Goal: Task Accomplishment & Management: Use online tool/utility

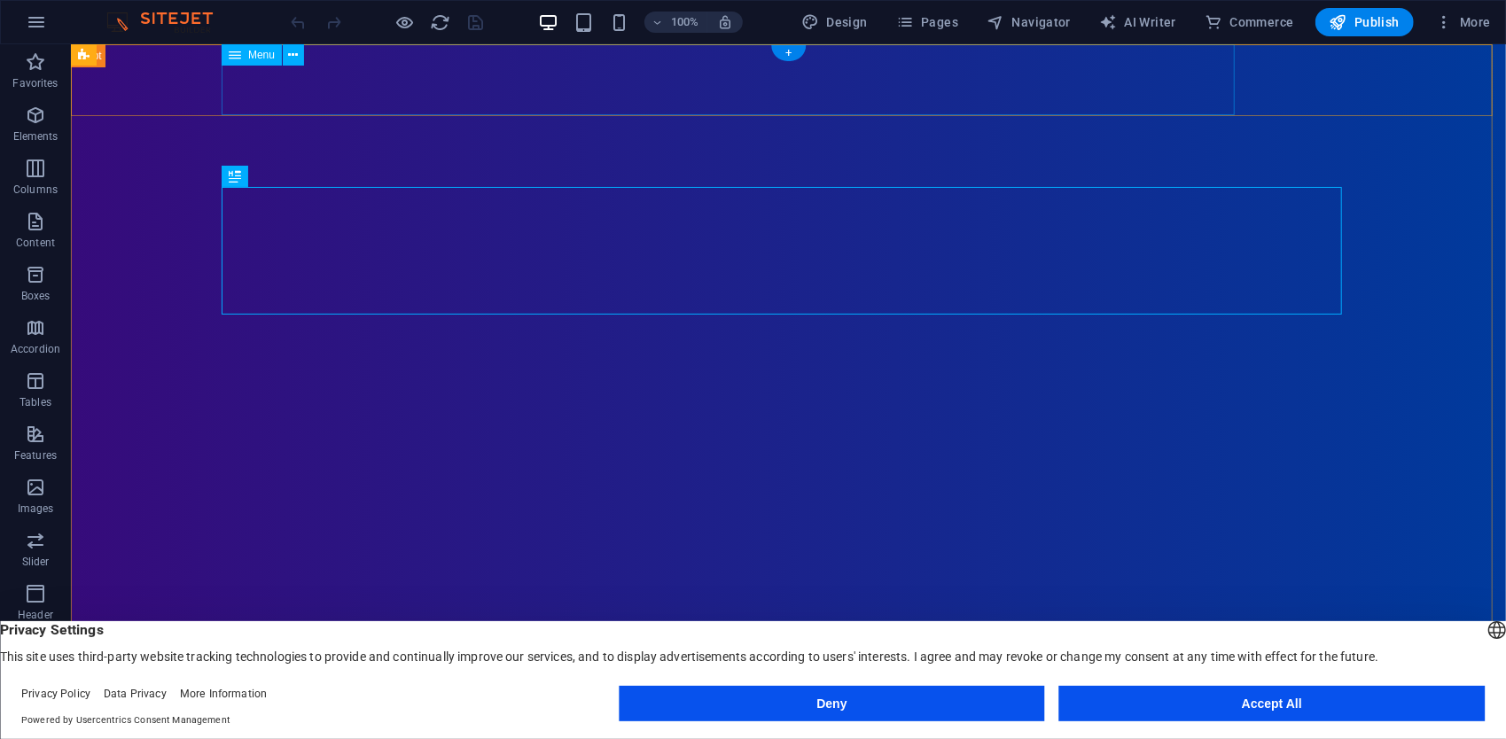
click at [675, 684] on nav "Home About Showreel News Portfolio jobs" at bounding box center [788, 719] width 1121 height 71
click at [677, 684] on nav "Home About Showreel News Portfolio jobs" at bounding box center [788, 719] width 1121 height 71
select select
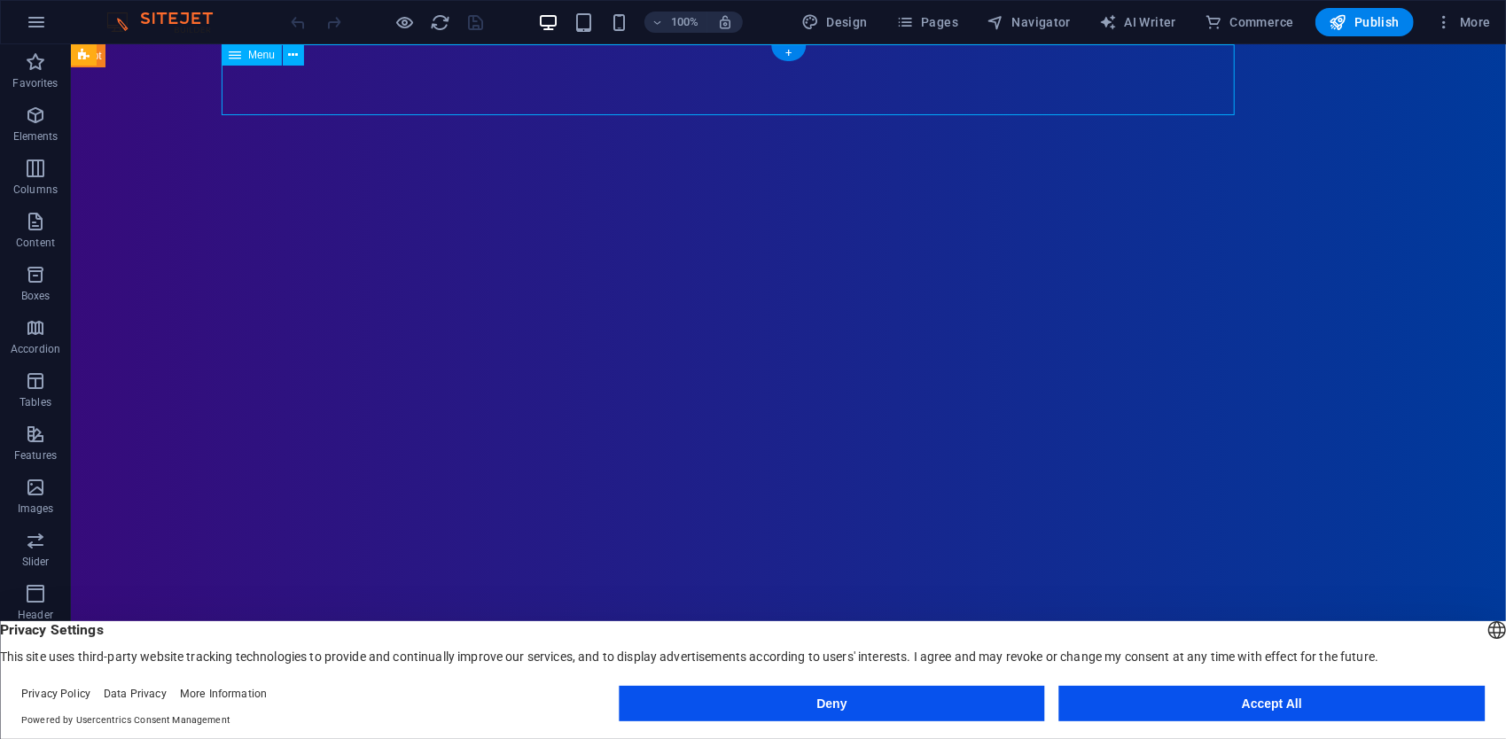
select select
select select "1"
select select
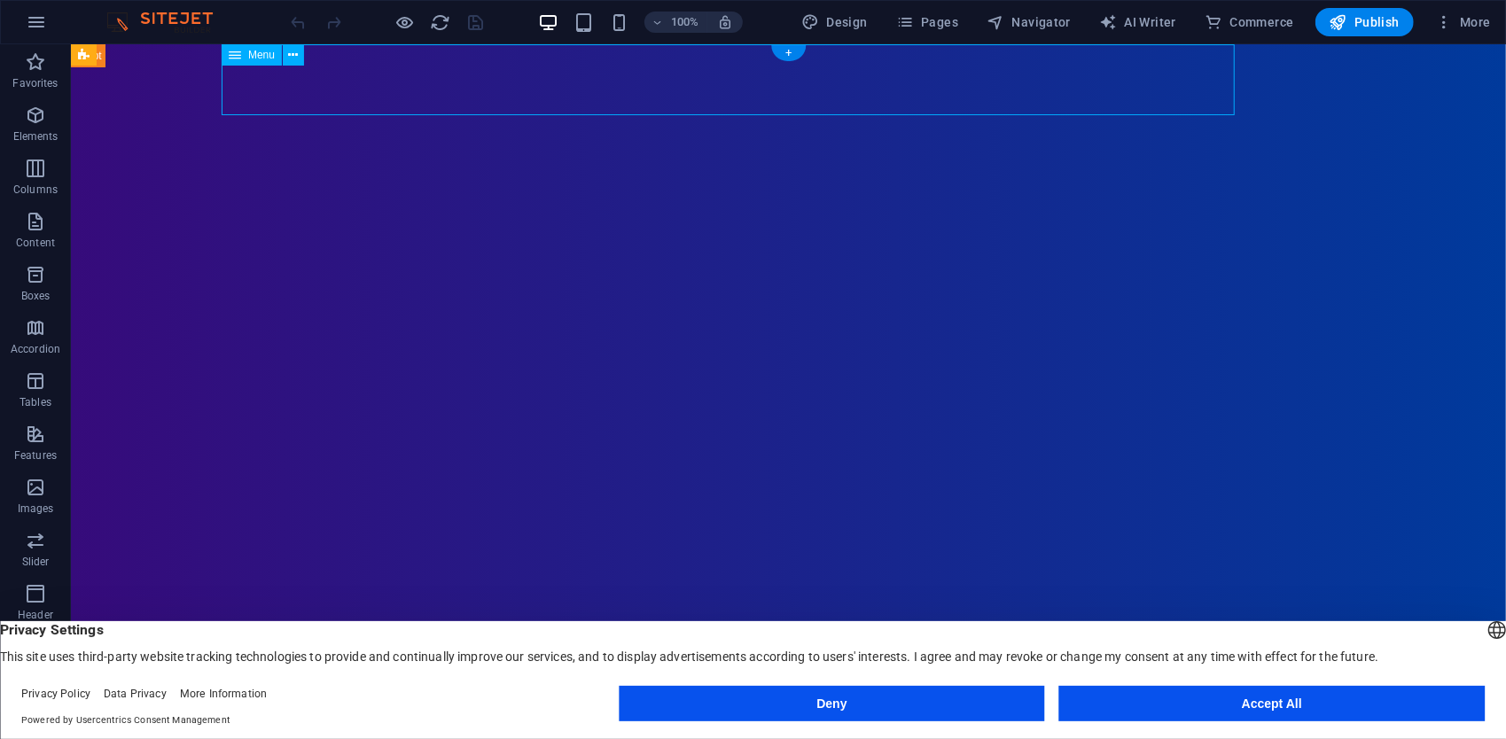
select select "2"
select select
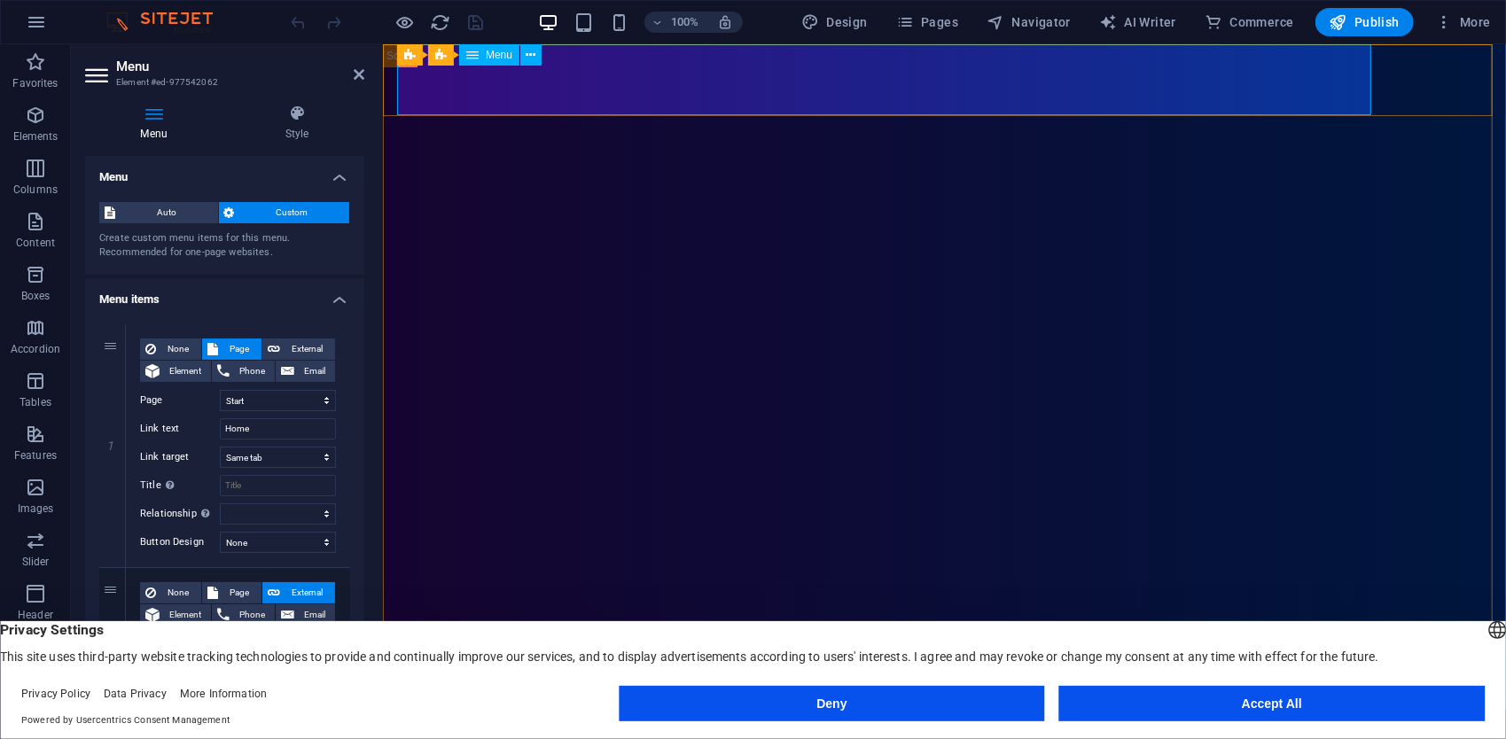
click at [832, 684] on nav "Home About Showreel News Portfolio jobs" at bounding box center [943, 719] width 1095 height 71
click at [244, 348] on span "Page" at bounding box center [239, 349] width 33 height 21
click at [40, 488] on icon "button" at bounding box center [35, 487] width 21 height 21
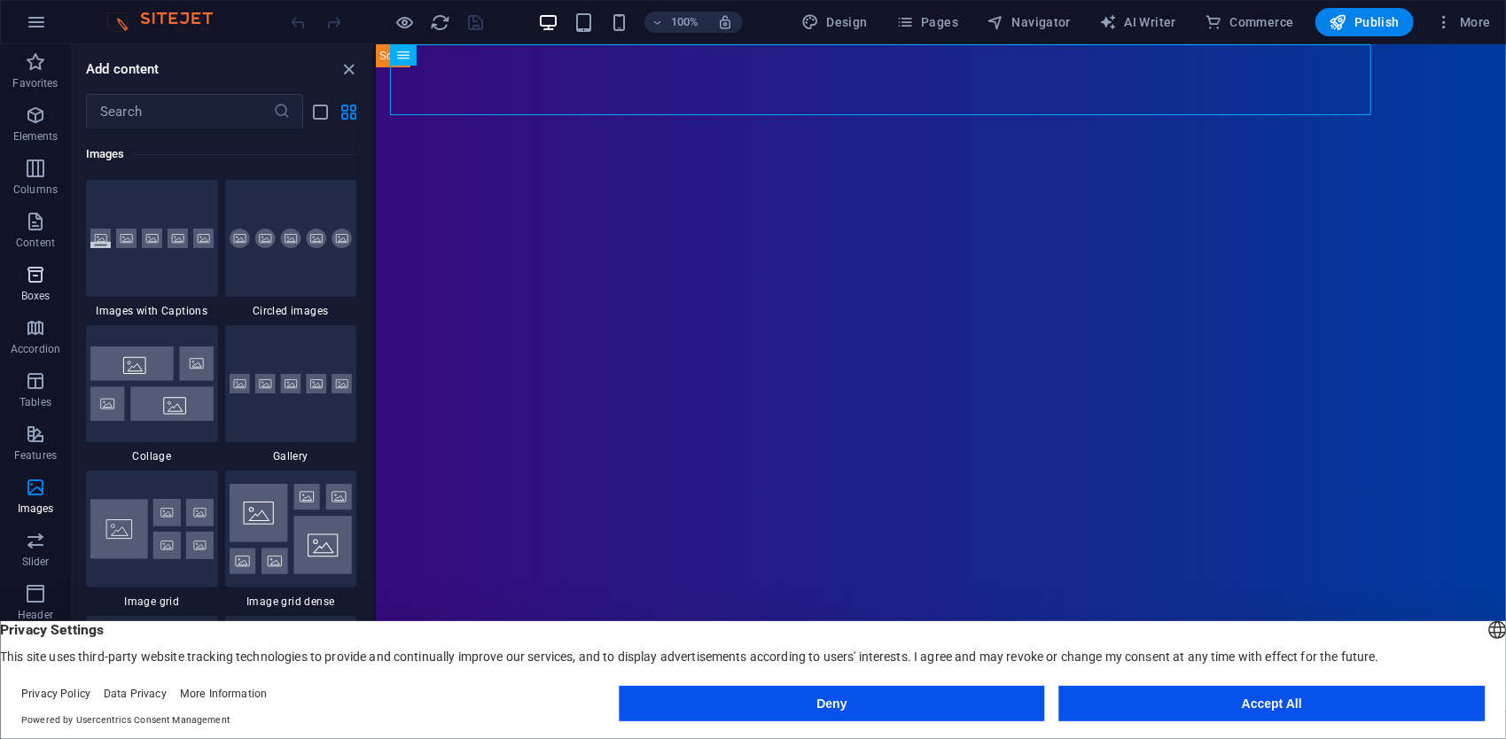
click at [41, 309] on button "Boxes" at bounding box center [35, 283] width 71 height 53
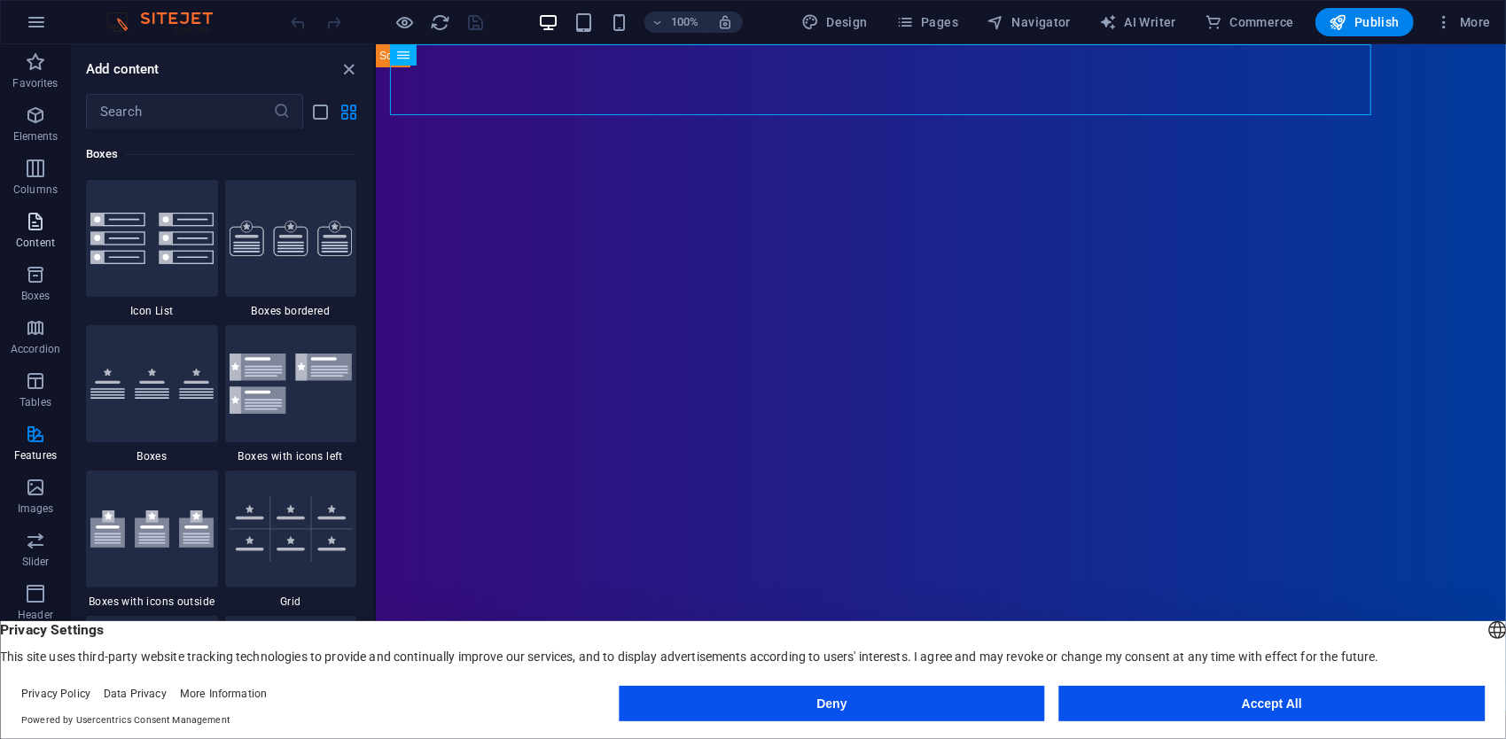
click at [37, 243] on p "Content" at bounding box center [35, 243] width 39 height 14
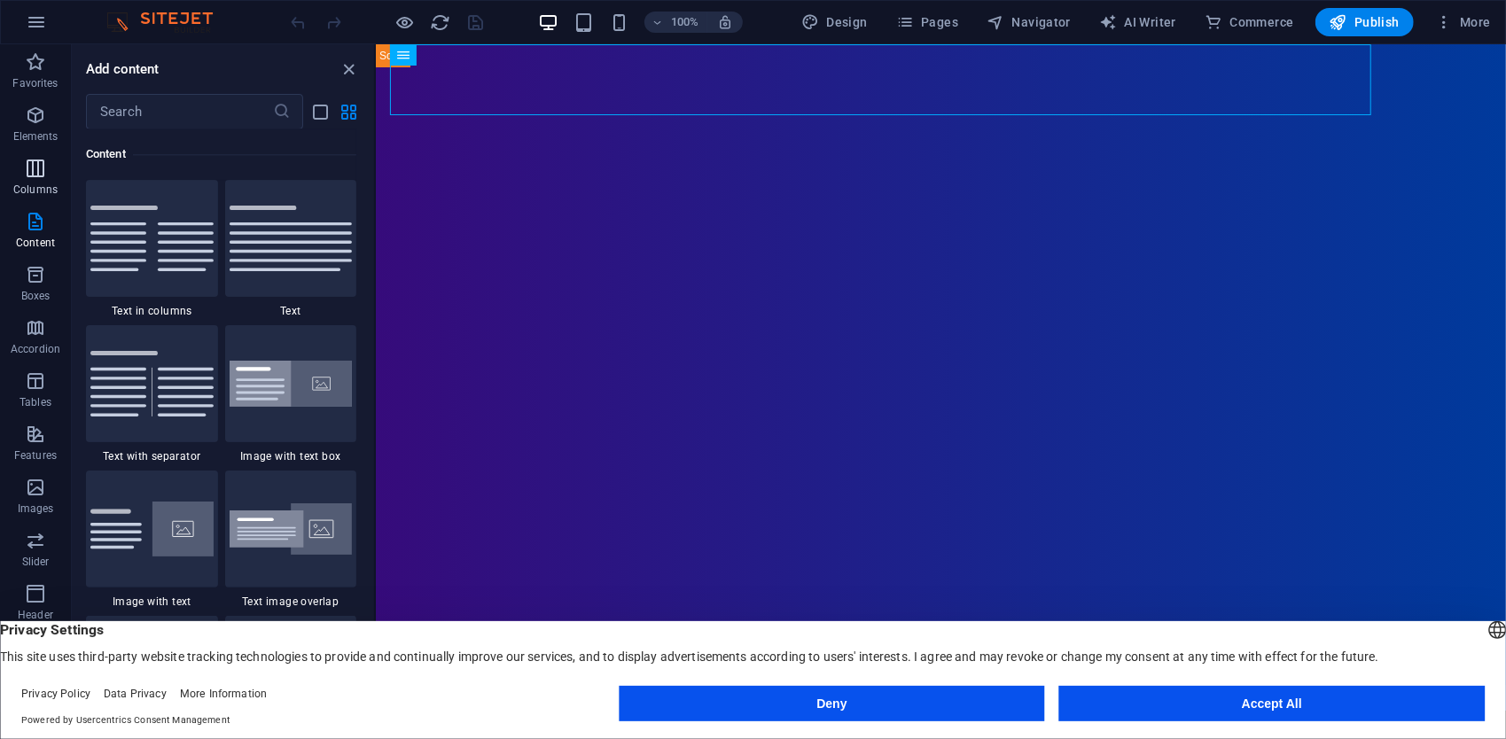
click at [43, 191] on p "Columns" at bounding box center [35, 190] width 44 height 14
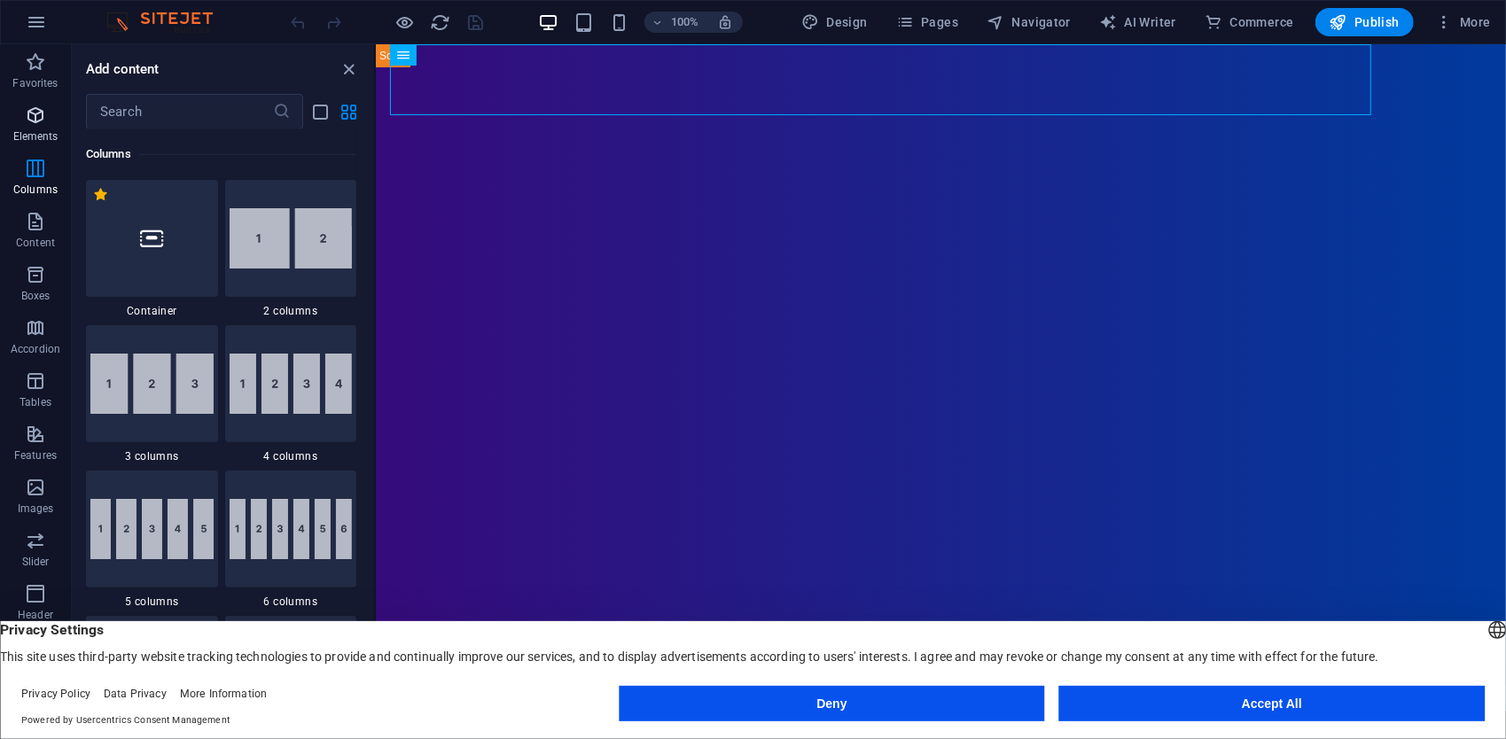
click at [24, 101] on button "Elements" at bounding box center [35, 124] width 71 height 53
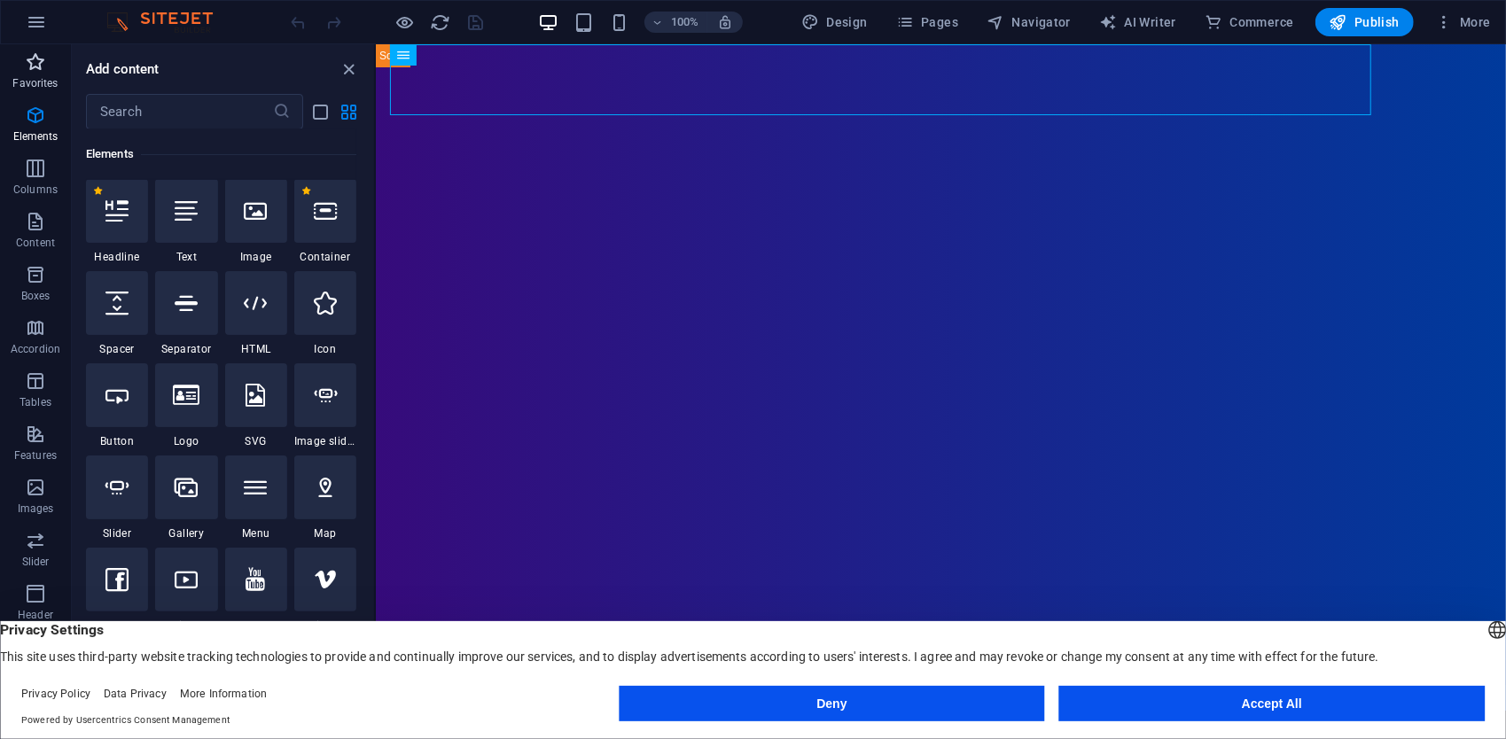
scroll to position [189, 0]
click at [35, 22] on icon "button" at bounding box center [36, 22] width 21 height 21
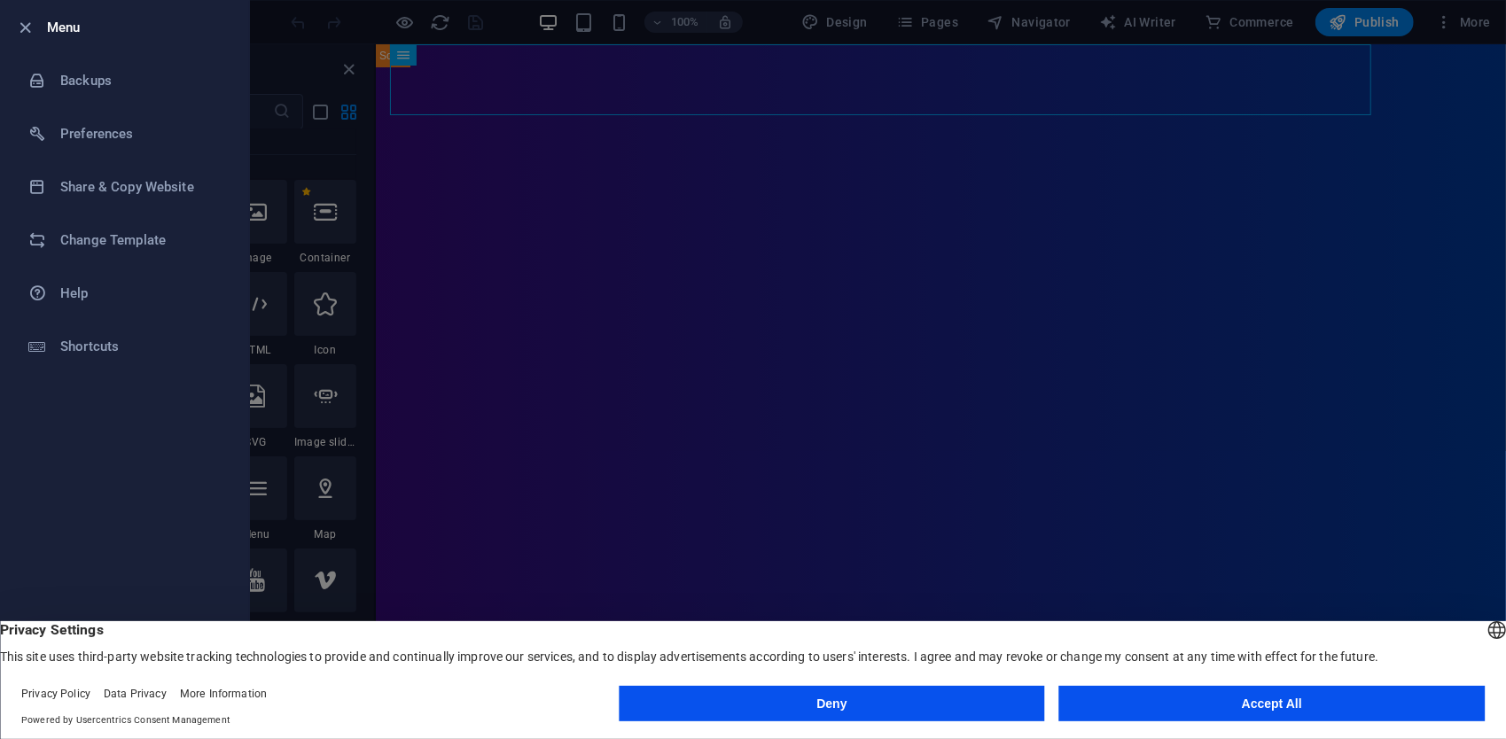
click at [395, 218] on div at bounding box center [753, 369] width 1506 height 739
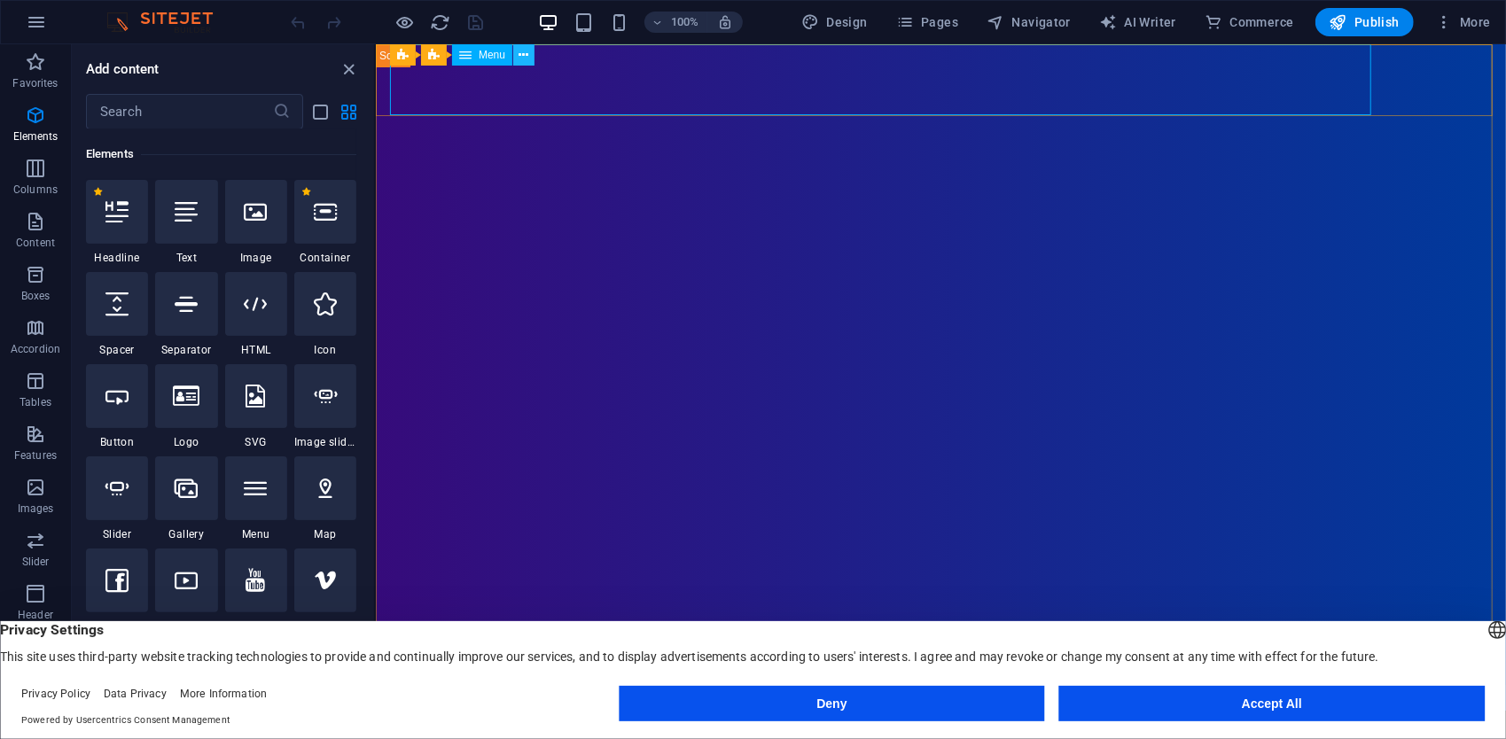
click at [530, 62] on button at bounding box center [523, 54] width 21 height 21
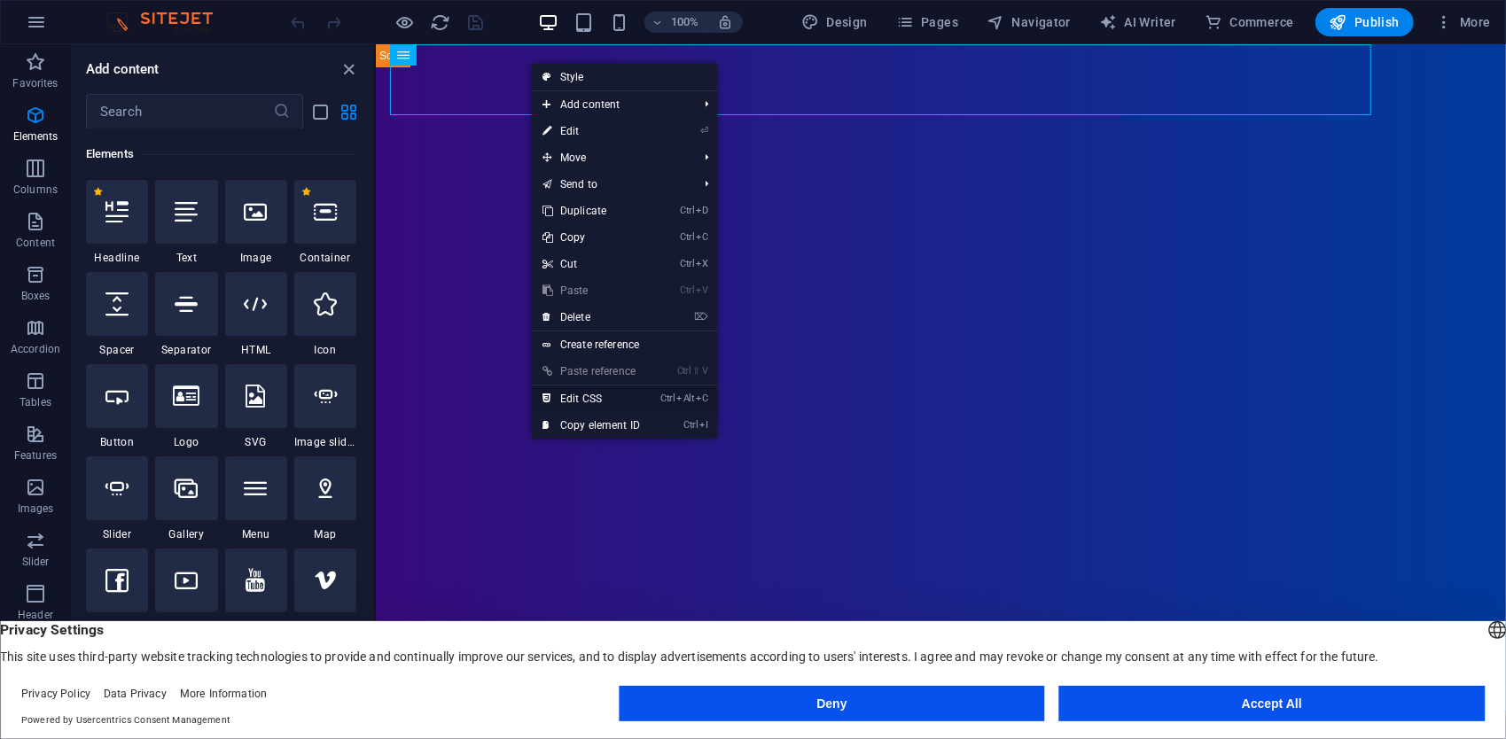
click at [608, 401] on link "Ctrl Alt C Edit CSS" at bounding box center [591, 399] width 119 height 27
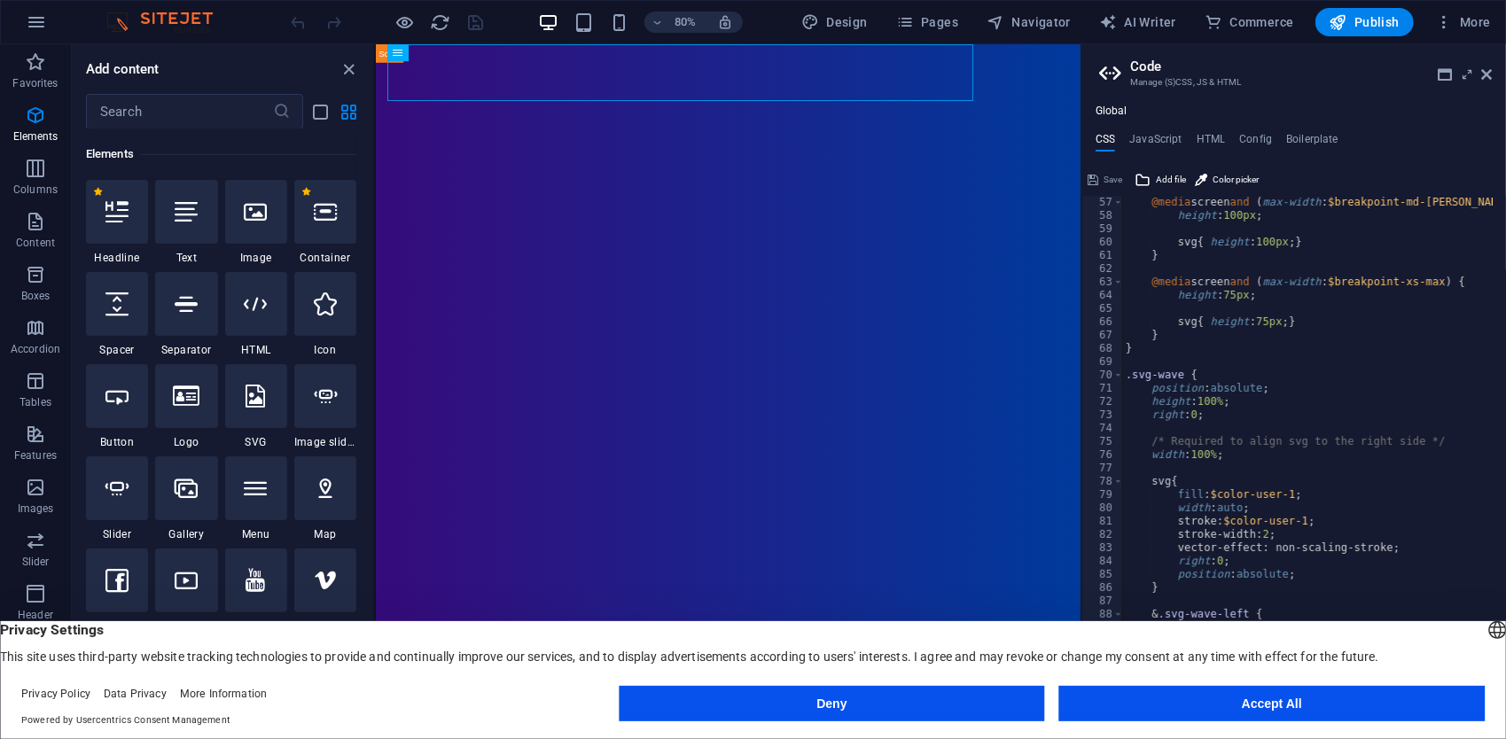
scroll to position [904, 0]
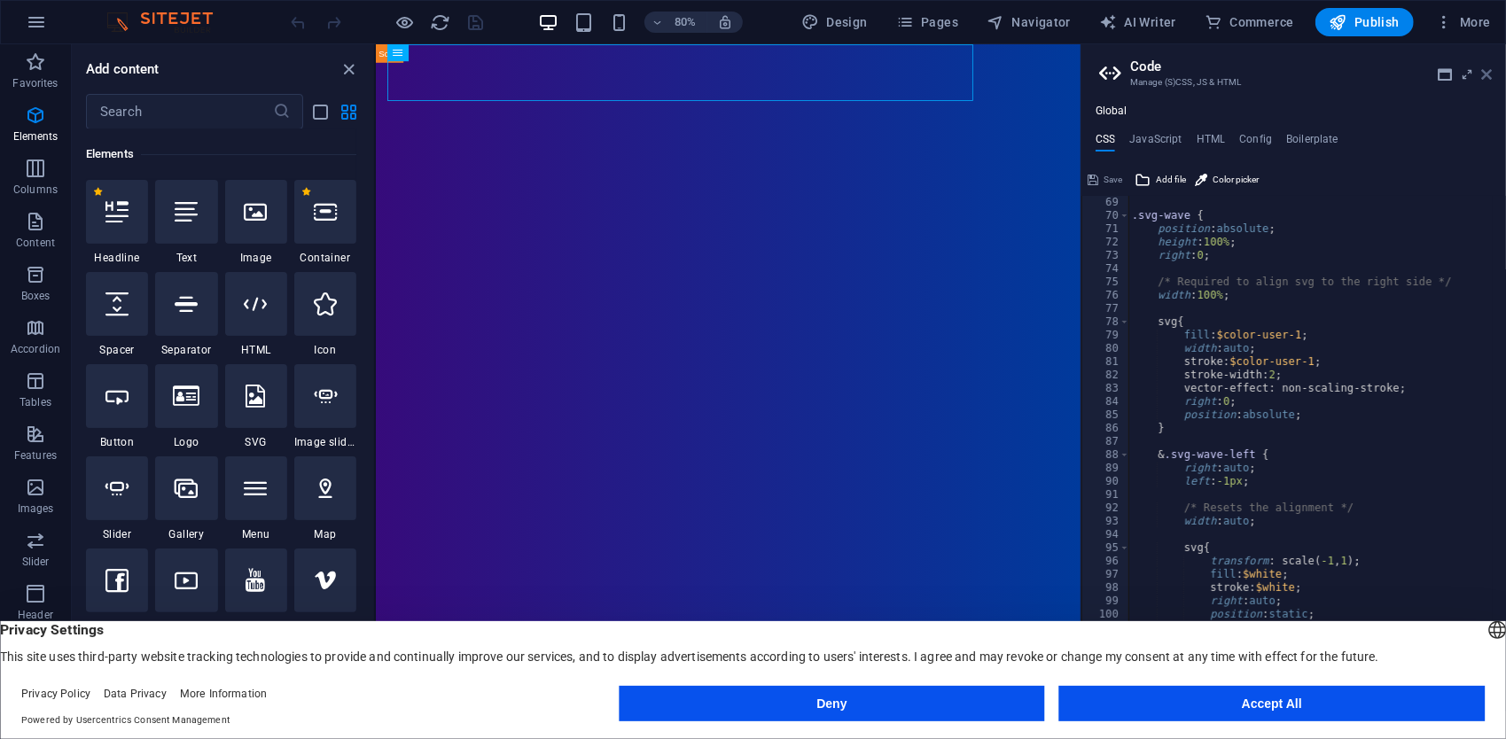
click at [1491, 80] on icon at bounding box center [1486, 74] width 11 height 14
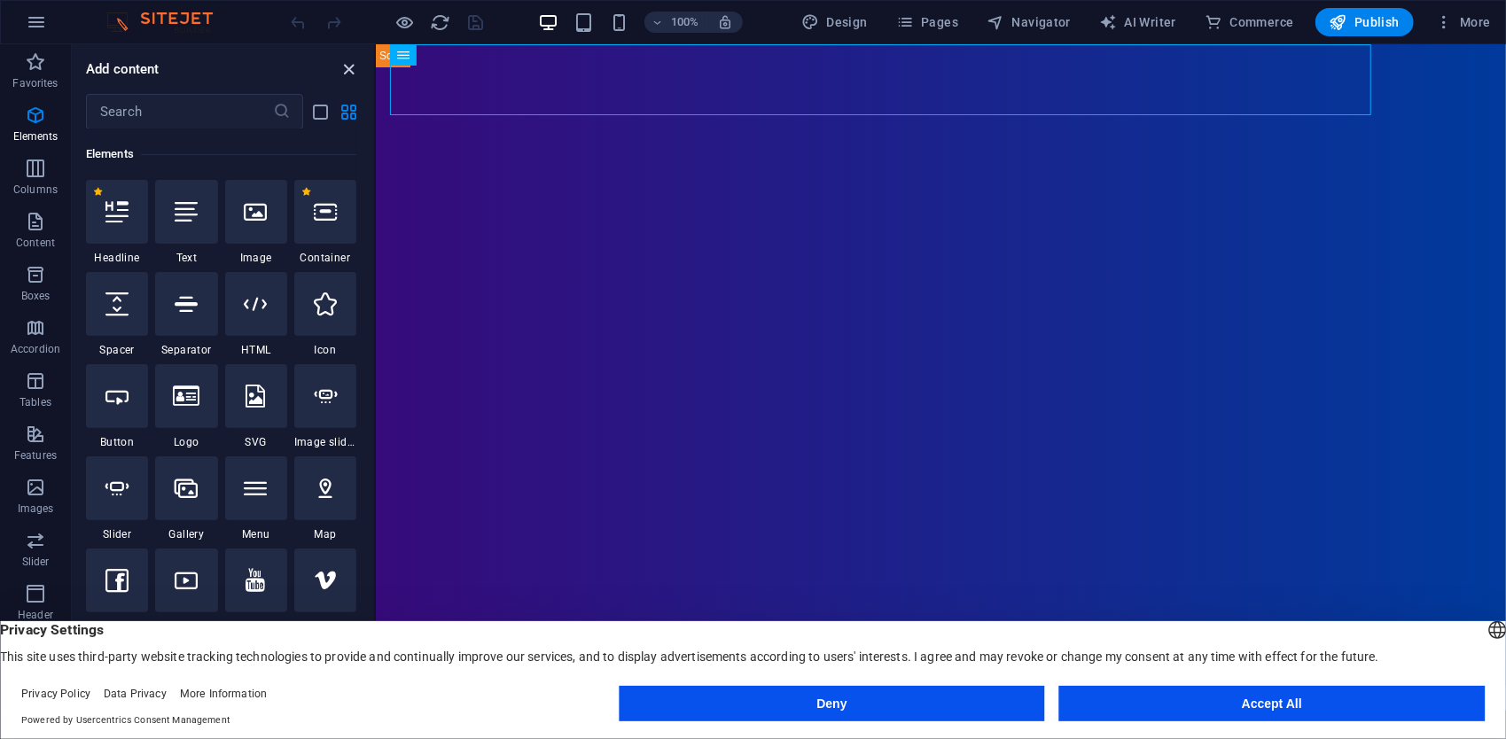
click at [350, 67] on icon "close panel" at bounding box center [350, 69] width 20 height 20
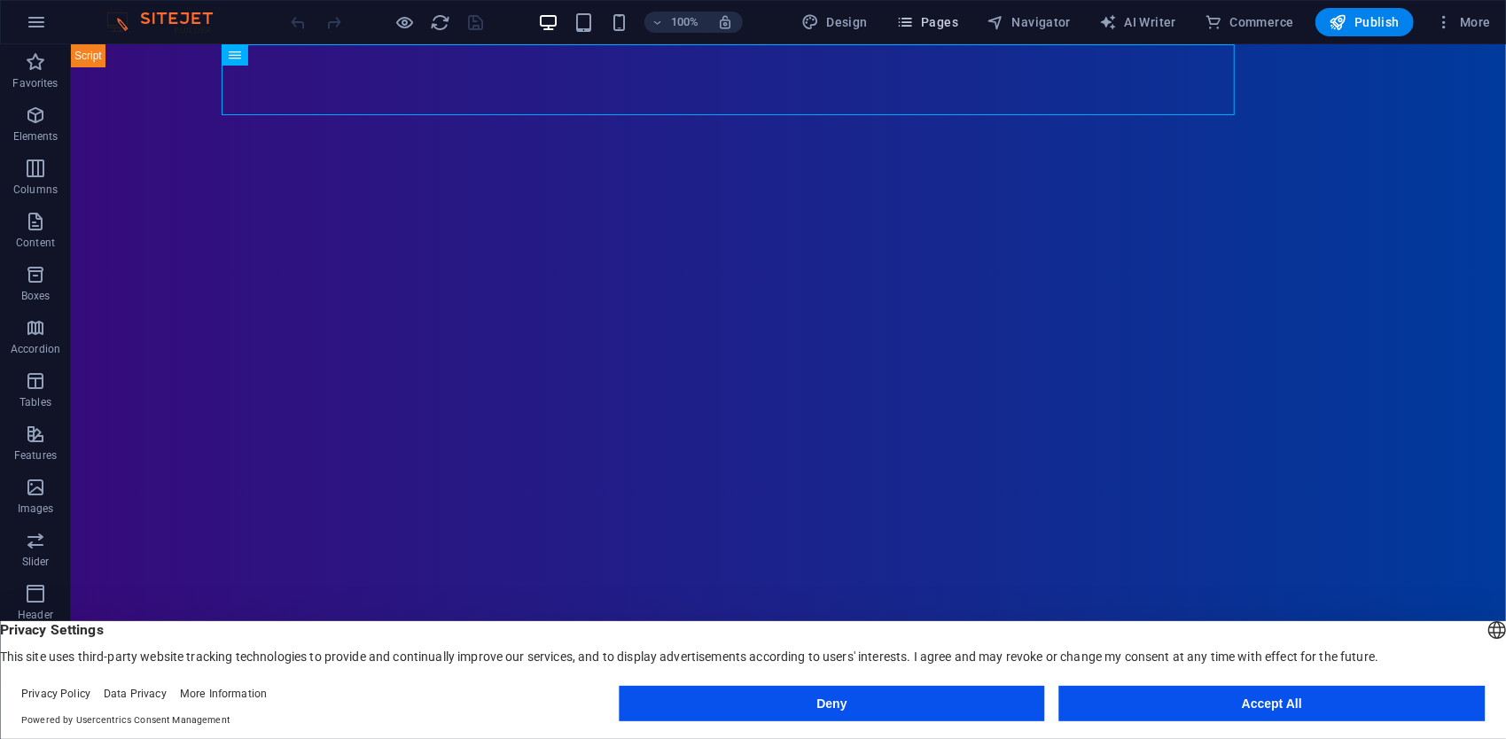
click at [929, 28] on span "Pages" at bounding box center [927, 22] width 62 height 18
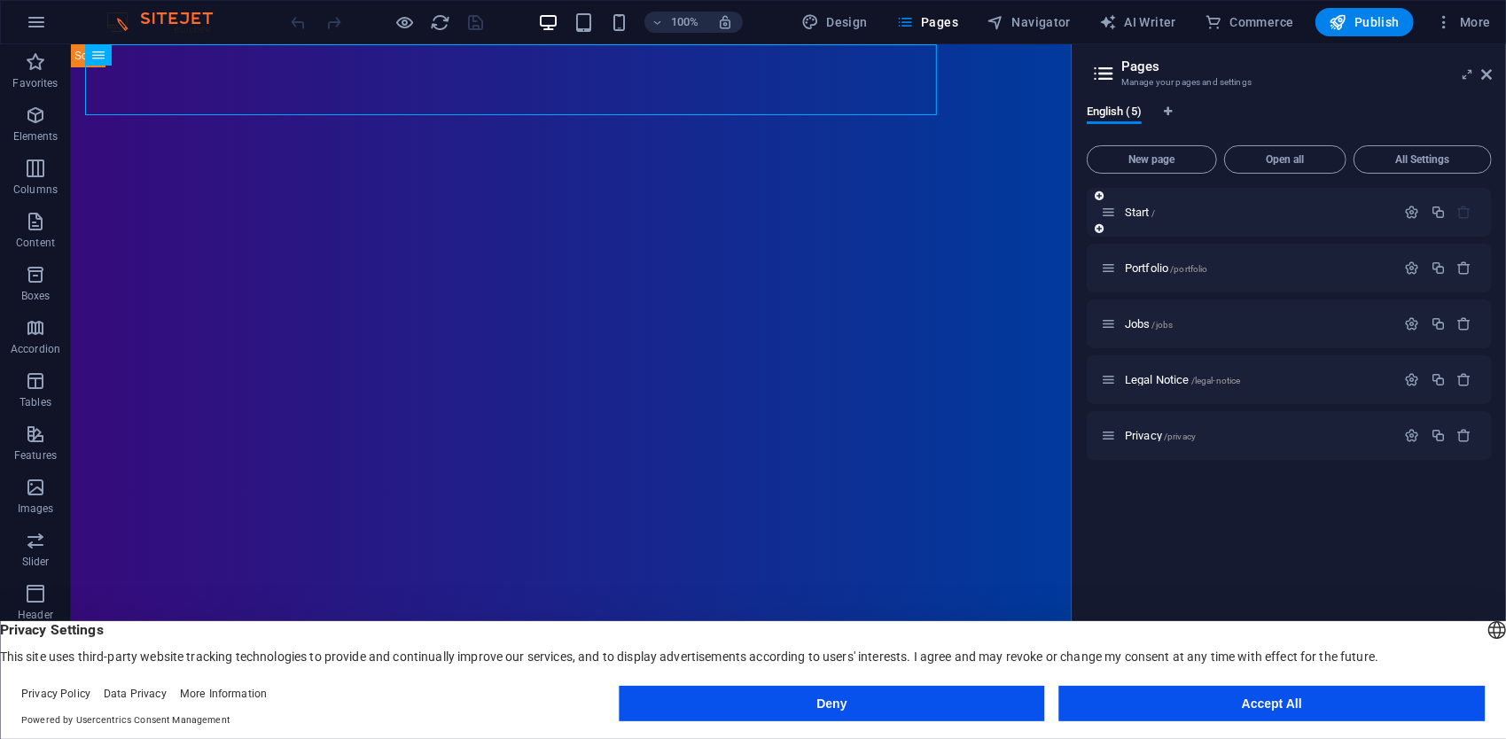
click at [1110, 218] on icon at bounding box center [1108, 212] width 15 height 15
click at [1273, 234] on div "Start /" at bounding box center [1289, 212] width 405 height 49
click at [1314, 280] on div "Portfolio /portfolio" at bounding box center [1289, 268] width 405 height 49
click at [1191, 262] on span "Portfolio /portfolio" at bounding box center [1166, 268] width 83 height 13
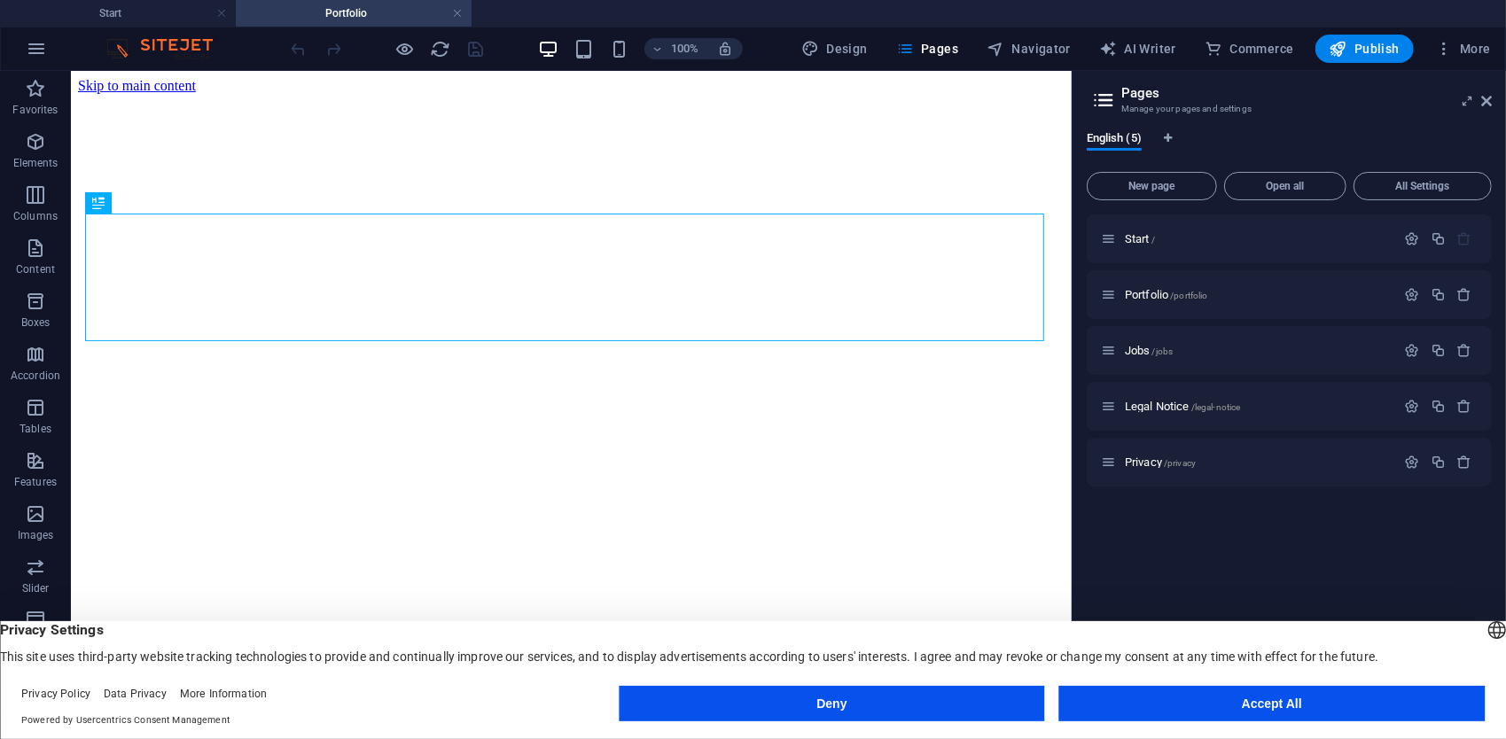
scroll to position [0, 0]
click at [1161, 350] on span "/jobs" at bounding box center [1163, 352] width 21 height 10
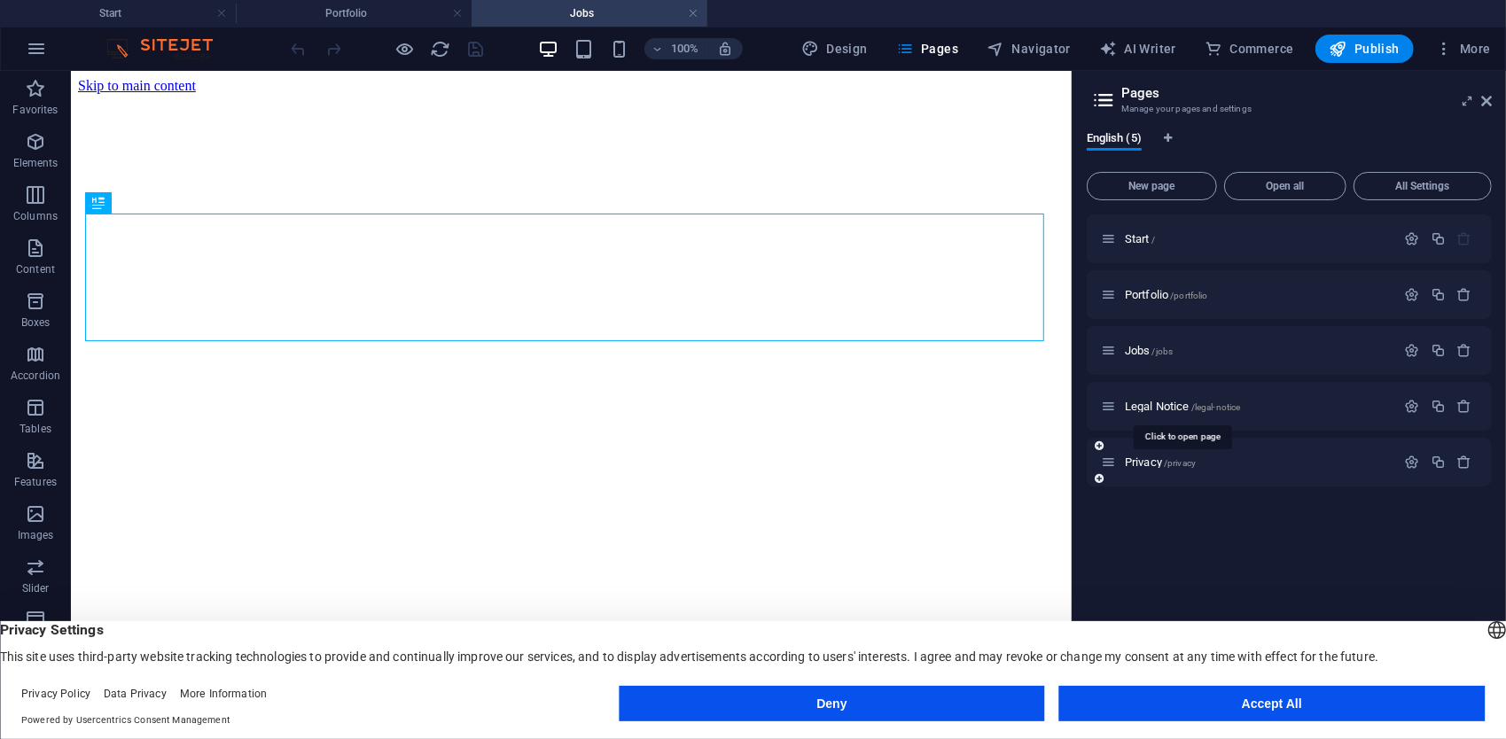
click at [1158, 408] on span "Legal Notice /legal-notice" at bounding box center [1182, 406] width 115 height 13
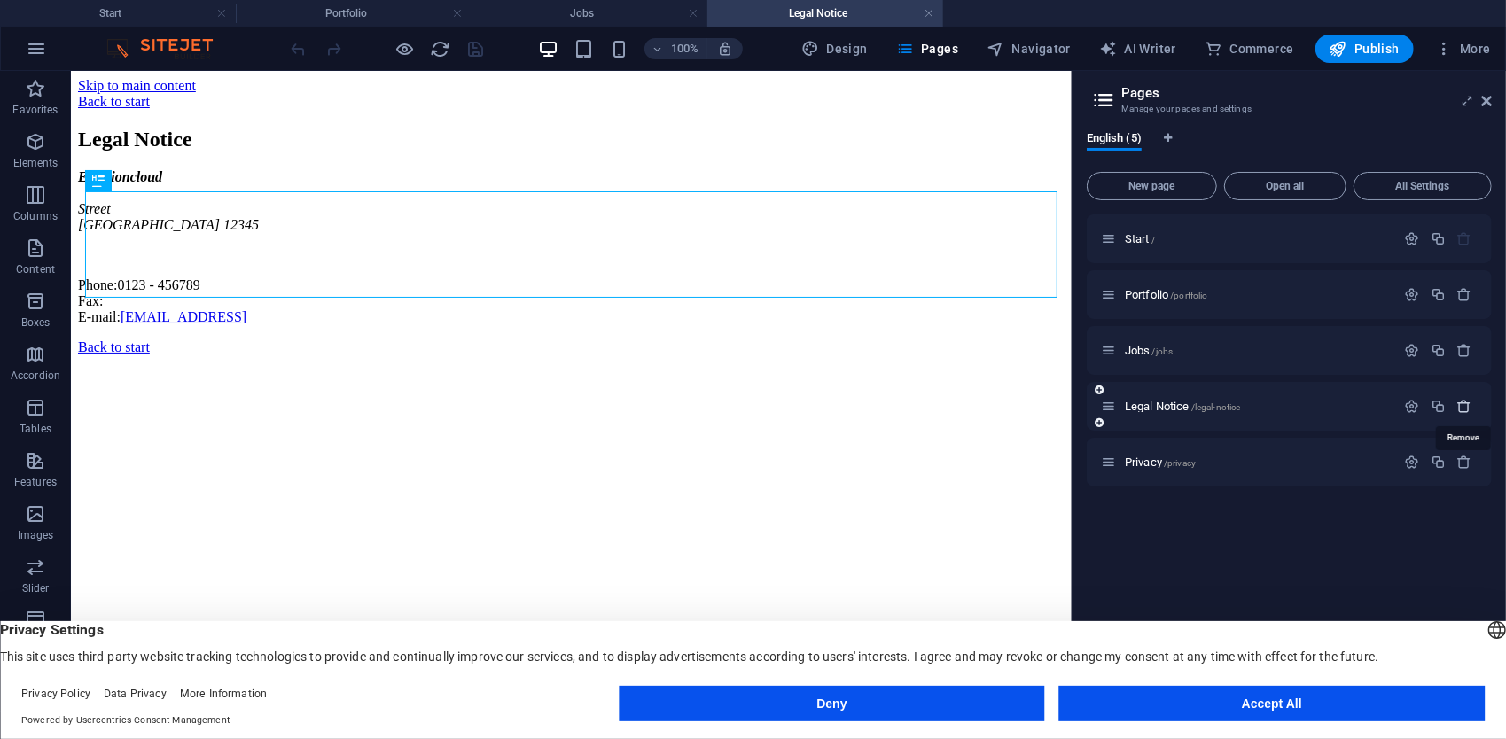
click at [1460, 406] on icon "button" at bounding box center [1465, 406] width 15 height 15
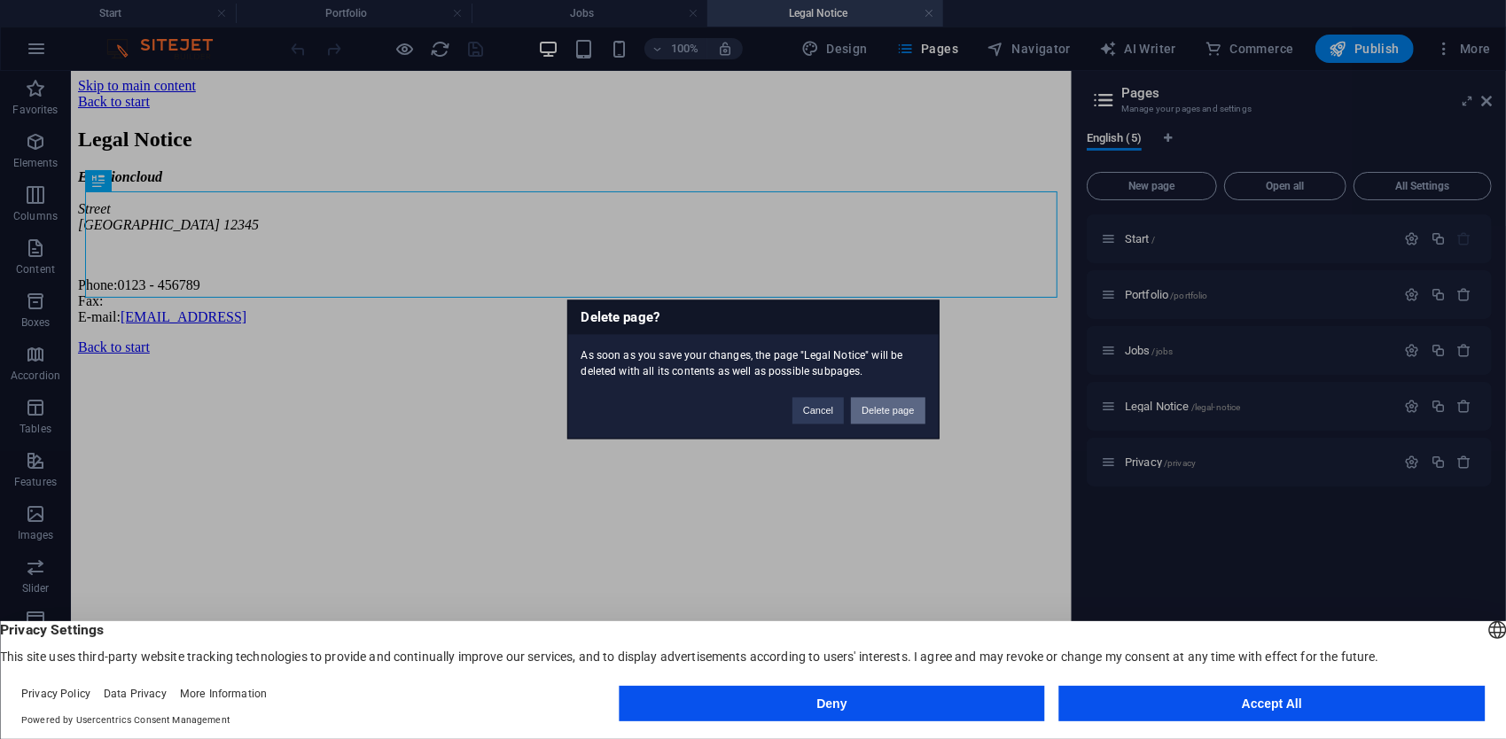
click at [918, 410] on button "Delete page" at bounding box center [888, 411] width 74 height 27
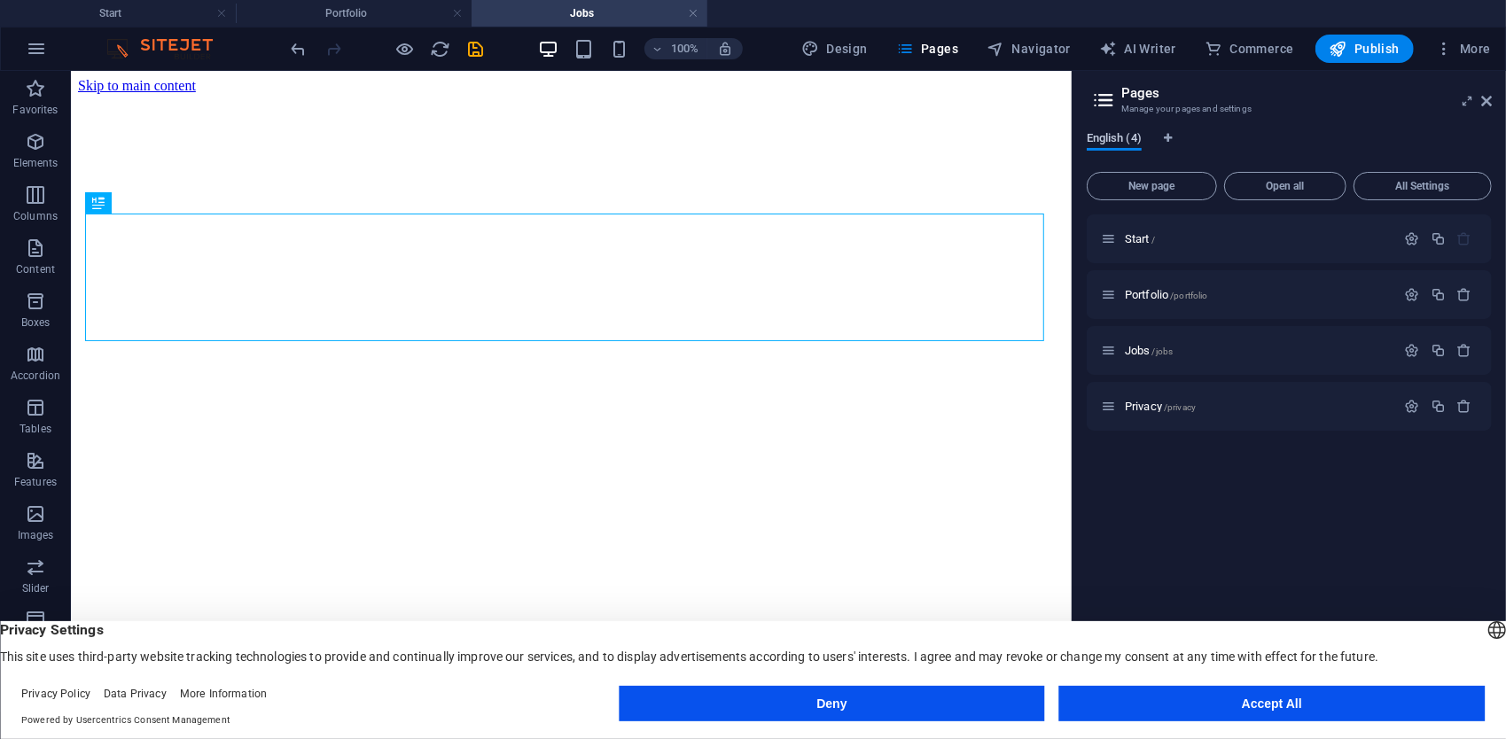
click at [1128, 145] on span "English (4)" at bounding box center [1114, 140] width 55 height 25
click at [1106, 103] on icon at bounding box center [1103, 100] width 27 height 25
click at [1098, 254] on icon at bounding box center [1099, 255] width 9 height 11
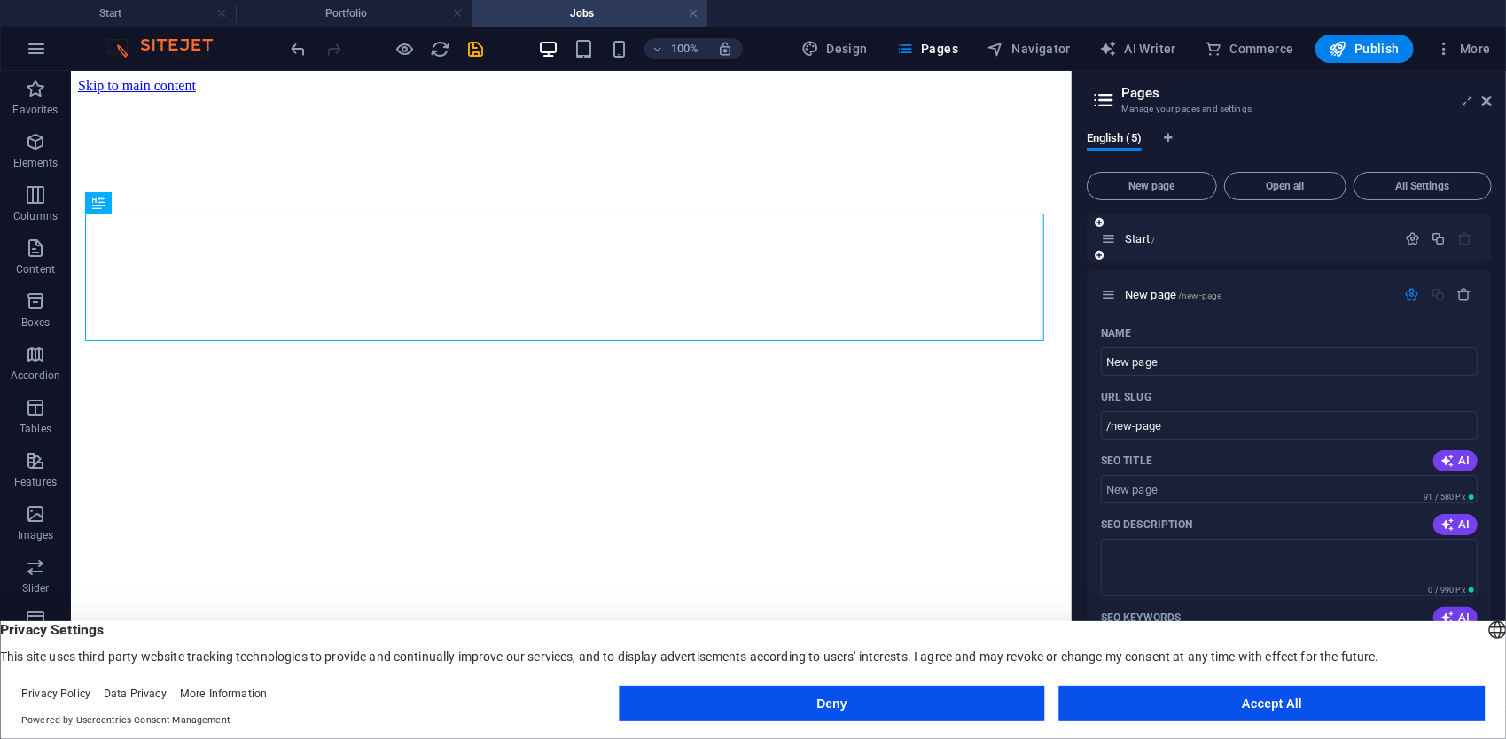
click at [1098, 254] on icon at bounding box center [1099, 255] width 9 height 11
click at [1458, 293] on icon "button" at bounding box center [1465, 294] width 15 height 15
click at [1465, 289] on icon "button" at bounding box center [1465, 294] width 15 height 15
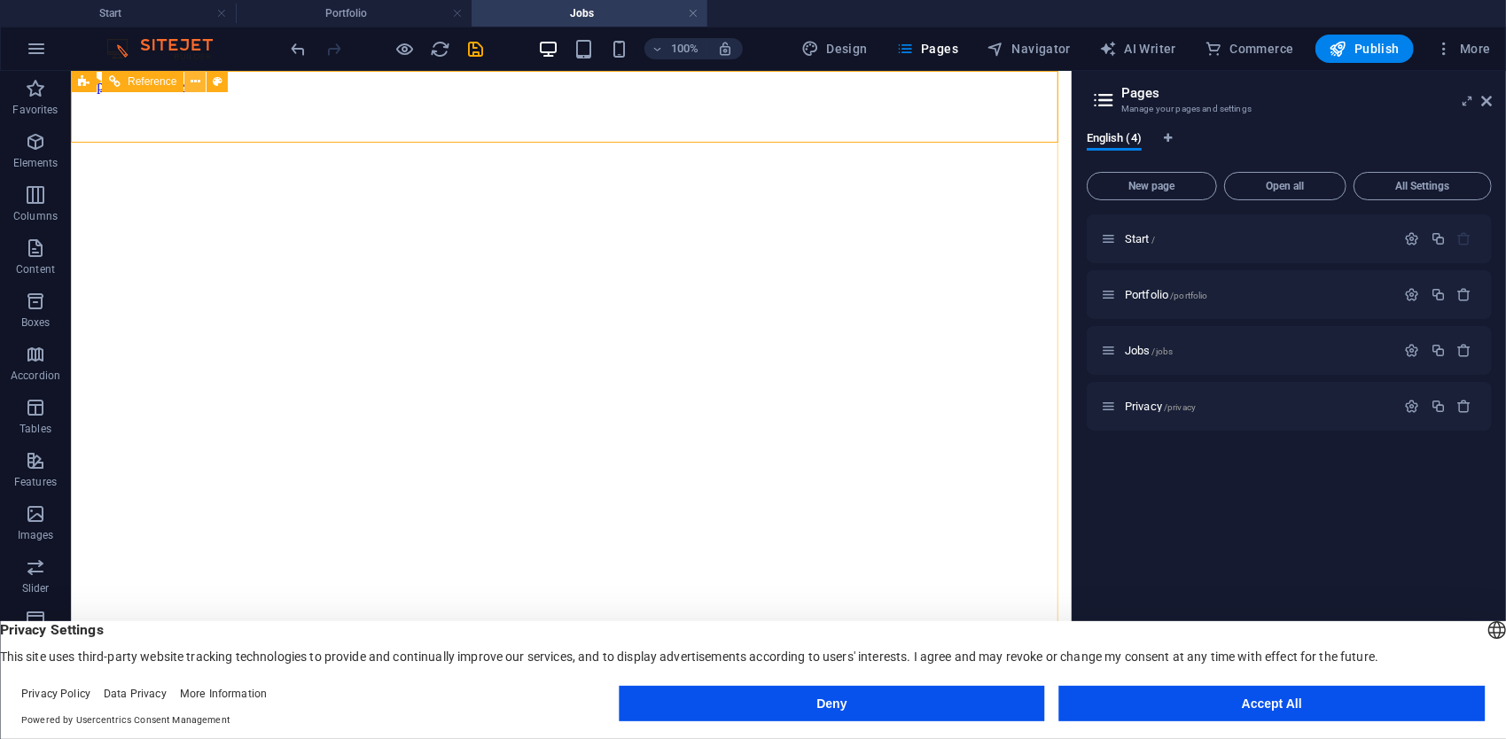
click at [191, 73] on icon at bounding box center [196, 82] width 10 height 19
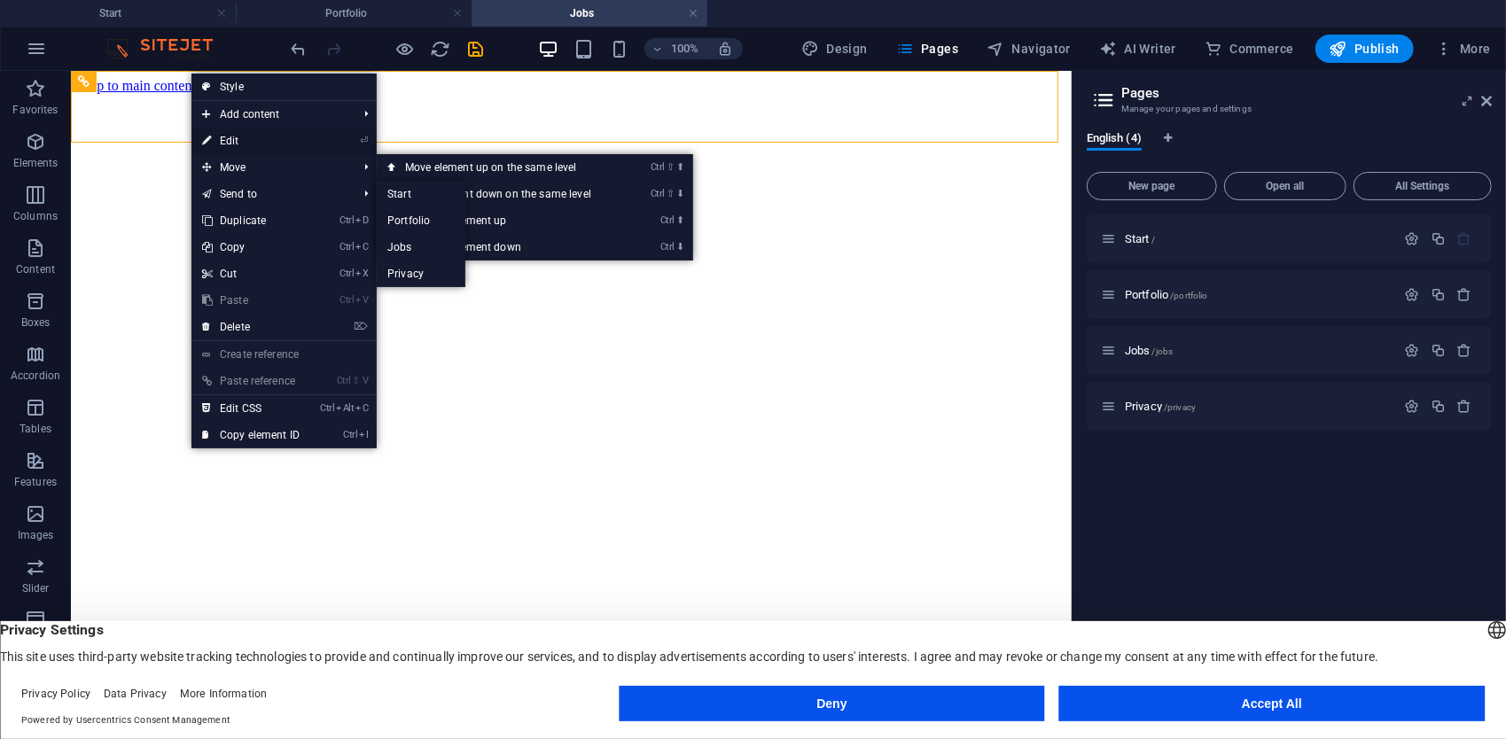
drag, startPoint x: 250, startPoint y: 138, endPoint x: 78, endPoint y: 67, distance: 186.0
click at [250, 138] on link "⏎ Edit" at bounding box center [250, 141] width 119 height 27
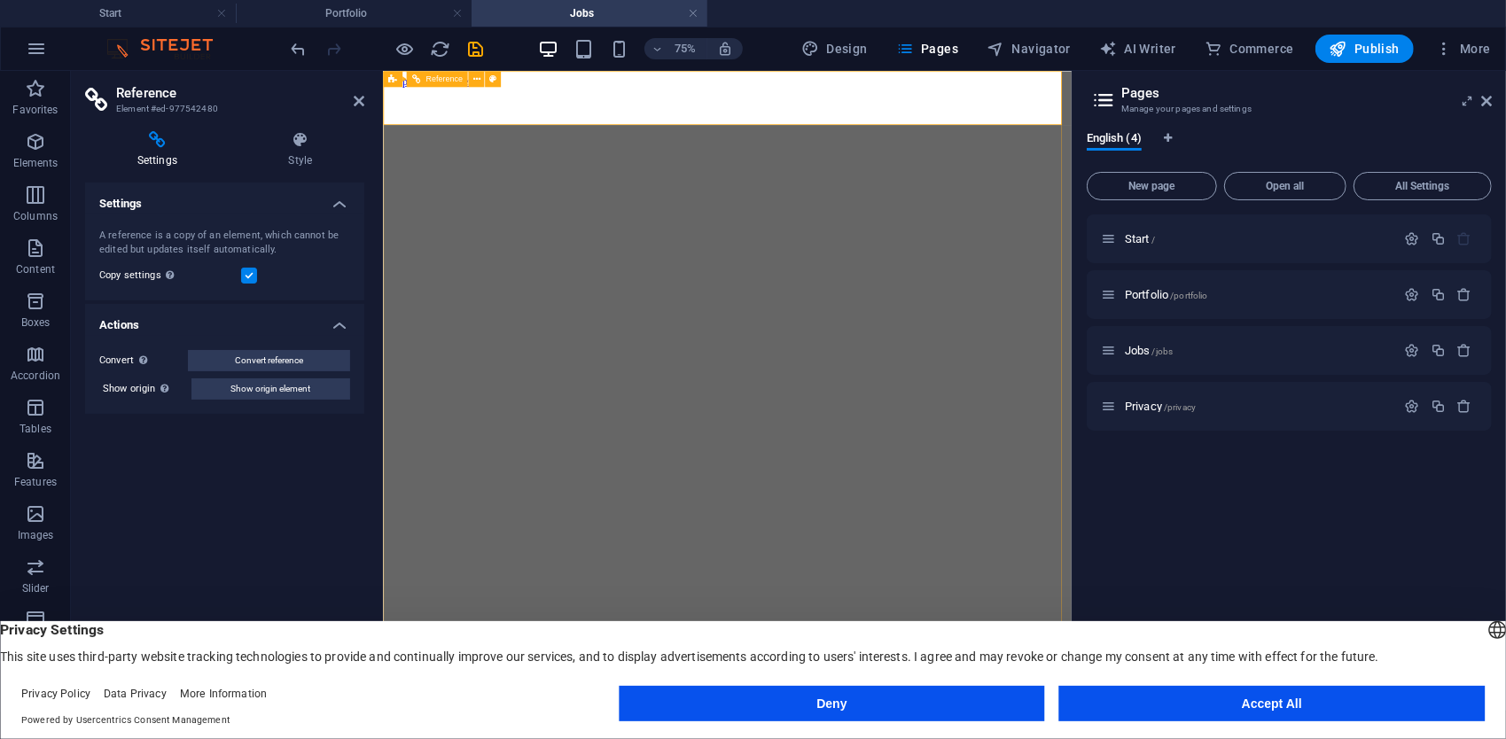
click at [457, 83] on div "Reference" at bounding box center [436, 79] width 61 height 16
click at [472, 78] on button at bounding box center [476, 79] width 16 height 16
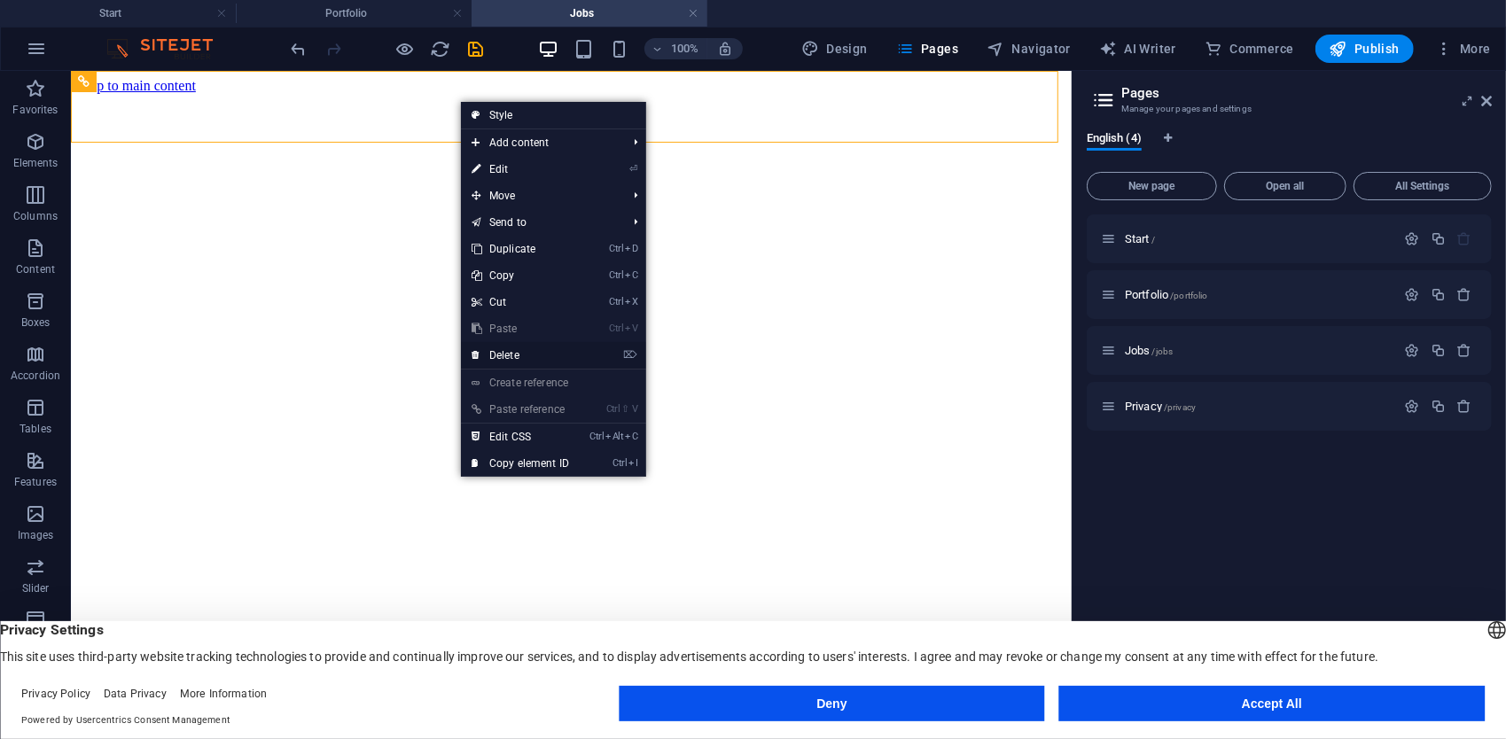
click at [541, 345] on link "⌦ Delete" at bounding box center [520, 355] width 119 height 27
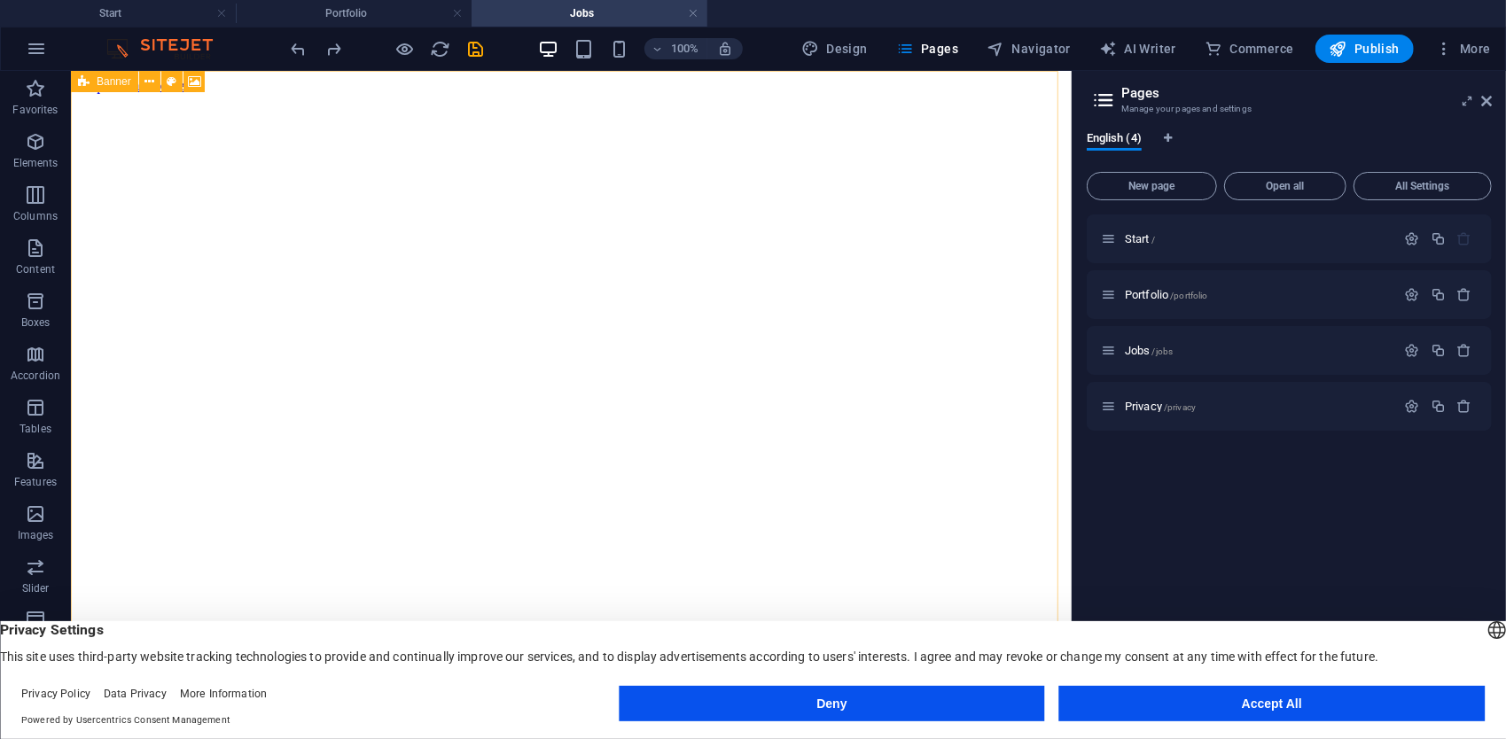
click at [80, 84] on icon at bounding box center [84, 81] width 12 height 21
click at [198, 78] on icon at bounding box center [196, 82] width 10 height 19
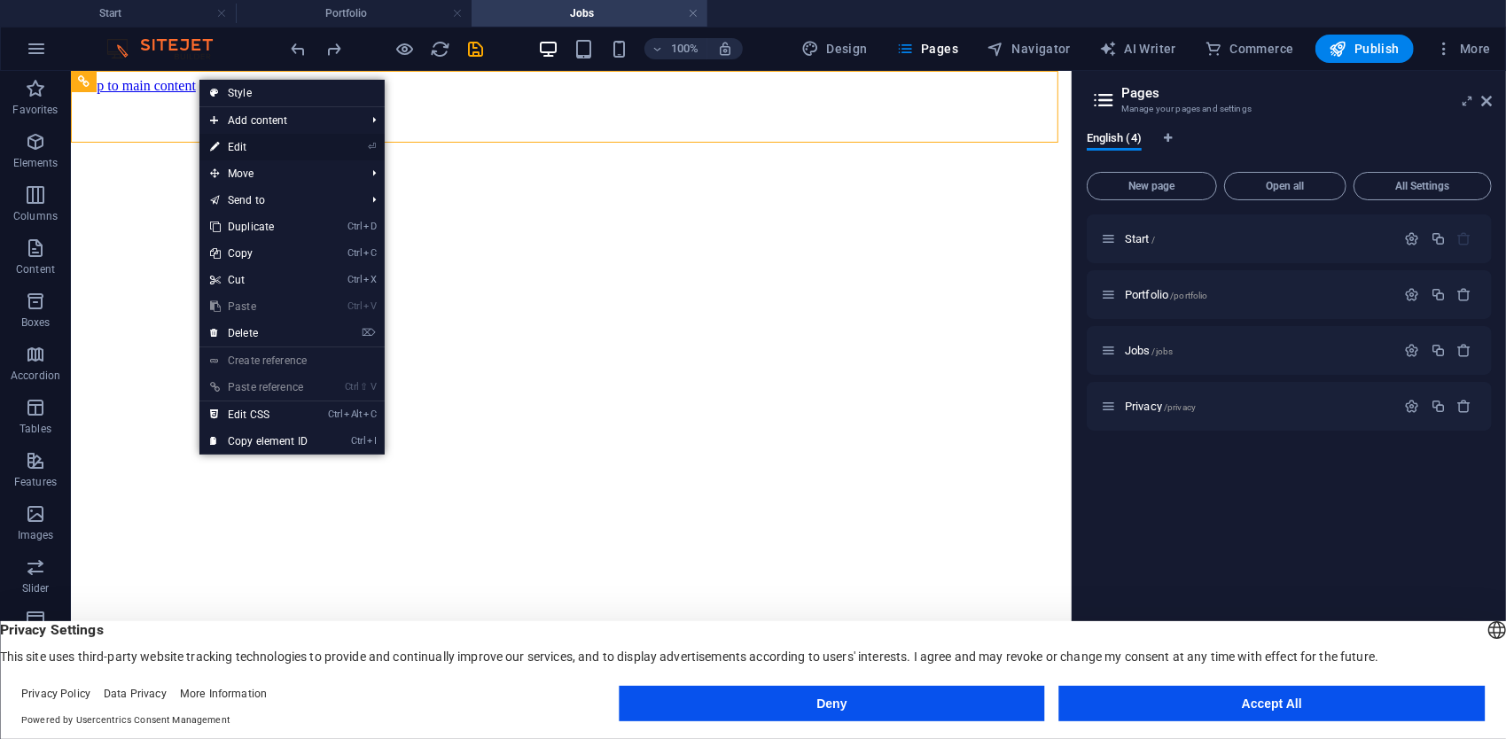
click at [260, 151] on link "⏎ Edit" at bounding box center [258, 147] width 119 height 27
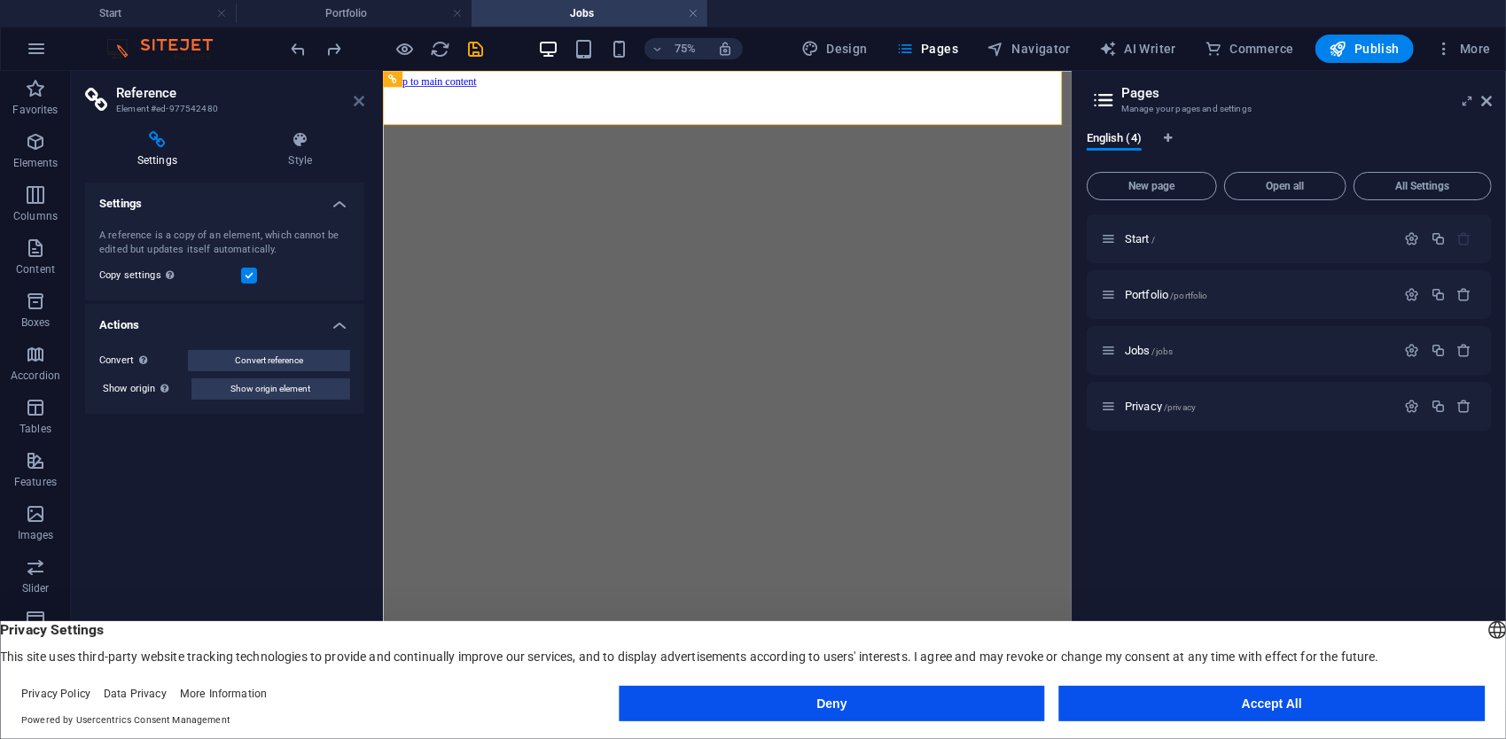
click at [354, 94] on icon at bounding box center [359, 101] width 11 height 14
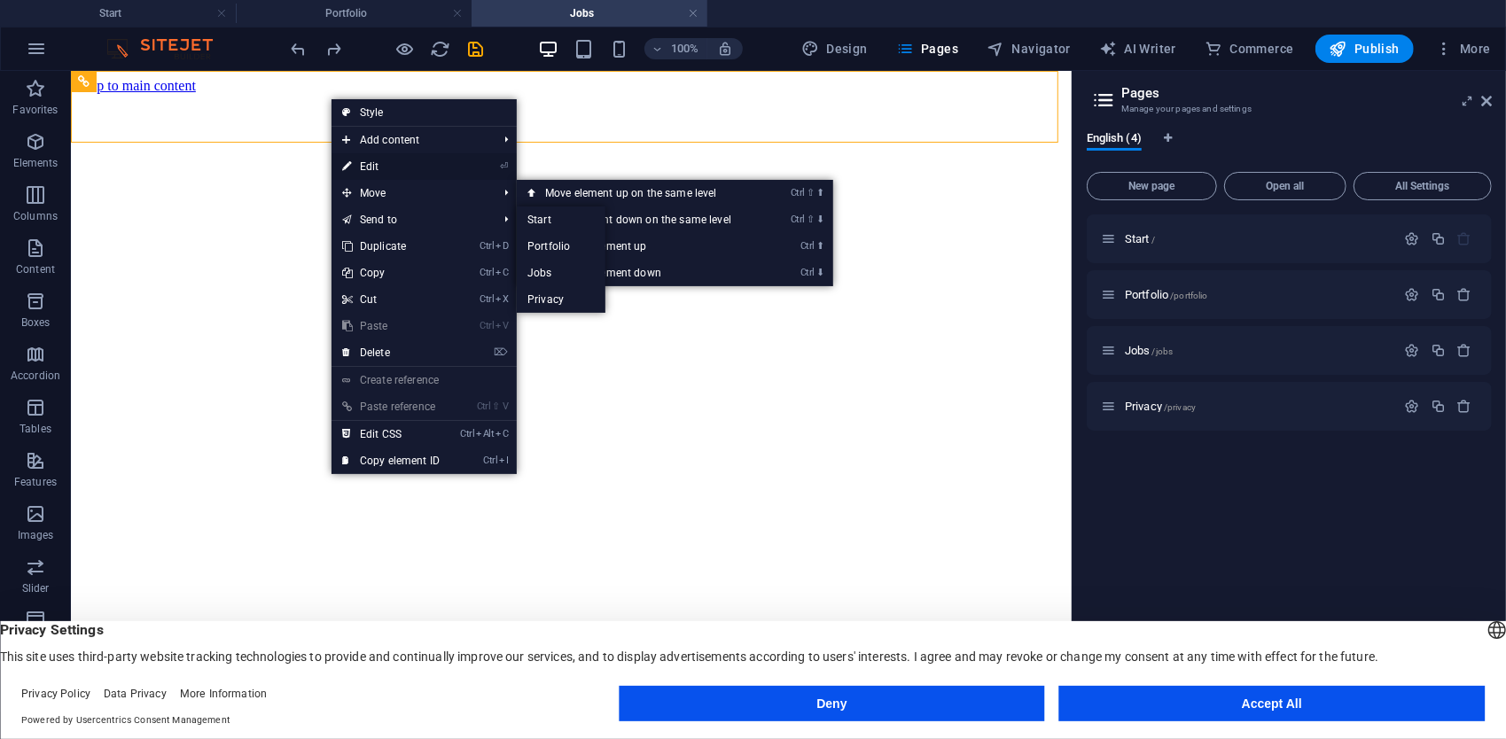
drag, startPoint x: 374, startPoint y: 162, endPoint x: 87, endPoint y: 140, distance: 288.1
click at [374, 162] on link "⏎ Edit" at bounding box center [391, 166] width 119 height 27
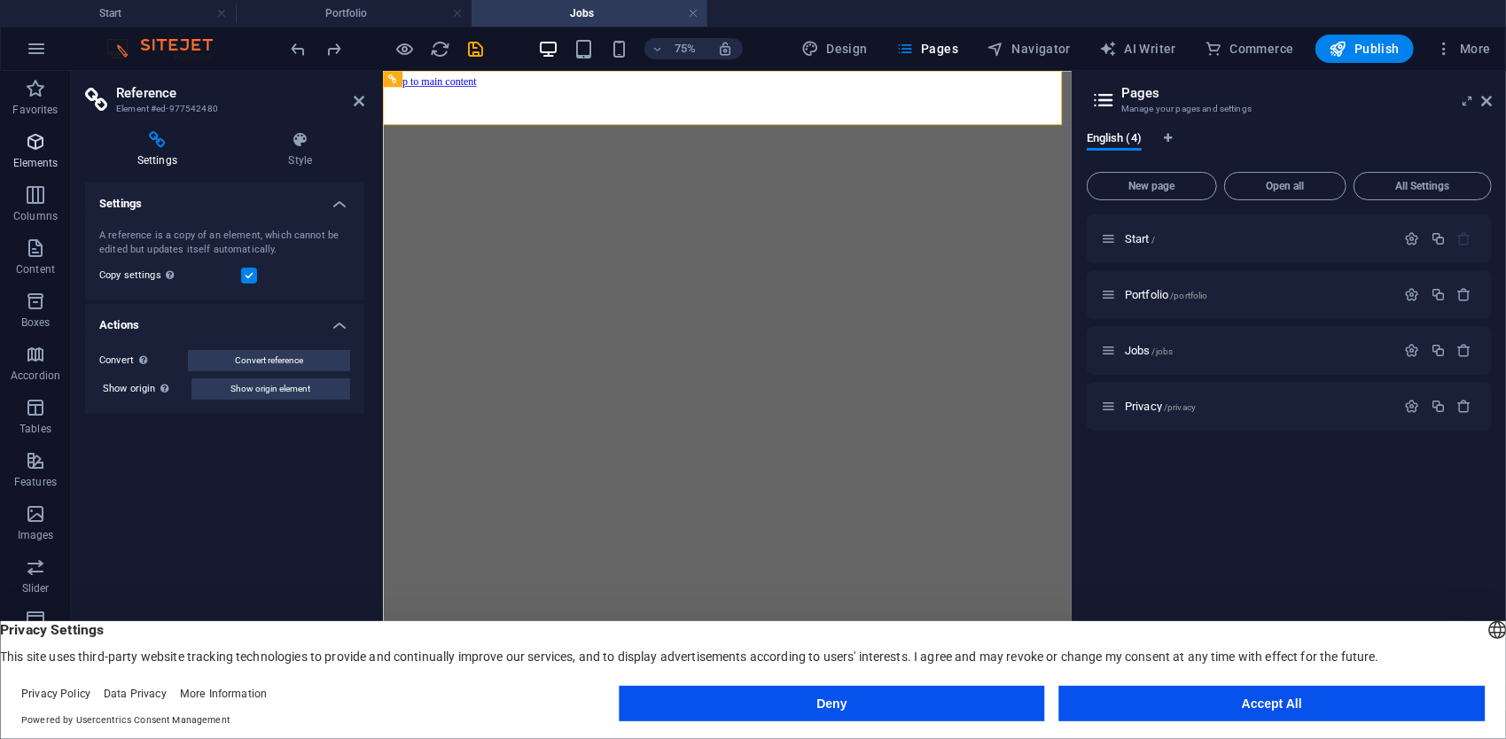
click at [34, 146] on icon "button" at bounding box center [35, 141] width 21 height 21
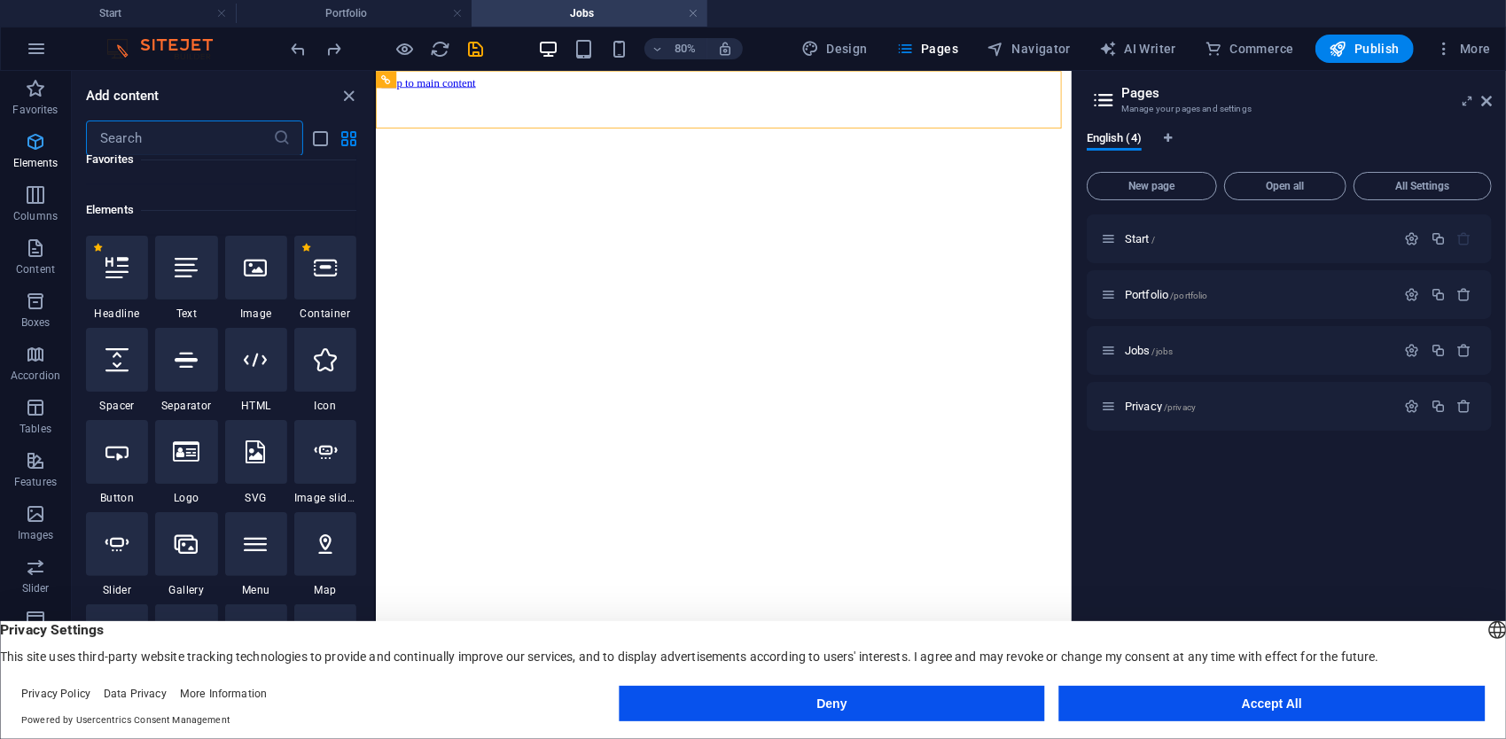
scroll to position [189, 0]
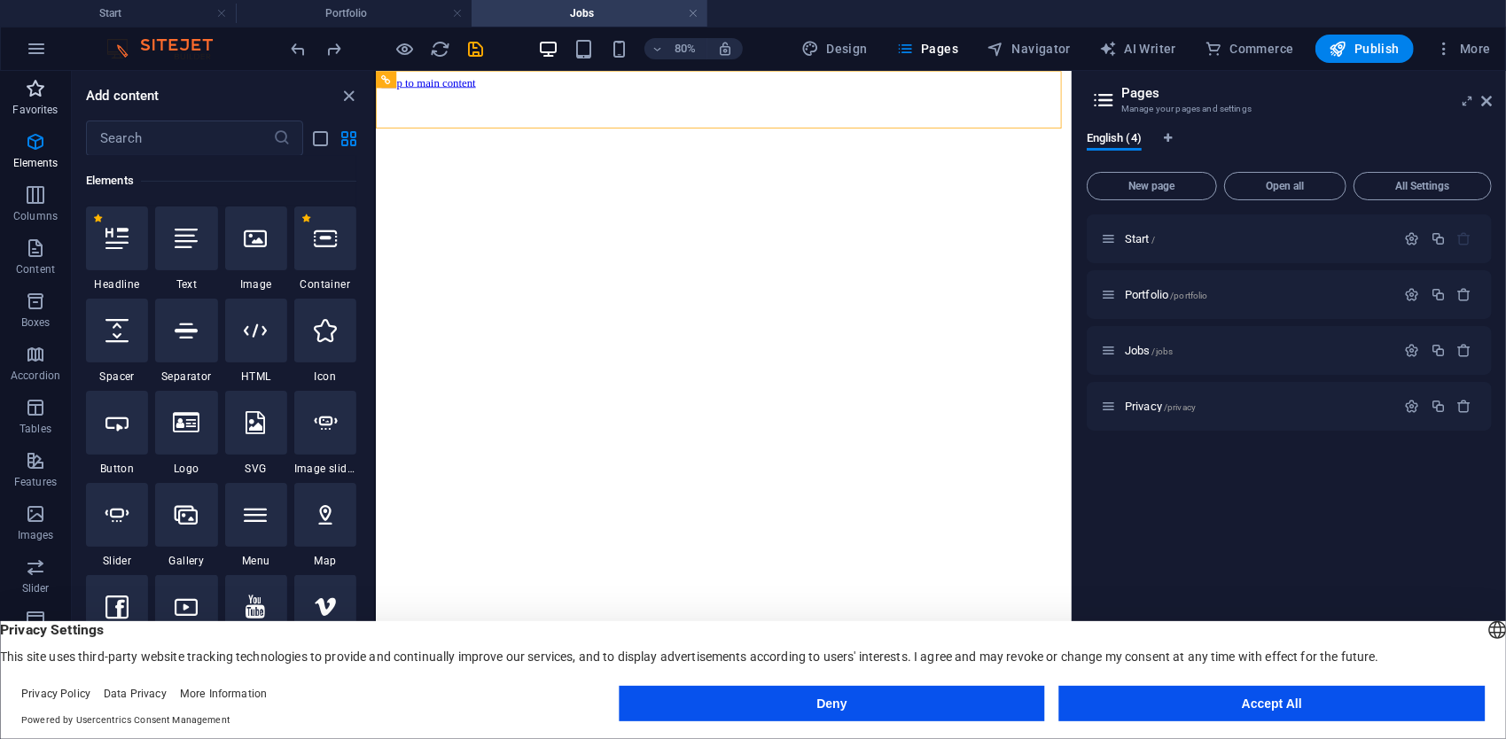
click at [23, 112] on p "Favorites" at bounding box center [34, 110] width 45 height 14
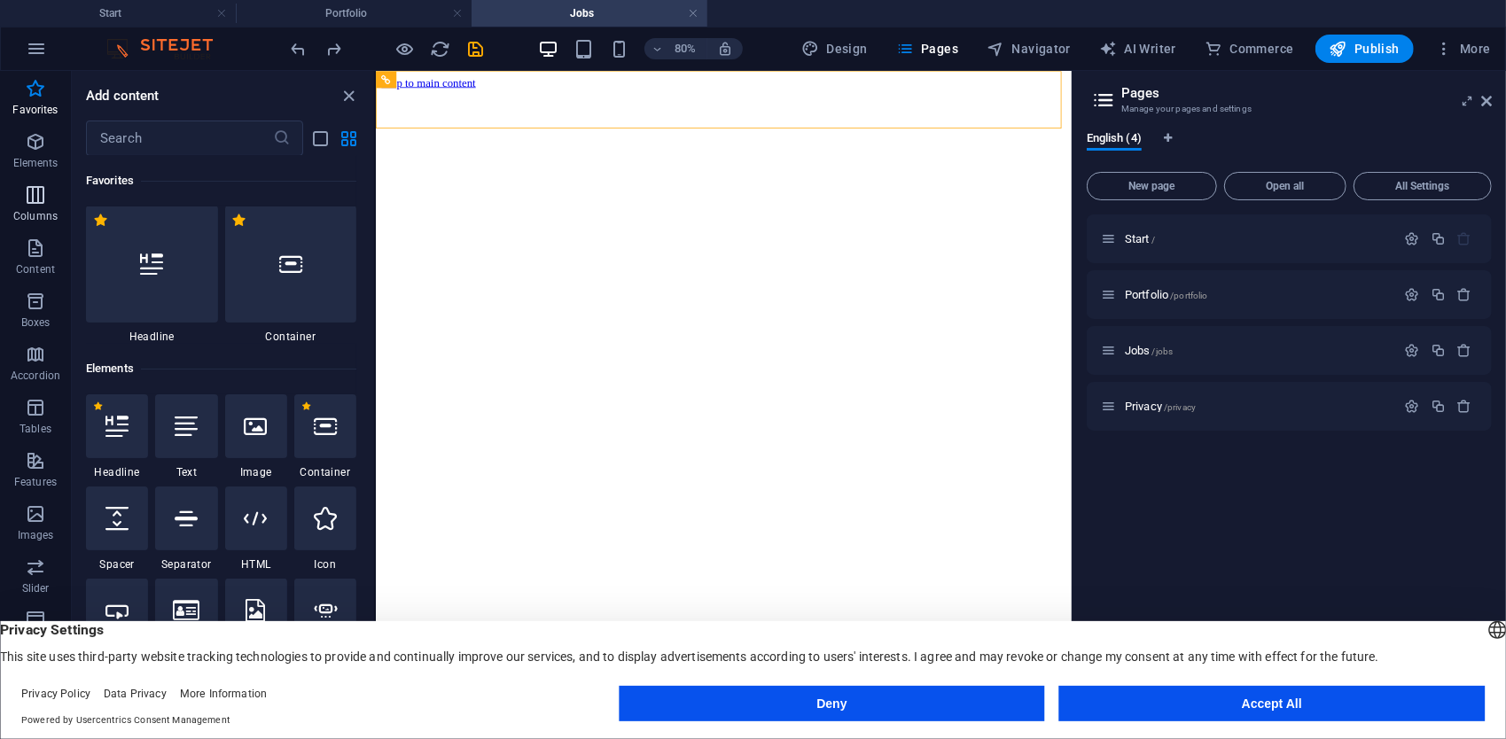
scroll to position [0, 0]
click at [21, 186] on span "Columns" at bounding box center [35, 205] width 71 height 43
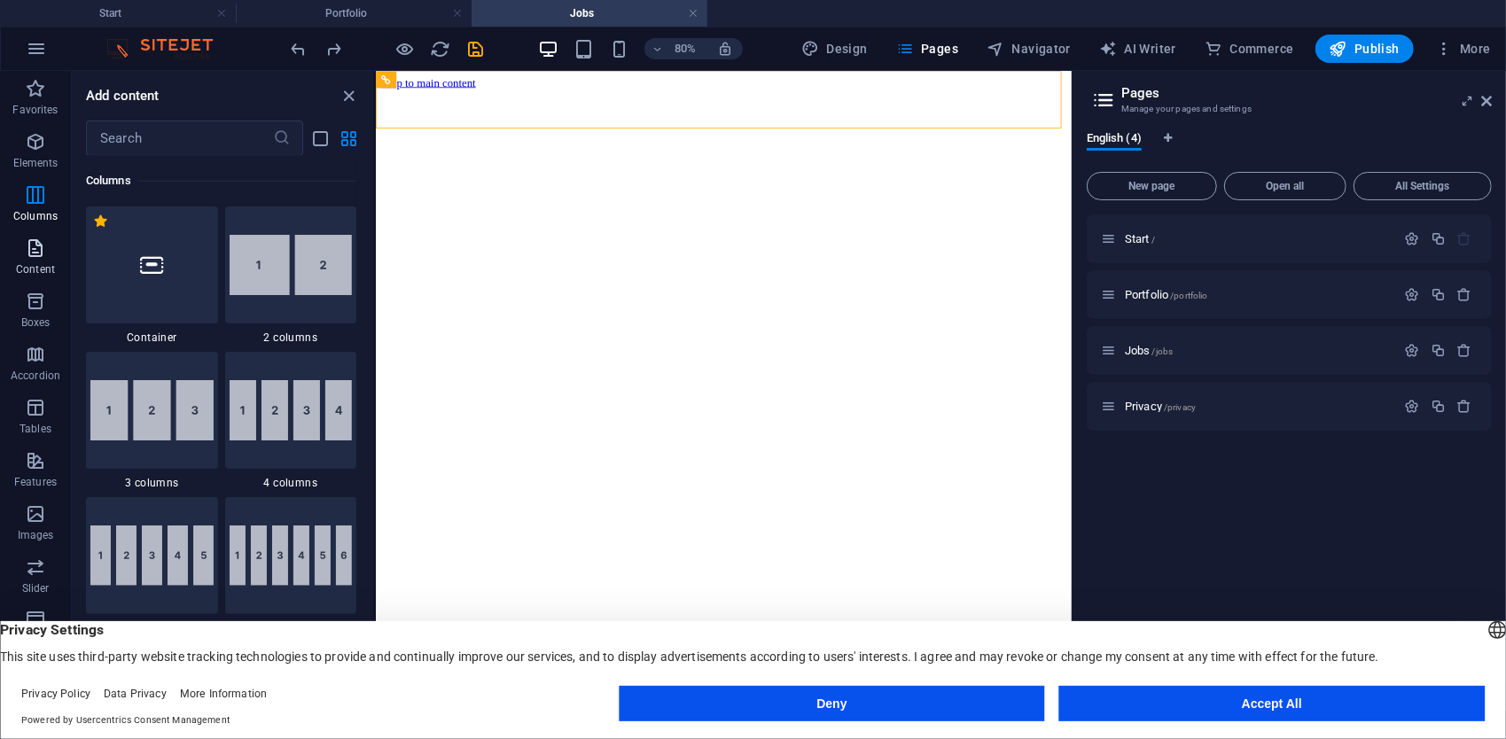
click at [35, 248] on icon "button" at bounding box center [35, 248] width 21 height 21
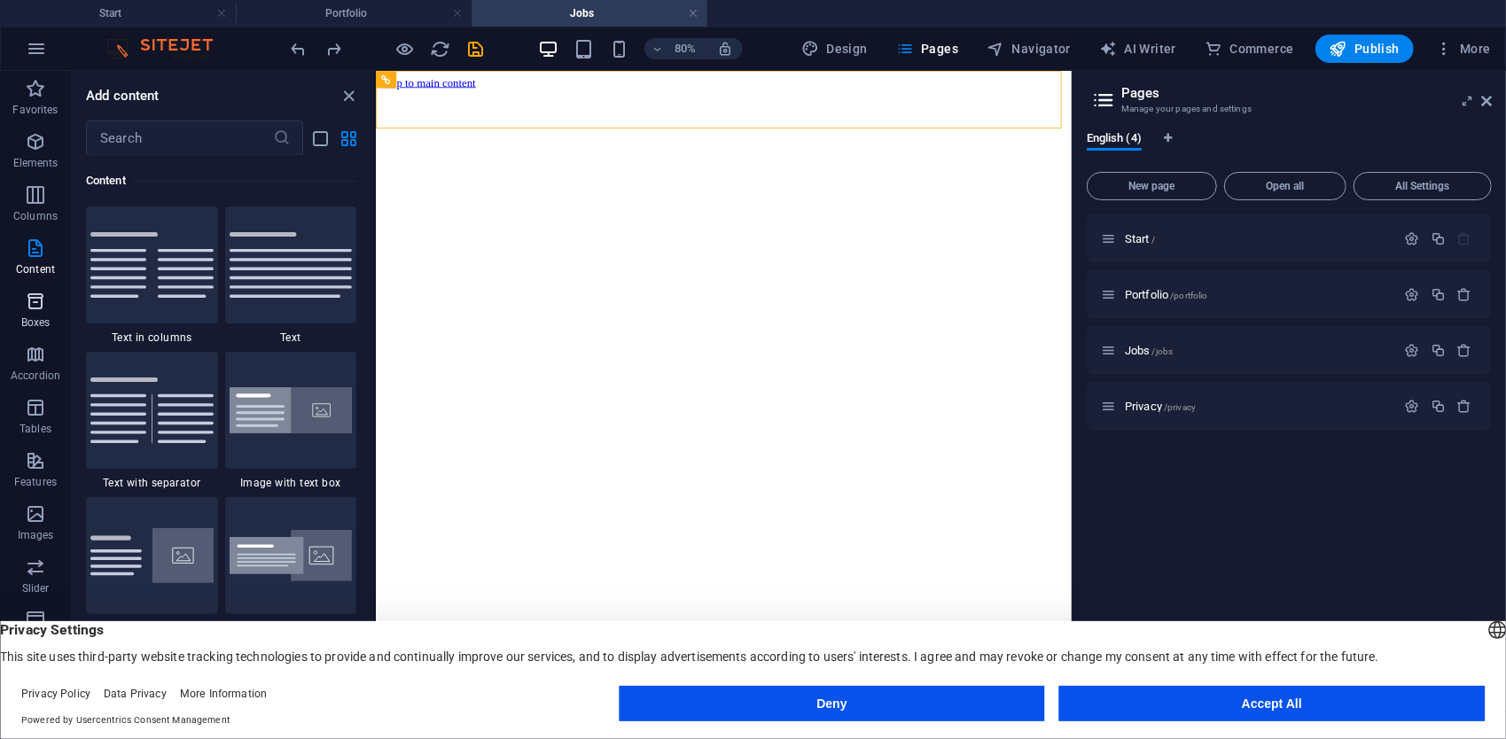
click at [40, 319] on p "Boxes" at bounding box center [35, 323] width 29 height 14
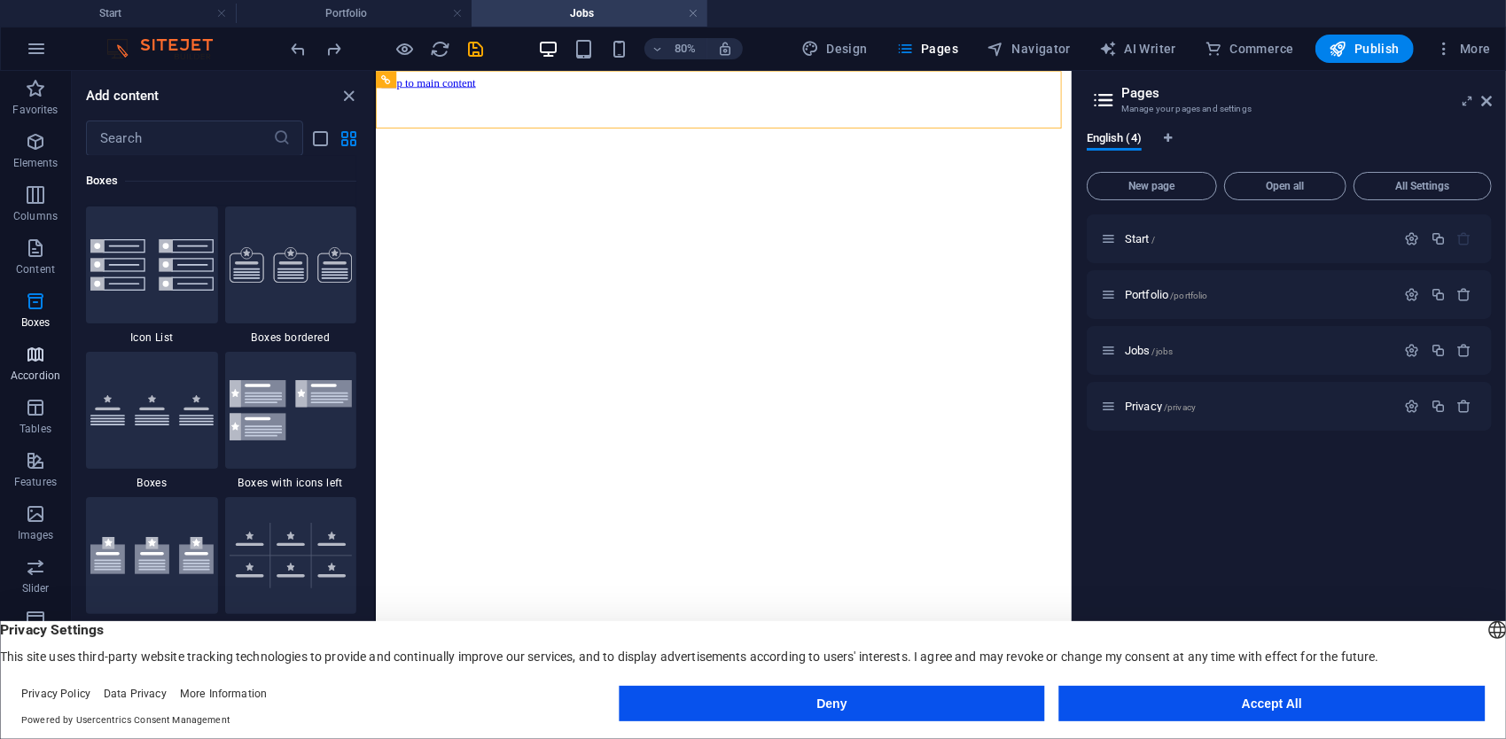
drag, startPoint x: 27, startPoint y: 368, endPoint x: 17, endPoint y: 402, distance: 35.9
click at [25, 369] on span "Accordion" at bounding box center [35, 365] width 71 height 43
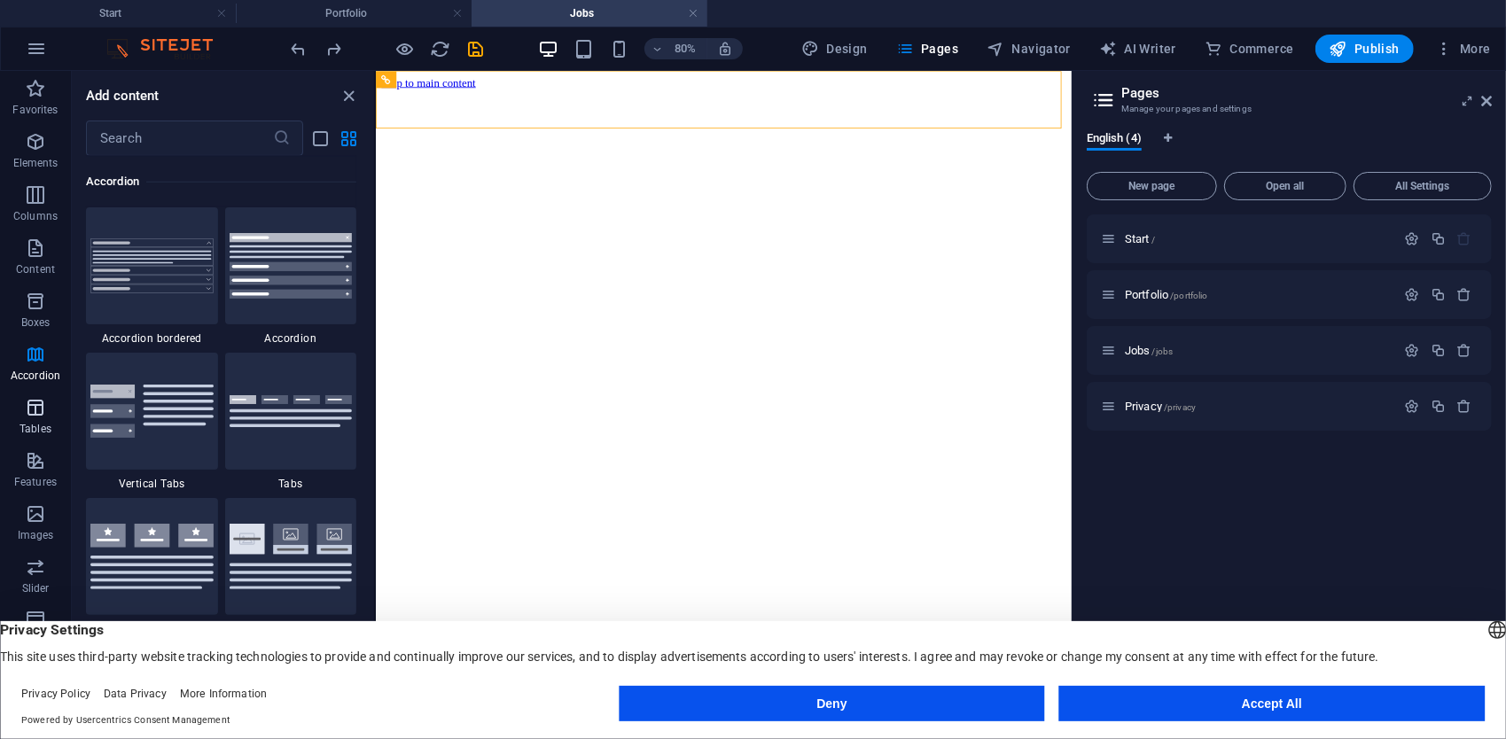
click at [18, 406] on span "Tables" at bounding box center [35, 418] width 71 height 43
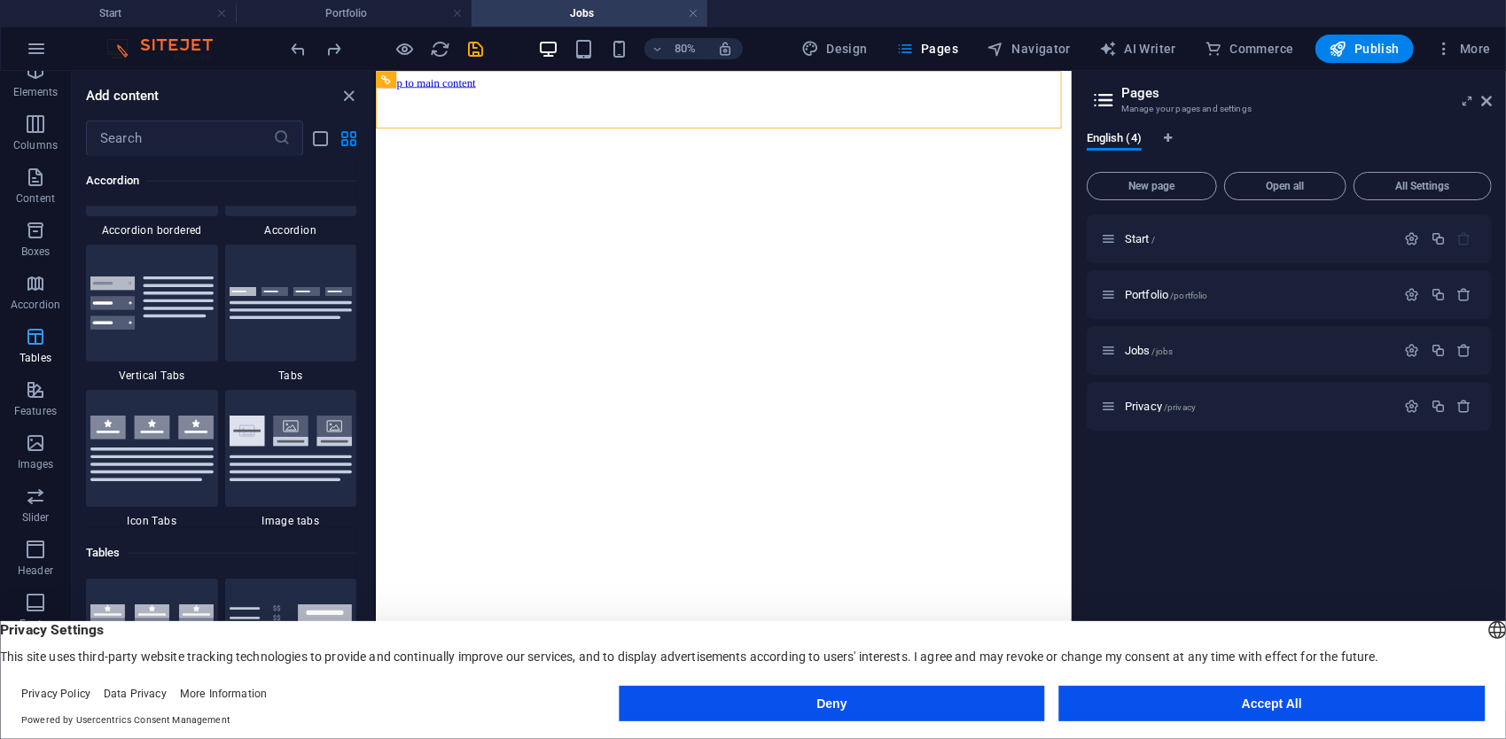
scroll to position [89, 0]
click at [36, 379] on icon "button" at bounding box center [35, 372] width 21 height 21
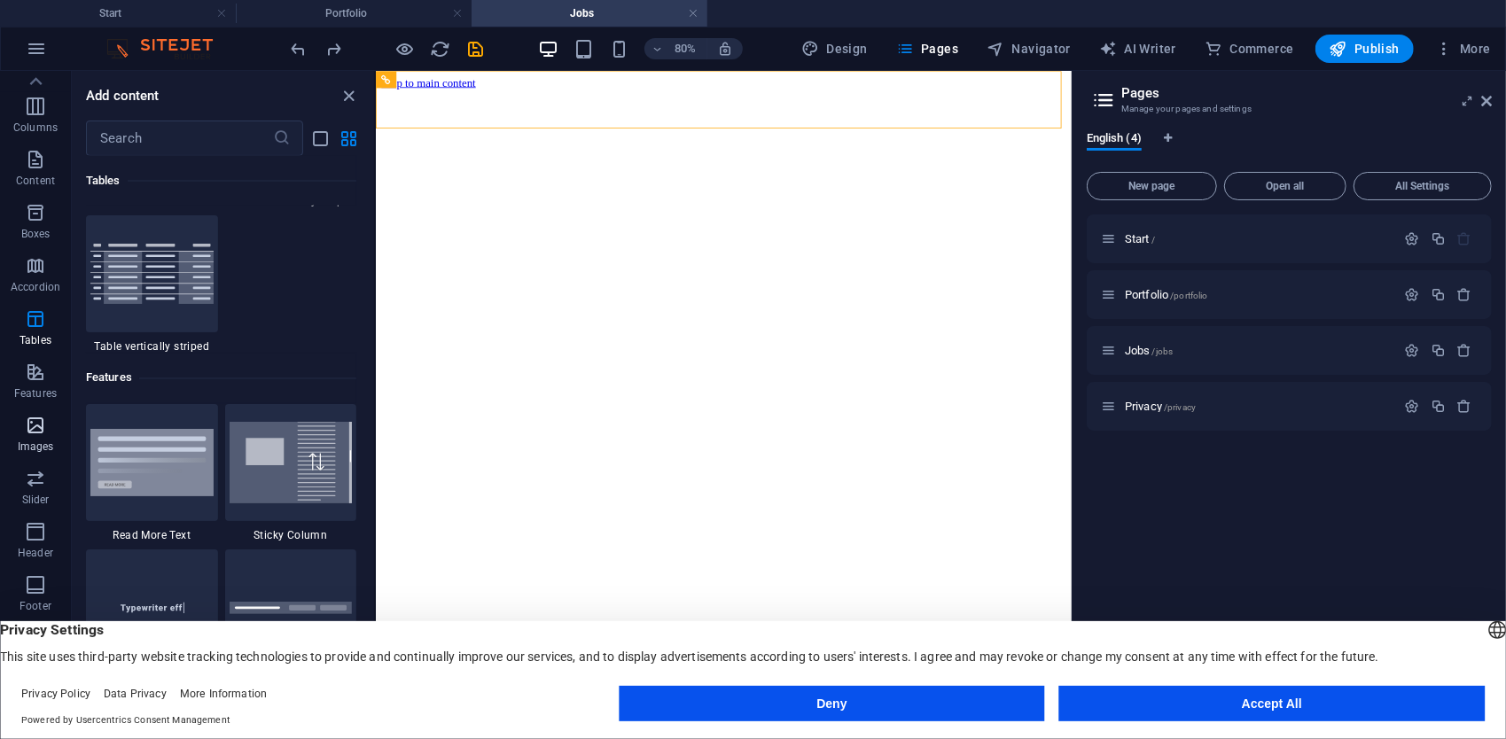
click at [31, 443] on p "Images" at bounding box center [36, 447] width 36 height 14
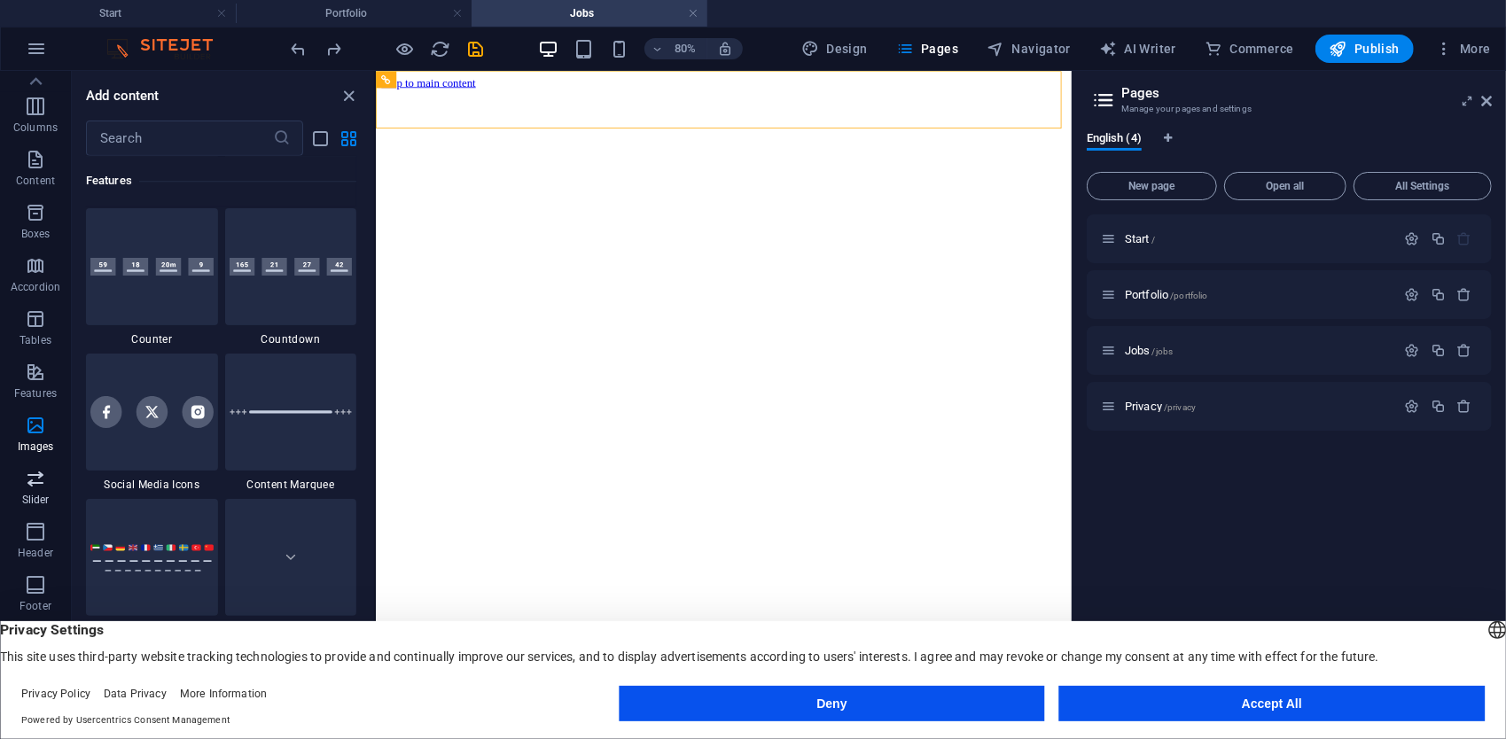
click at [46, 497] on p "Slider" at bounding box center [35, 500] width 27 height 14
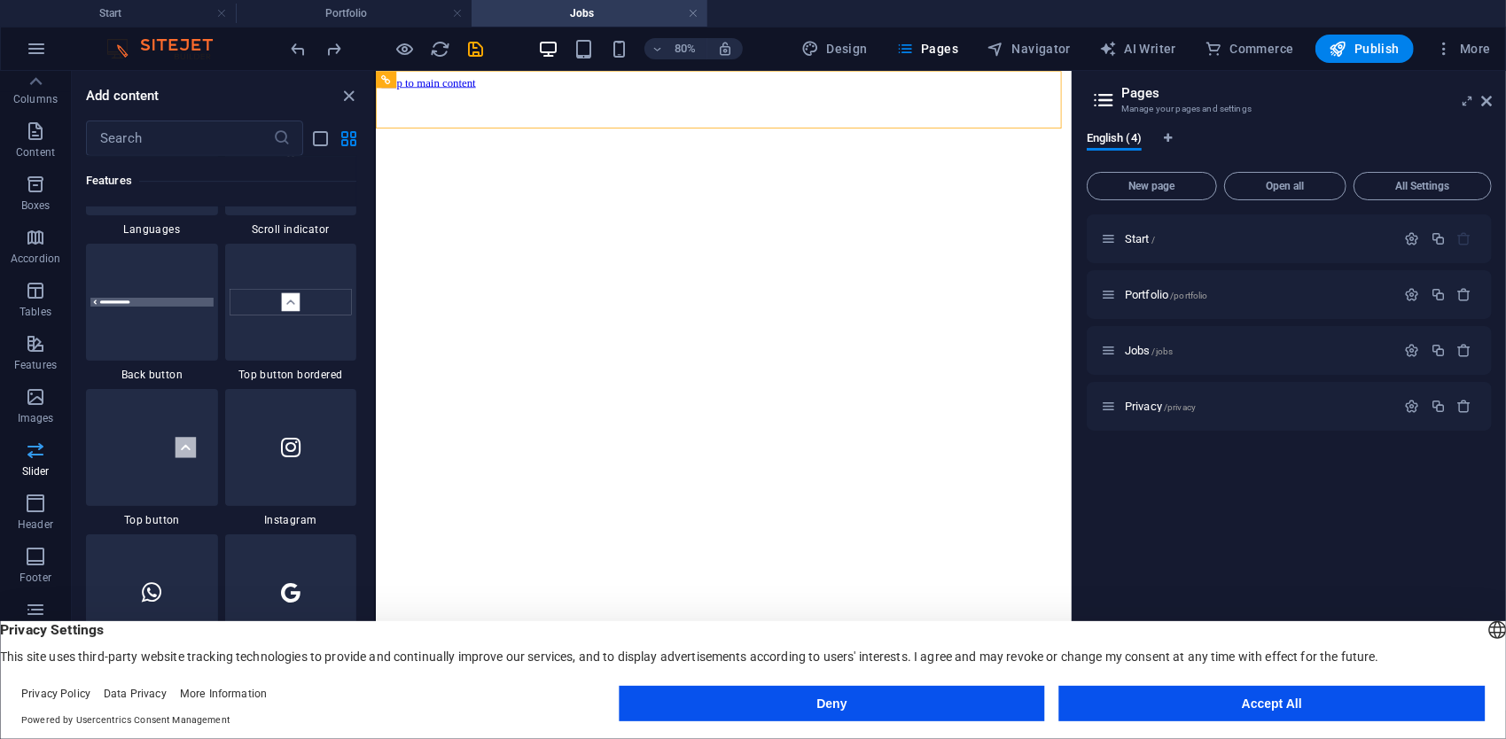
scroll to position [211, 0]
click at [36, 537] on p "Forms" at bounding box center [36, 537] width 32 height 14
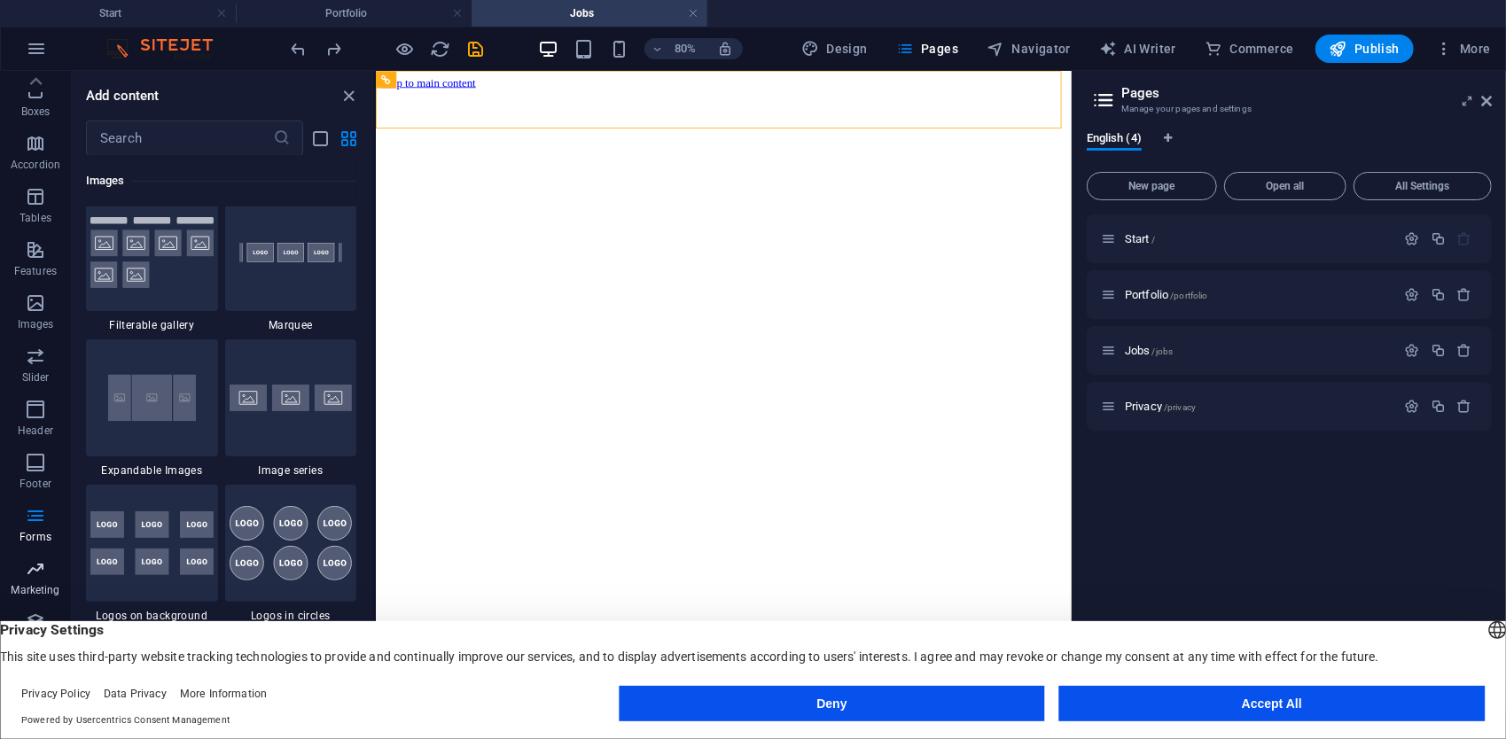
click at [30, 566] on icon "button" at bounding box center [35, 569] width 21 height 21
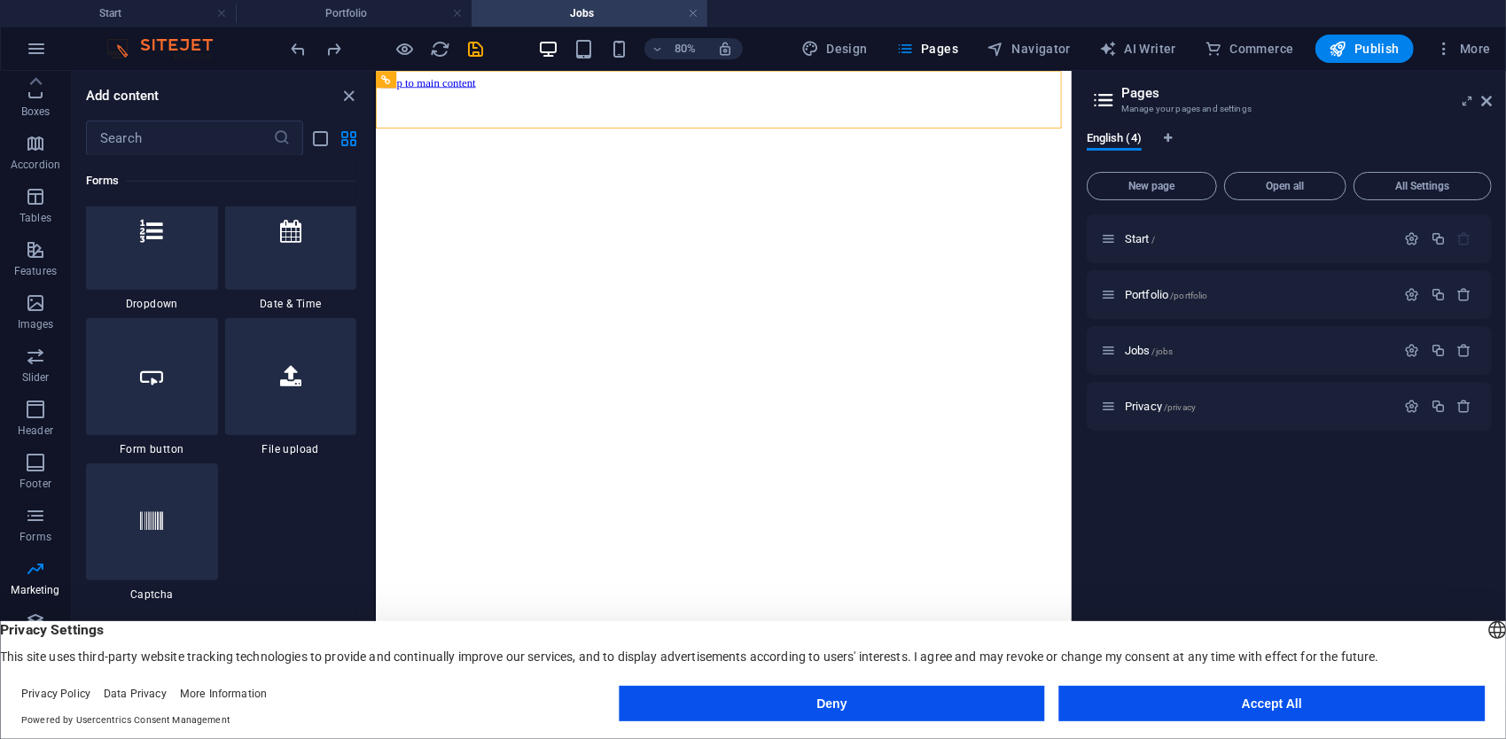
scroll to position [14440, 0]
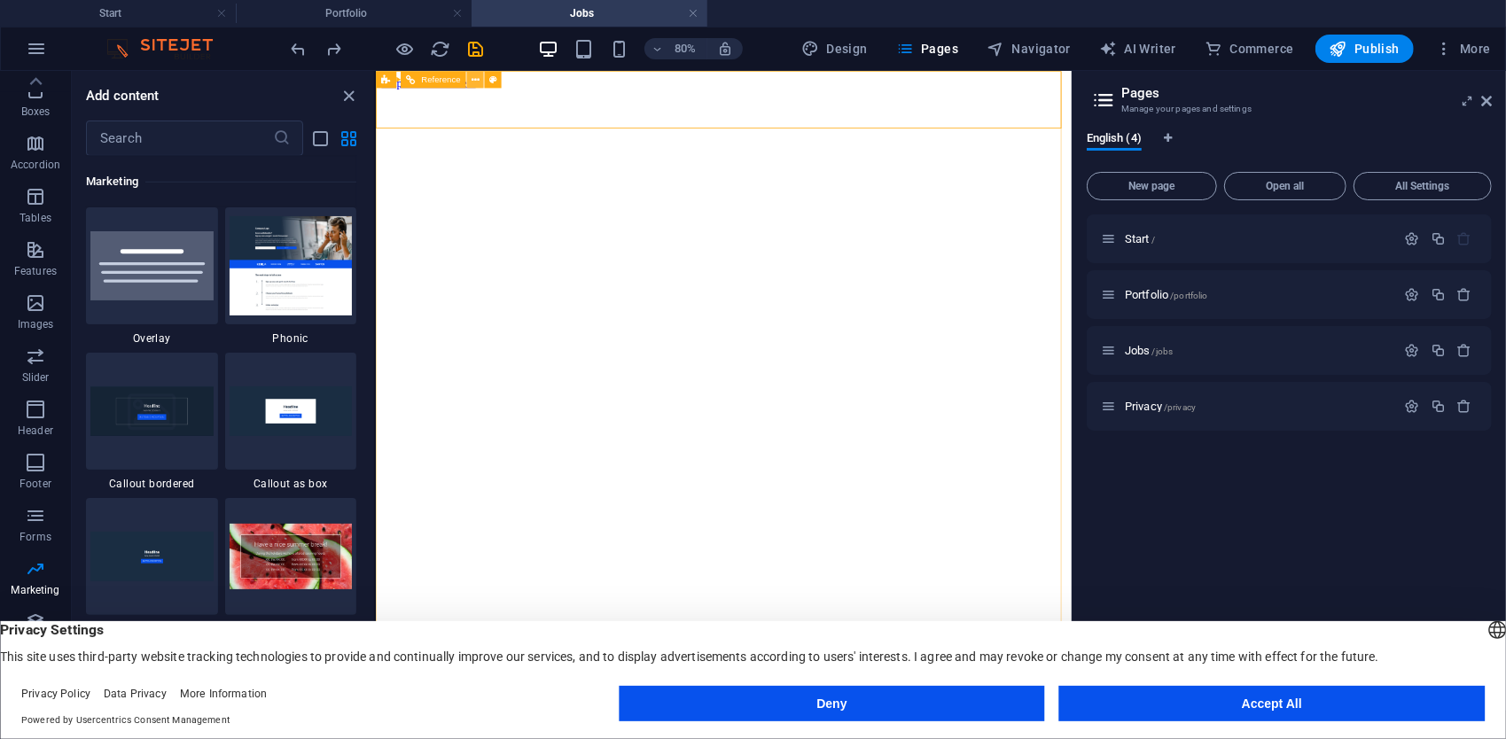
click at [470, 75] on button at bounding box center [475, 79] width 17 height 17
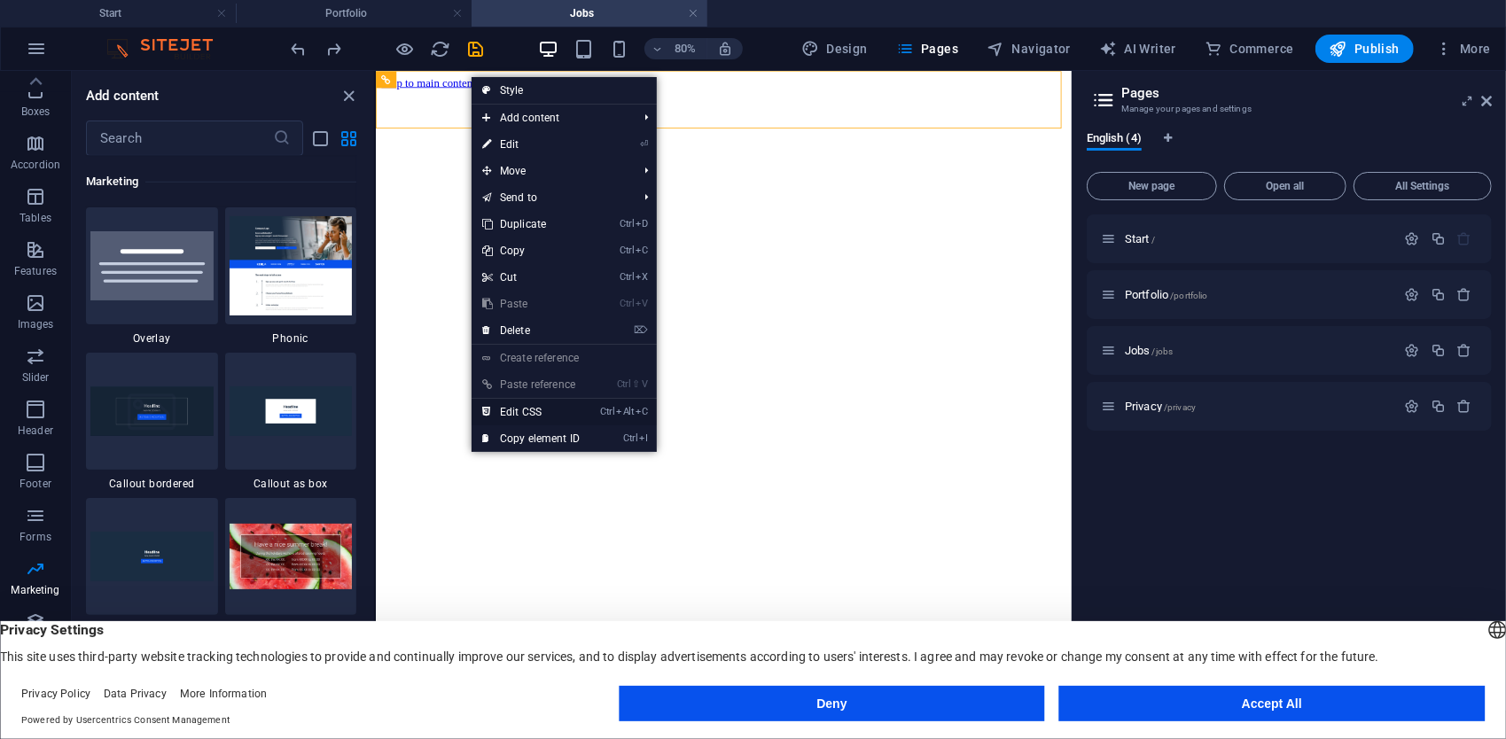
click at [569, 408] on link "Ctrl Alt C Edit CSS" at bounding box center [531, 412] width 119 height 27
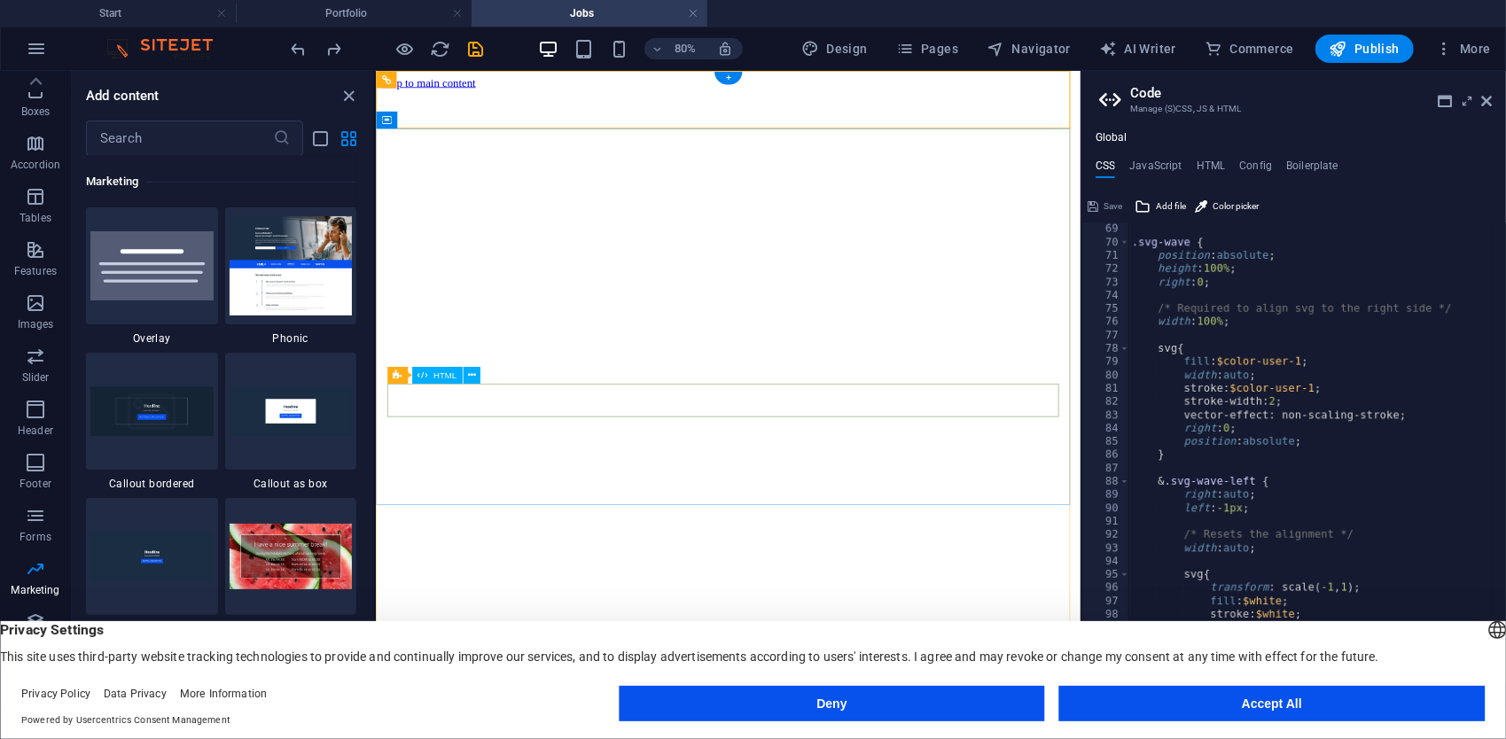
type textarea "@include menu-v2("
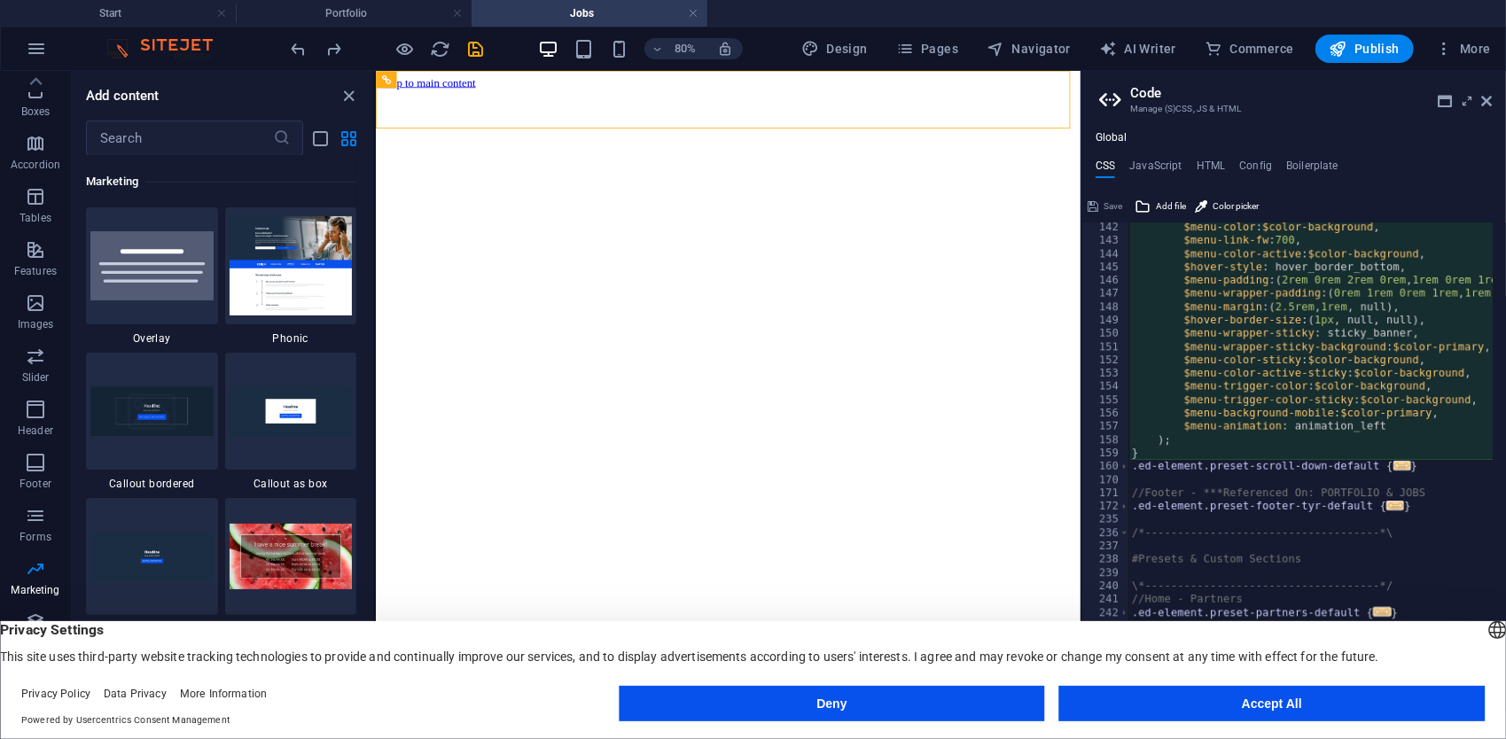
scroll to position [1824, 0]
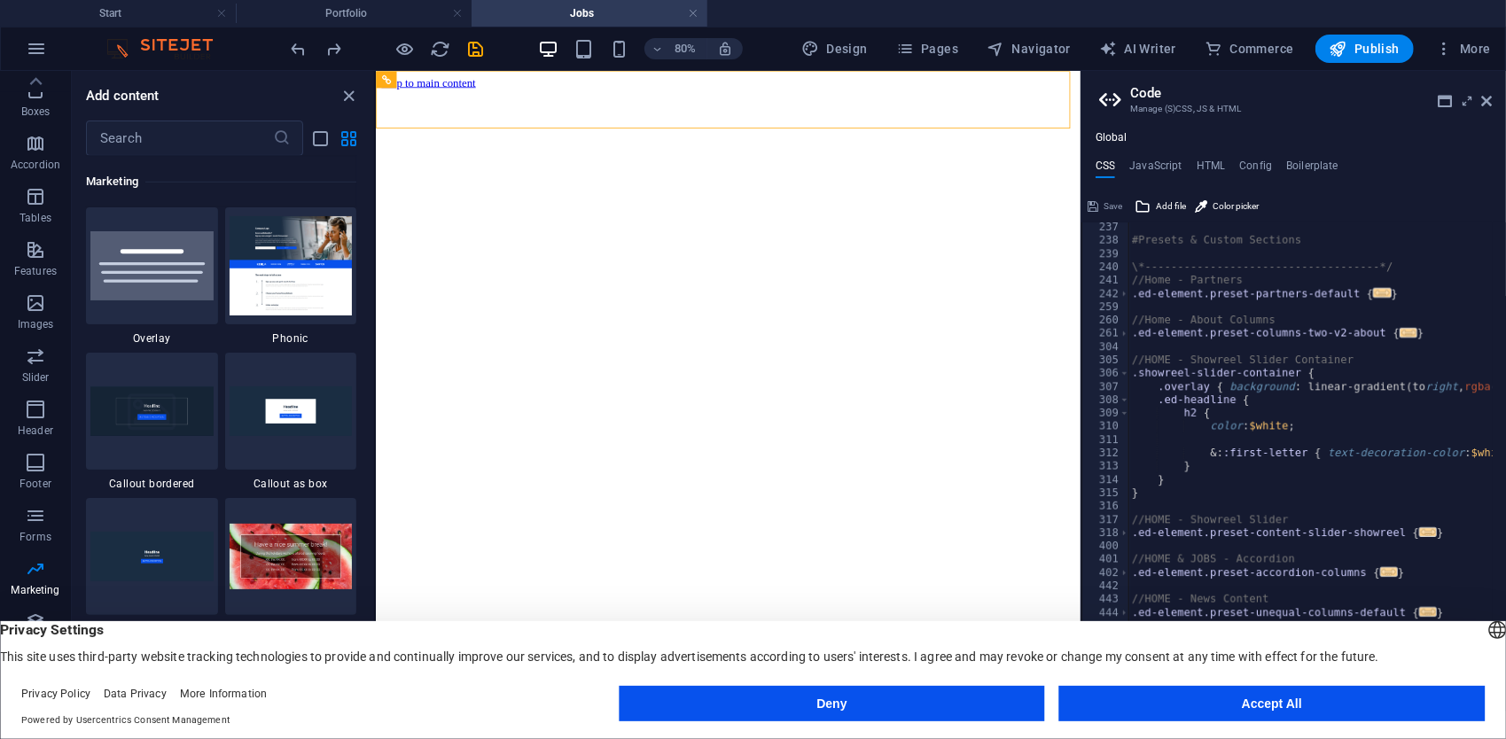
scroll to position [2224, 0]
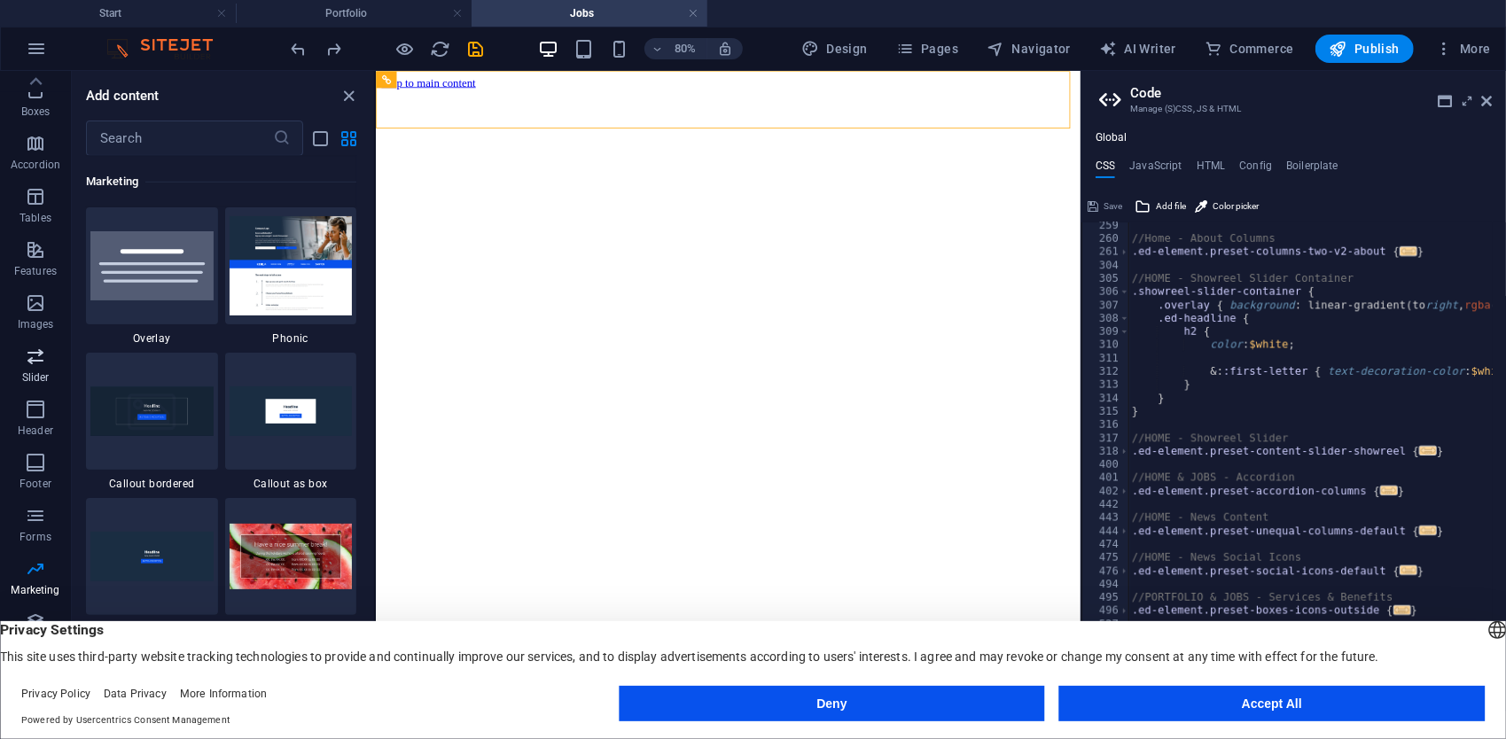
click at [41, 352] on icon "button" at bounding box center [35, 356] width 21 height 21
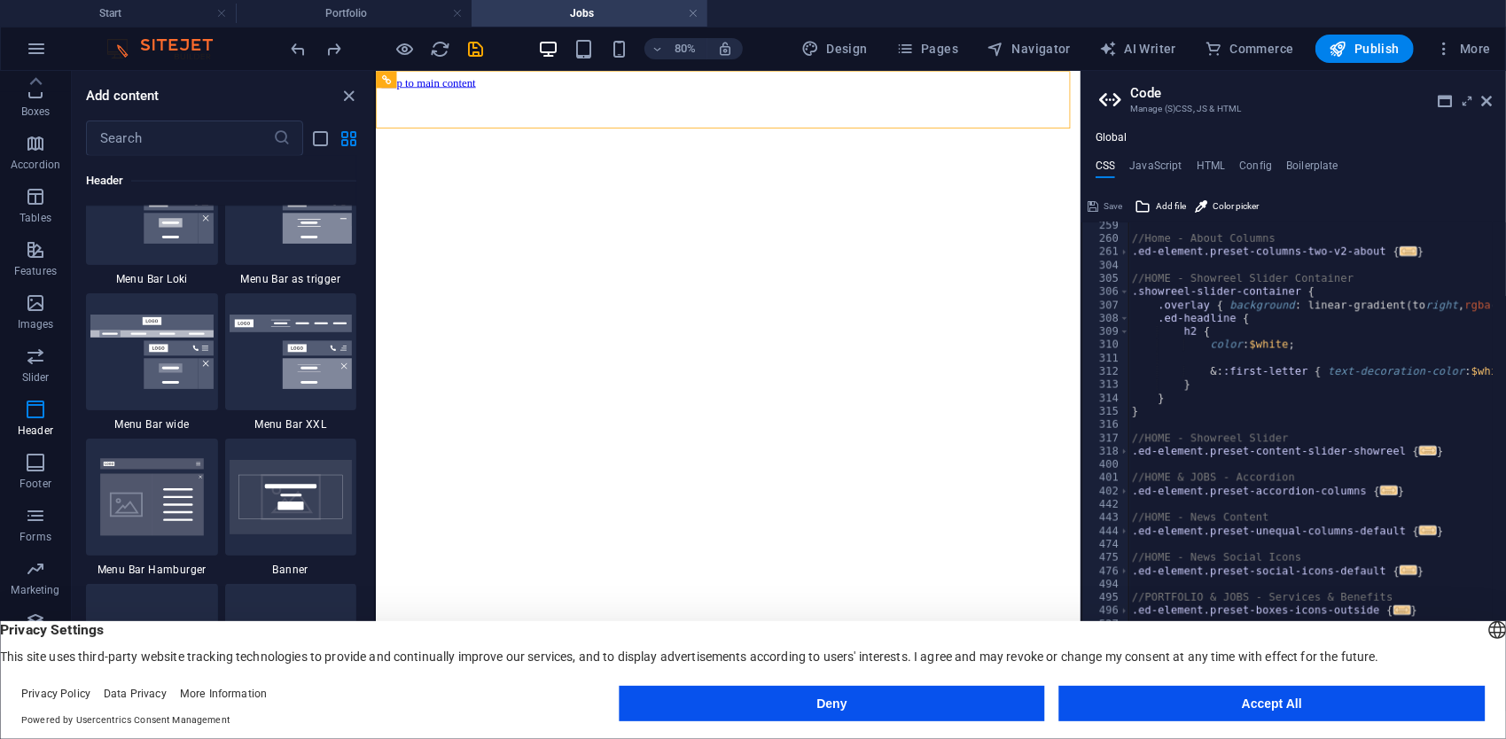
scroll to position [10937, 0]
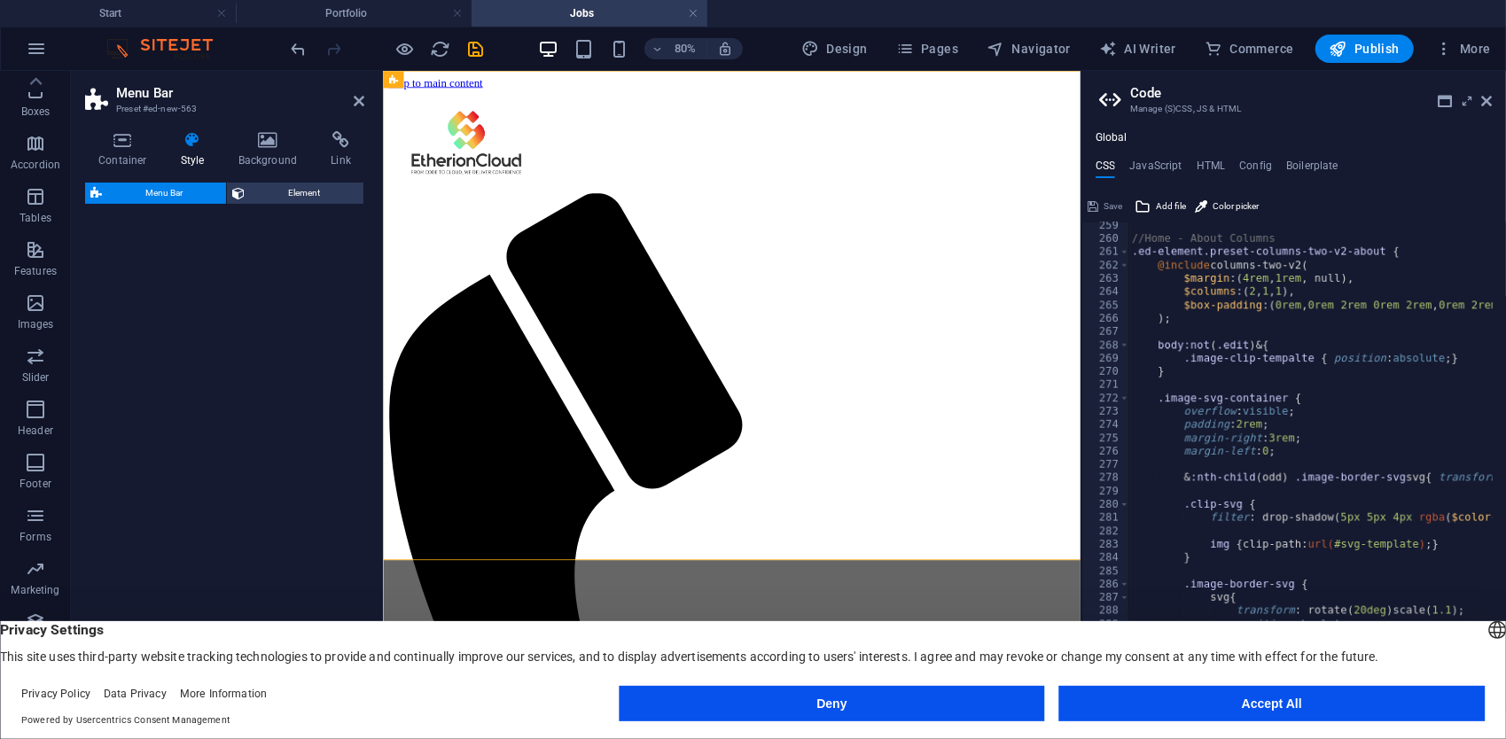
select select "rem"
select select "preset-menu-v2-wide"
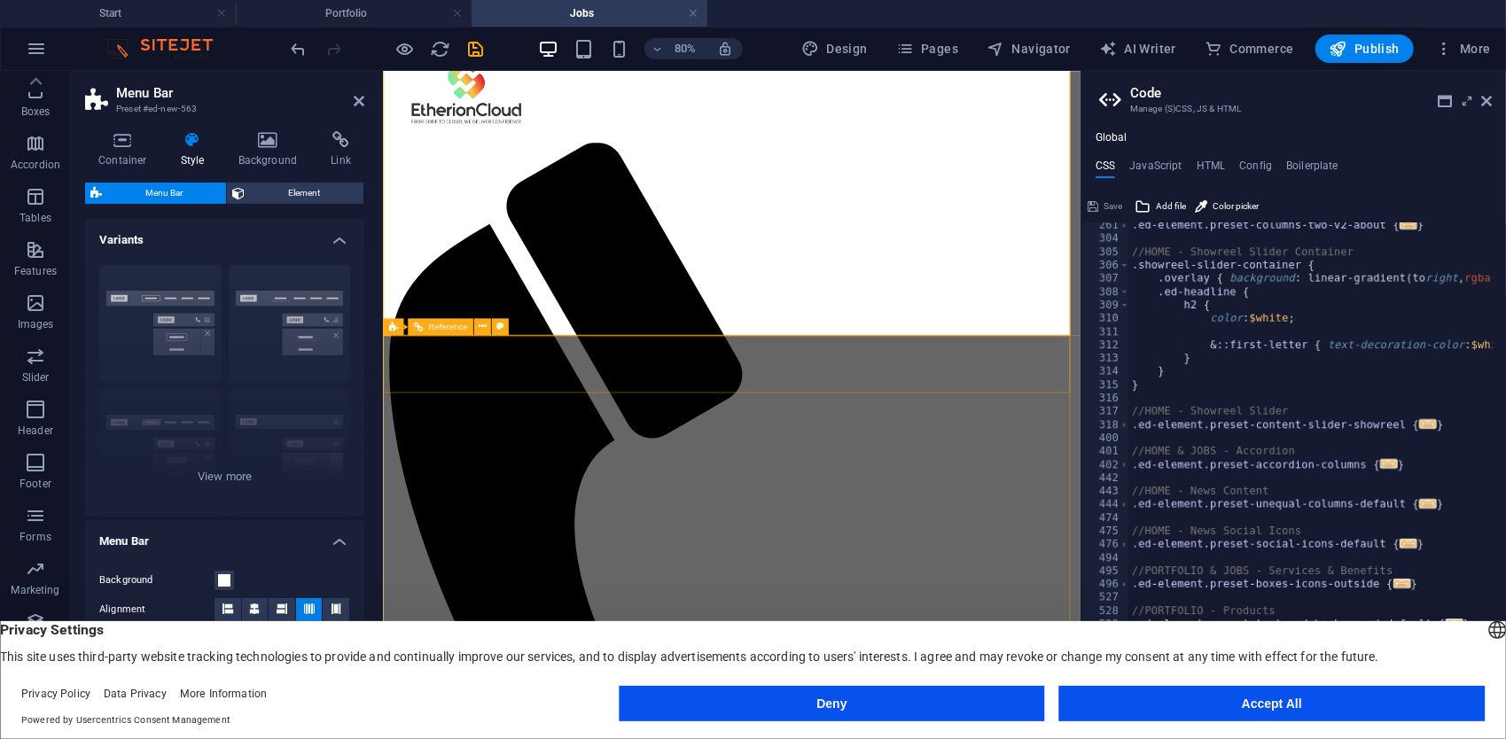
scroll to position [0, 0]
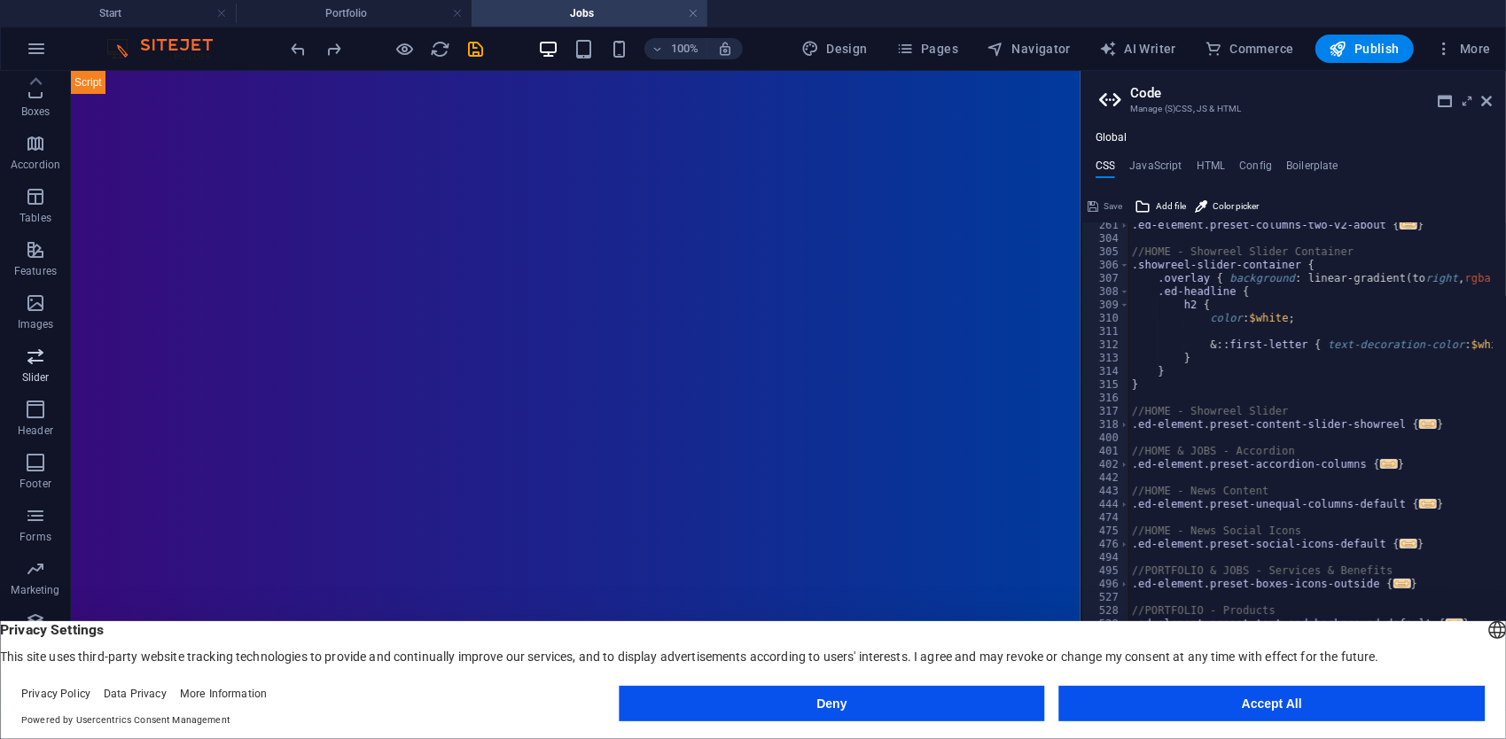
click at [34, 370] on span "Slider" at bounding box center [35, 367] width 71 height 43
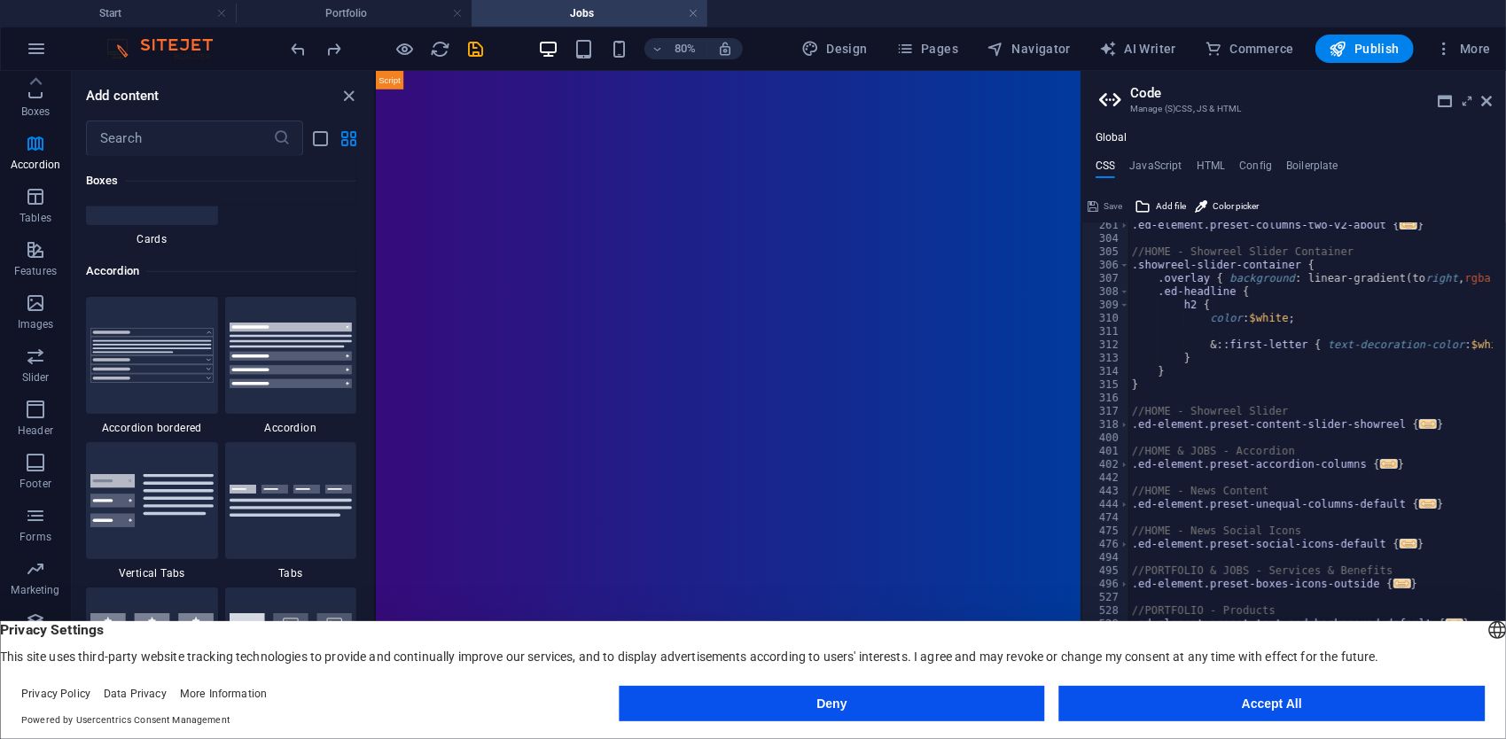
scroll to position [5529, 0]
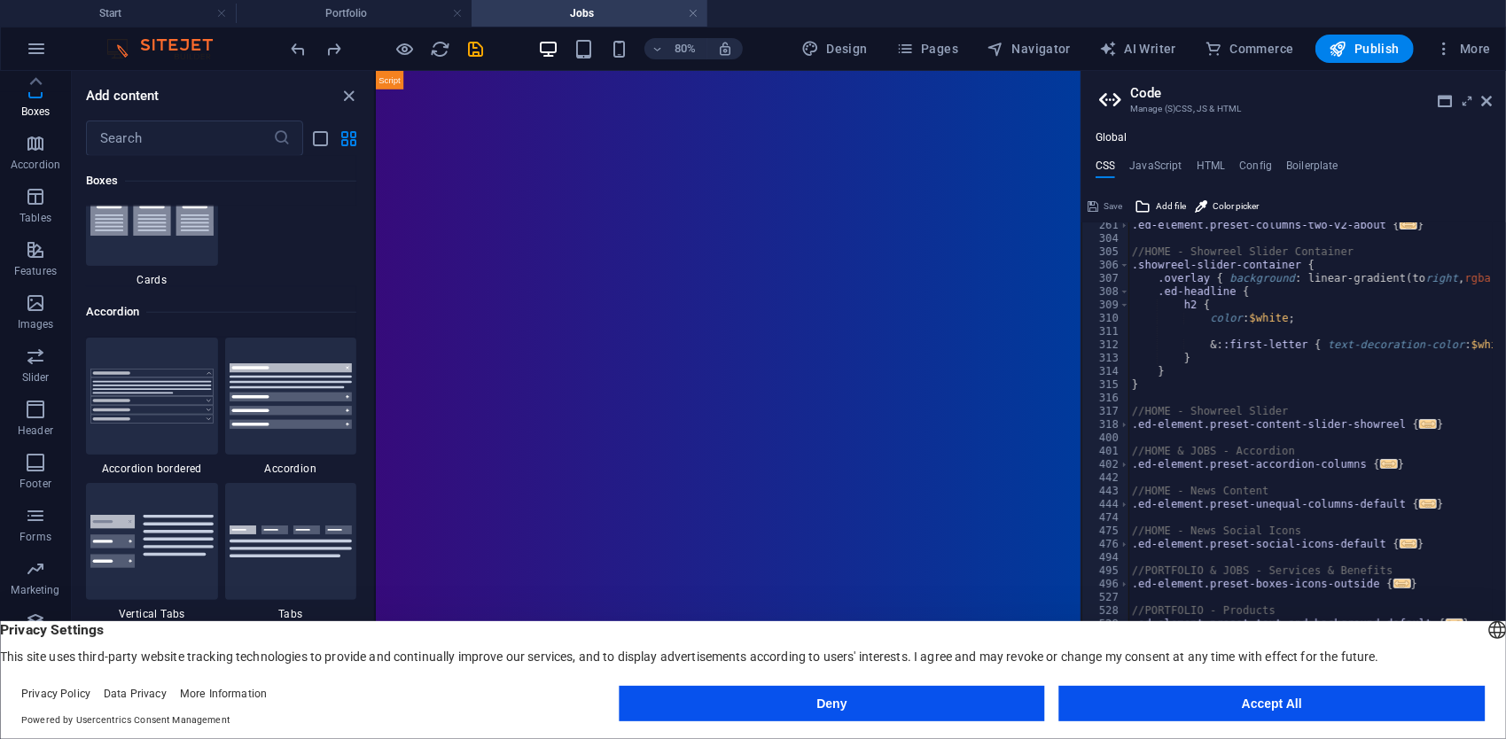
drag, startPoint x: 241, startPoint y: 269, endPoint x: 200, endPoint y: 300, distance: 51.2
click at [199, 297] on div "Accordion" at bounding box center [221, 312] width 270 height 50
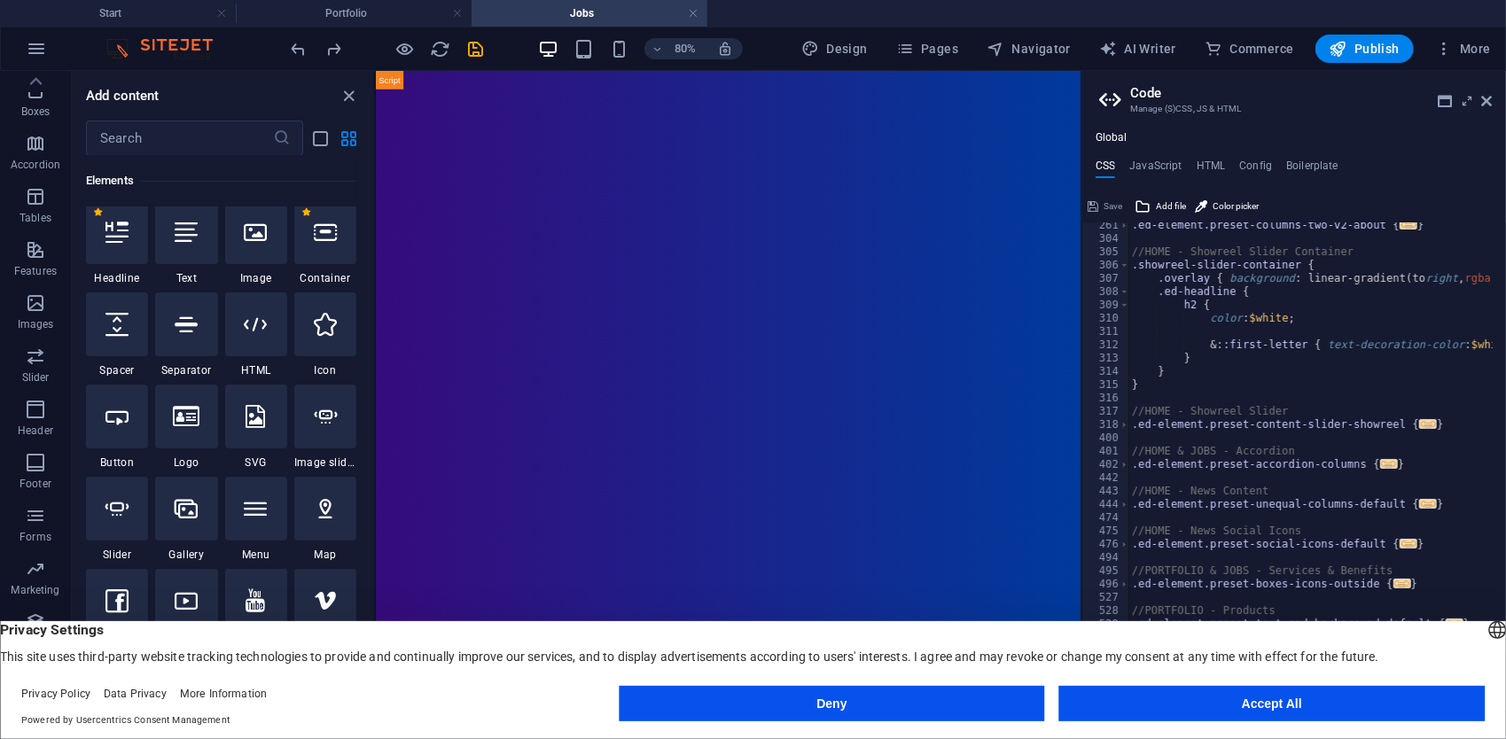
scroll to position [0, 0]
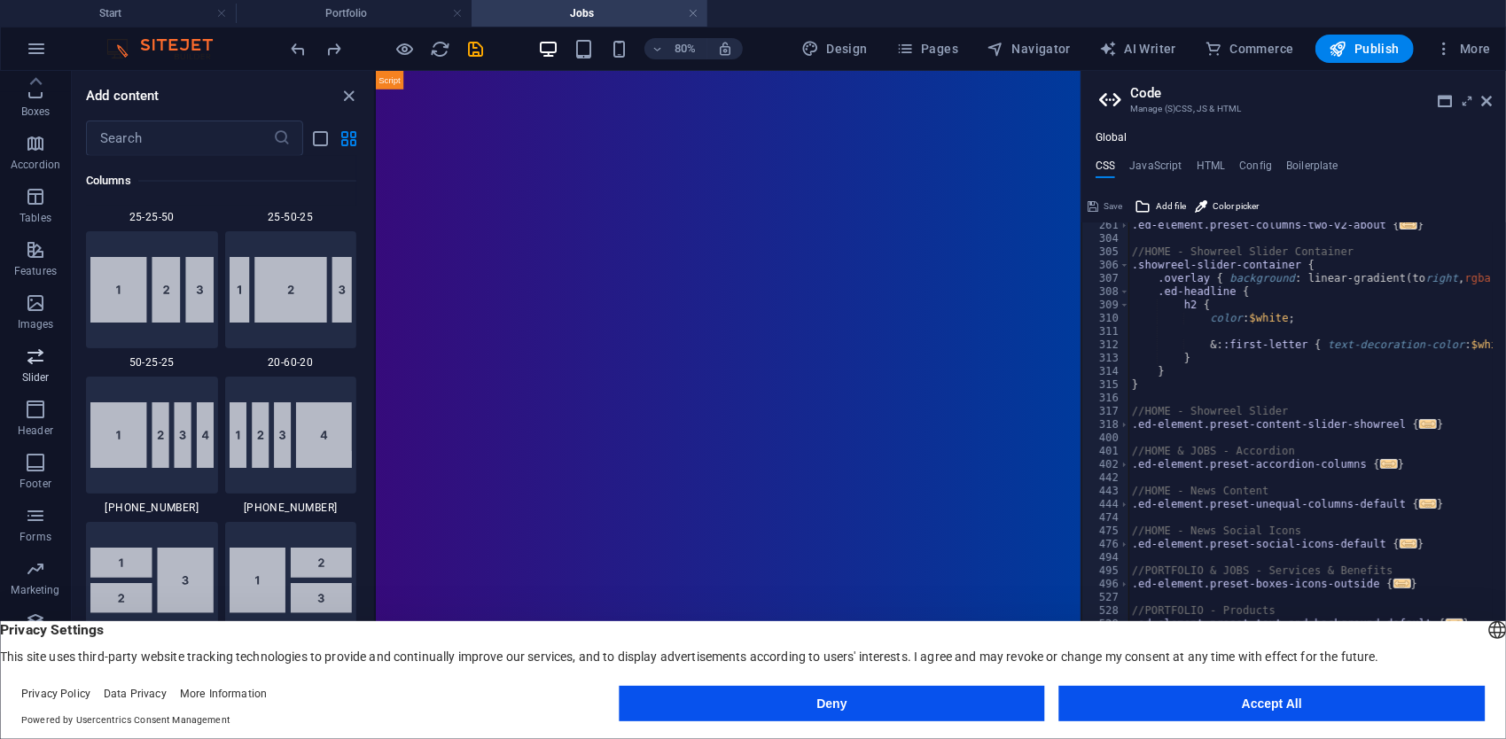
click at [46, 367] on icon "button" at bounding box center [35, 356] width 21 height 21
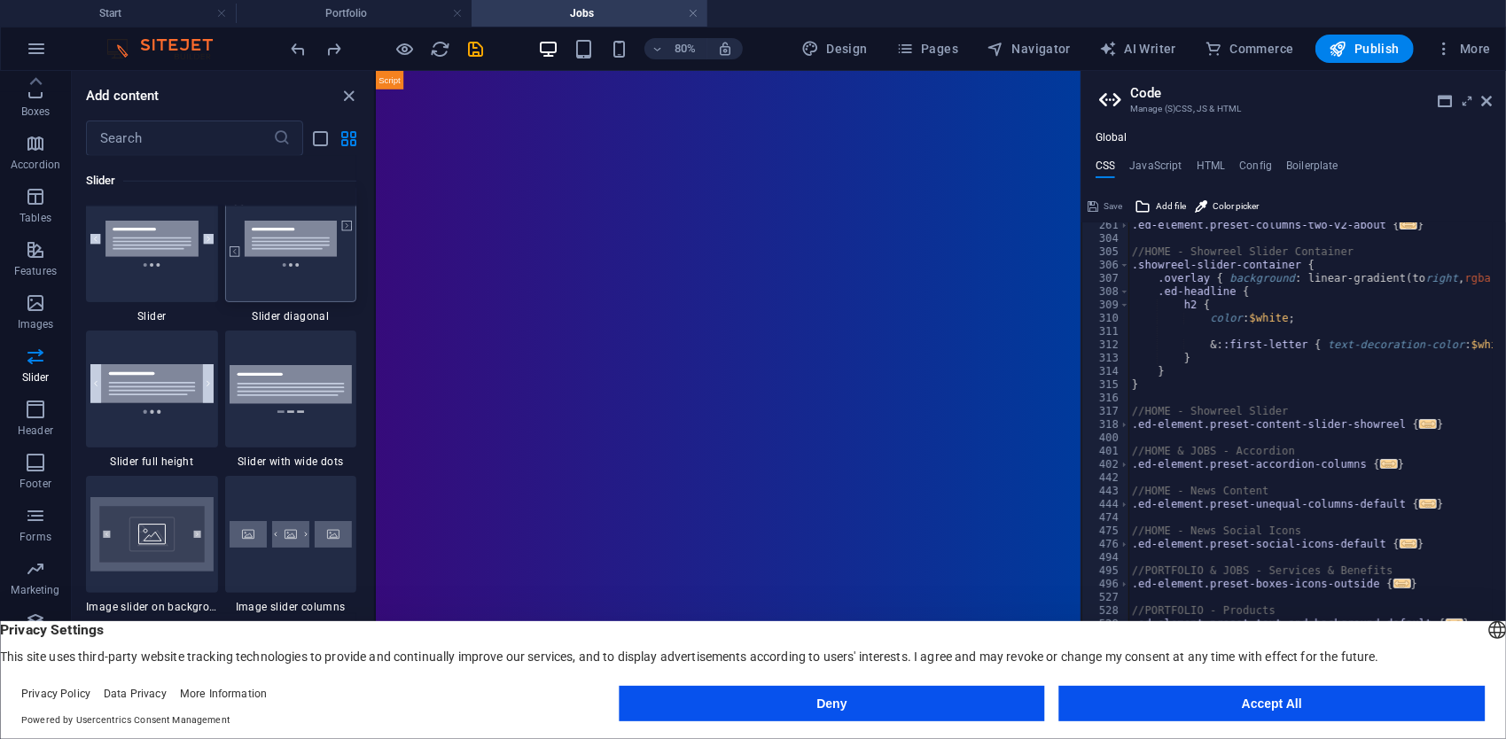
scroll to position [10493, 0]
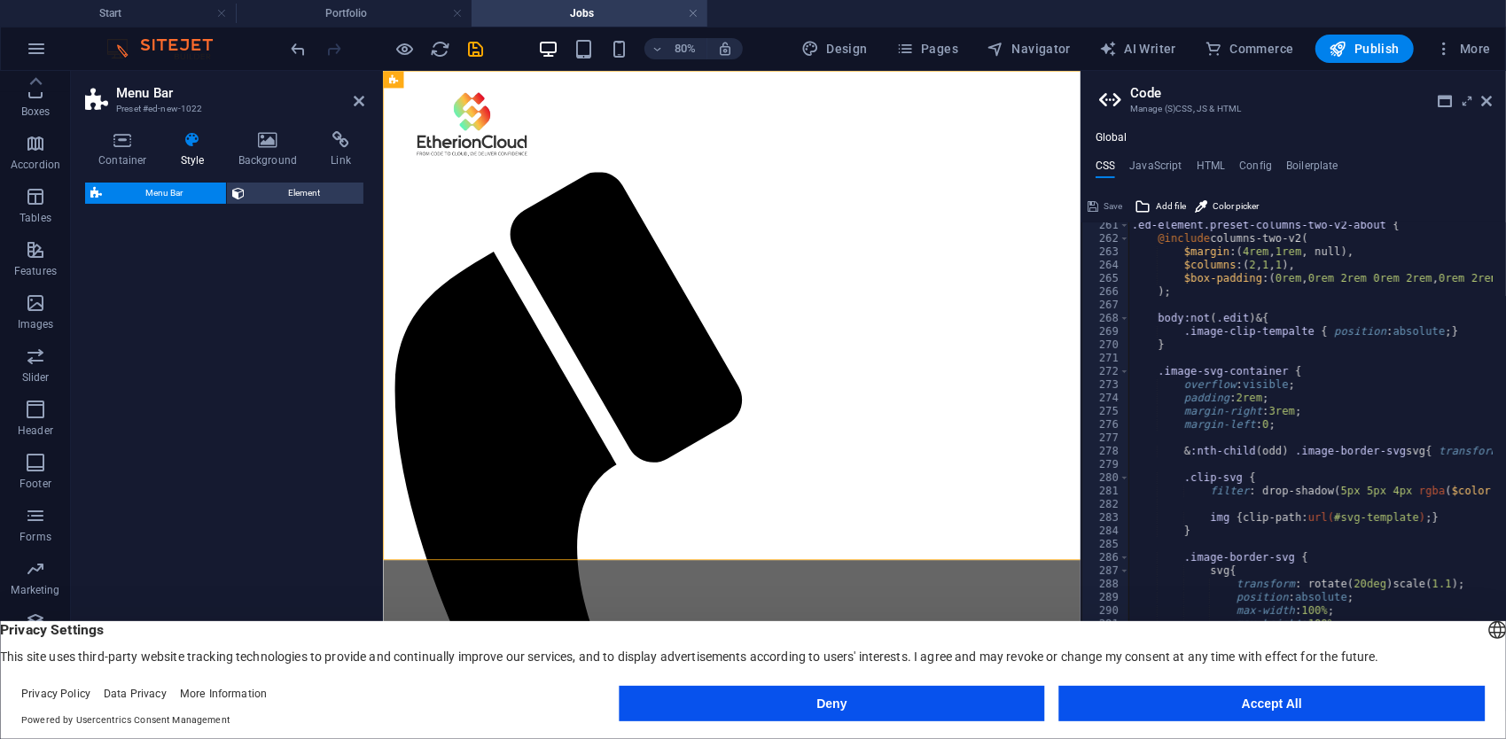
select select "rem"
select select "preset-menu-v2-centered"
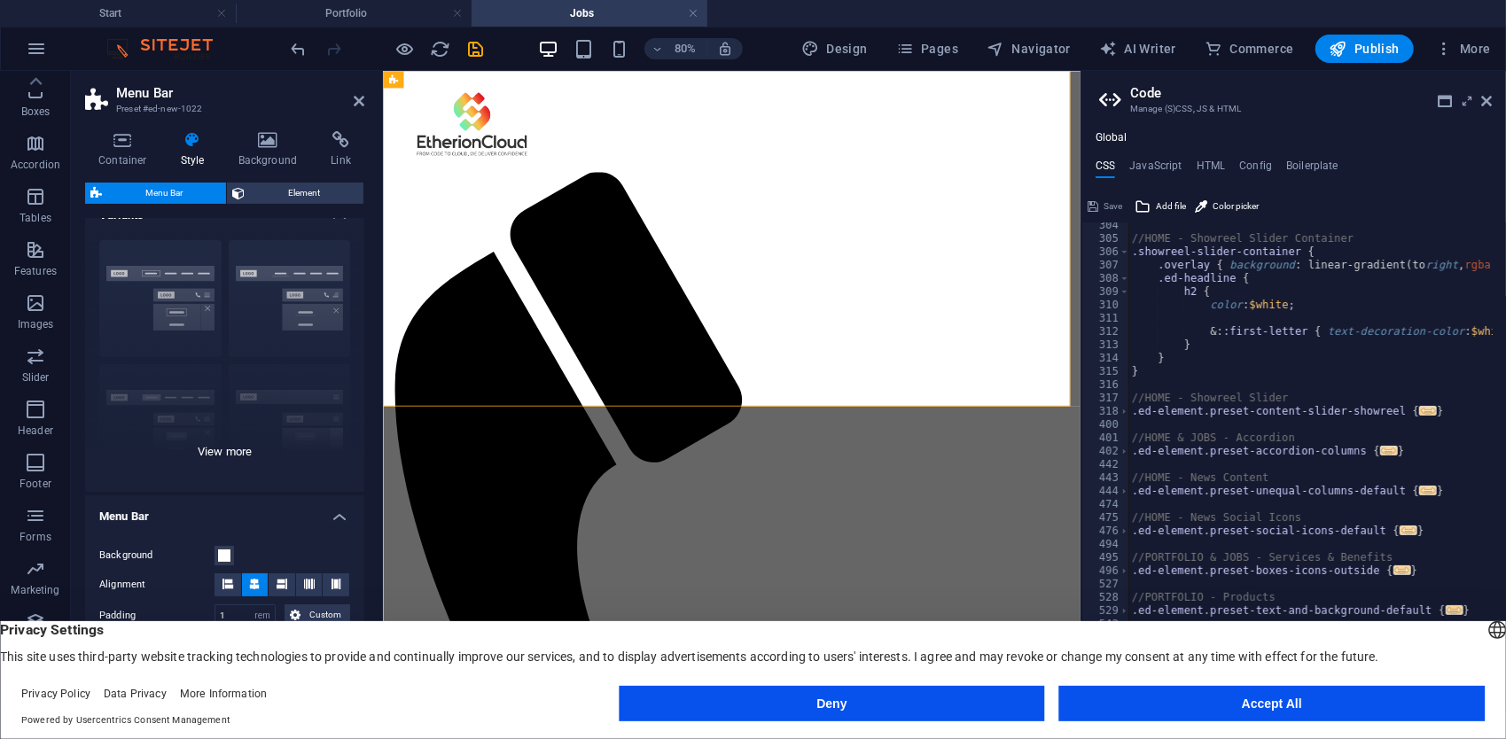
scroll to position [0, 0]
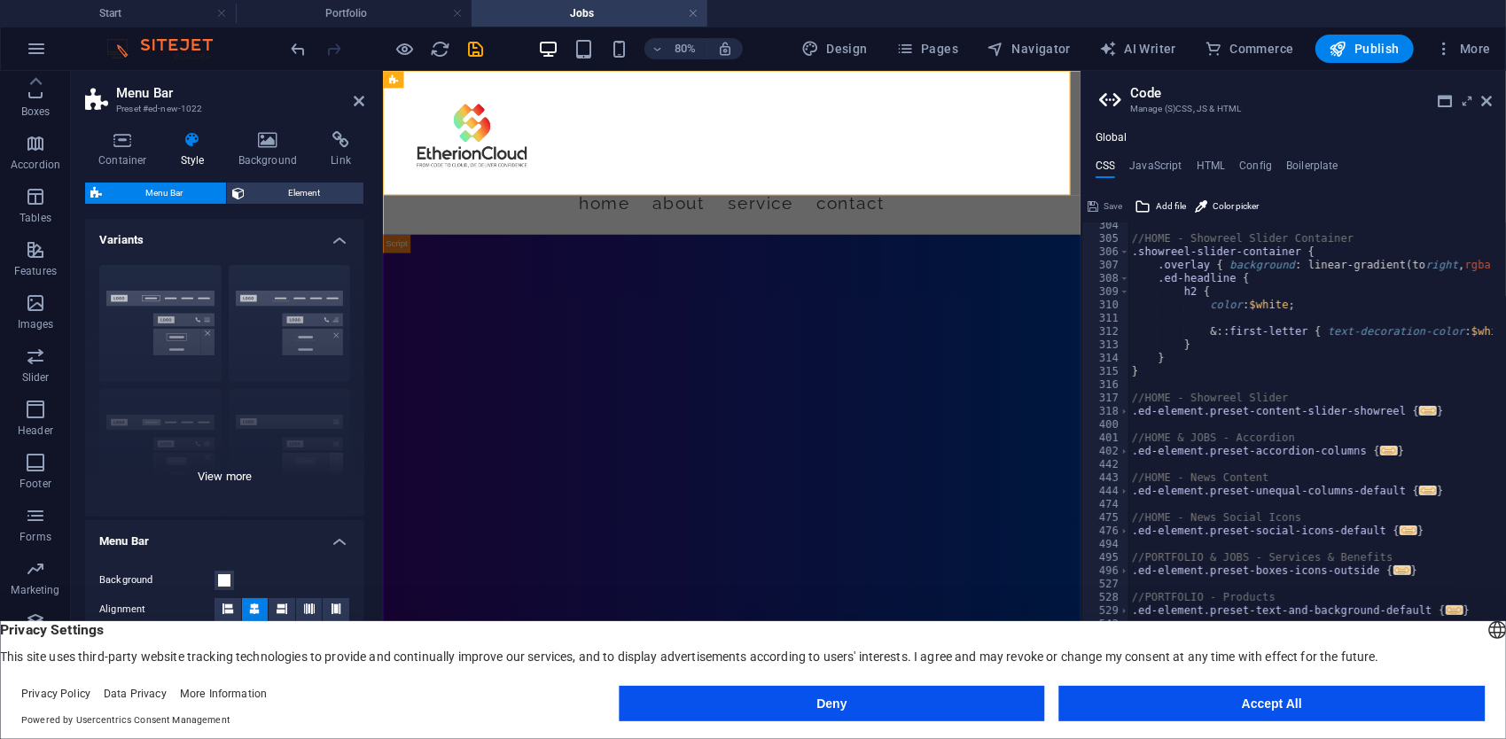
click at [156, 335] on div "Border Centered Default Fixed Loki Trigger Wide XXL" at bounding box center [224, 384] width 279 height 266
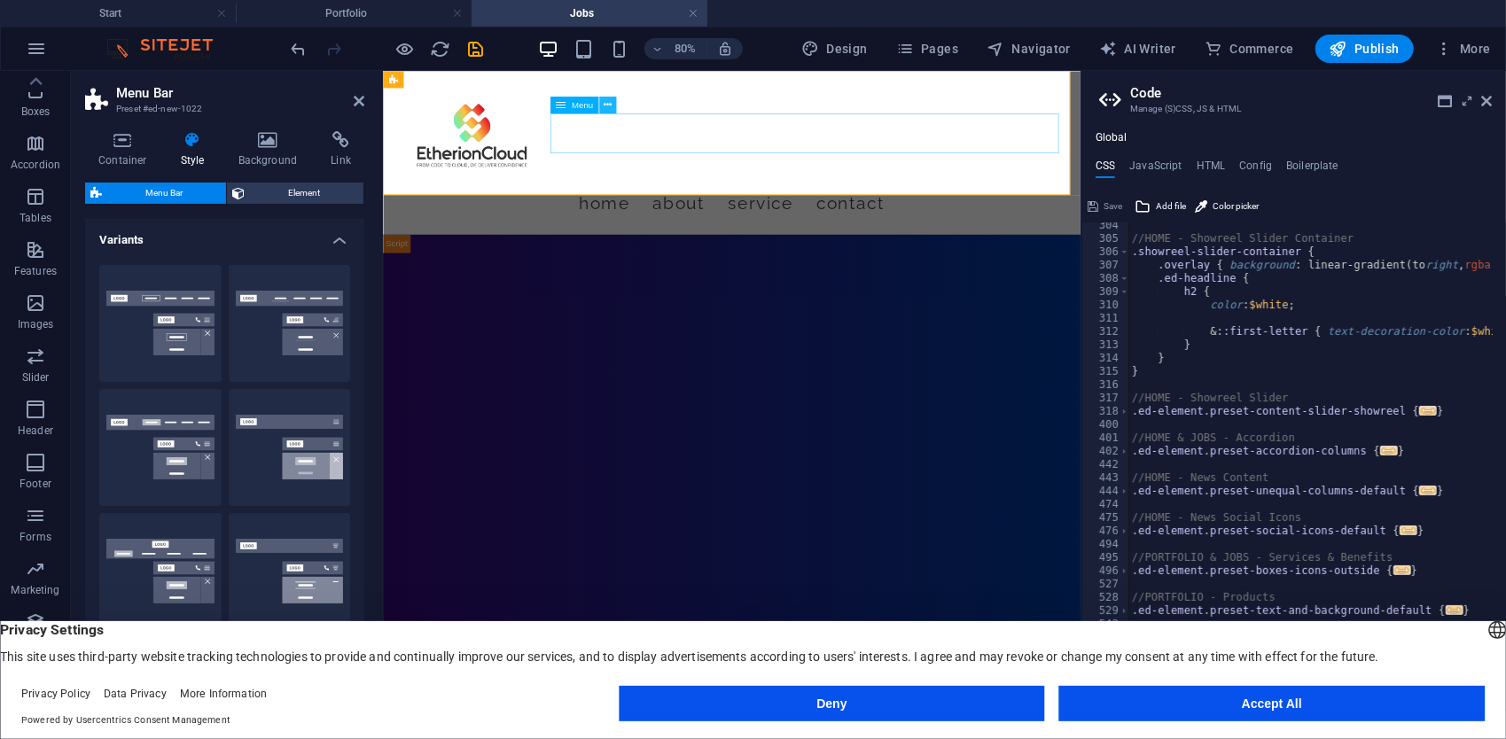
click at [606, 103] on icon at bounding box center [608, 105] width 8 height 15
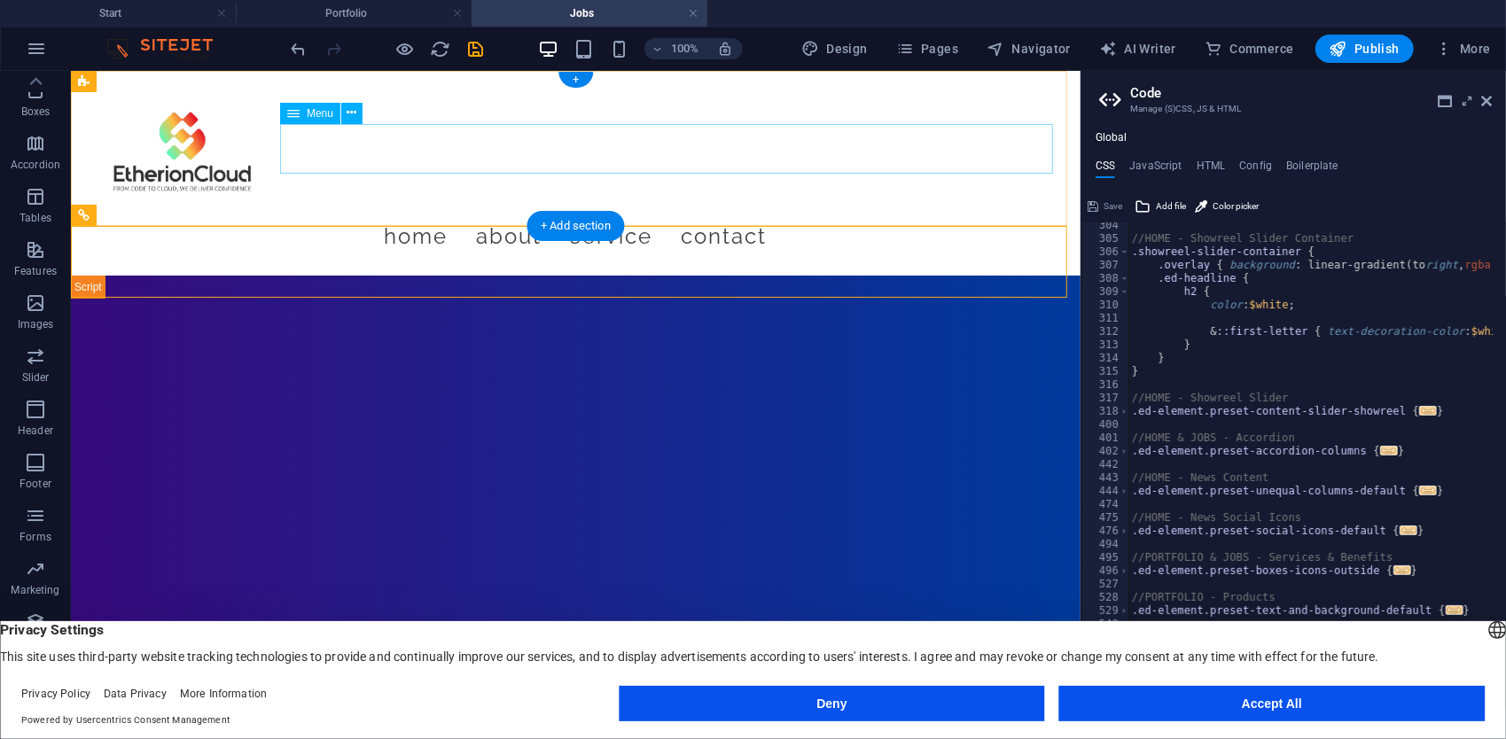
click at [591, 211] on nav "Home About Service Contact" at bounding box center [574, 236] width 981 height 50
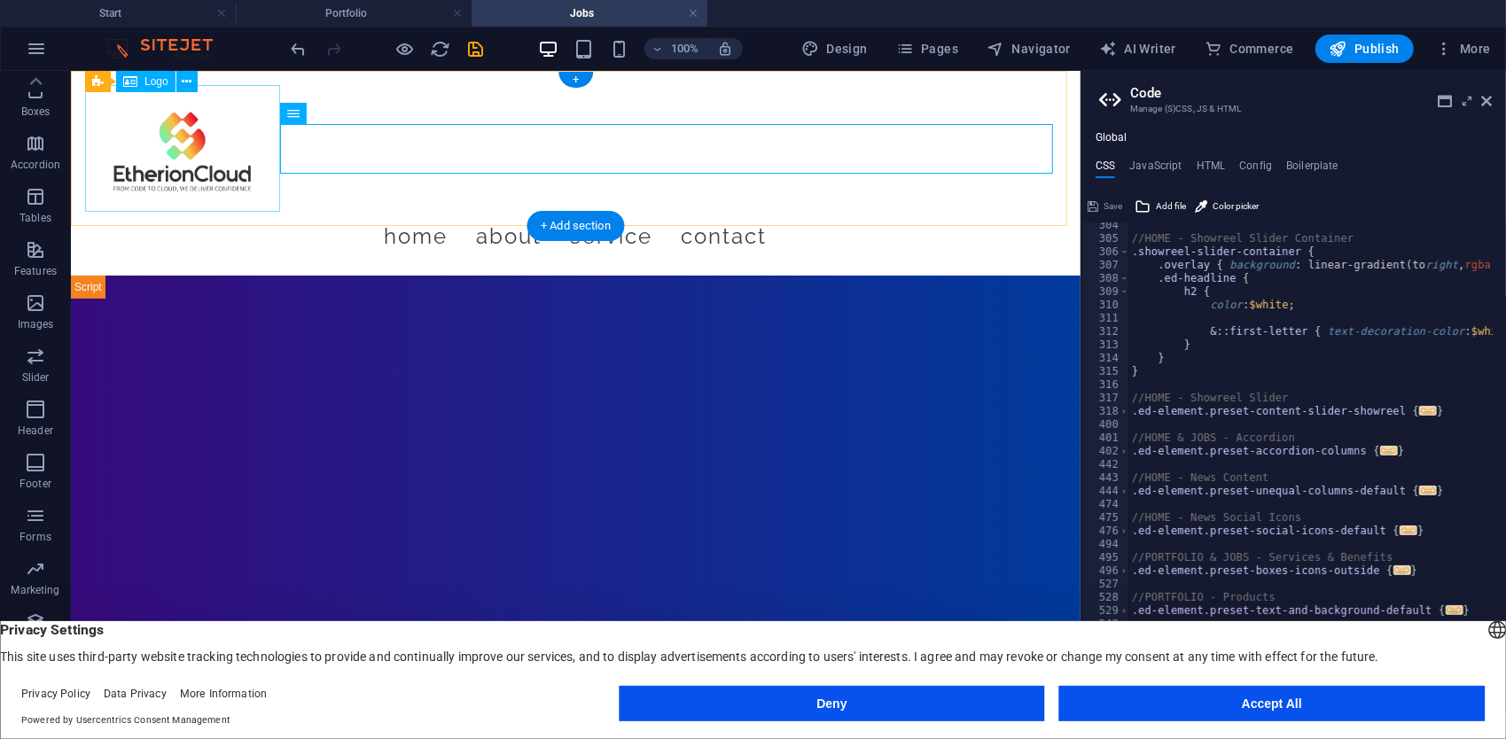
click at [258, 200] on div at bounding box center [574, 147] width 981 height 127
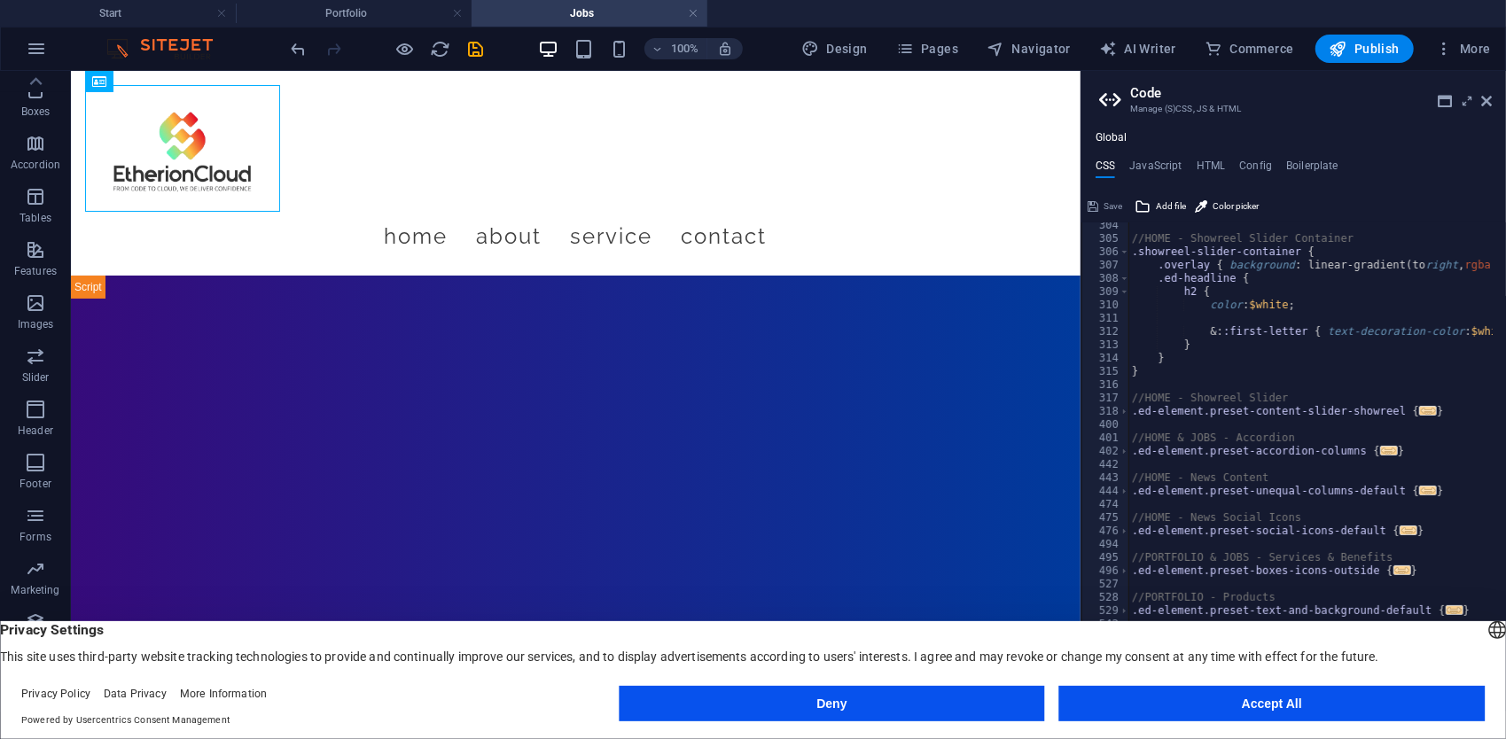
click at [172, 59] on img at bounding box center [168, 48] width 133 height 21
click at [183, 85] on icon at bounding box center [187, 82] width 10 height 19
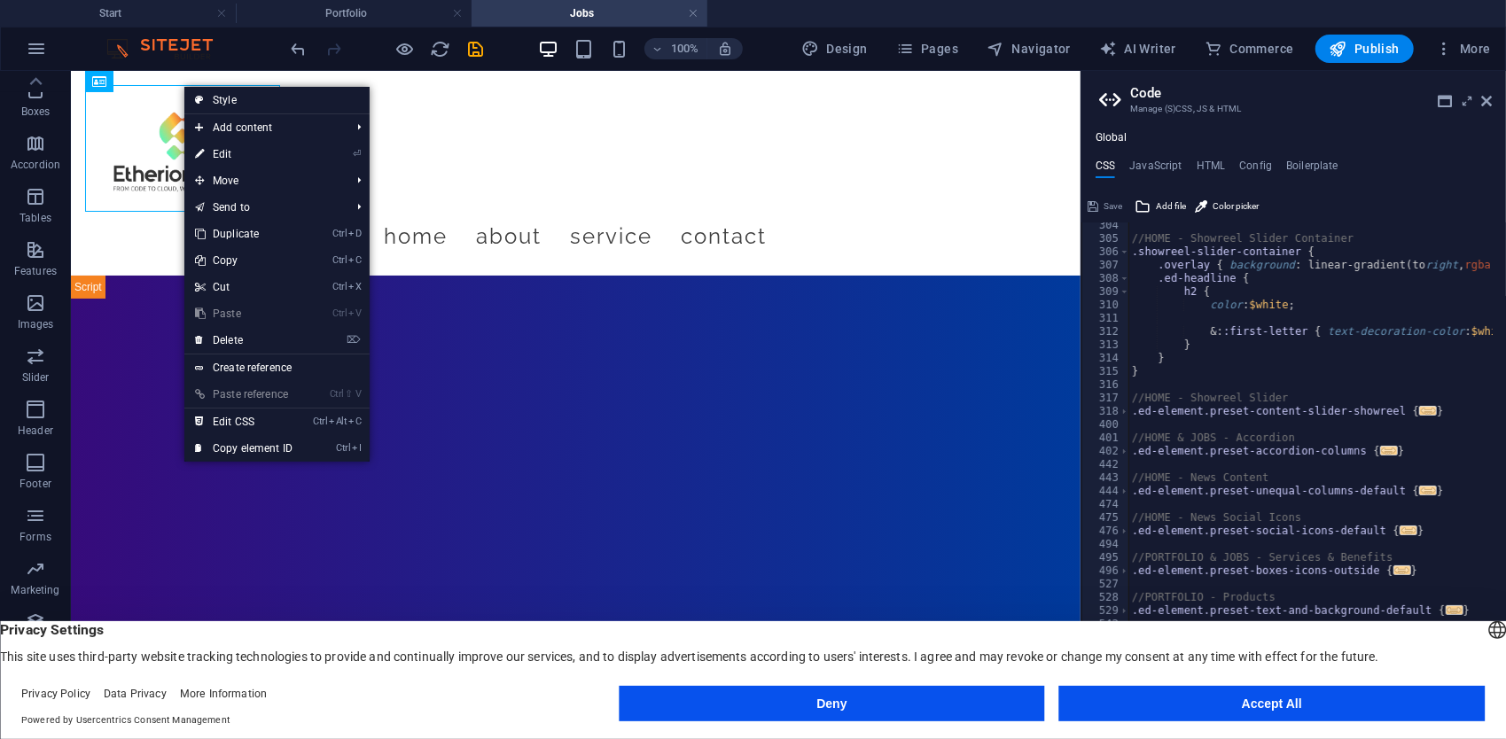
click at [216, 325] on link "Ctrl V Paste" at bounding box center [243, 314] width 119 height 27
click at [216, 328] on link "⌦ Delete" at bounding box center [243, 340] width 119 height 27
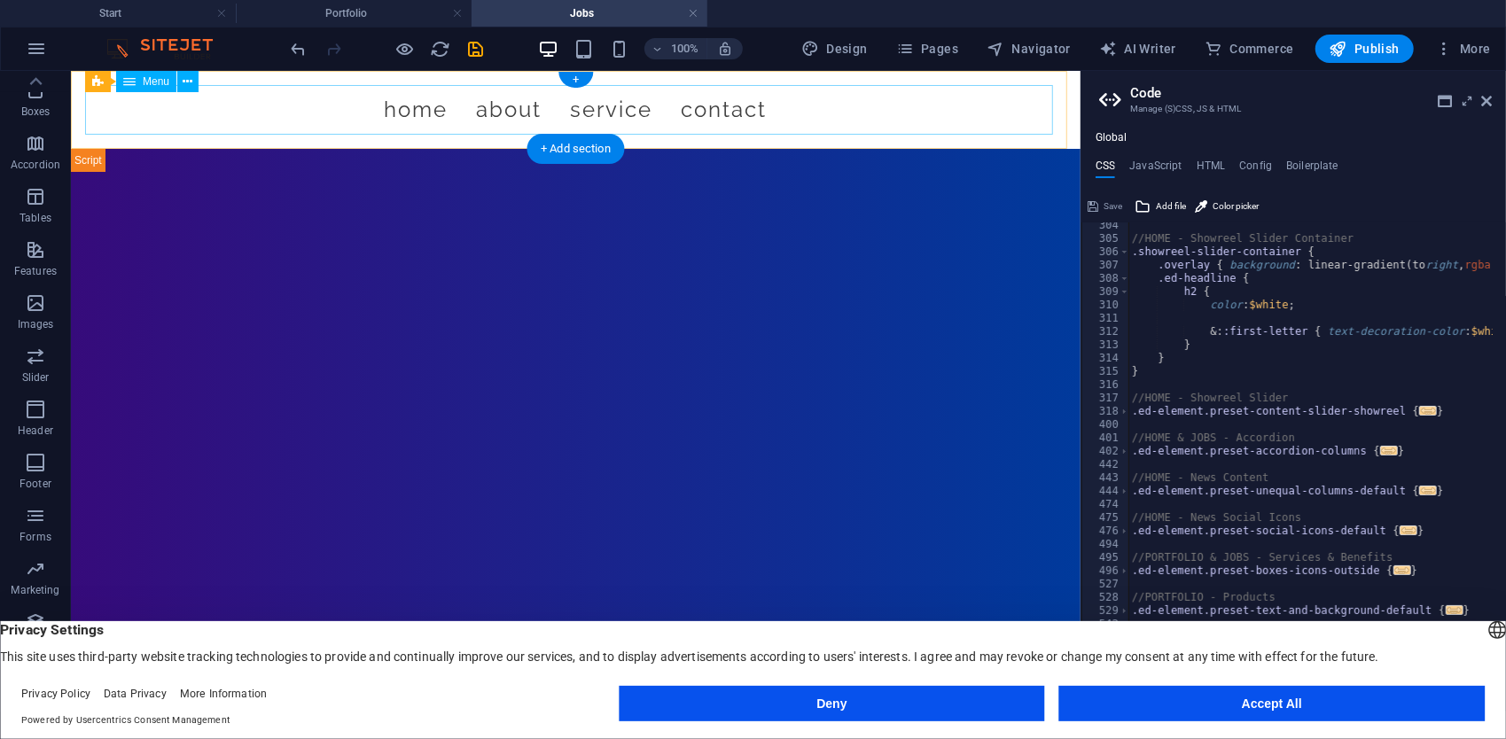
click at [554, 100] on nav "Home About Service Contact" at bounding box center [574, 109] width 981 height 50
click at [190, 82] on icon at bounding box center [189, 82] width 10 height 19
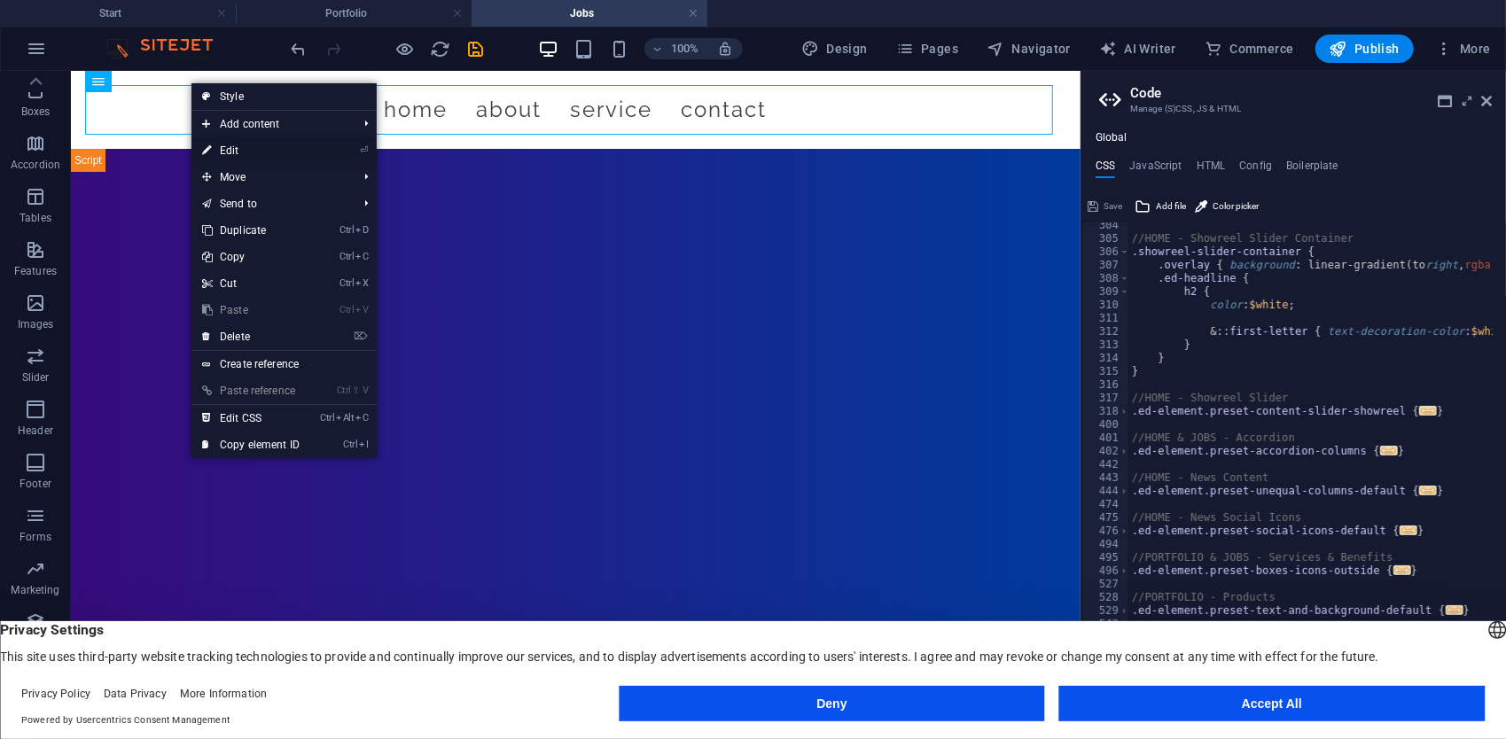
click at [326, 150] on li "⏎ Edit" at bounding box center [283, 150] width 185 height 27
click at [231, 142] on link "⏎ Edit" at bounding box center [250, 150] width 119 height 27
select select
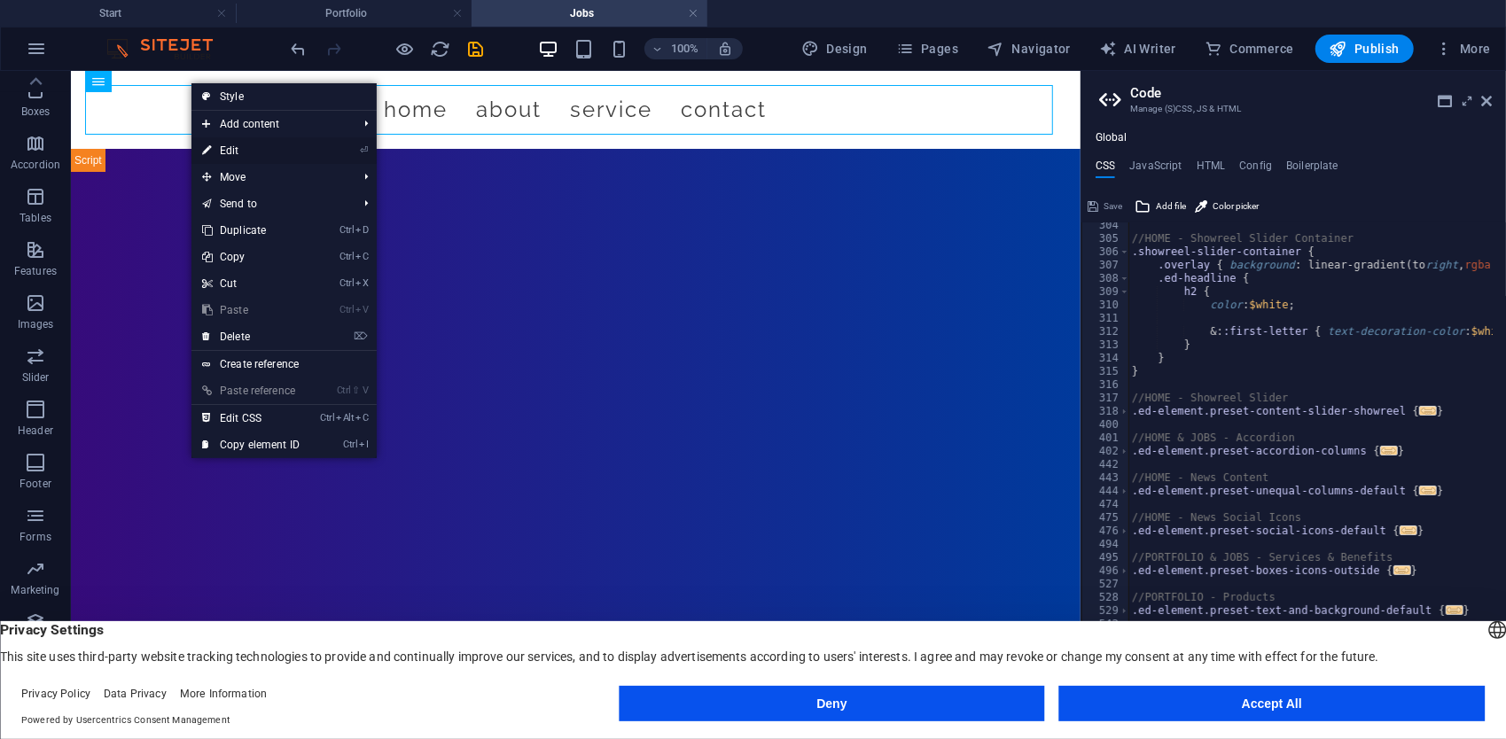
select select
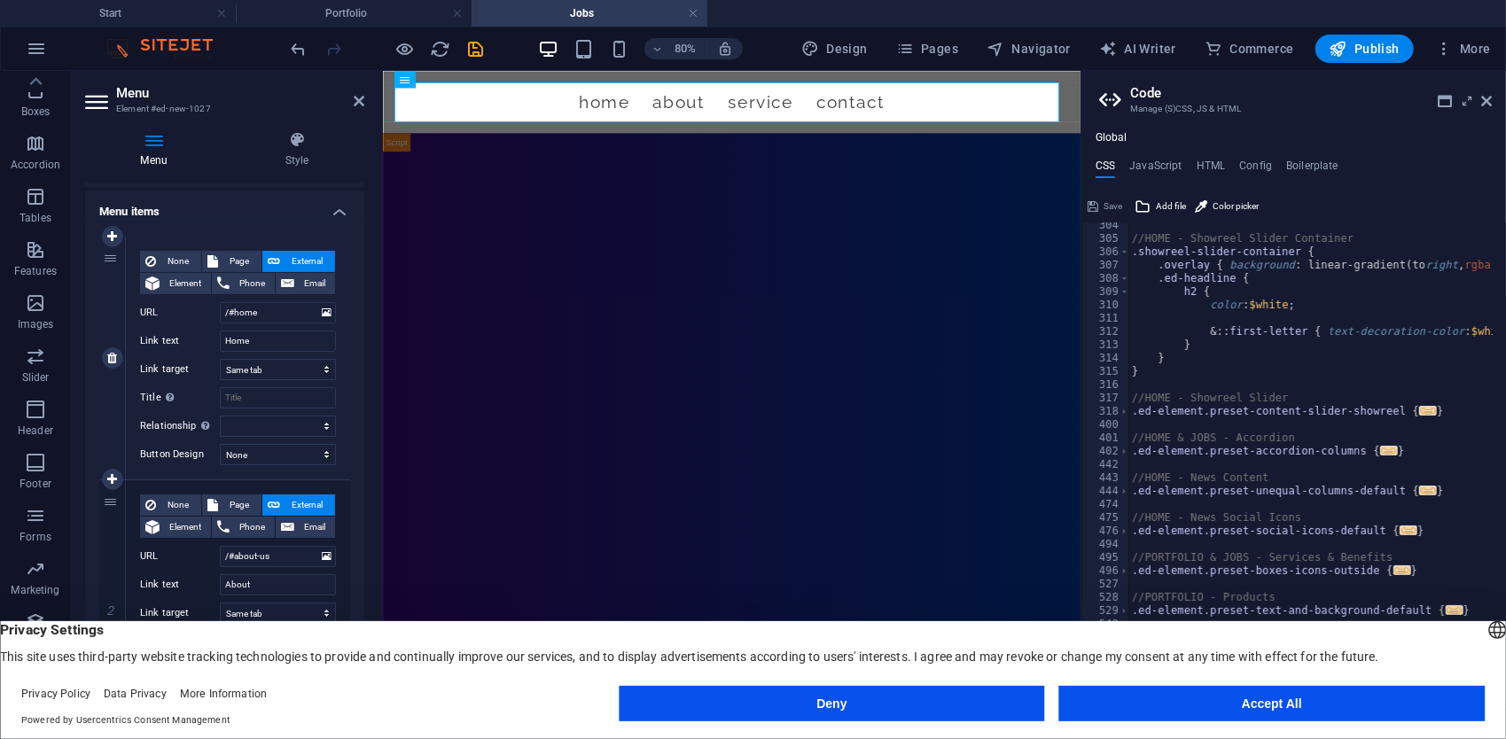
scroll to position [177, 0]
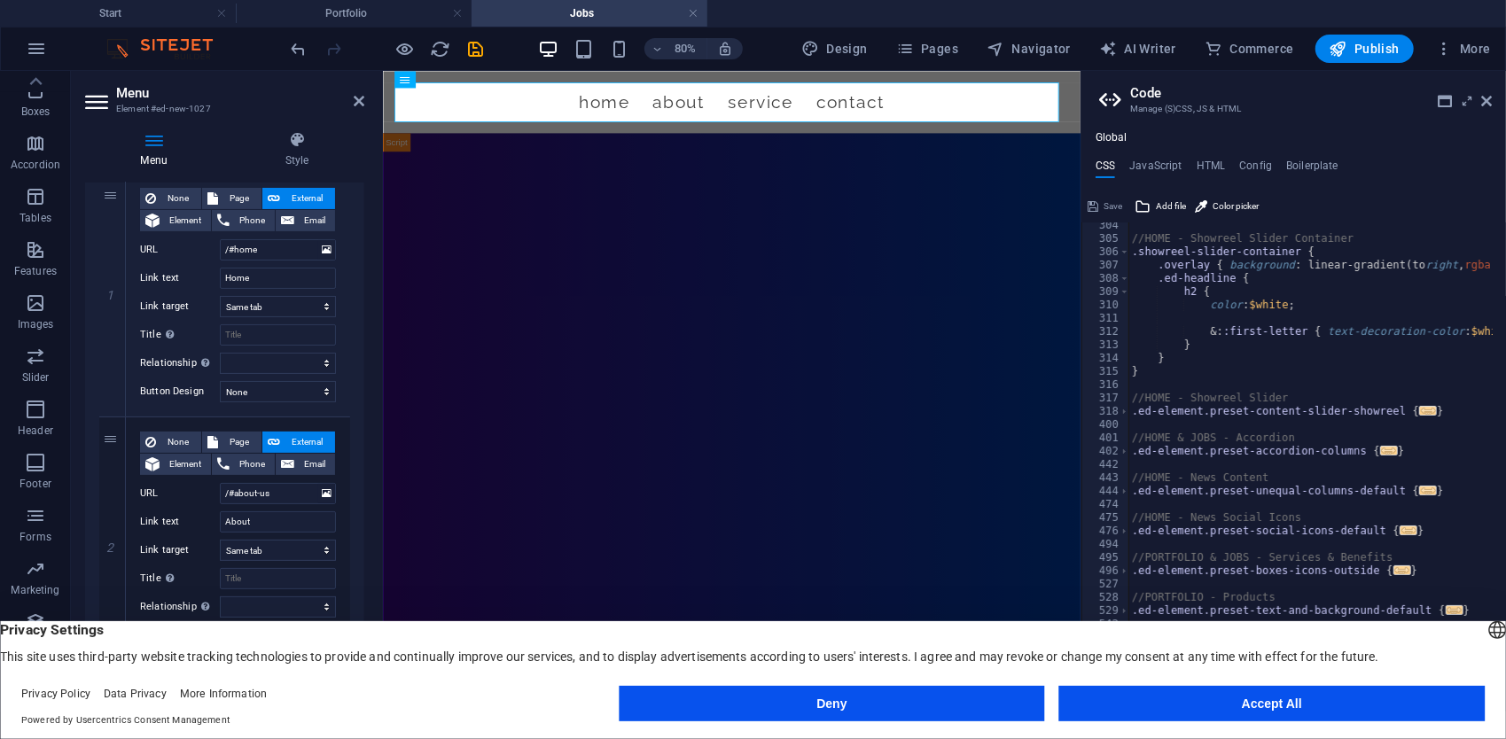
click at [686, 20] on h4 "Jobs" at bounding box center [590, 14] width 236 height 20
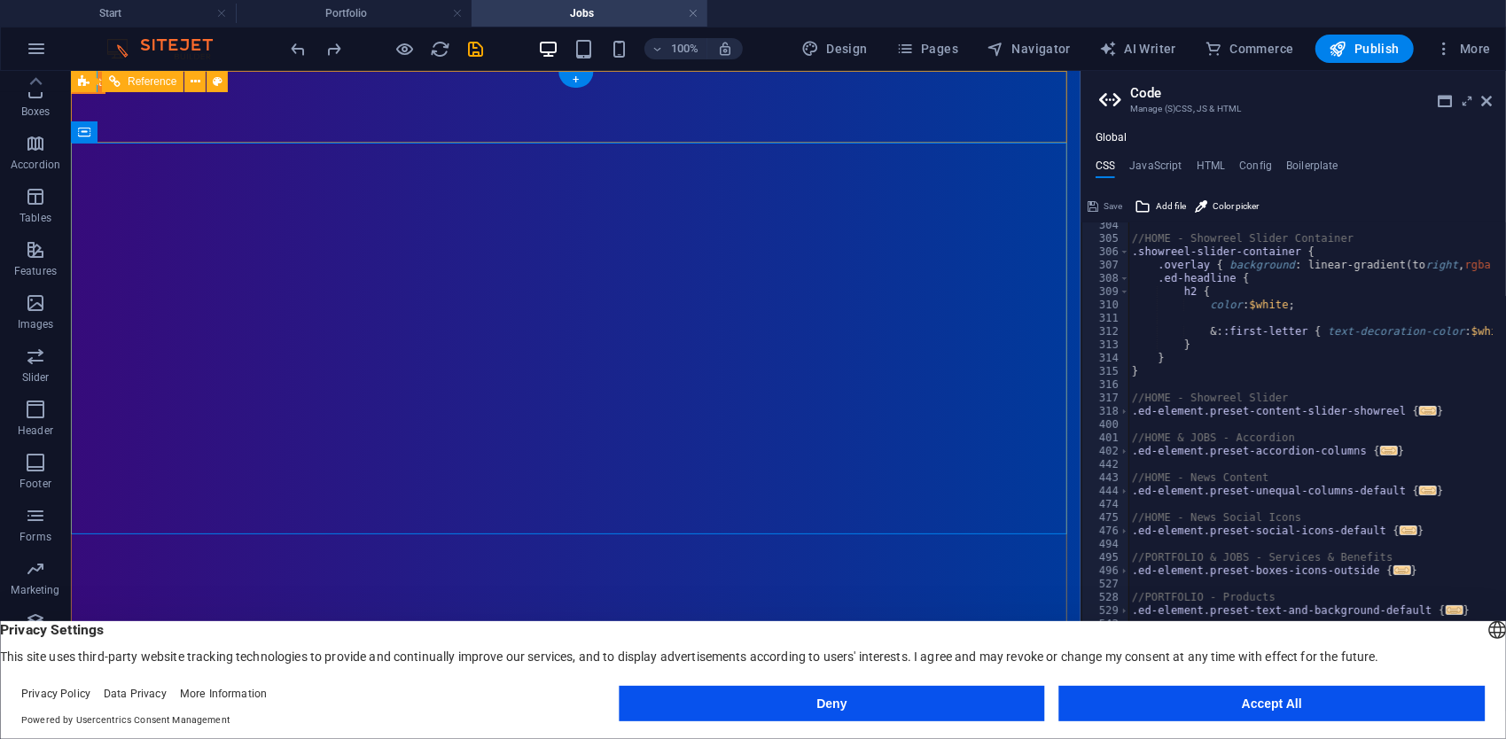
click at [490, 711] on nav "Home About Showreel News Portfolio jobs" at bounding box center [574, 746] width 981 height 71
click at [196, 81] on icon at bounding box center [196, 82] width 10 height 19
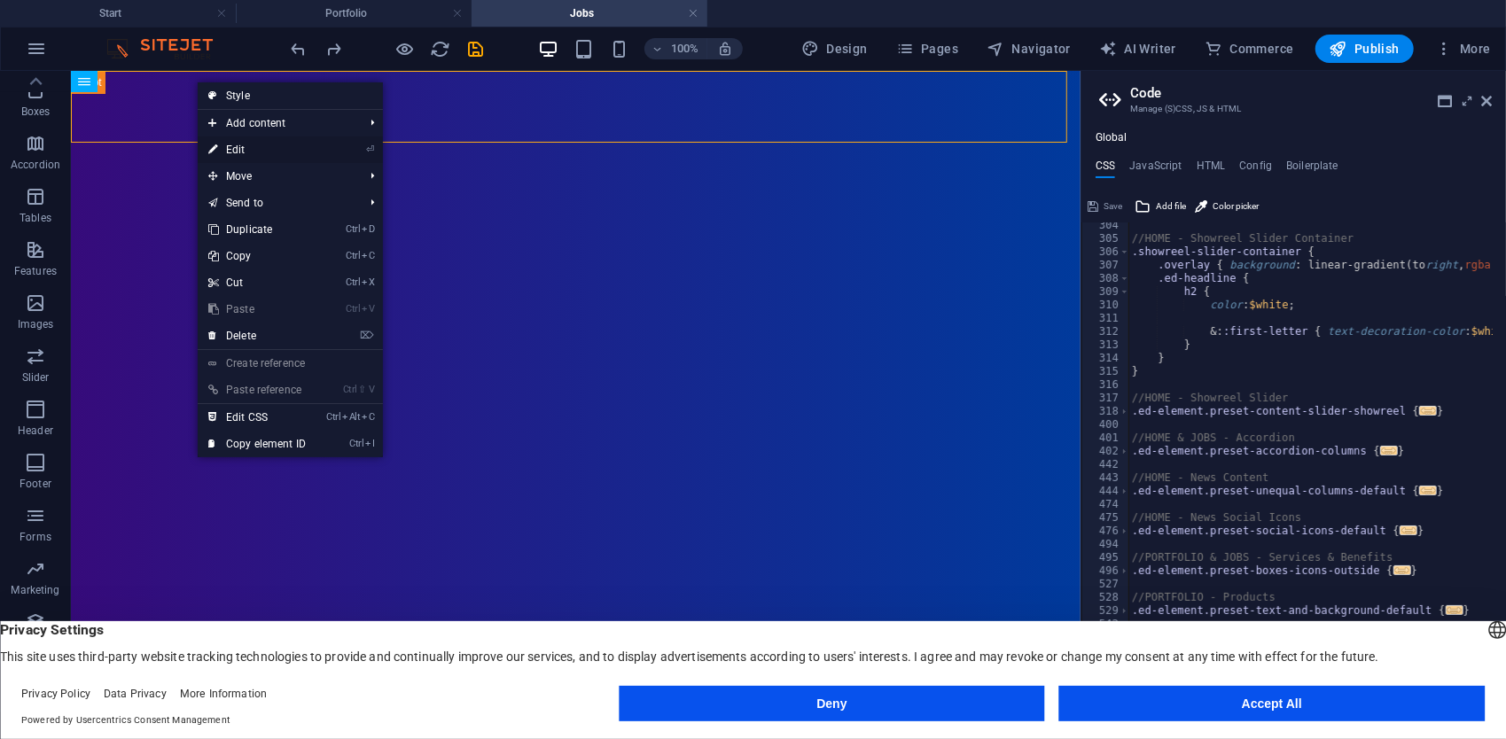
click at [219, 151] on link "⏎ Edit" at bounding box center [257, 150] width 119 height 27
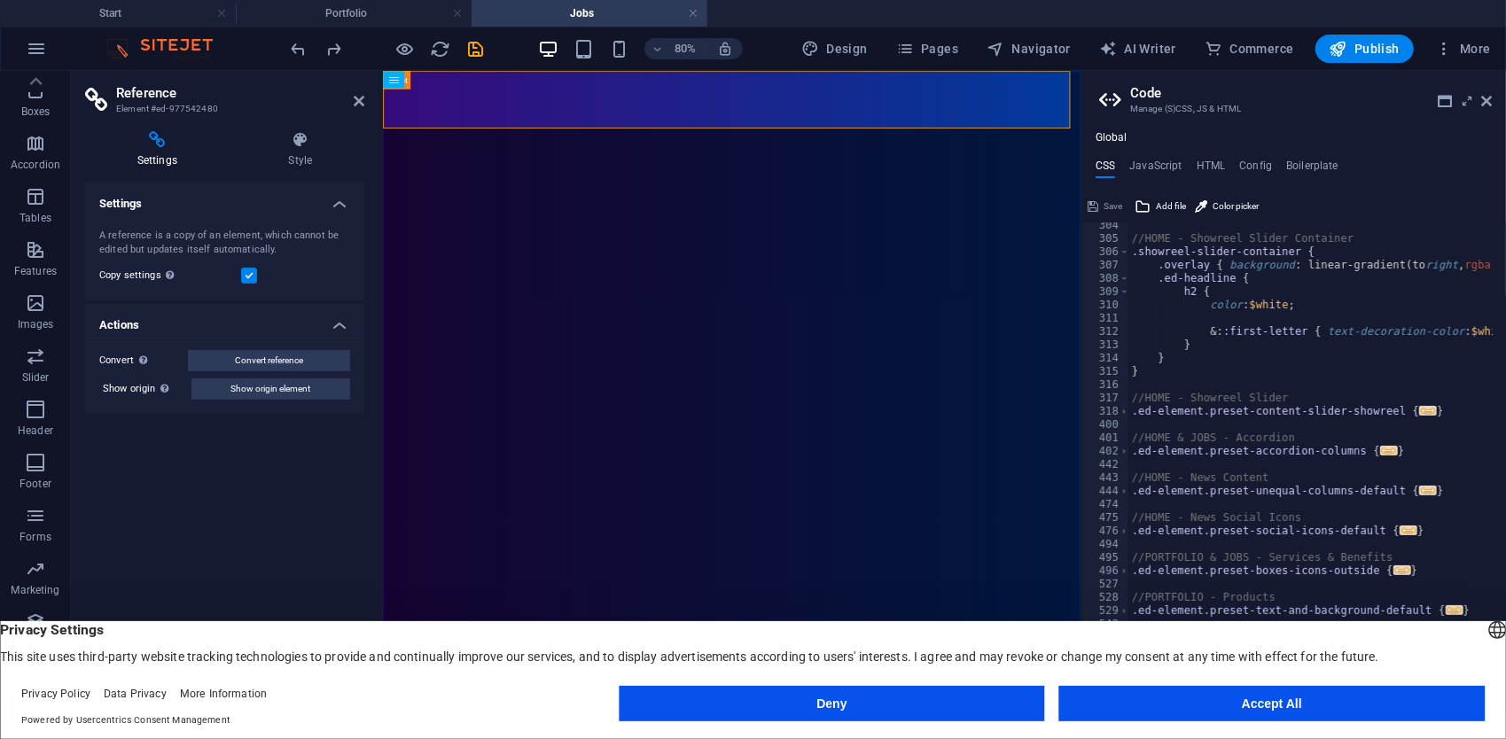
click at [248, 273] on label at bounding box center [249, 276] width 16 height 16
click at [0, 0] on input "Copy settings Use the same settings (flex, animation, position, style) as for t…" at bounding box center [0, 0] width 0 height 0
click at [248, 273] on label at bounding box center [249, 276] width 16 height 16
click at [0, 0] on input "Copy settings Use the same settings (flex, animation, position, style) as for t…" at bounding box center [0, 0] width 0 height 0
click at [234, 392] on span "Show origin element" at bounding box center [271, 389] width 80 height 21
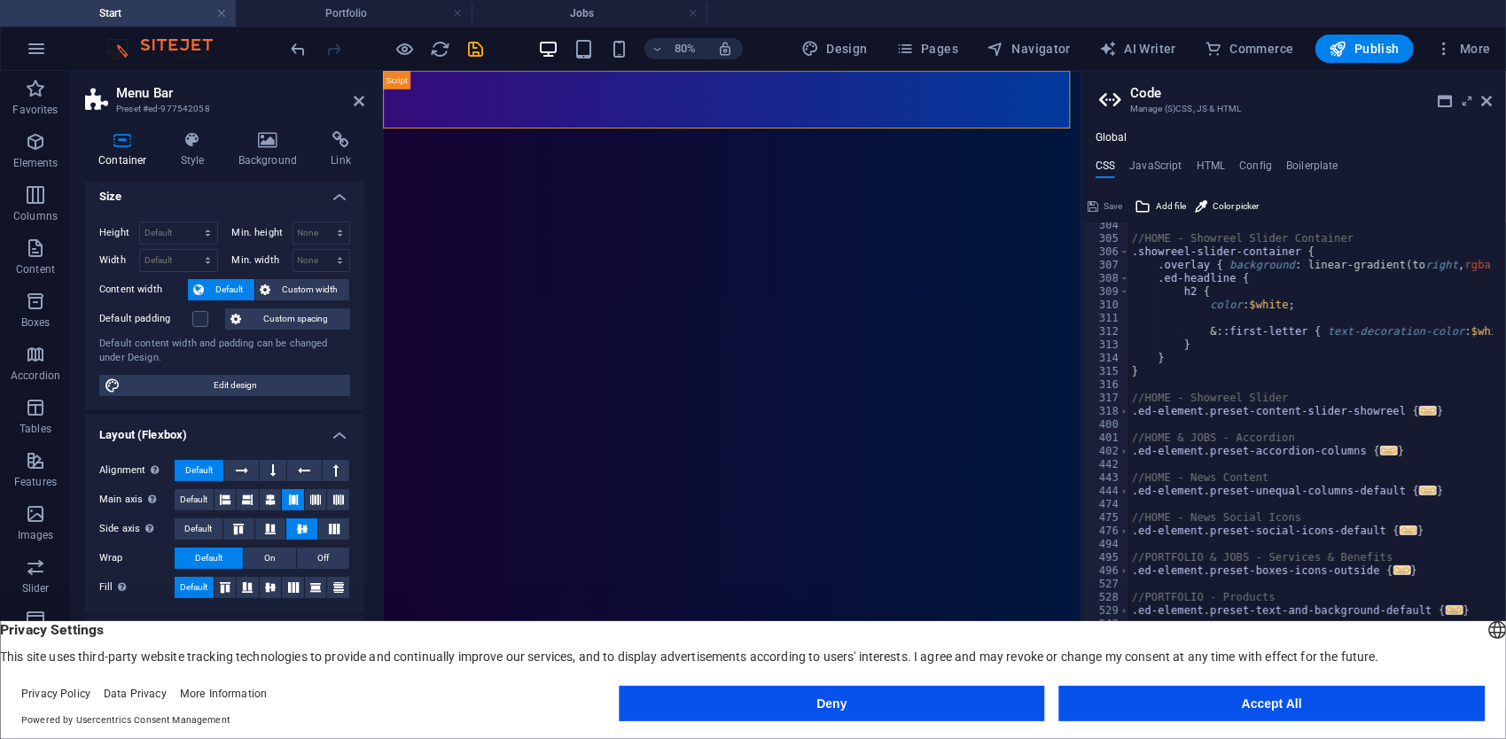
scroll to position [0, 0]
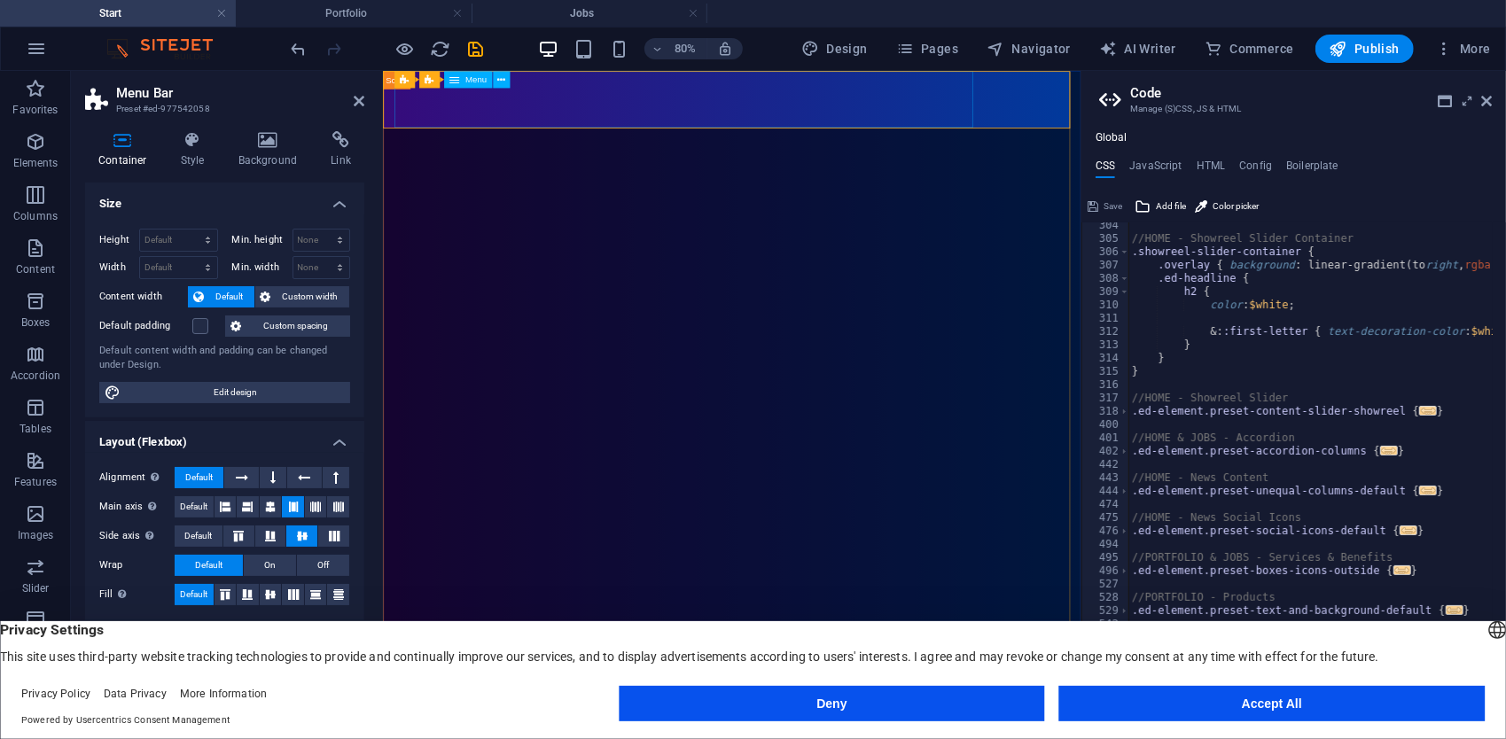
click at [255, 132] on icon at bounding box center [268, 140] width 86 height 18
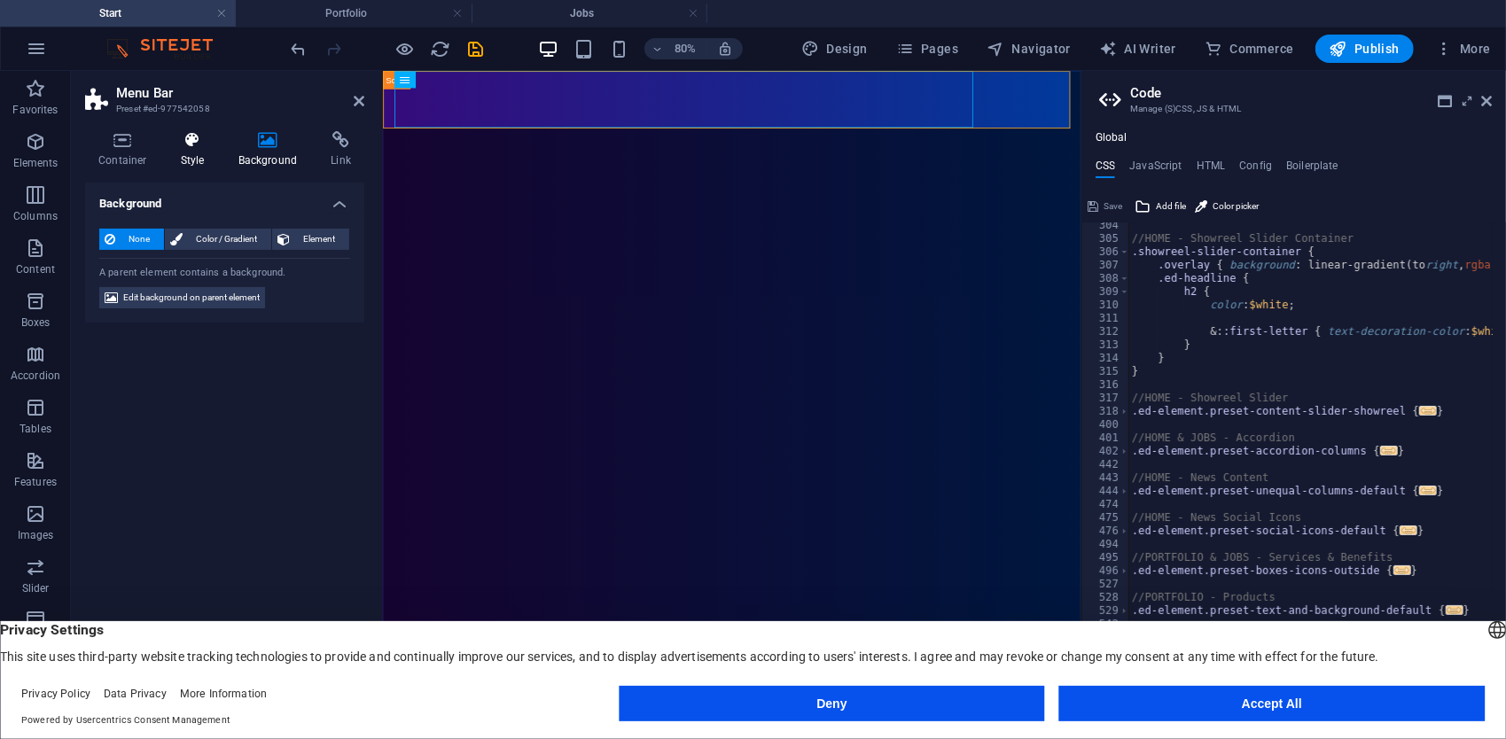
click at [206, 142] on icon at bounding box center [193, 140] width 51 height 18
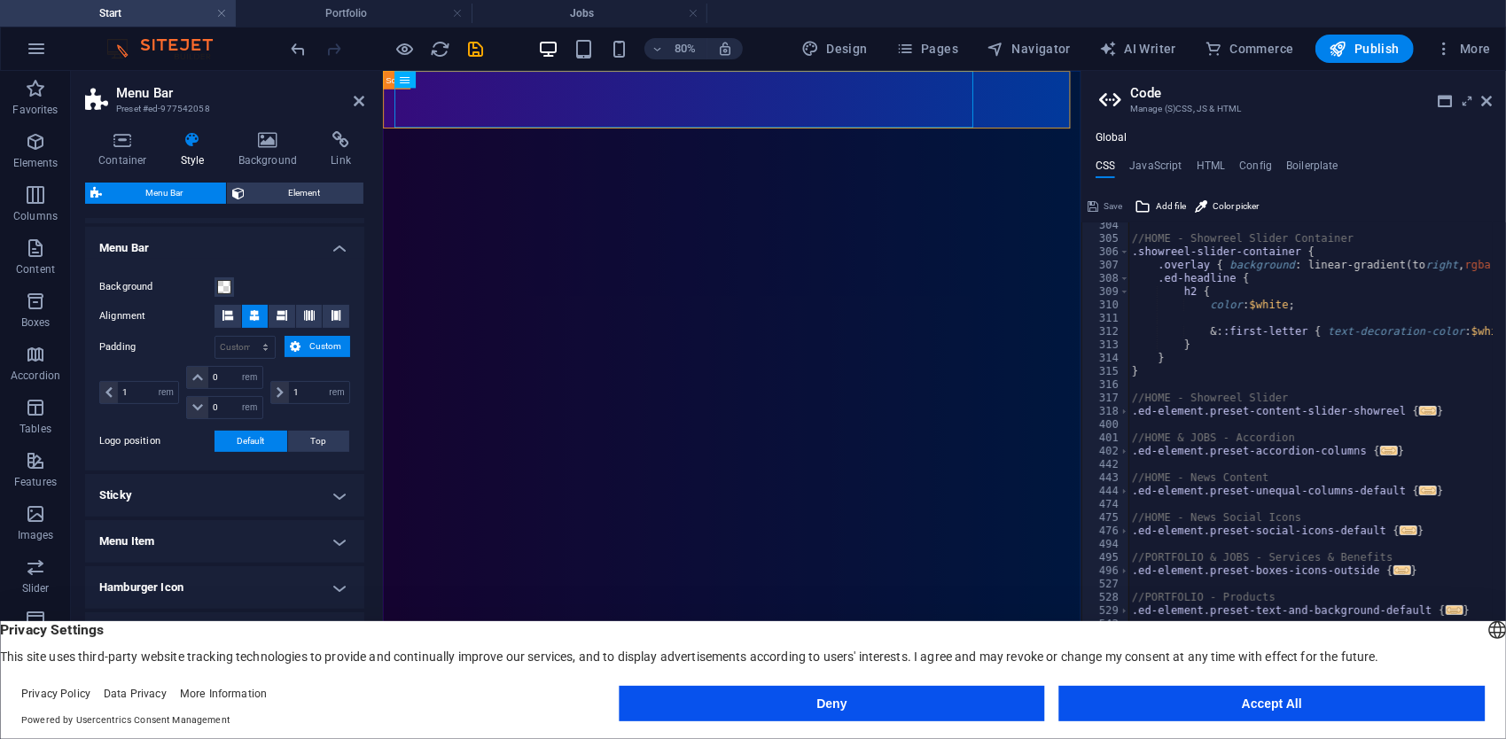
scroll to position [366, 0]
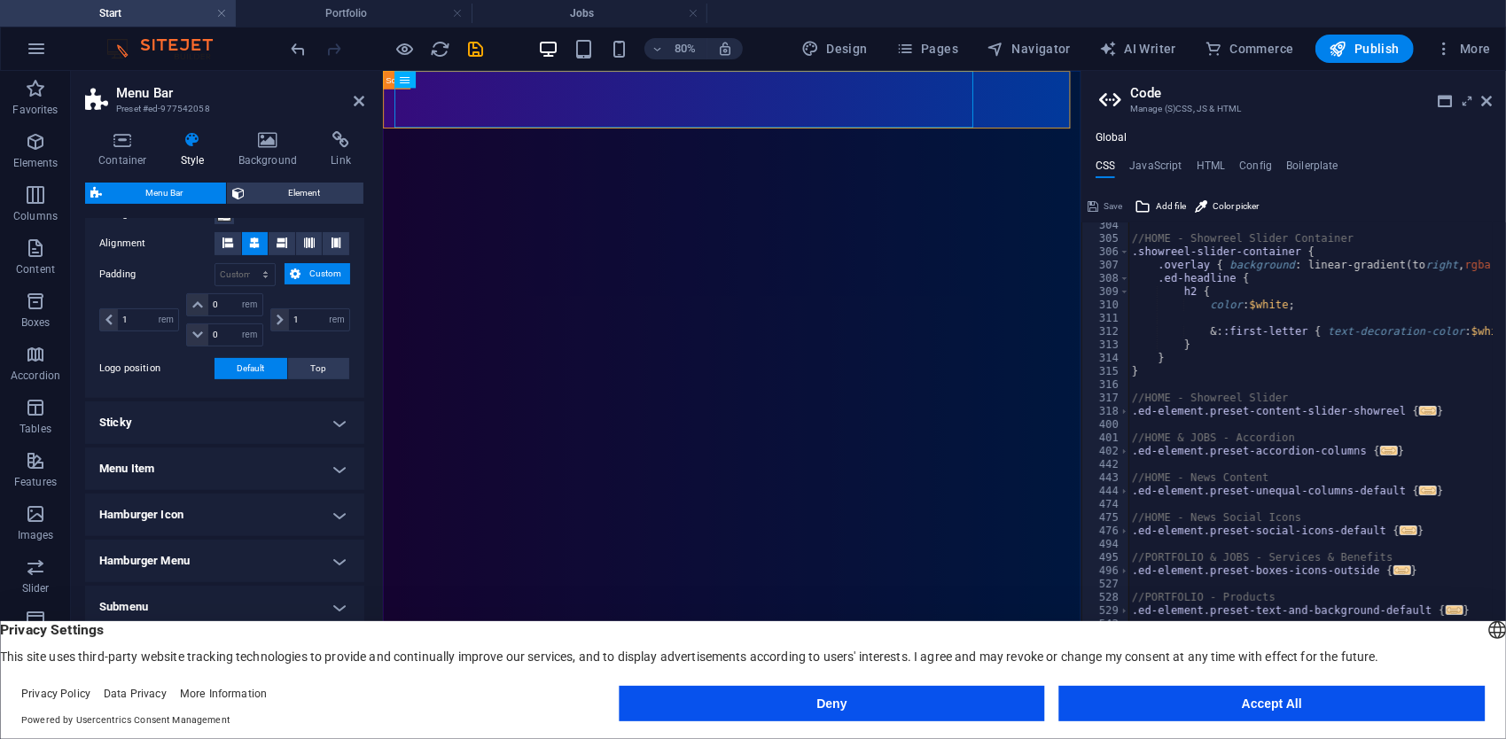
click at [184, 424] on h4 "Sticky" at bounding box center [224, 423] width 279 height 43
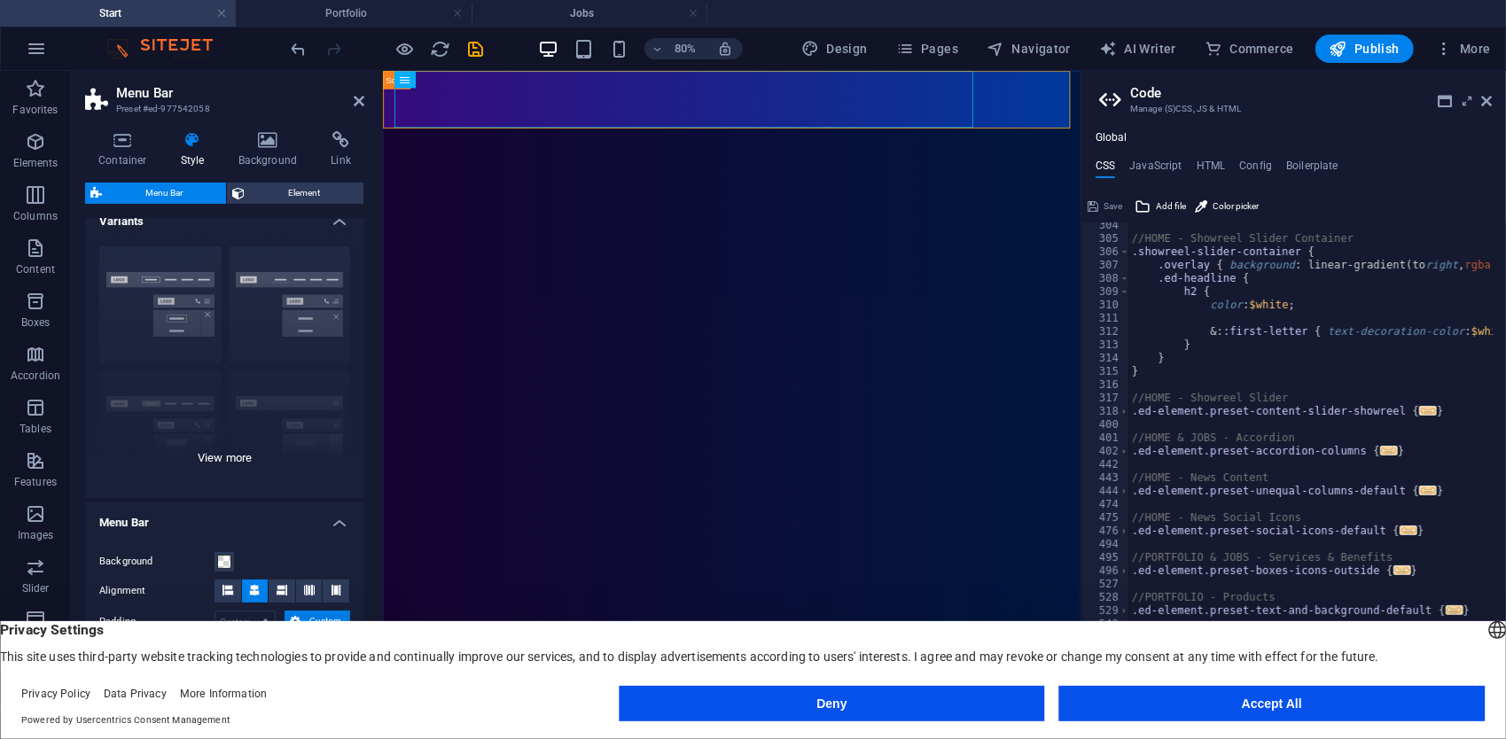
scroll to position [0, 0]
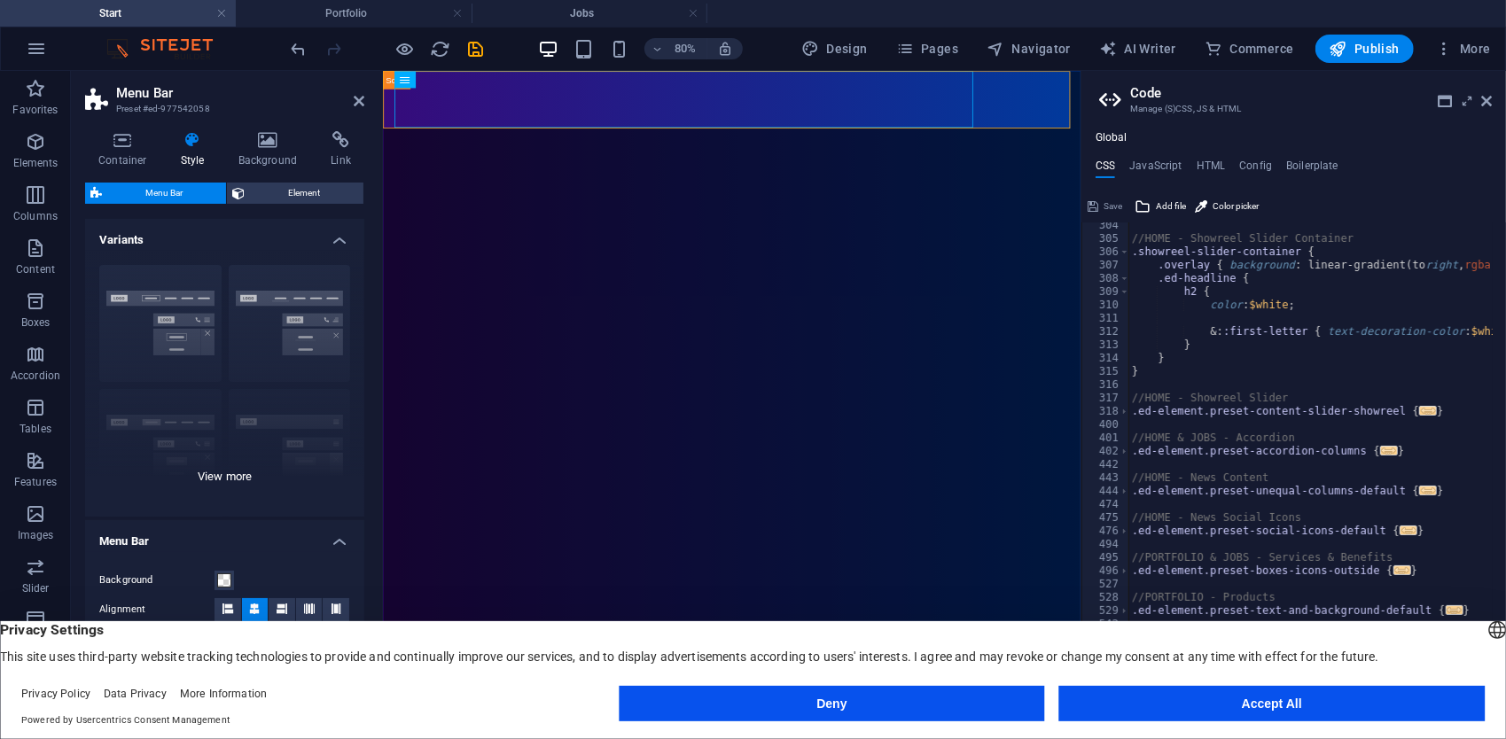
click at [138, 339] on div "Border Centered Default Fixed Loki Trigger Wide XXL" at bounding box center [224, 384] width 279 height 266
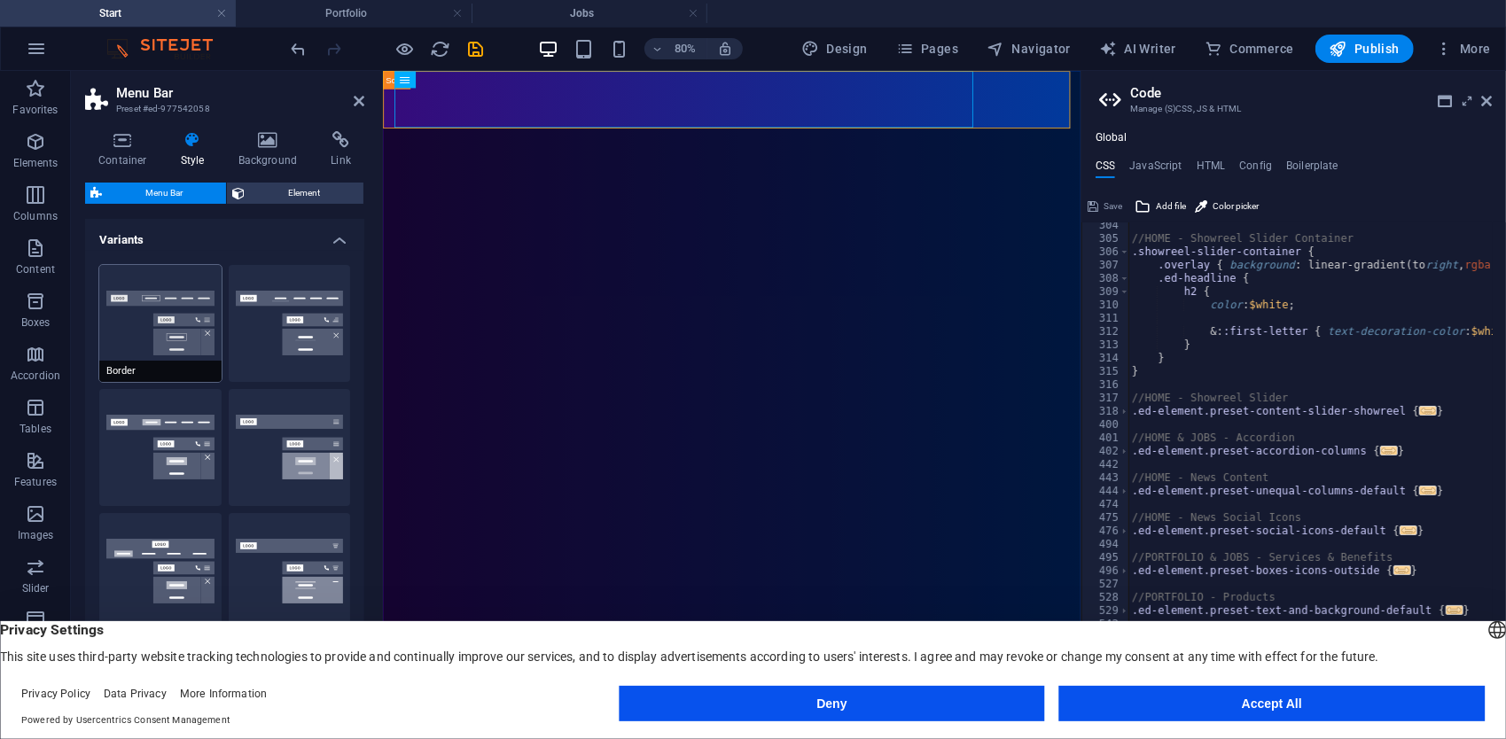
click at [179, 332] on button "Border" at bounding box center [160, 323] width 122 height 117
type input "1"
select select "rem"
type input "1"
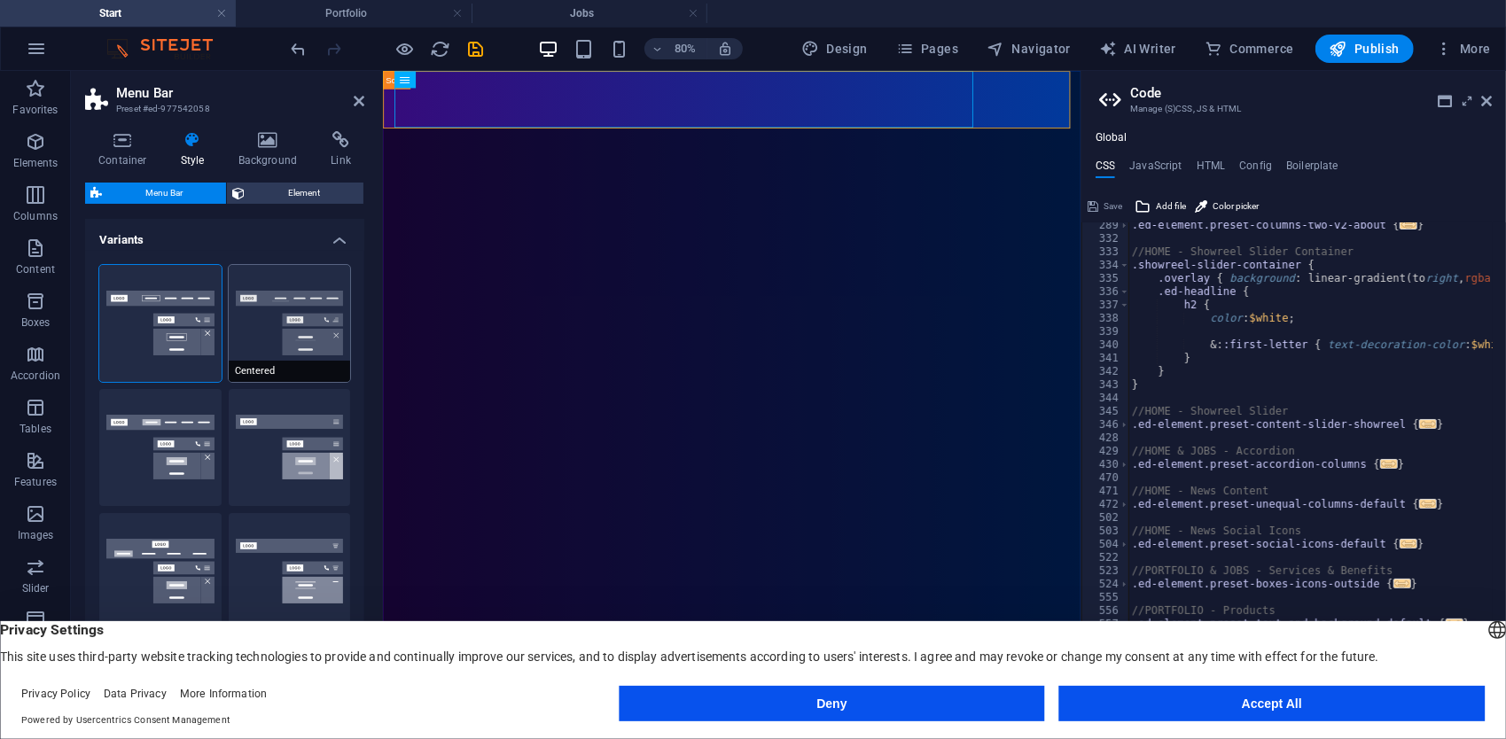
click at [301, 330] on button "Centered" at bounding box center [290, 323] width 122 height 117
select select "sticky_menu"
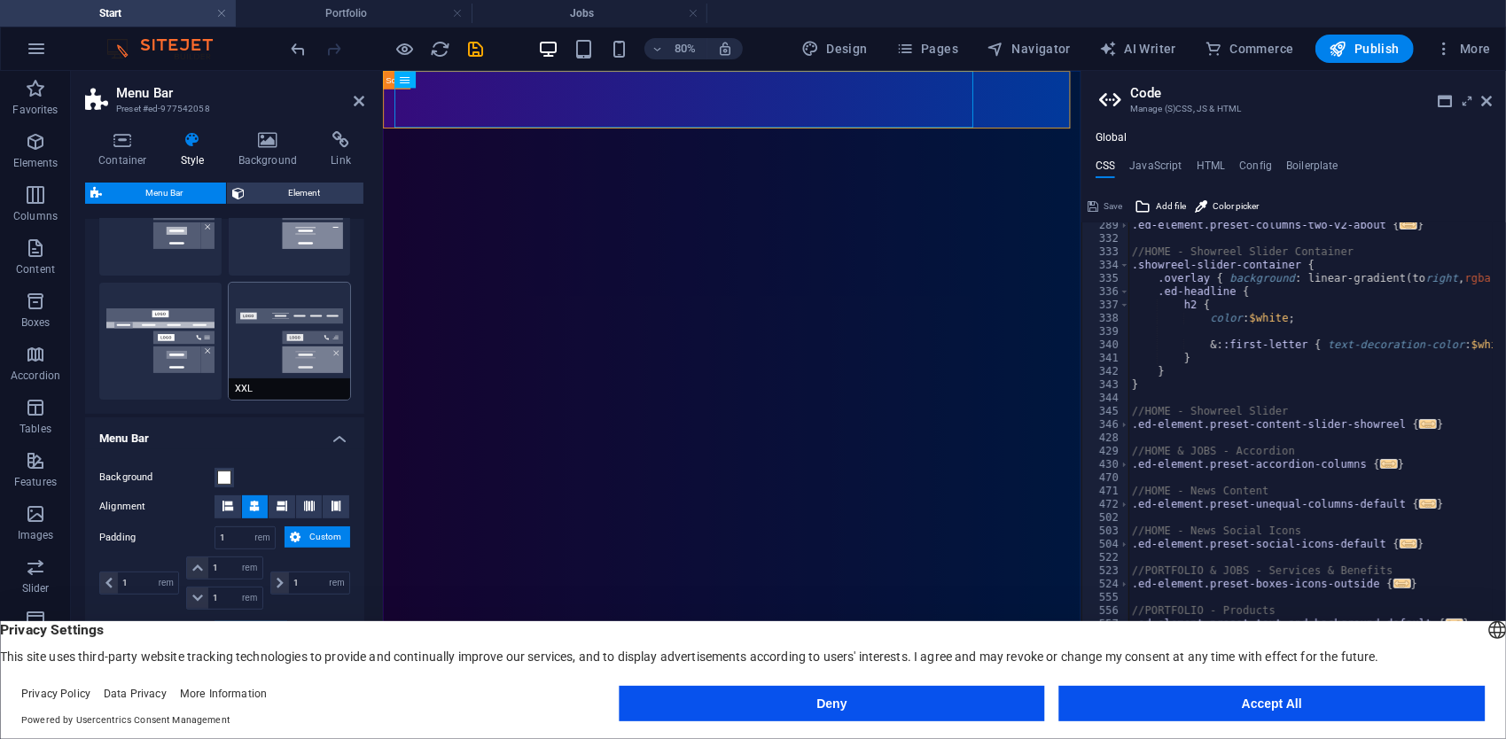
scroll to position [709, 0]
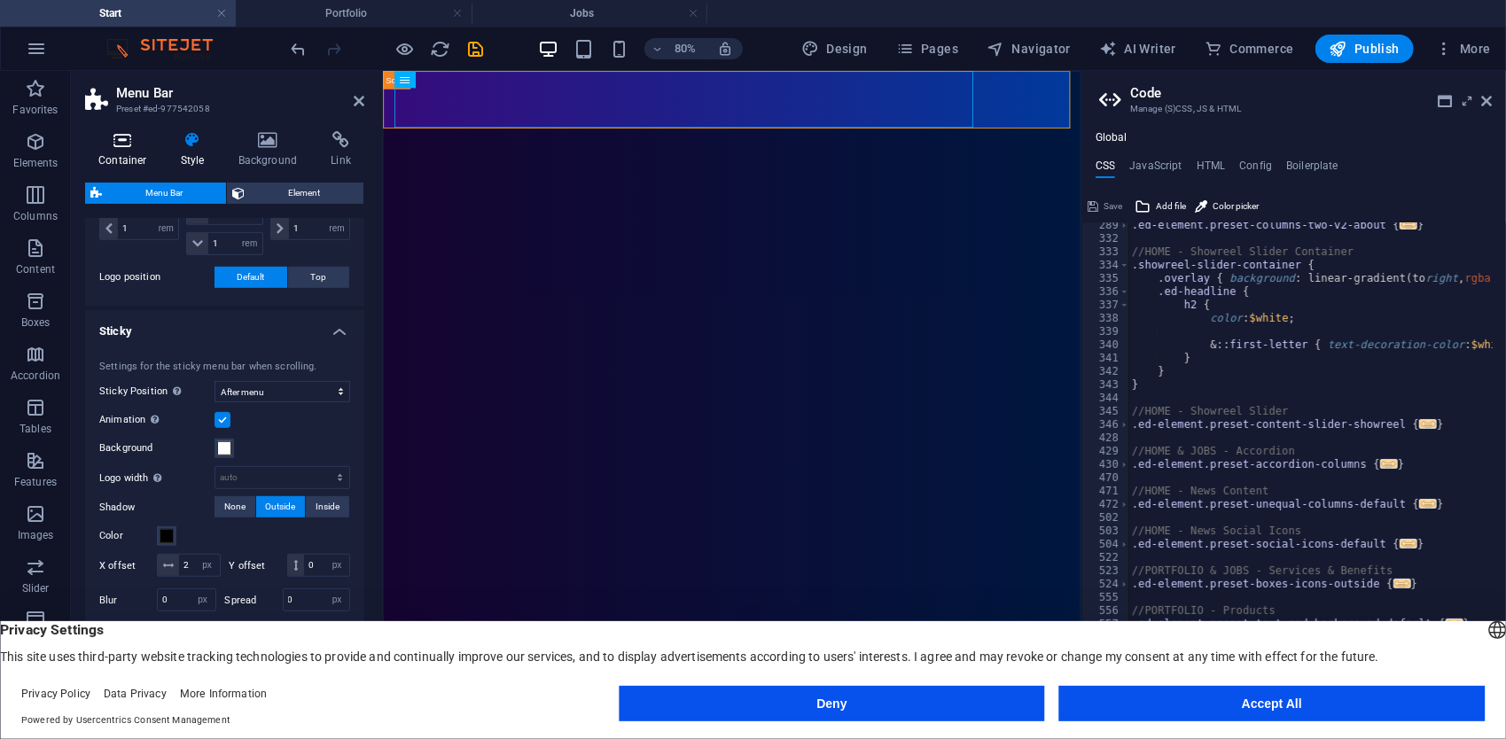
click at [136, 145] on icon at bounding box center [122, 140] width 75 height 18
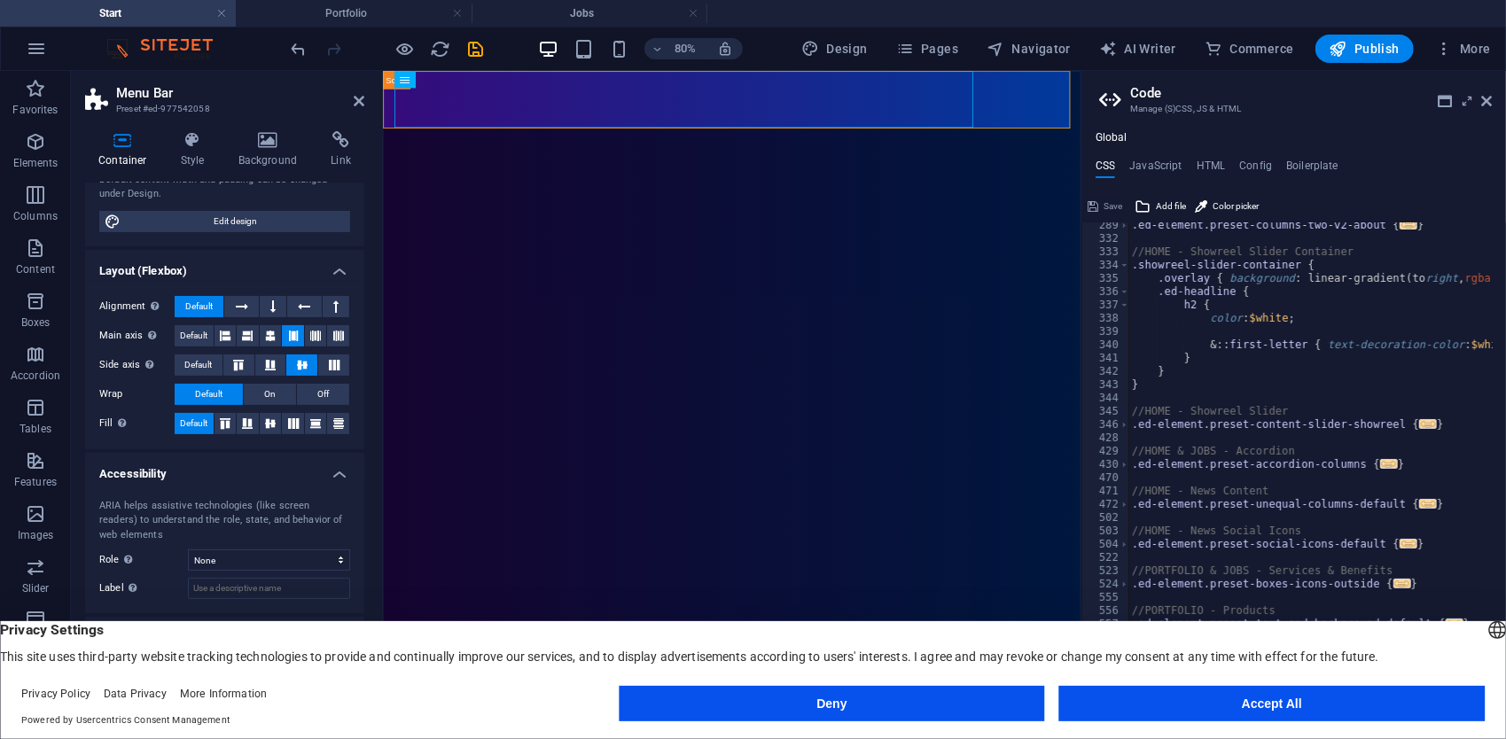
scroll to position [0, 0]
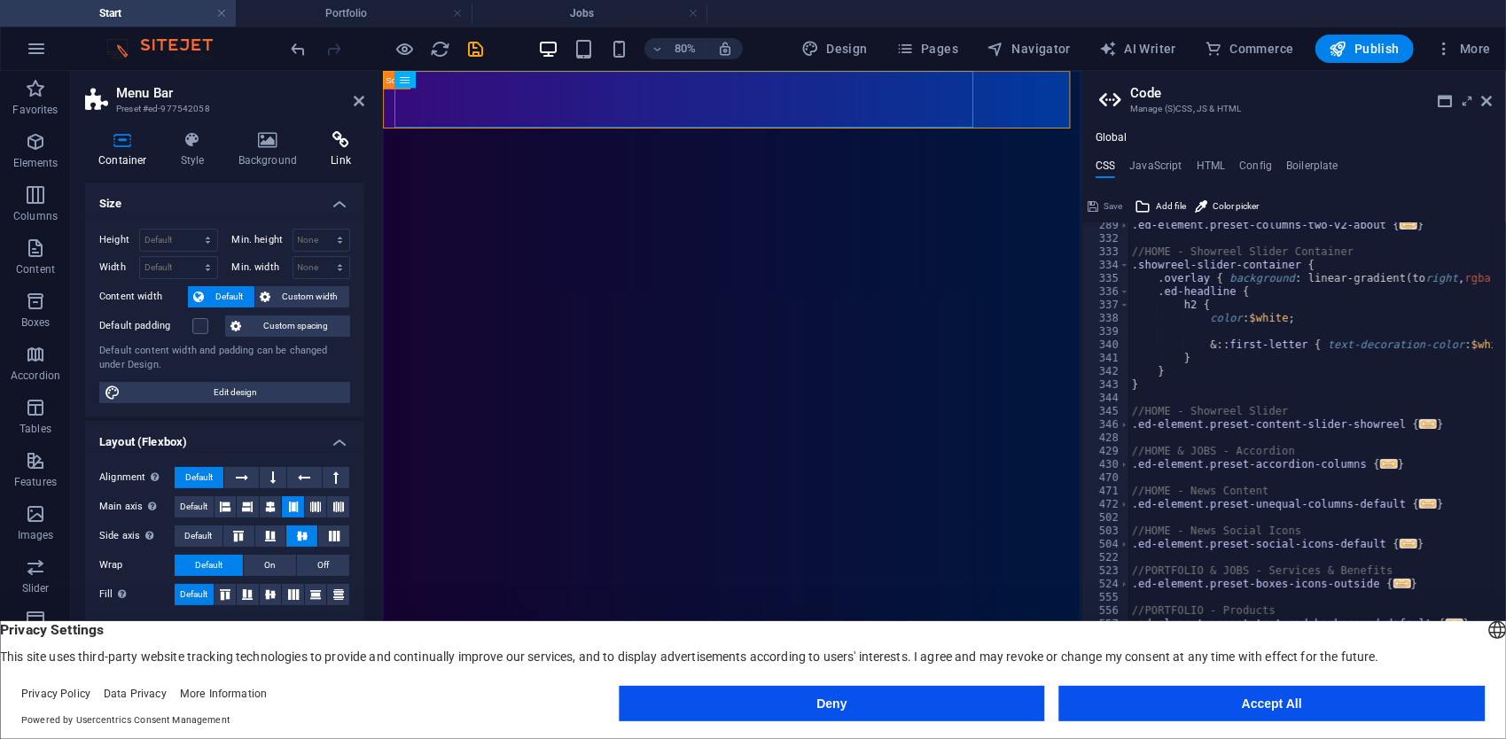
click at [339, 163] on h4 "Link" at bounding box center [340, 149] width 47 height 37
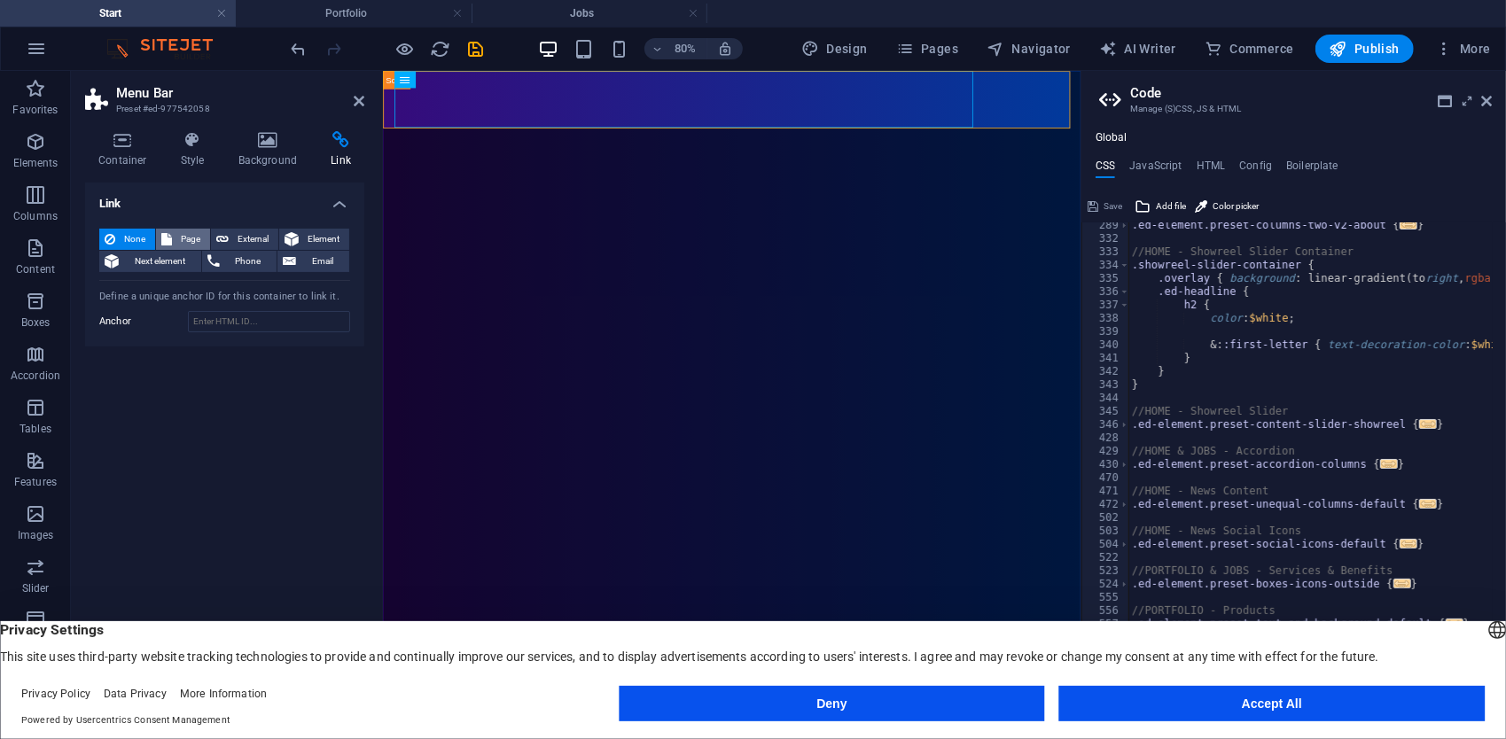
click at [172, 229] on button "Page" at bounding box center [183, 239] width 54 height 21
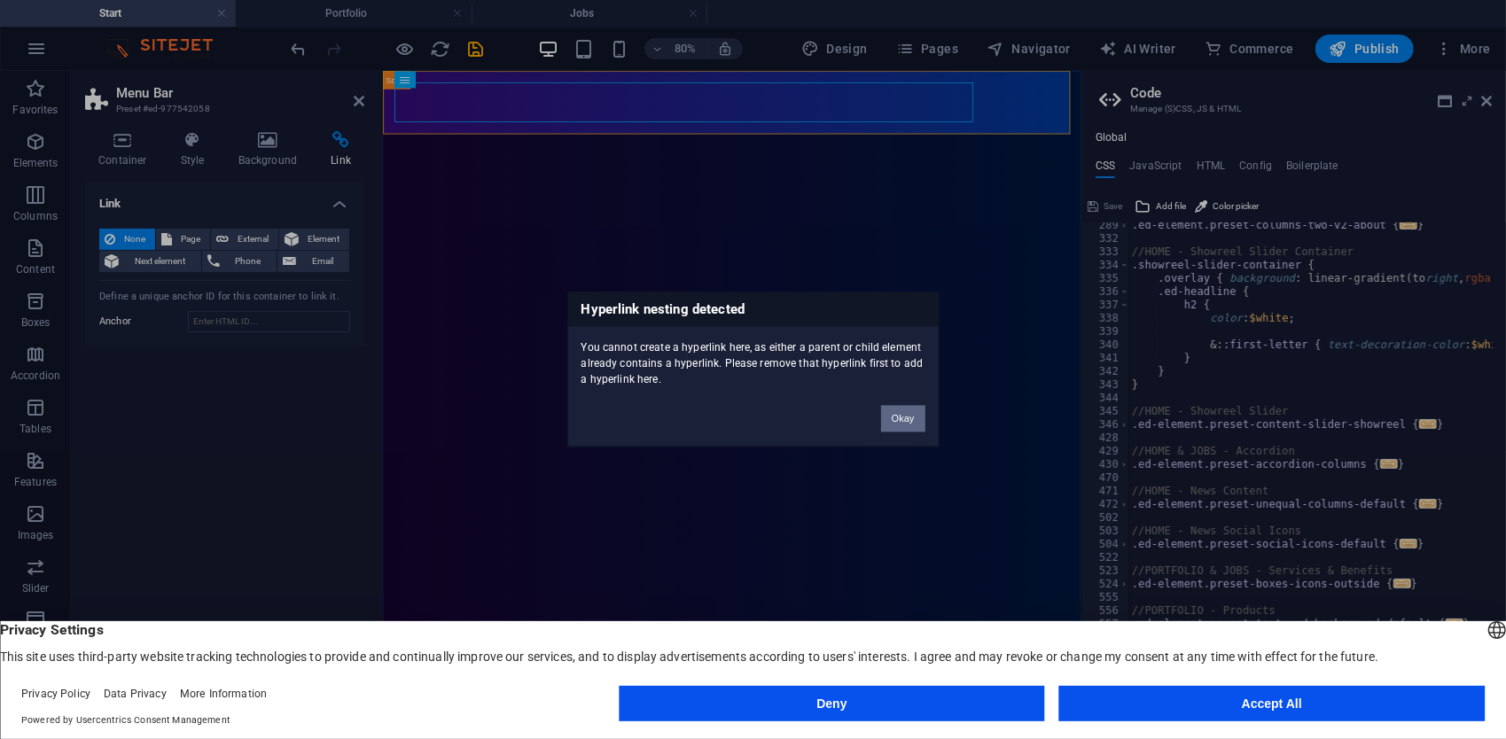
click at [895, 423] on button "Okay" at bounding box center [903, 419] width 44 height 27
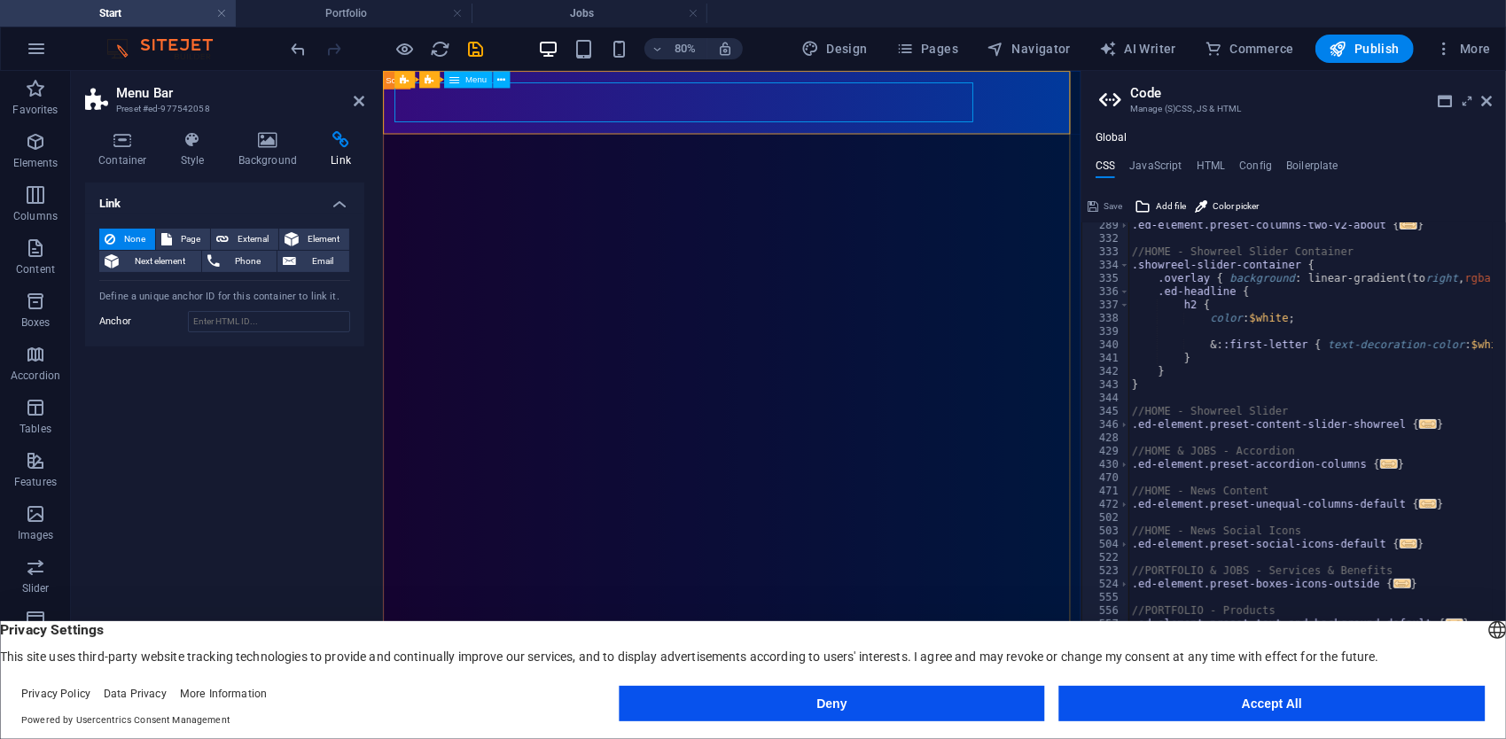
click at [160, 264] on span "Next element" at bounding box center [160, 261] width 72 height 21
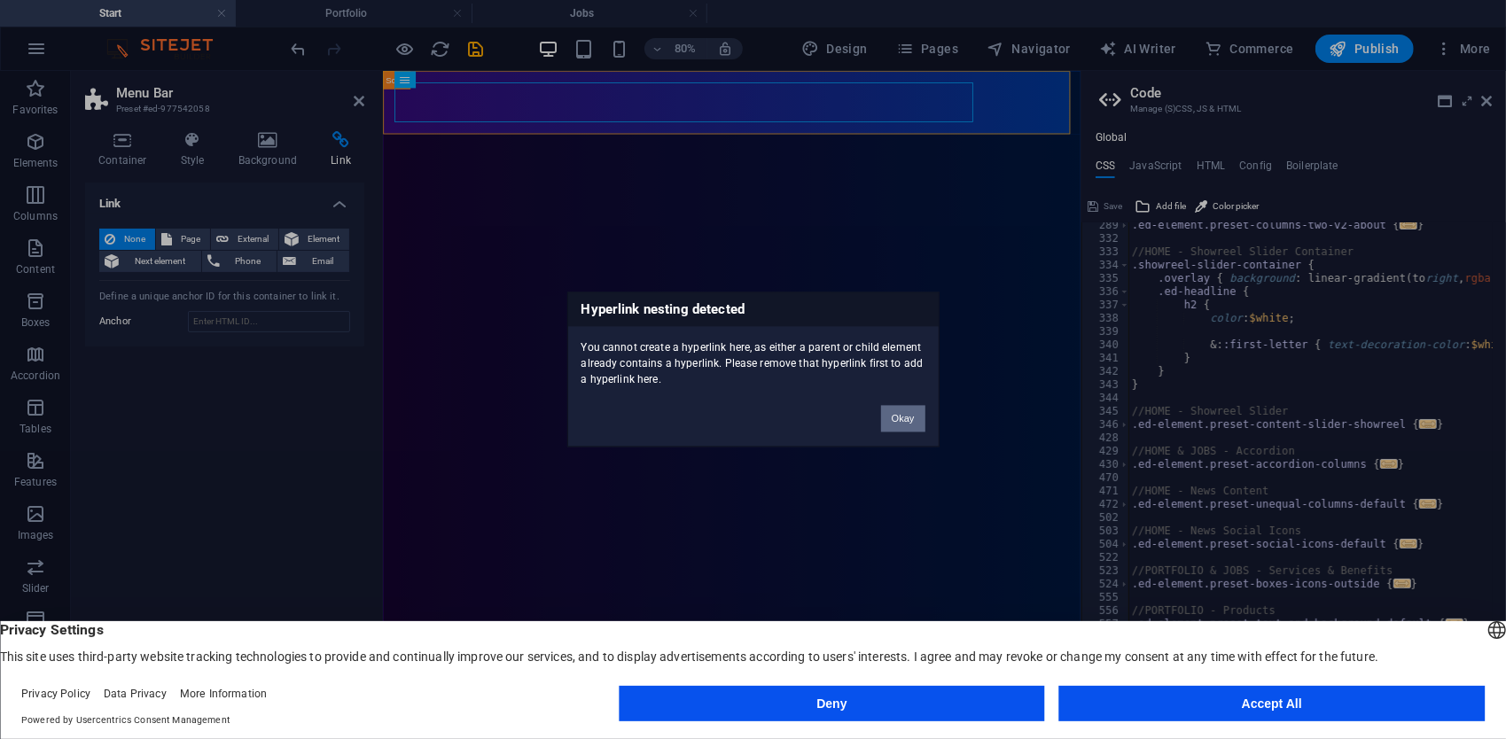
click at [909, 425] on button "Okay" at bounding box center [903, 419] width 44 height 27
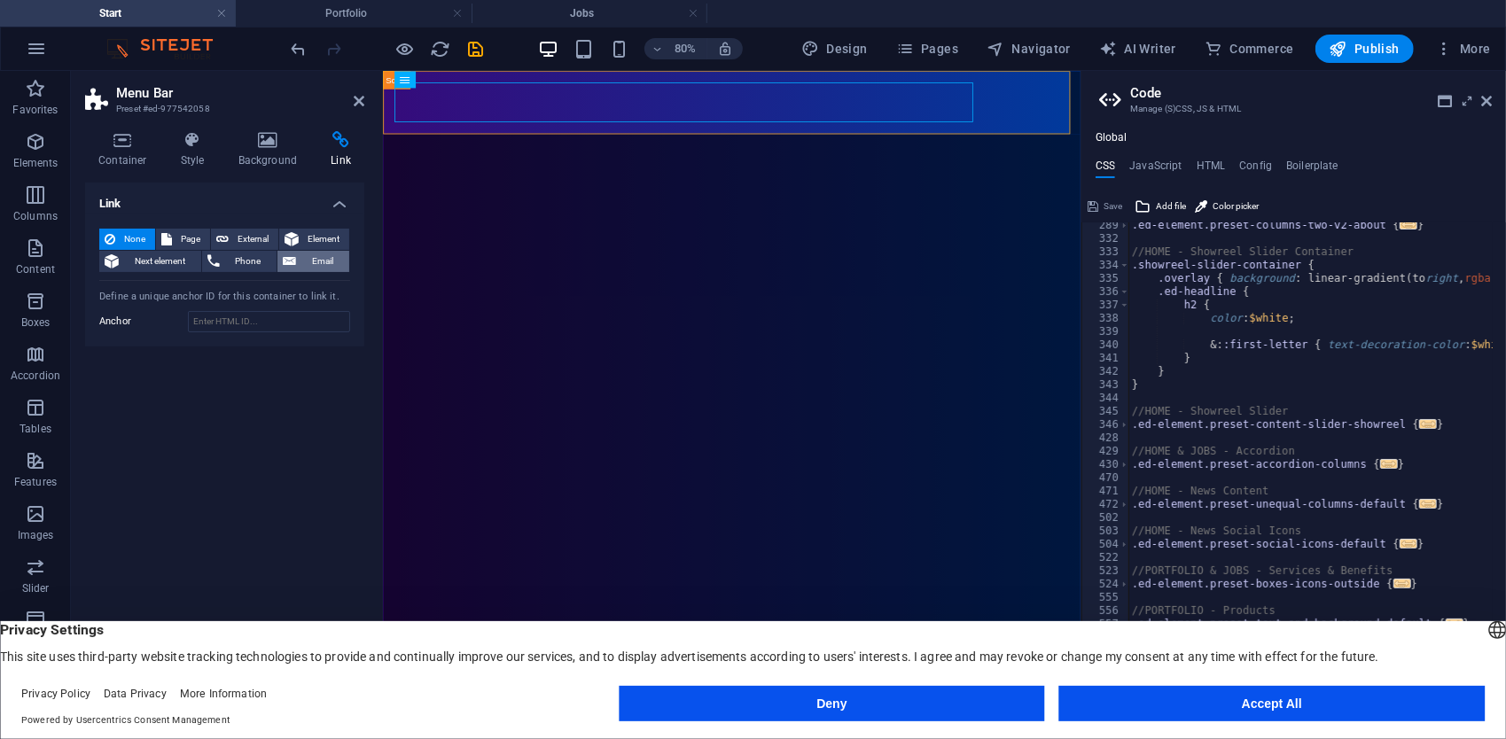
click at [289, 263] on icon at bounding box center [289, 261] width 13 height 21
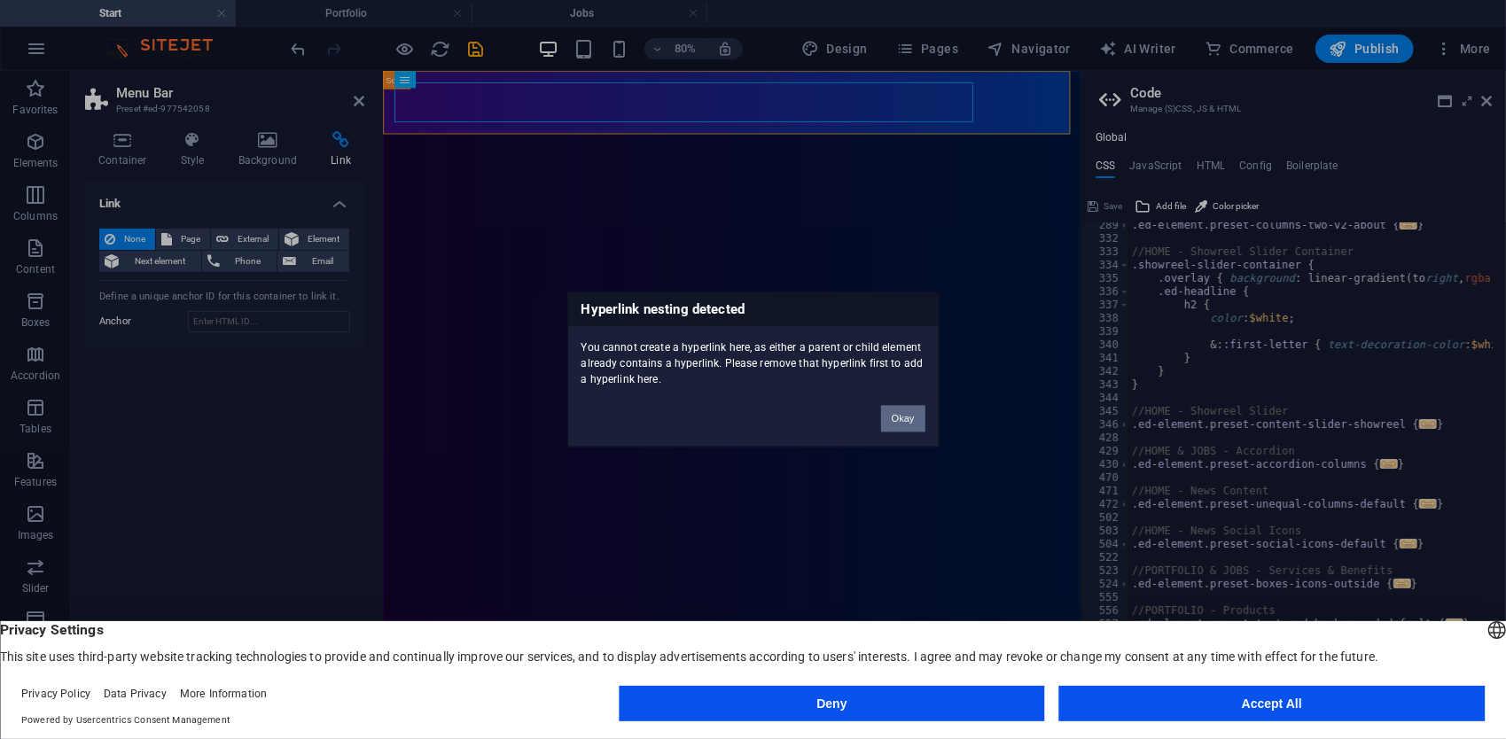
click at [892, 429] on button "Okay" at bounding box center [903, 419] width 44 height 27
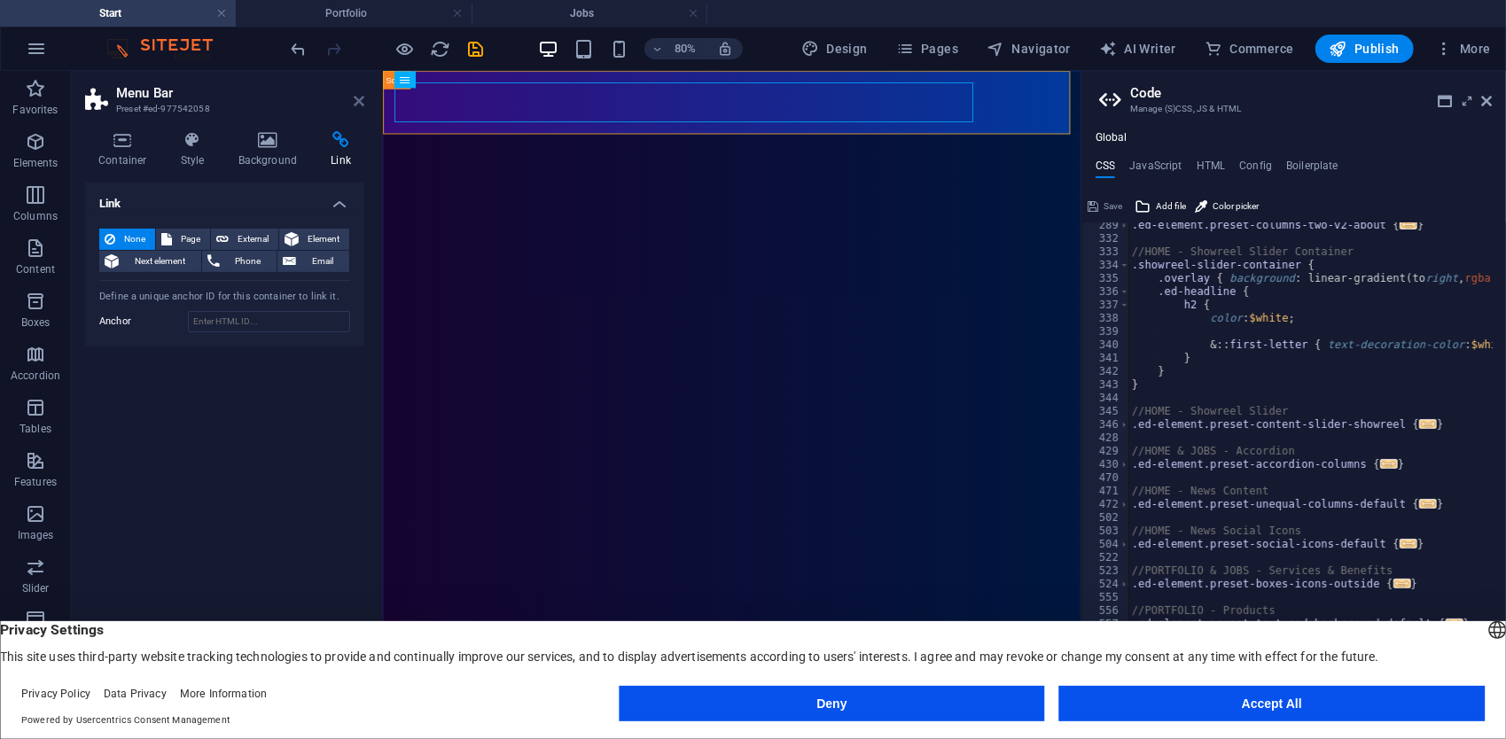
click at [356, 105] on icon at bounding box center [359, 101] width 11 height 14
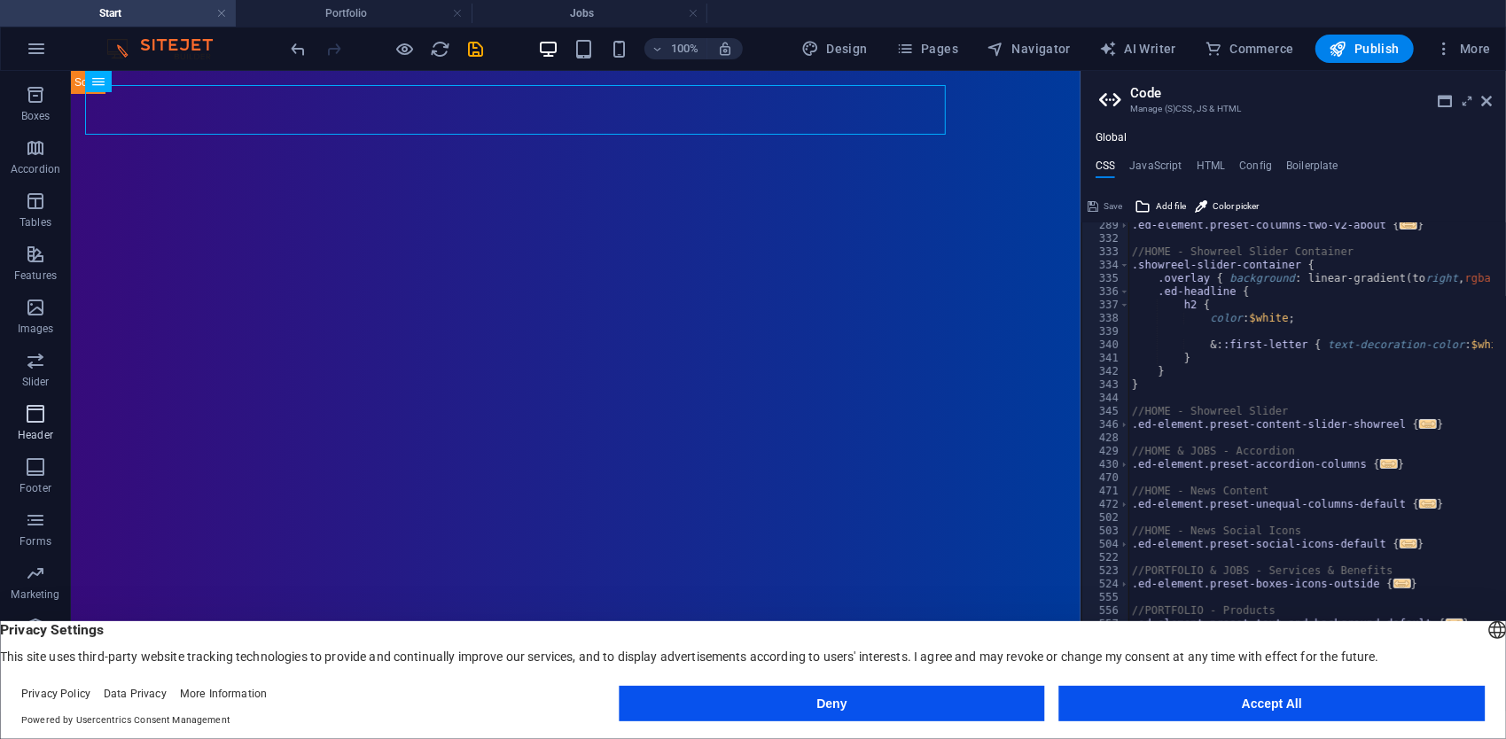
scroll to position [211, 0]
click at [28, 573] on icon "button" at bounding box center [35, 569] width 21 height 21
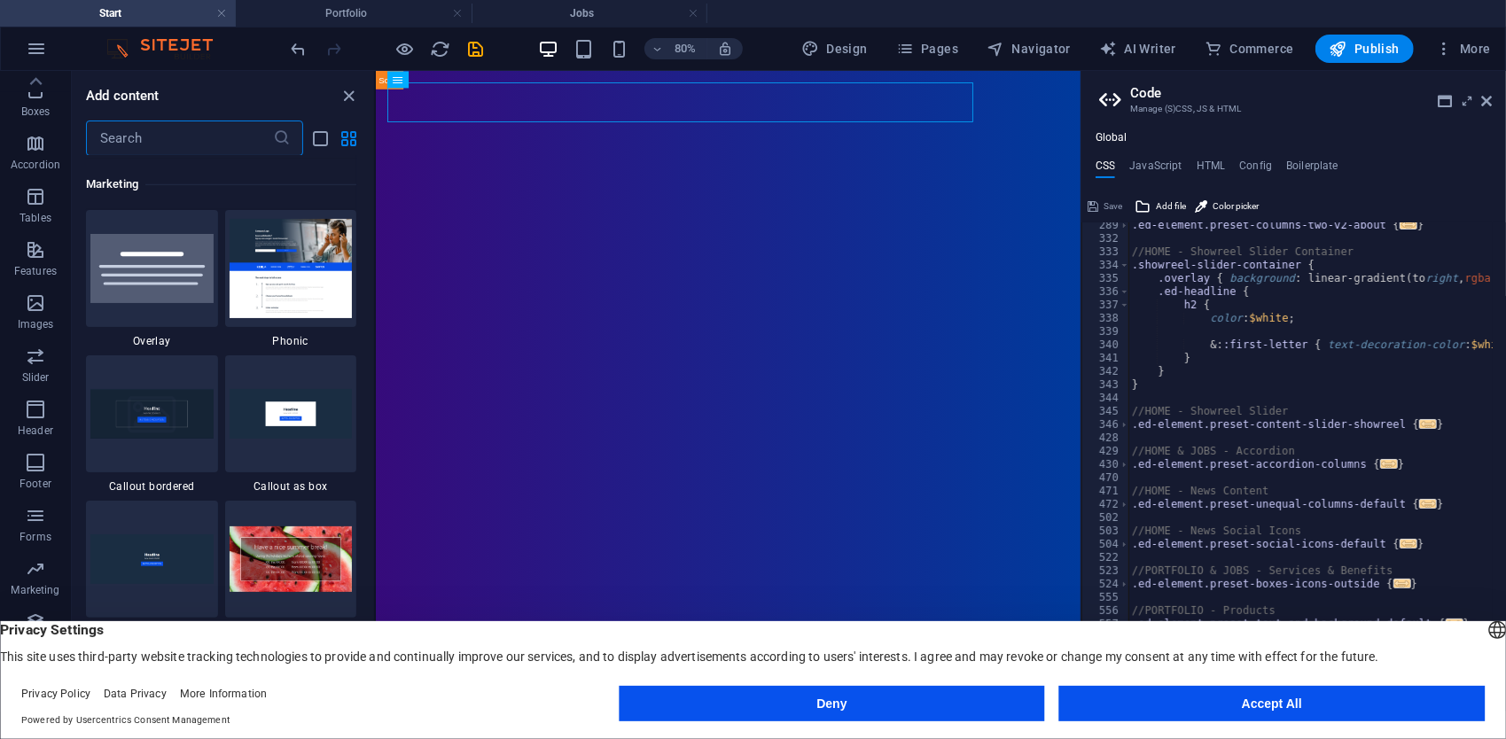
scroll to position [14441, 0]
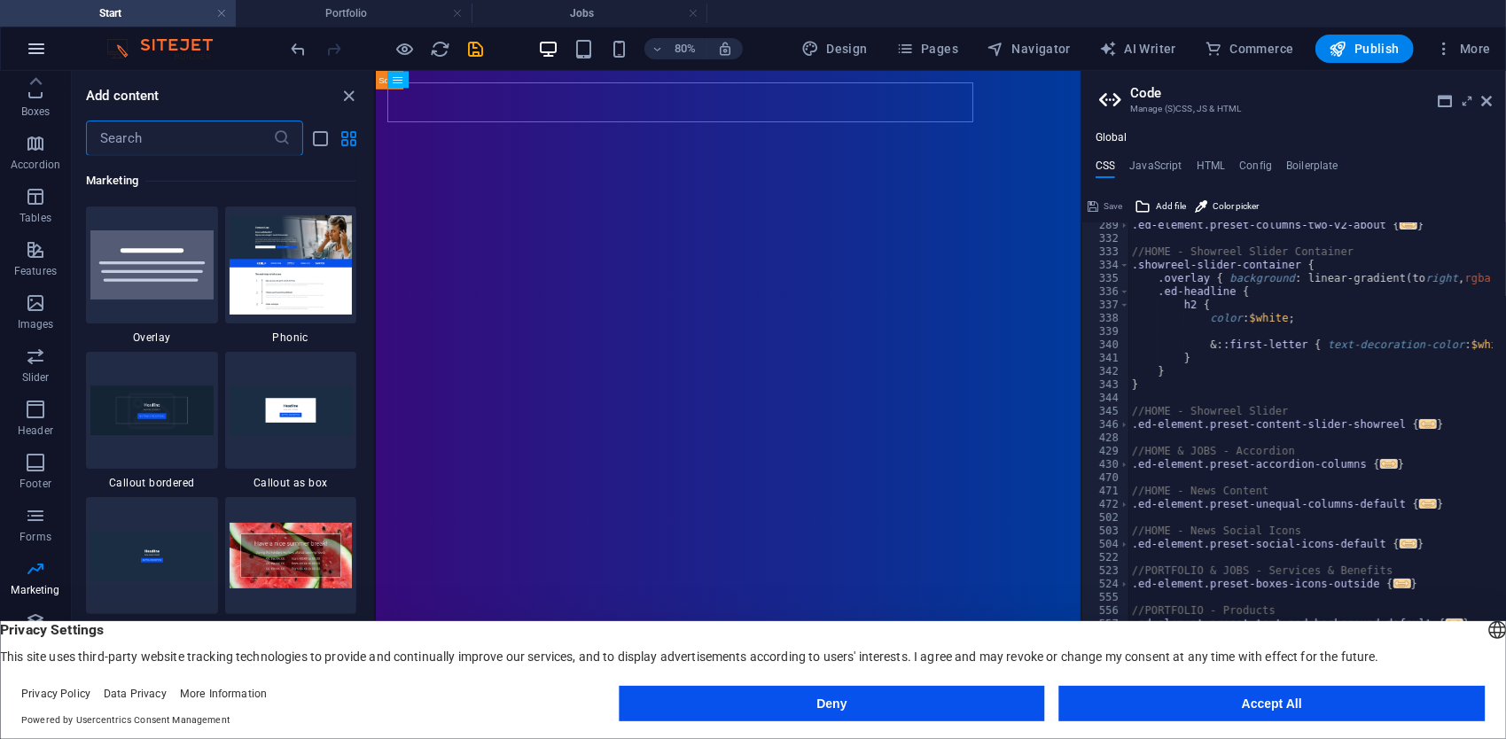
click at [46, 43] on button "button" at bounding box center [36, 48] width 43 height 43
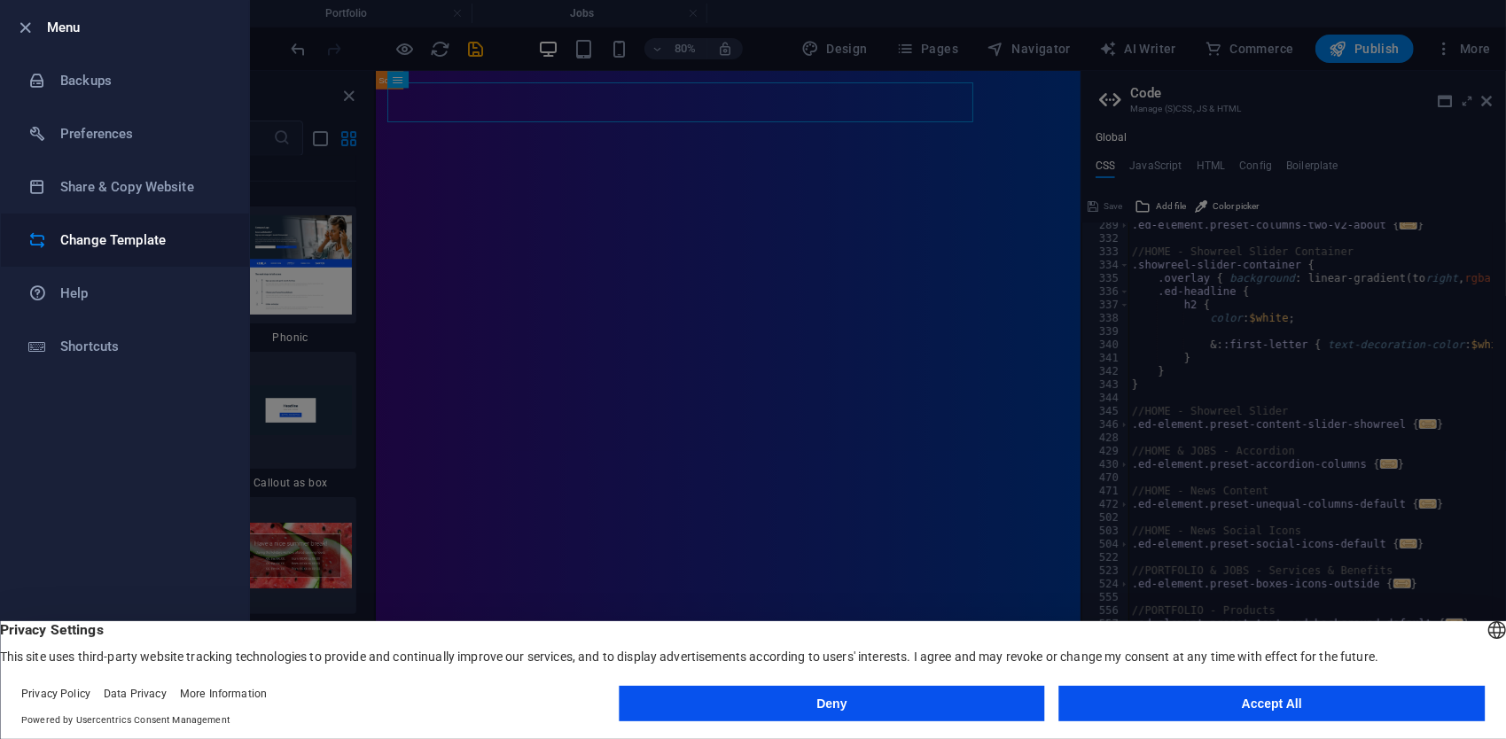
click at [126, 243] on h6 "Change Template" at bounding box center [142, 240] width 164 height 21
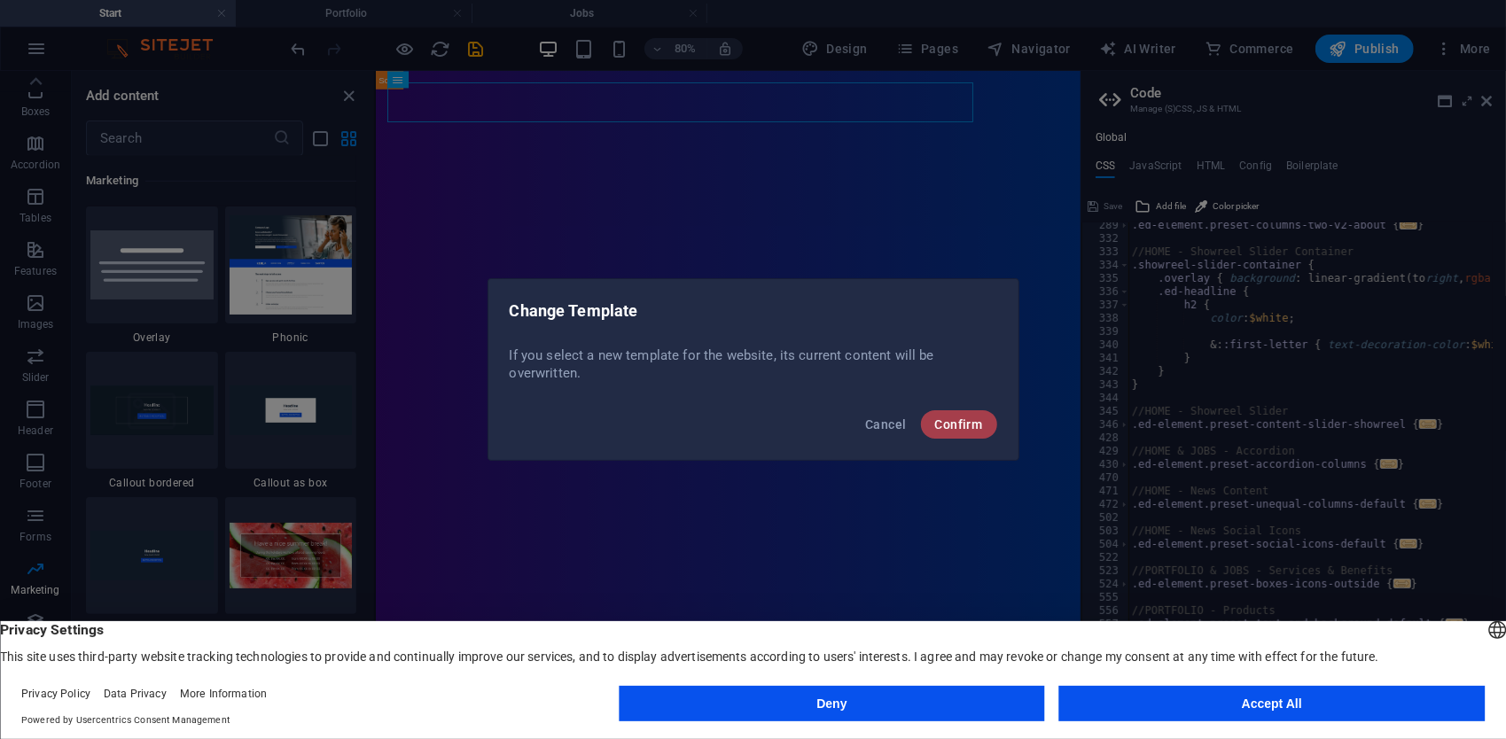
click at [926, 418] on button "Confirm" at bounding box center [959, 424] width 76 height 28
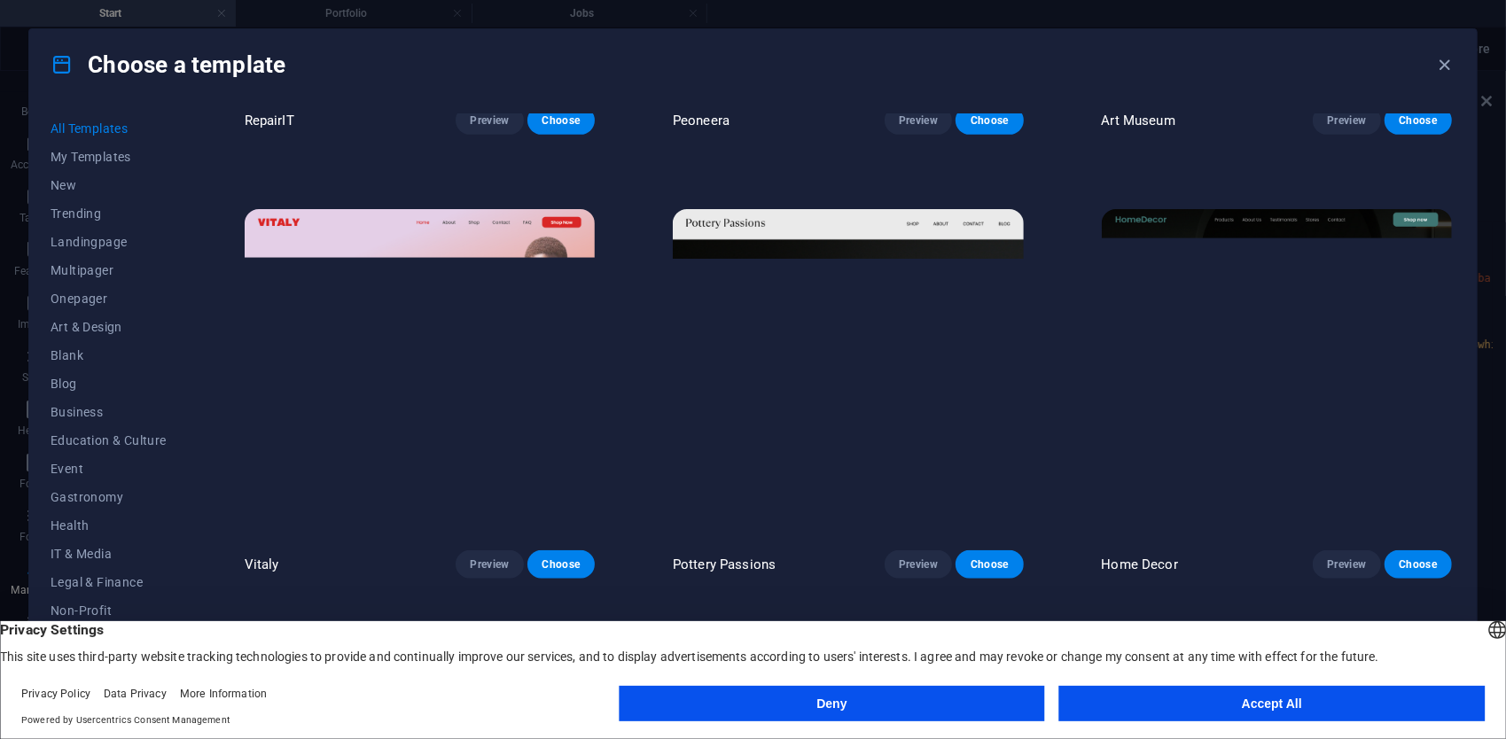
scroll to position [443, 0]
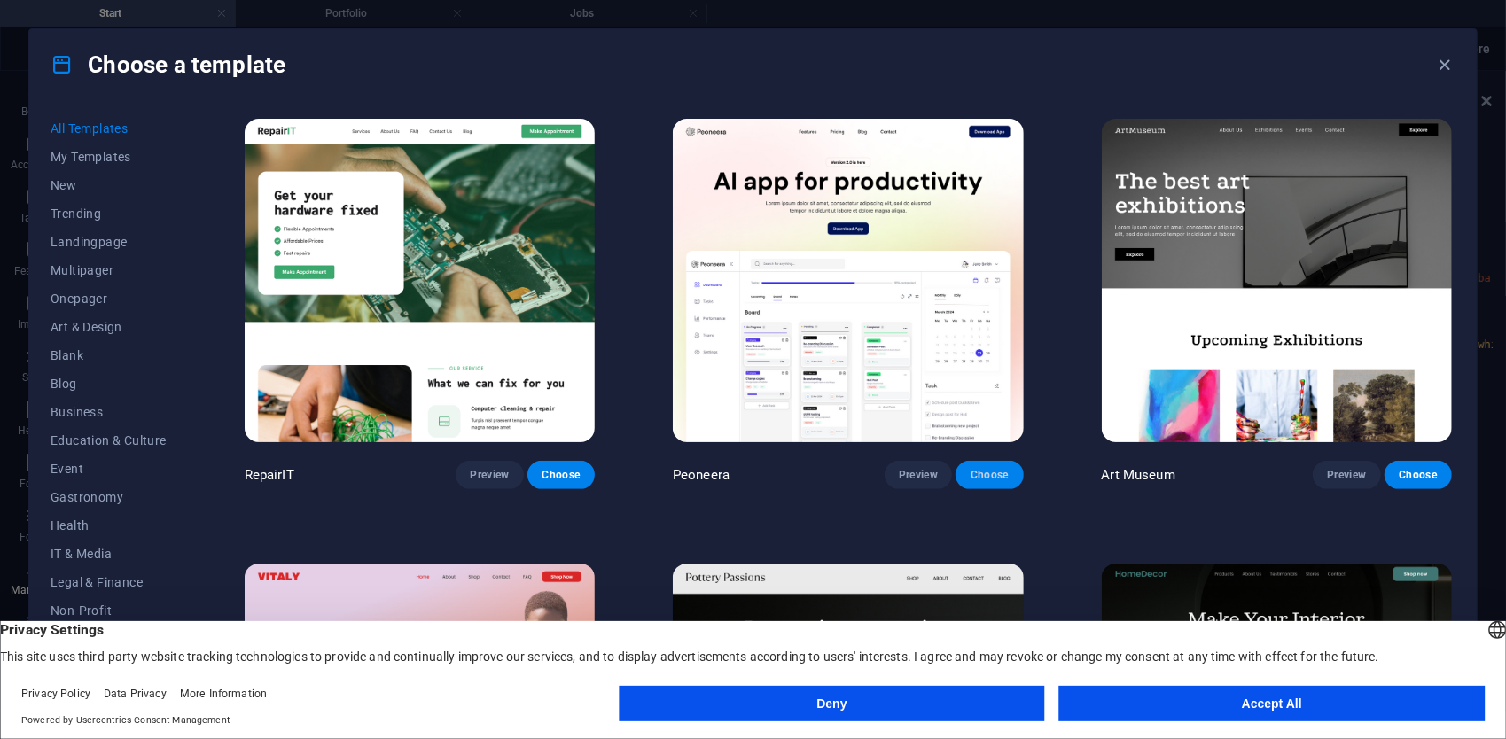
click at [991, 470] on span "Choose" at bounding box center [989, 475] width 39 height 14
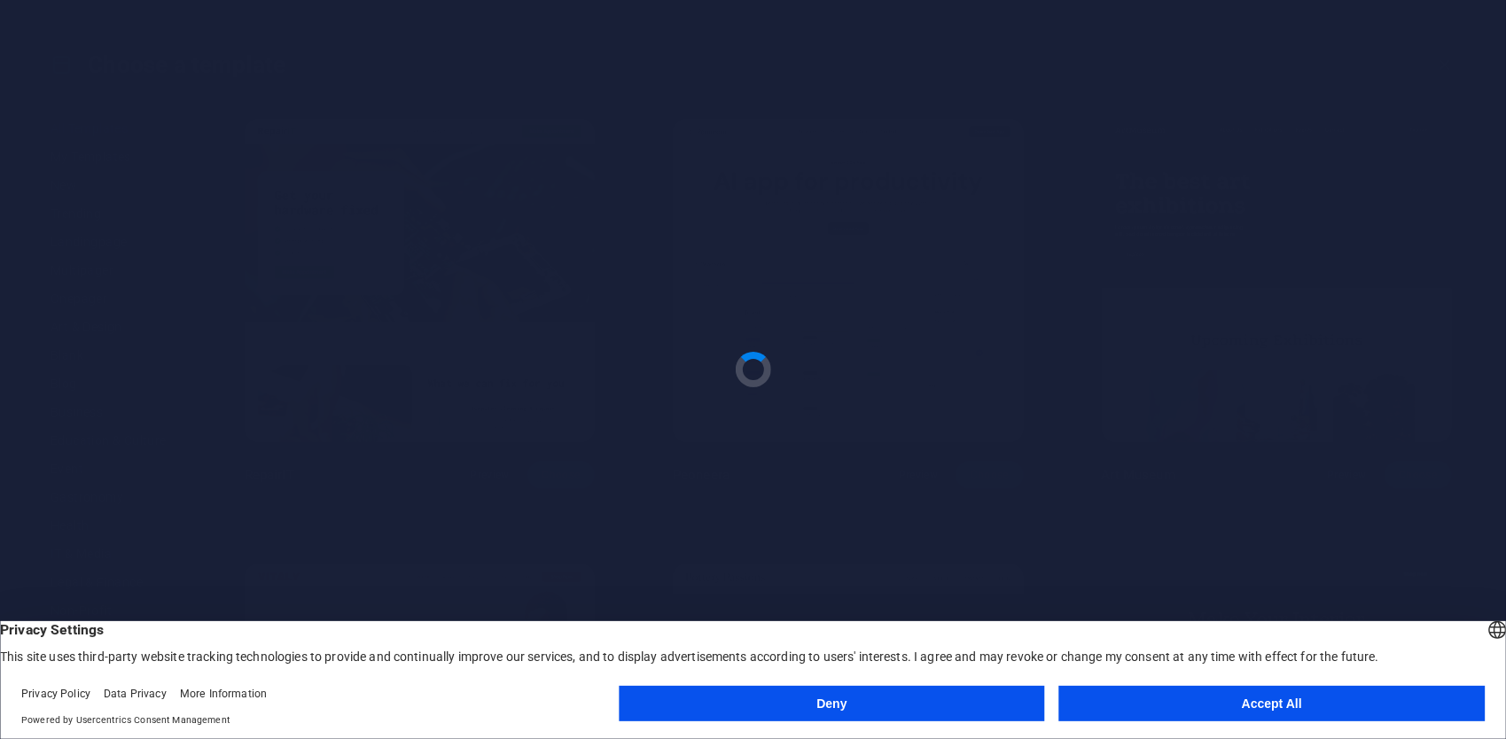
checkbox input "false"
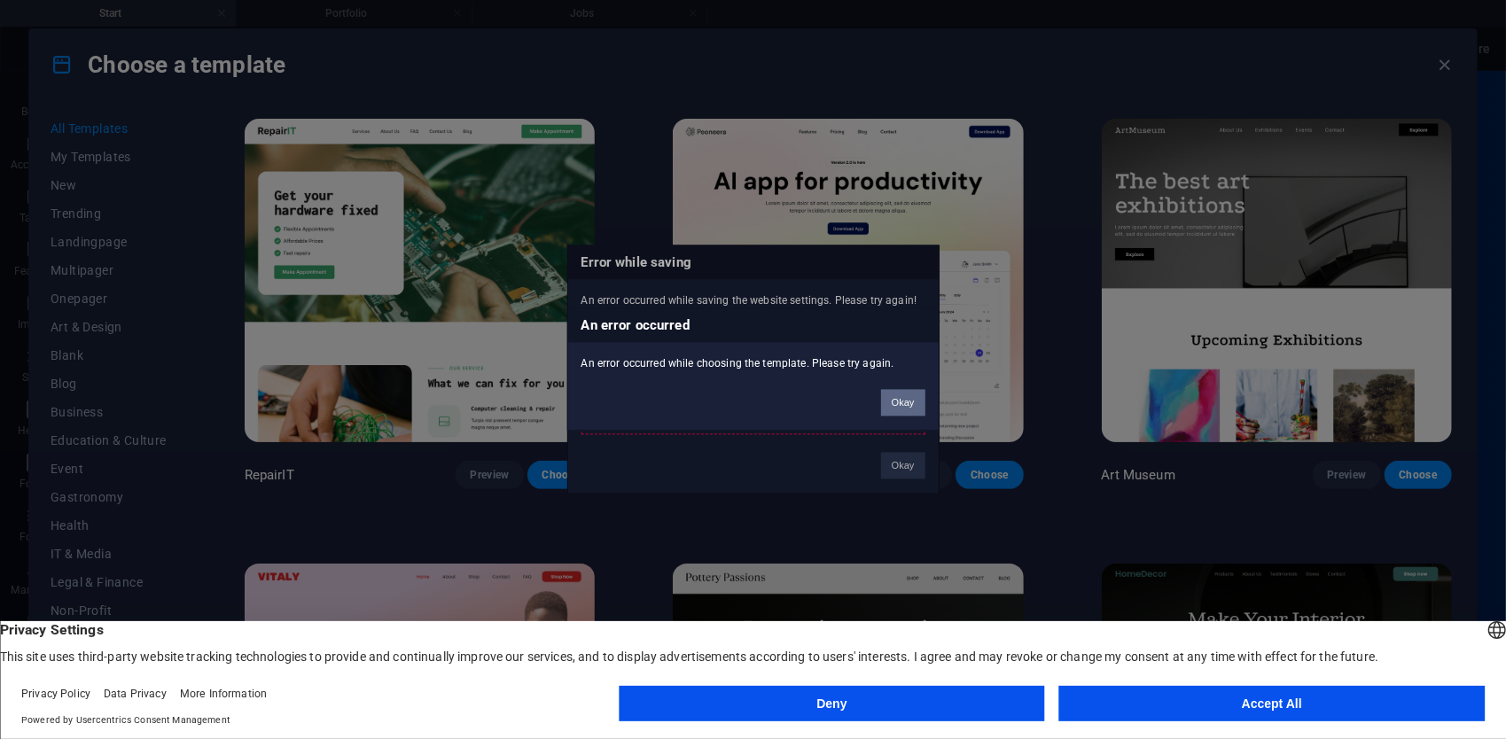
click at [888, 400] on button "Okay" at bounding box center [903, 403] width 44 height 27
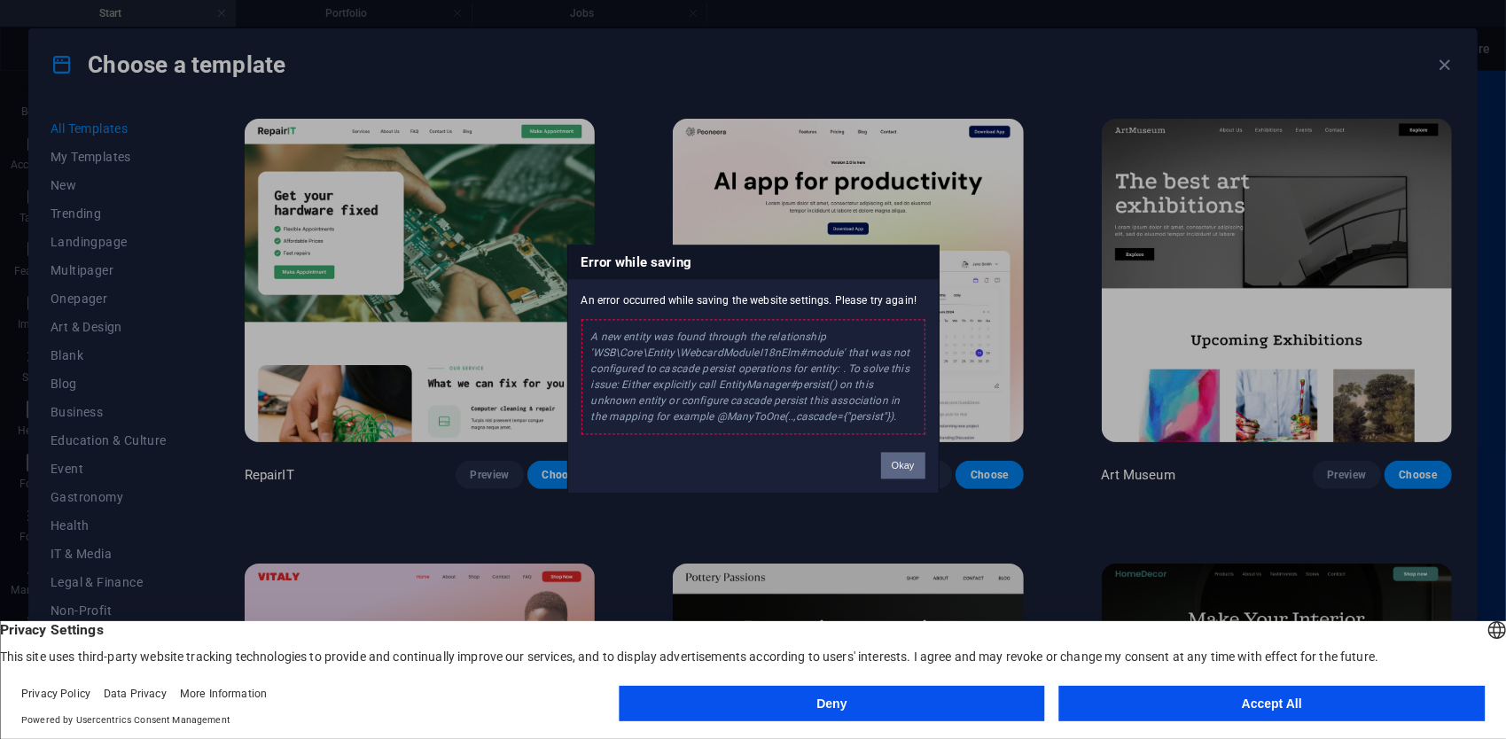
click at [899, 466] on button "Okay" at bounding box center [903, 466] width 44 height 27
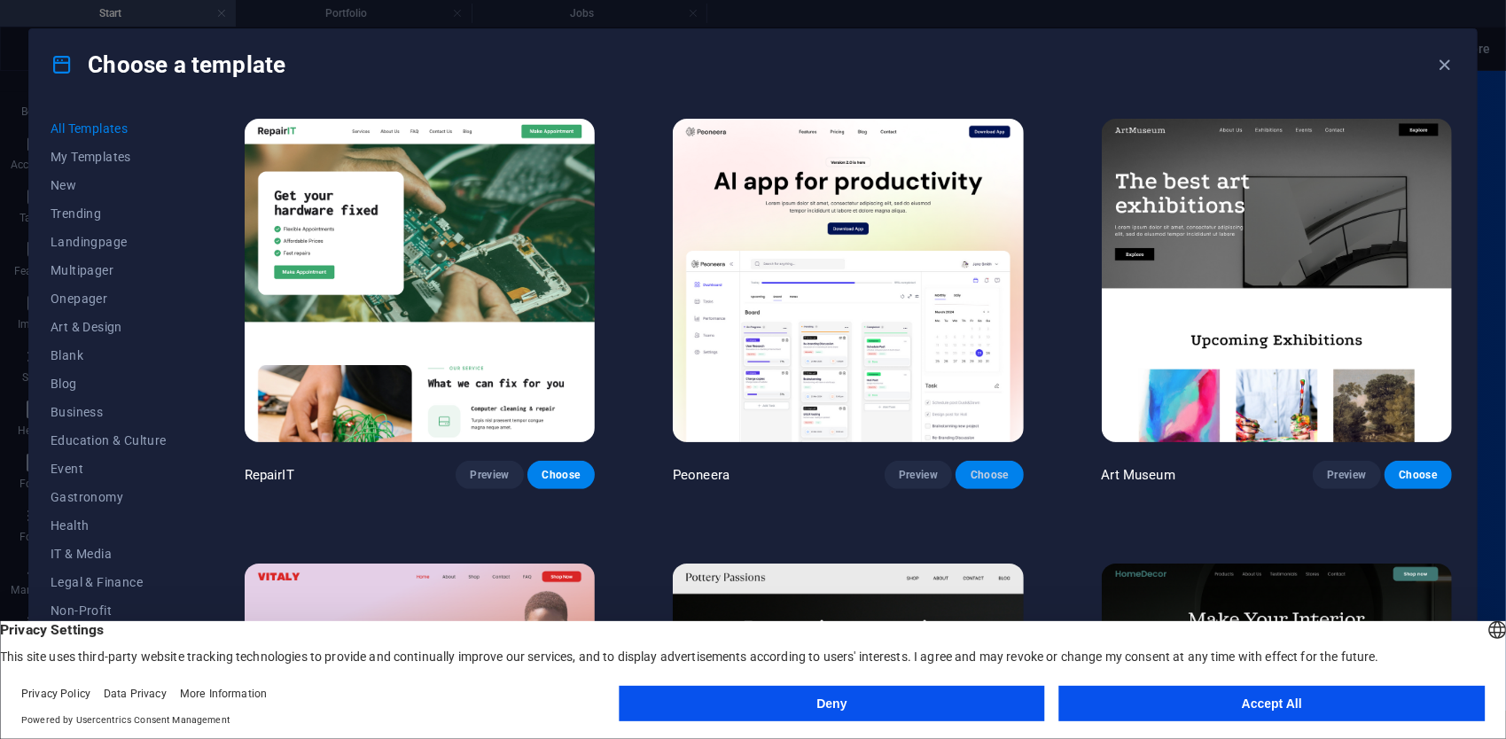
click at [994, 481] on button "Choose" at bounding box center [989, 475] width 67 height 28
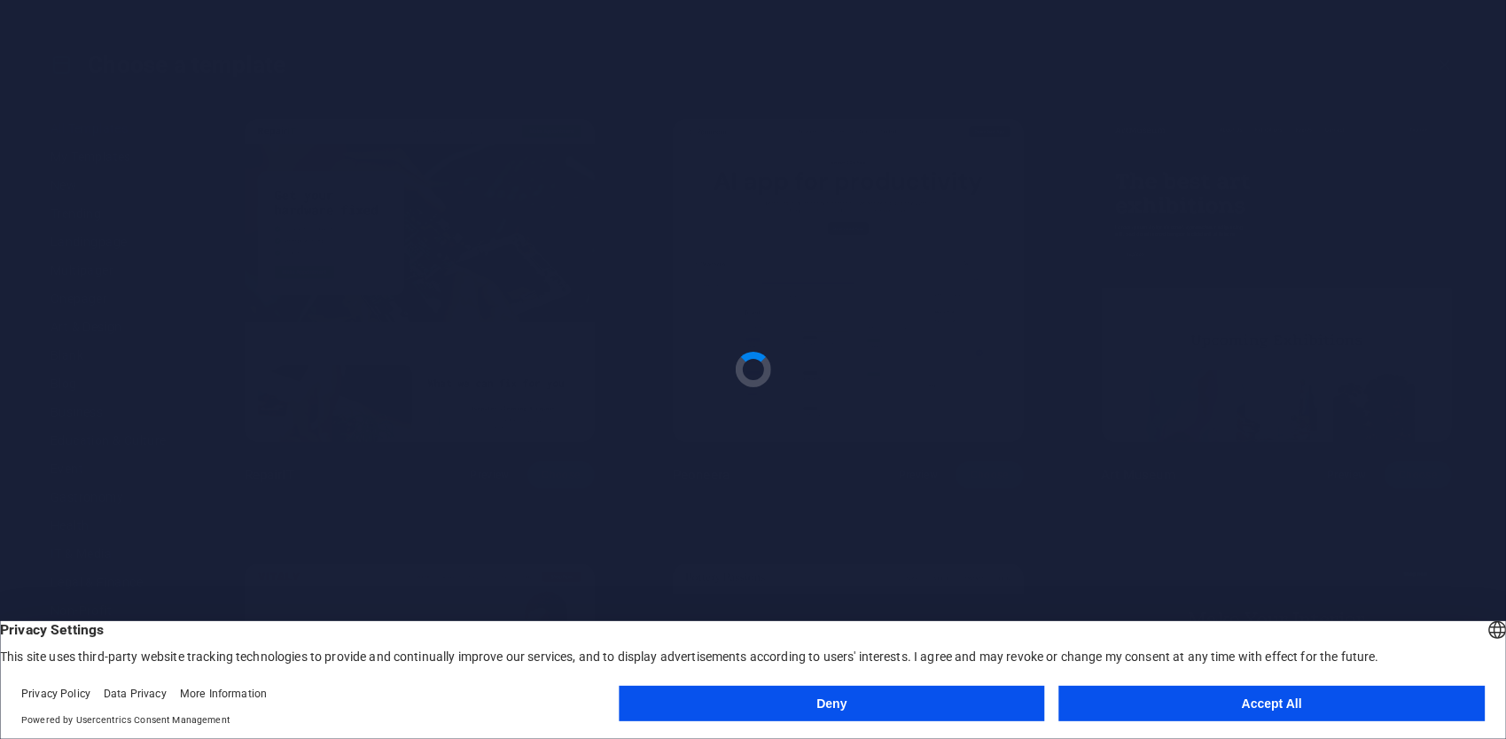
click at [1143, 706] on button "Accept All" at bounding box center [1272, 703] width 426 height 35
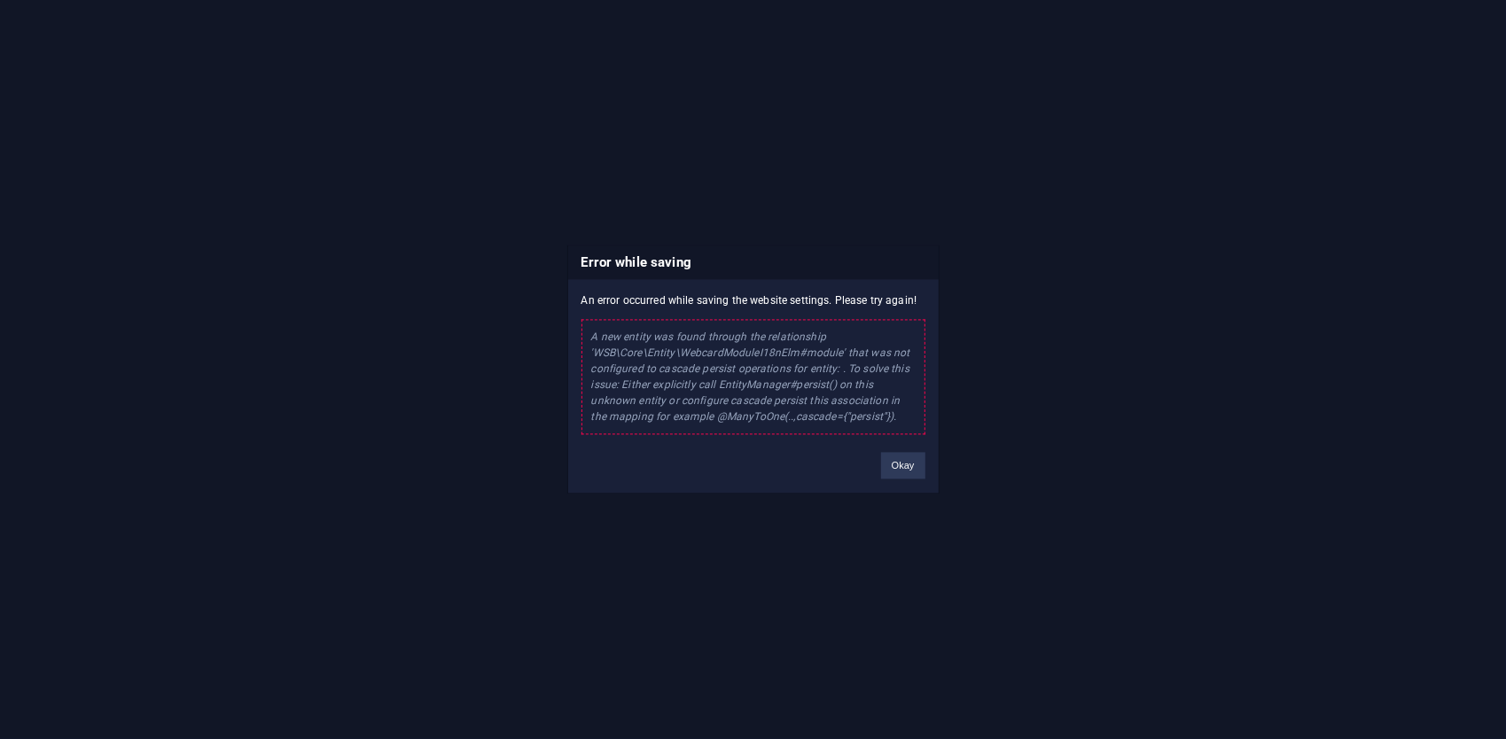
drag, startPoint x: 686, startPoint y: 324, endPoint x: 802, endPoint y: 337, distance: 116.9
click at [802, 337] on div "A new entity was found through the relationship 'WSB\Core\Entity\WebcardModuleI…" at bounding box center [754, 377] width 344 height 115
drag, startPoint x: 802, startPoint y: 337, endPoint x: 903, endPoint y: 470, distance: 166.5
click at [903, 470] on button "Okay" at bounding box center [903, 466] width 44 height 27
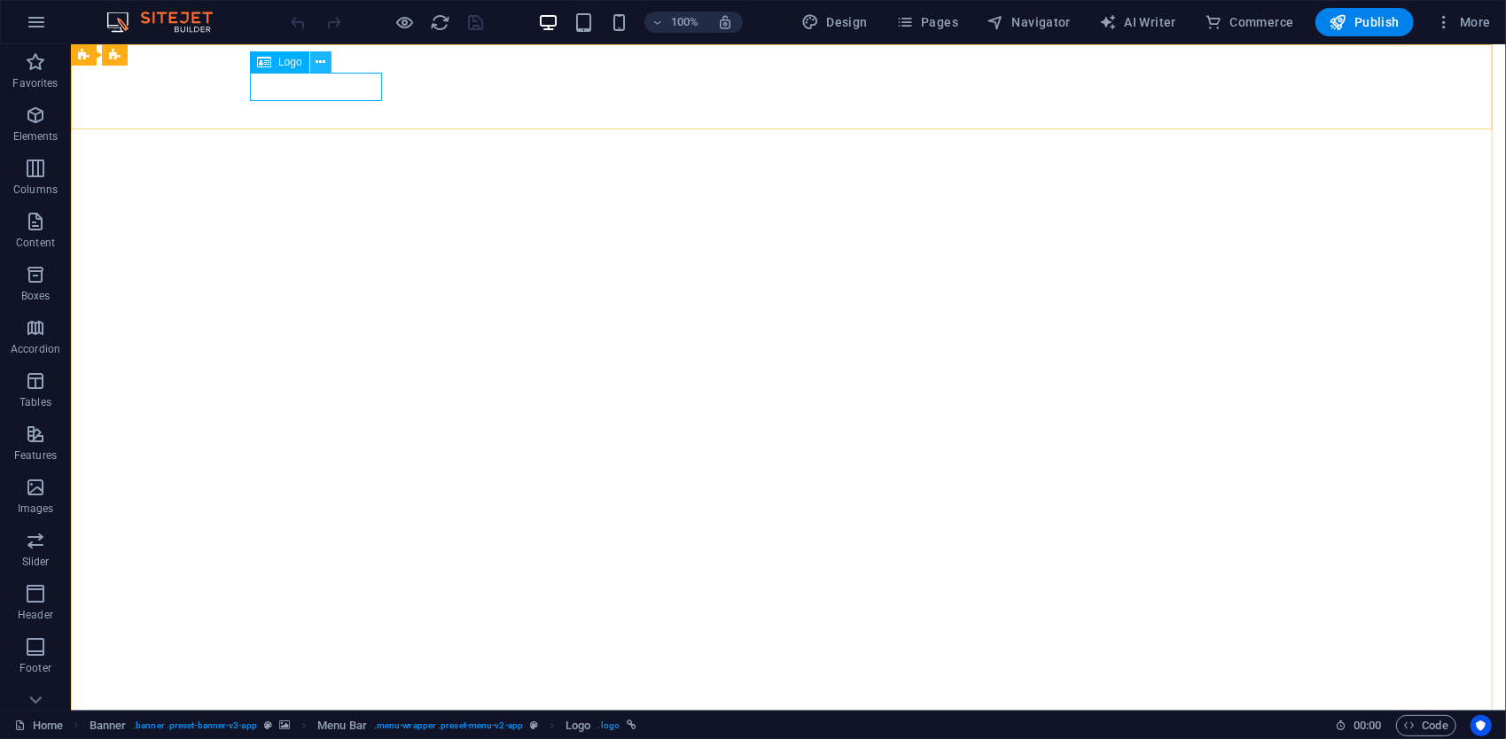
click at [321, 59] on icon at bounding box center [321, 62] width 10 height 19
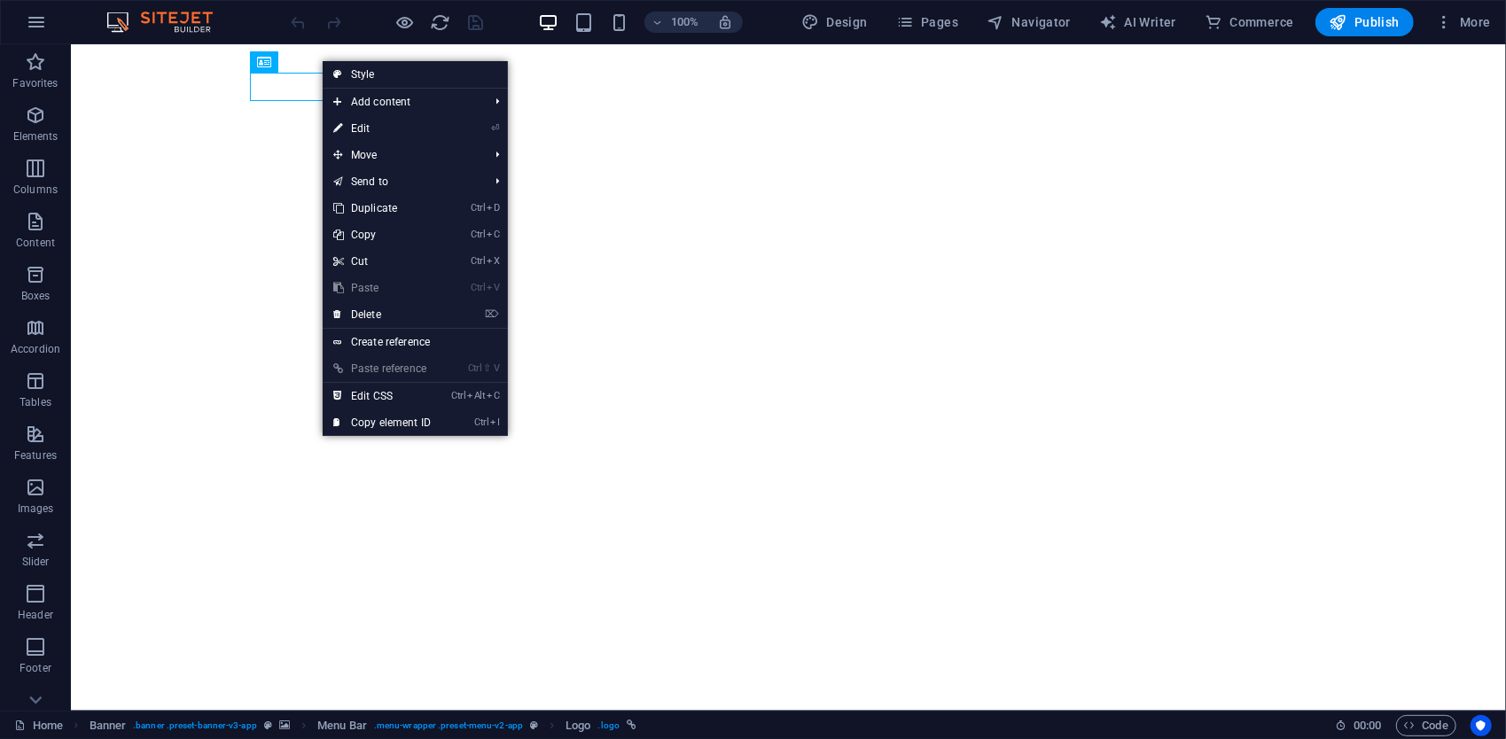
click at [369, 129] on link "⏎ Edit" at bounding box center [382, 128] width 119 height 27
select select "px"
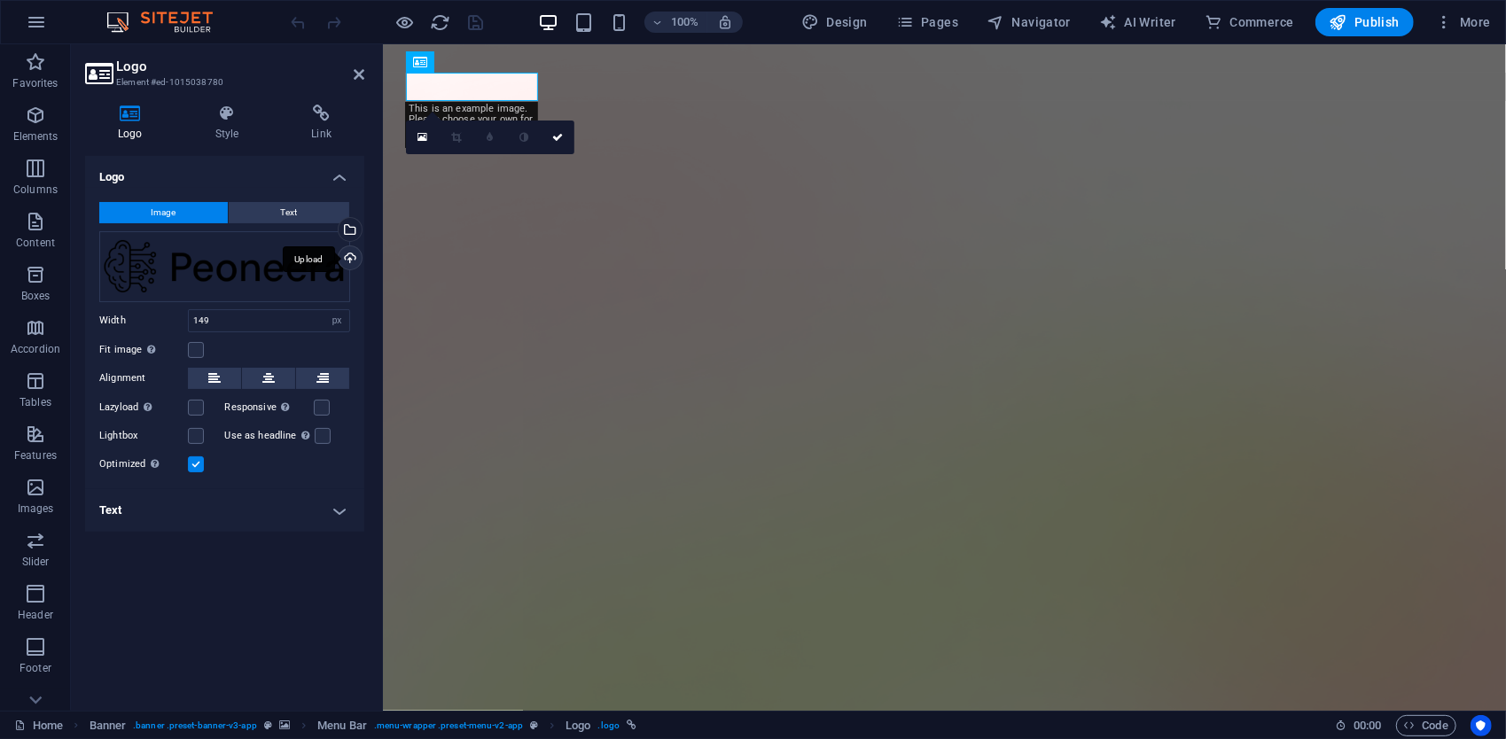
click at [356, 259] on div "Upload" at bounding box center [348, 259] width 27 height 27
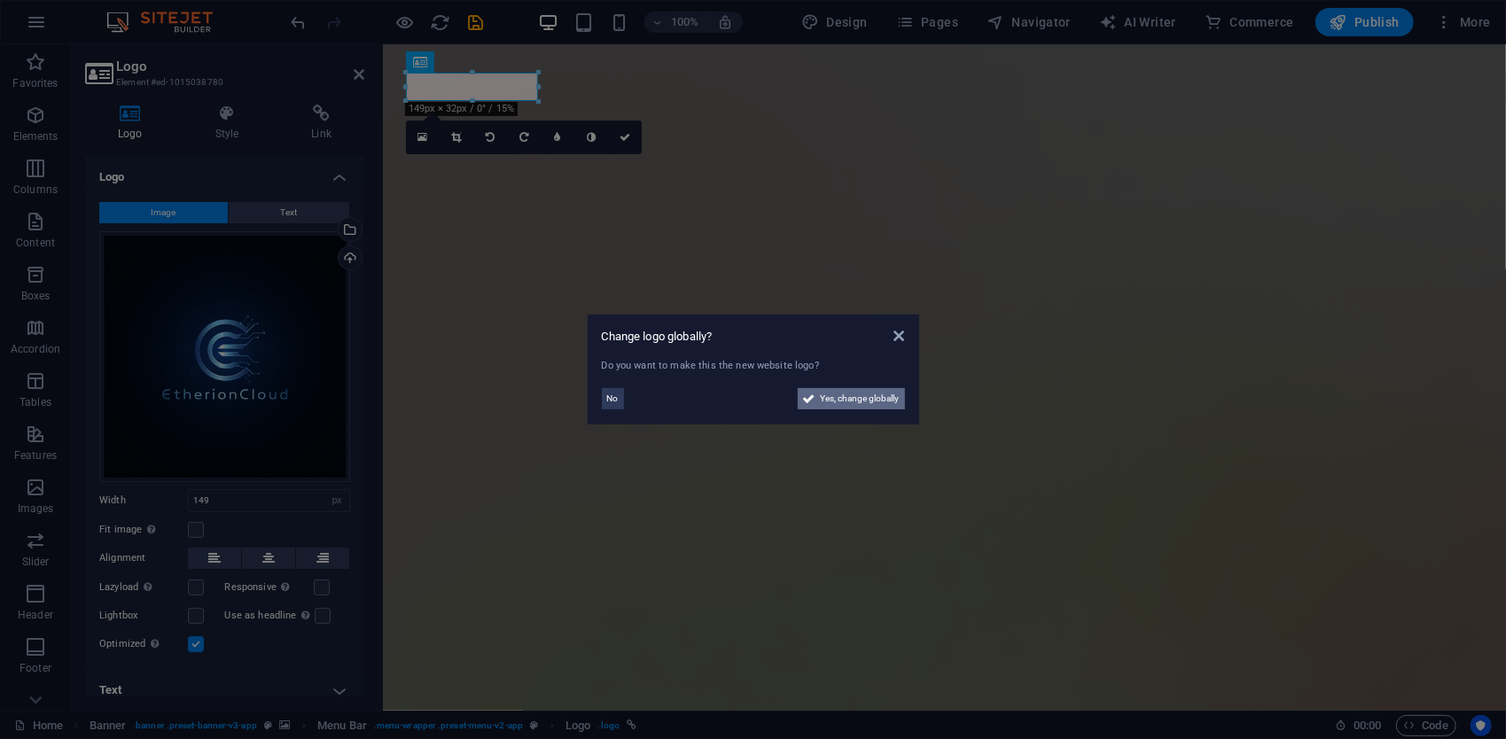
drag, startPoint x: 813, startPoint y: 394, endPoint x: 475, endPoint y: 451, distance: 342.7
click at [813, 394] on icon at bounding box center [809, 398] width 12 height 21
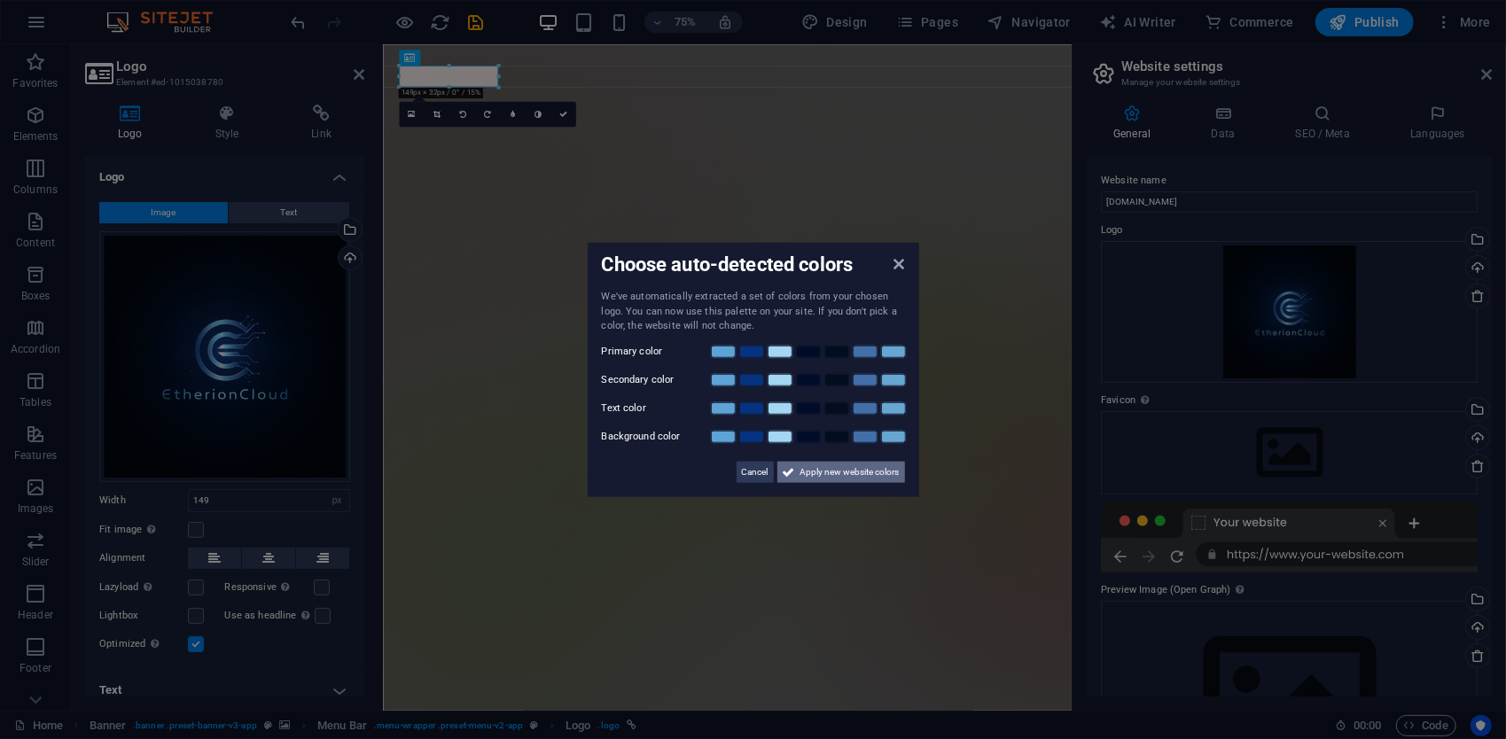
click at [832, 477] on span "Apply new website colors" at bounding box center [850, 471] width 99 height 21
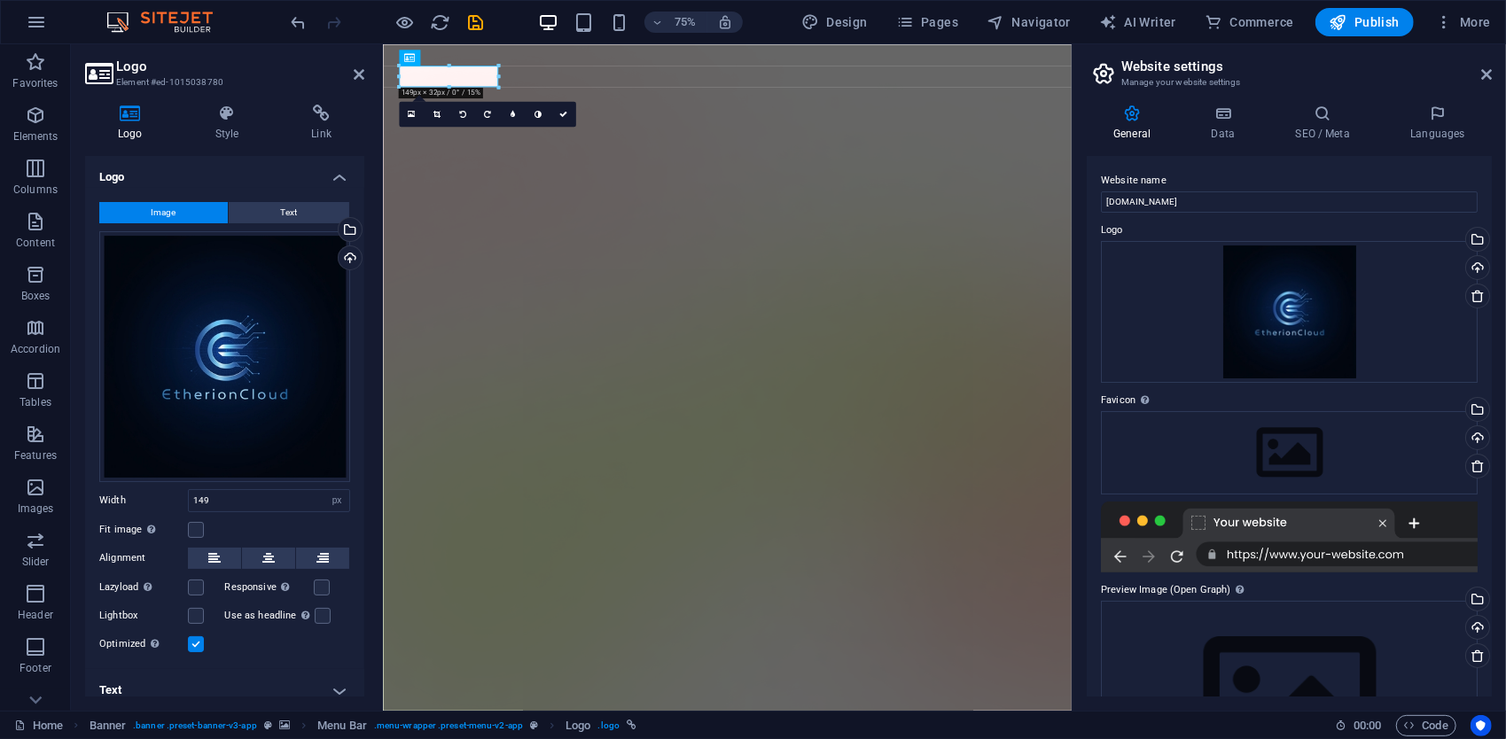
click at [1480, 72] on h2 "Website settings" at bounding box center [1306, 67] width 371 height 16
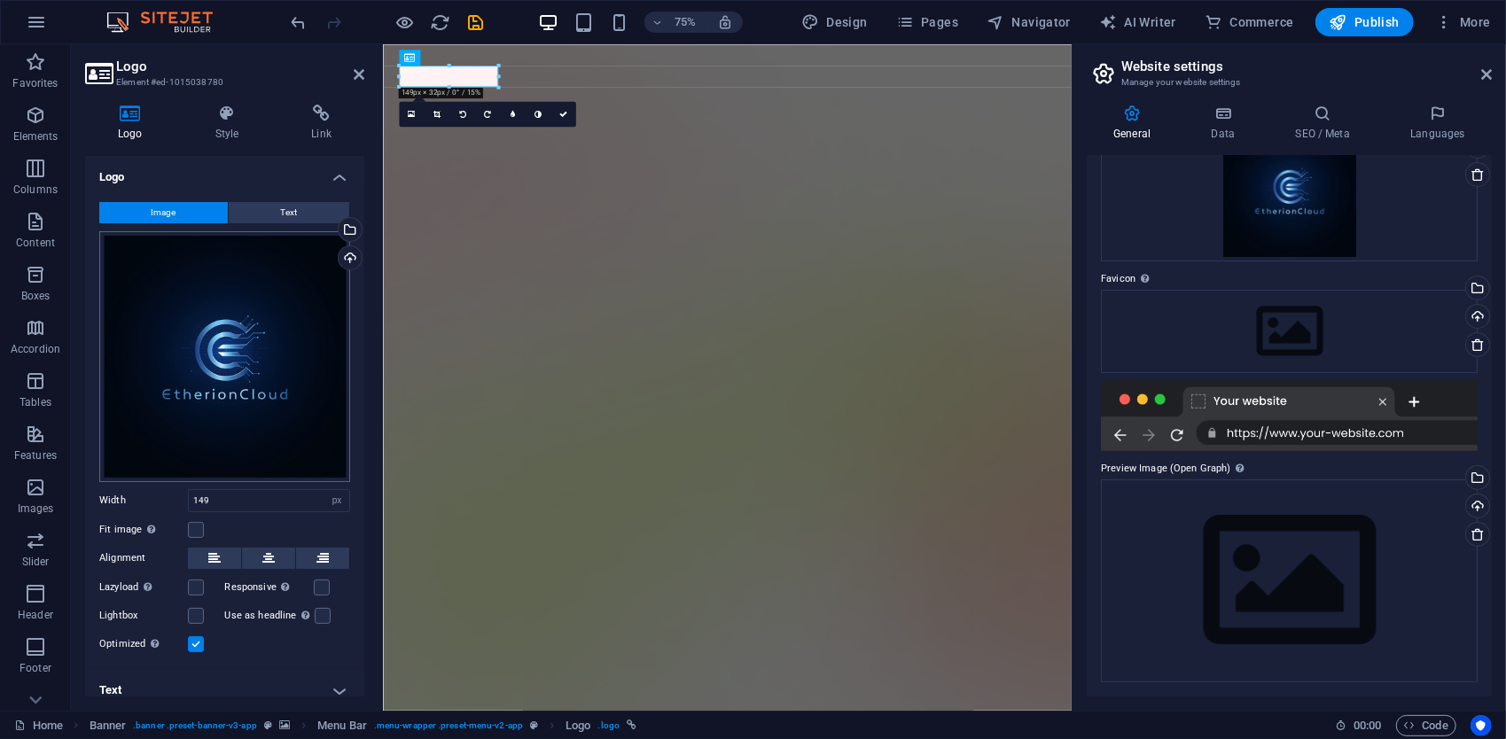
scroll to position [11, 0]
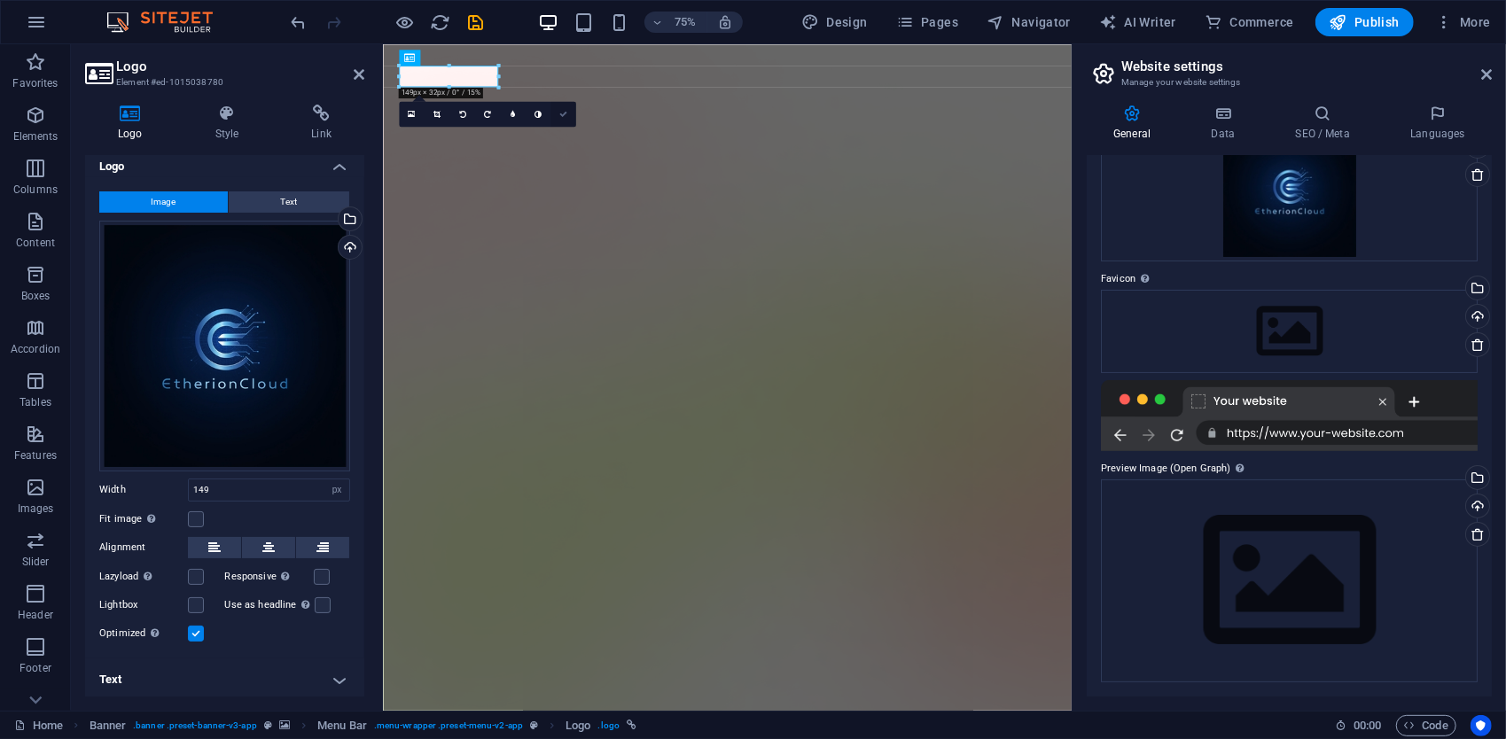
click at [569, 107] on link at bounding box center [564, 115] width 26 height 26
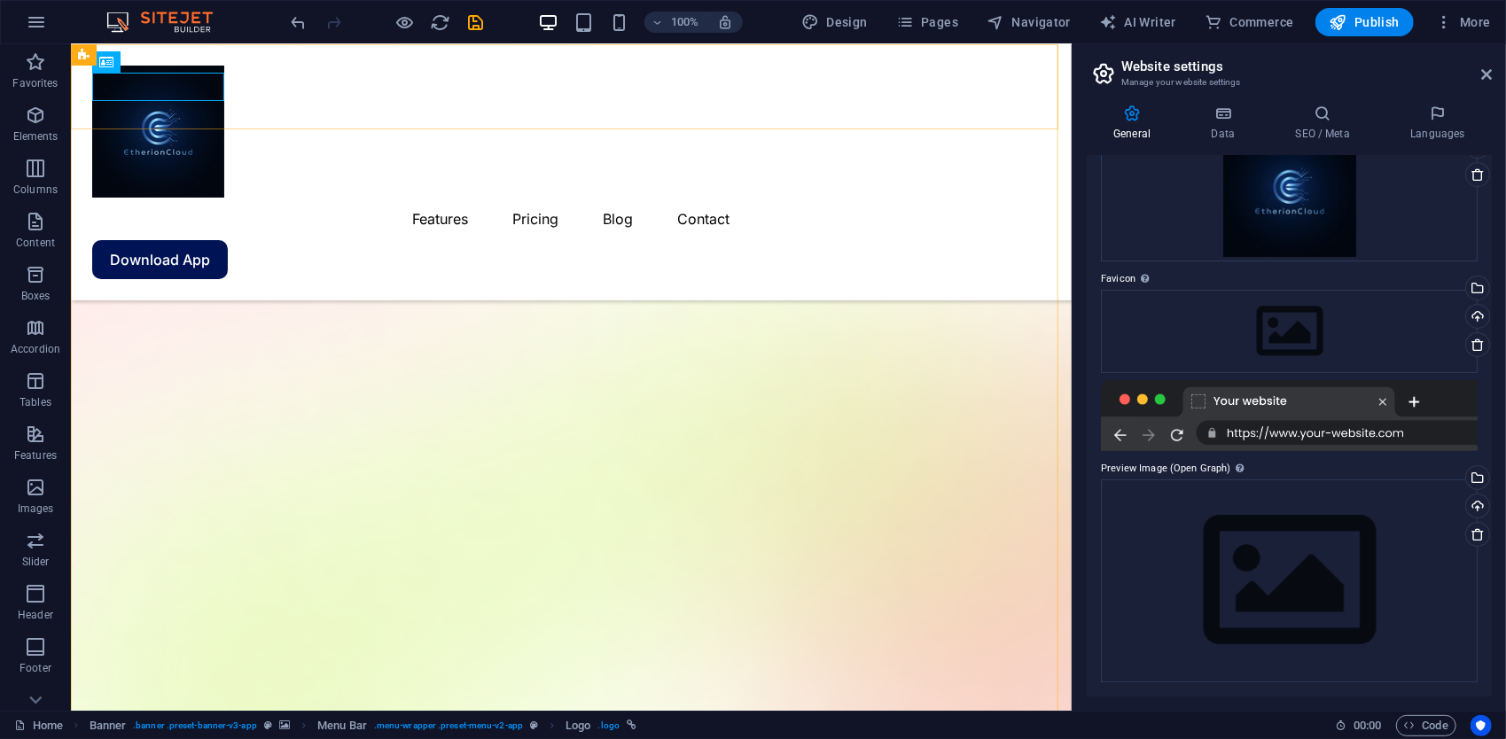
scroll to position [0, 0]
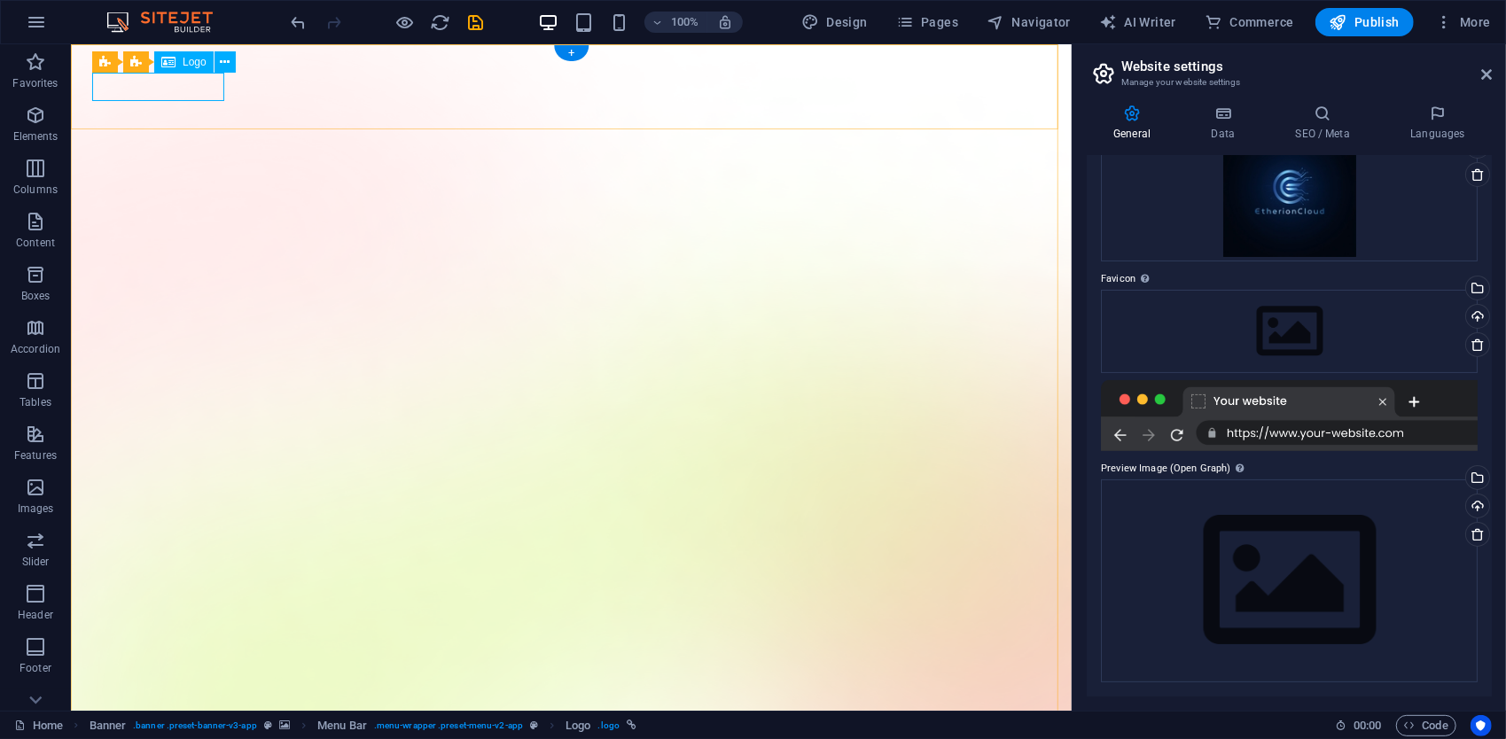
click at [179, 67] on div "Logo" at bounding box center [183, 61] width 59 height 21
click at [222, 58] on icon at bounding box center [225, 62] width 10 height 19
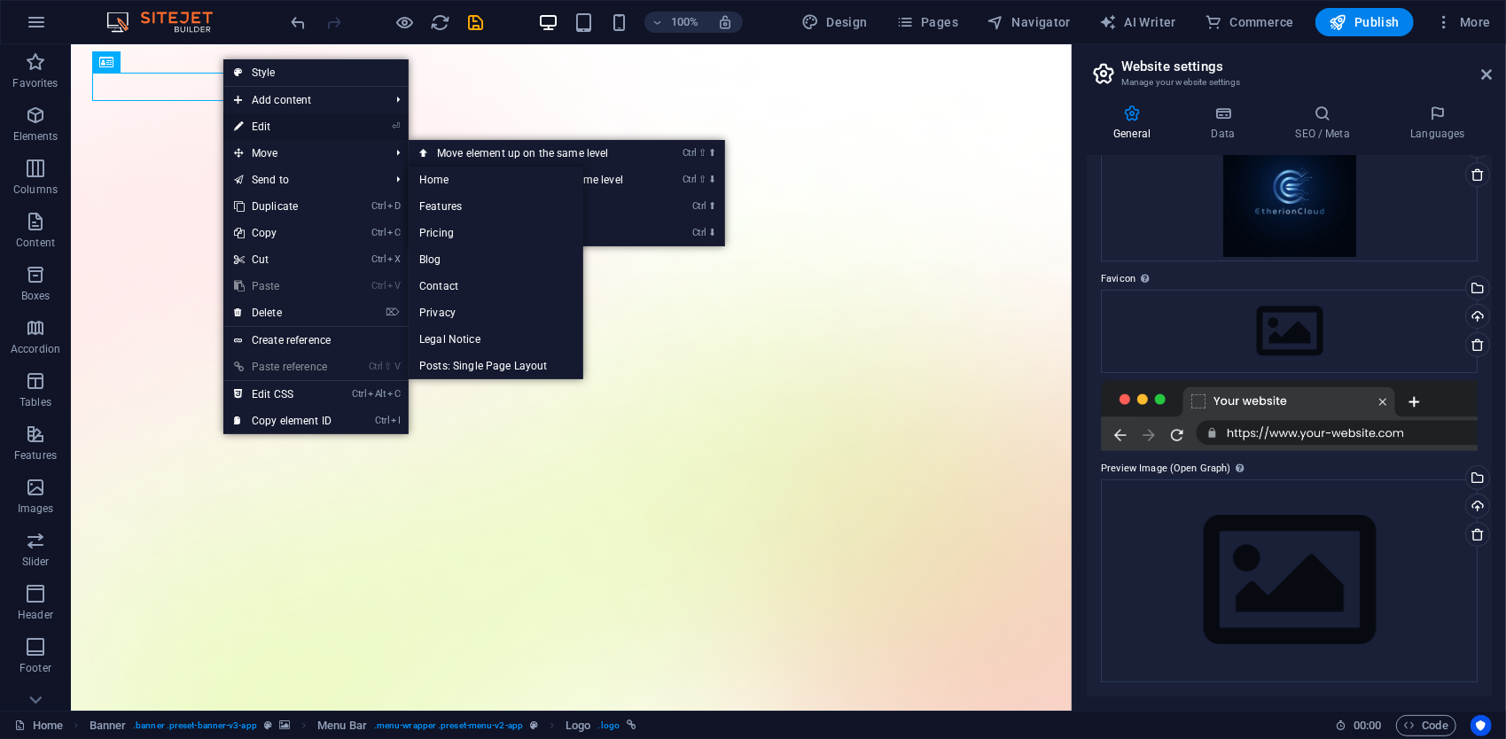
click at [274, 126] on link "⏎ Edit" at bounding box center [282, 126] width 119 height 27
select select "px"
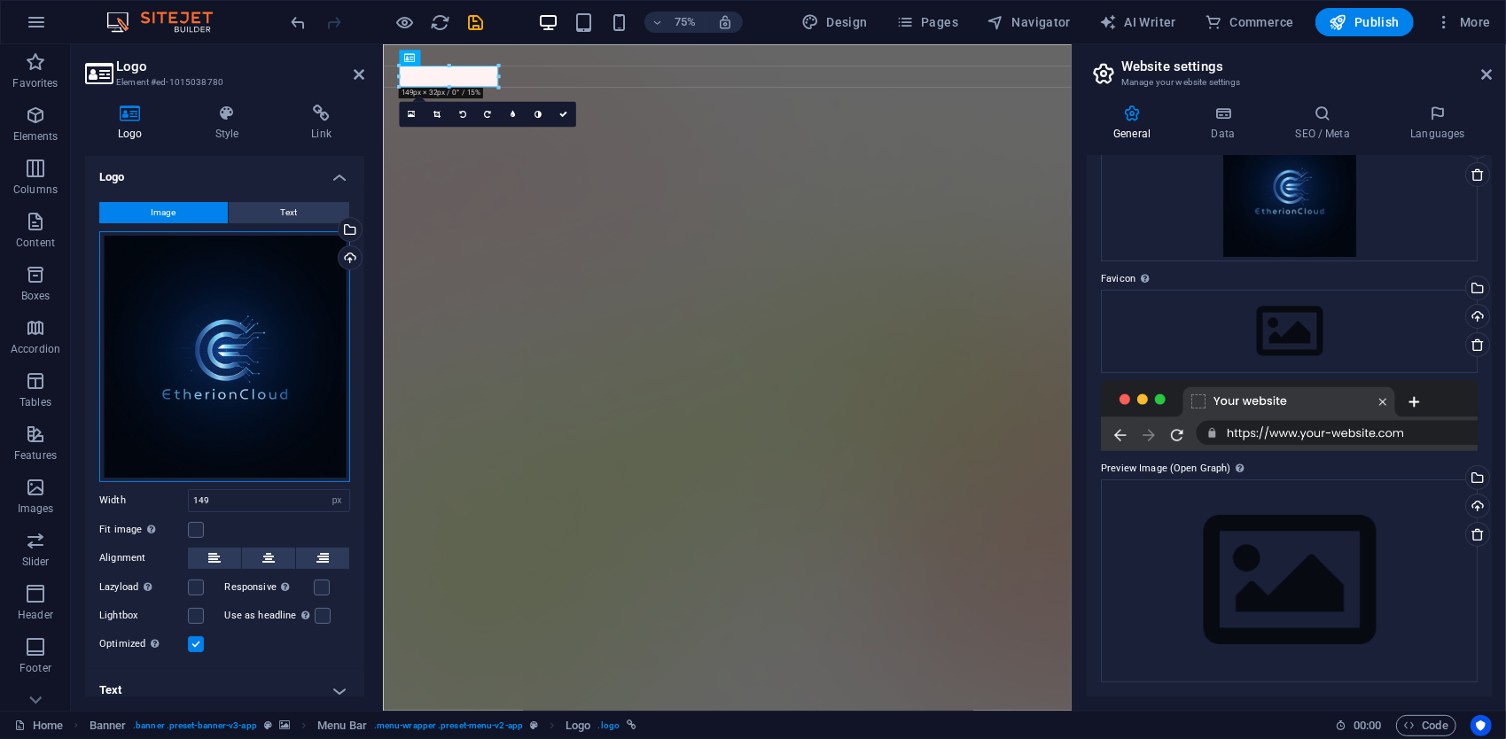
click at [215, 293] on div "Drag files here, click to choose files or select files from Files or our free s…" at bounding box center [224, 356] width 251 height 251
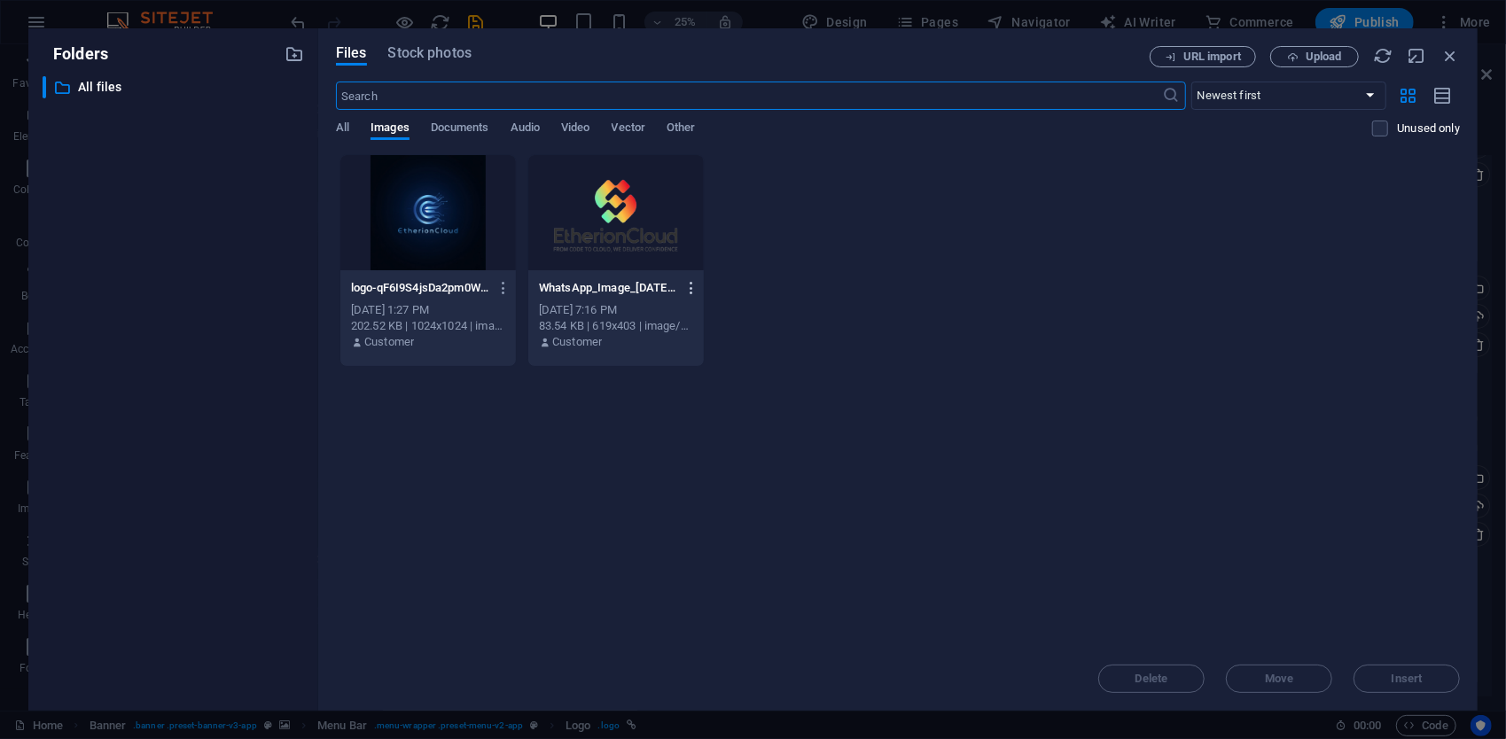
click at [690, 286] on icon "button" at bounding box center [692, 288] width 17 height 16
click at [700, 629] on h6 "Delete" at bounding box center [703, 631] width 75 height 21
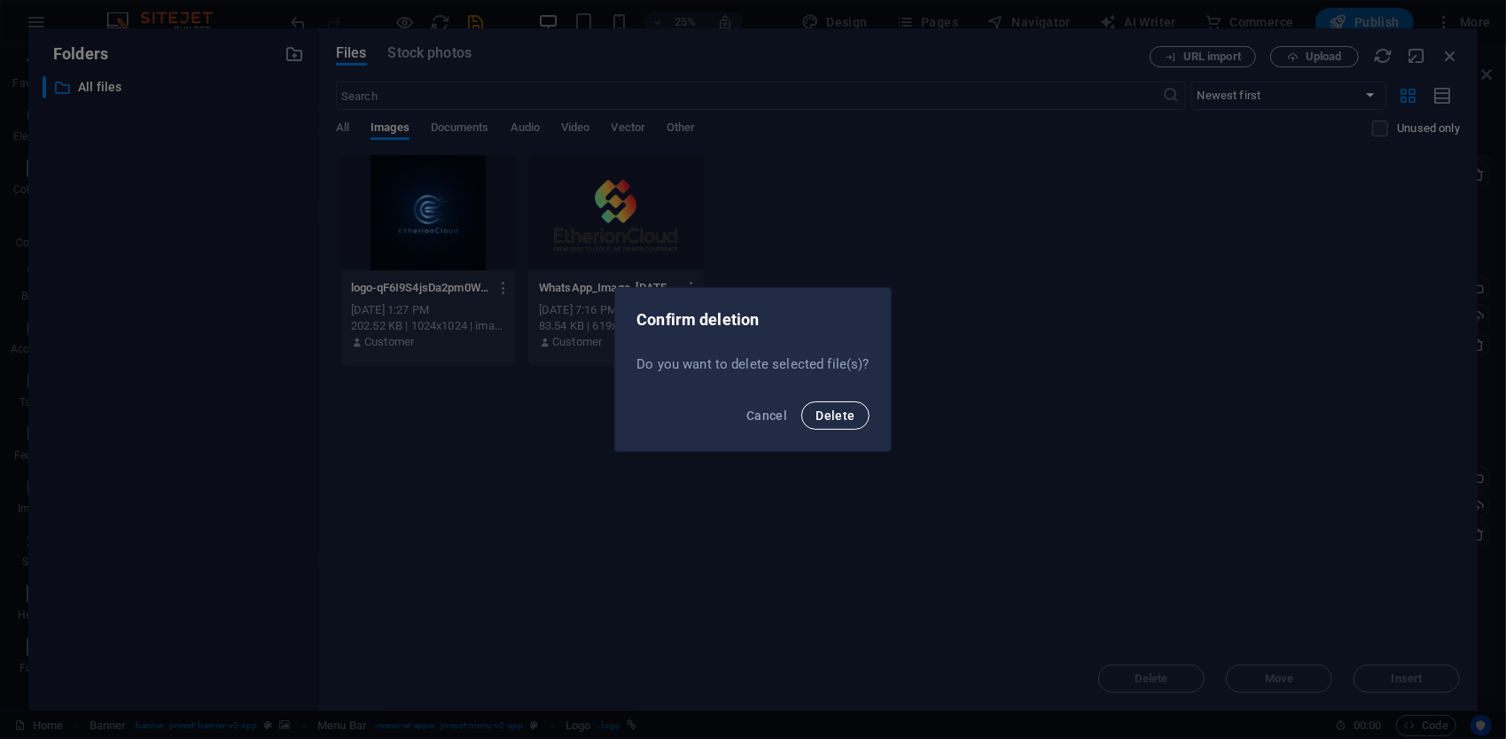
click at [856, 420] on button "Delete" at bounding box center [834, 416] width 67 height 28
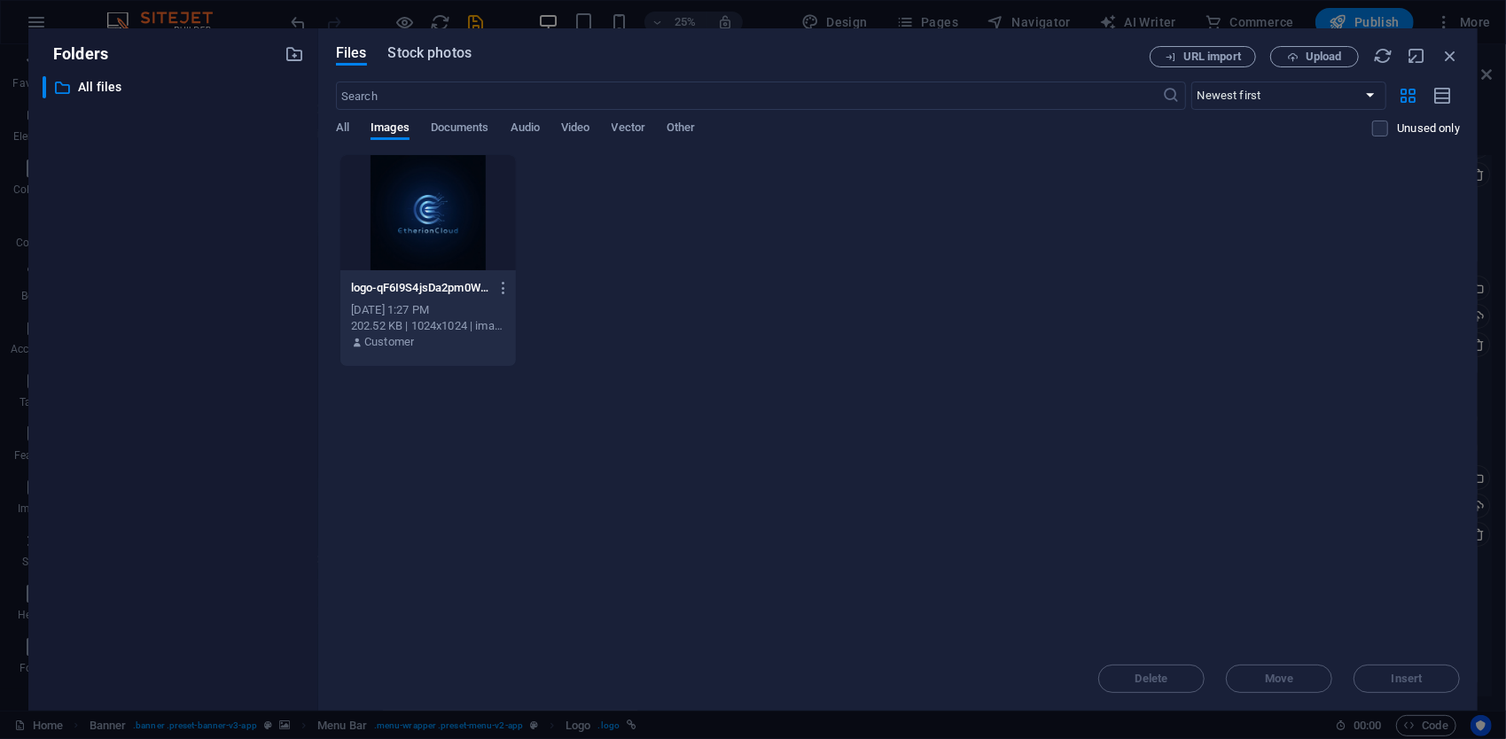
click at [440, 53] on span "Stock photos" at bounding box center [429, 53] width 83 height 21
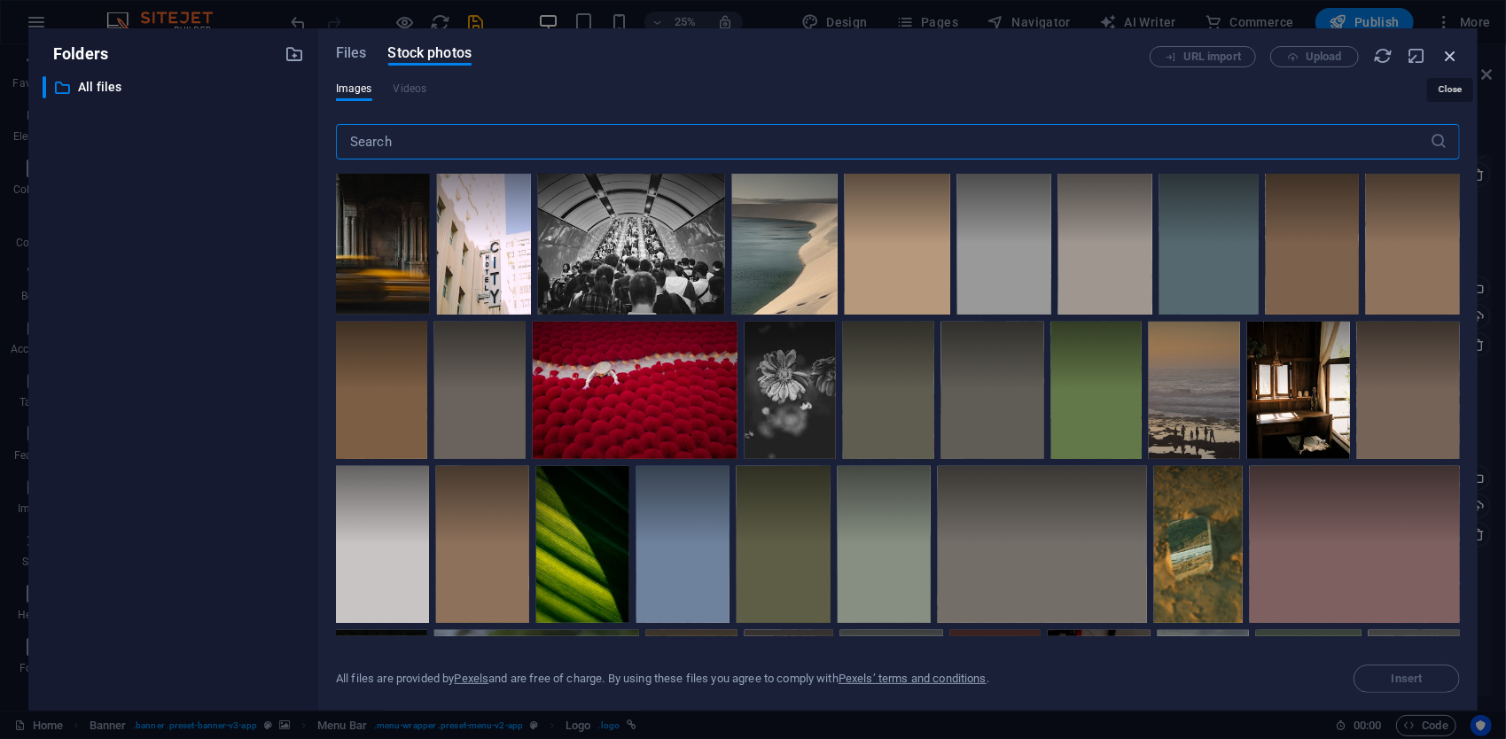
click at [1443, 54] on icon "button" at bounding box center [1451, 56] width 20 height 20
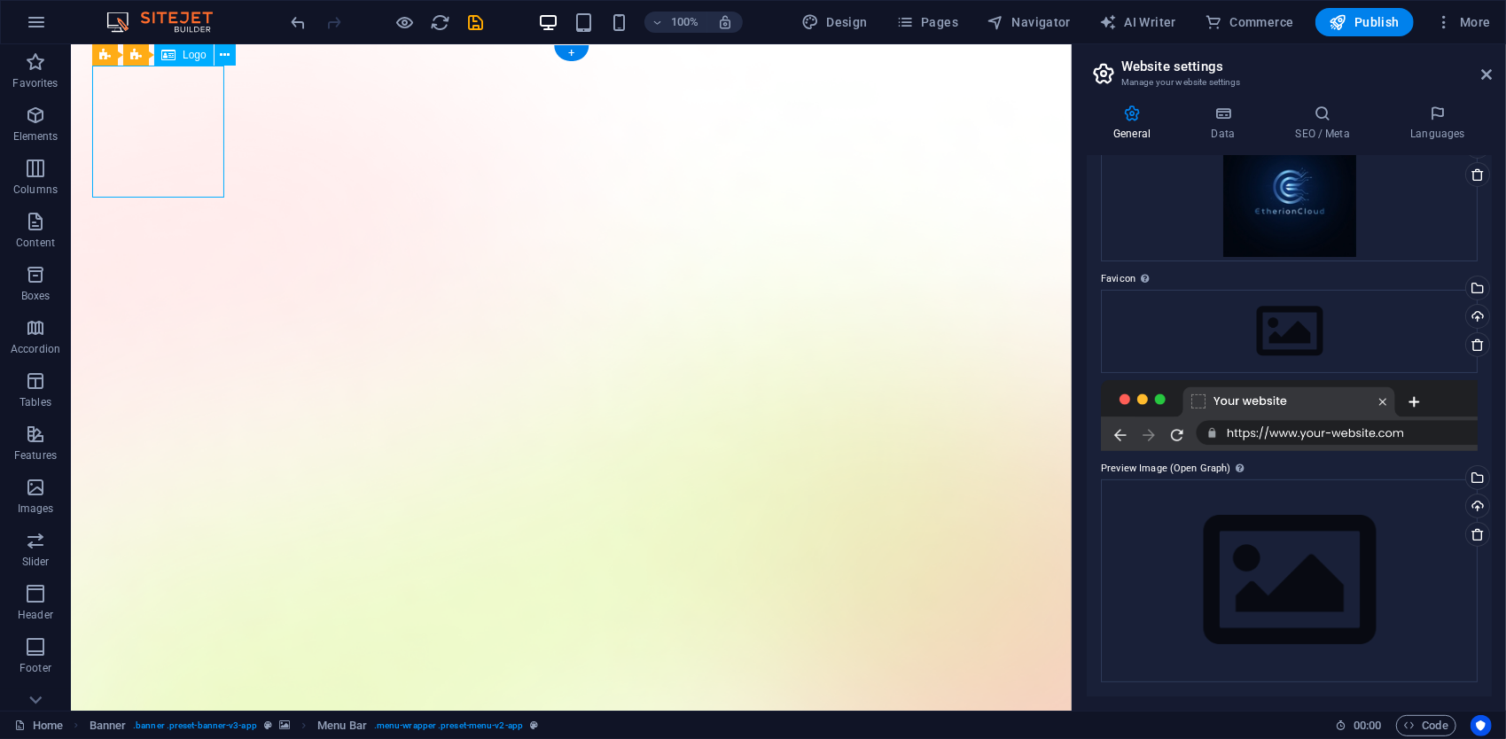
click at [226, 54] on icon at bounding box center [225, 55] width 10 height 19
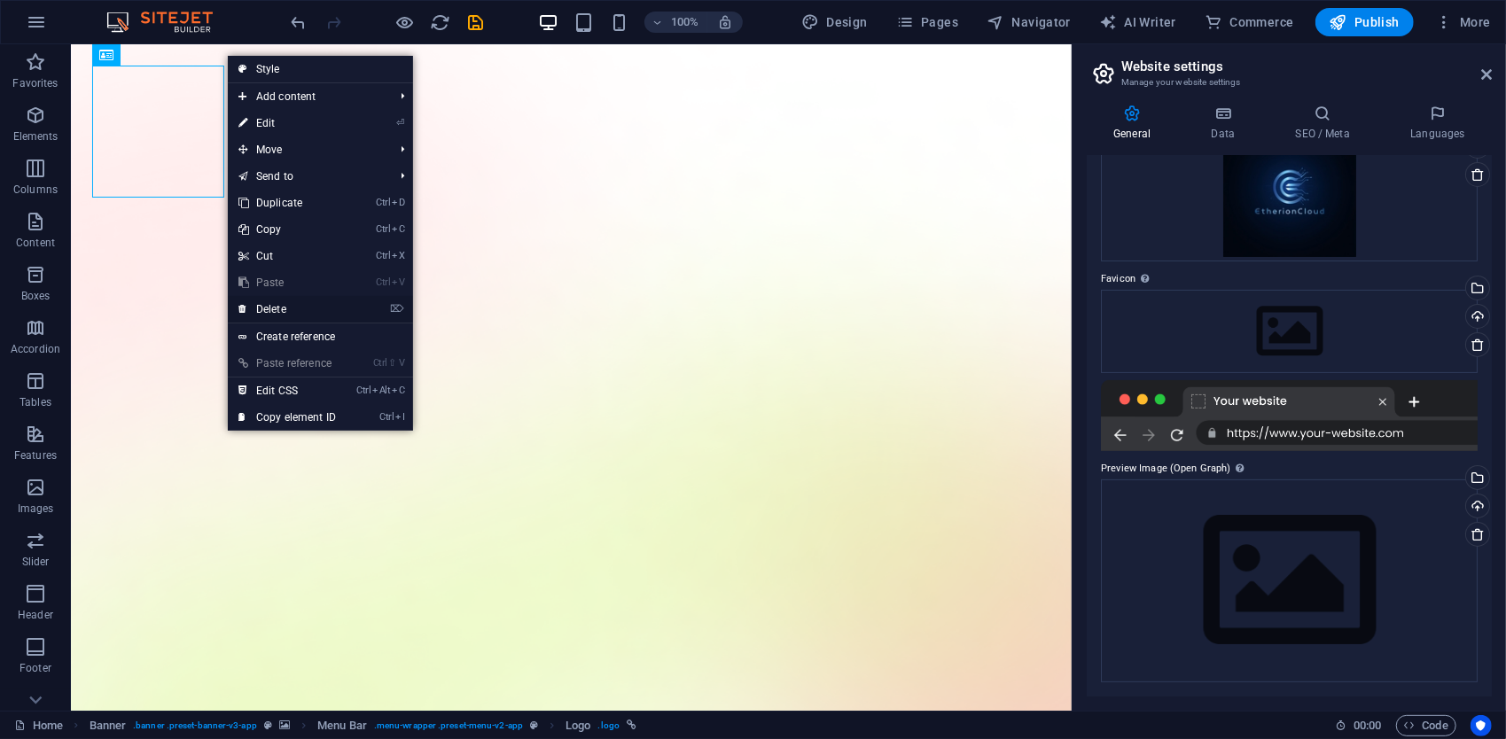
click at [278, 314] on link "⌦ Delete" at bounding box center [287, 309] width 119 height 27
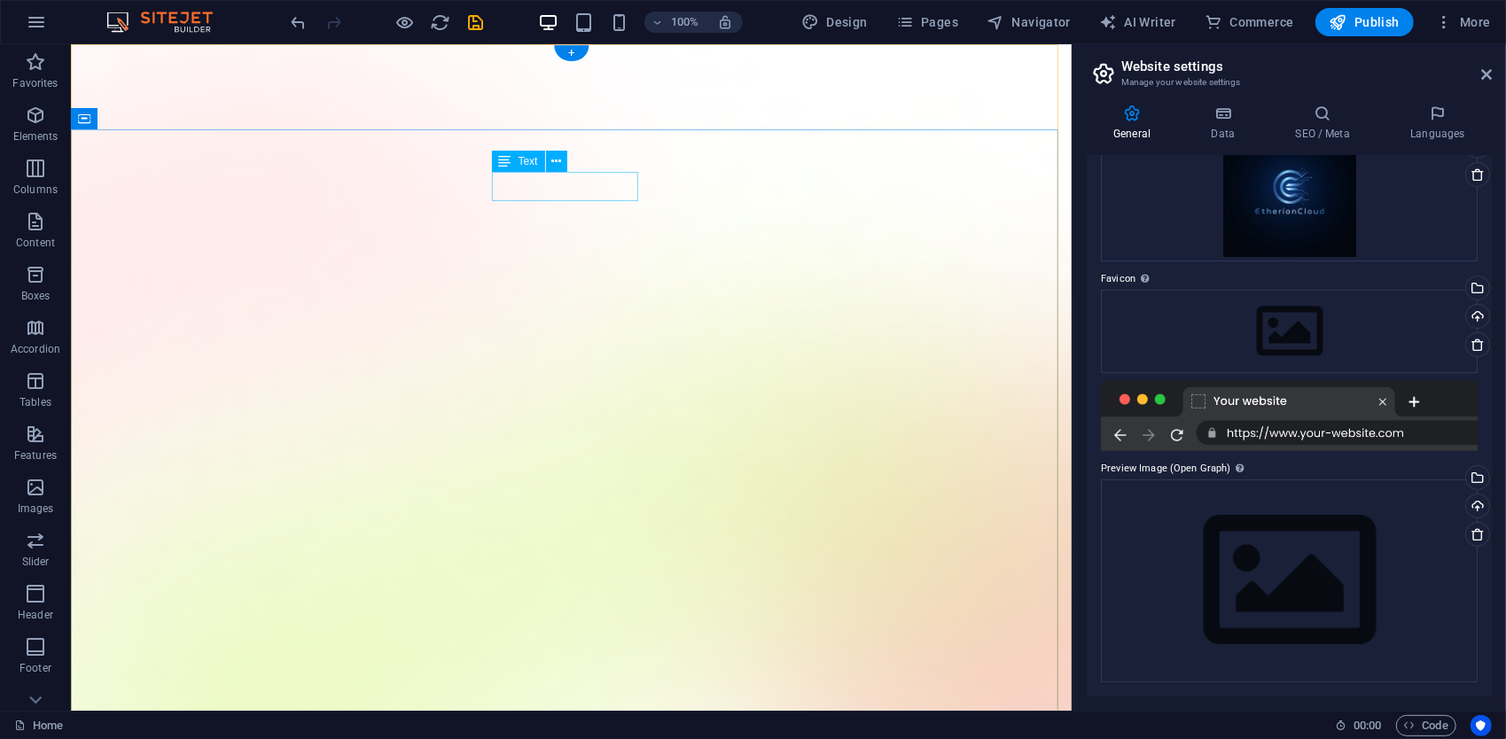
click at [559, 157] on icon at bounding box center [556, 161] width 10 height 19
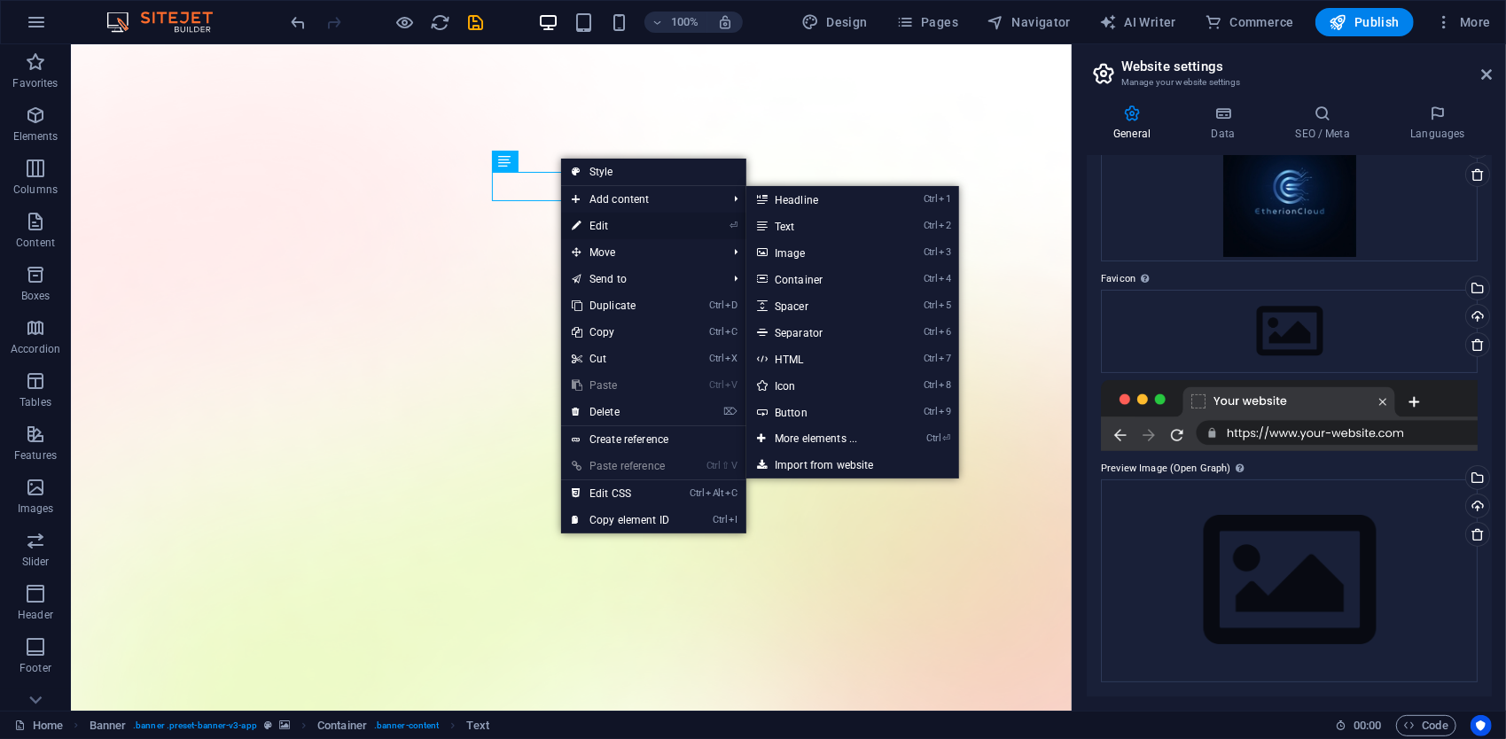
click at [607, 223] on link "⏎ Edit" at bounding box center [620, 226] width 119 height 27
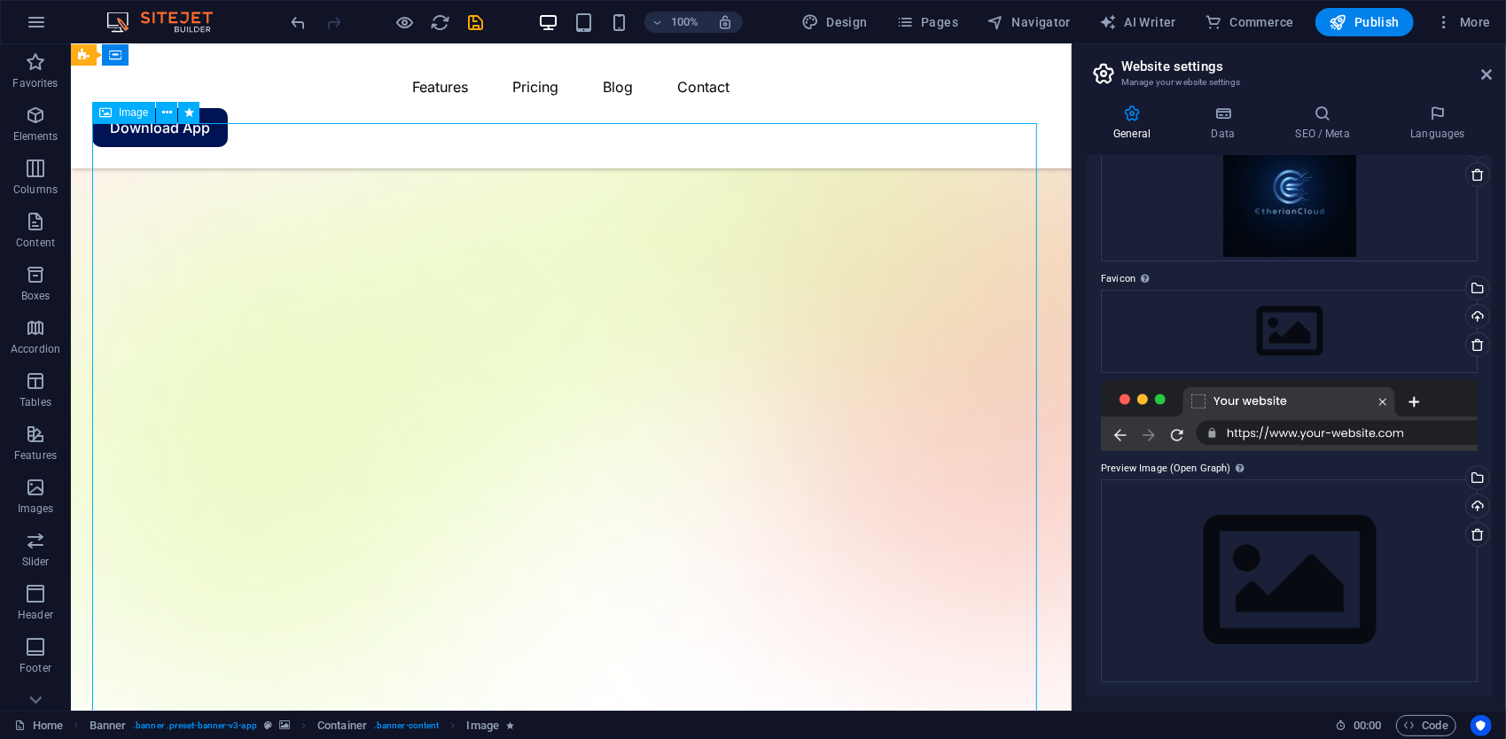
scroll to position [266, 0]
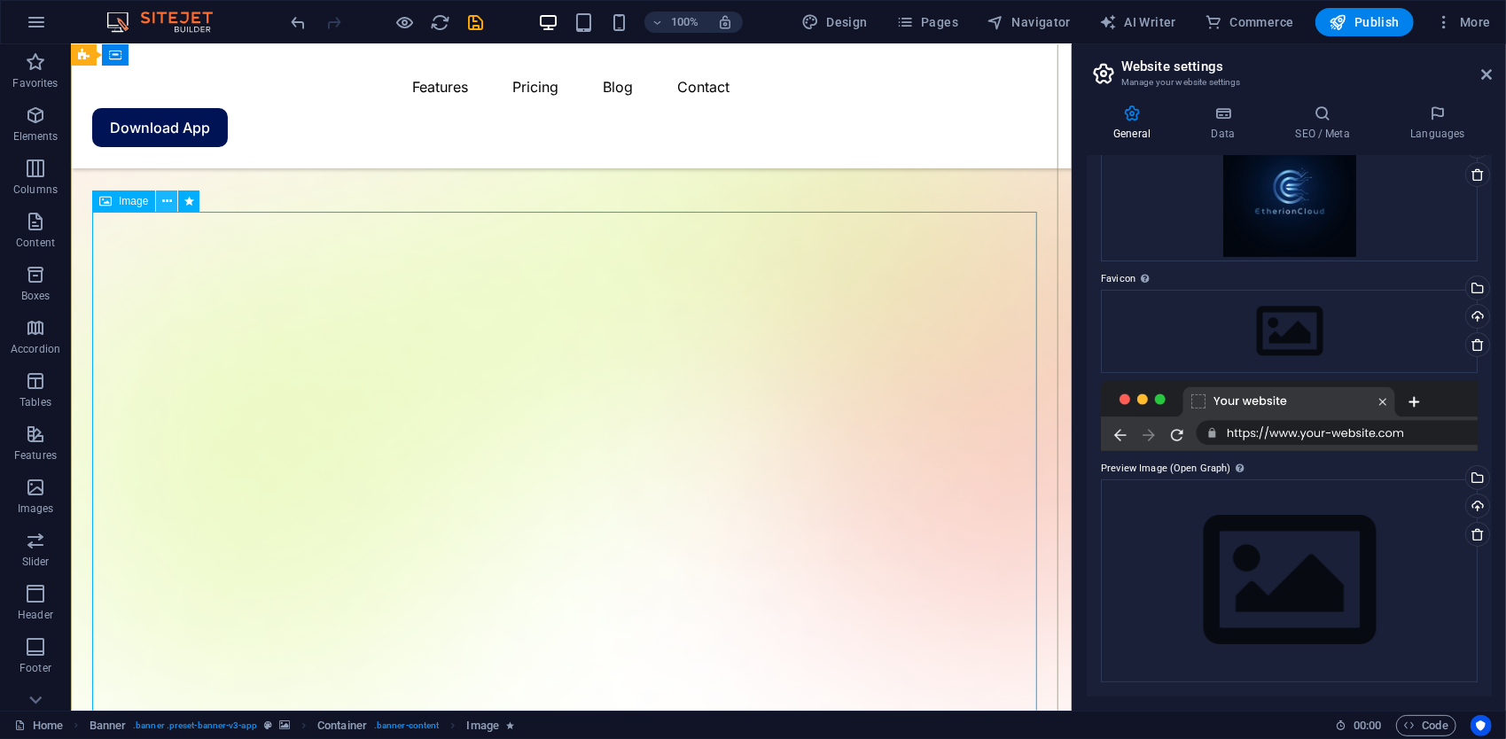
click at [165, 206] on icon at bounding box center [167, 201] width 10 height 19
click at [177, 200] on div "Image" at bounding box center [151, 202] width 119 height 22
click at [162, 196] on icon at bounding box center [167, 201] width 10 height 19
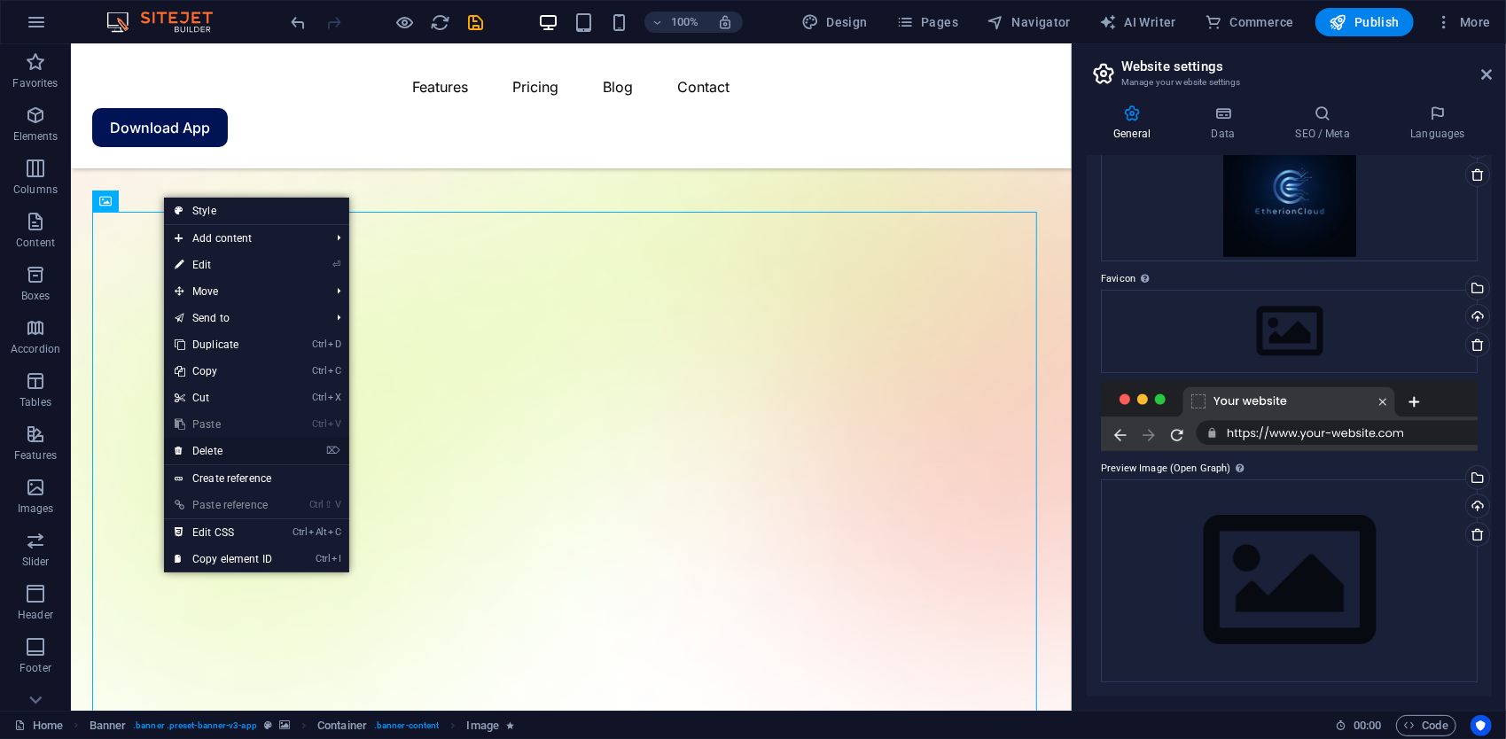
click at [213, 441] on link "⌦ Delete" at bounding box center [223, 451] width 119 height 27
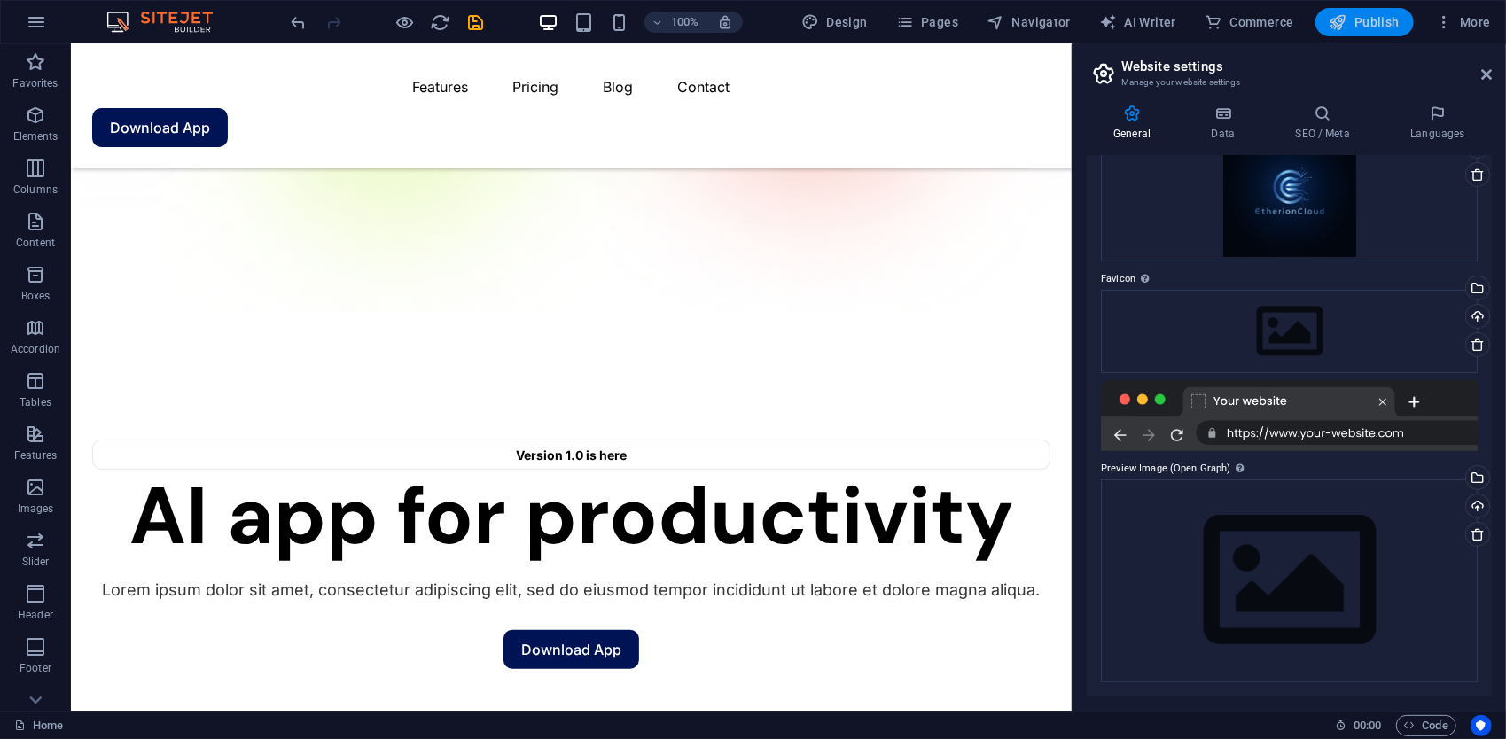
click at [1381, 24] on span "Publish" at bounding box center [1365, 22] width 70 height 18
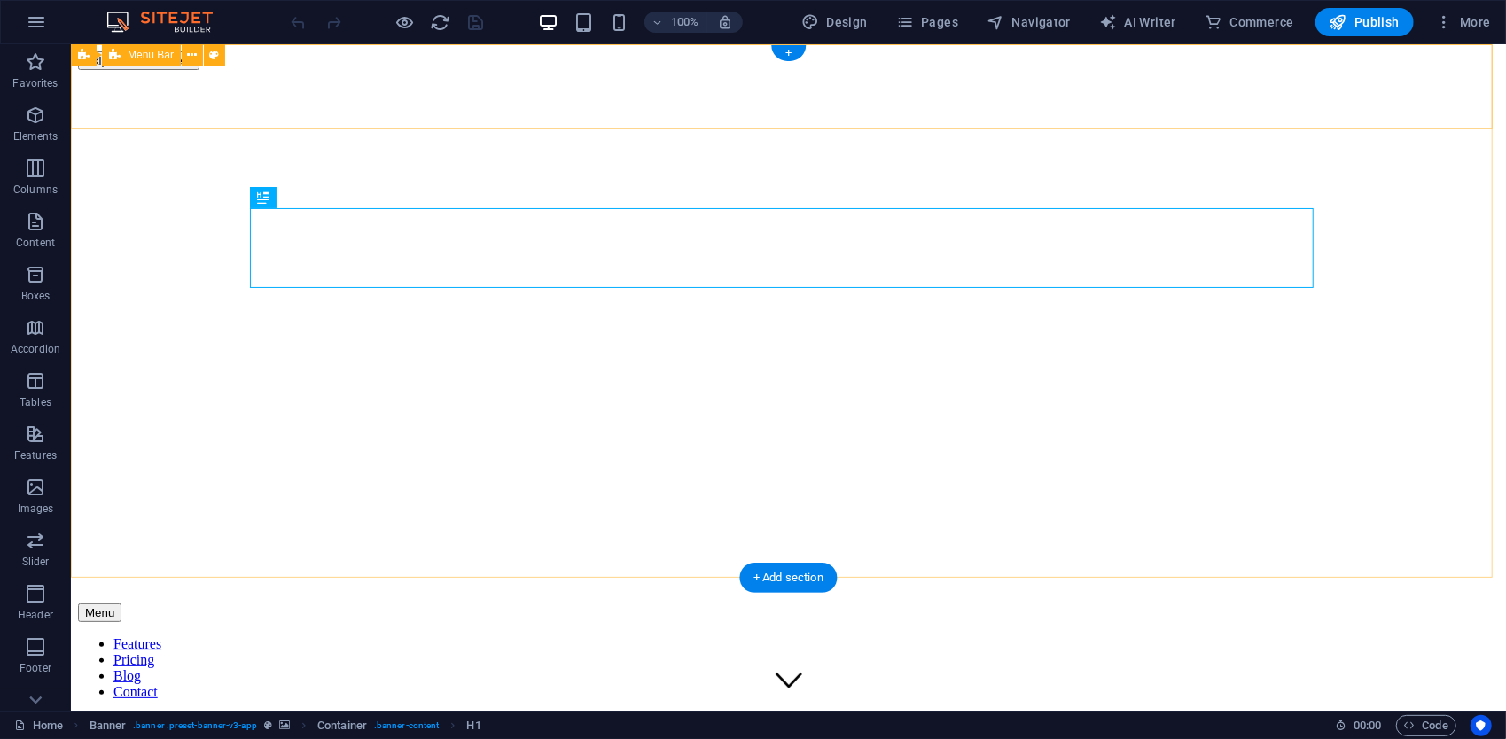
click at [142, 603] on div "Menu Features Pricing Blog Contact Download App" at bounding box center [787, 666] width 1421 height 127
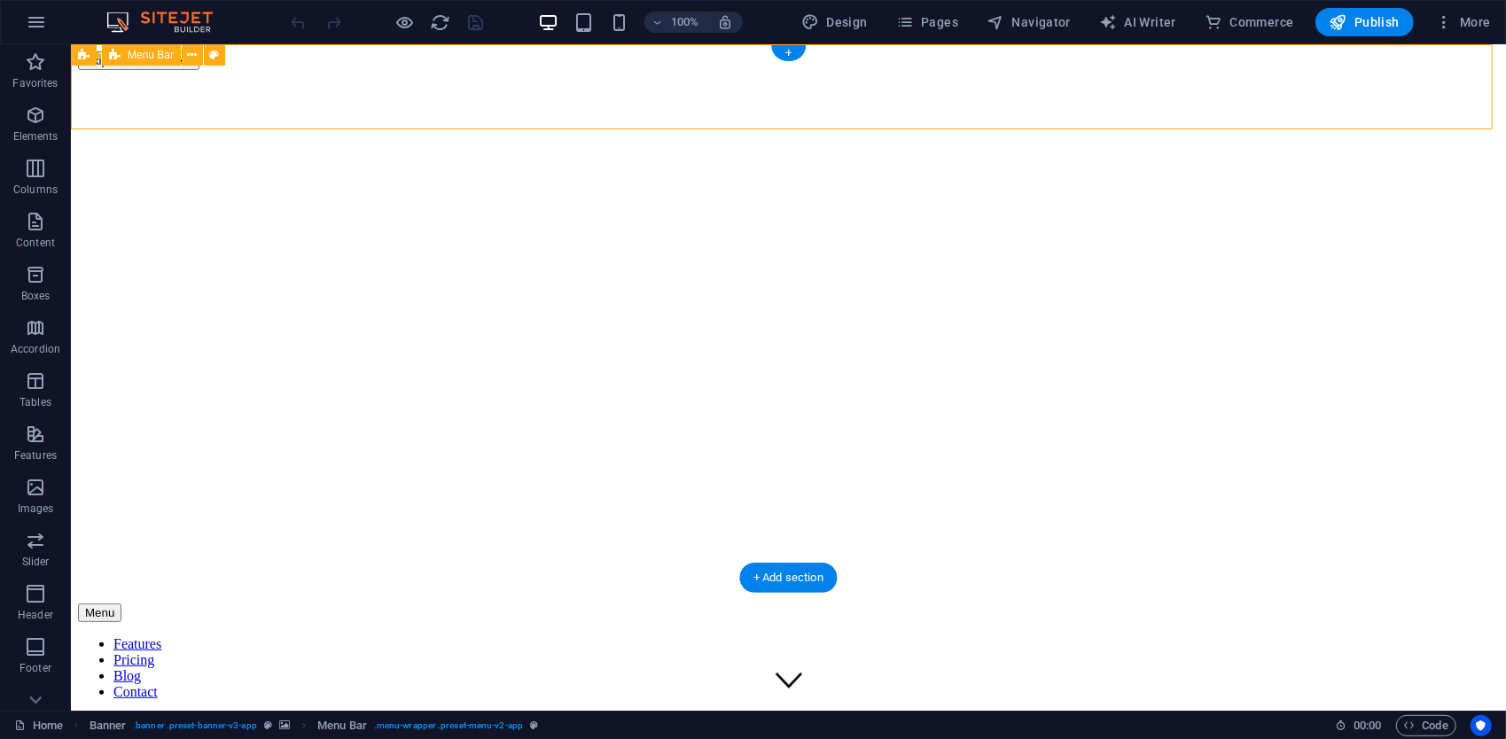
click at [142, 603] on div "Menu Features Pricing Blog Contact Download App" at bounding box center [787, 666] width 1421 height 127
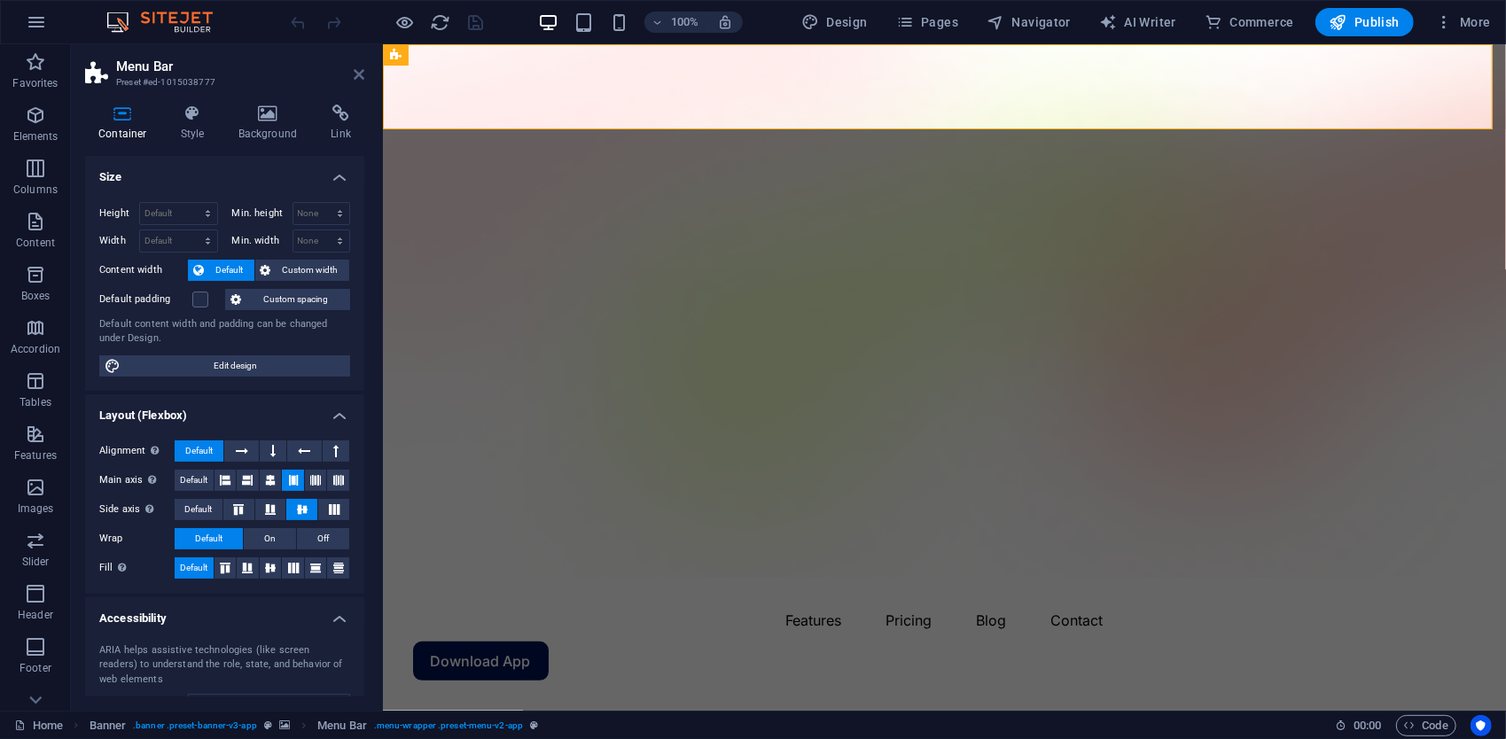
click at [356, 71] on icon at bounding box center [359, 74] width 11 height 14
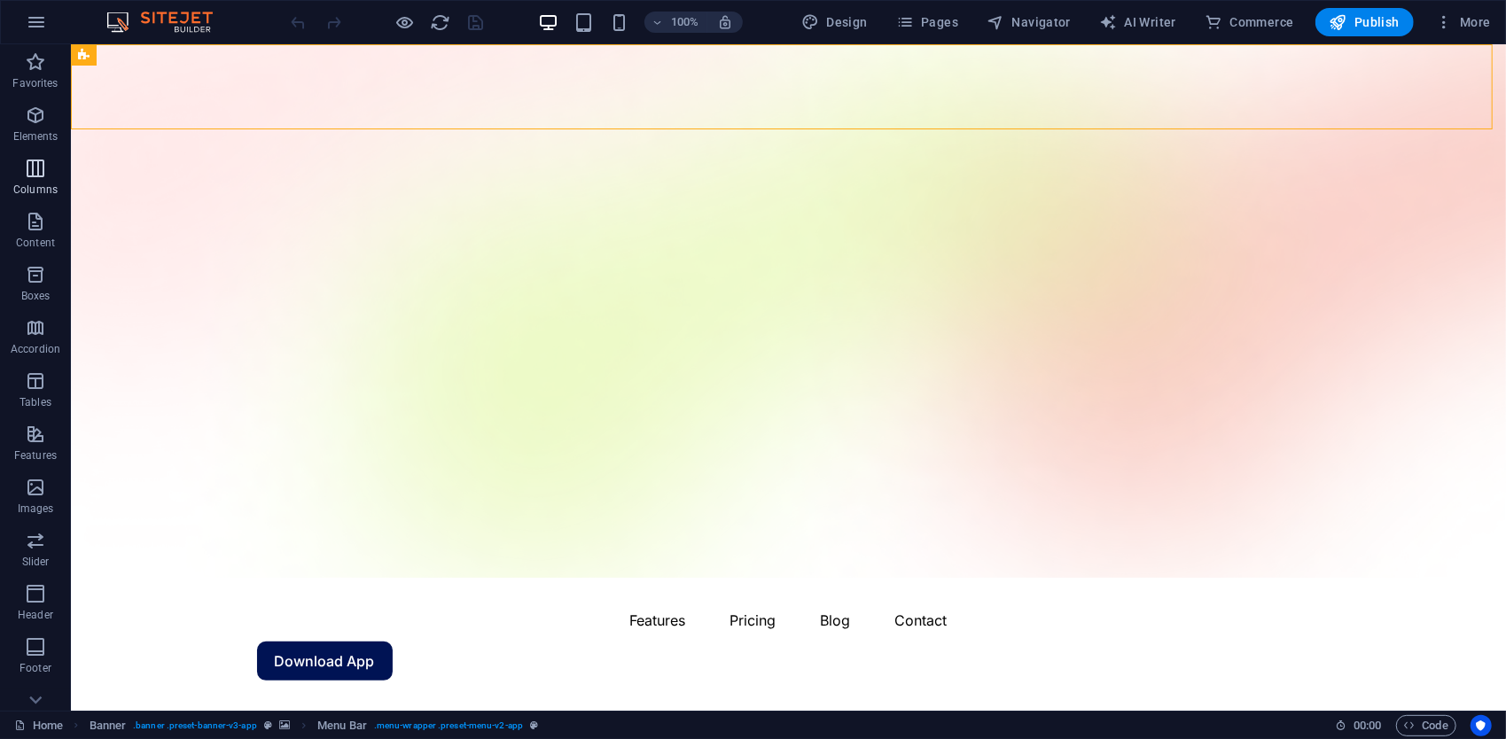
click at [41, 197] on span "Columns" at bounding box center [35, 179] width 71 height 43
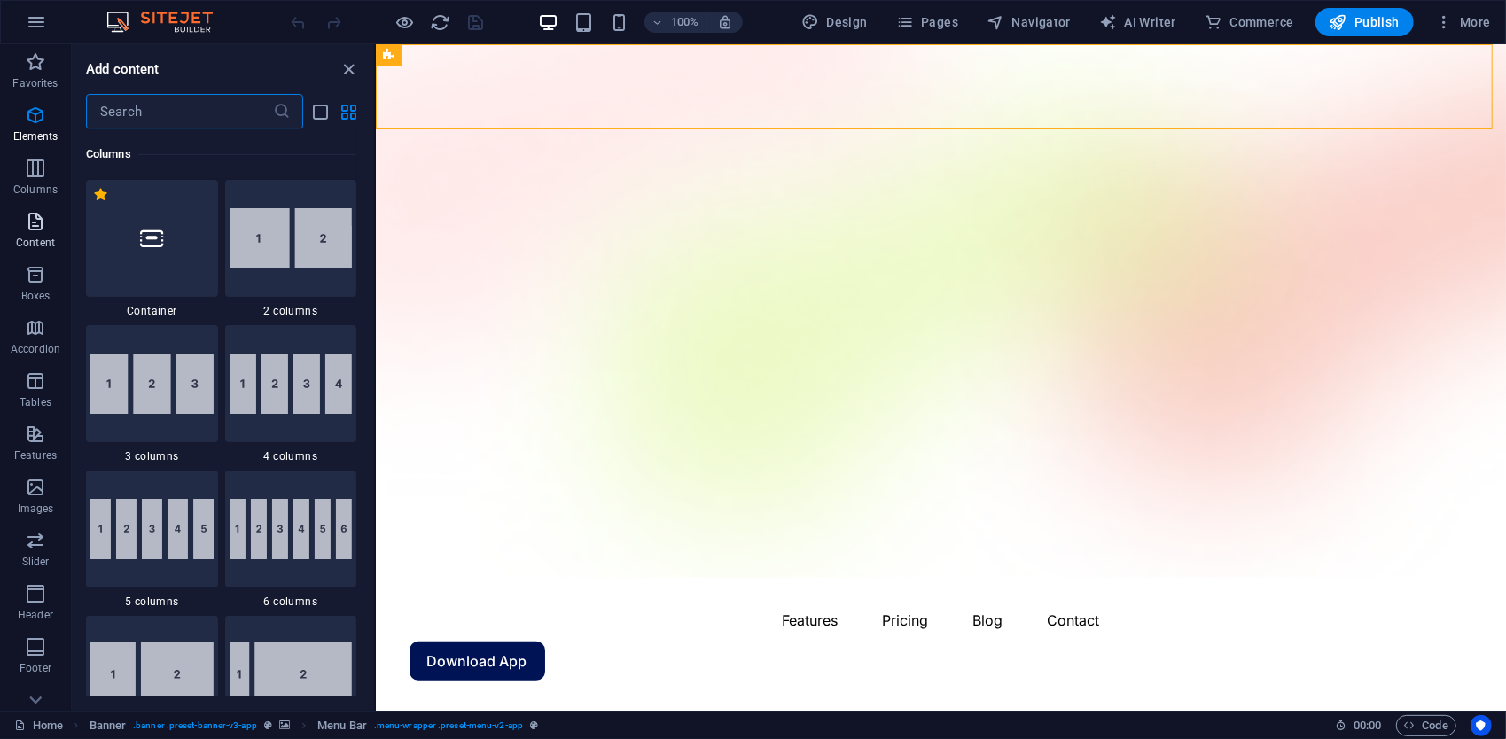
click at [40, 232] on icon "button" at bounding box center [35, 221] width 21 height 21
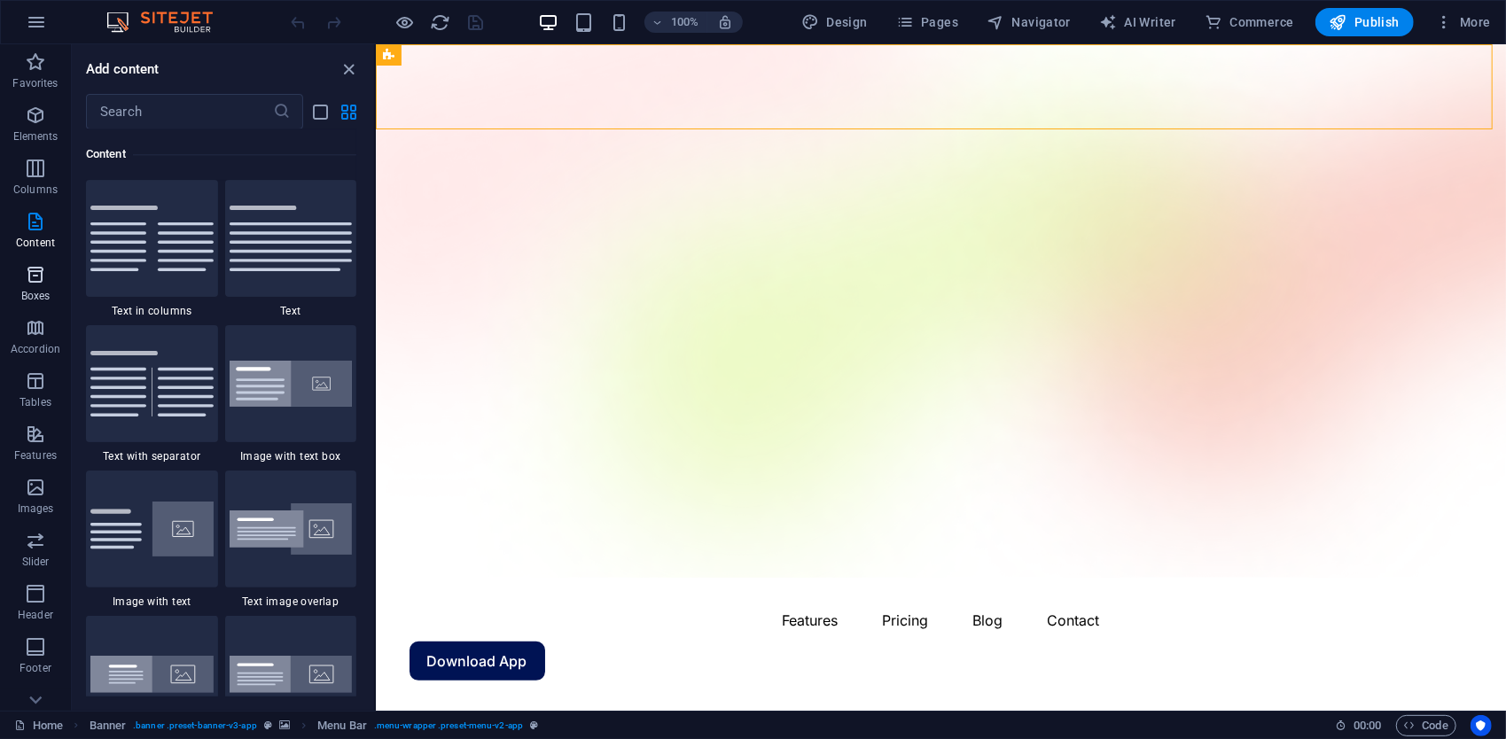
click at [32, 271] on icon "button" at bounding box center [35, 274] width 21 height 21
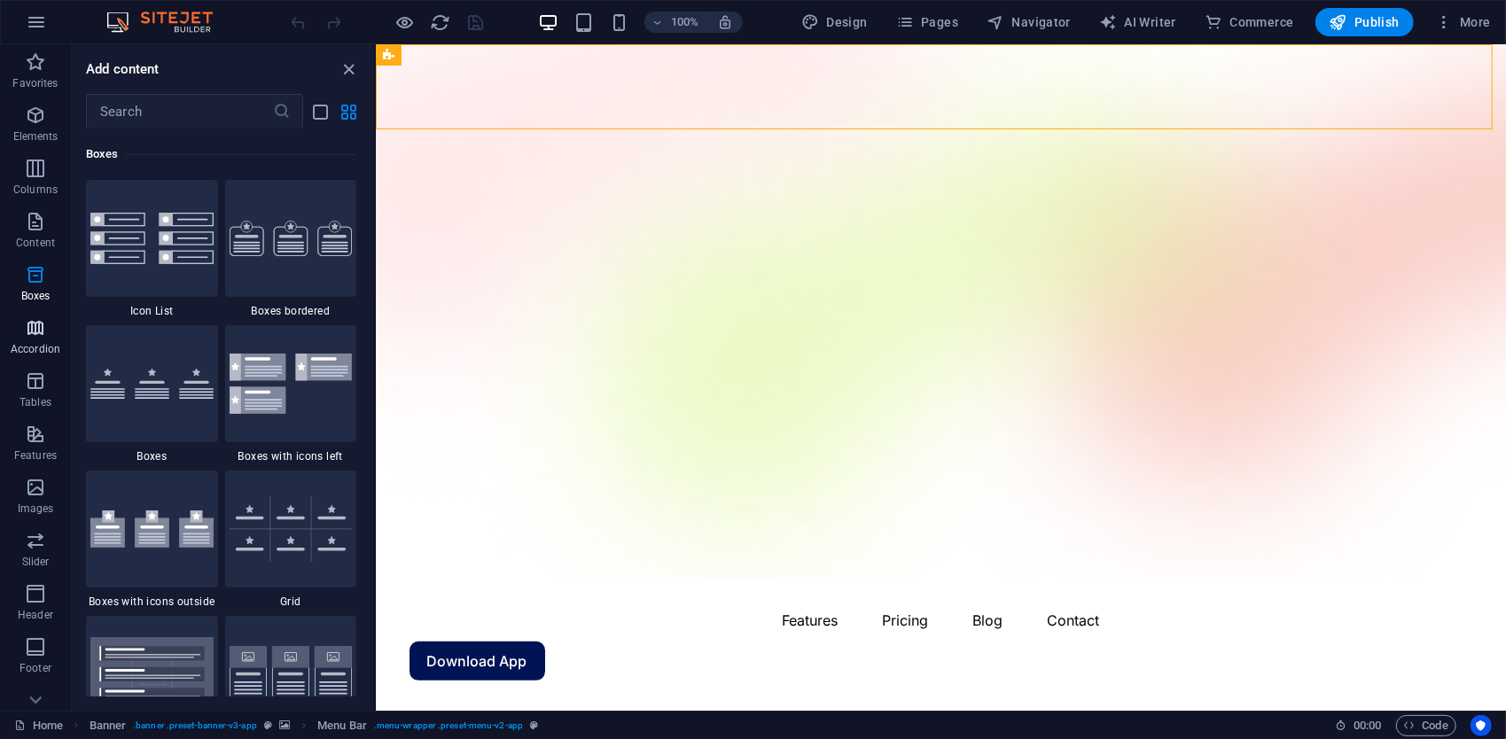
click at [29, 317] on button "Accordion" at bounding box center [35, 336] width 71 height 53
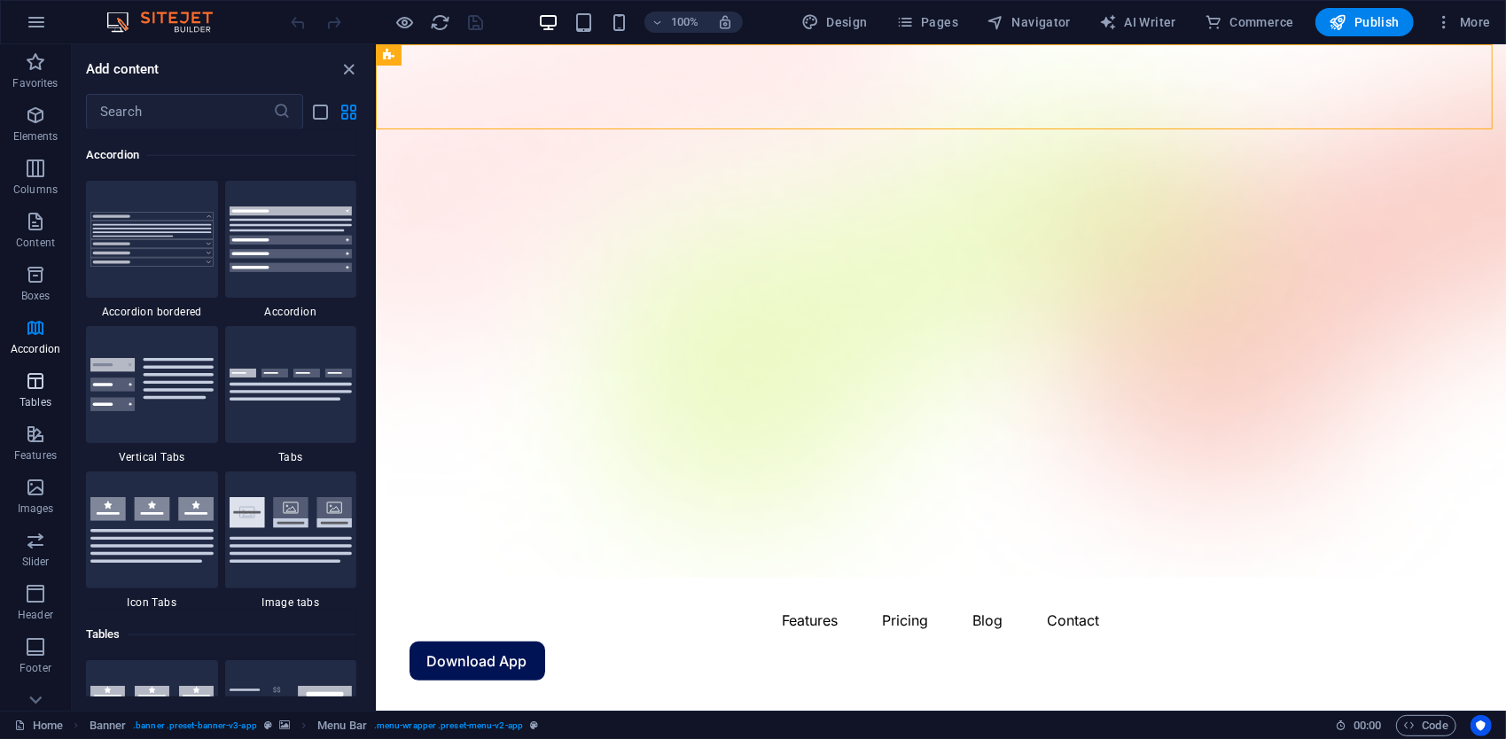
click at [11, 380] on span "Tables" at bounding box center [35, 392] width 71 height 43
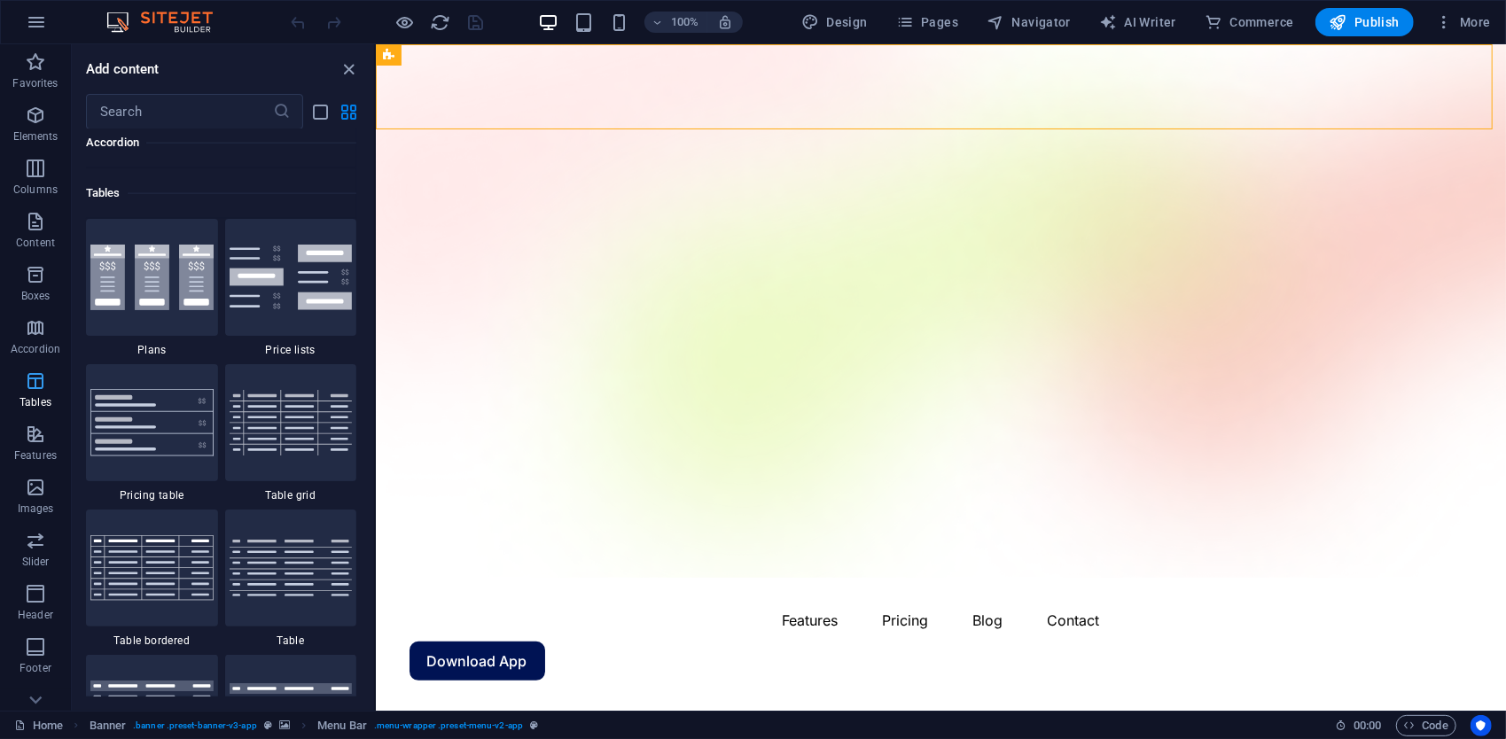
scroll to position [6140, 0]
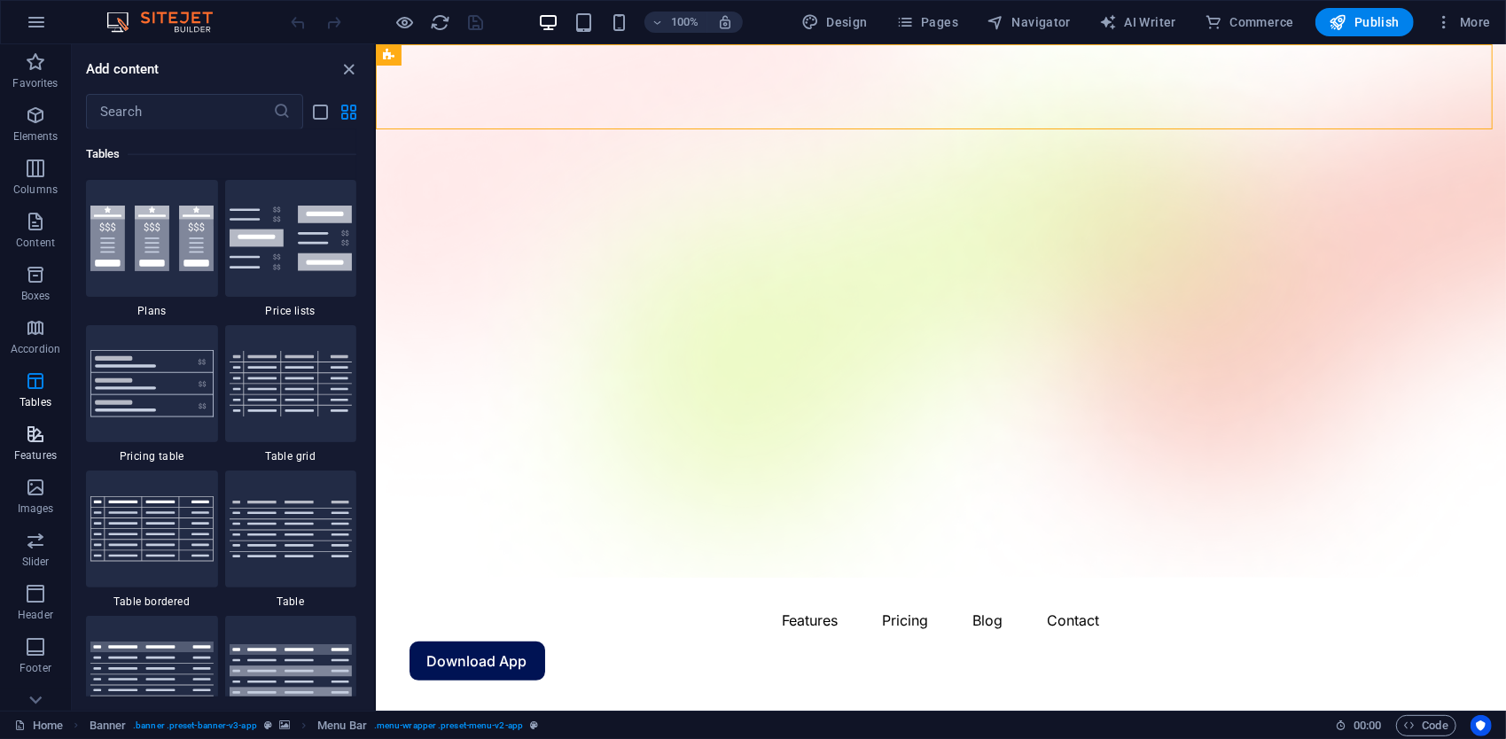
click at [23, 429] on span "Features" at bounding box center [35, 445] width 71 height 43
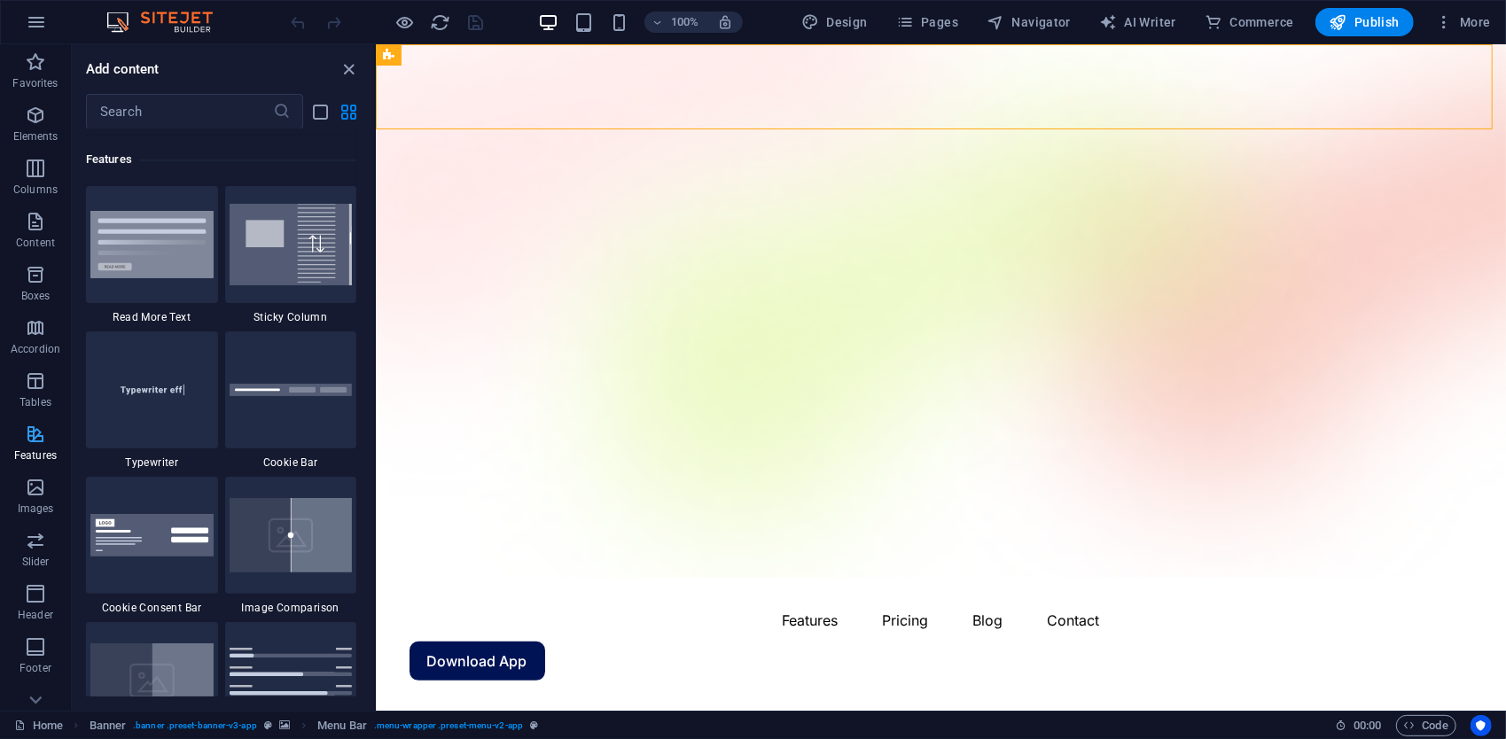
scroll to position [6911, 0]
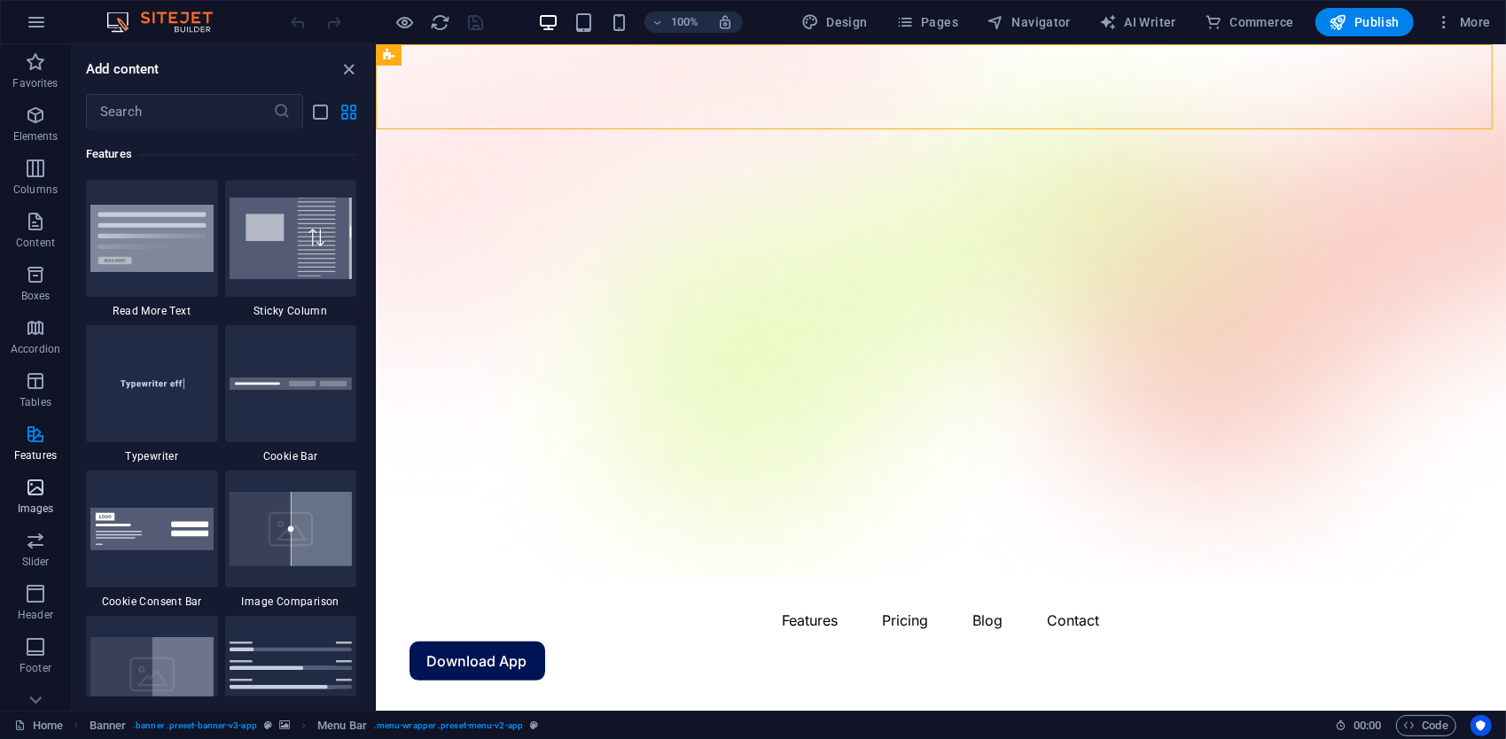
click at [36, 482] on icon "button" at bounding box center [35, 487] width 21 height 21
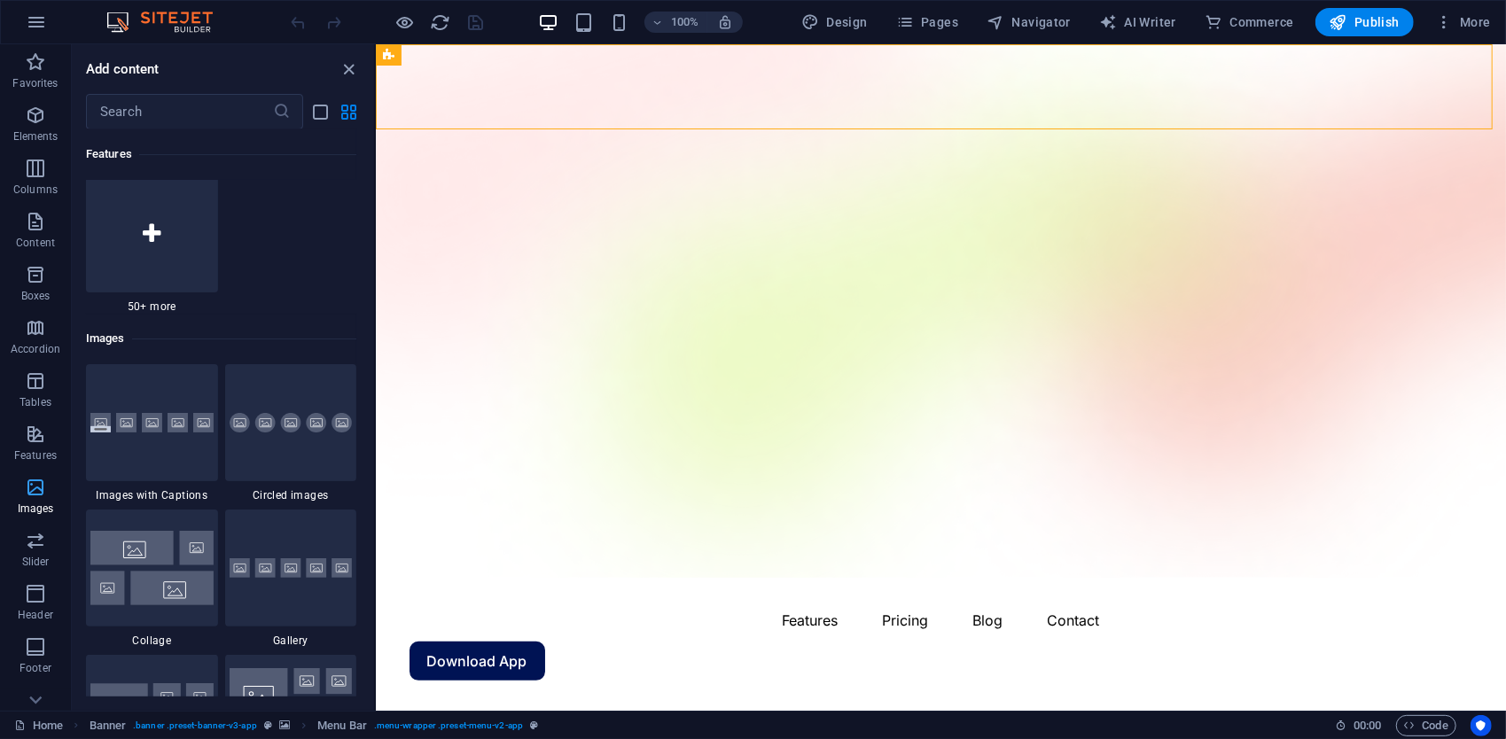
scroll to position [8990, 0]
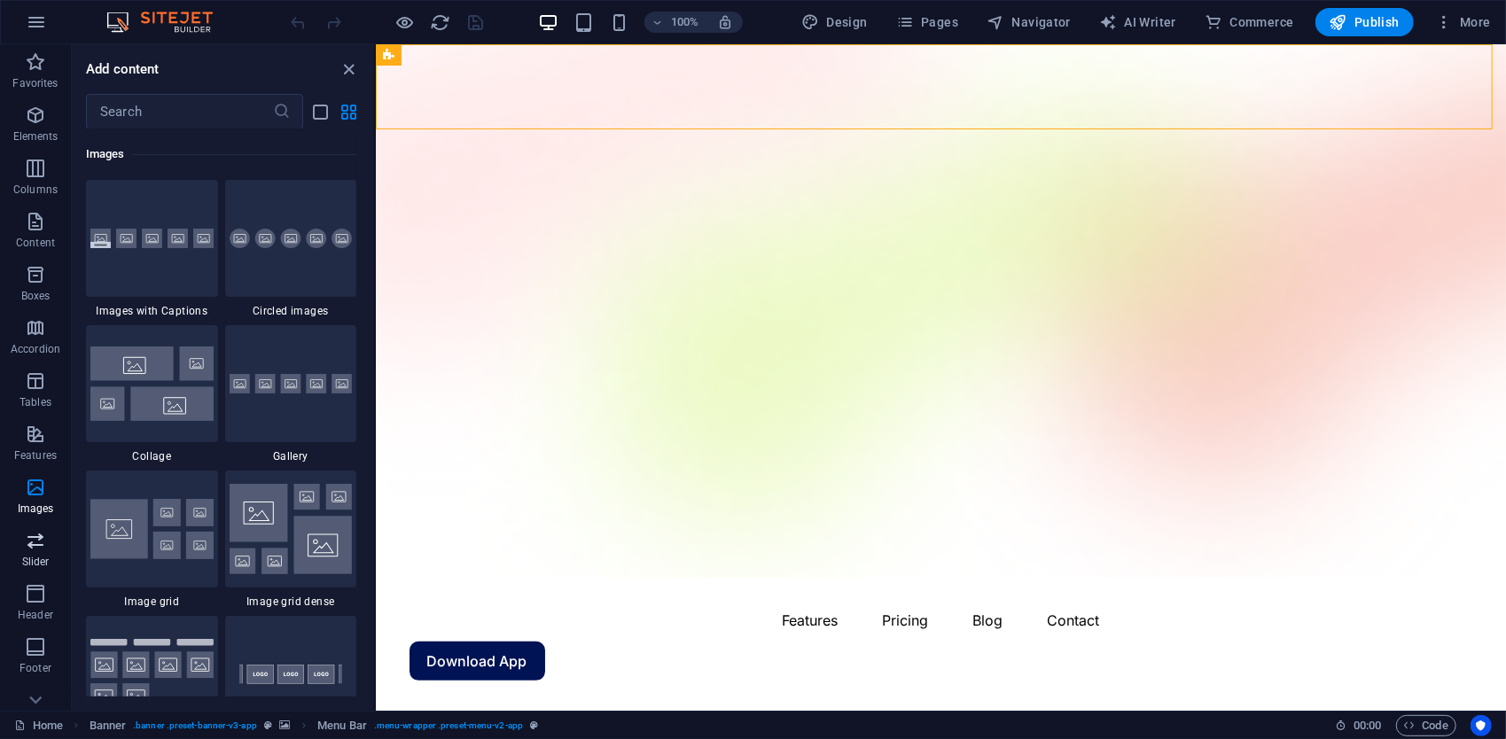
click at [30, 537] on icon "button" at bounding box center [35, 540] width 21 height 21
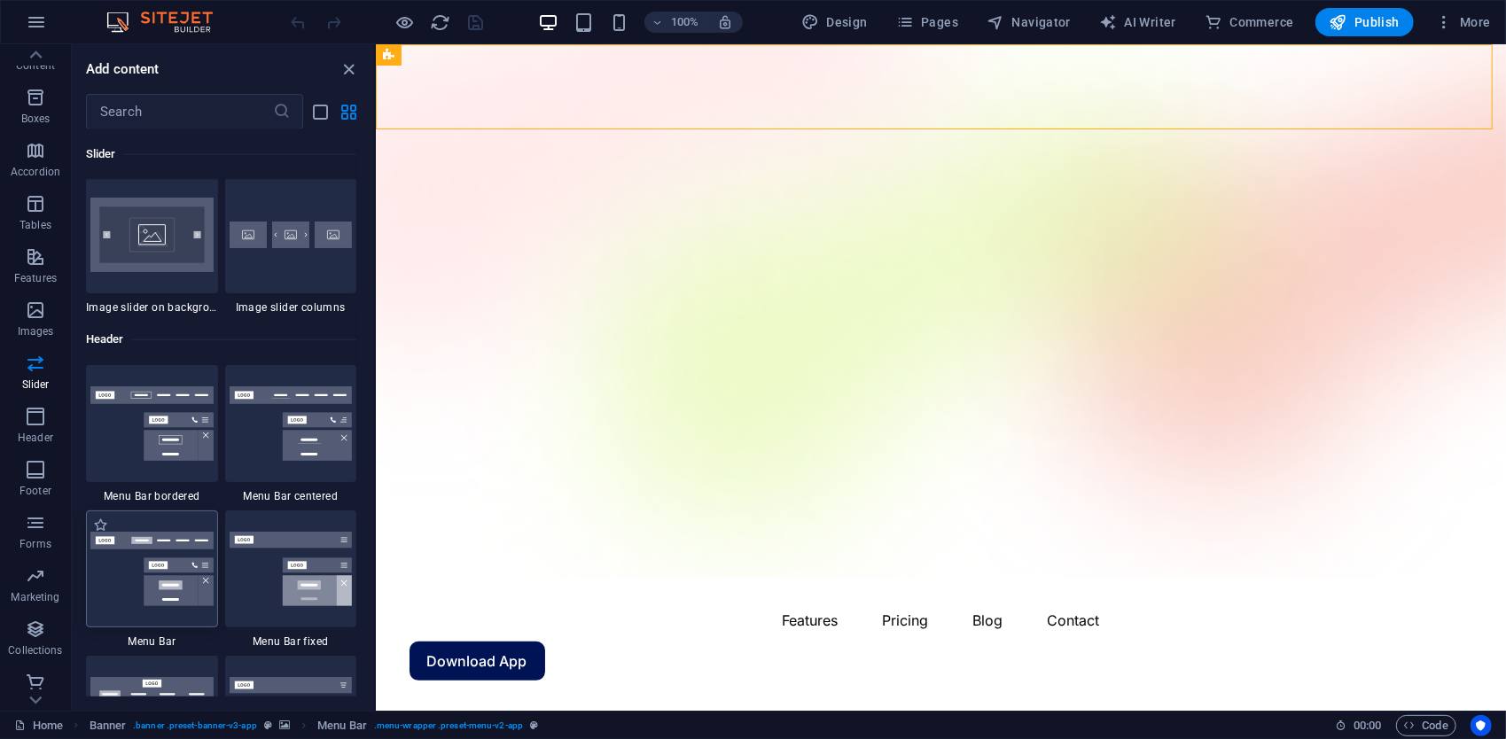
scroll to position [10493, 0]
click at [16, 424] on span "Header" at bounding box center [35, 427] width 71 height 43
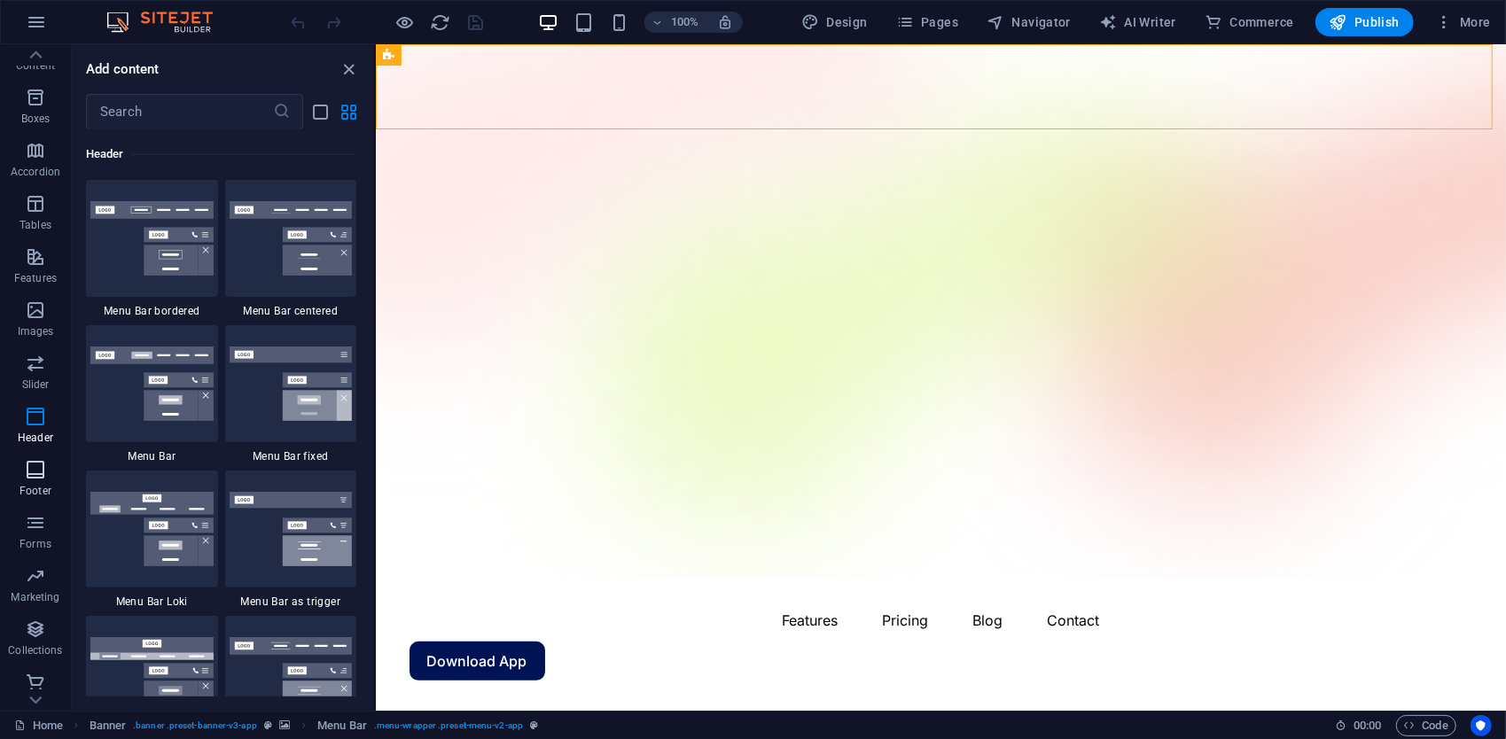
click at [26, 457] on button "Footer" at bounding box center [35, 478] width 71 height 53
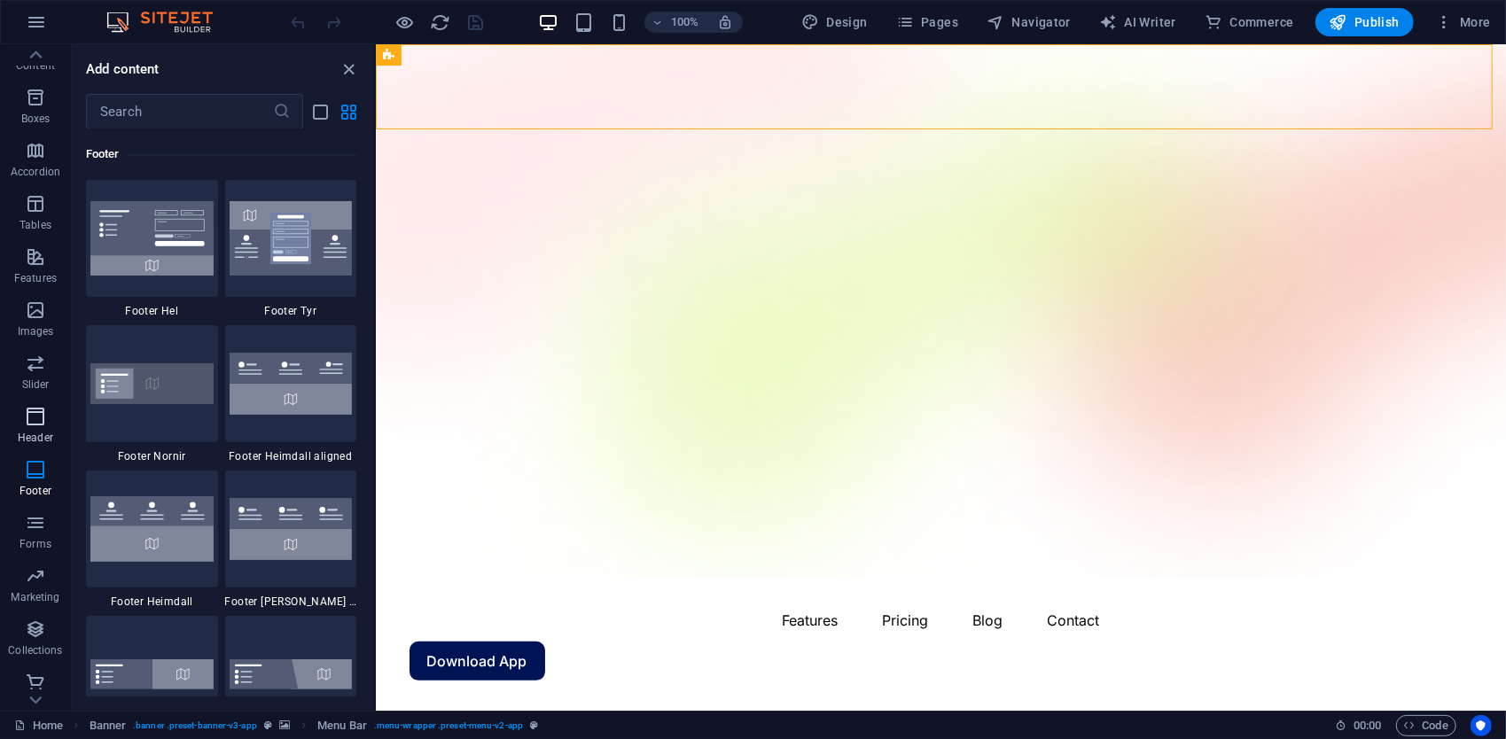
click at [28, 429] on span "Header" at bounding box center [35, 427] width 71 height 43
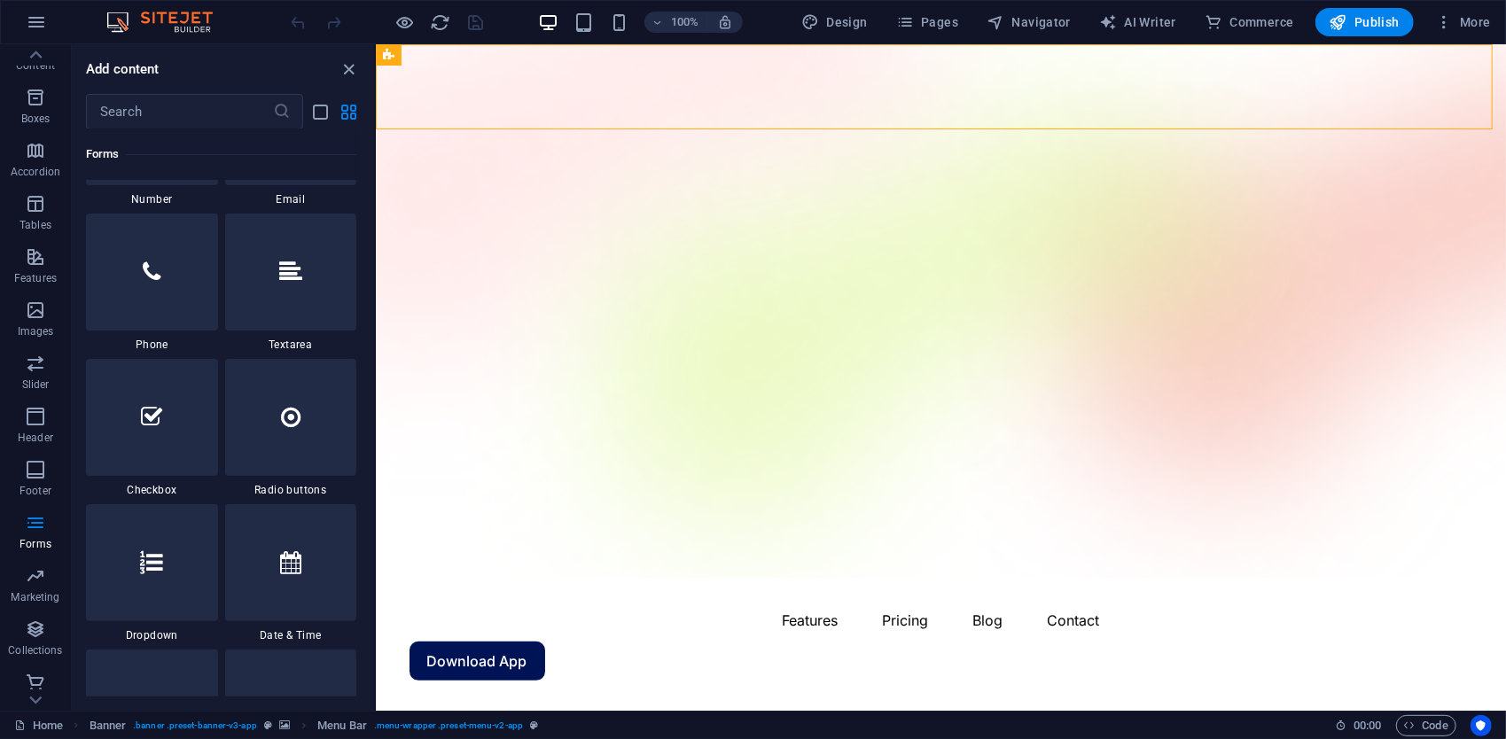
scroll to position [13611, 0]
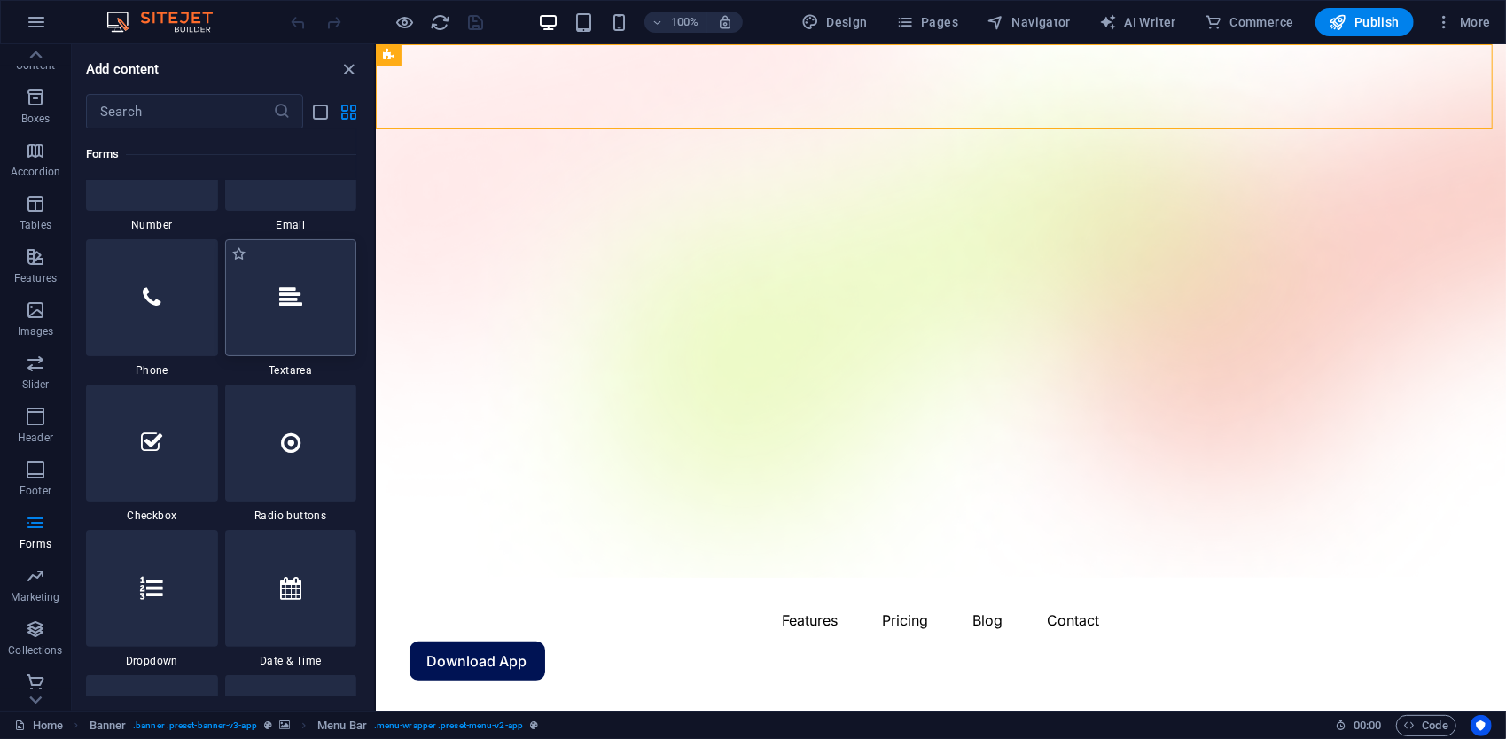
click at [284, 277] on div at bounding box center [291, 297] width 132 height 117
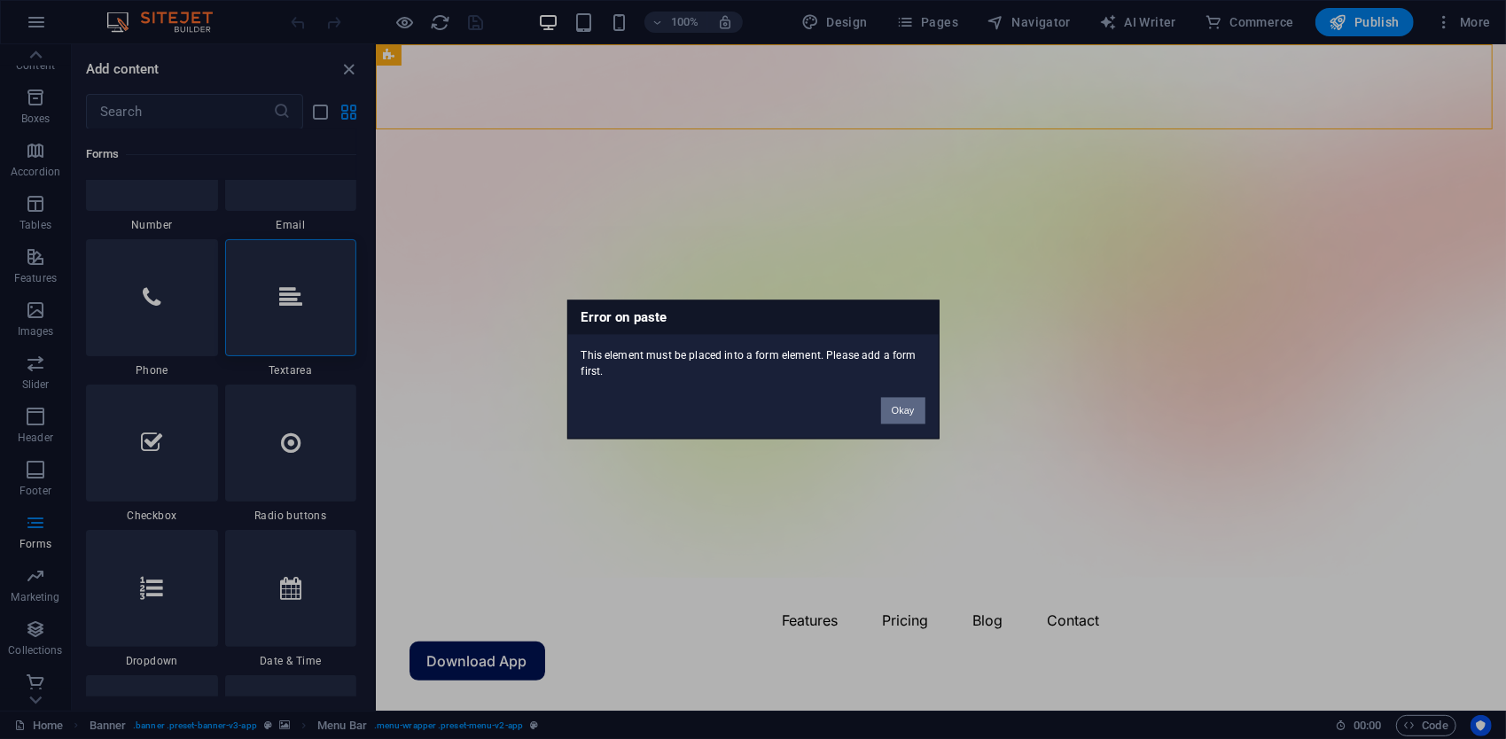
click at [908, 415] on button "Okay" at bounding box center [903, 411] width 44 height 27
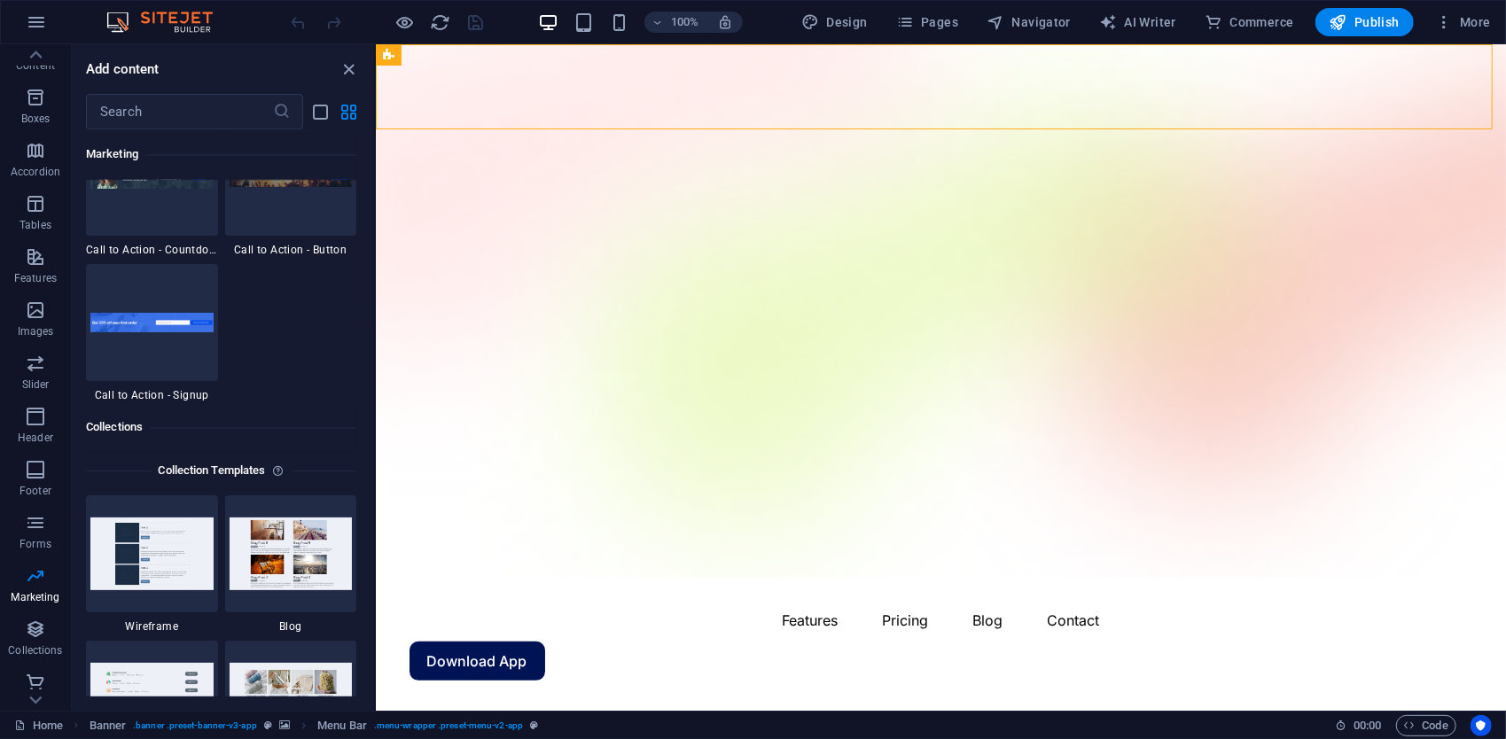
scroll to position [15828, 0]
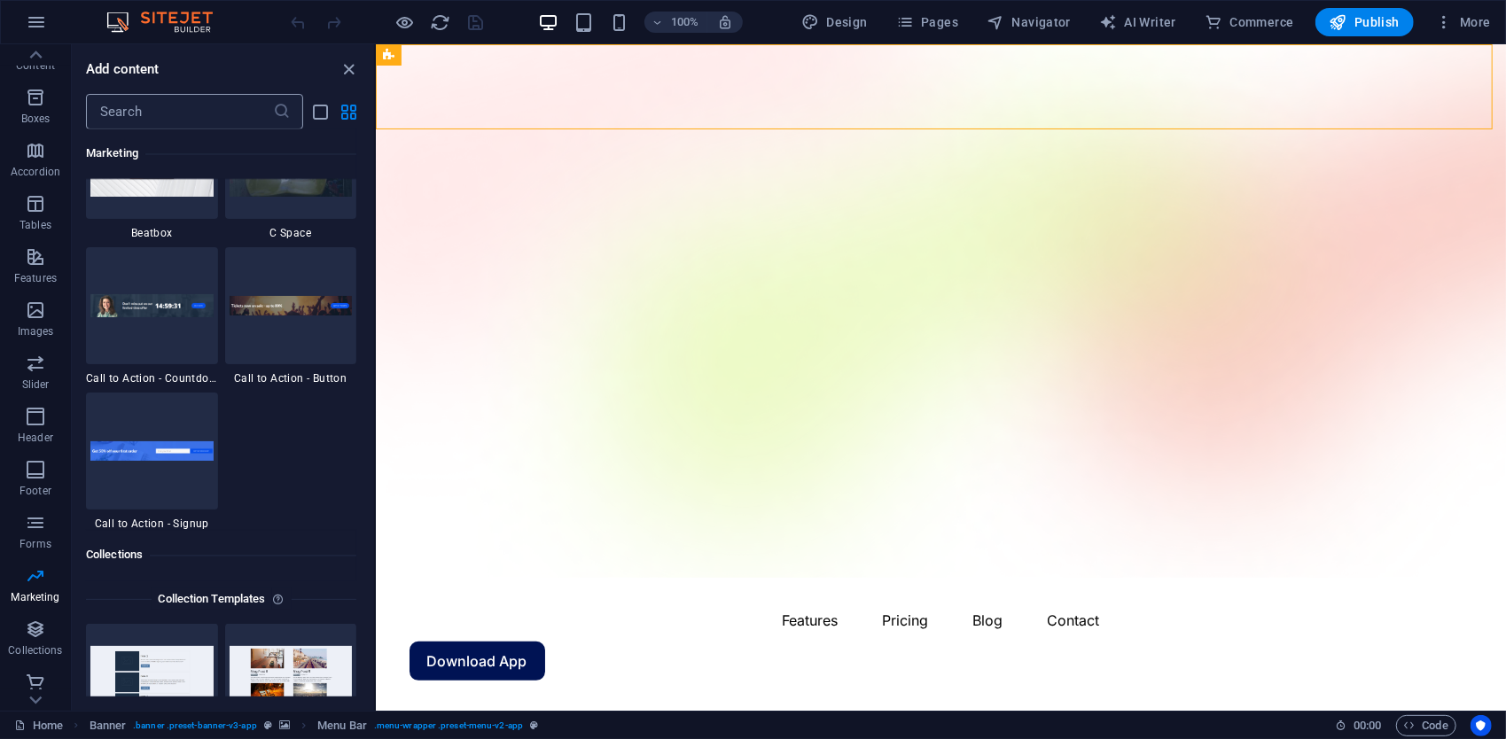
click at [183, 104] on input "text" at bounding box center [179, 111] width 187 height 35
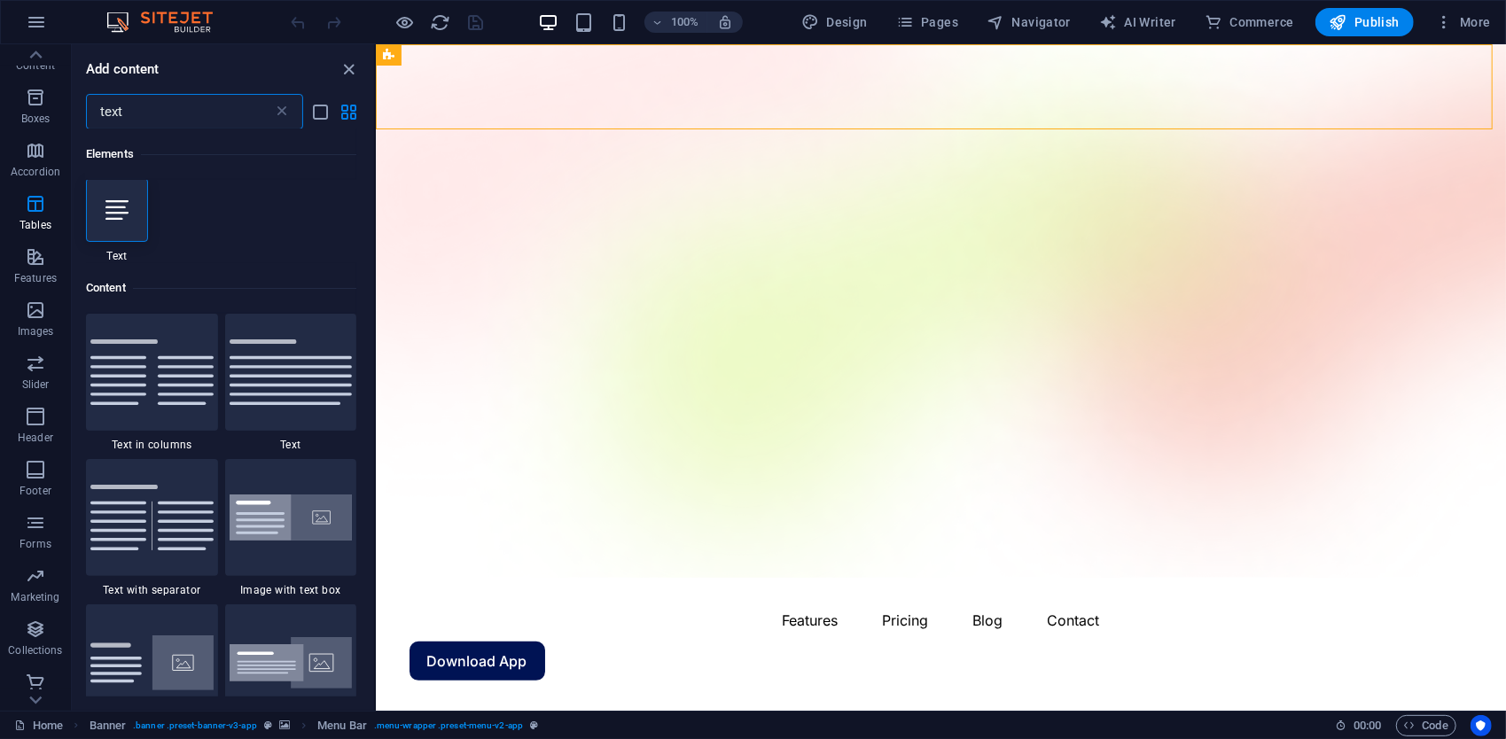
scroll to position [0, 0]
type input "text"
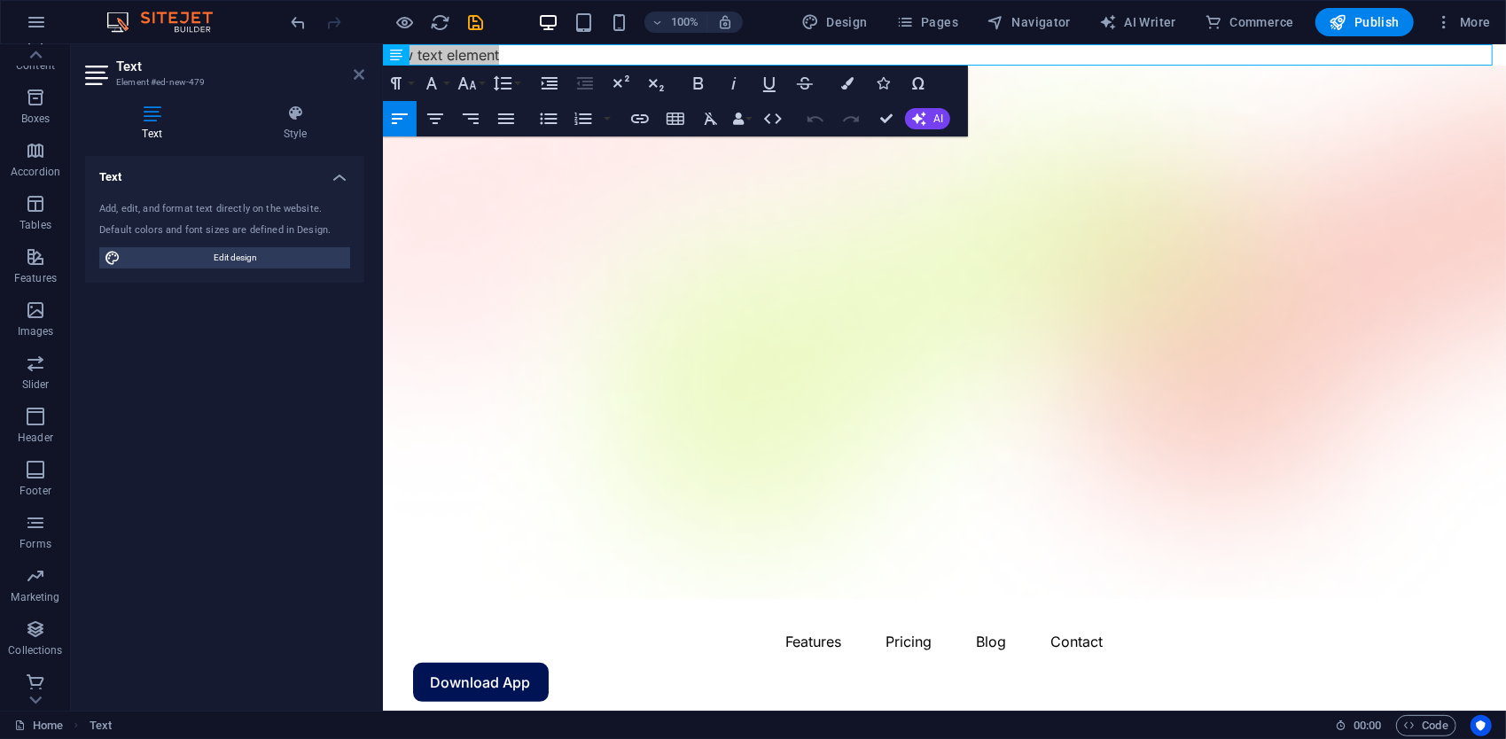
click at [362, 74] on icon at bounding box center [359, 74] width 11 height 14
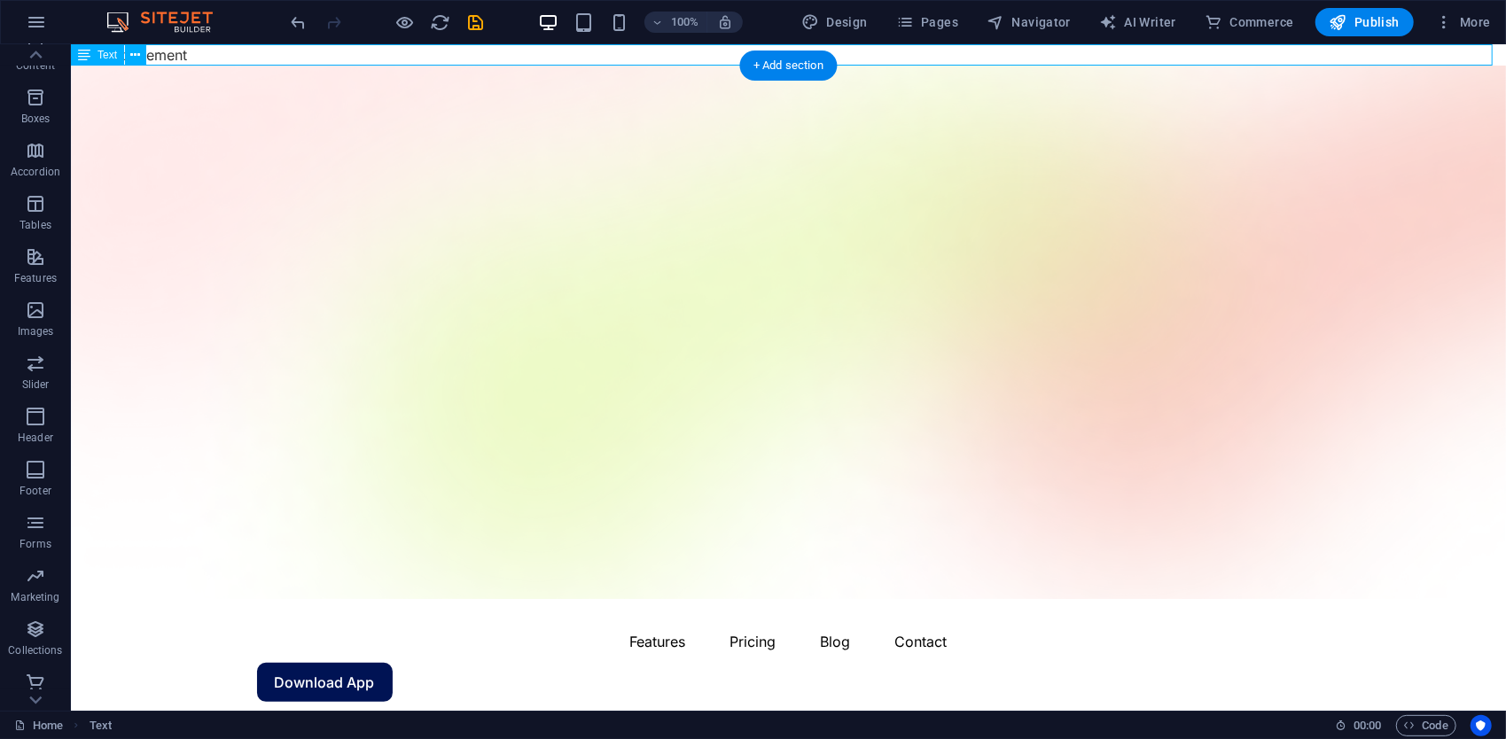
click at [276, 54] on div "New text element" at bounding box center [787, 53] width 1435 height 21
click at [175, 51] on div "New text element" at bounding box center [787, 53] width 1435 height 21
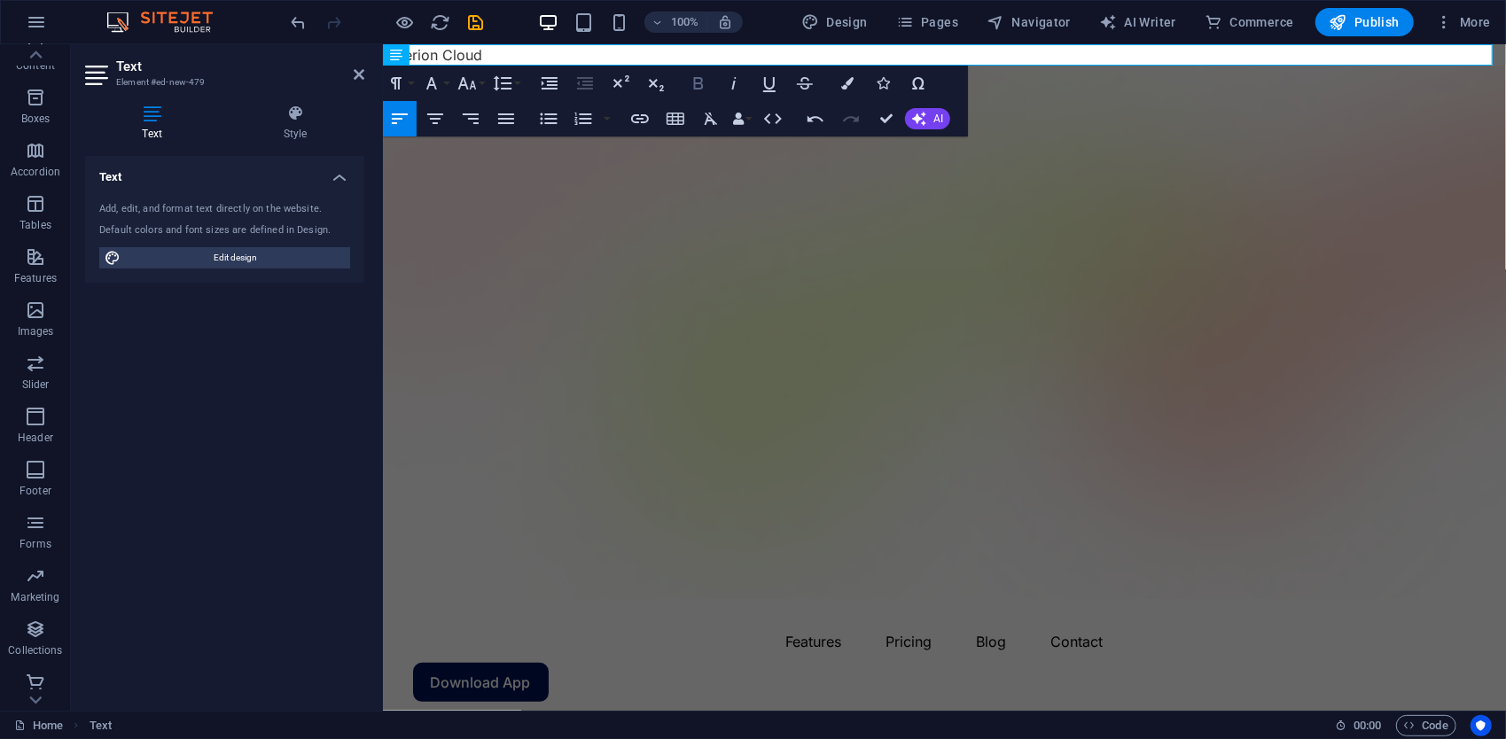
click at [699, 84] on icon "button" at bounding box center [698, 83] width 21 height 21
drag, startPoint x: 506, startPoint y: 56, endPoint x: 1022, endPoint y: 111, distance: 518.9
click at [700, 79] on icon "button" at bounding box center [699, 83] width 10 height 12
click at [935, 114] on span "AI" at bounding box center [939, 118] width 10 height 11
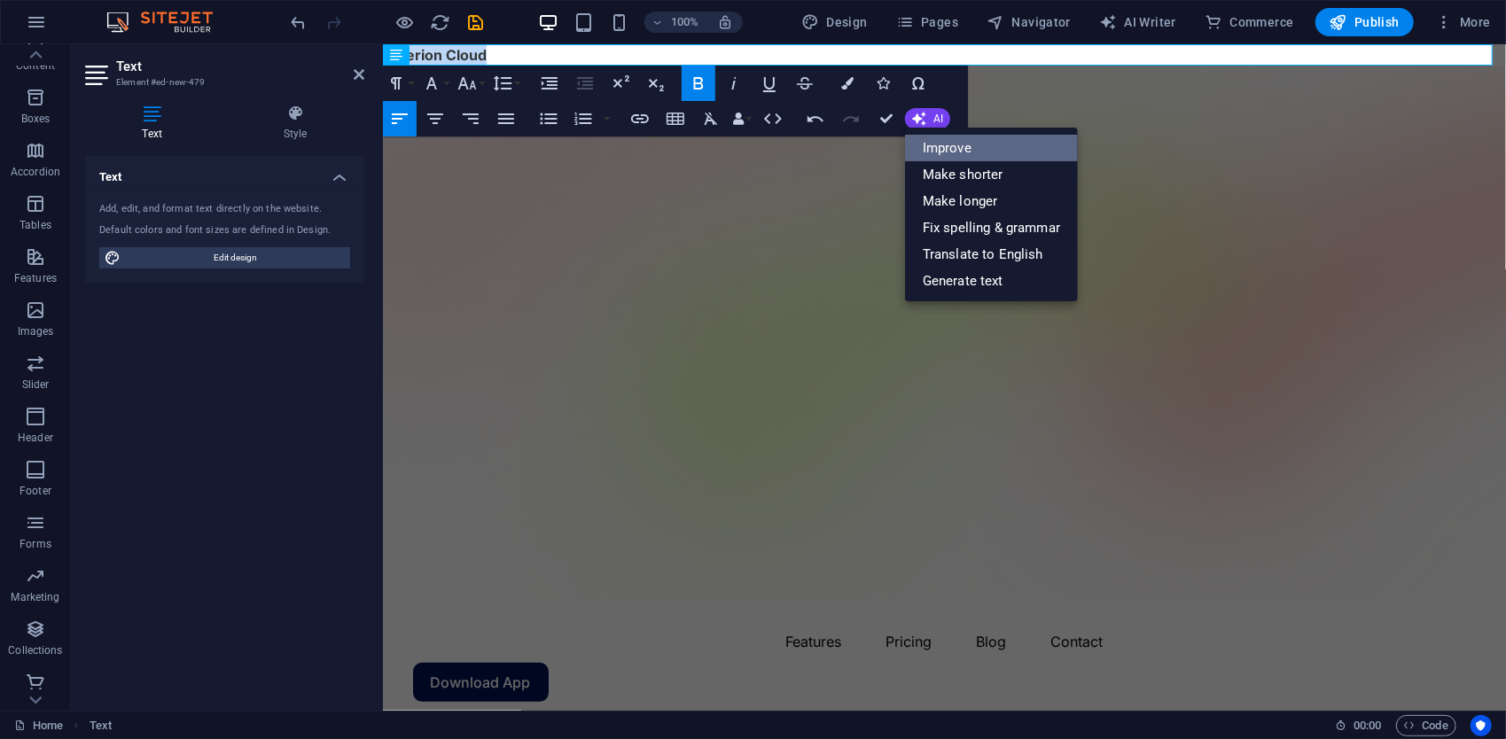
click at [930, 151] on link "Improve" at bounding box center [991, 148] width 173 height 27
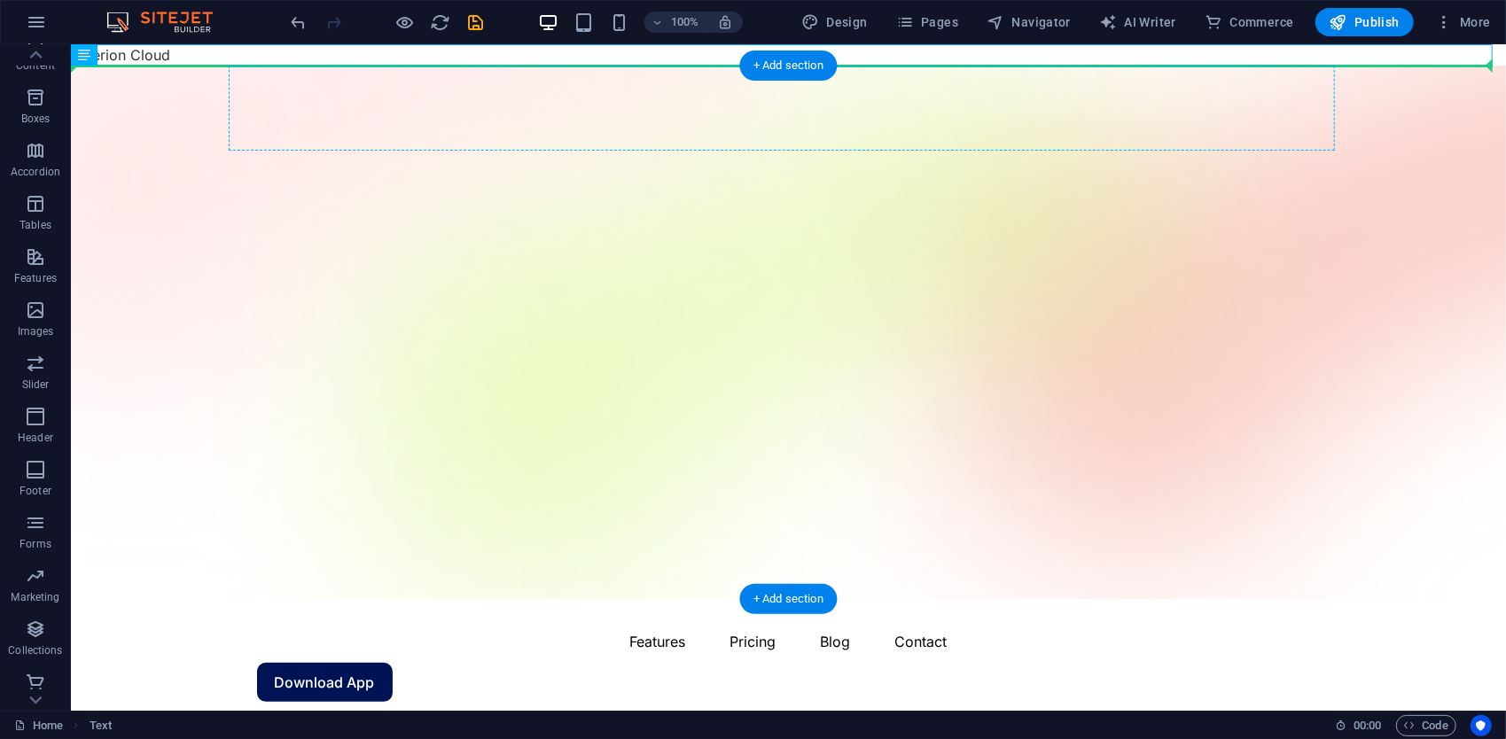
drag, startPoint x: 624, startPoint y: 51, endPoint x: 265, endPoint y: 114, distance: 364.7
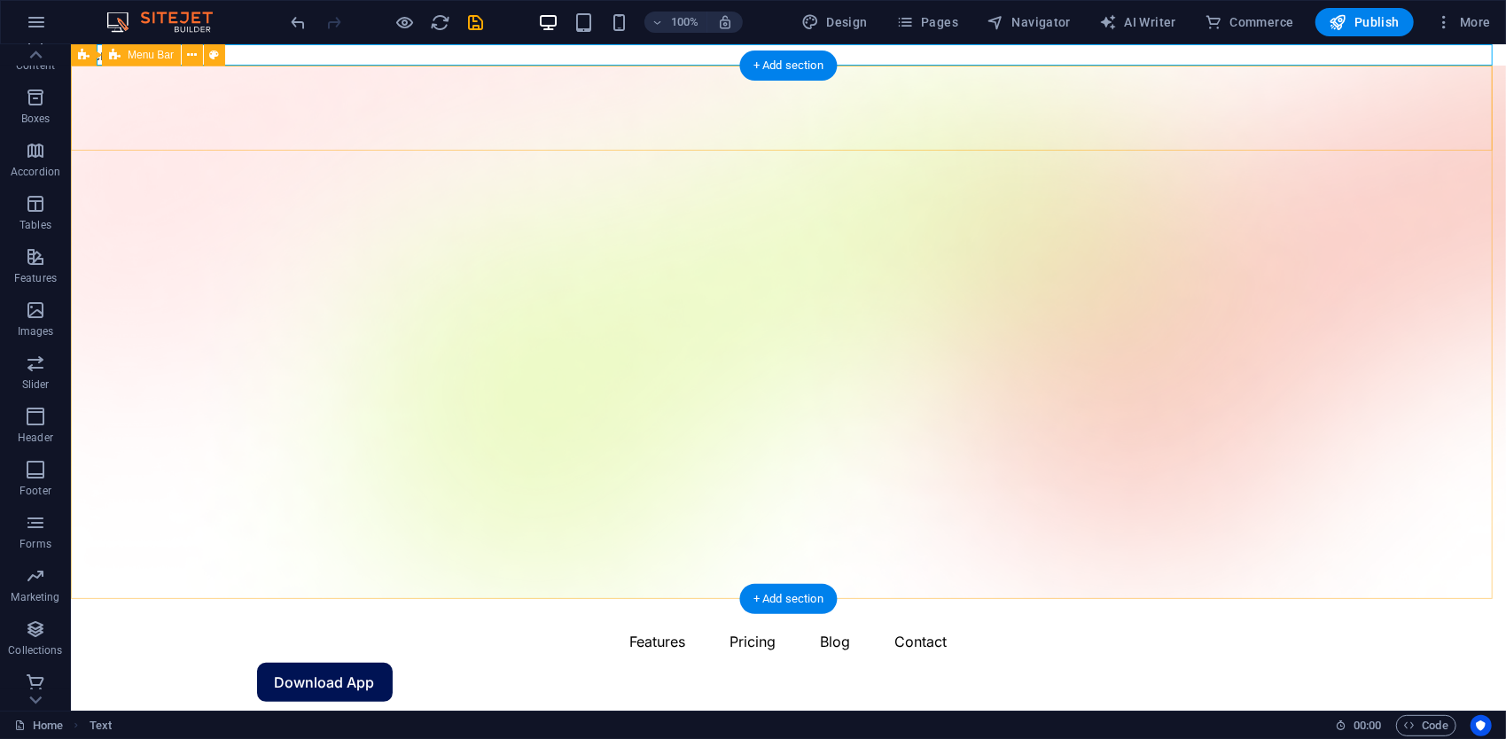
drag, startPoint x: 146, startPoint y: 97, endPoint x: 261, endPoint y: 97, distance: 114.4
click at [146, 598] on div "Menu Features Pricing Blog Contact Download App" at bounding box center [787, 660] width 1435 height 124
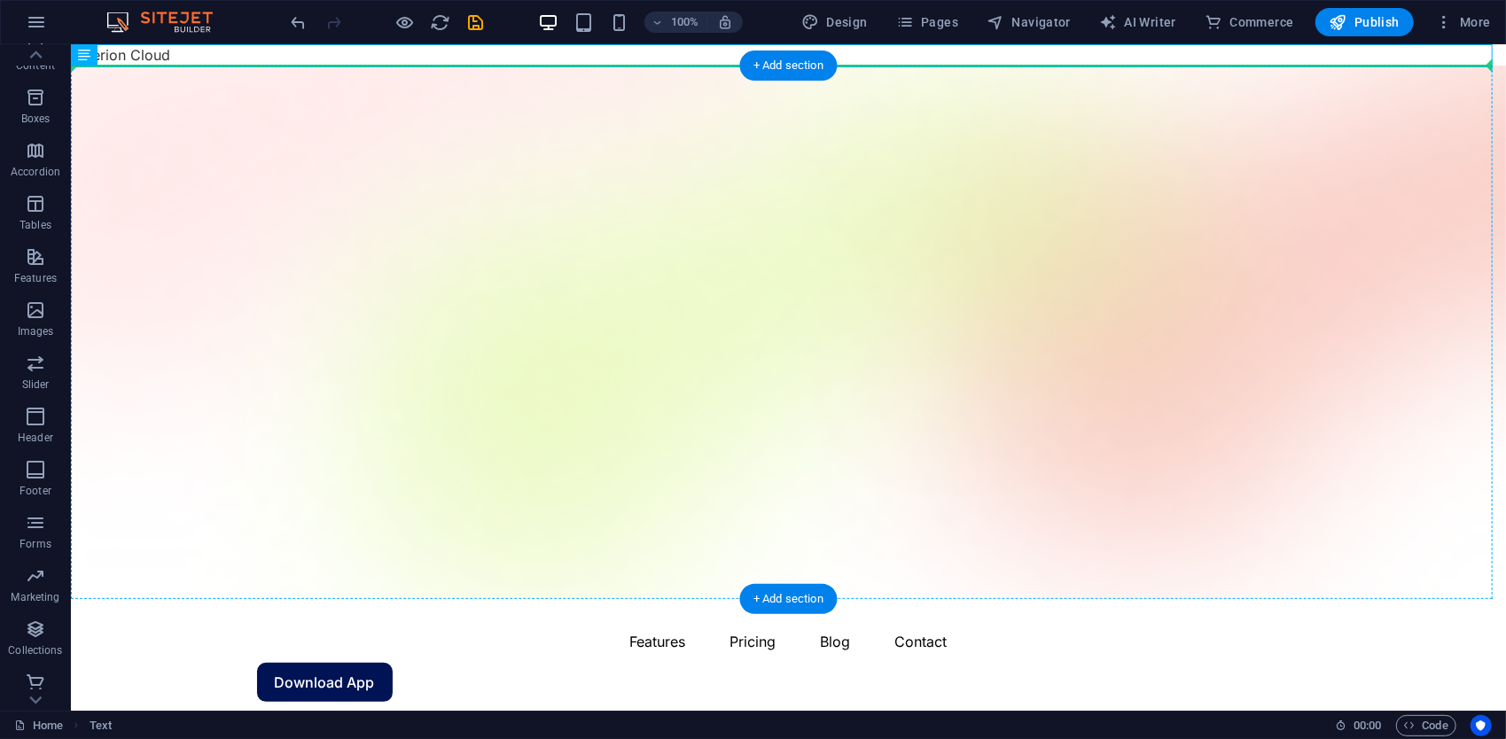
drag, startPoint x: 252, startPoint y: 49, endPoint x: 193, endPoint y: 95, distance: 74.5
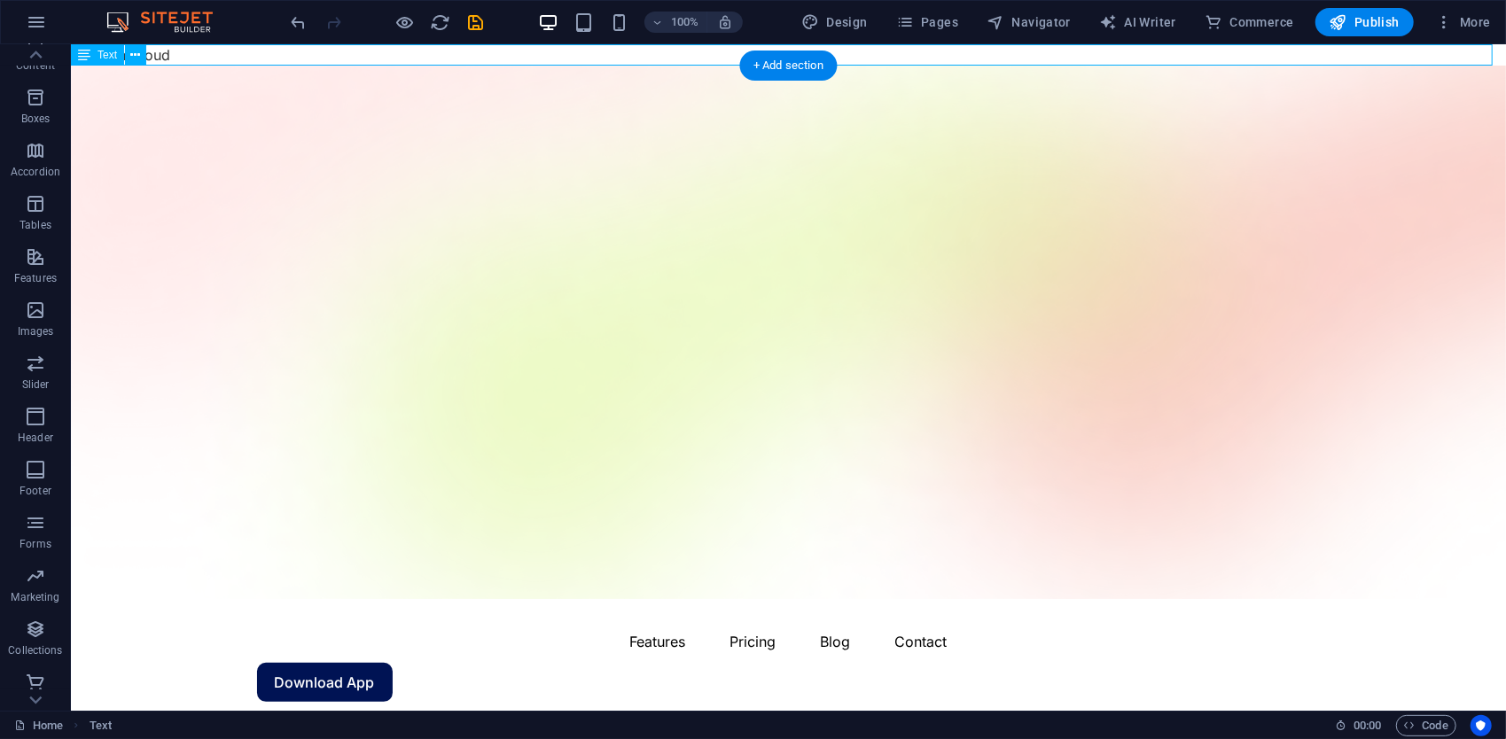
click at [163, 59] on div "Etherion Cloud" at bounding box center [787, 53] width 1435 height 21
click at [132, 55] on icon at bounding box center [136, 55] width 10 height 19
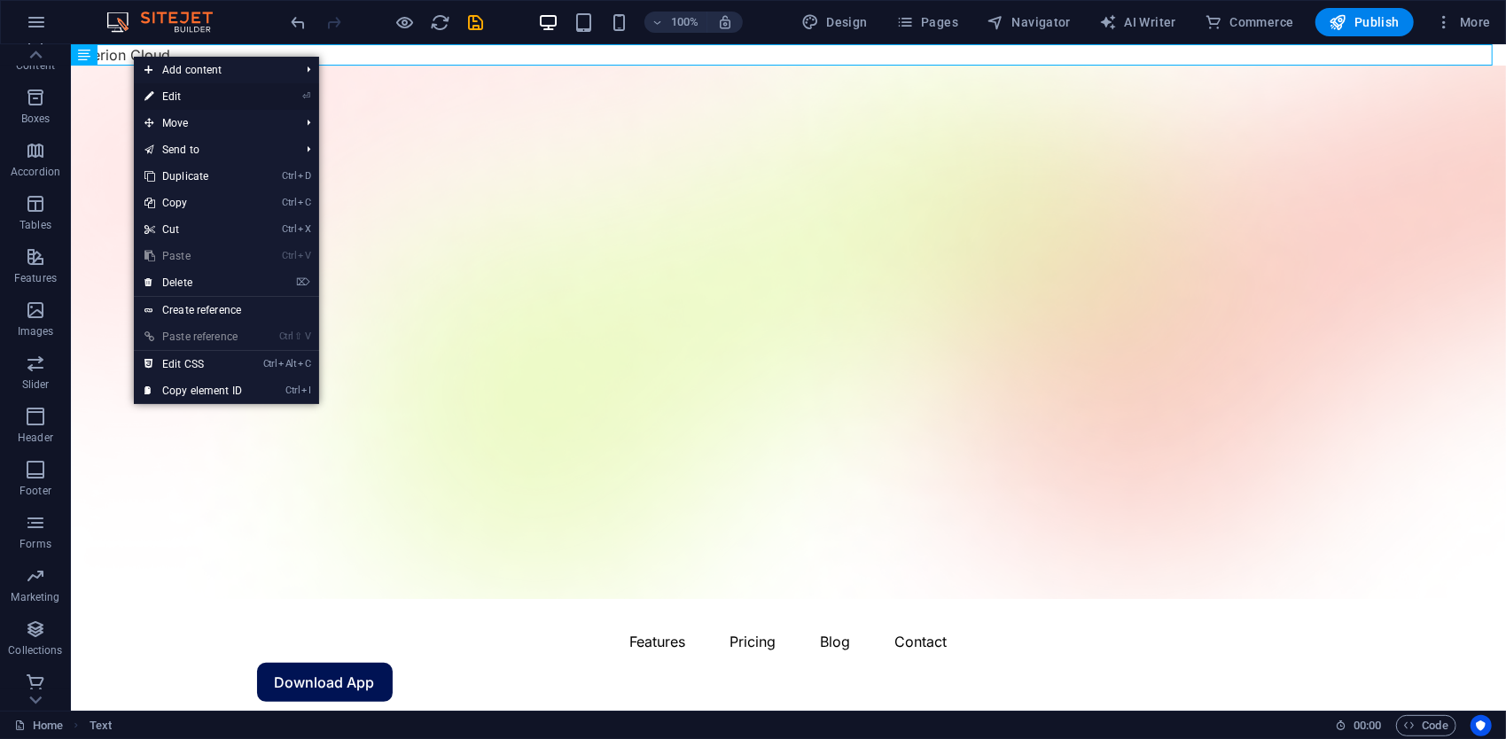
click at [211, 98] on link "⏎ Edit" at bounding box center [193, 96] width 119 height 27
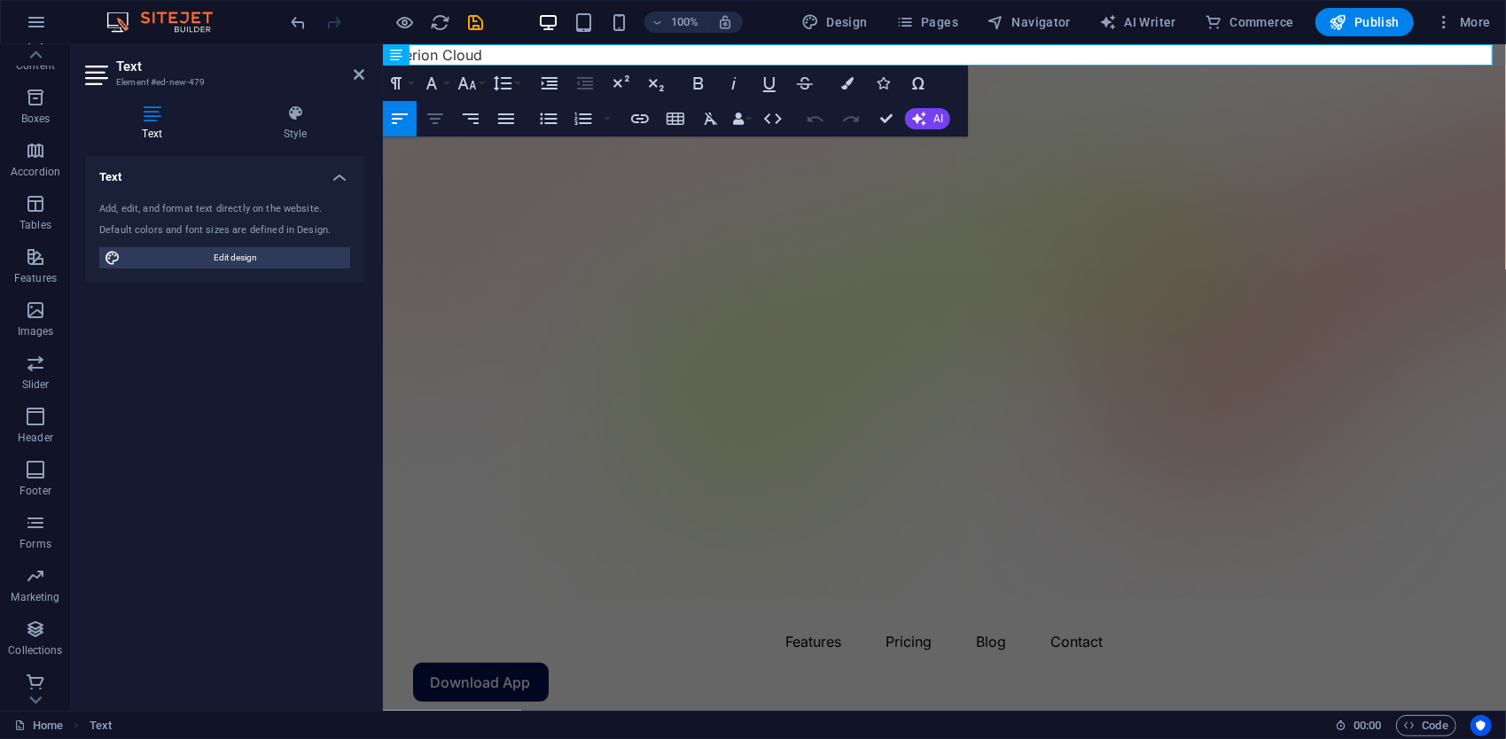
click at [442, 129] on button "Align Center" at bounding box center [435, 118] width 34 height 35
click at [504, 109] on icon "button" at bounding box center [506, 118] width 21 height 21
drag, startPoint x: 278, startPoint y: 254, endPoint x: 426, endPoint y: 192, distance: 159.4
click at [278, 254] on span "Edit design" at bounding box center [235, 257] width 219 height 21
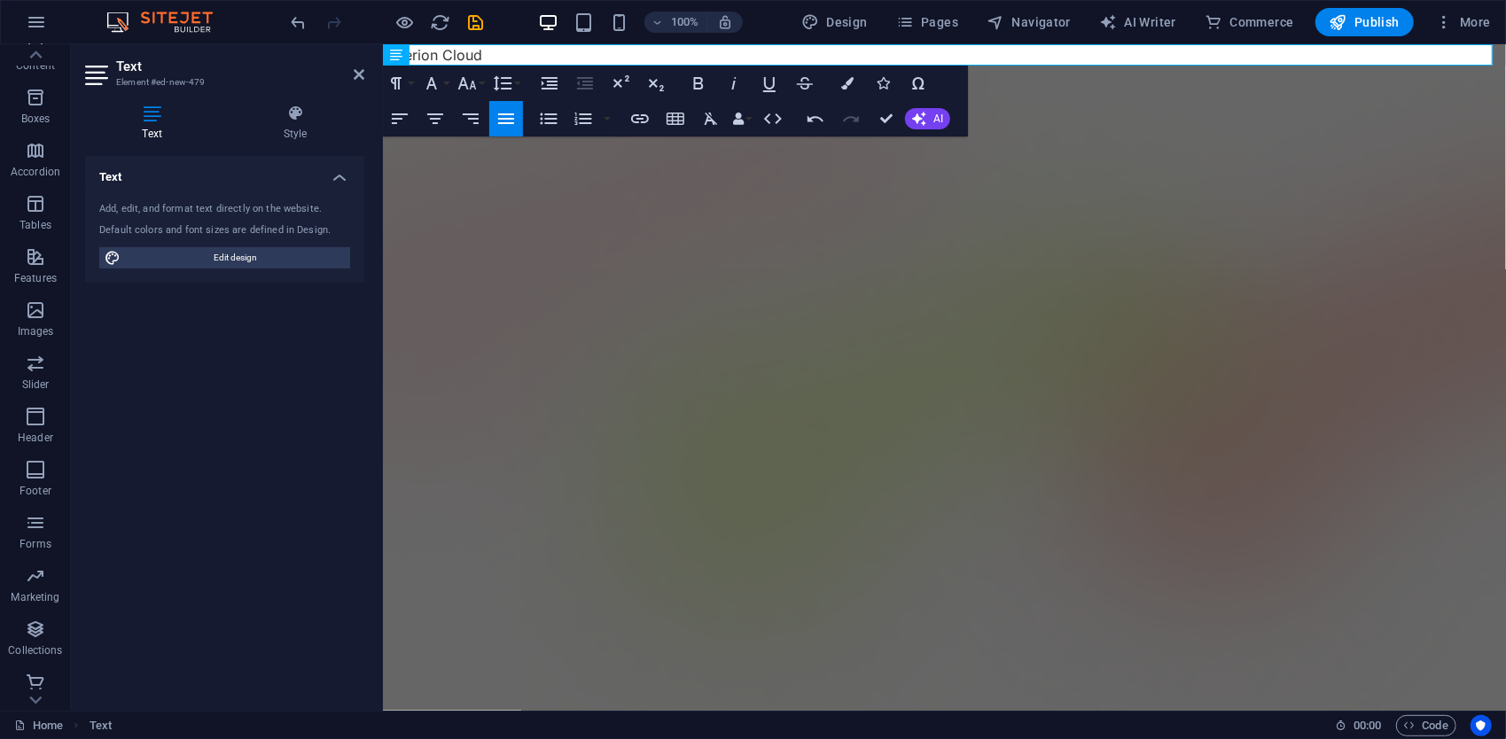
select select "px"
select select "400"
select select "px"
select select "600"
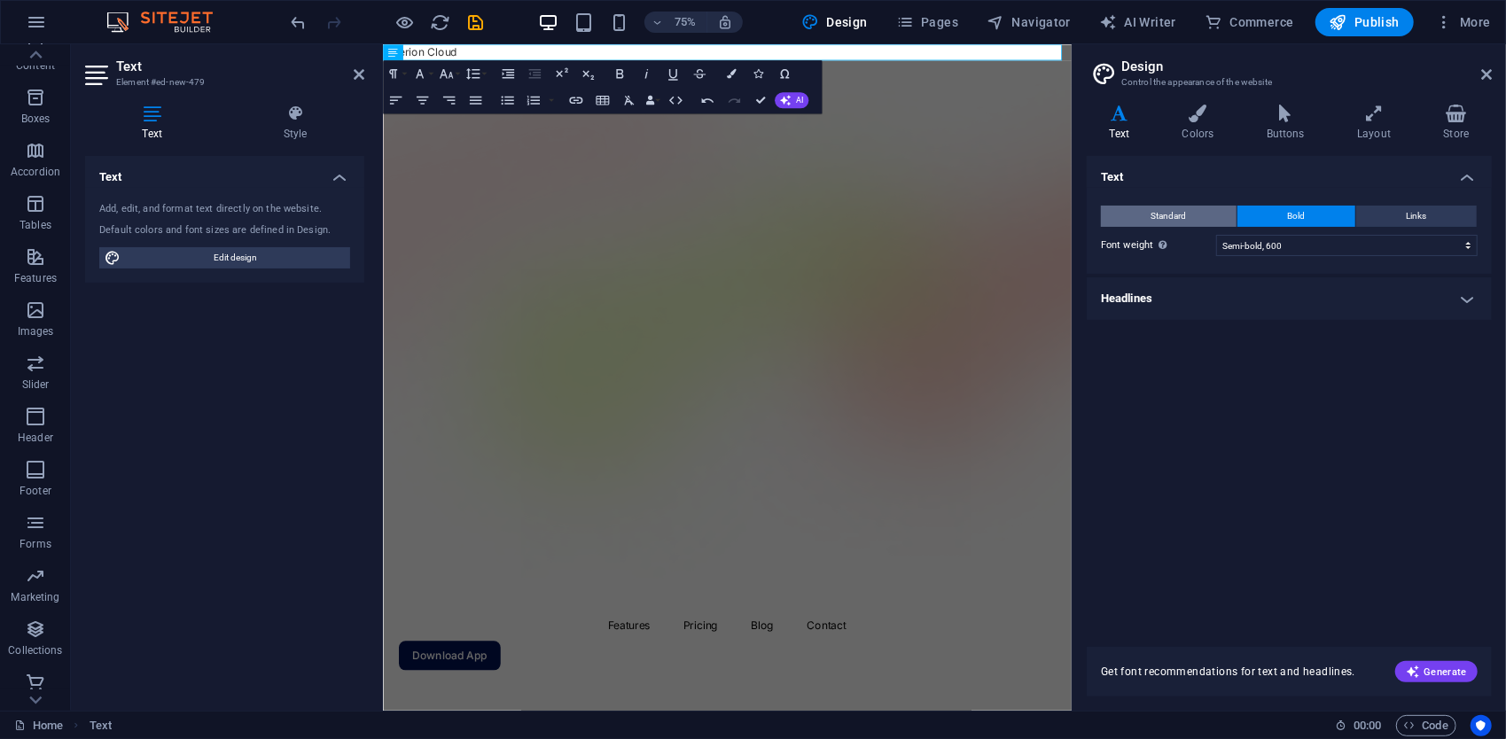
click at [1218, 223] on button "Standard" at bounding box center [1169, 216] width 136 height 21
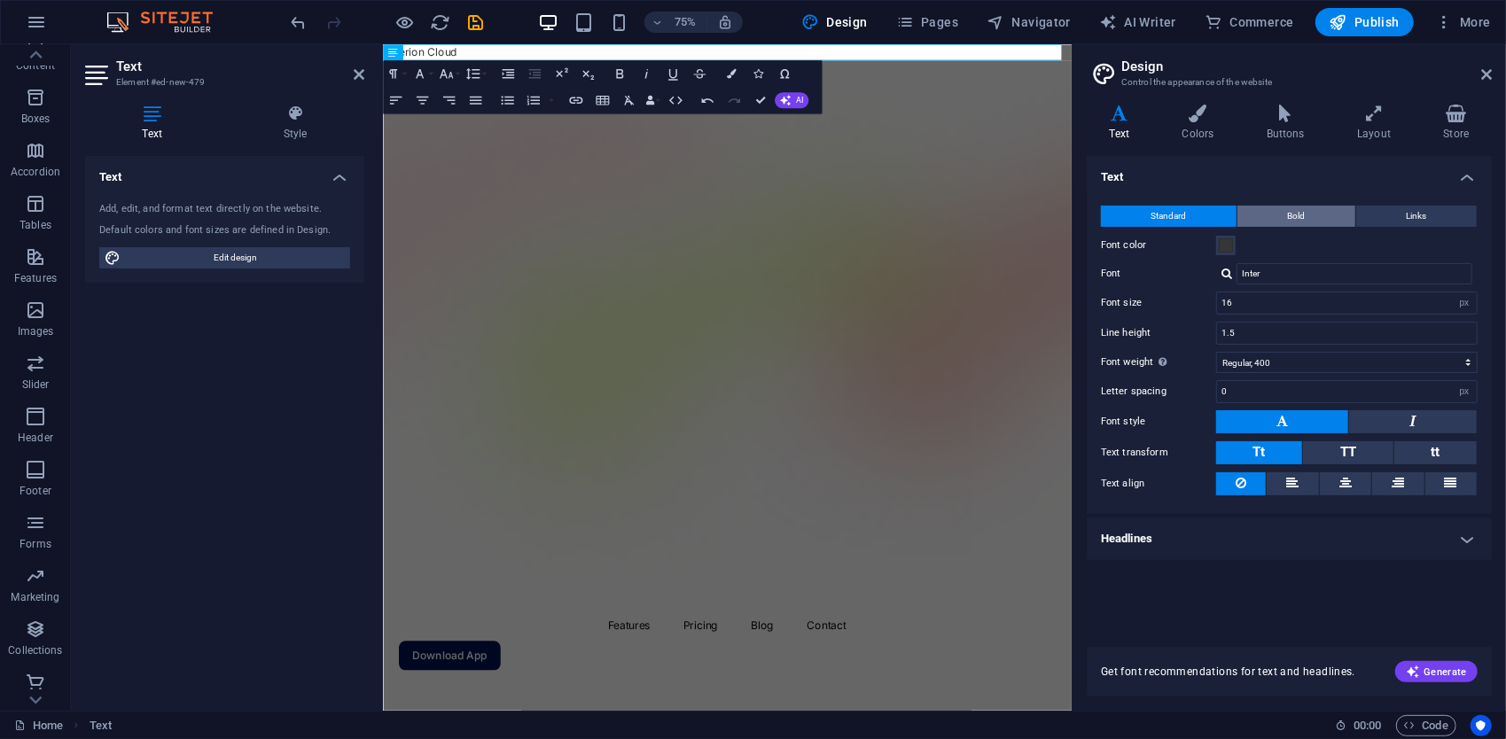
click at [1293, 217] on span "Bold" at bounding box center [1297, 216] width 18 height 21
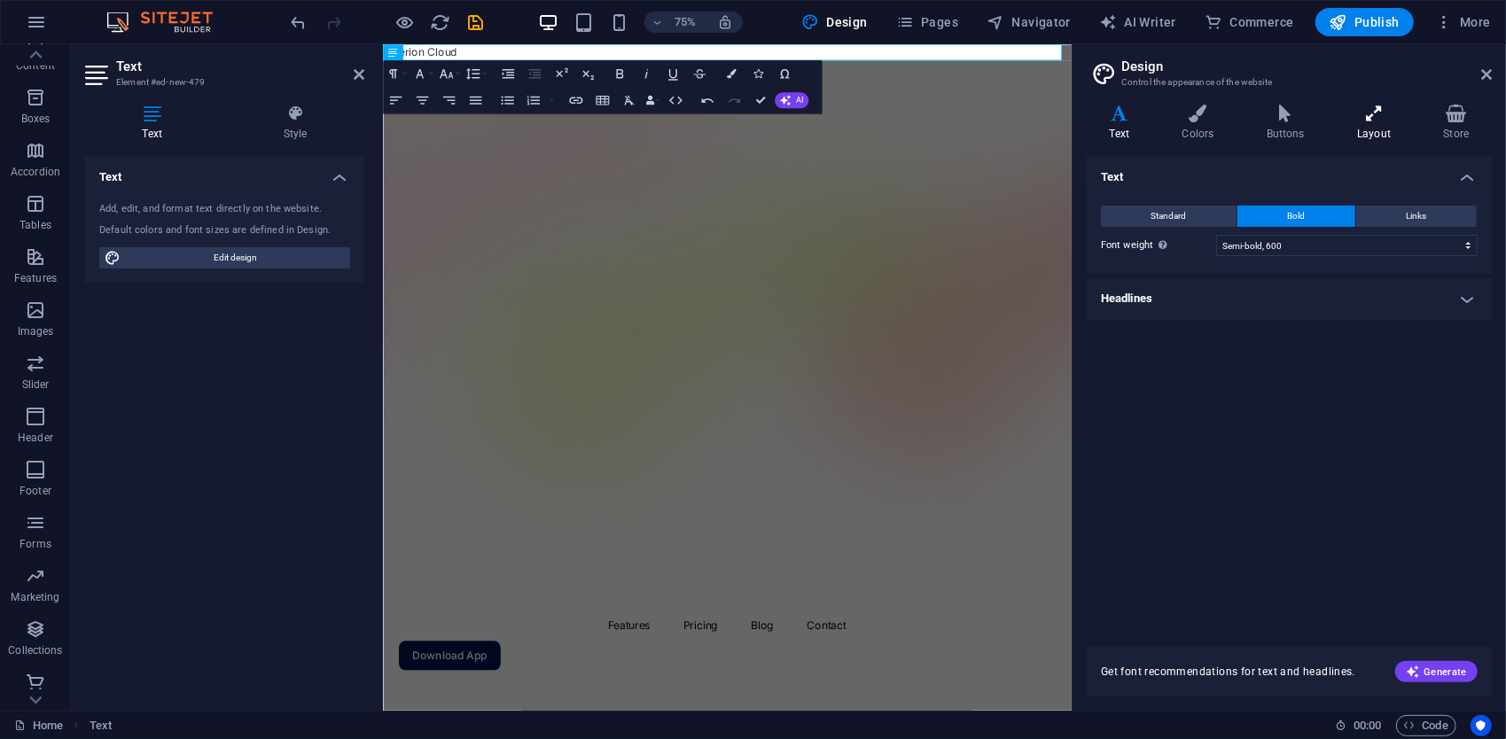
click at [1384, 113] on icon at bounding box center [1374, 114] width 79 height 18
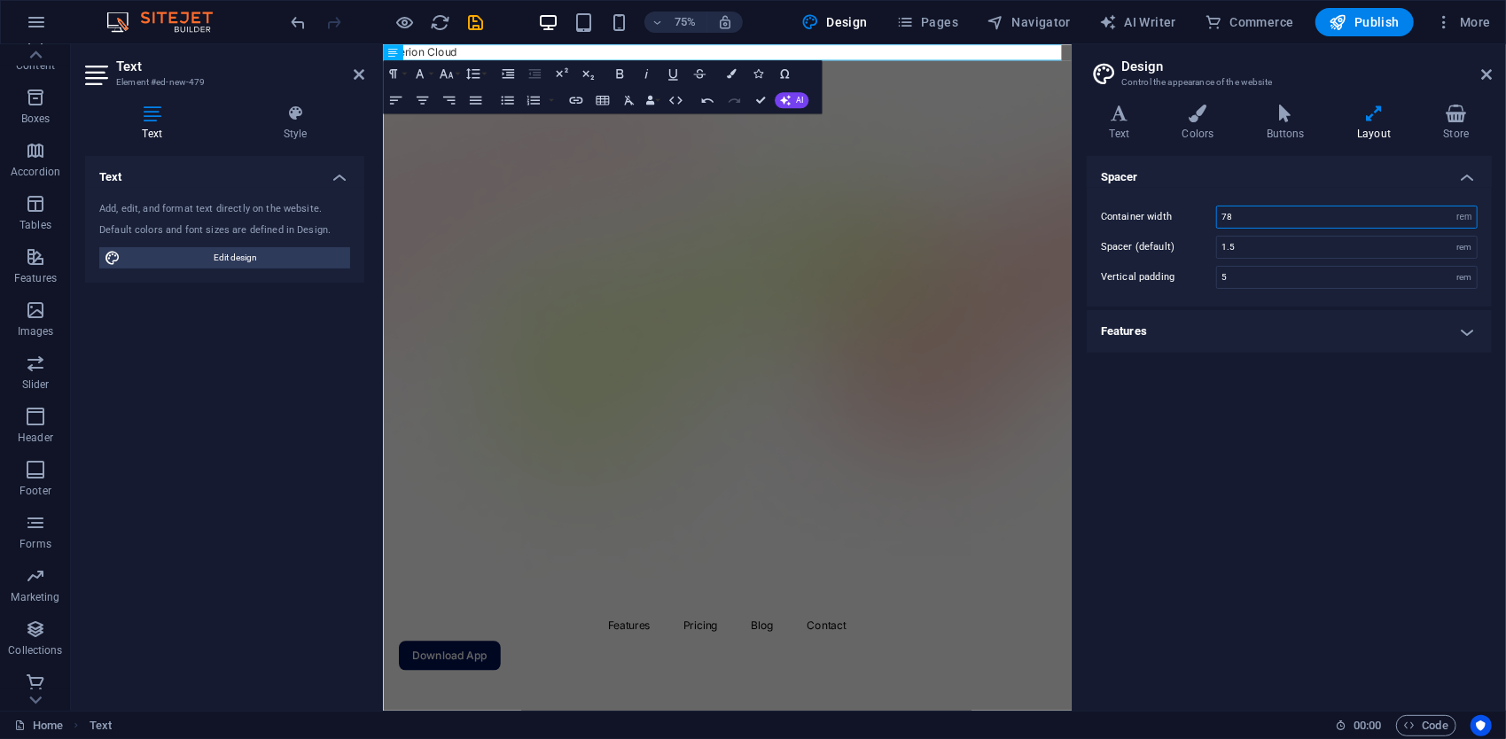
click at [1266, 213] on input "78" at bounding box center [1347, 217] width 260 height 21
type input "7"
type input "45"
click at [1294, 181] on h4 "Spacer" at bounding box center [1289, 172] width 405 height 32
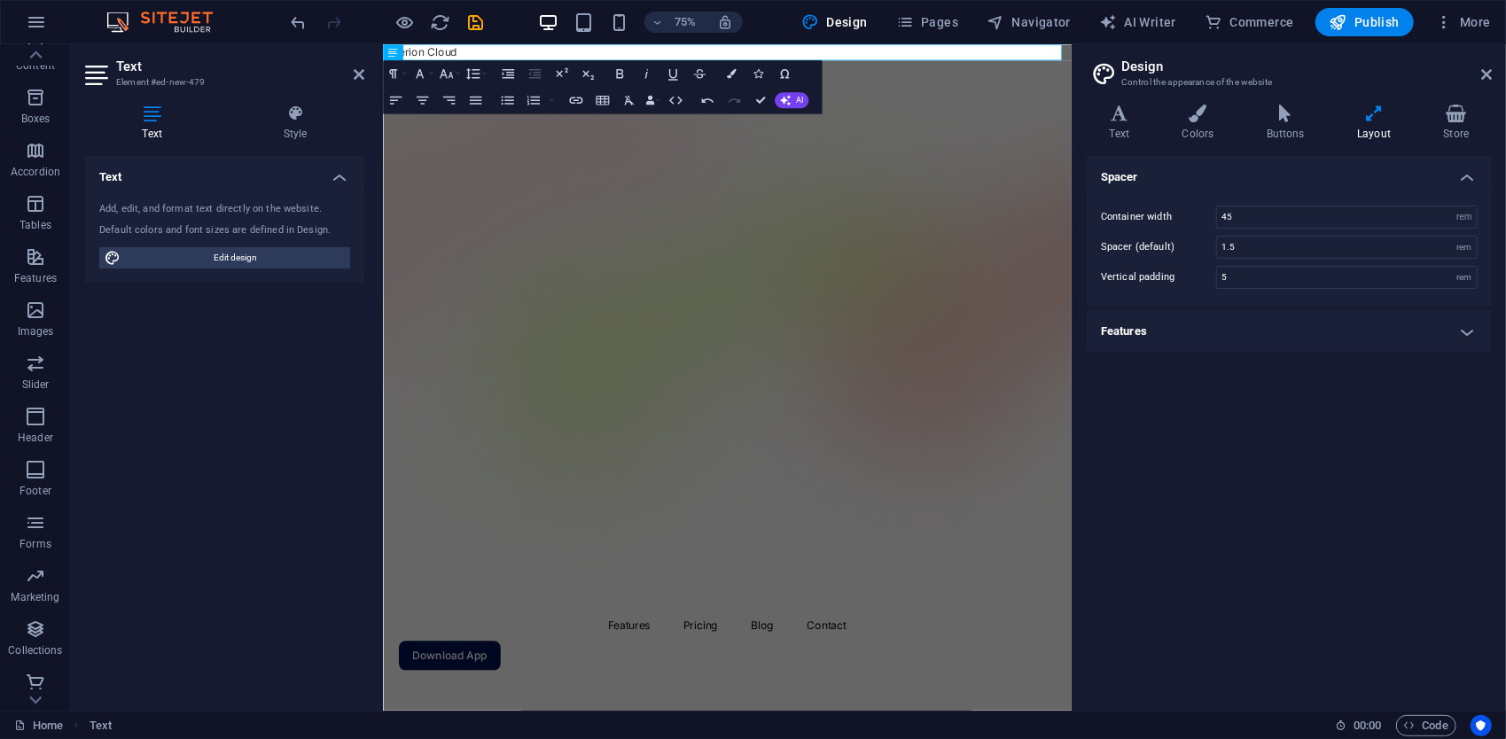
click at [1183, 319] on h4 "Features" at bounding box center [1289, 331] width 405 height 43
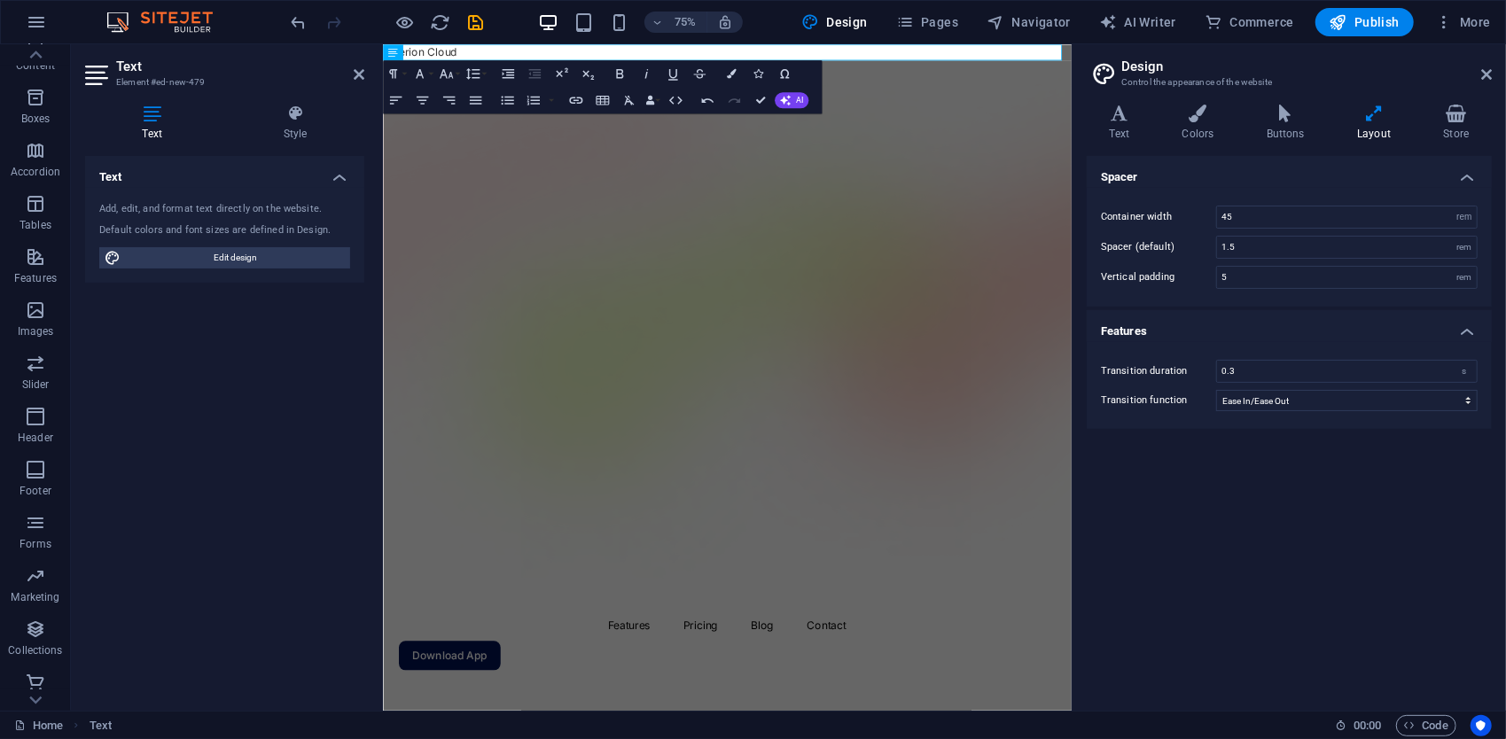
click at [1181, 327] on h4 "Features" at bounding box center [1289, 326] width 405 height 32
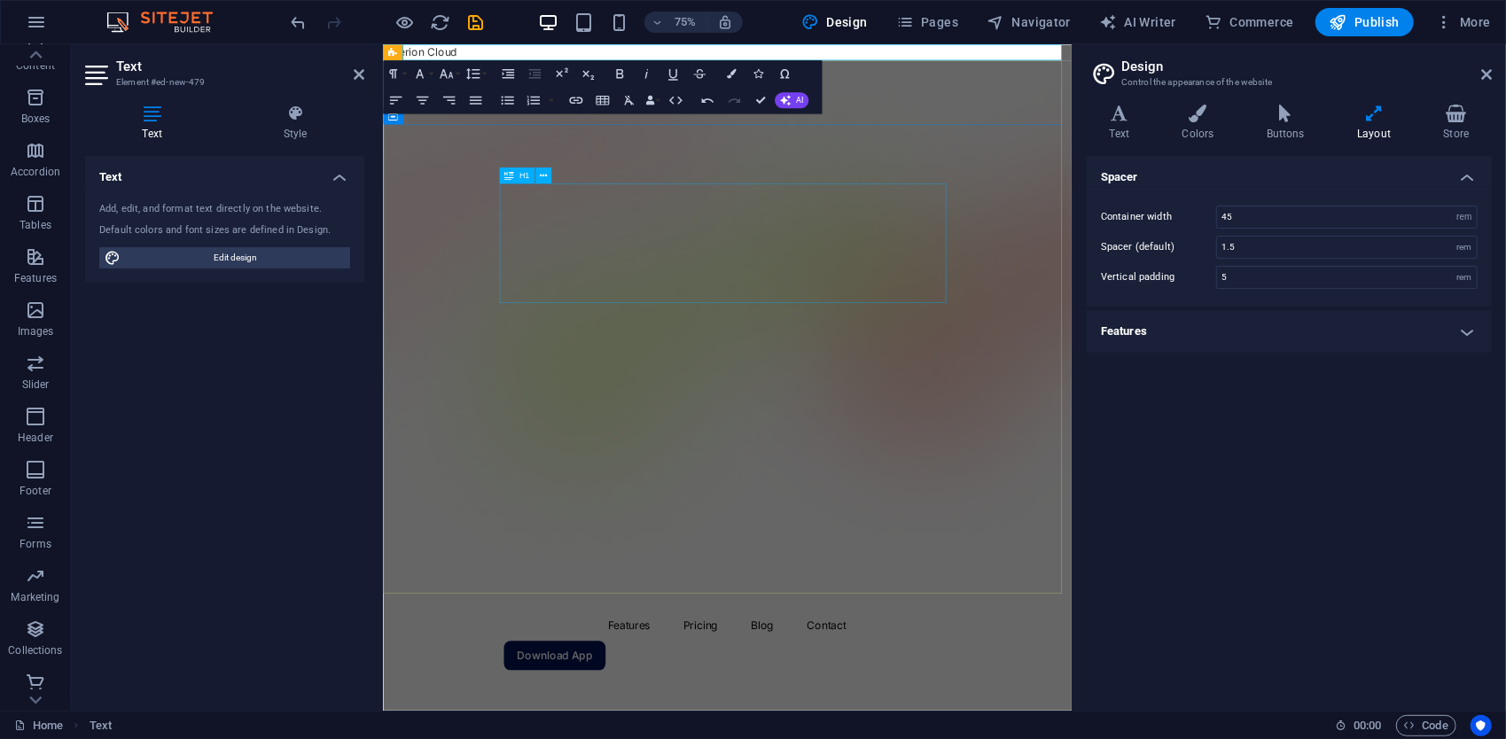
drag, startPoint x: 630, startPoint y: 270, endPoint x: 594, endPoint y: 259, distance: 38.1
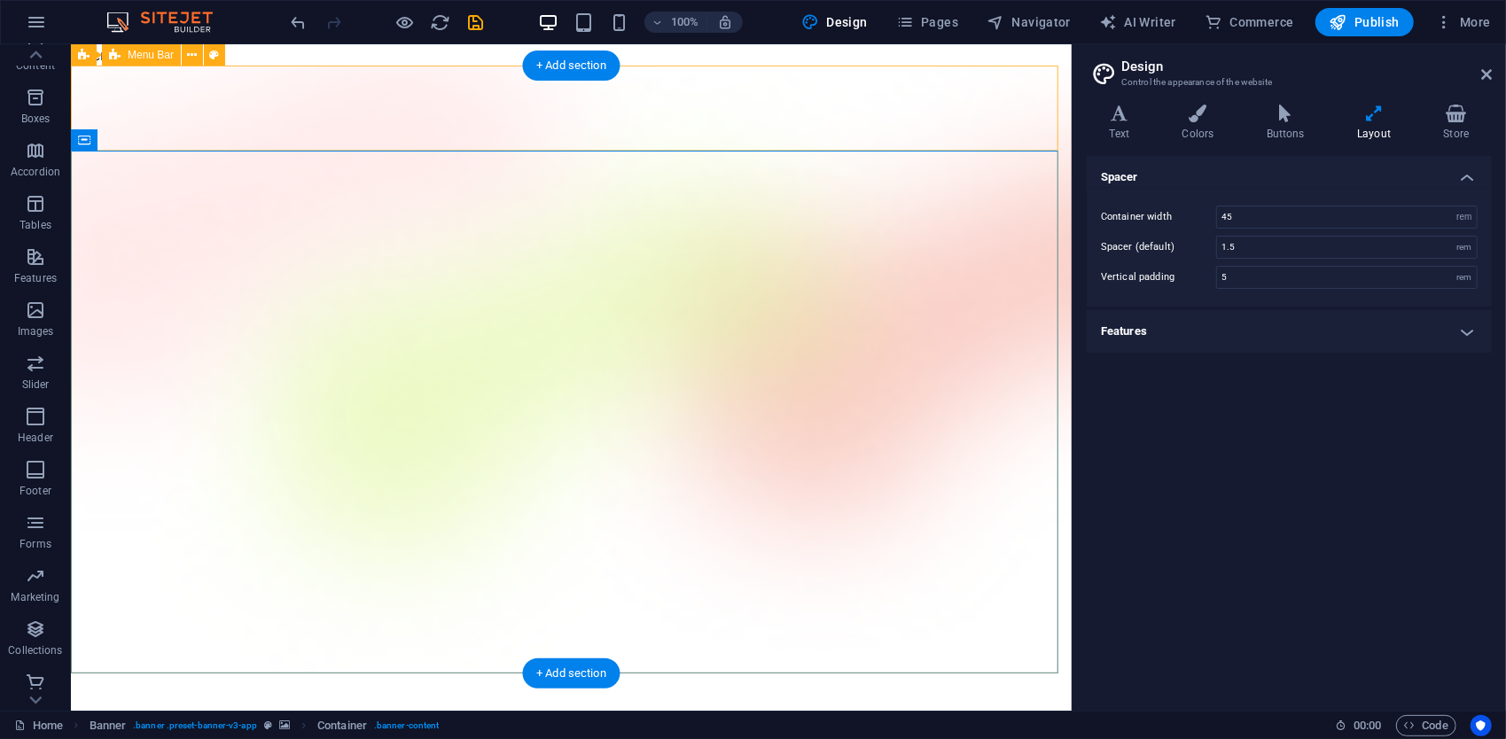
drag, startPoint x: 349, startPoint y: 54, endPoint x: 242, endPoint y: 114, distance: 123.1
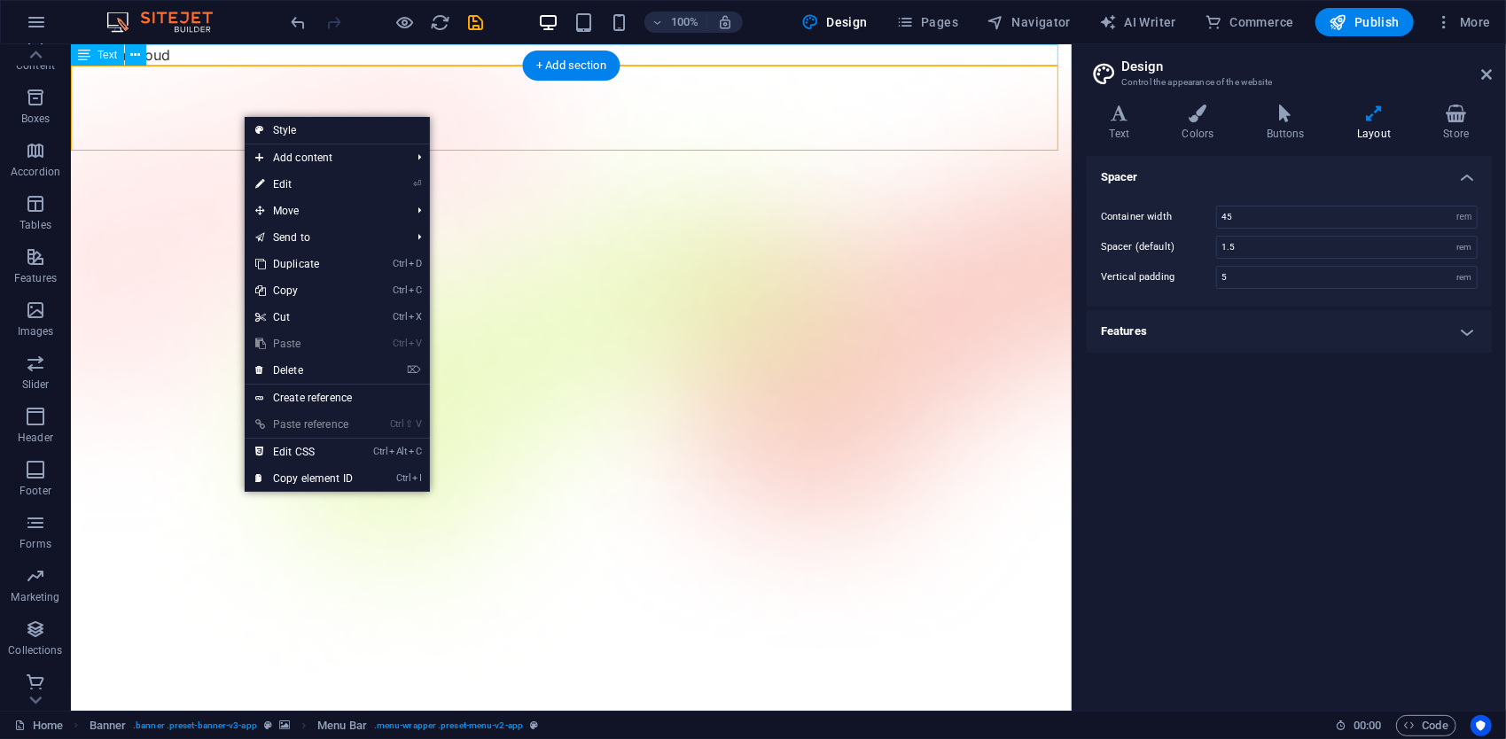
click at [262, 57] on div "Etherion Cloud" at bounding box center [570, 53] width 1001 height 21
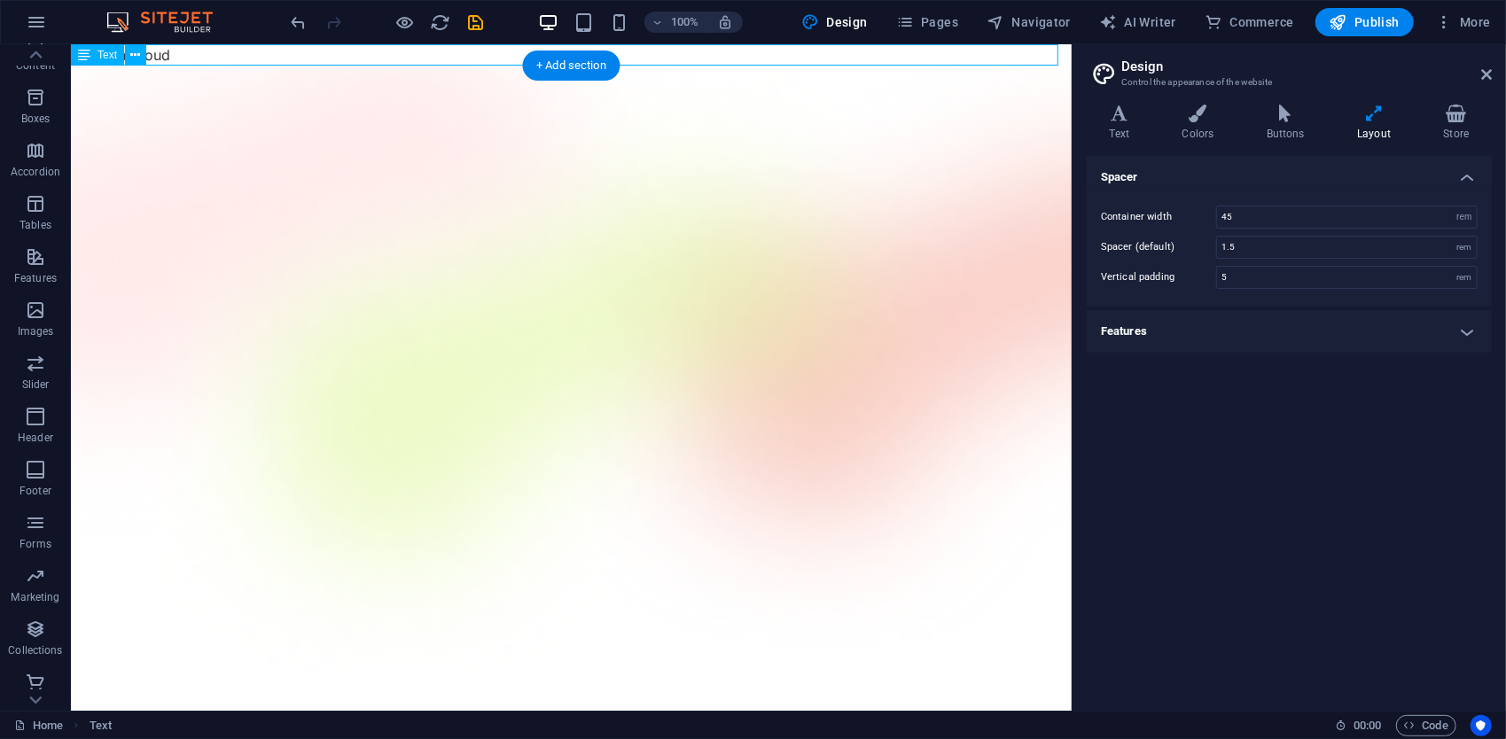
drag, startPoint x: 451, startPoint y: 59, endPoint x: 515, endPoint y: 64, distance: 64.0
click at [600, 63] on div "+ Add section" at bounding box center [571, 66] width 98 height 30
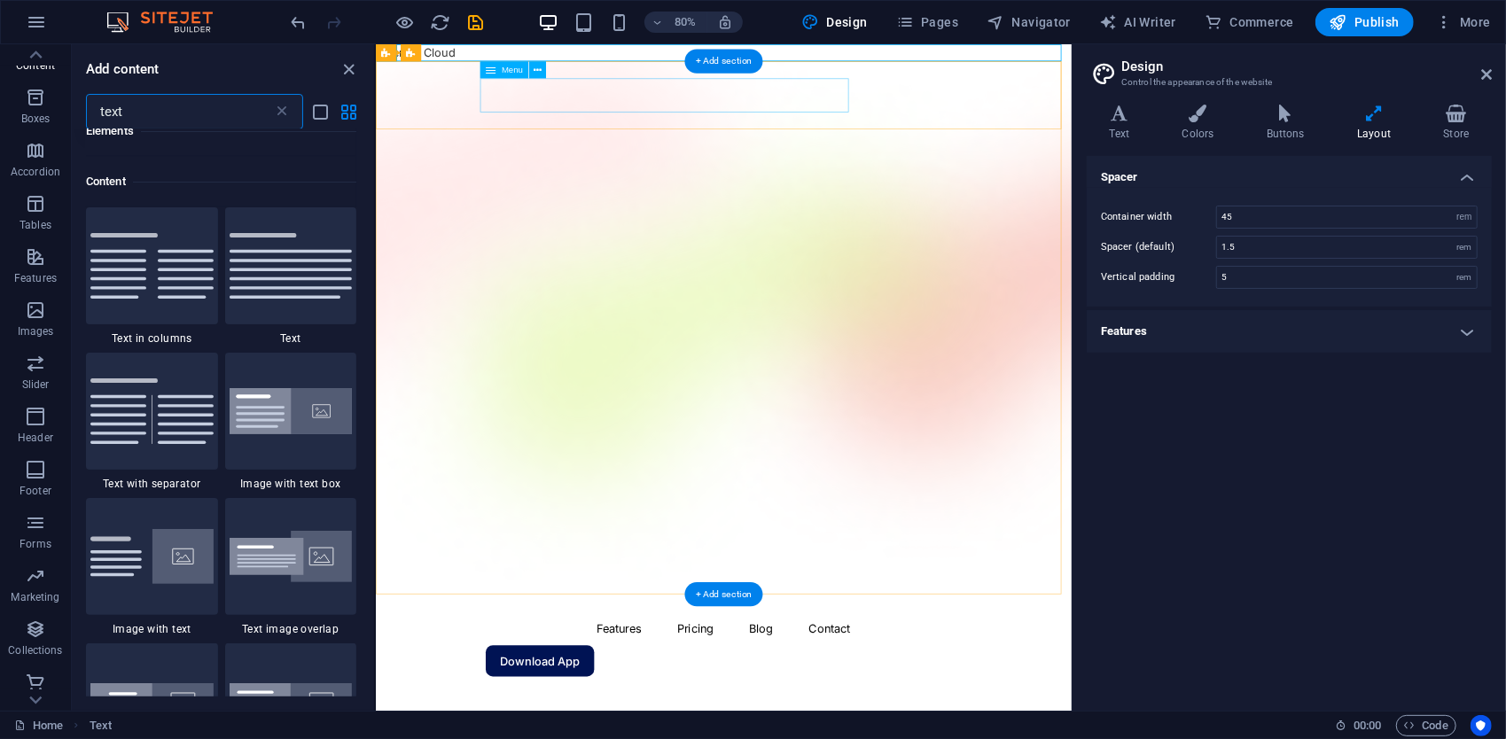
scroll to position [136, 0]
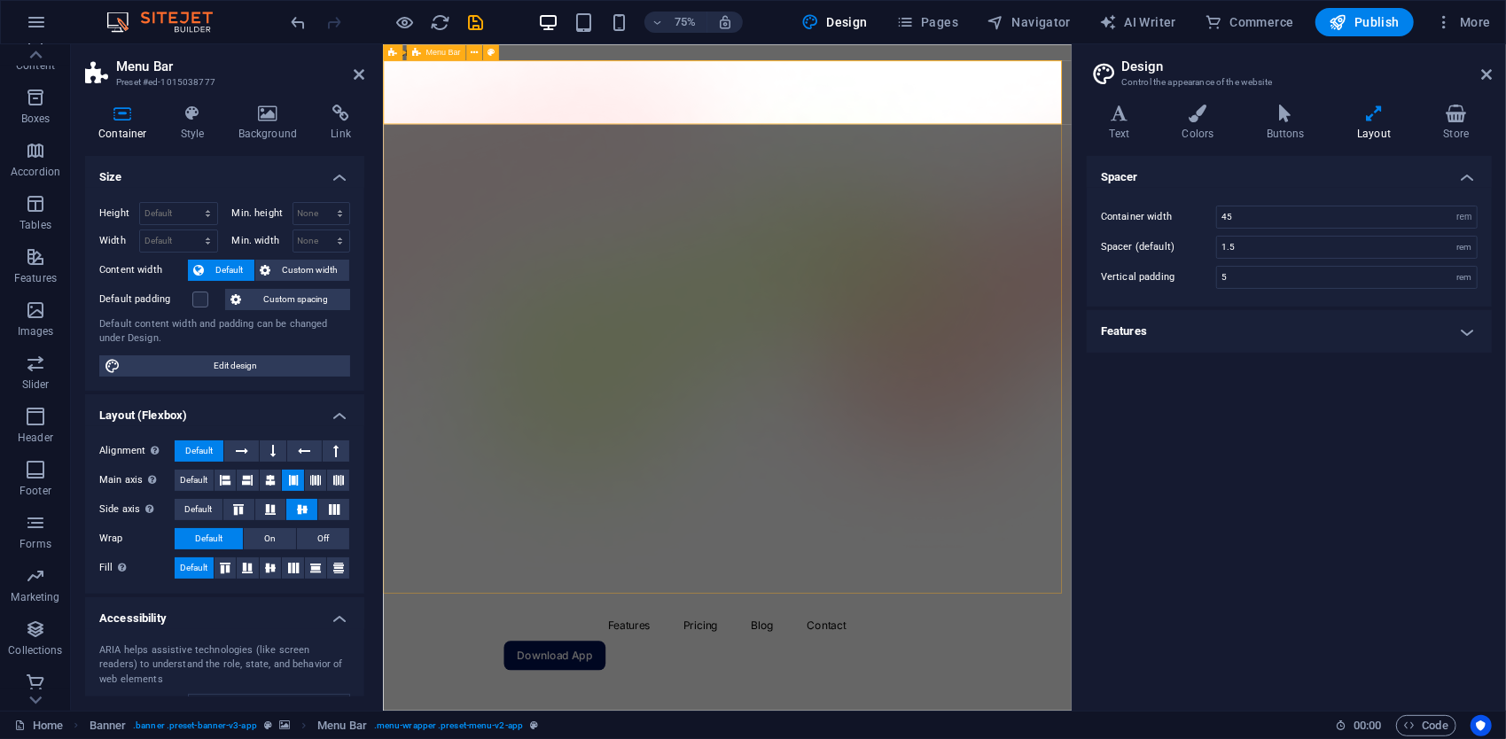
click at [473, 54] on icon at bounding box center [474, 52] width 7 height 14
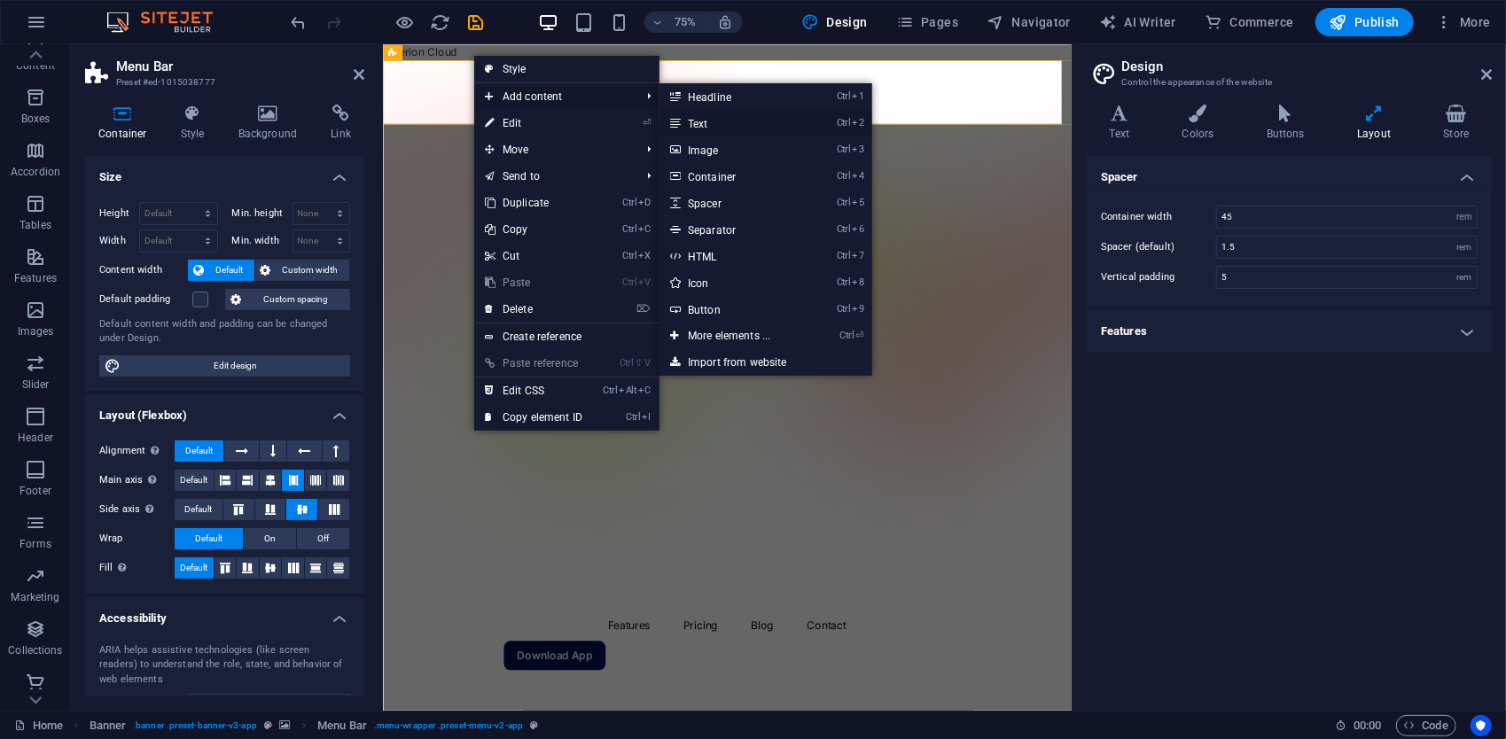
click at [700, 124] on link "Ctrl 2 Text" at bounding box center [733, 123] width 146 height 27
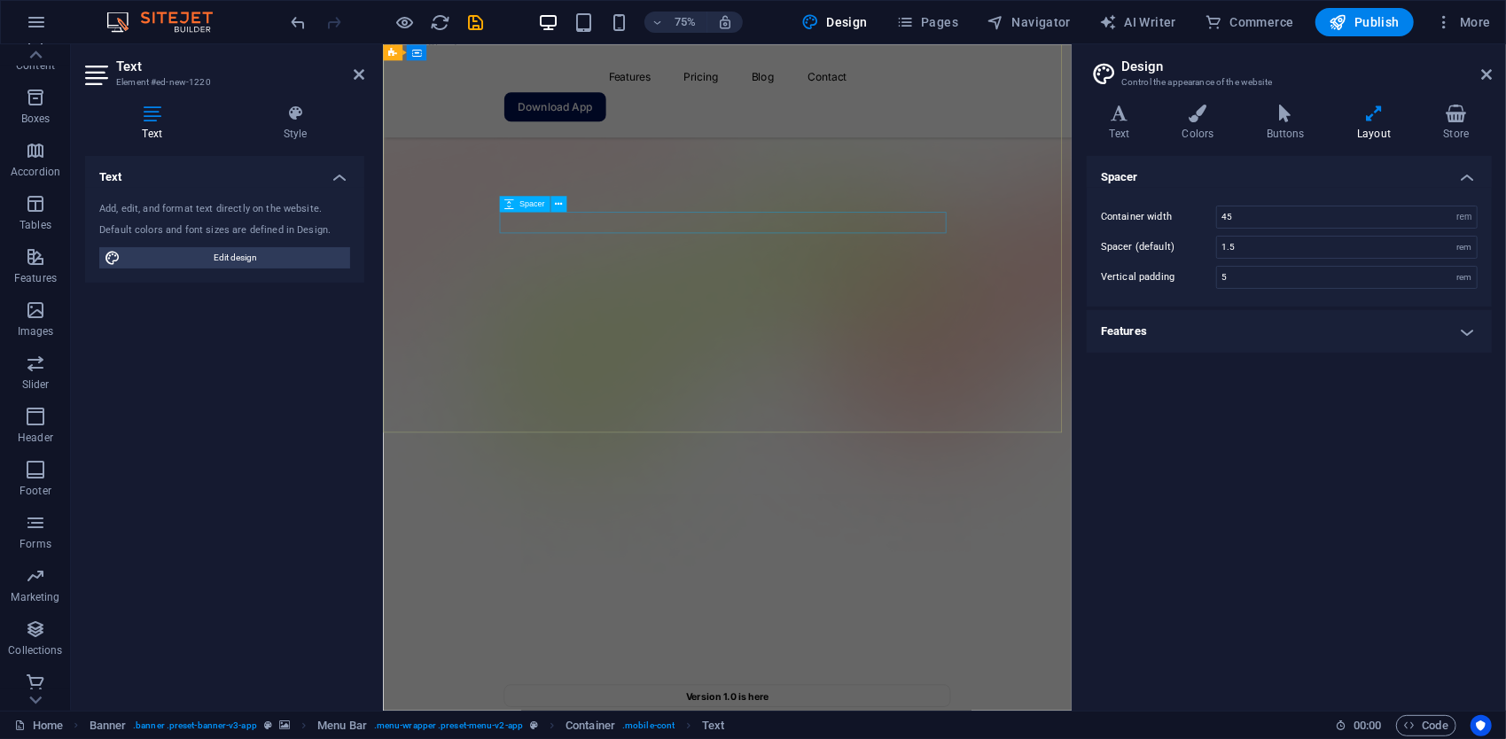
scroll to position [0, 0]
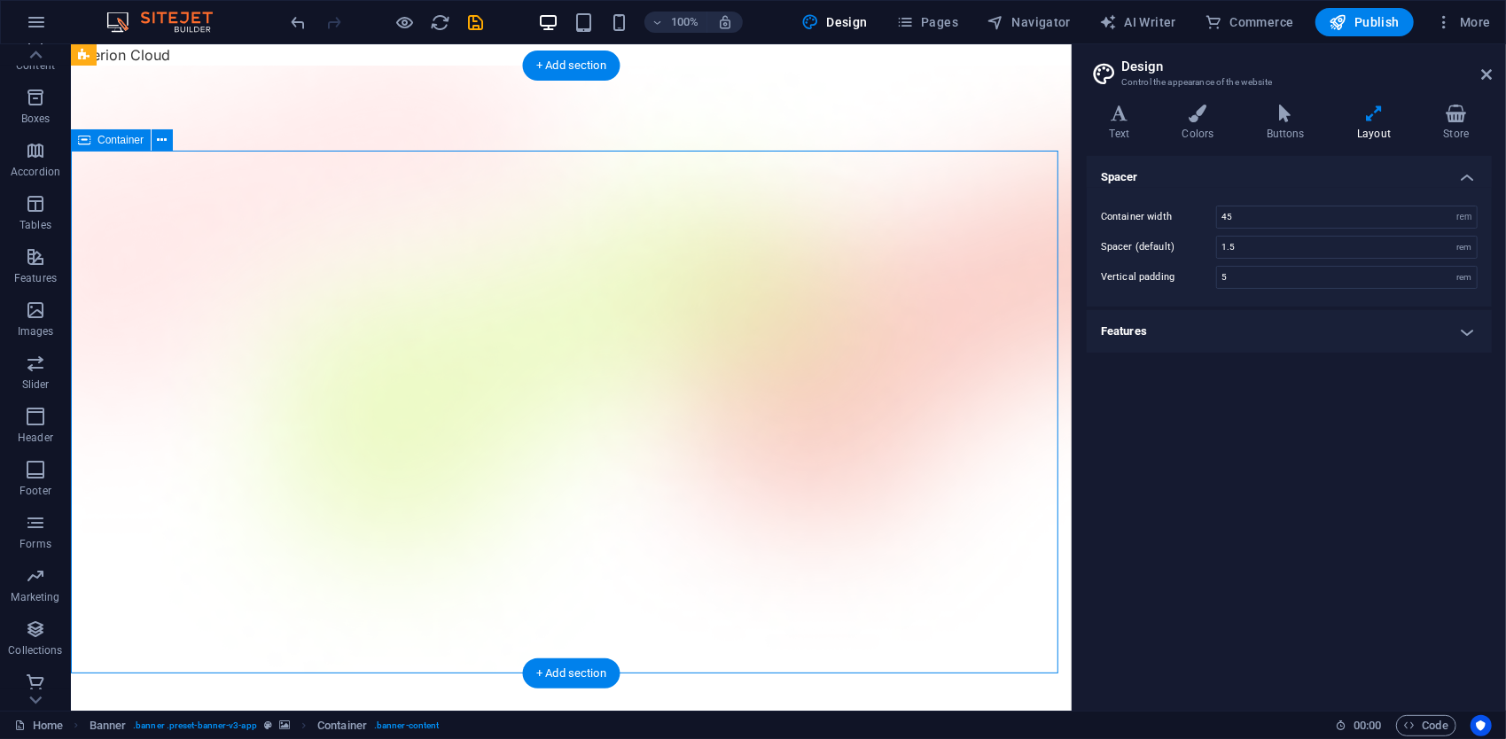
click at [147, 673] on div "New text element Menu Features Pricing Blog Contact Download App" at bounding box center [570, 735] width 1001 height 124
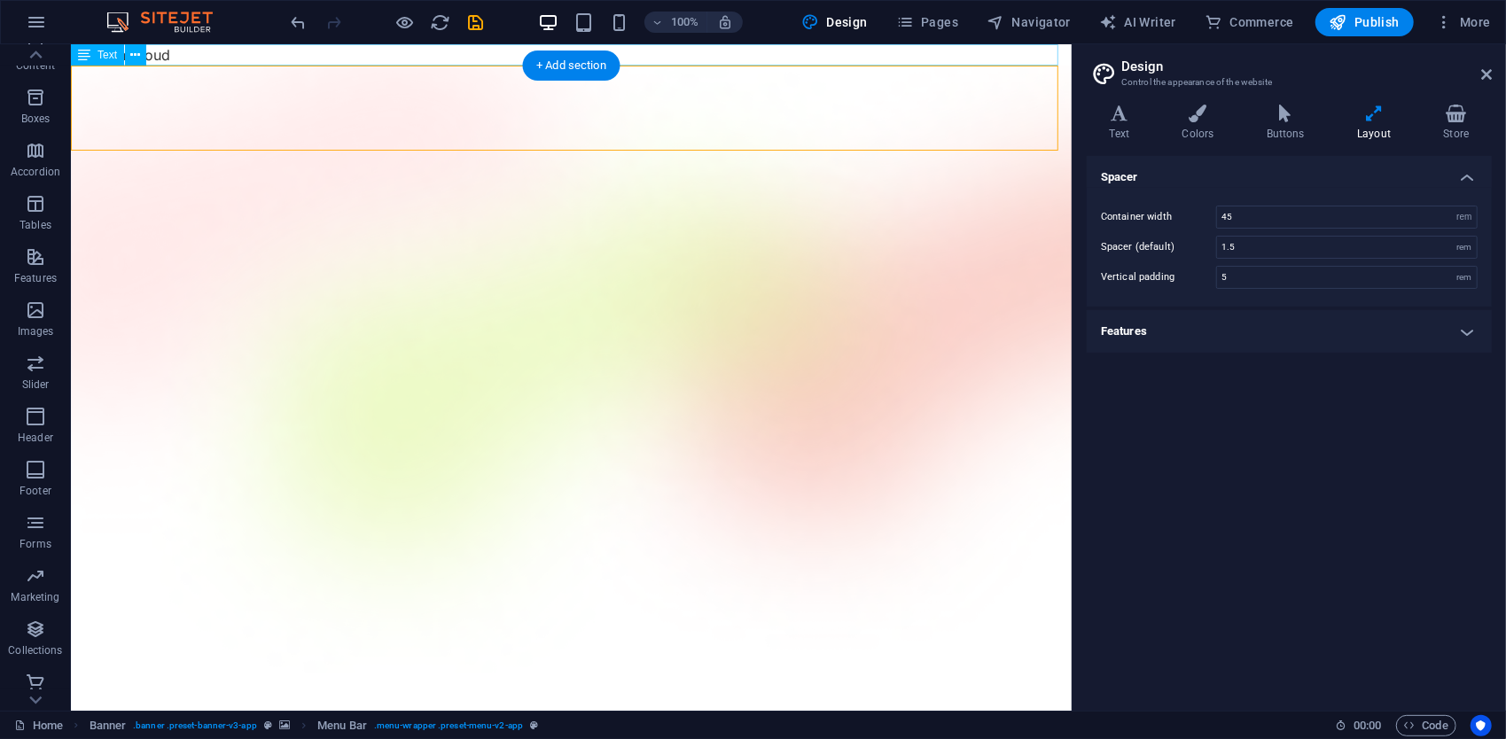
click at [286, 49] on div "Etherion Cloud" at bounding box center [570, 53] width 1001 height 21
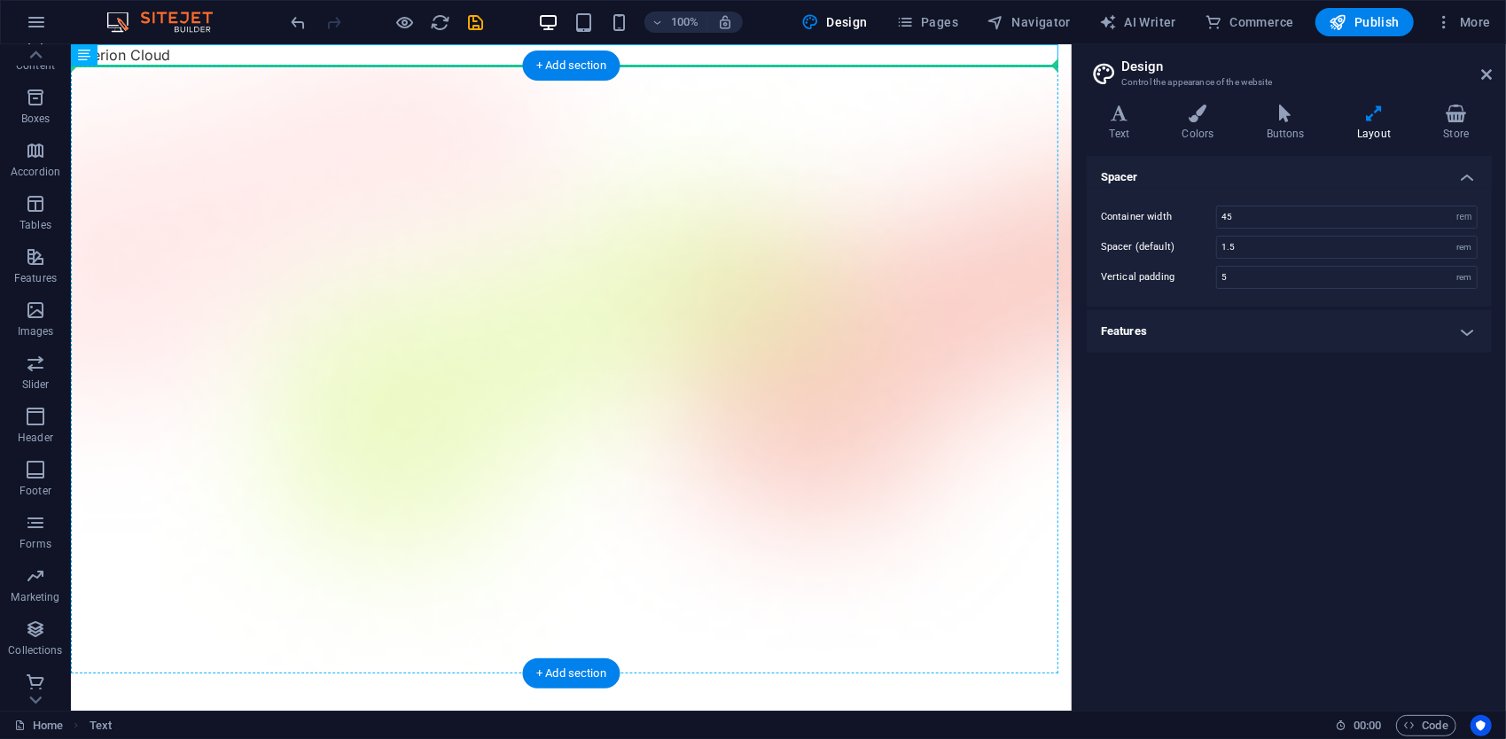
drag, startPoint x: 270, startPoint y: 52, endPoint x: 199, endPoint y: 75, distance: 73.7
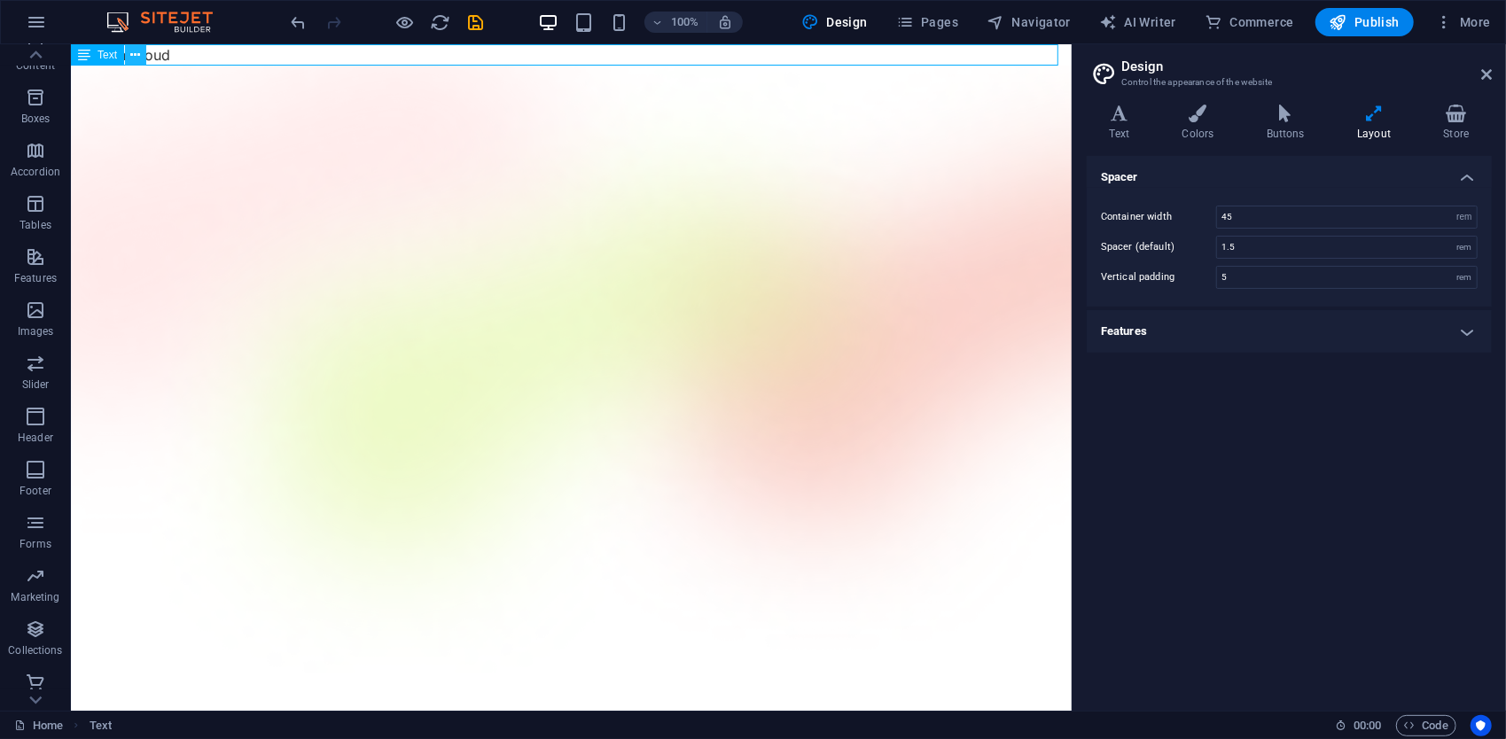
click at [145, 53] on button at bounding box center [135, 54] width 21 height 21
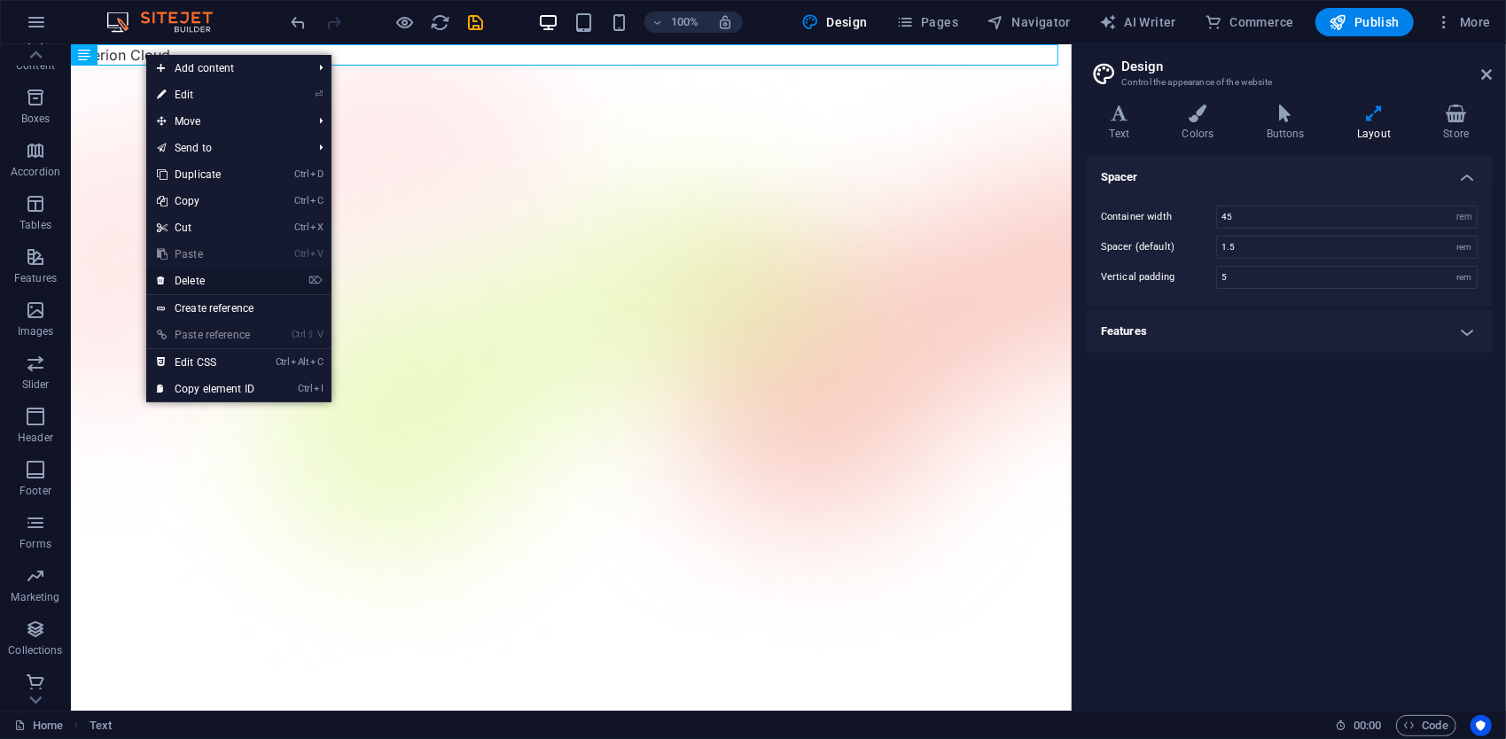
click at [214, 274] on link "⌦ Delete" at bounding box center [205, 281] width 119 height 27
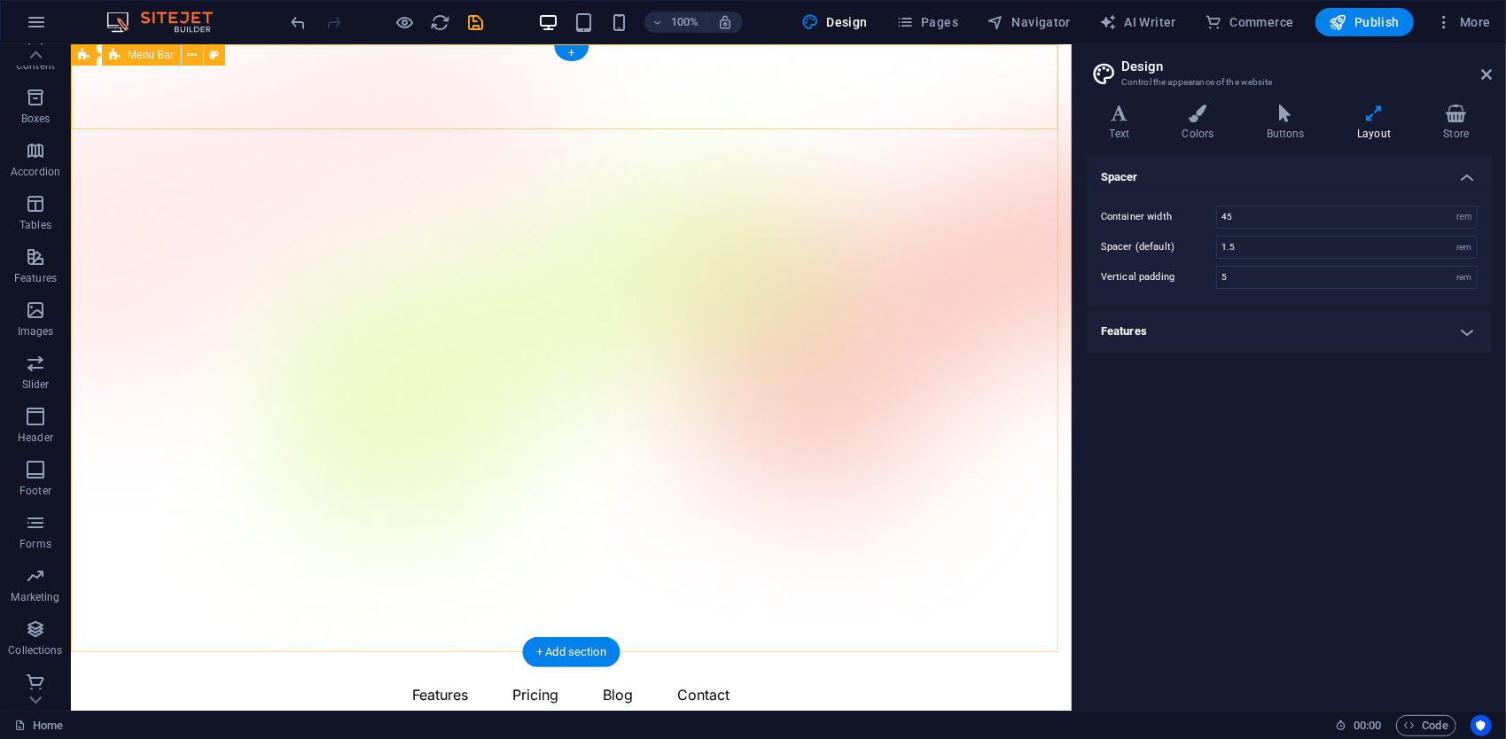
click at [194, 652] on div "New text element Menu Features Pricing Blog Contact Download App" at bounding box center [570, 714] width 1001 height 124
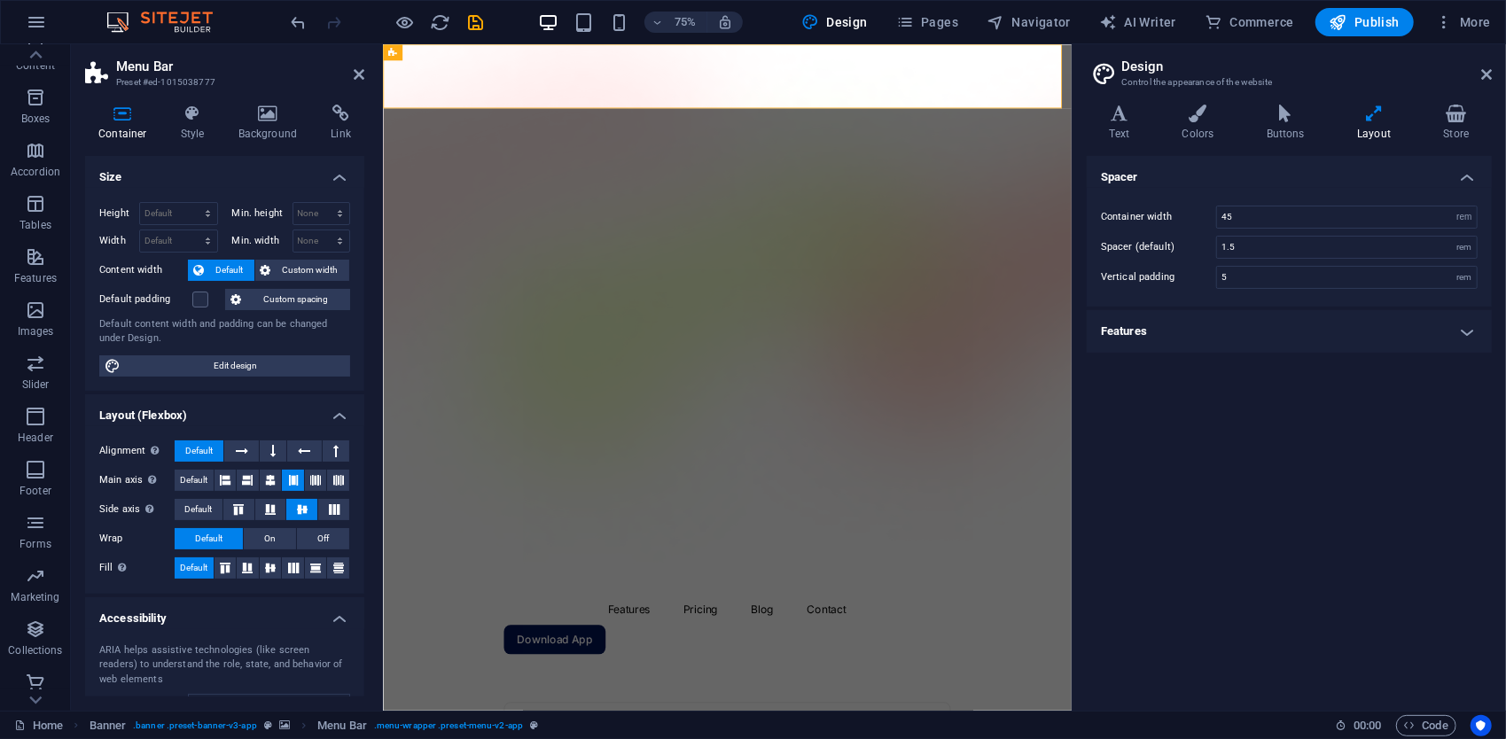
click at [191, 149] on div "Container Style Background Link Size Height Default px rem % vh vw Min. height …" at bounding box center [224, 401] width 279 height 592
click at [215, 136] on h4 "Style" at bounding box center [197, 123] width 58 height 37
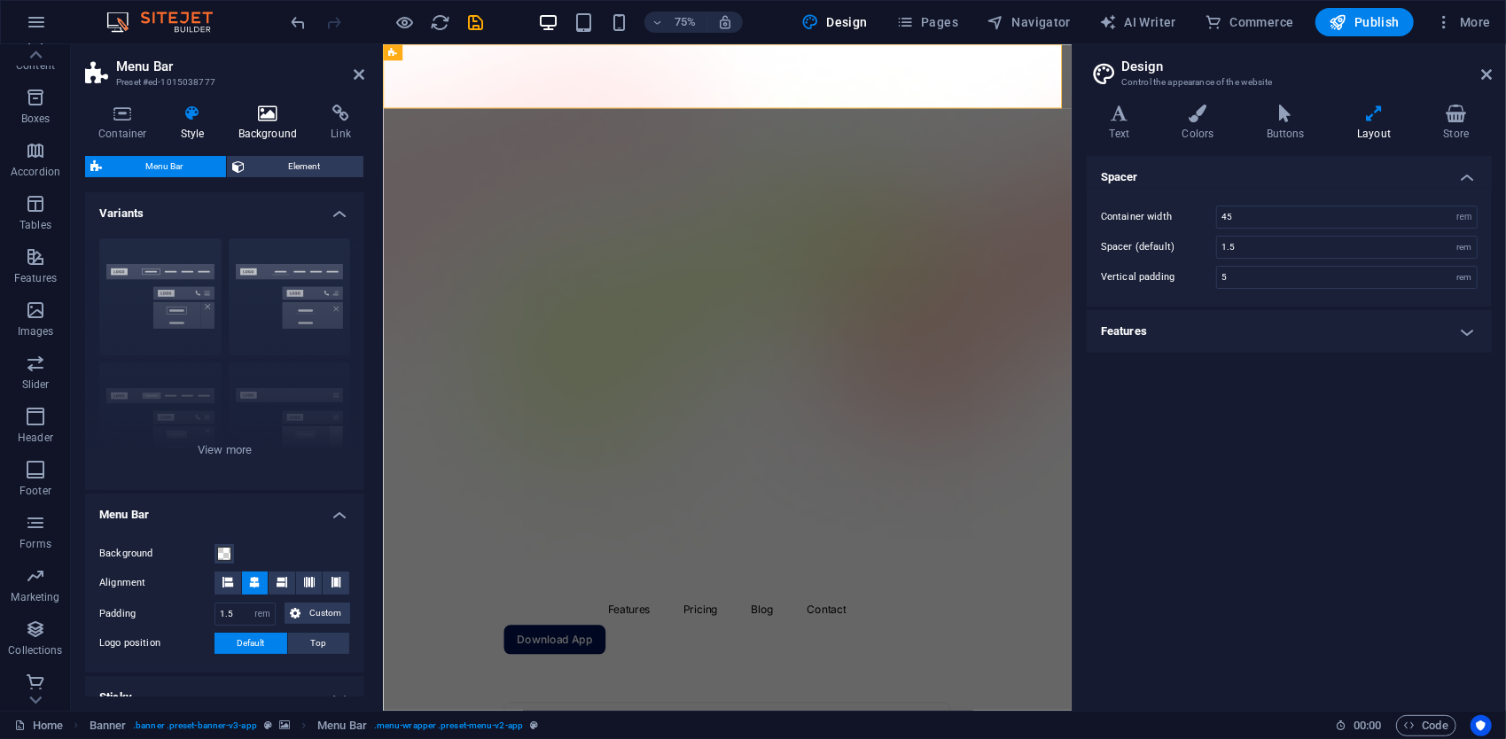
click at [277, 134] on h4 "Background" at bounding box center [271, 123] width 93 height 37
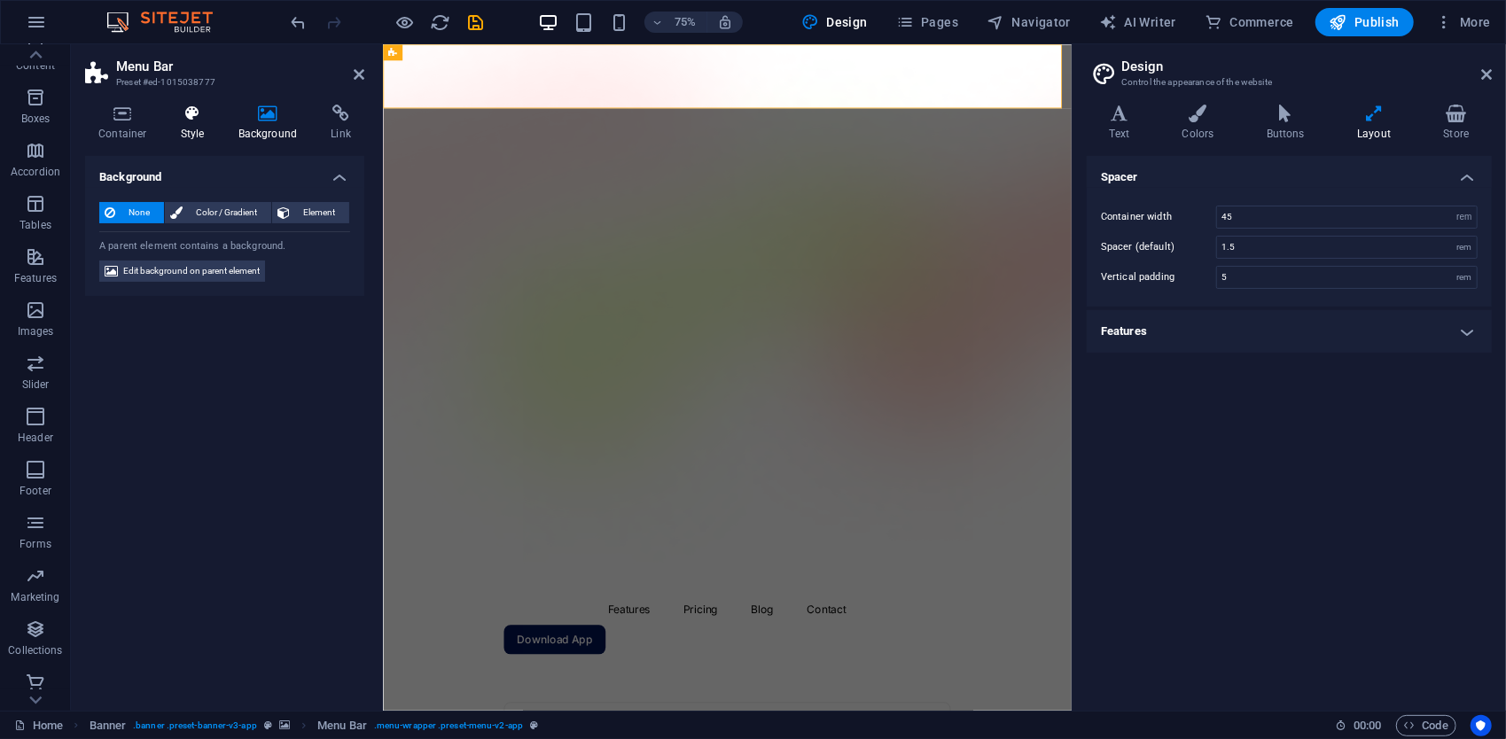
click at [199, 123] on h4 "Style" at bounding box center [197, 123] width 58 height 37
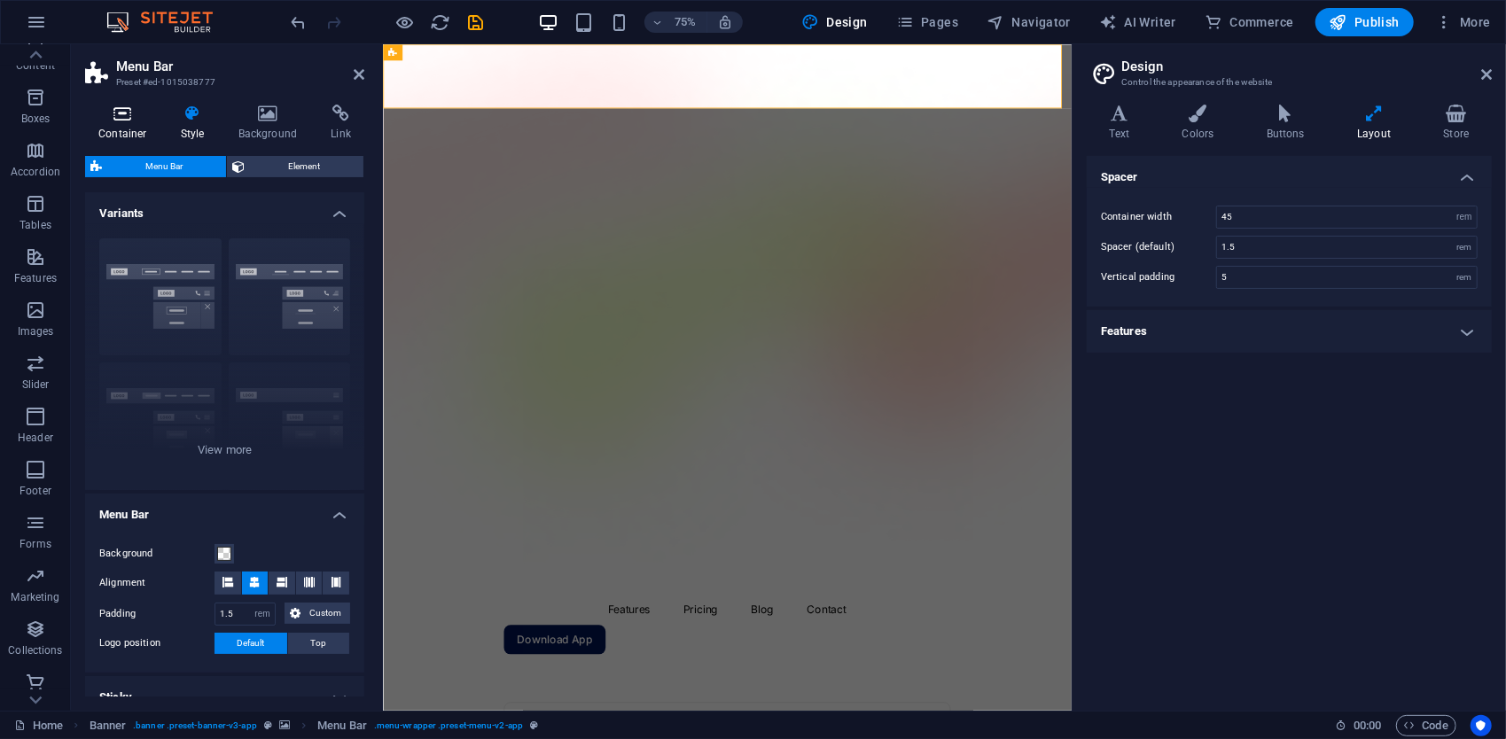
click at [152, 122] on h4 "Container" at bounding box center [126, 123] width 82 height 37
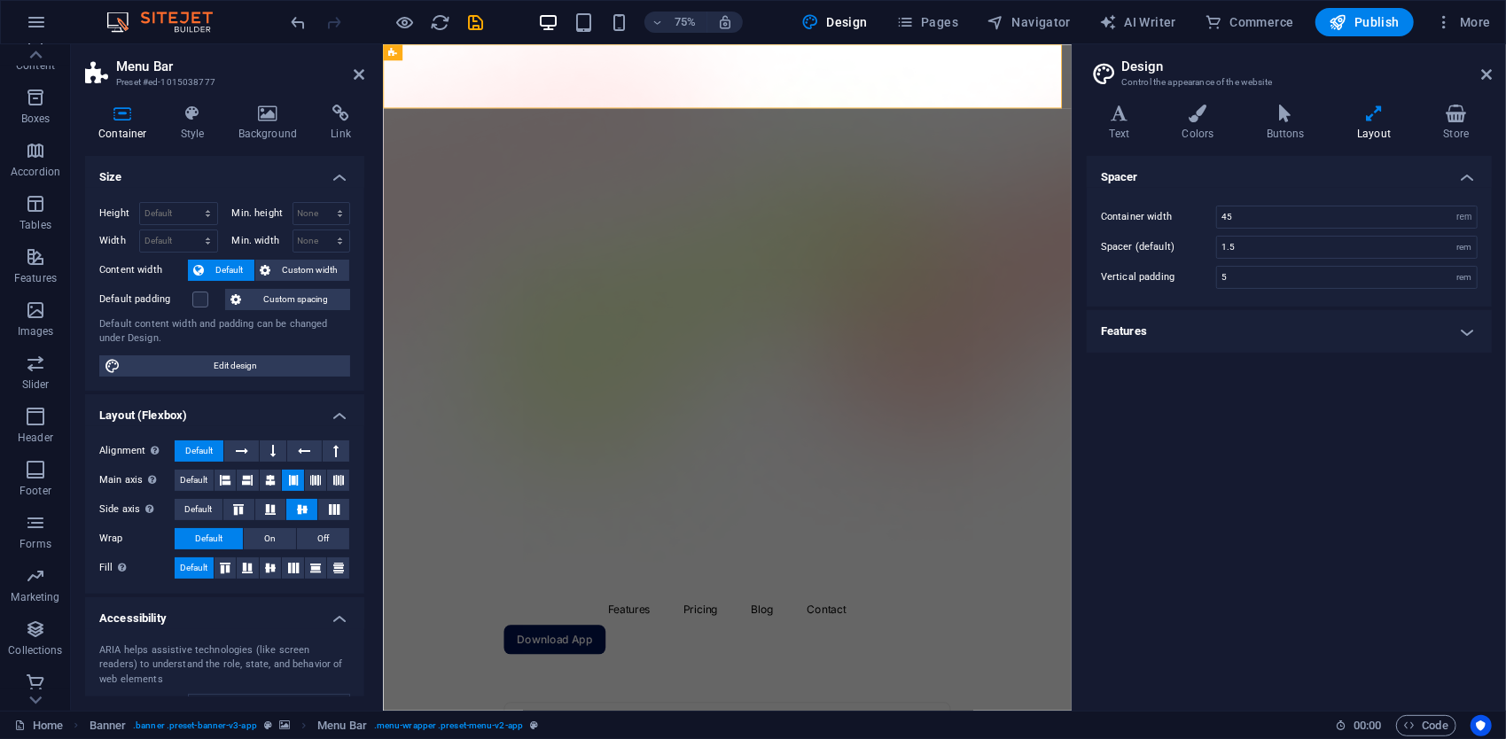
click at [347, 74] on header "Menu Bar Preset #ed-1015038777" at bounding box center [224, 67] width 279 height 46
click at [446, 53] on button at bounding box center [442, 52] width 16 height 16
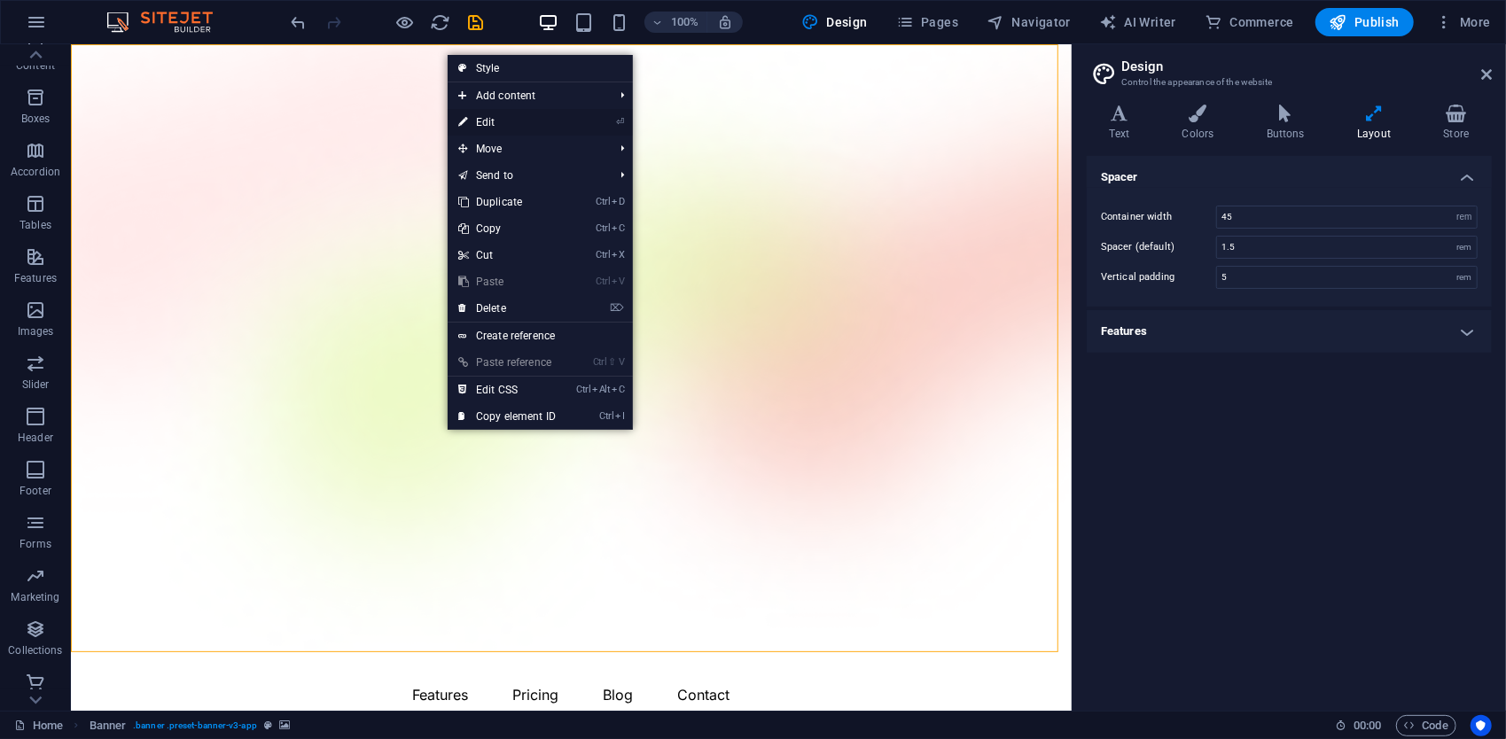
click at [621, 121] on icon "⏎" at bounding box center [620, 122] width 8 height 12
select select "vh"
select select "header"
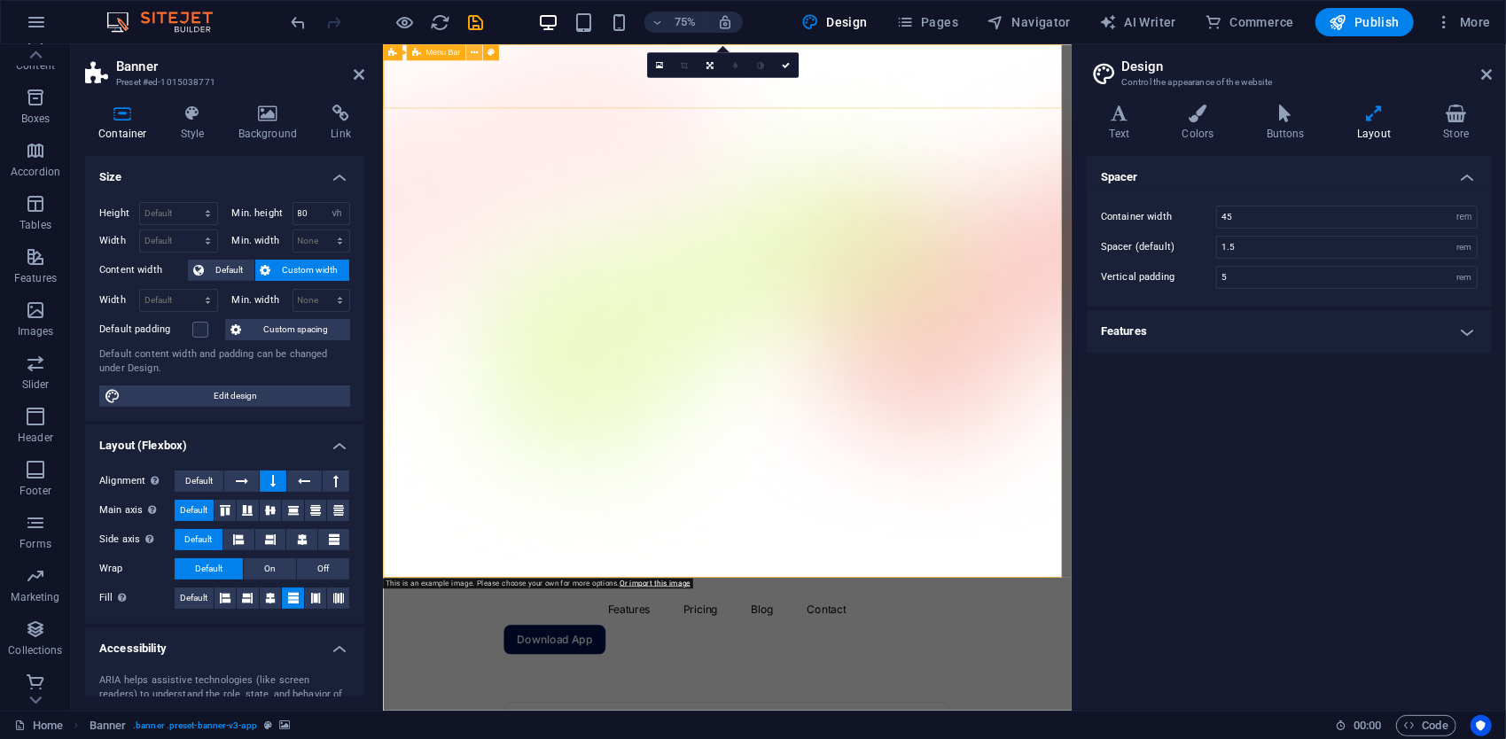
click at [479, 53] on button at bounding box center [474, 52] width 16 height 16
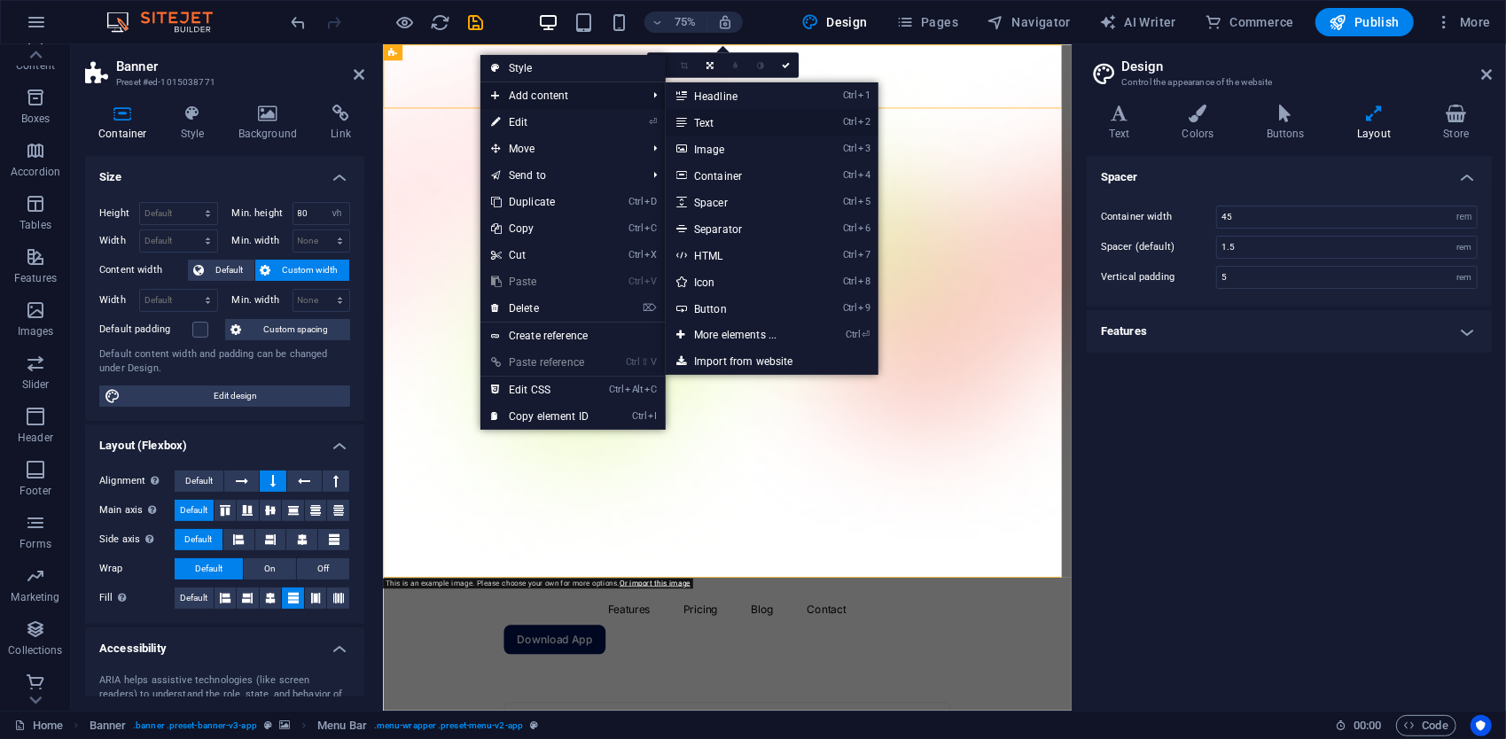
click at [736, 117] on link "Ctrl 2 Text" at bounding box center [739, 122] width 146 height 27
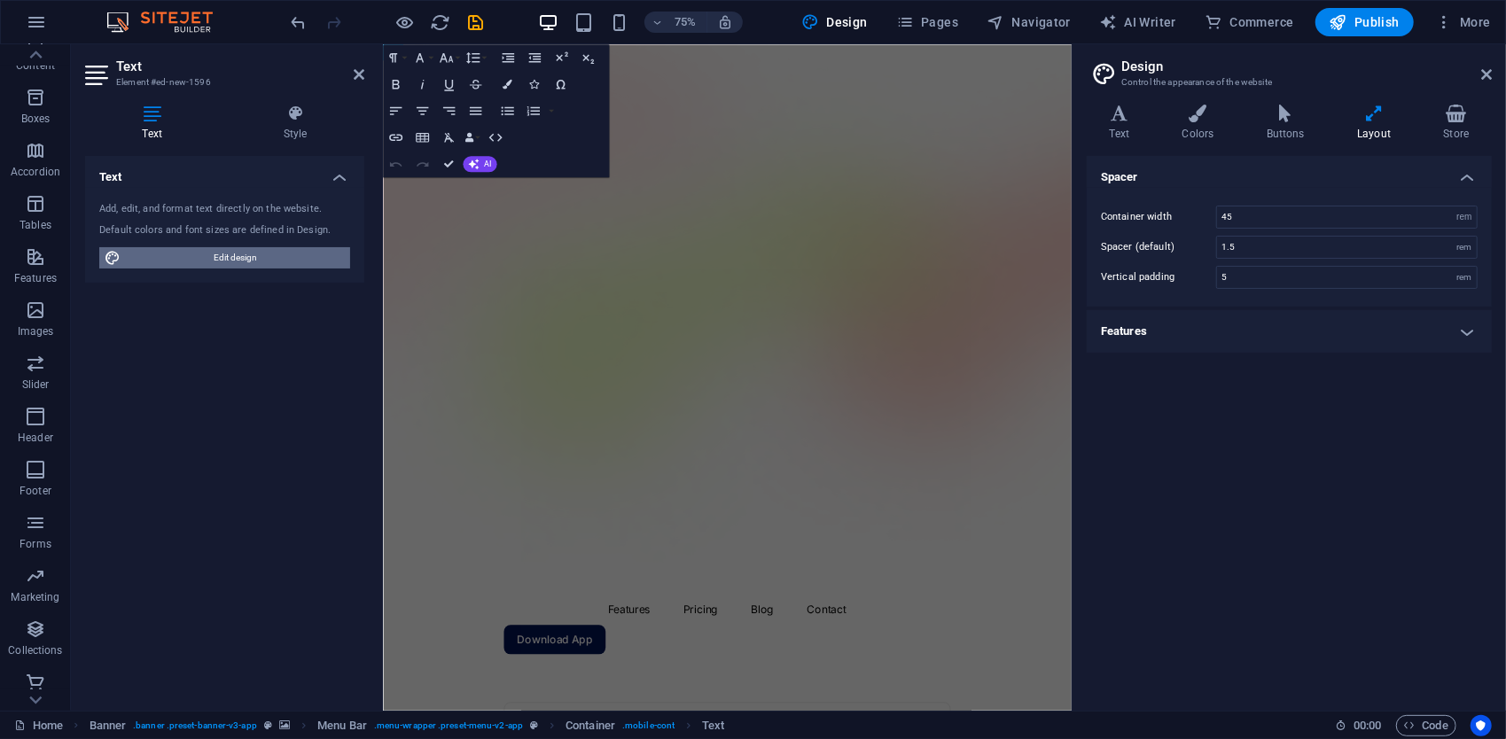
click at [278, 254] on span "Edit design" at bounding box center [235, 257] width 219 height 21
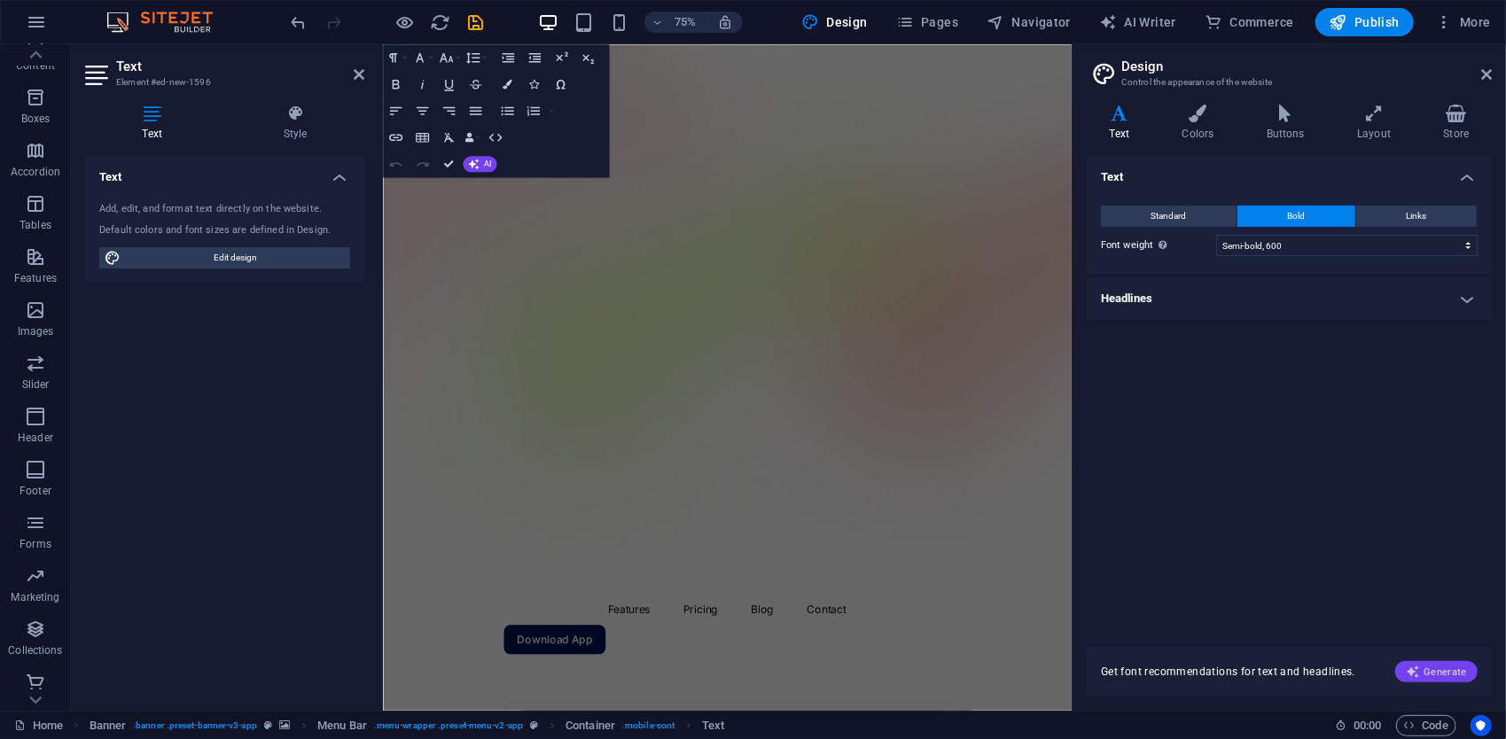
click at [1426, 676] on span "Generate" at bounding box center [1436, 672] width 61 height 14
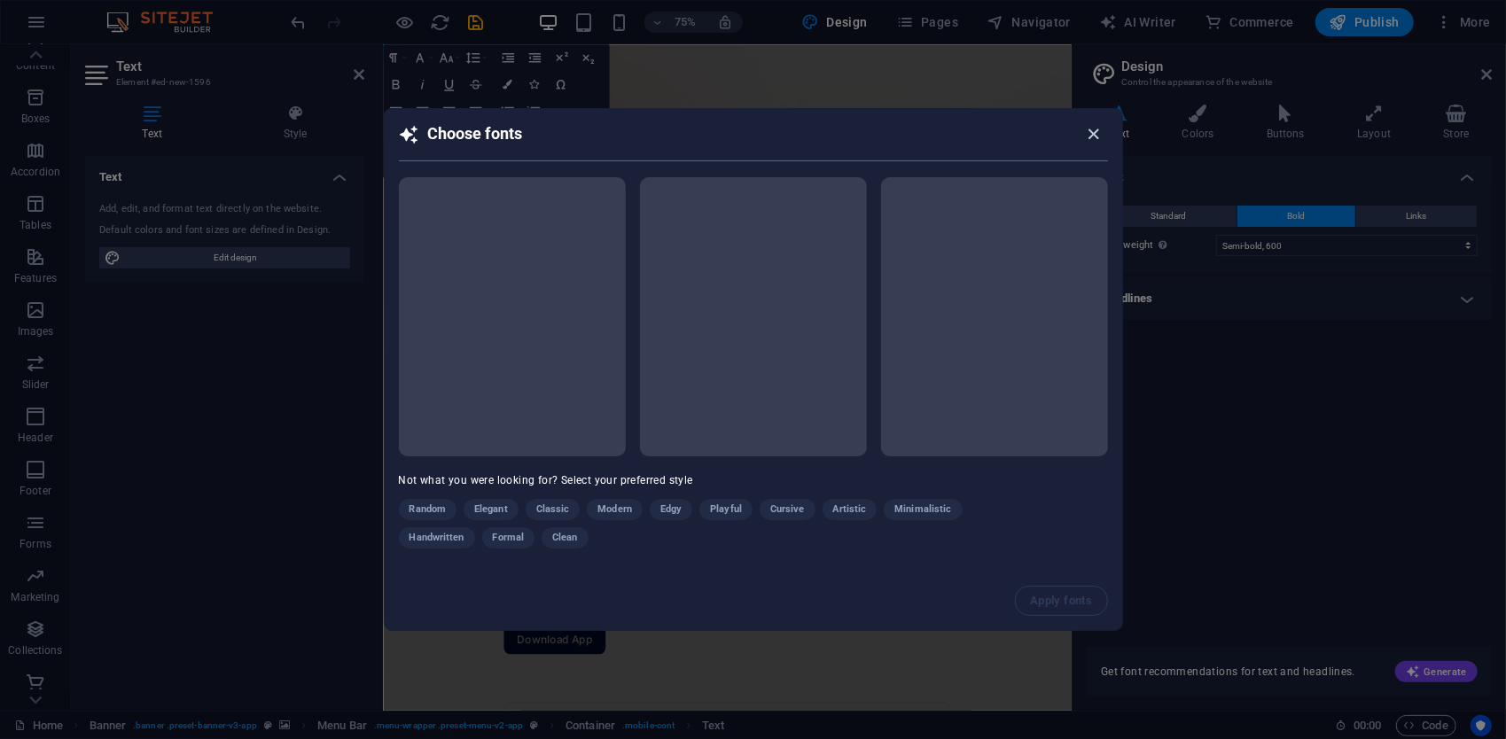
click at [1087, 138] on icon "button" at bounding box center [1093, 134] width 20 height 20
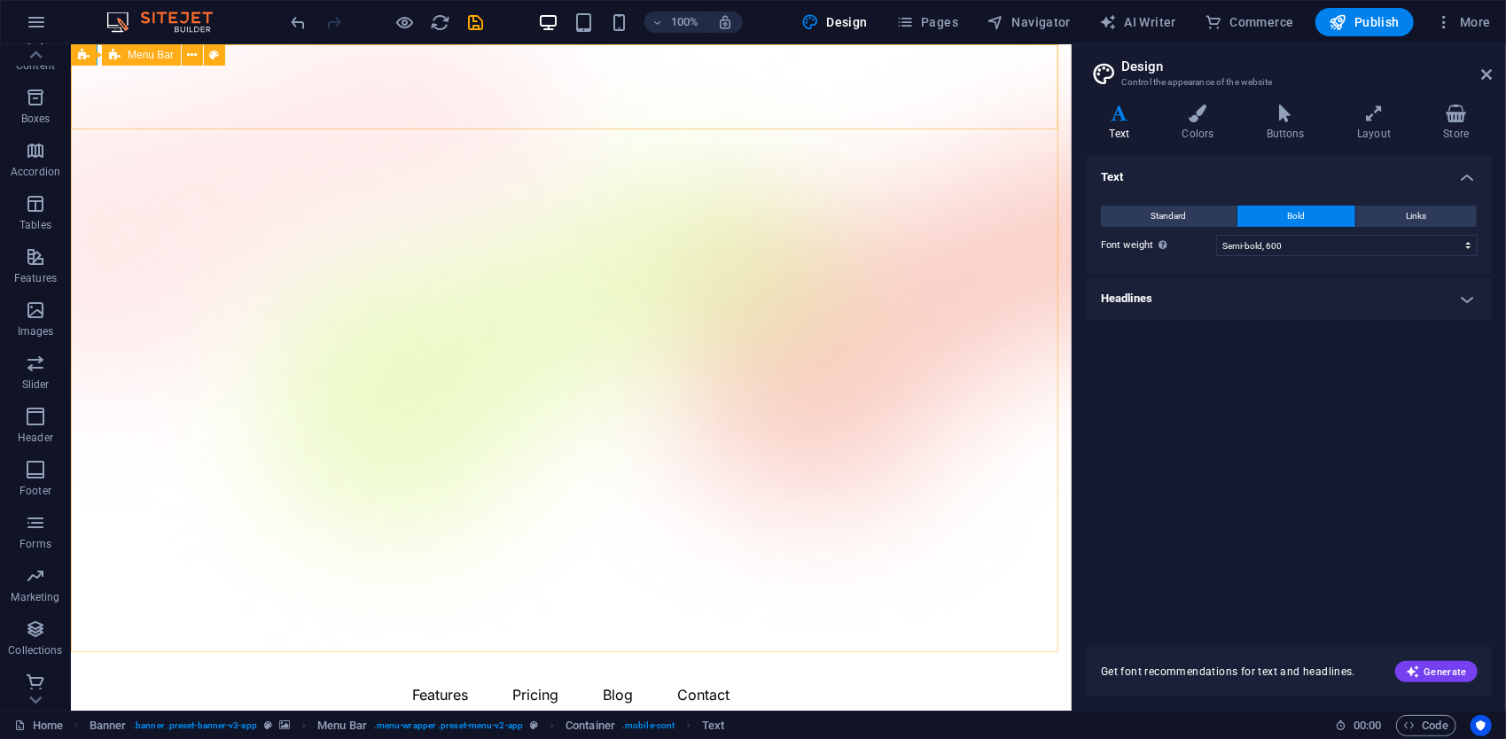
click at [163, 62] on div "Menu Bar" at bounding box center [141, 54] width 79 height 21
click at [153, 53] on span "Menu Bar" at bounding box center [151, 55] width 46 height 11
click at [156, 51] on span "Menu Bar" at bounding box center [151, 55] width 46 height 11
click at [182, 54] on button at bounding box center [192, 54] width 21 height 21
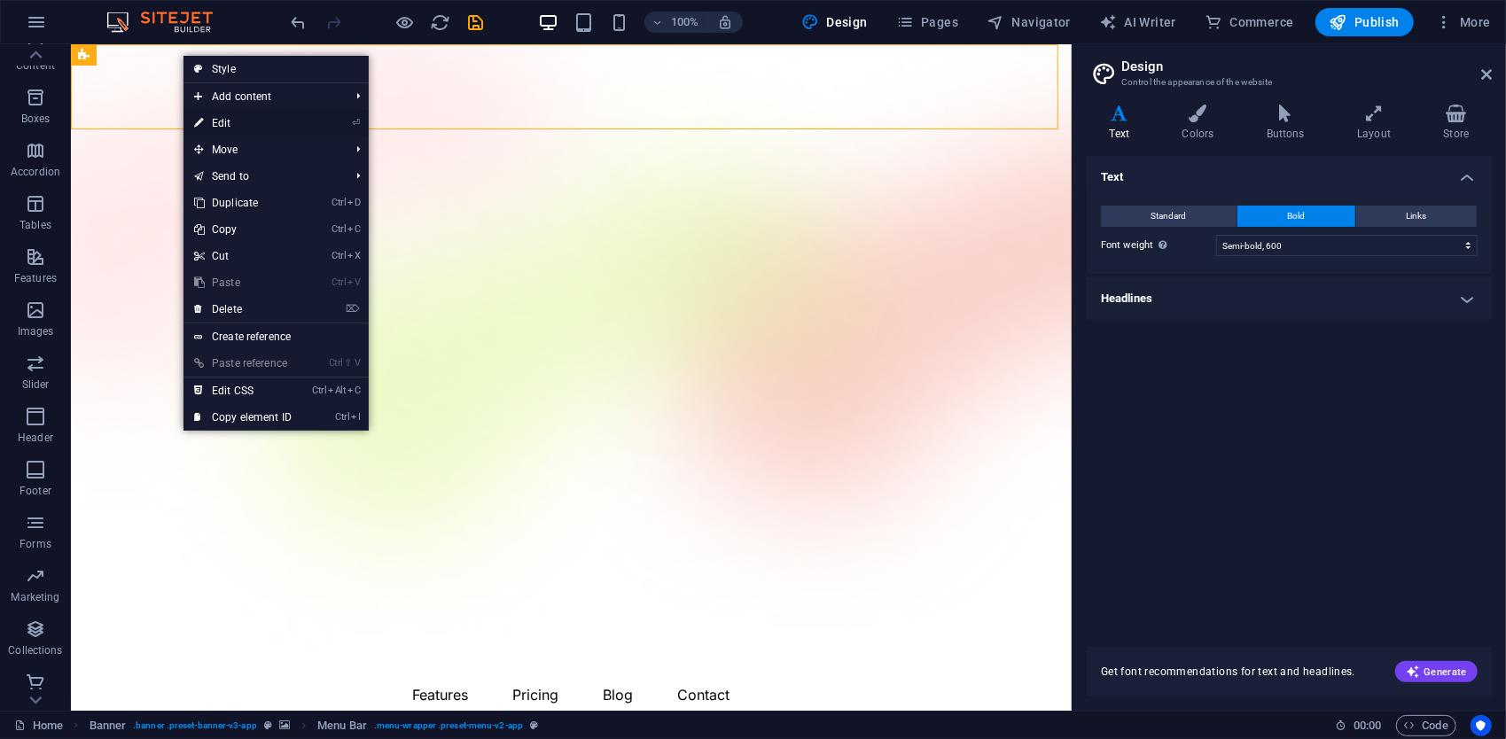
click at [225, 116] on link "⏎ Edit" at bounding box center [243, 123] width 119 height 27
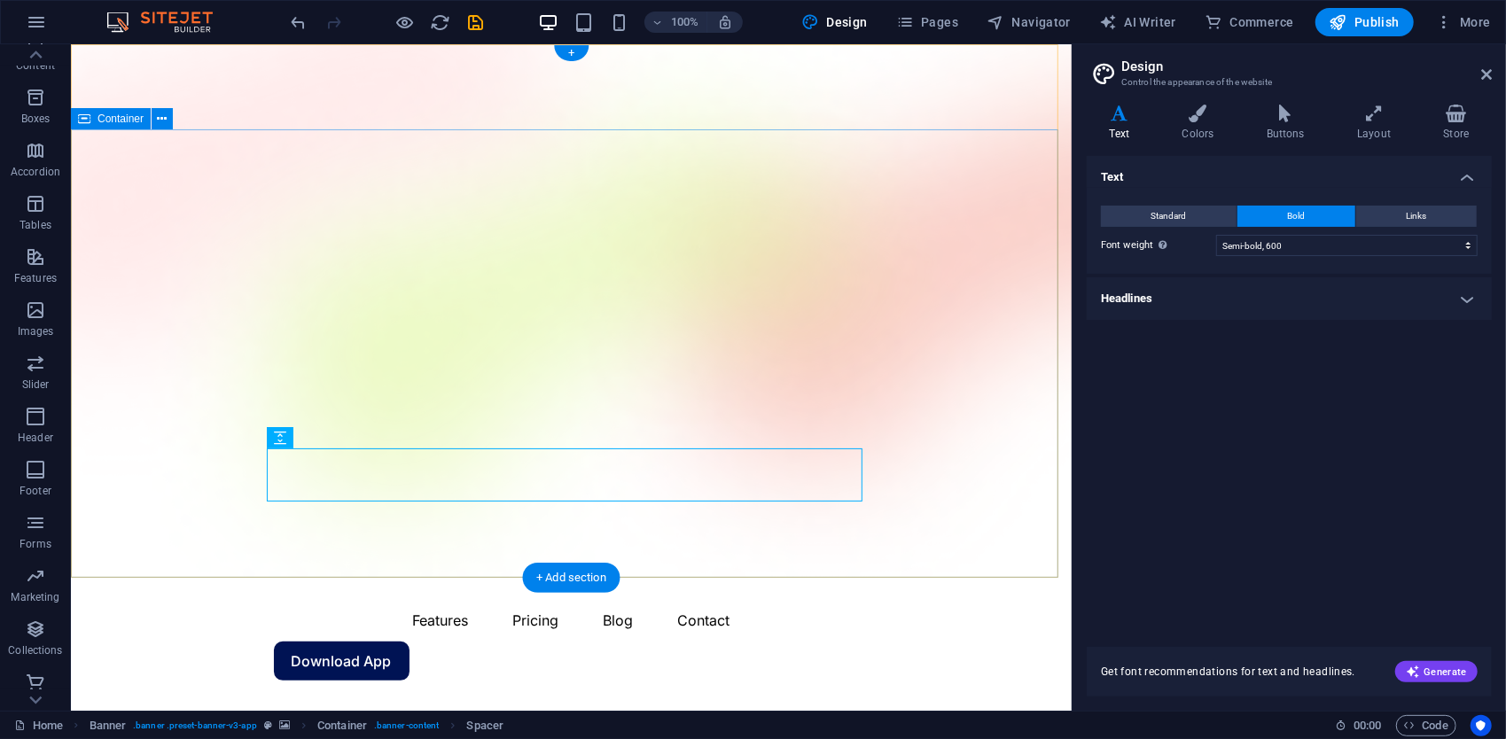
drag, startPoint x: 788, startPoint y: 342, endPoint x: 763, endPoint y: 327, distance: 29.0
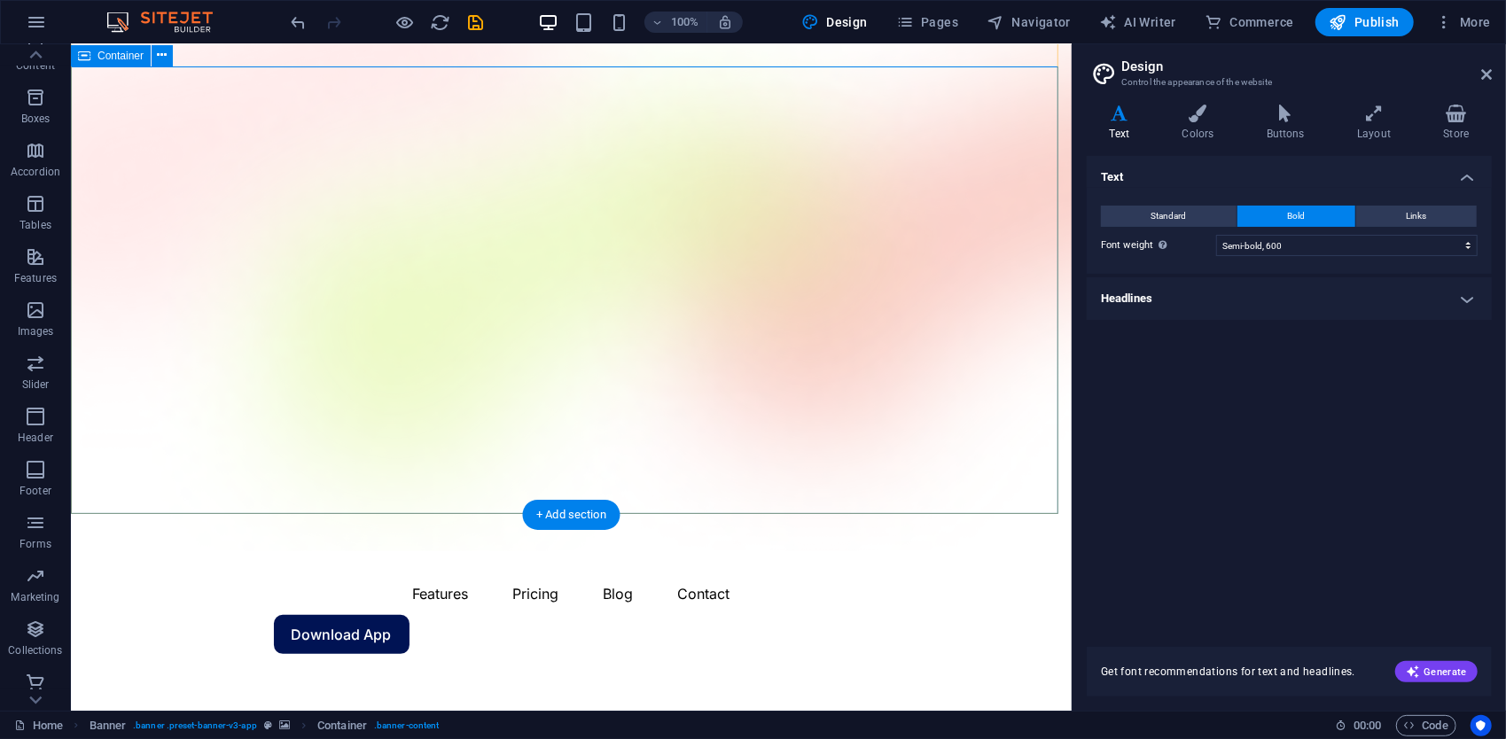
scroll to position [89, 0]
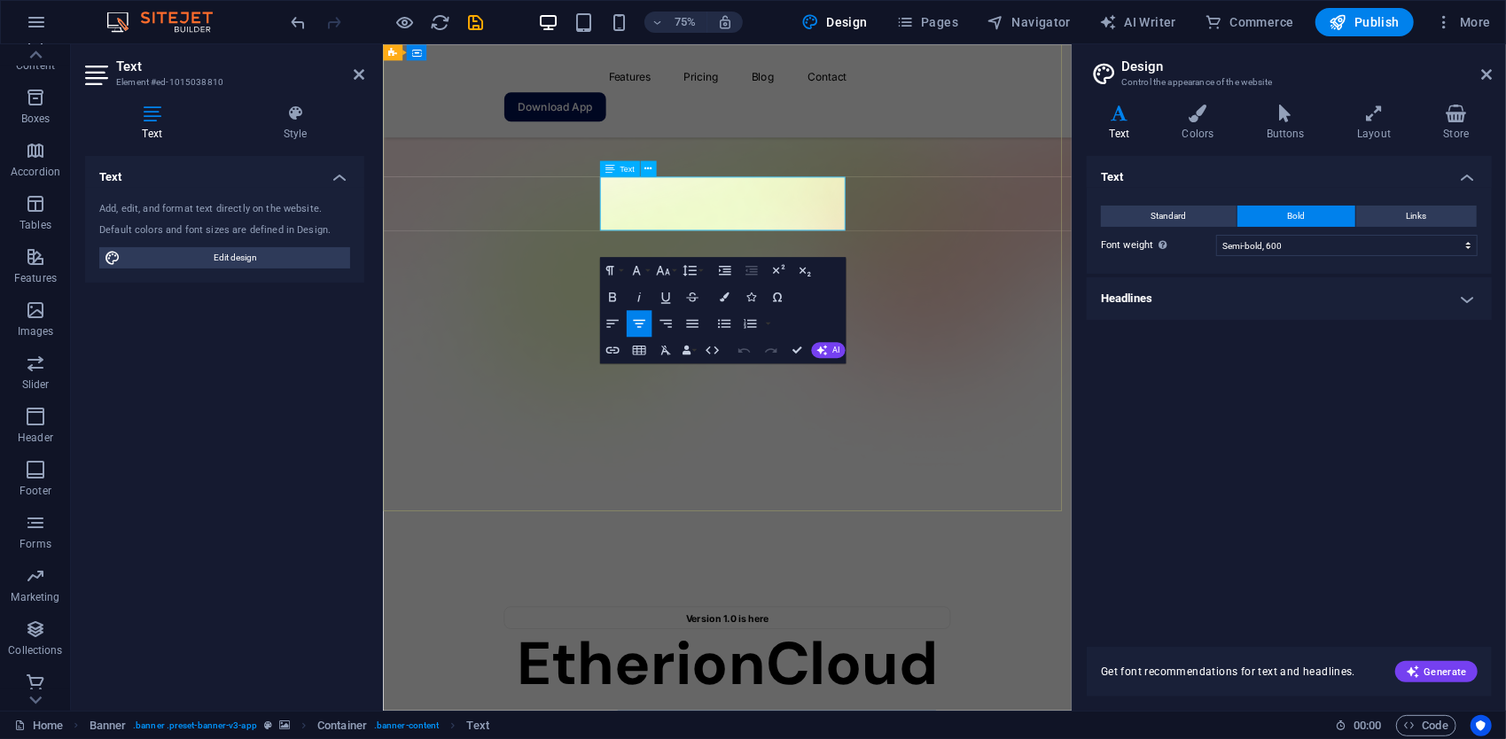
drag, startPoint x: 958, startPoint y: 273, endPoint x: 808, endPoint y: 222, distance: 159.2
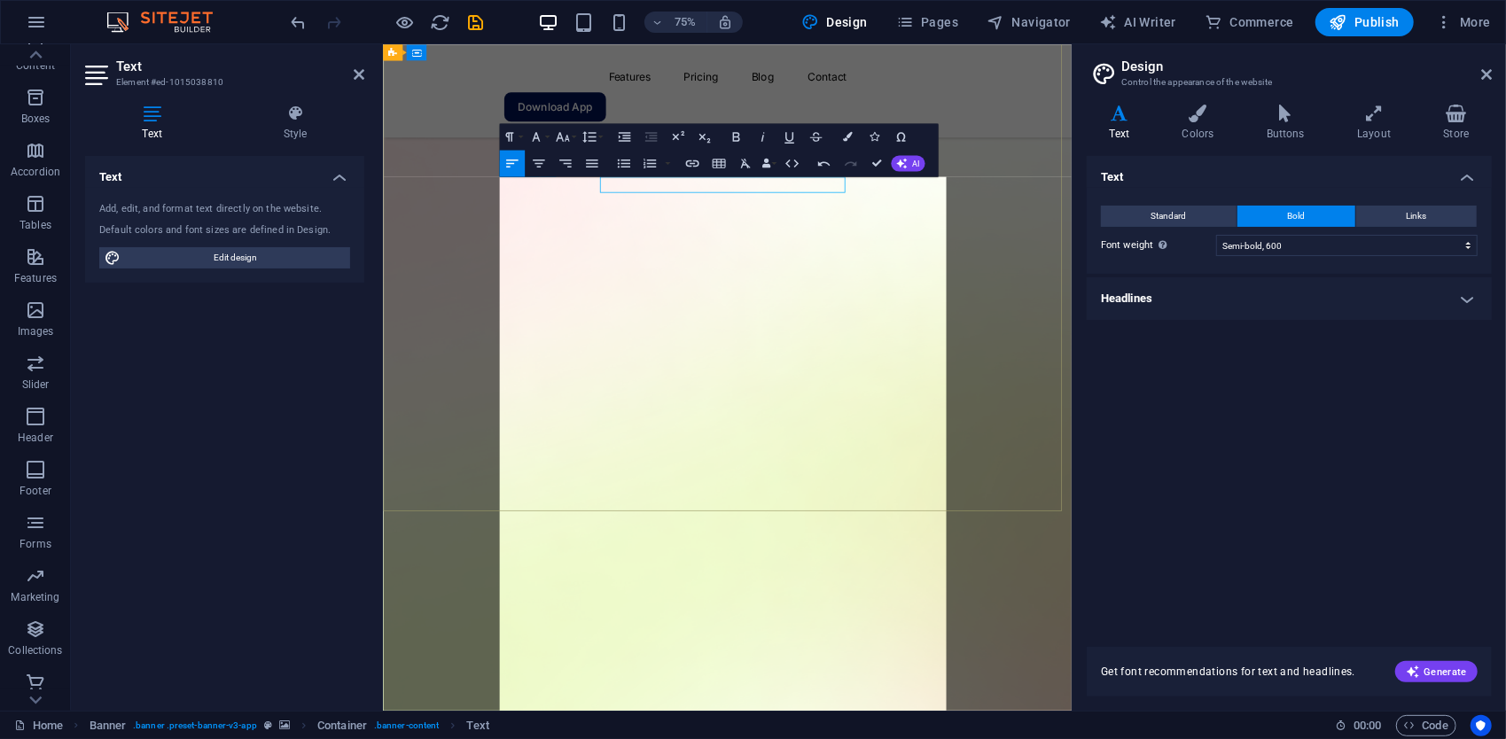
scroll to position [0, 2269]
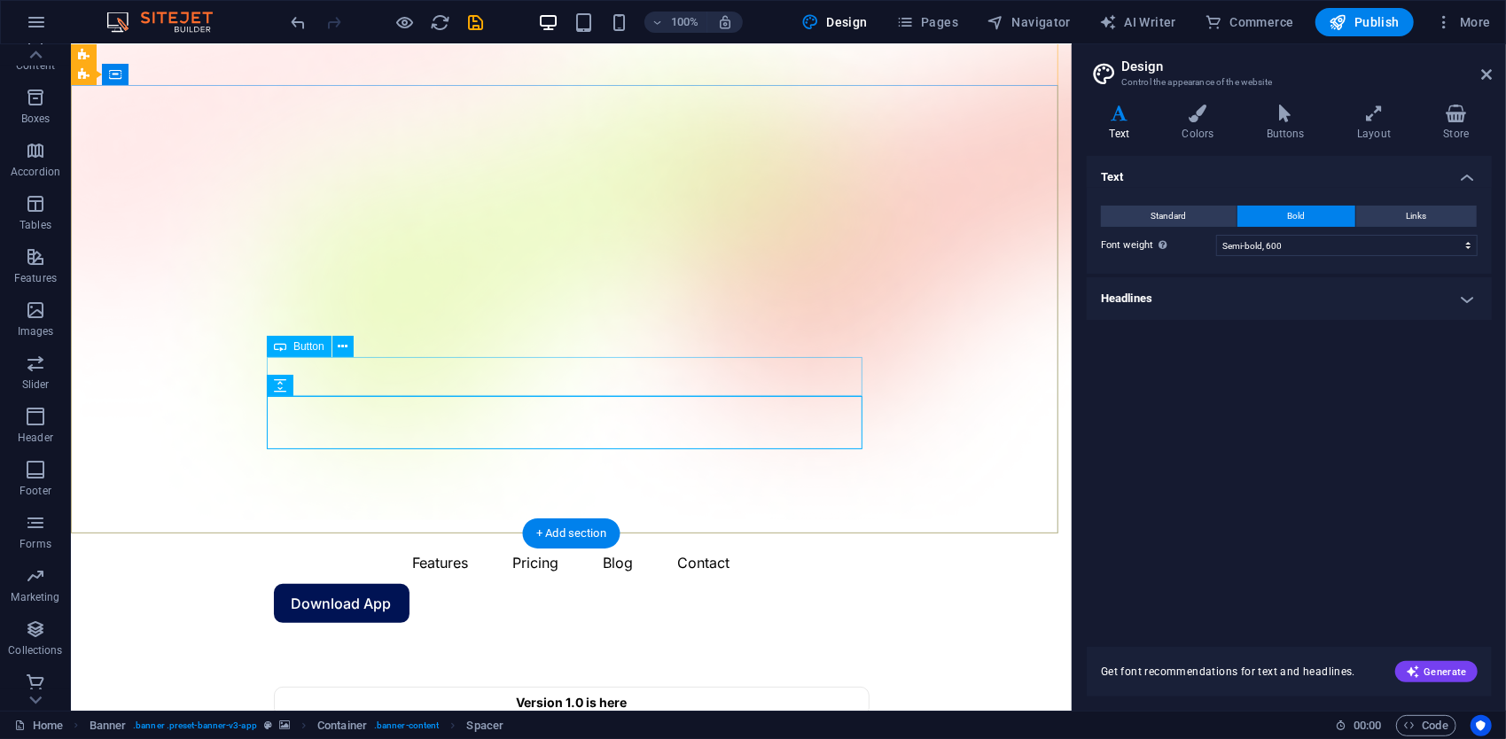
scroll to position [0, 0]
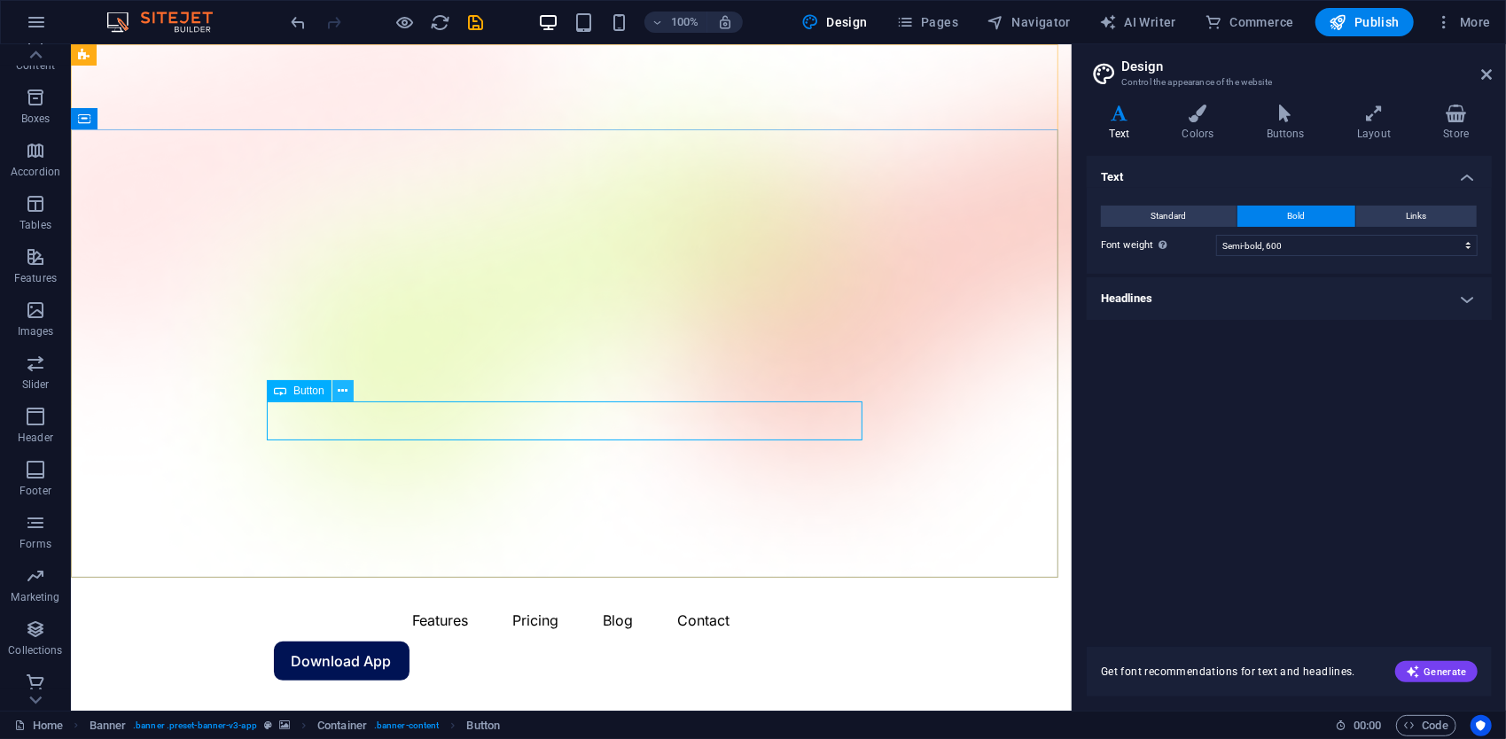
click at [341, 392] on icon at bounding box center [343, 391] width 10 height 19
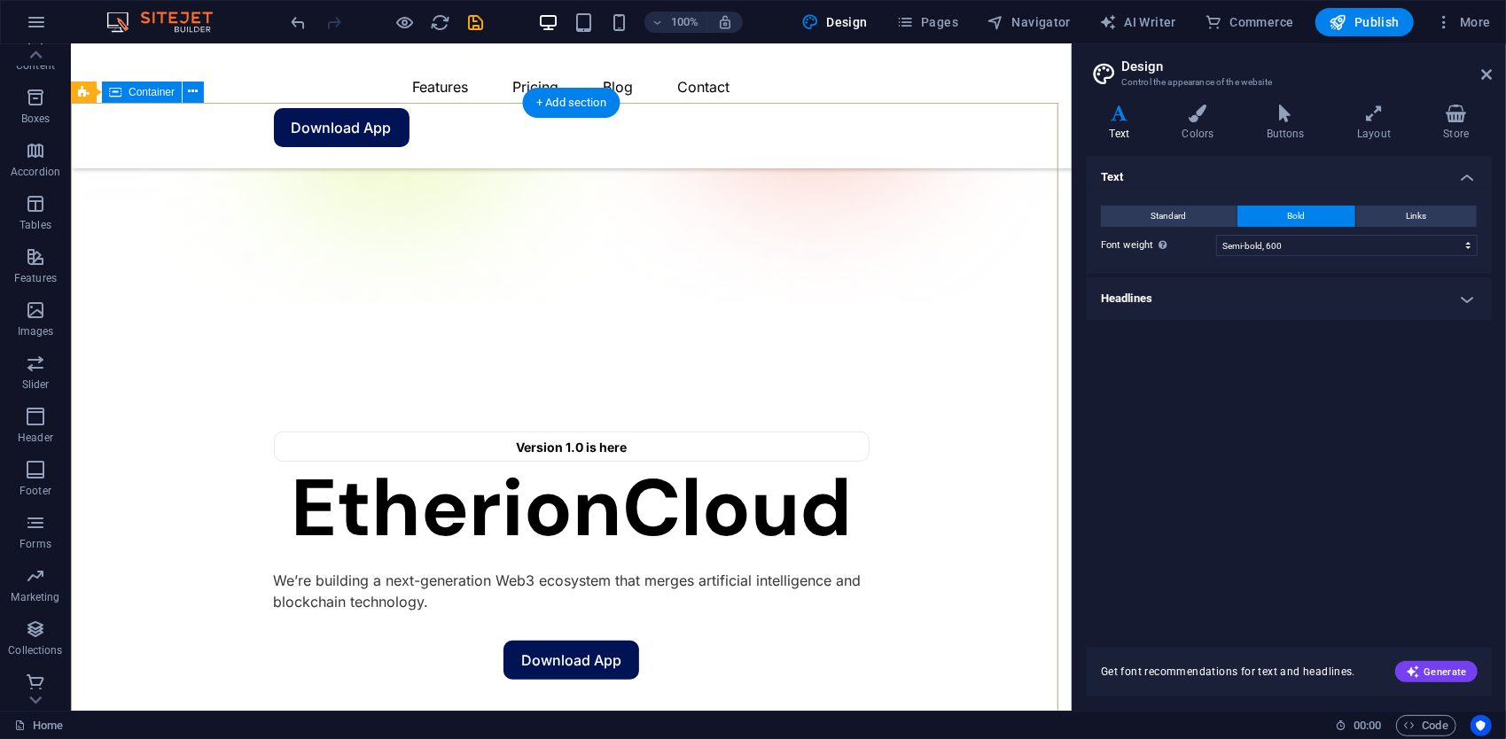
scroll to position [266, 0]
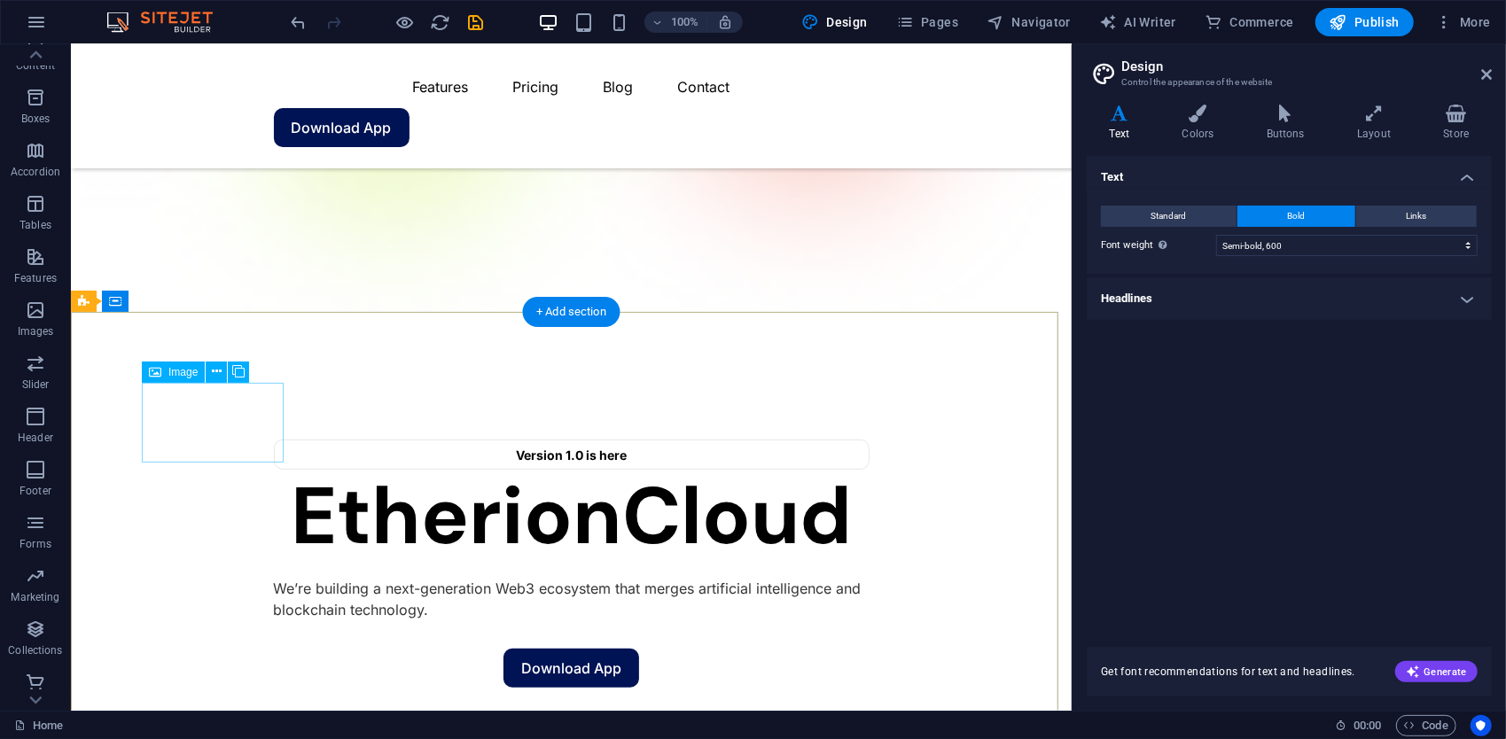
click at [210, 370] on button at bounding box center [216, 372] width 21 height 21
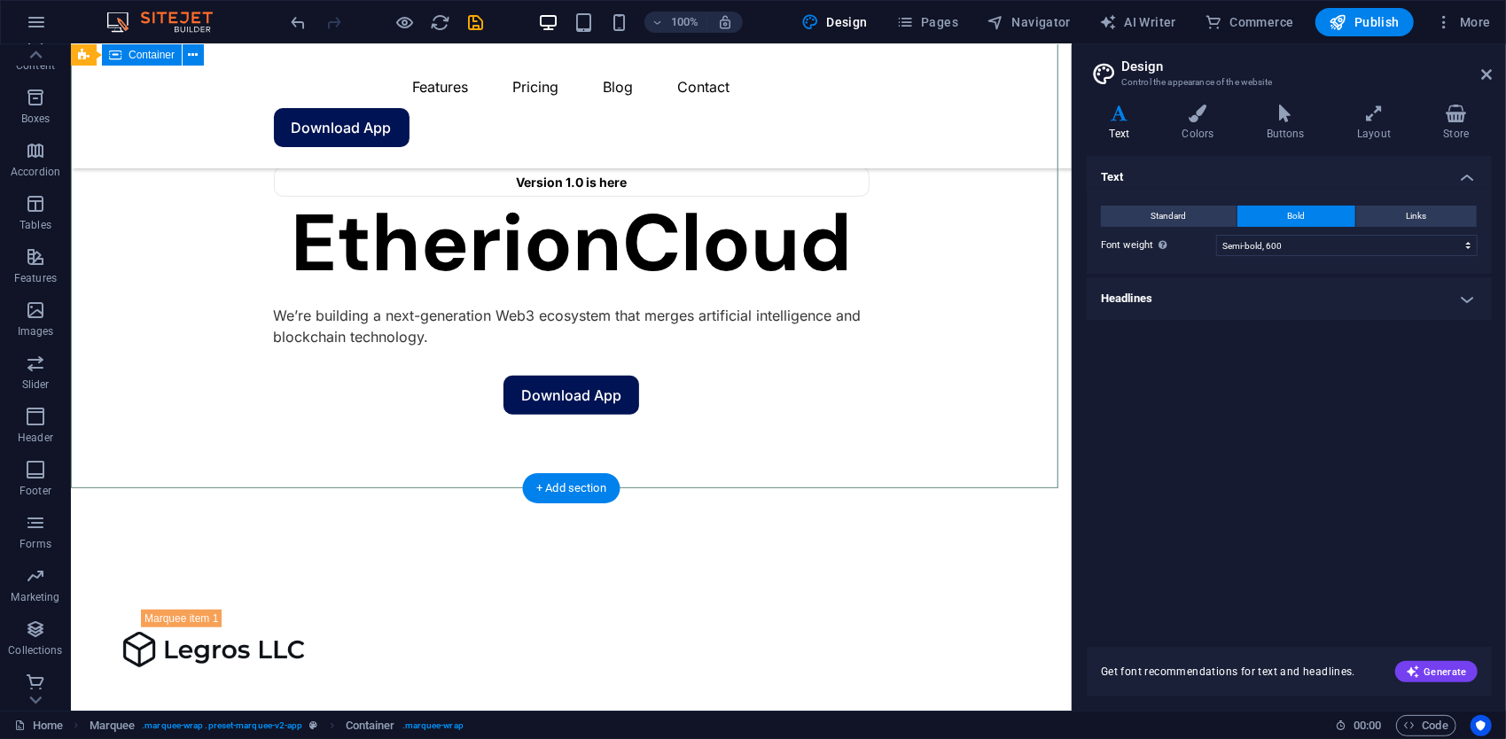
scroll to position [532, 0]
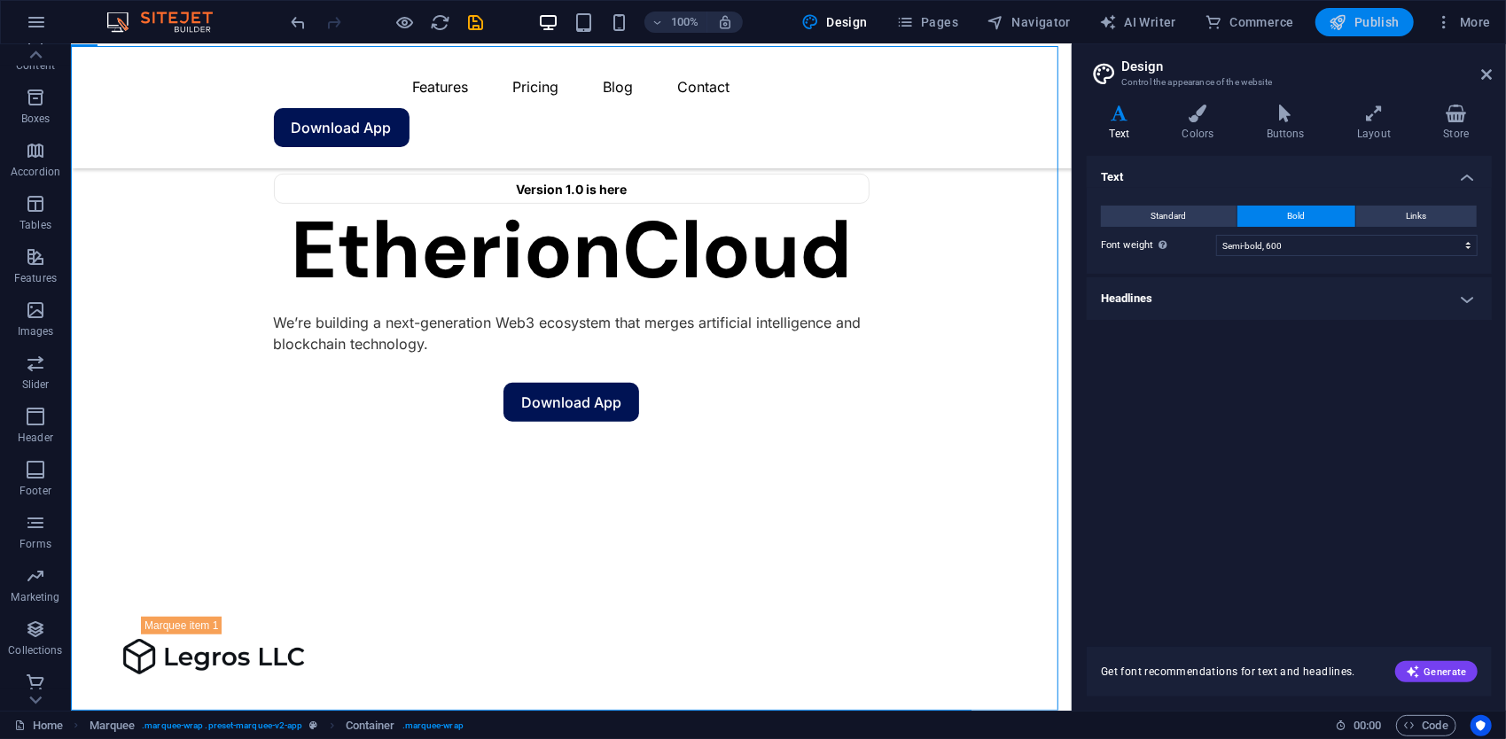
click at [1348, 14] on icon "button" at bounding box center [1339, 22] width 18 height 18
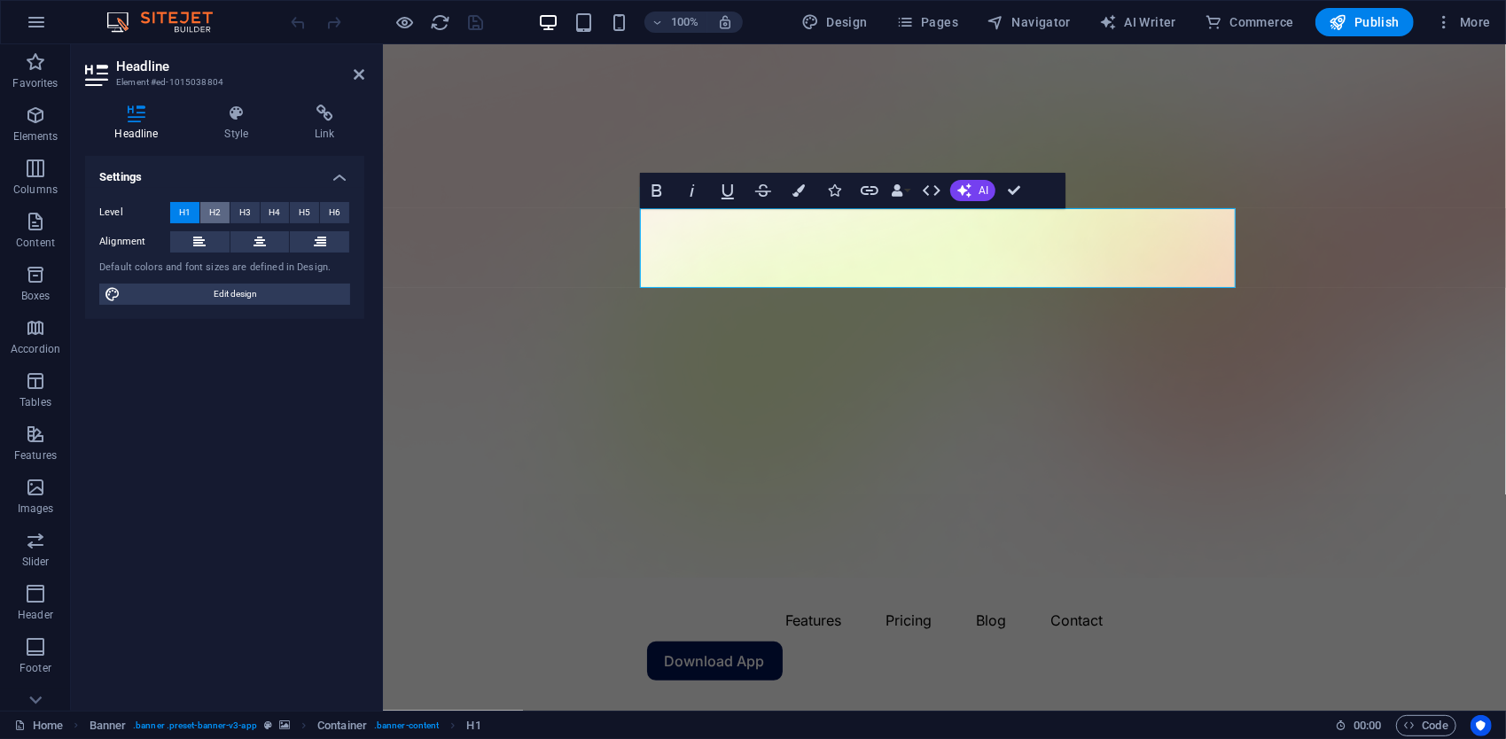
click at [222, 209] on button "H2" at bounding box center [214, 212] width 29 height 21
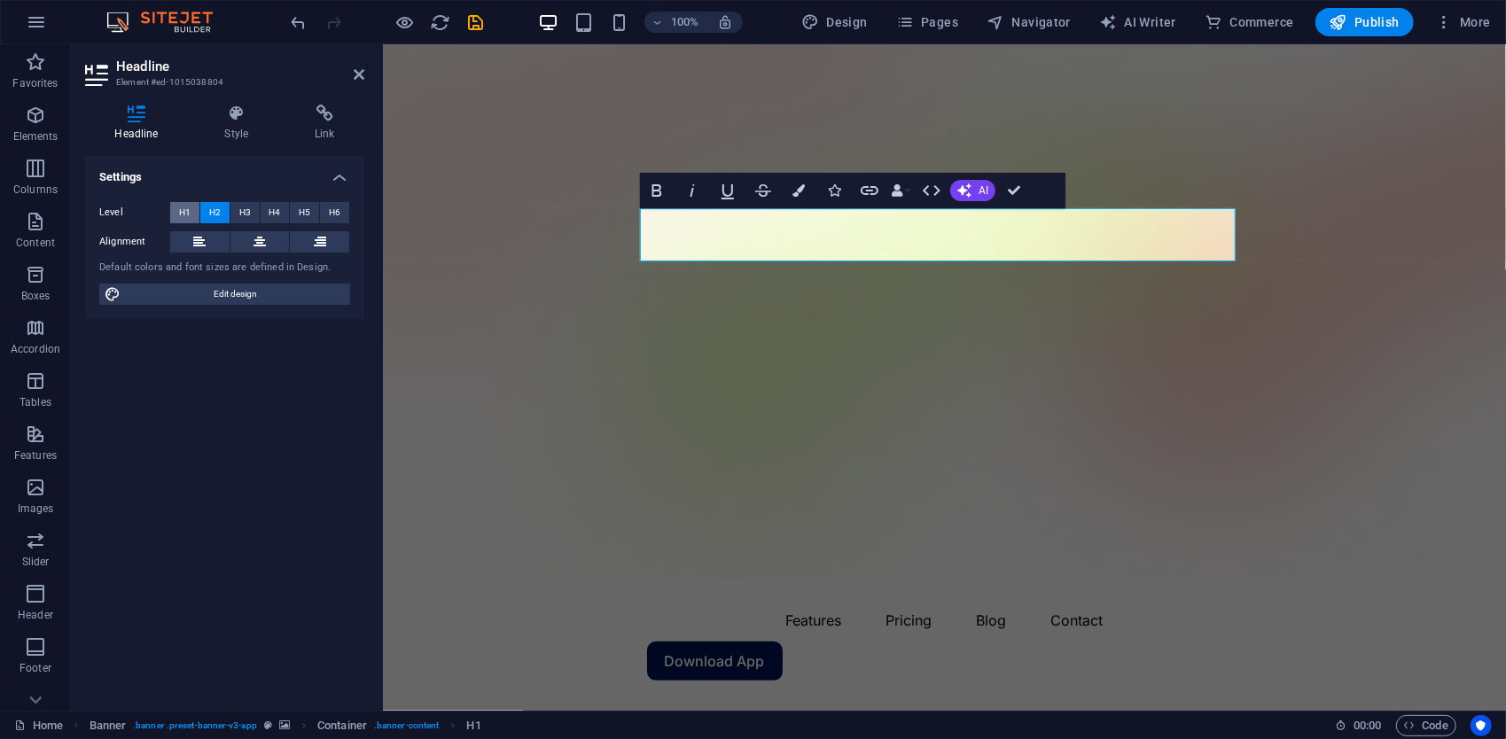
click at [178, 204] on button "H1" at bounding box center [184, 212] width 29 height 21
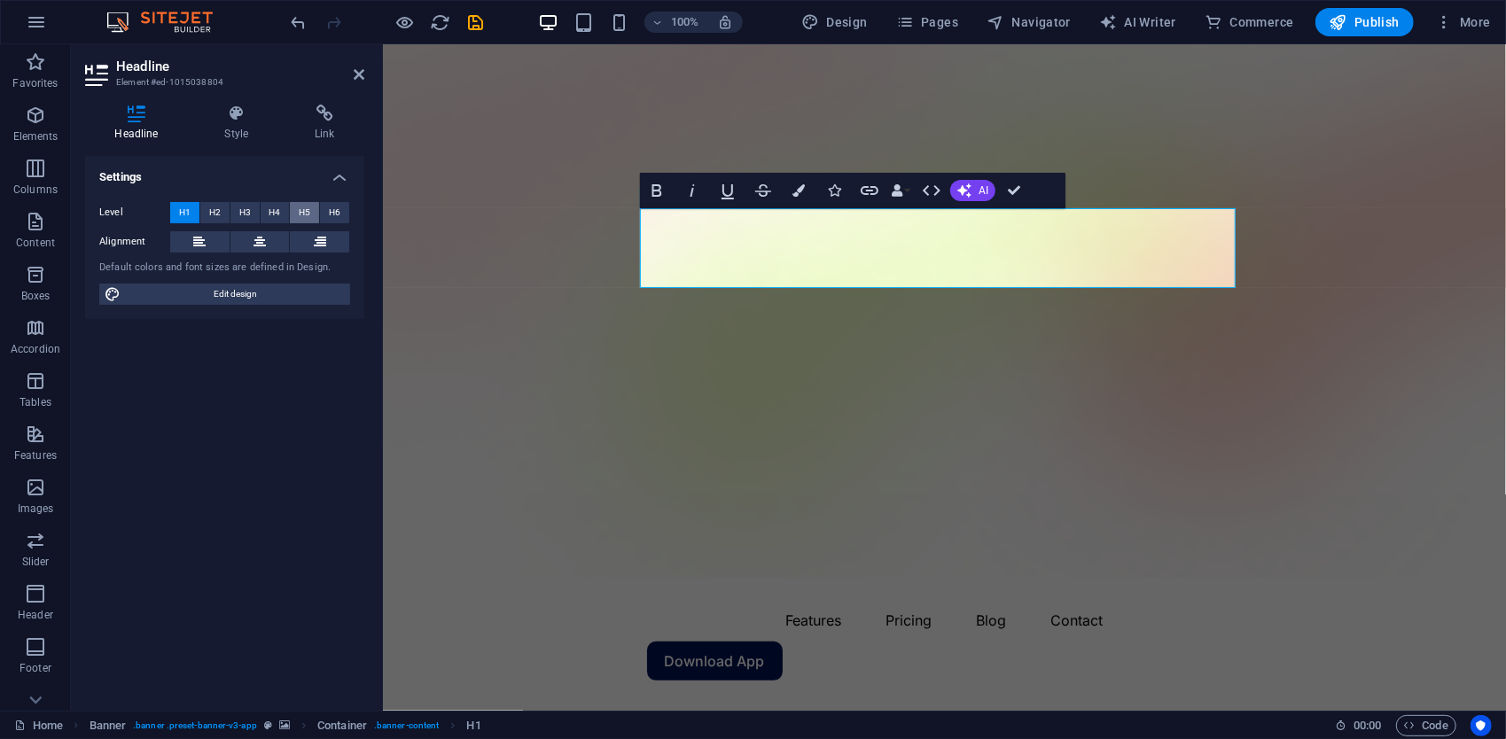
click at [311, 218] on button "H5" at bounding box center [304, 212] width 29 height 21
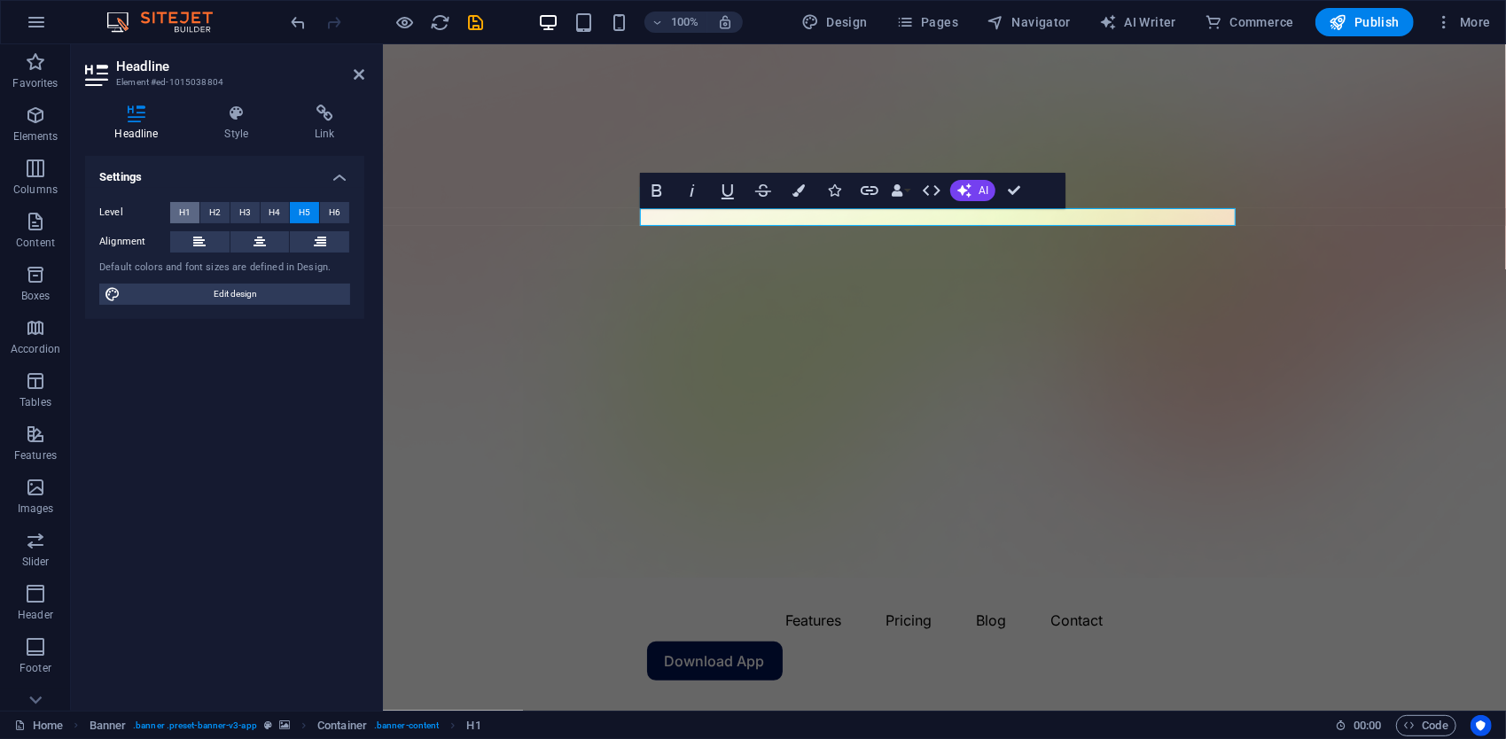
click at [189, 209] on span "H1" at bounding box center [185, 212] width 12 height 21
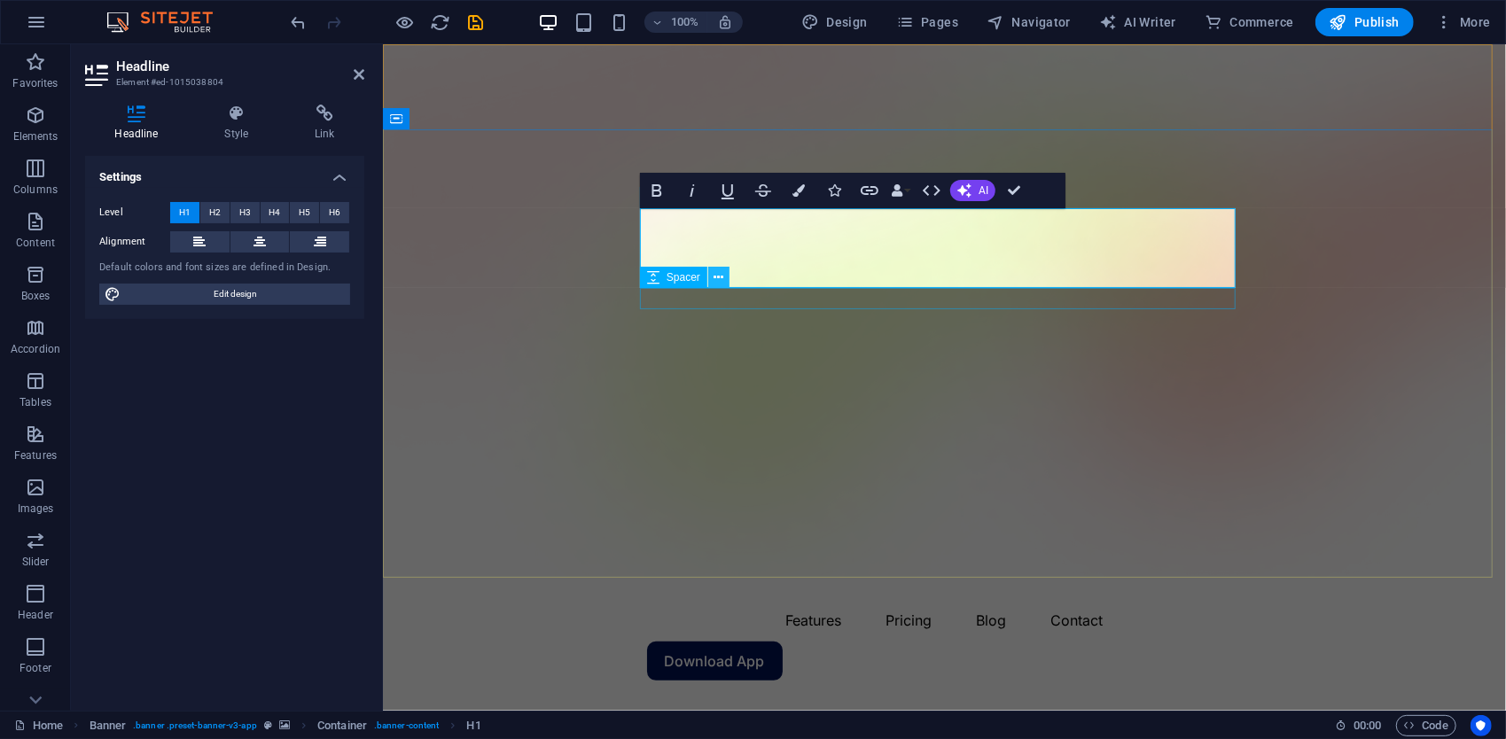
click at [711, 278] on button at bounding box center [718, 277] width 21 height 21
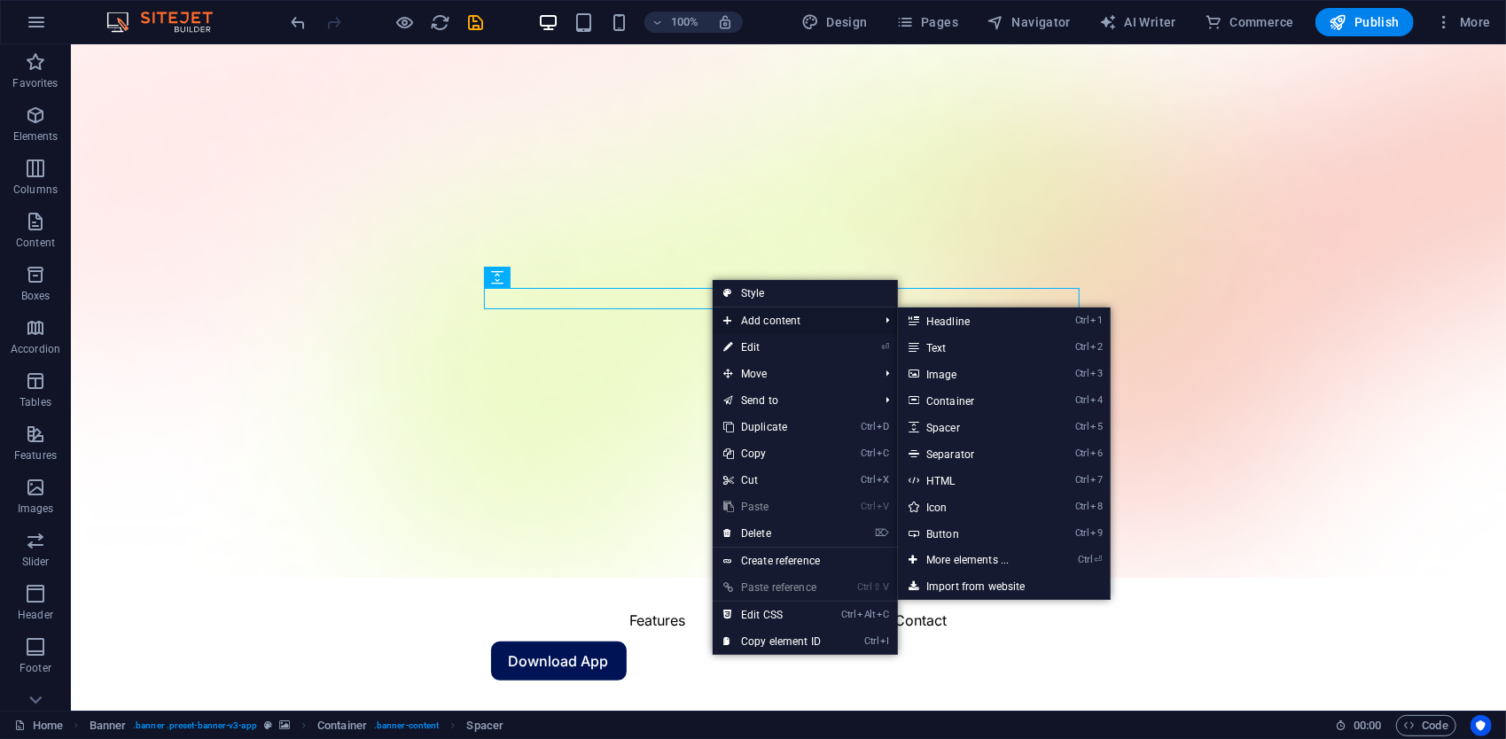
click at [773, 320] on span "Add content" at bounding box center [792, 321] width 159 height 27
click at [1003, 316] on link "Ctrl 1 Headline" at bounding box center [971, 321] width 146 height 27
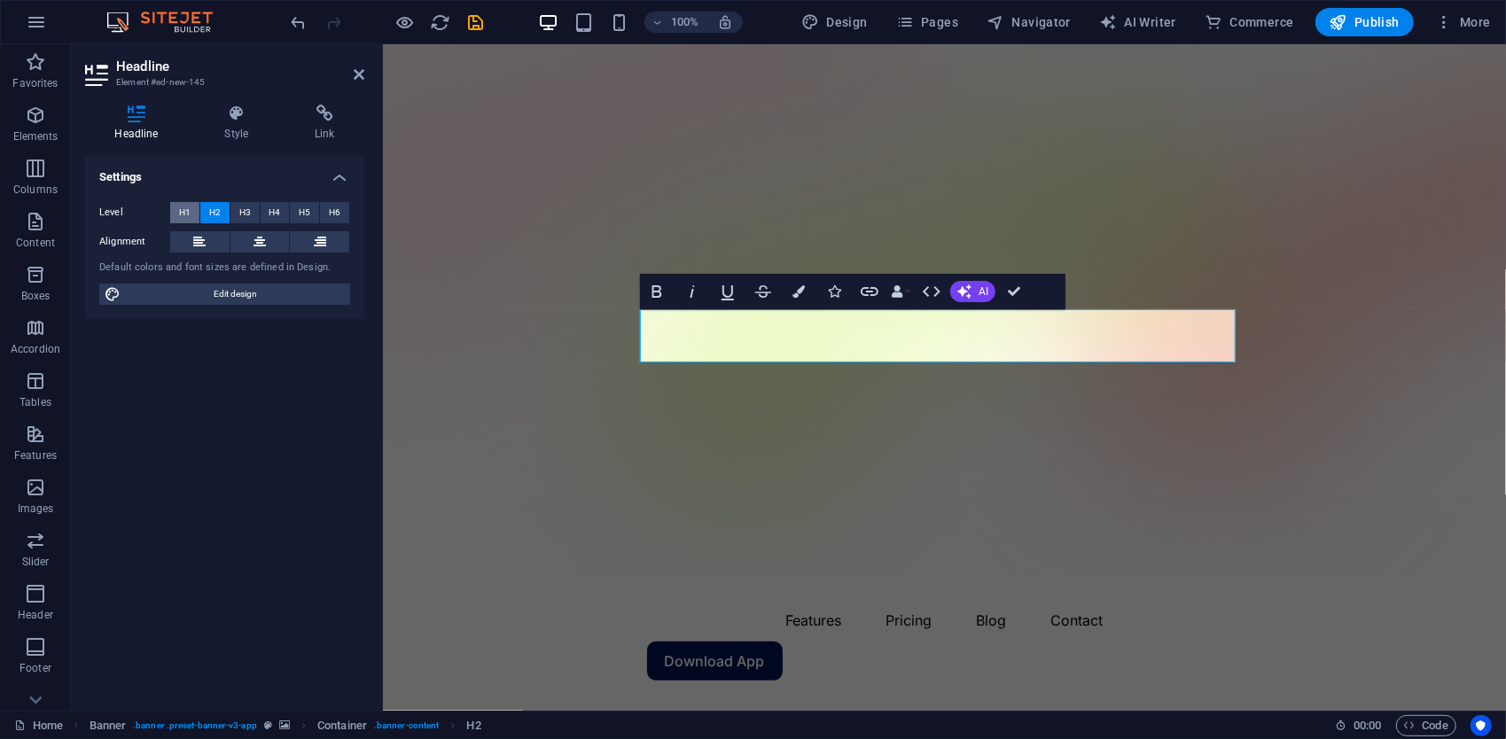
click at [188, 212] on span "H1" at bounding box center [185, 212] width 12 height 21
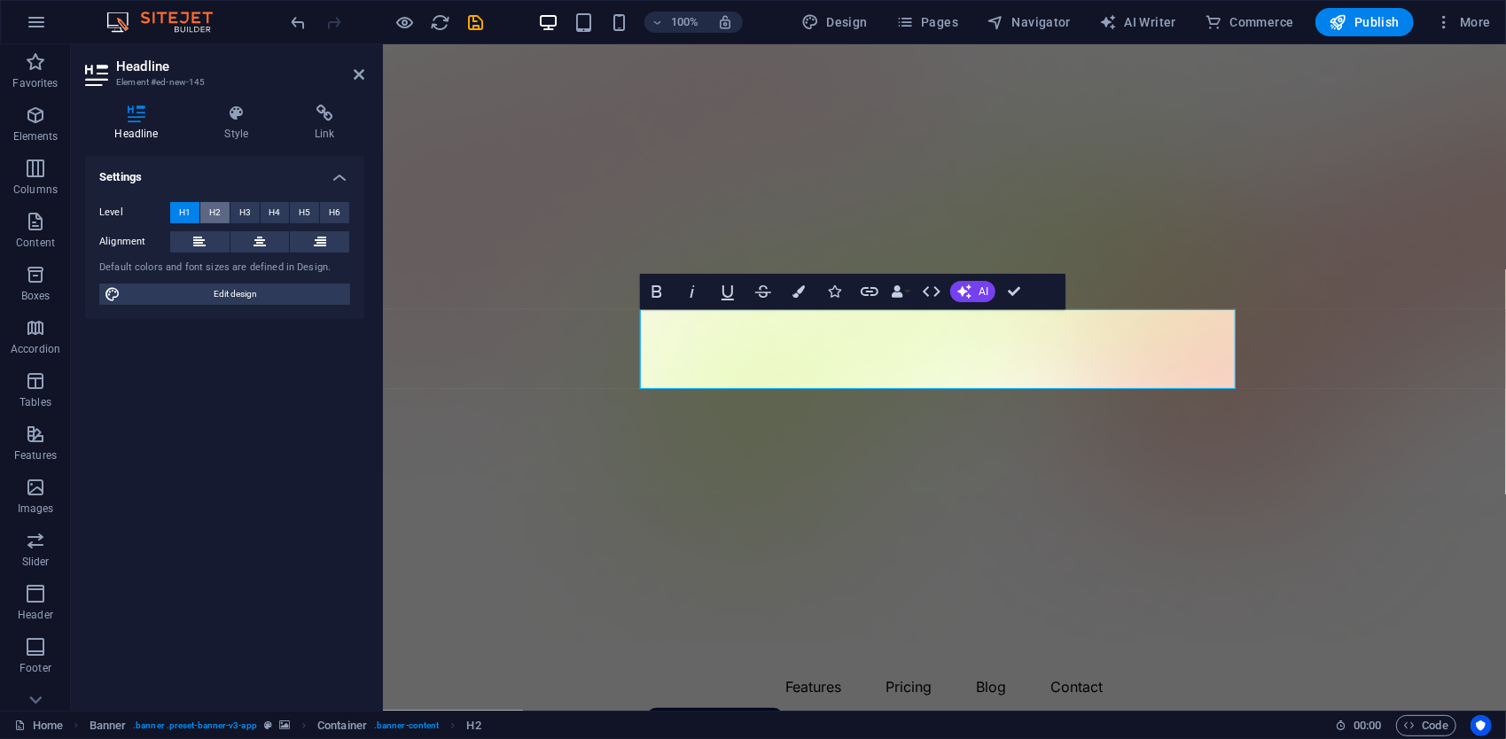
click at [215, 217] on span "H2" at bounding box center [215, 212] width 12 height 21
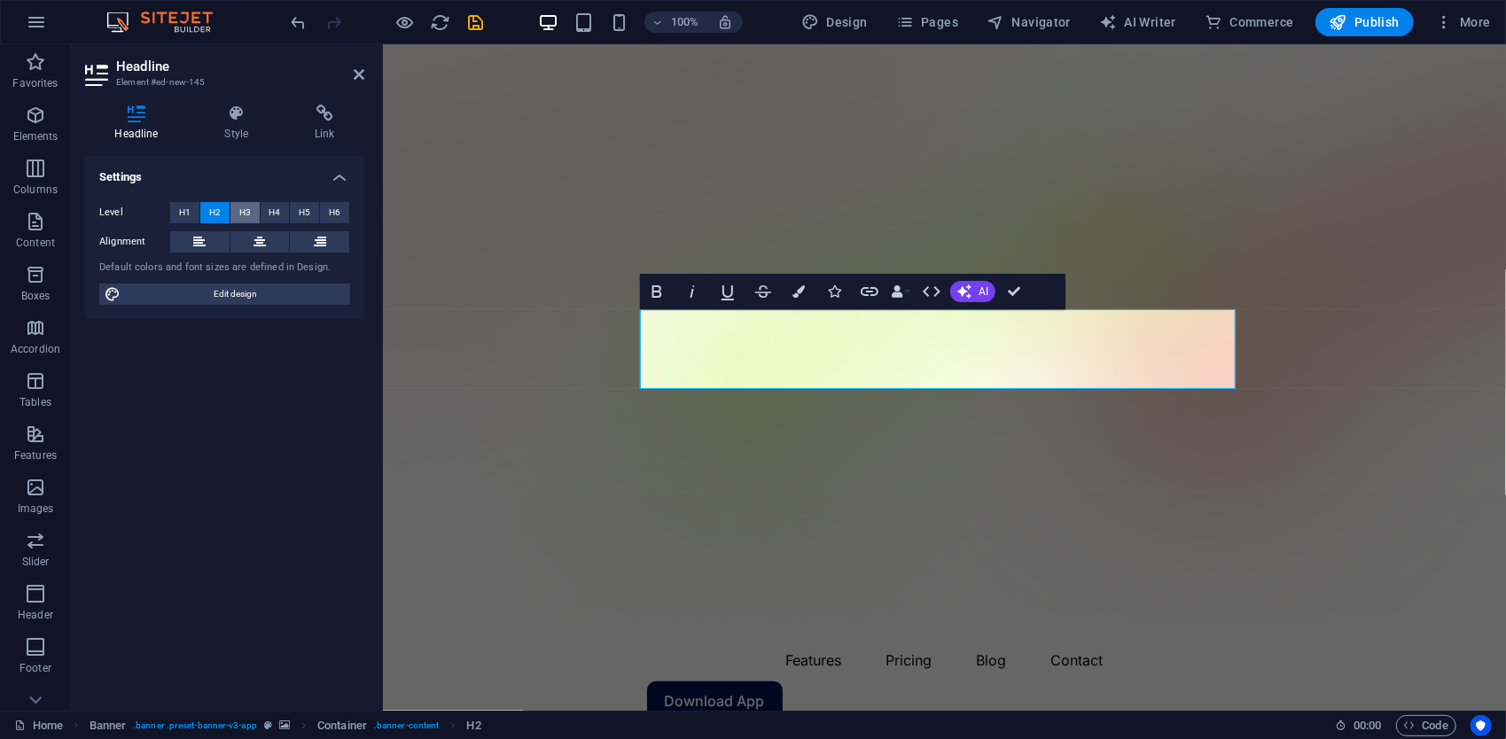
click at [247, 214] on span "H3" at bounding box center [245, 212] width 12 height 21
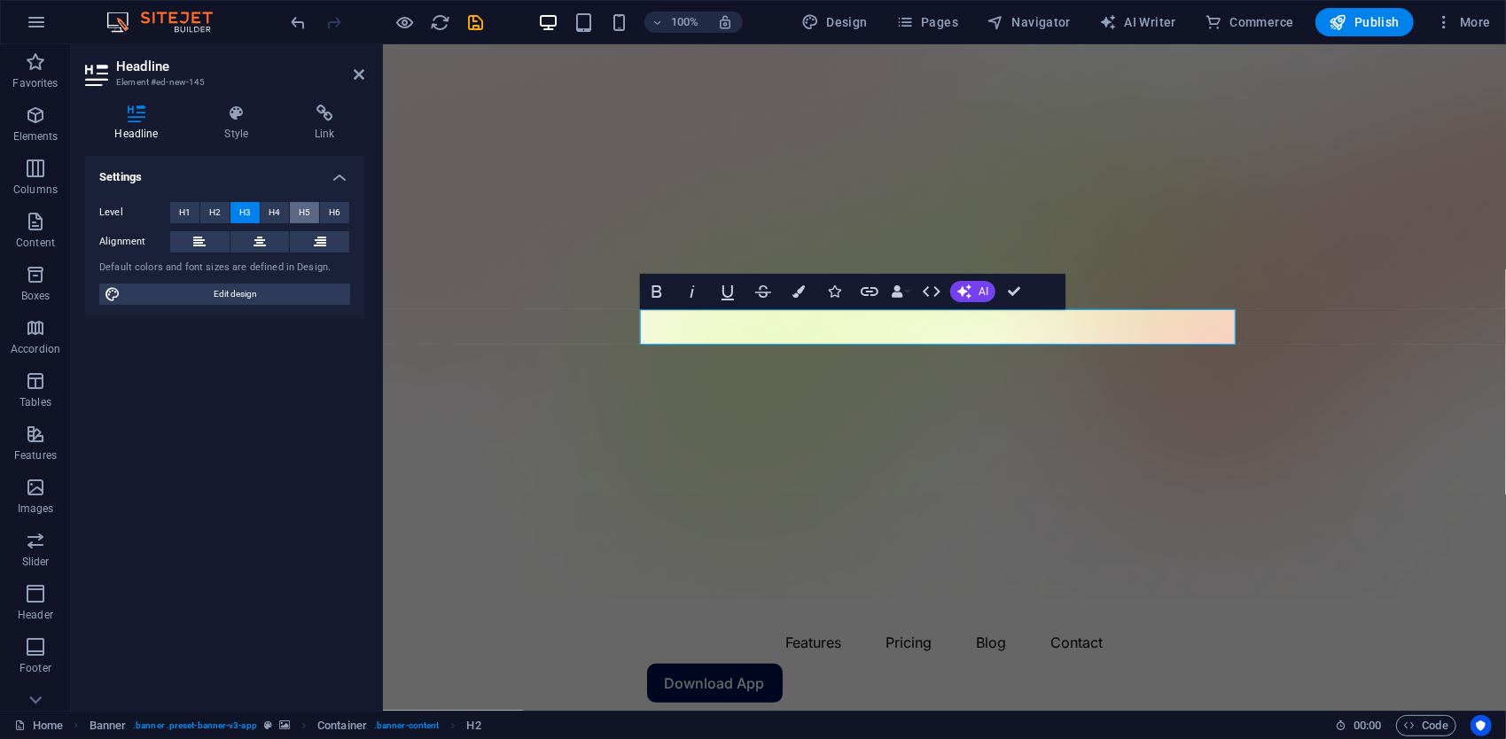
click at [303, 209] on span "H5" at bounding box center [305, 212] width 12 height 21
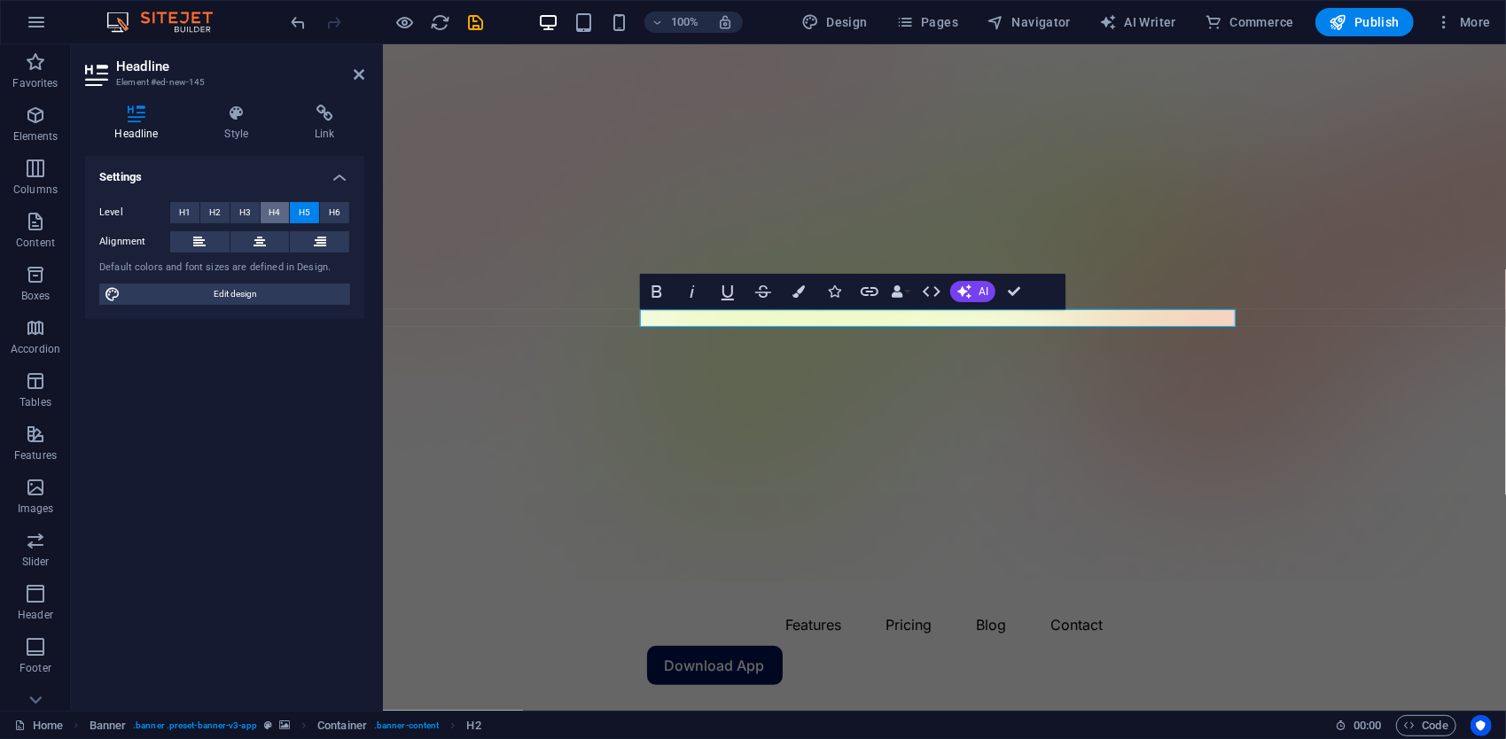
click at [277, 213] on span "H4" at bounding box center [275, 212] width 12 height 21
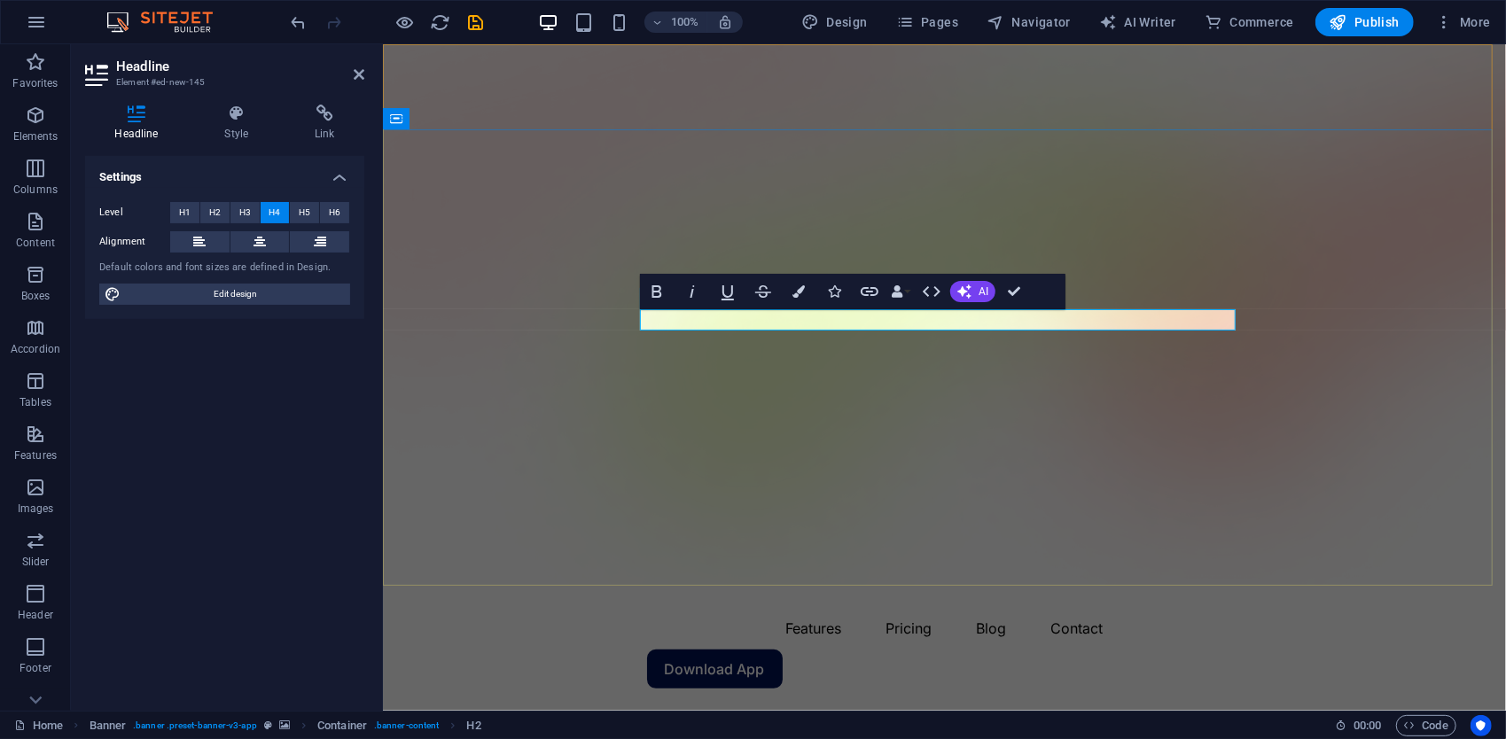
drag, startPoint x: 778, startPoint y: 317, endPoint x: 607, endPoint y: 327, distance: 171.4
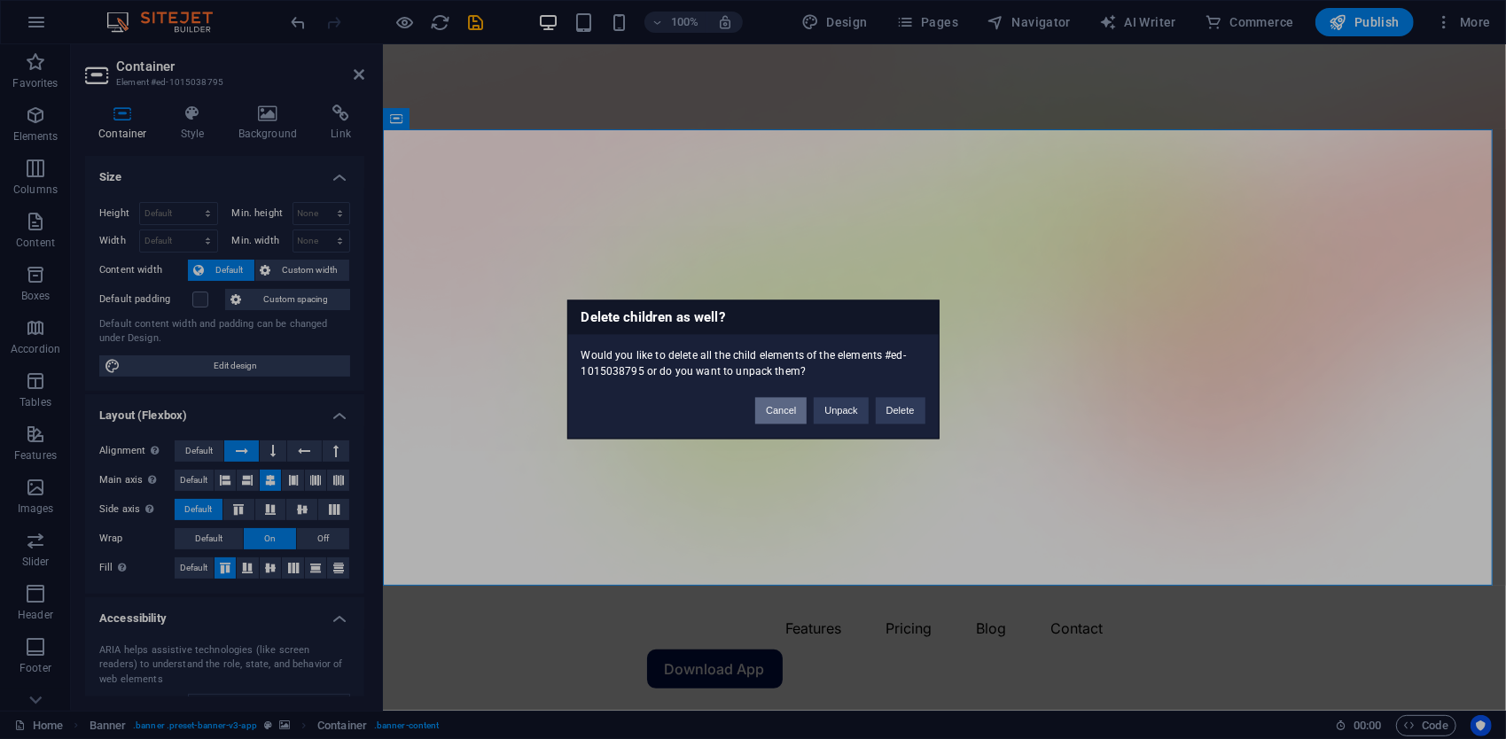
drag, startPoint x: 795, startPoint y: 410, endPoint x: 413, endPoint y: 360, distance: 385.3
click at [795, 410] on button "Cancel" at bounding box center [780, 411] width 51 height 27
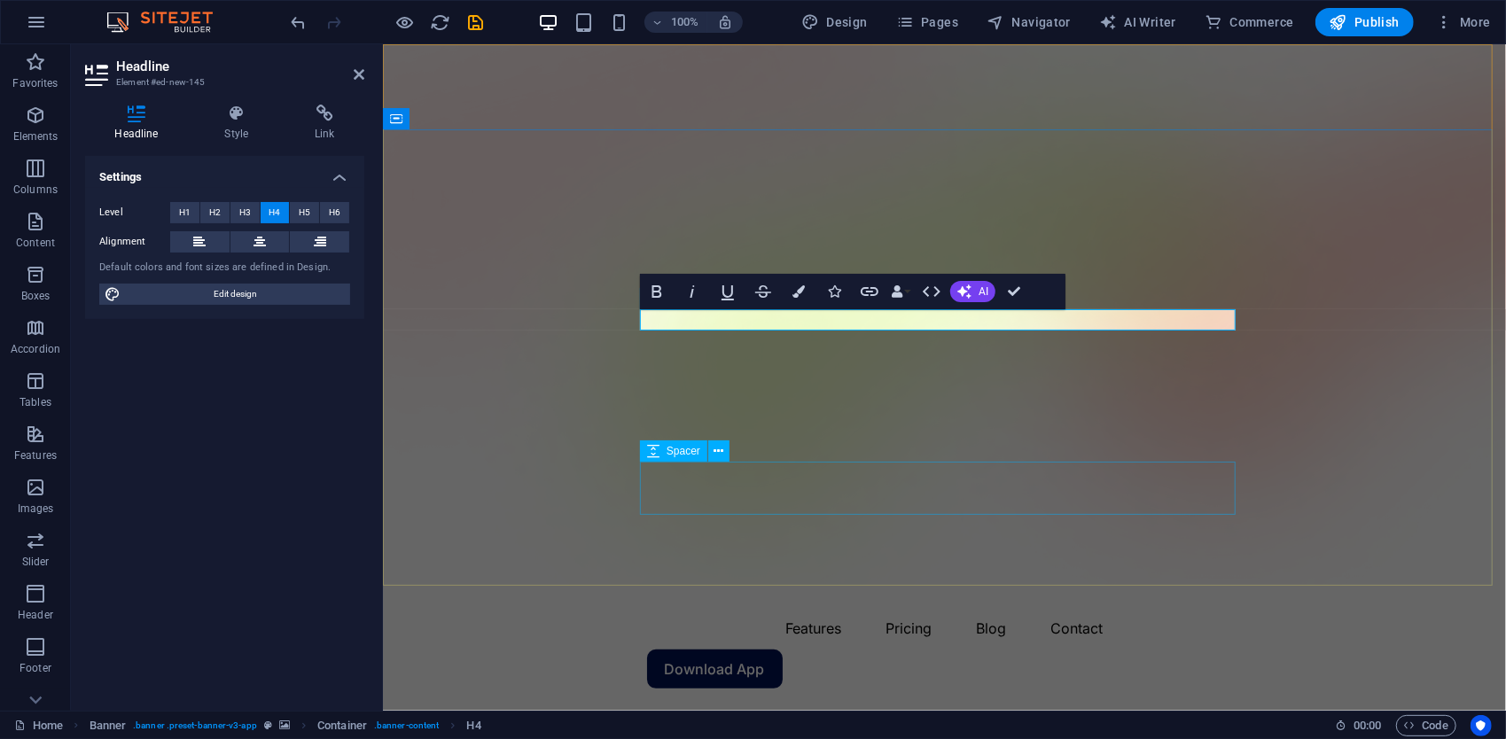
drag, startPoint x: 708, startPoint y: 461, endPoint x: 1095, endPoint y: 506, distance: 389.2
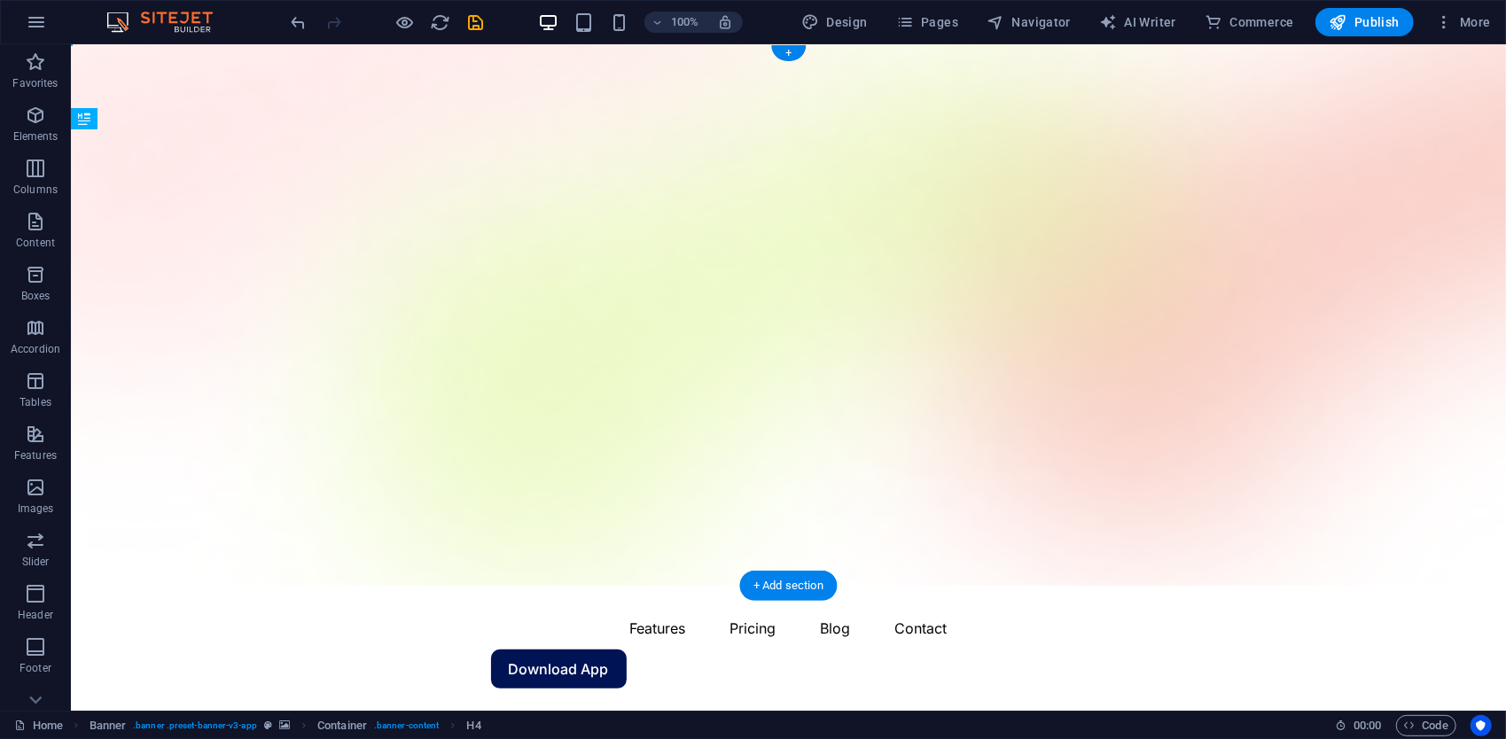
drag, startPoint x: 620, startPoint y: 317, endPoint x: 794, endPoint y: 302, distance: 175.3
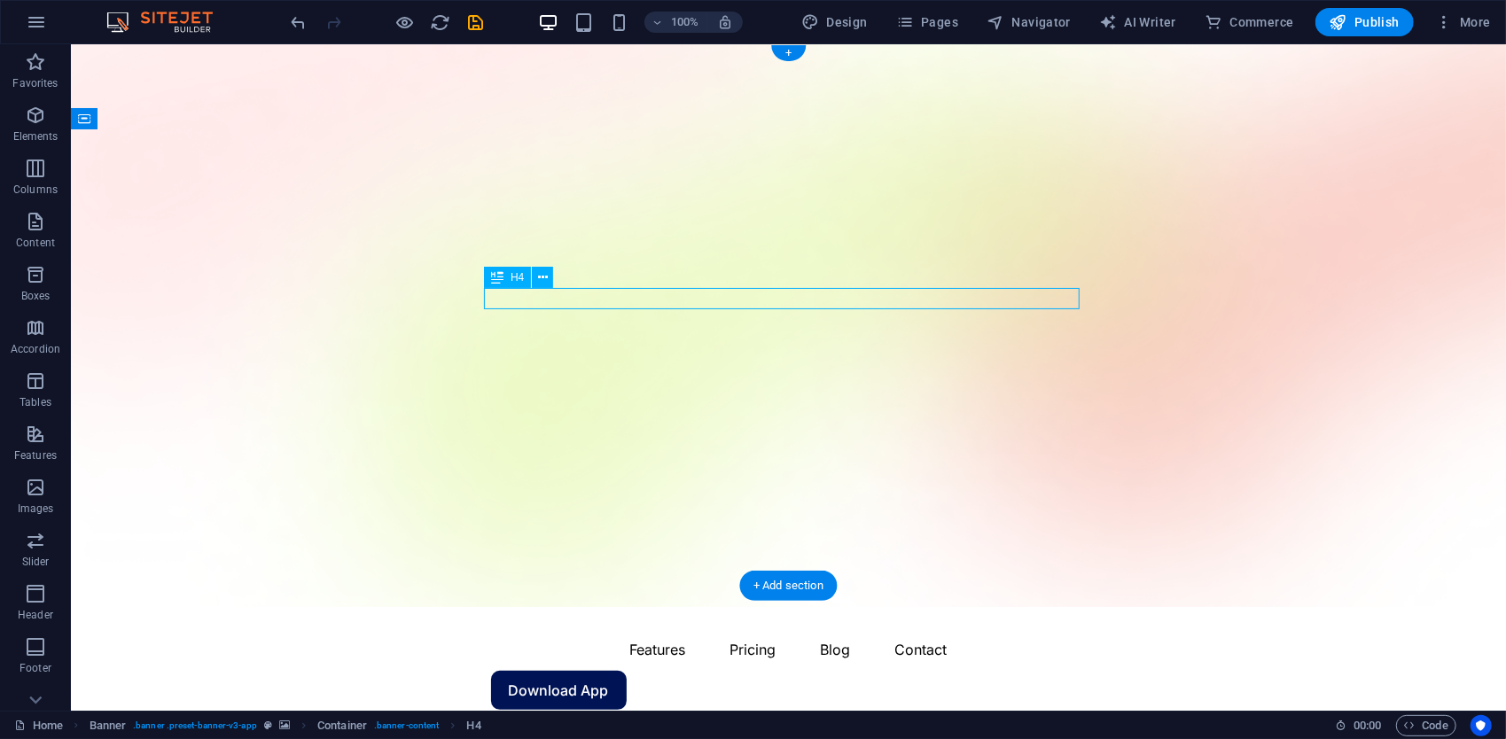
drag, startPoint x: 753, startPoint y: 297, endPoint x: 819, endPoint y: 297, distance: 66.5
drag, startPoint x: 792, startPoint y: 300, endPoint x: 882, endPoint y: 301, distance: 90.4
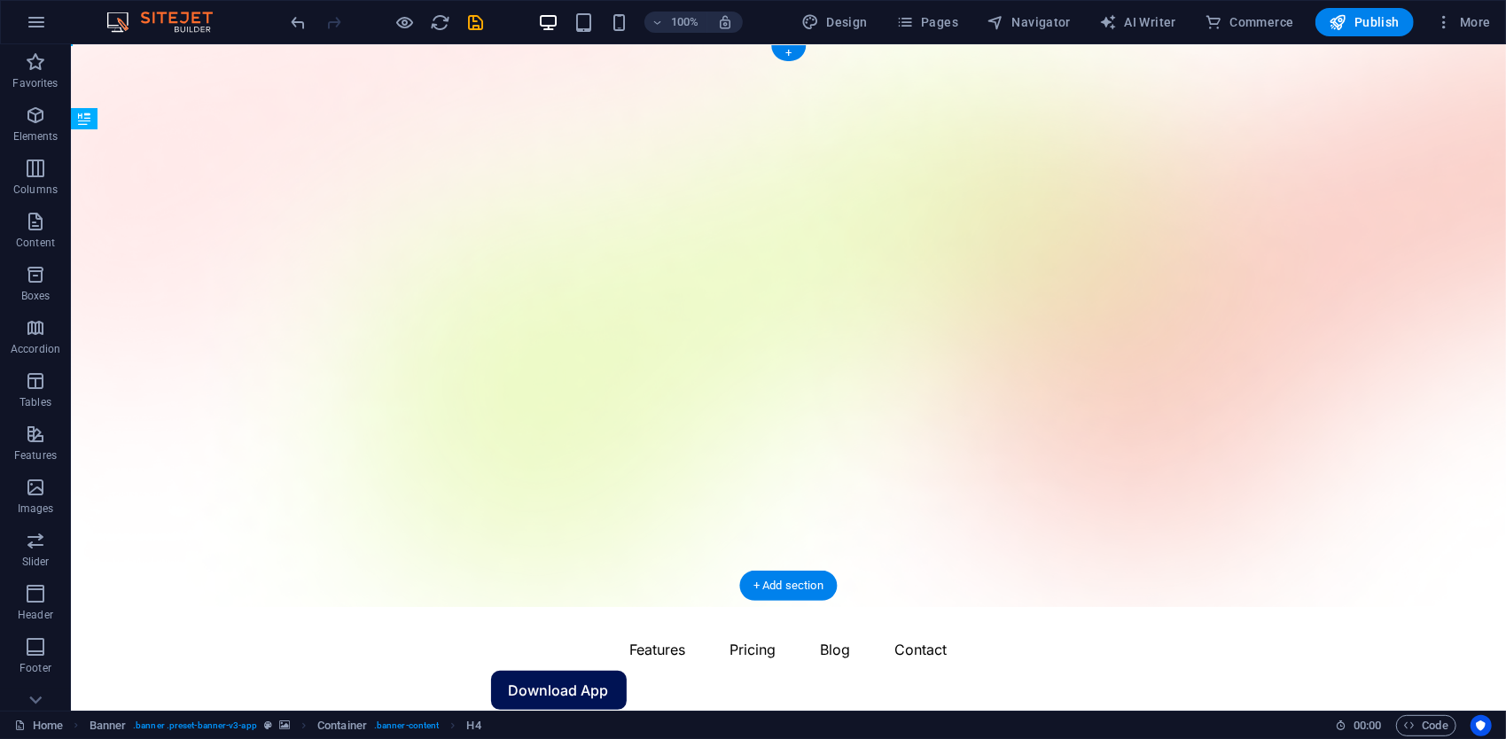
drag, startPoint x: 592, startPoint y: 323, endPoint x: 696, endPoint y: 327, distance: 103.8
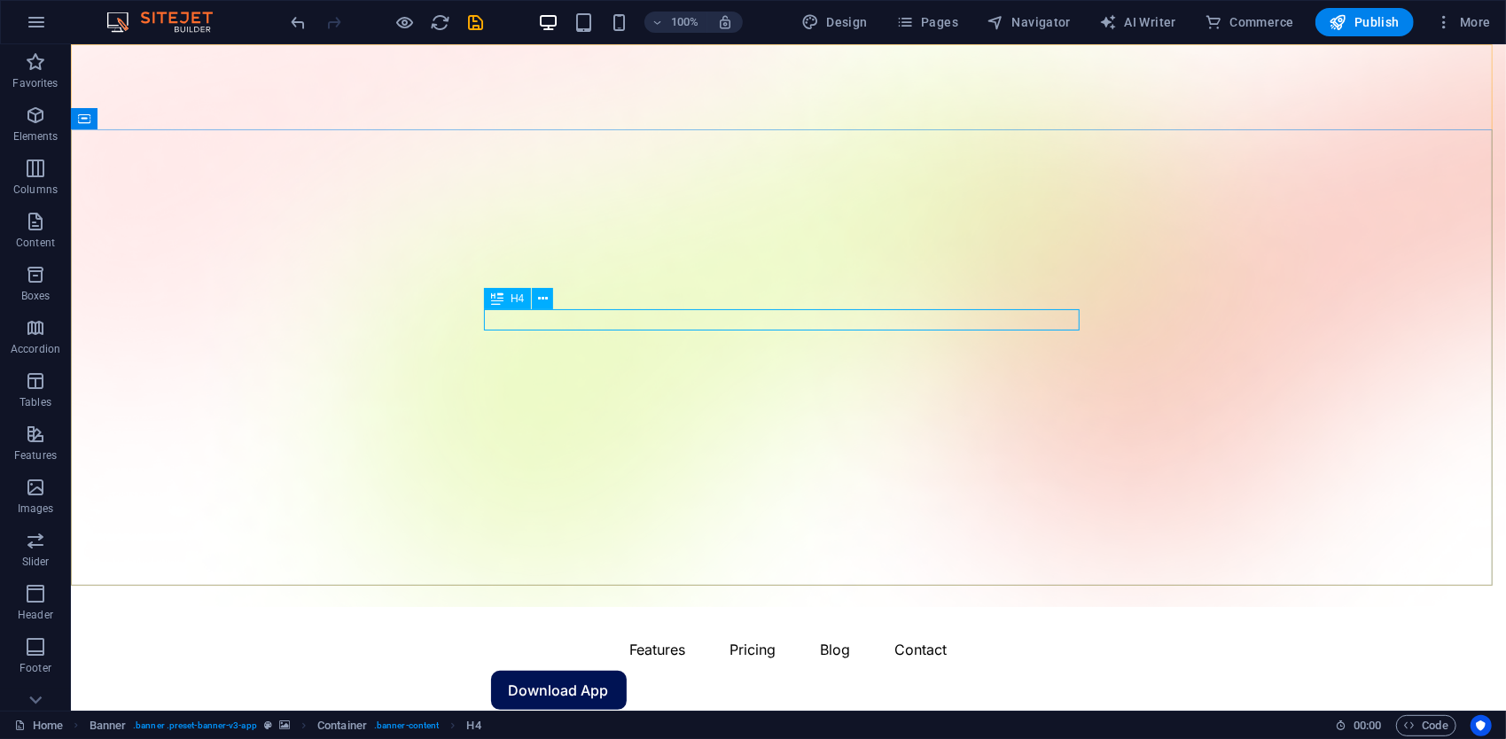
click at [509, 303] on div "H4" at bounding box center [507, 298] width 47 height 21
drag, startPoint x: 511, startPoint y: 294, endPoint x: 520, endPoint y: 299, distance: 9.9
click at [512, 294] on span "H4" at bounding box center [517, 298] width 13 height 11
click at [520, 299] on span "H4" at bounding box center [517, 298] width 13 height 11
click at [538, 298] on icon at bounding box center [543, 299] width 10 height 19
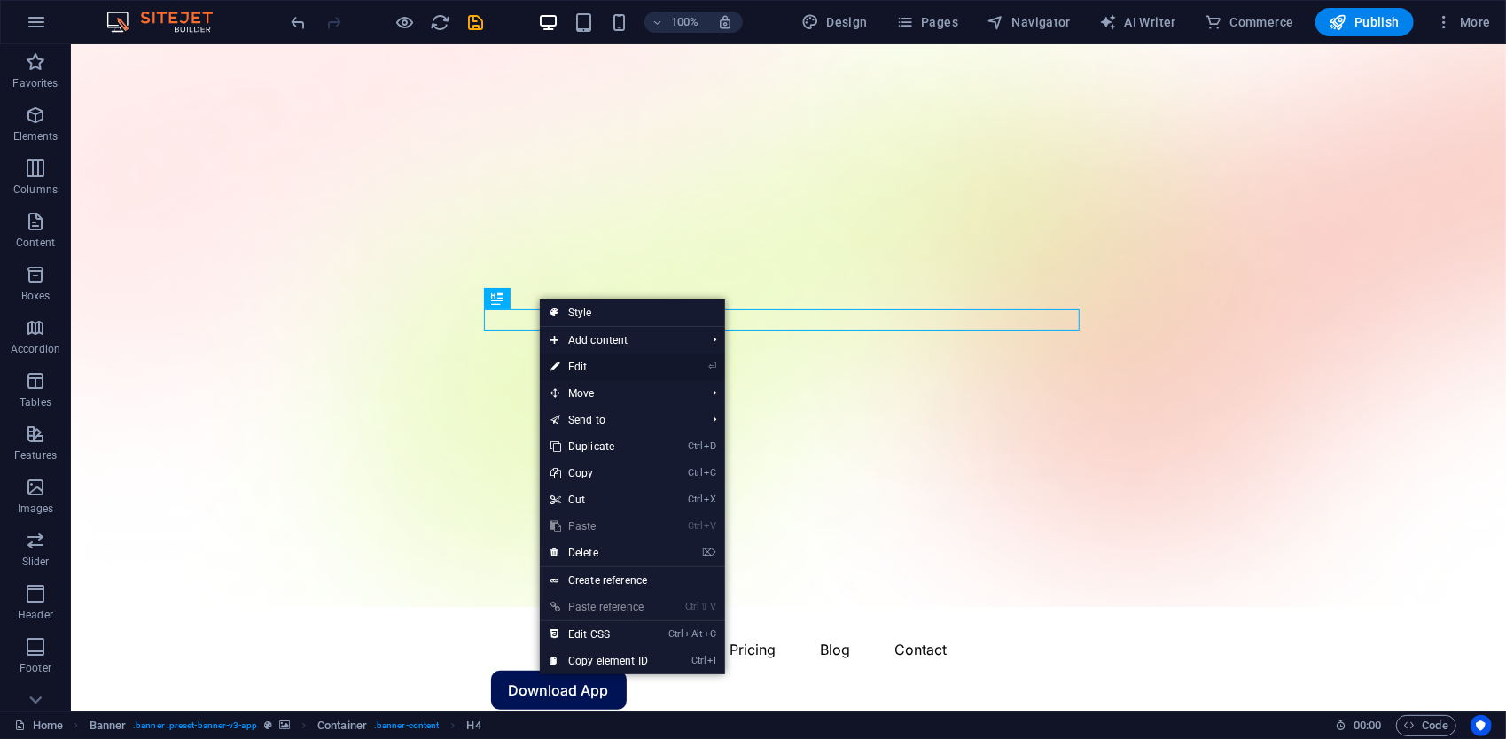
click at [580, 358] on link "⏎ Edit" at bounding box center [599, 367] width 119 height 27
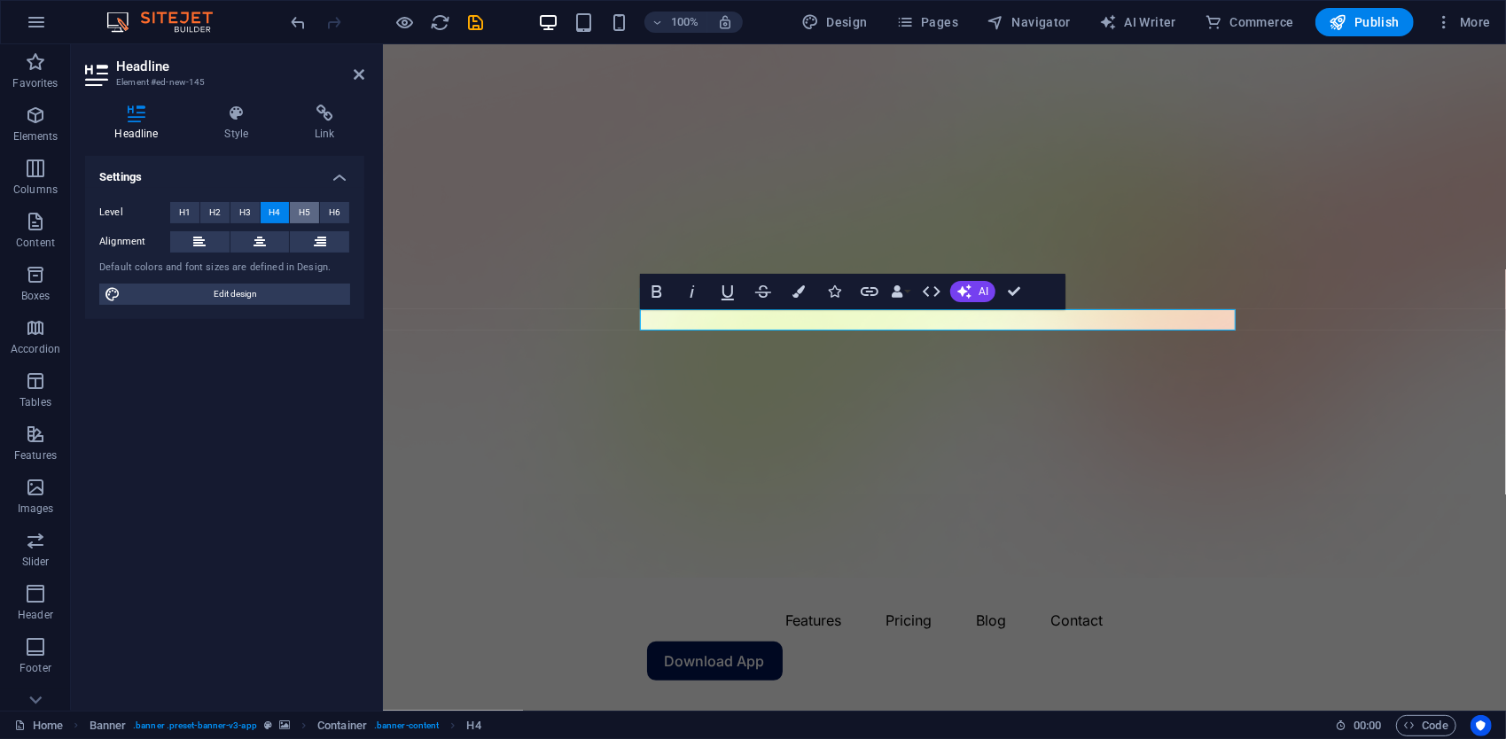
click at [307, 213] on span "H5" at bounding box center [305, 212] width 12 height 21
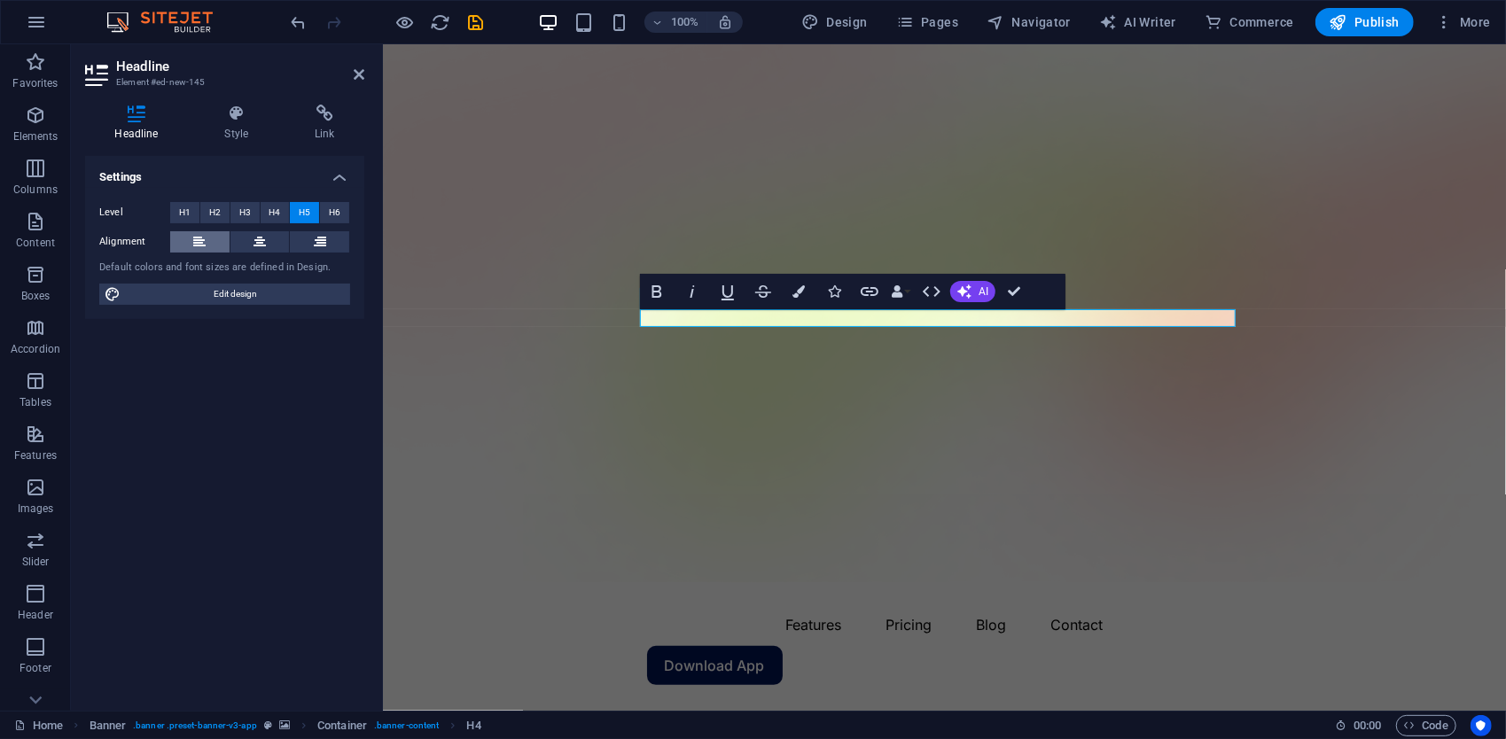
click at [200, 243] on icon at bounding box center [199, 241] width 12 height 21
click at [245, 242] on button at bounding box center [260, 241] width 59 height 21
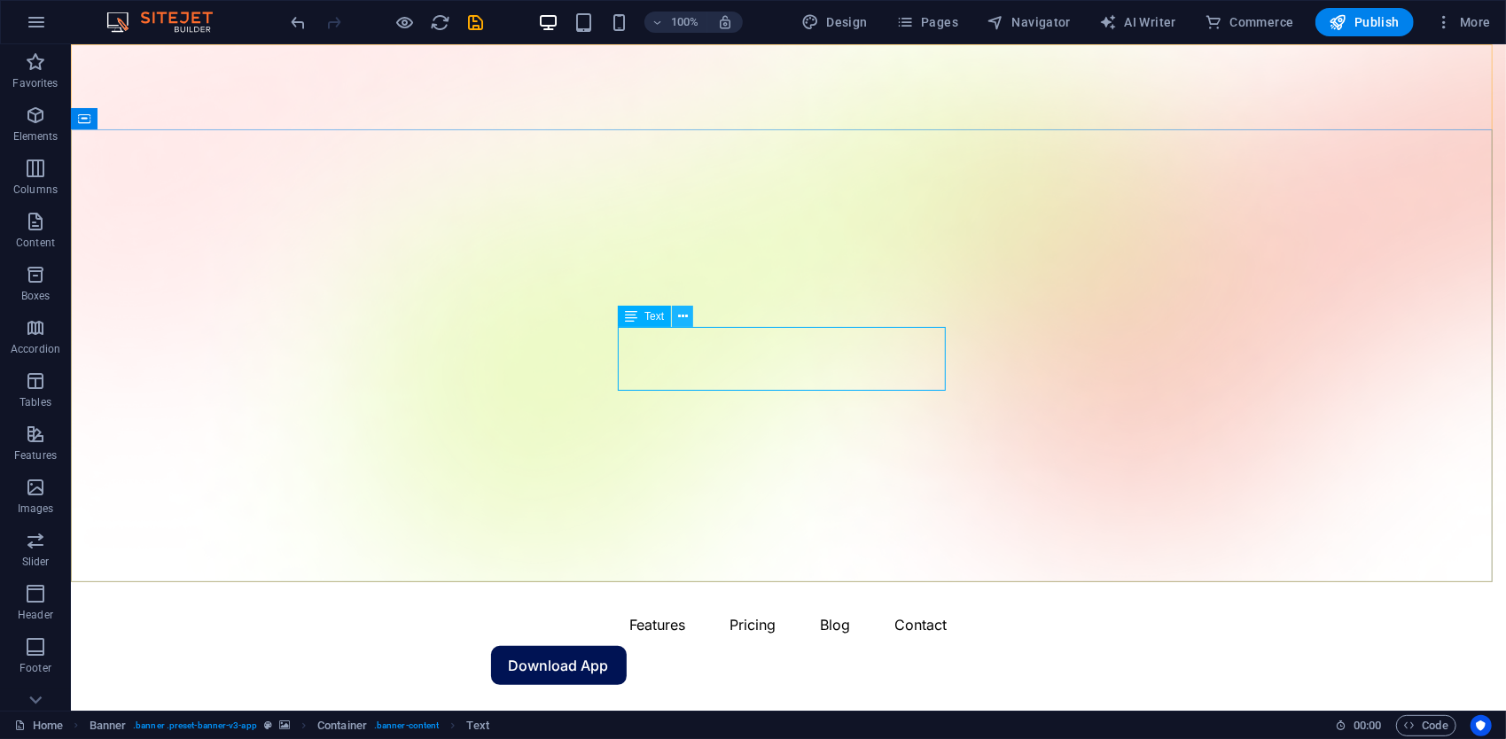
click at [675, 316] on button at bounding box center [682, 316] width 21 height 21
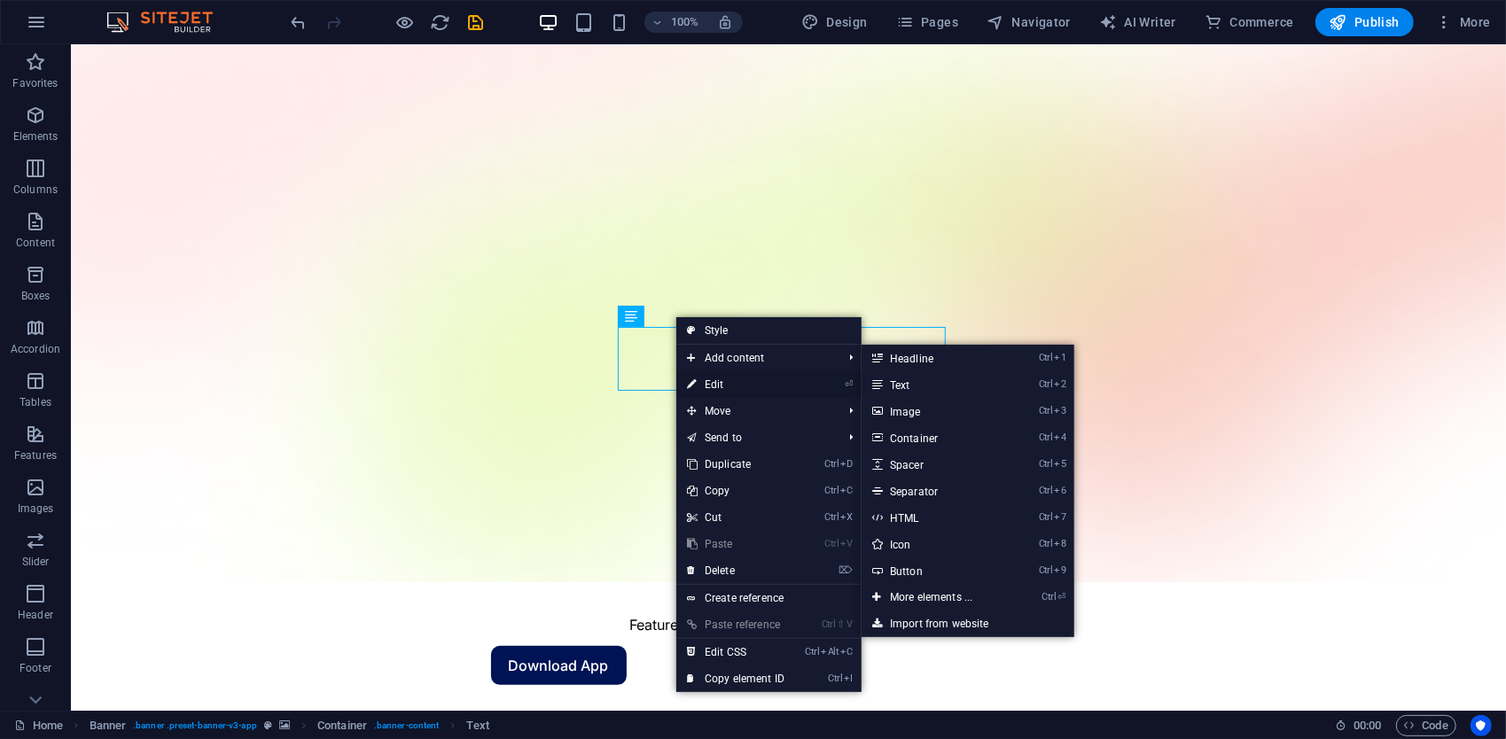
click at [739, 376] on link "⏎ Edit" at bounding box center [735, 384] width 119 height 27
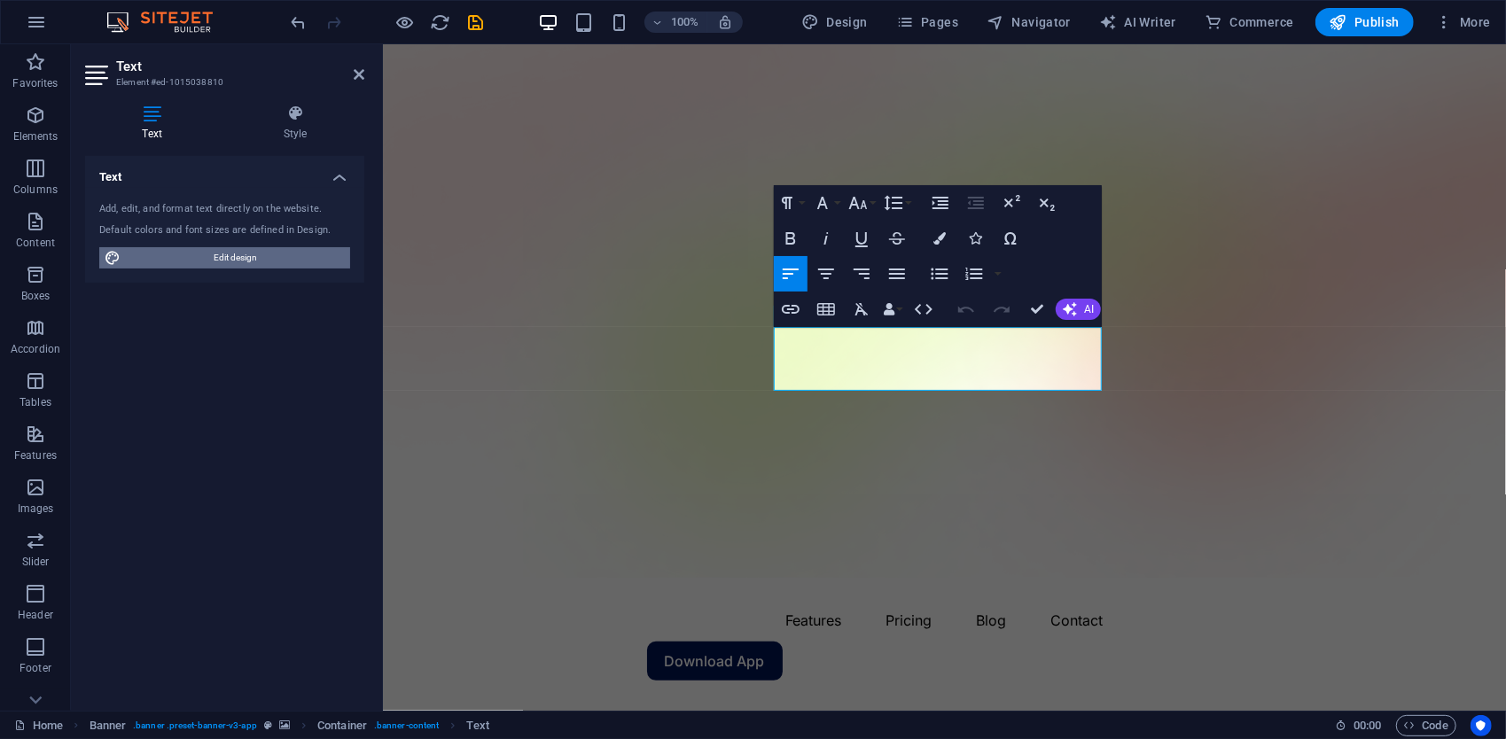
click at [277, 263] on span "Edit design" at bounding box center [235, 257] width 219 height 21
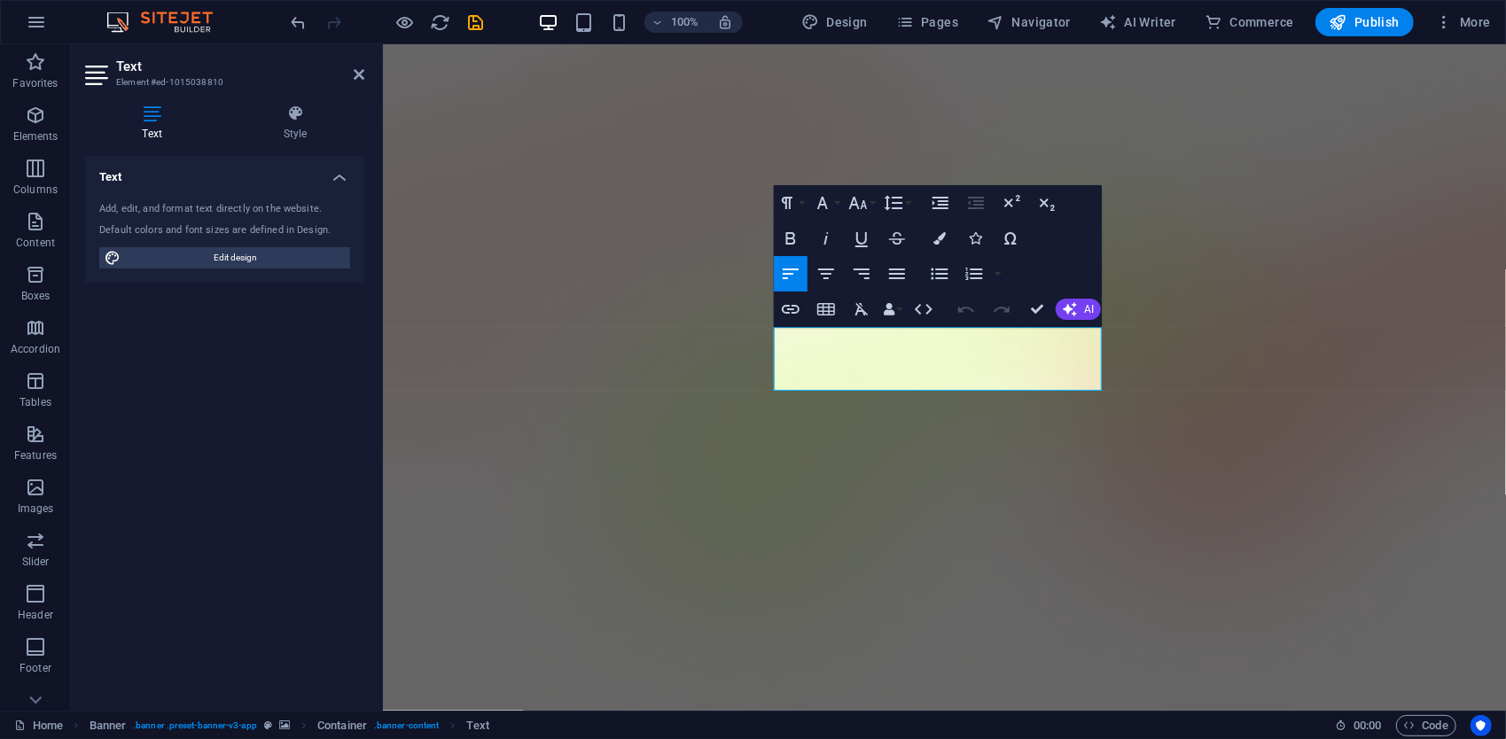
select select "600"
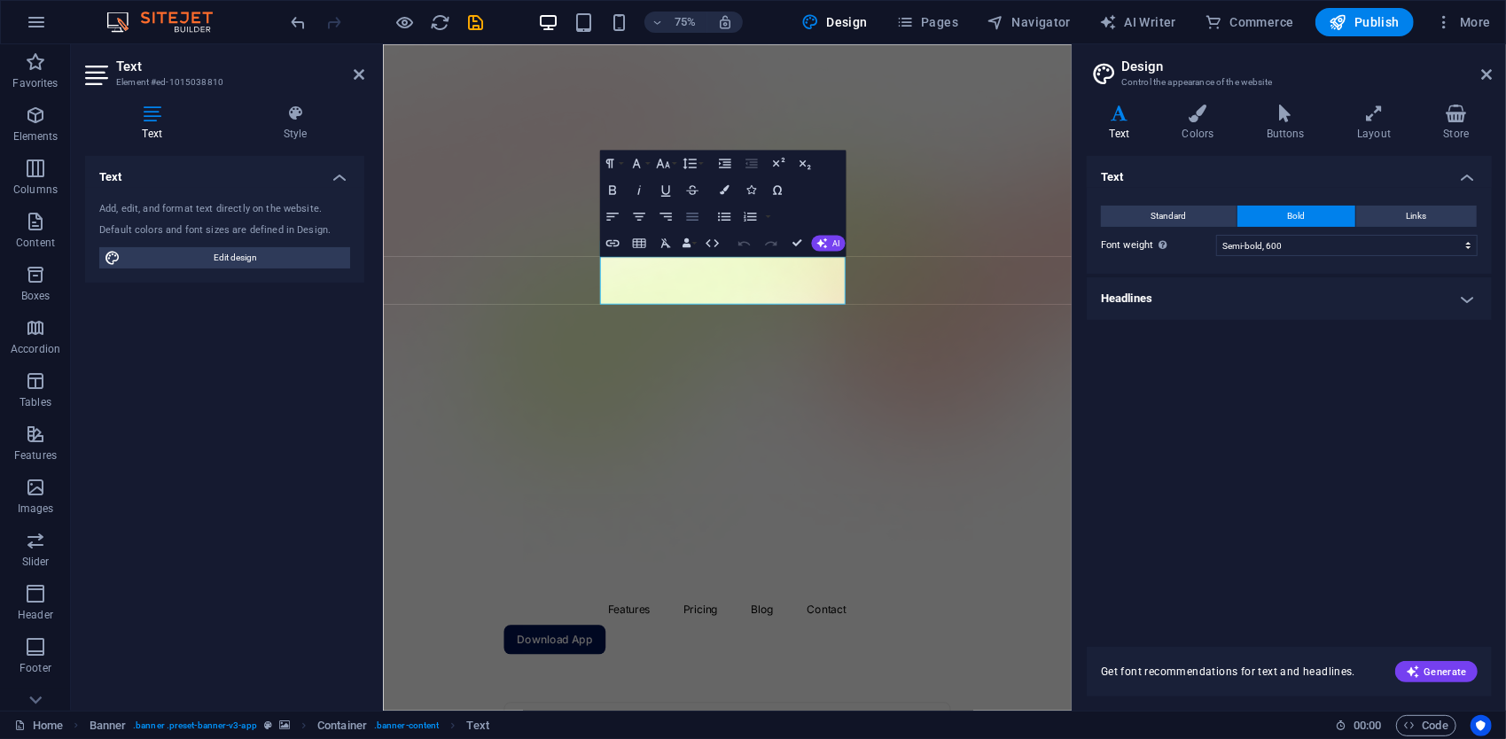
click at [697, 209] on icon "button" at bounding box center [692, 217] width 16 height 16
click at [670, 209] on icon "button" at bounding box center [666, 217] width 16 height 16
click at [699, 209] on icon "button" at bounding box center [692, 217] width 16 height 16
click at [710, 189] on div "Paragraph Format Normal Heading 1 Heading 2 Heading 3 Heading 4 Heading 5 Headi…" at bounding box center [722, 204] width 246 height 106
click at [720, 209] on icon "button" at bounding box center [724, 217] width 16 height 16
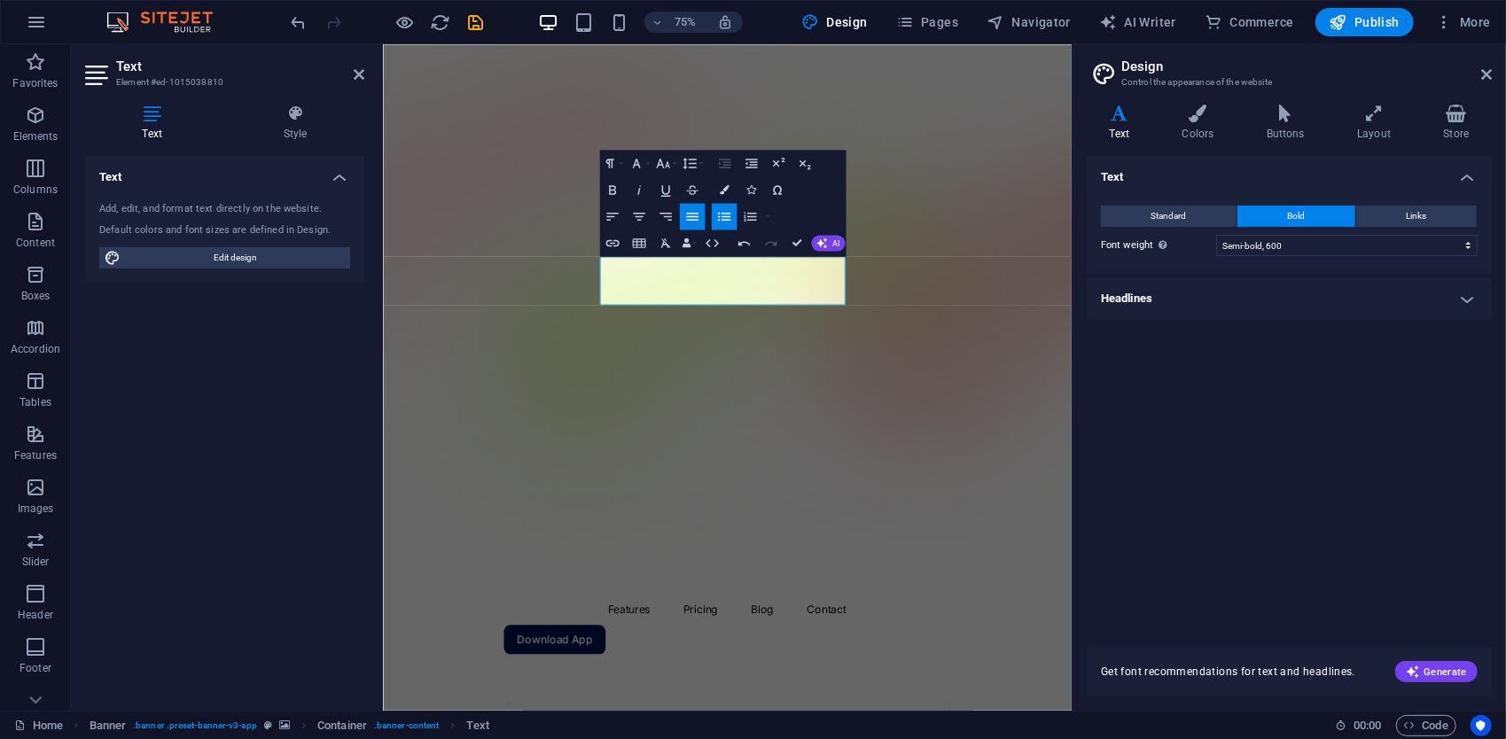
click at [719, 213] on icon "button" at bounding box center [724, 217] width 12 height 9
click at [642, 209] on icon "button" at bounding box center [639, 217] width 16 height 16
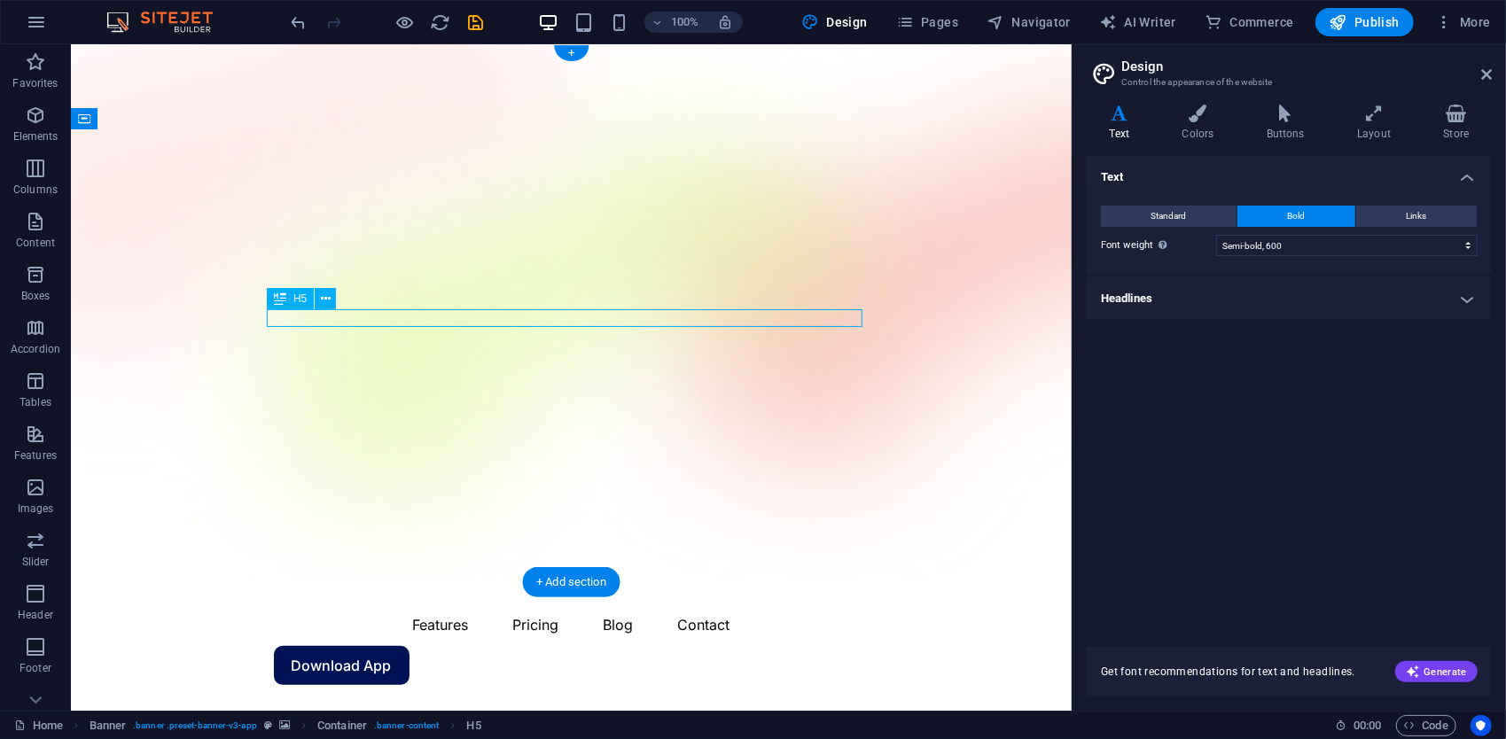
drag, startPoint x: 565, startPoint y: 324, endPoint x: 669, endPoint y: 322, distance: 104.6
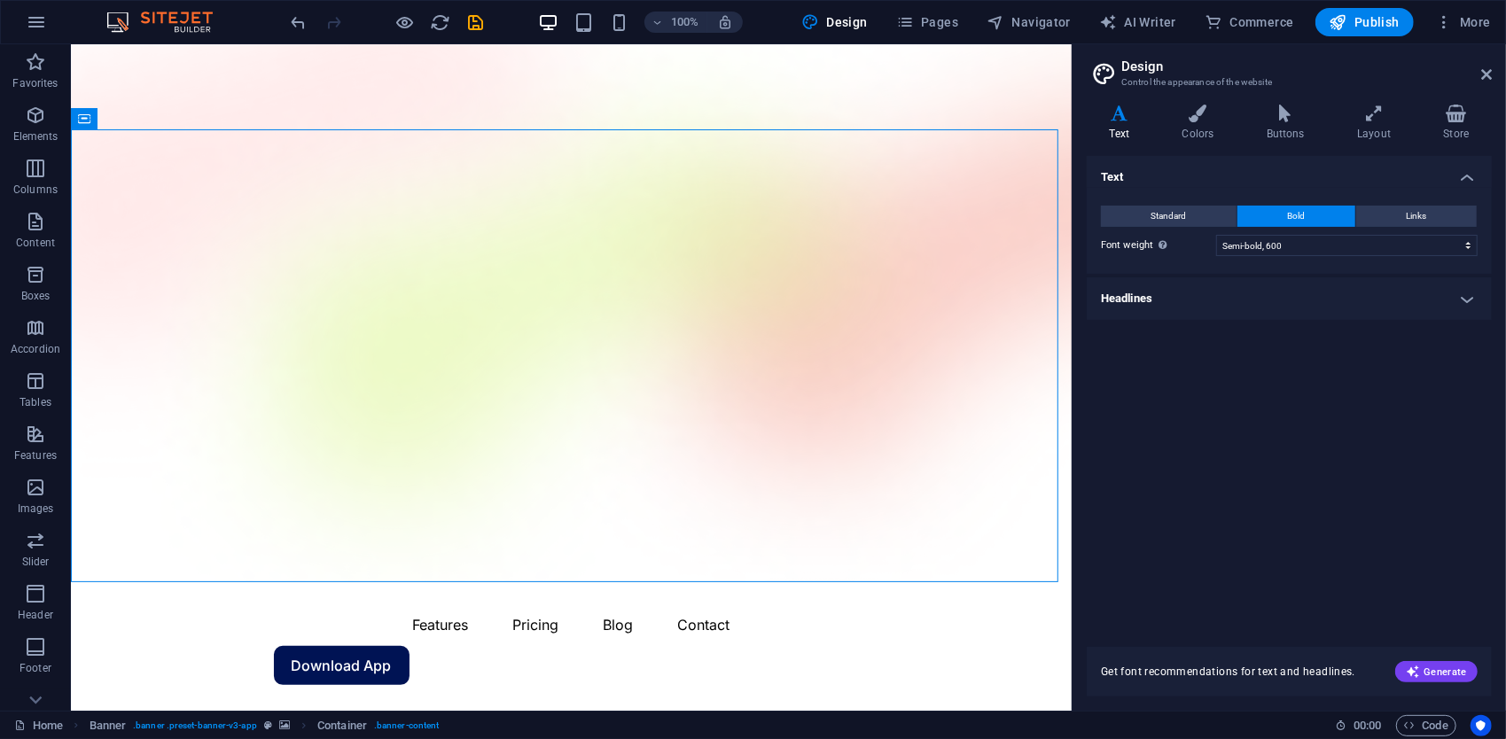
click at [1493, 74] on aside "Design Control the appearance of the website Variants Text Colors Buttons Layou…" at bounding box center [1289, 377] width 434 height 667
click at [1481, 71] on icon at bounding box center [1486, 74] width 11 height 14
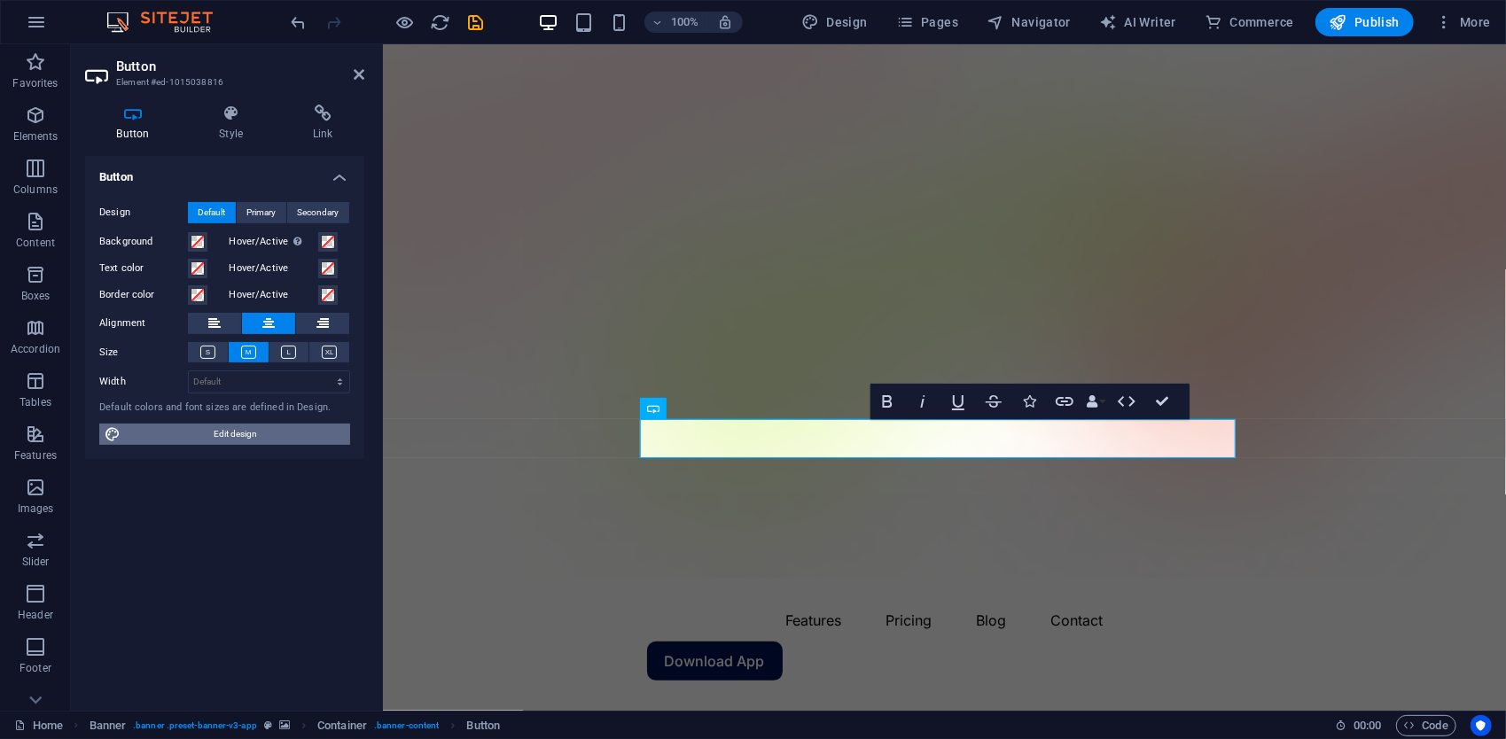
click at [293, 424] on span "Edit design" at bounding box center [235, 434] width 219 height 21
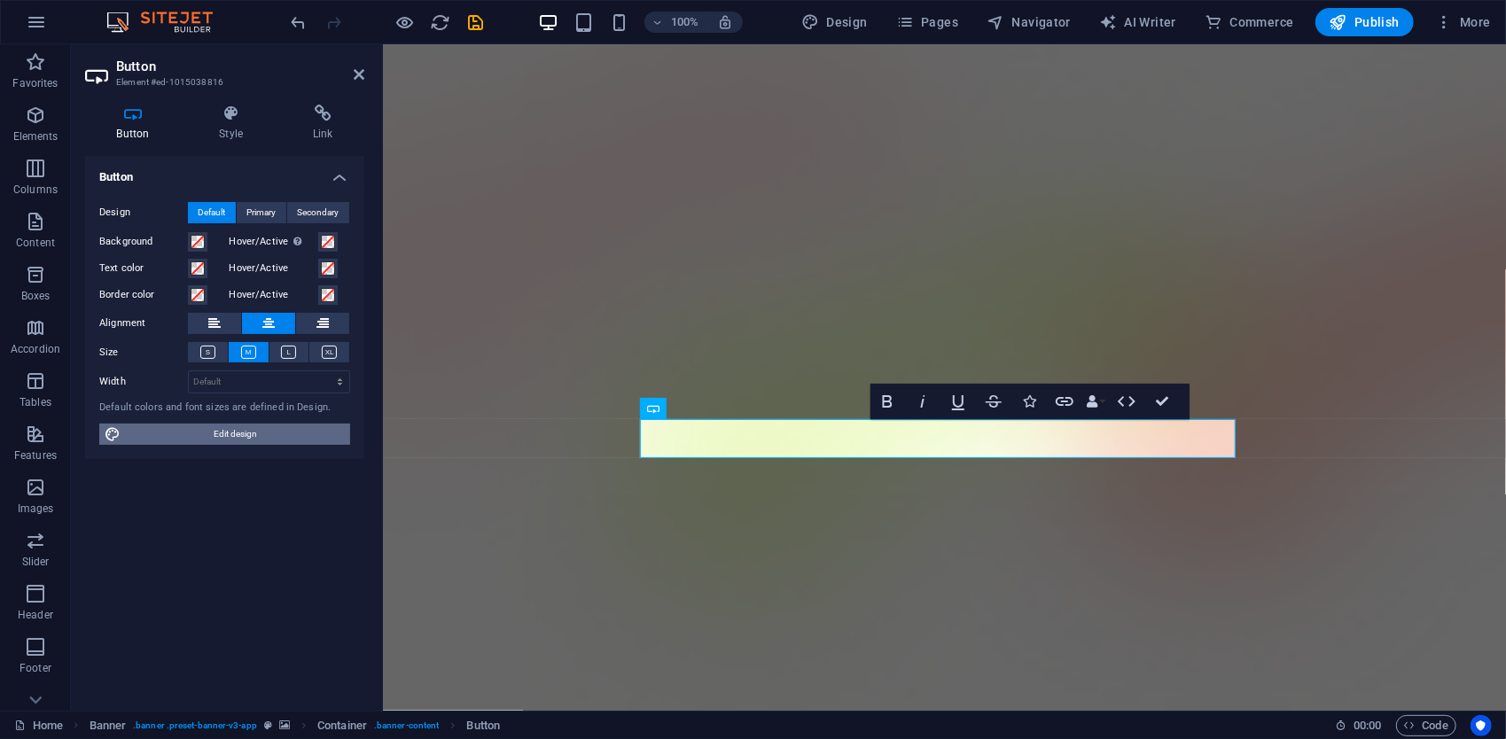
select select "px"
select select "500"
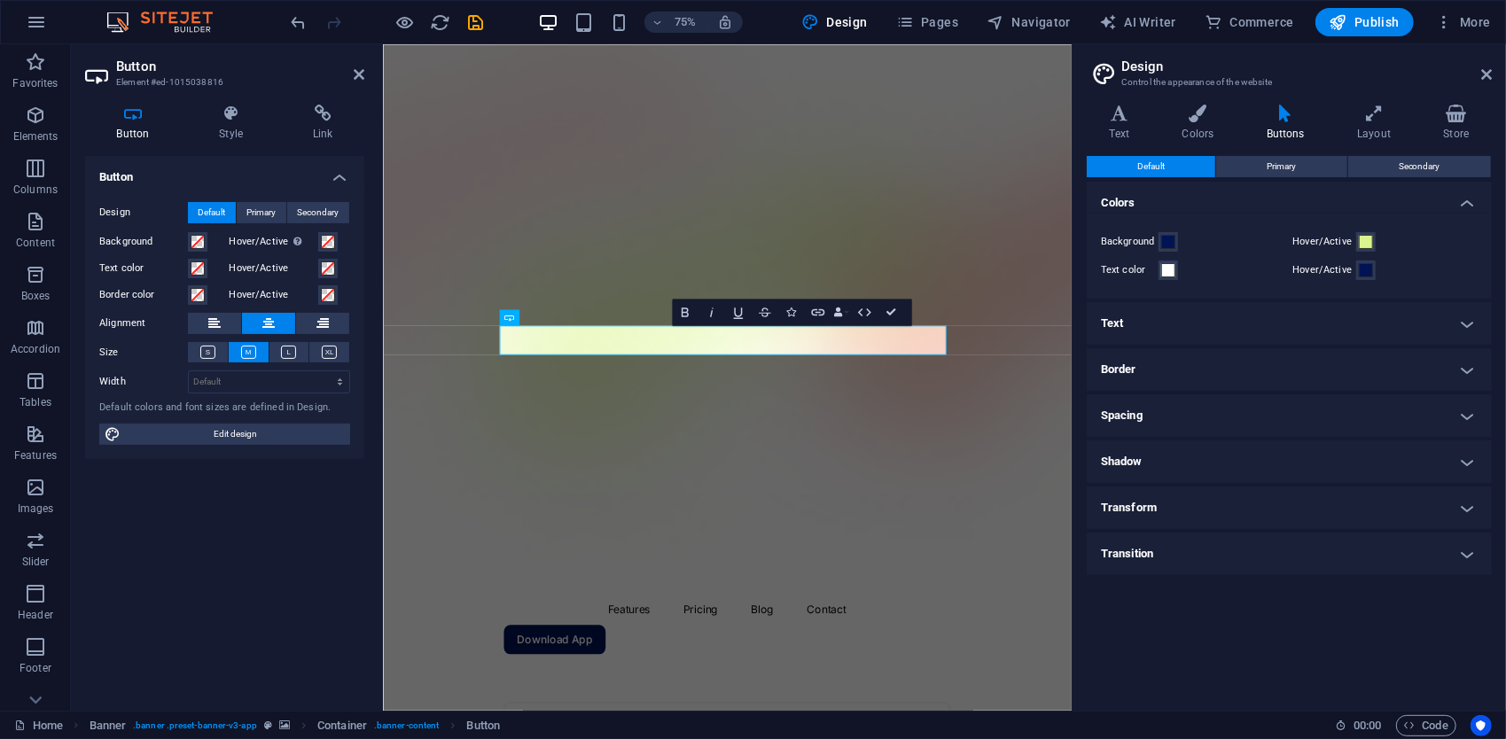
click at [1193, 321] on h4 "Text" at bounding box center [1289, 323] width 405 height 43
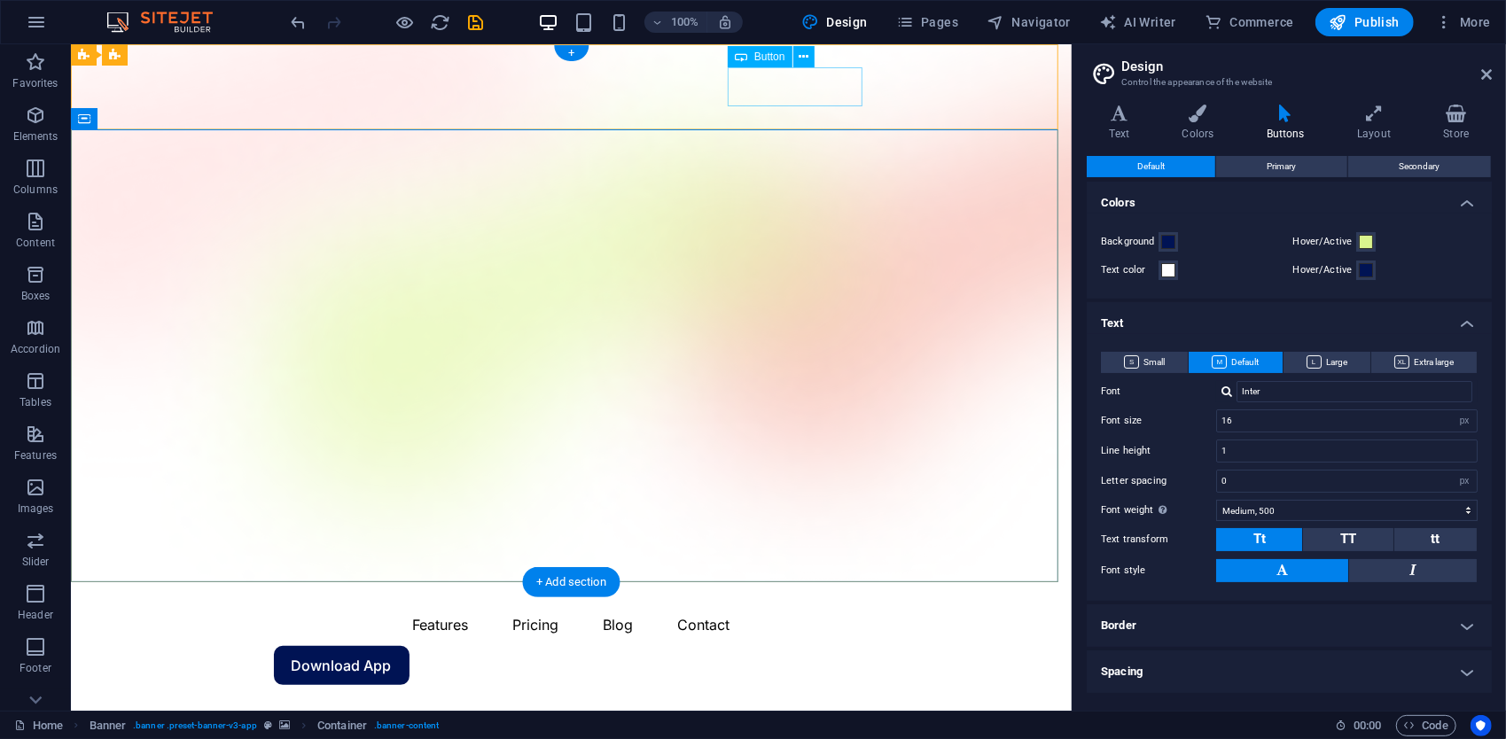
click at [757, 645] on div "Download App" at bounding box center [571, 664] width 596 height 39
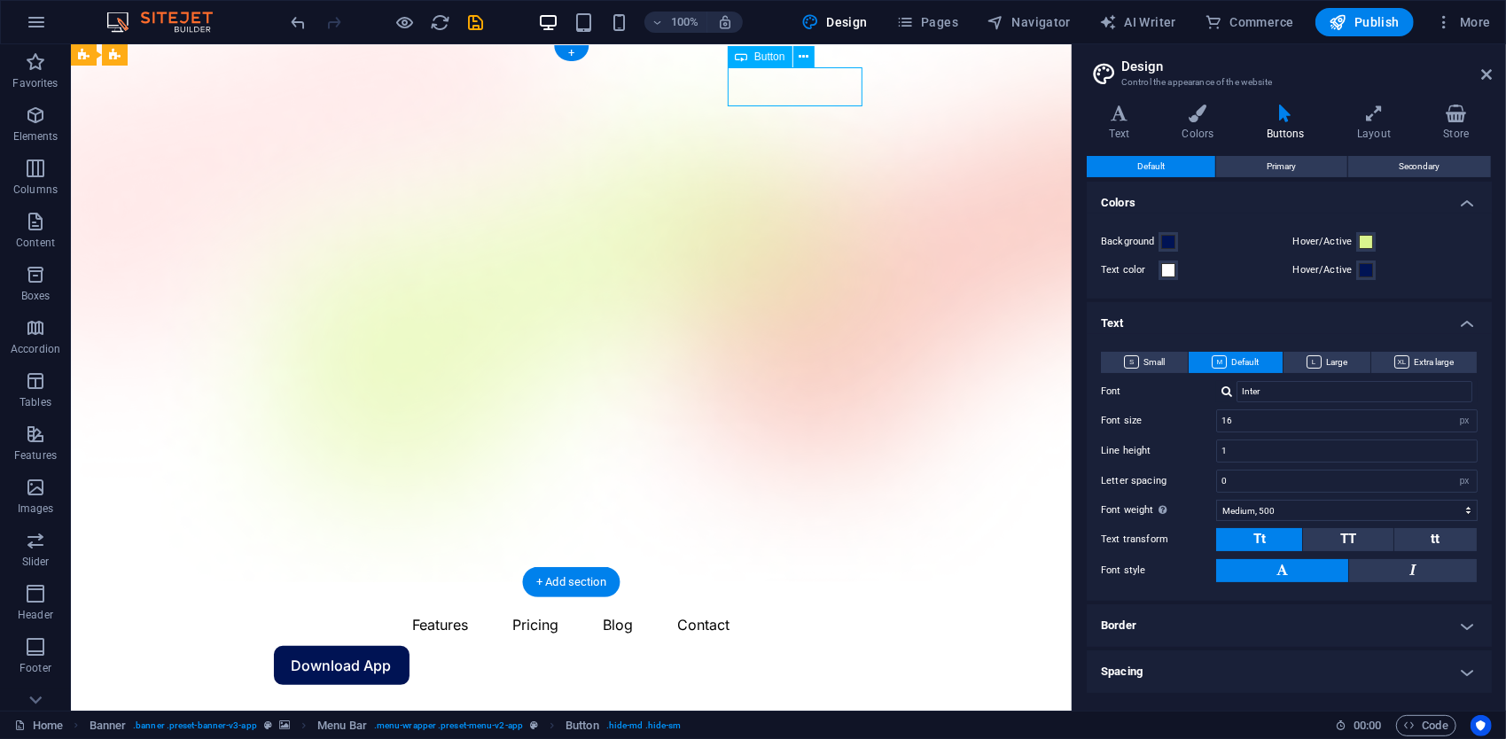
click at [757, 645] on div "Download App" at bounding box center [571, 664] width 596 height 39
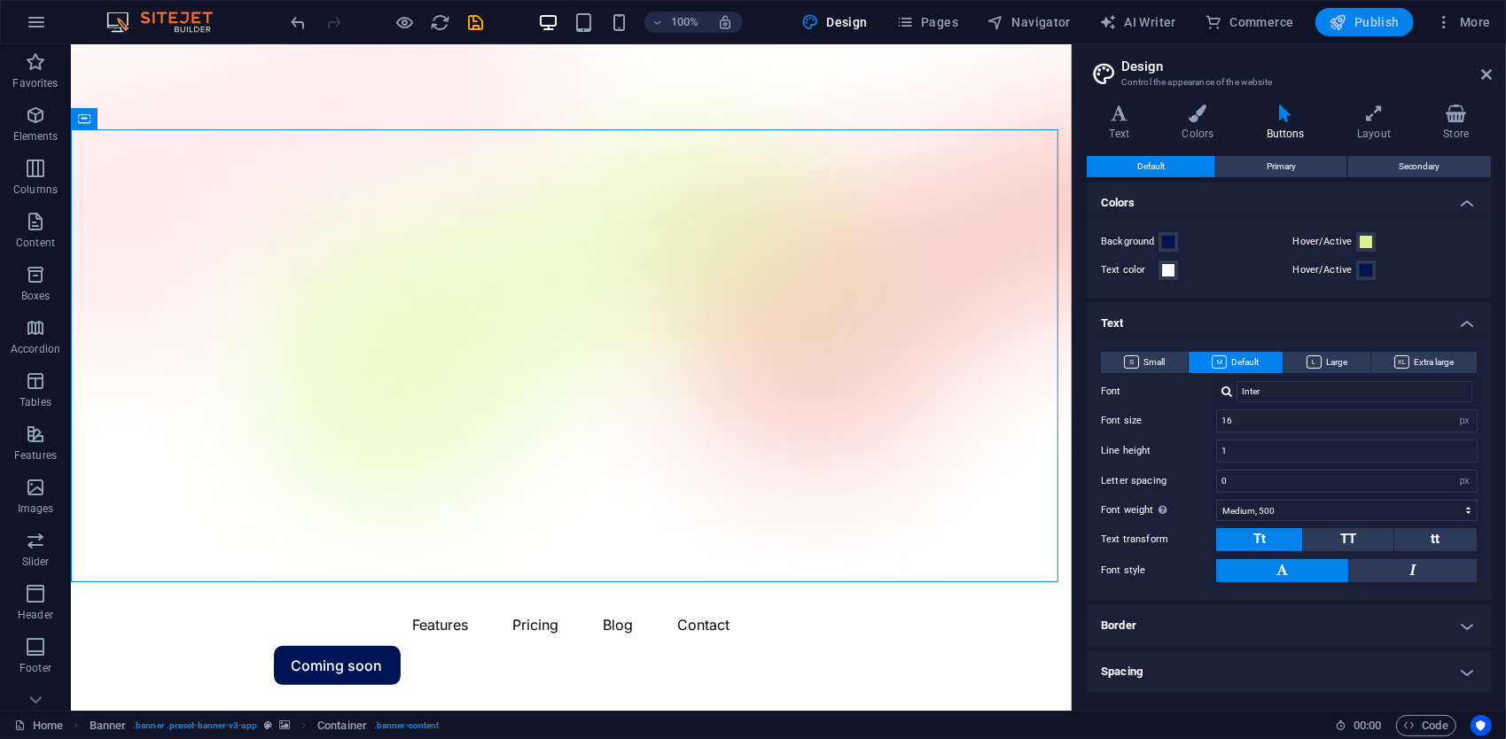
drag, startPoint x: 1356, startPoint y: 20, endPoint x: 1216, endPoint y: 156, distance: 195.6
click at [1356, 20] on span "Publish" at bounding box center [1365, 22] width 70 height 18
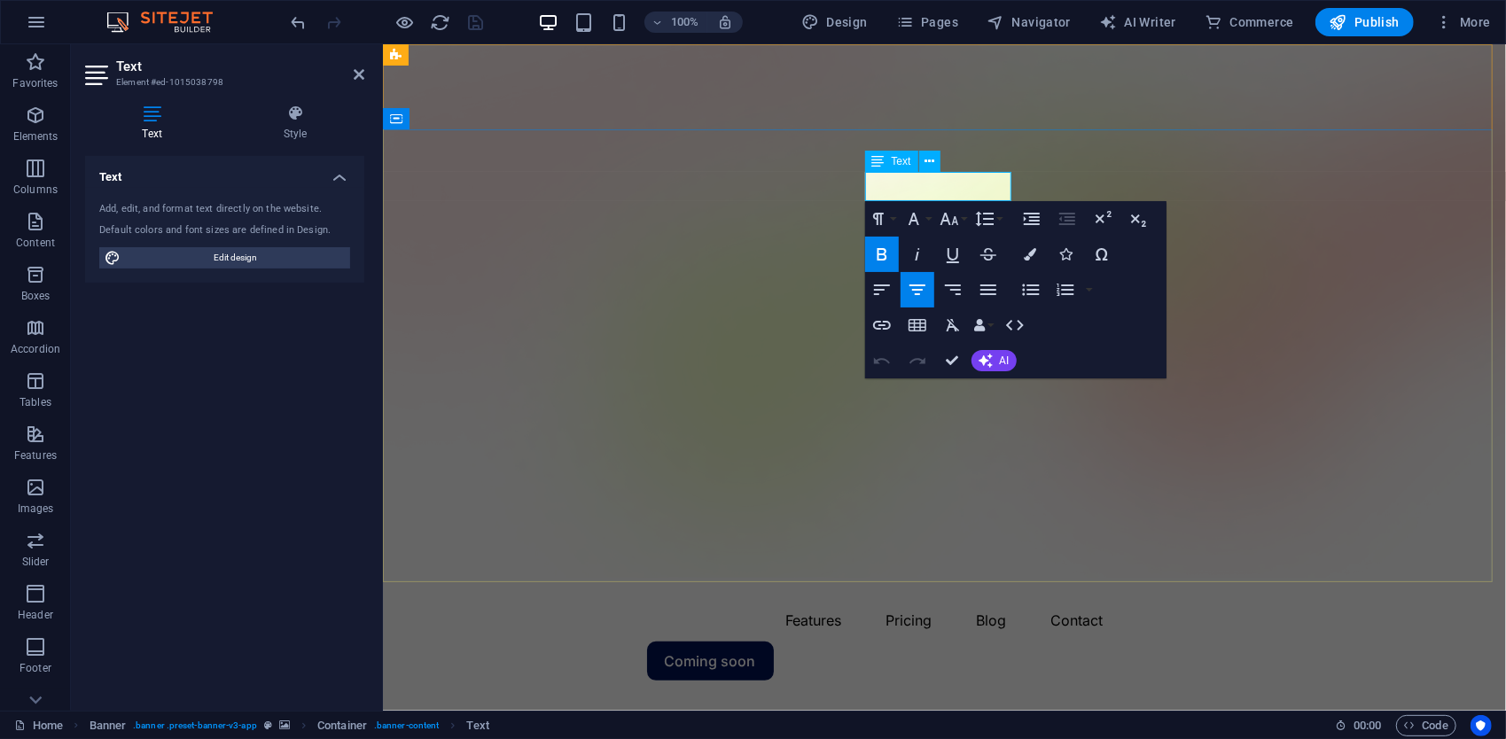
drag, startPoint x: 994, startPoint y: 188, endPoint x: 820, endPoint y: 191, distance: 173.8
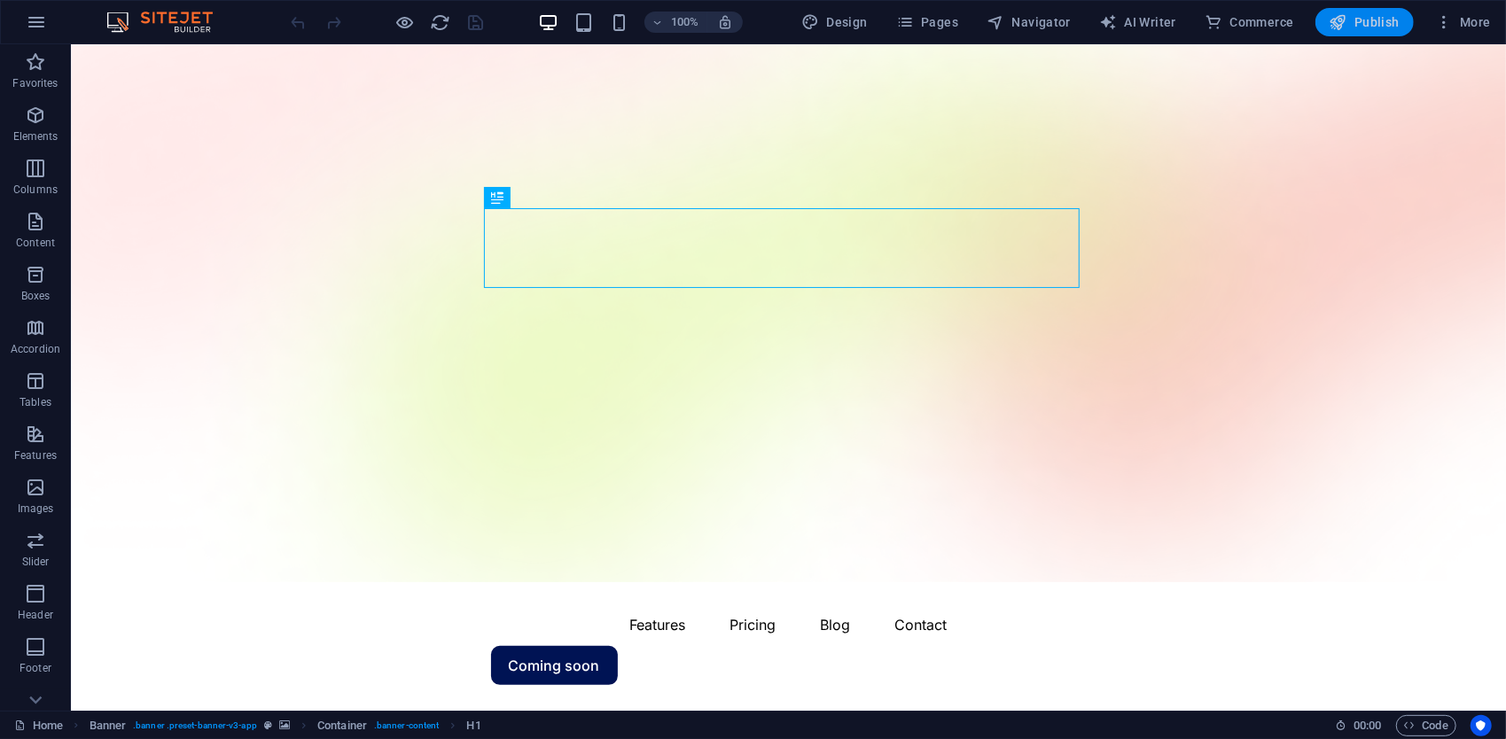
click at [1358, 20] on span "Publish" at bounding box center [1365, 22] width 70 height 18
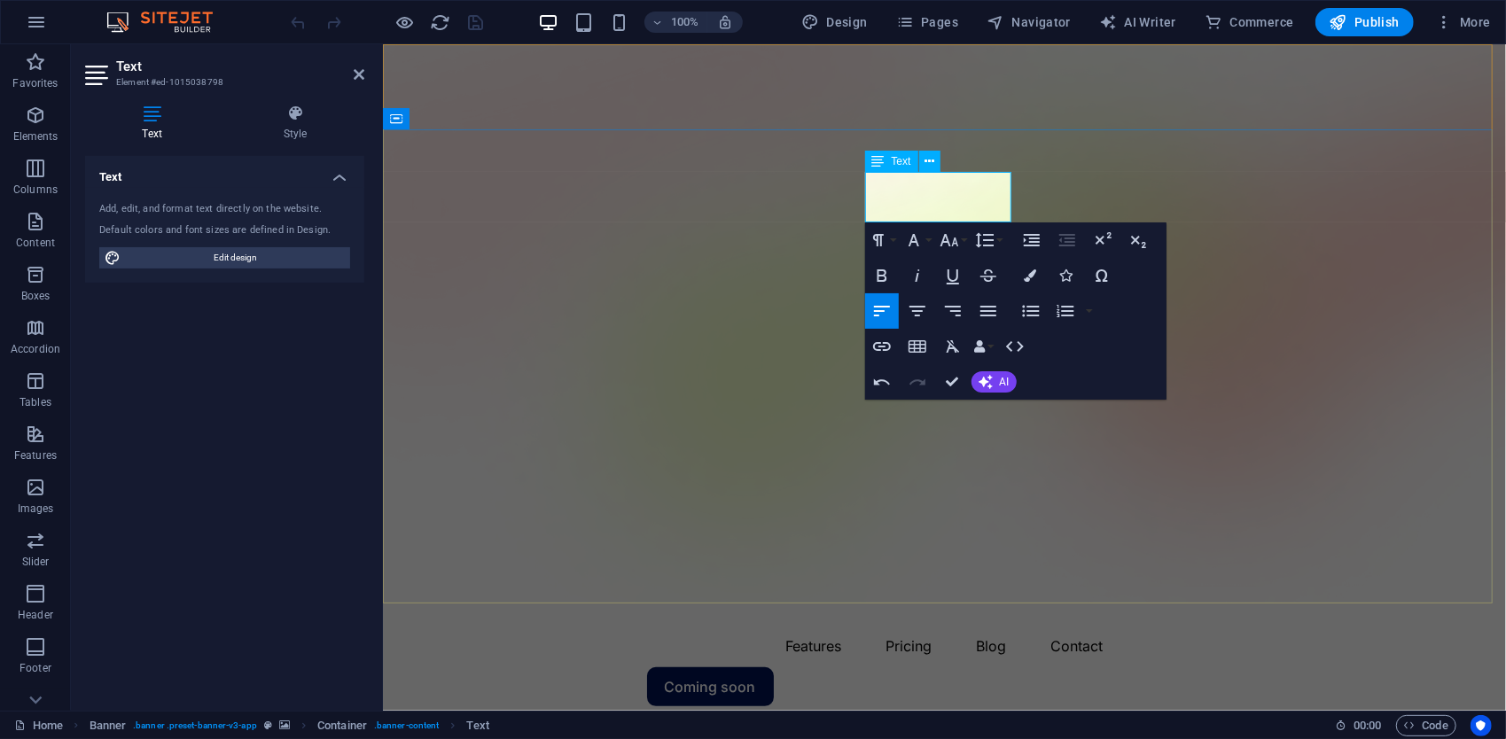
click at [993, 312] on icon "button" at bounding box center [989, 311] width 16 height 11
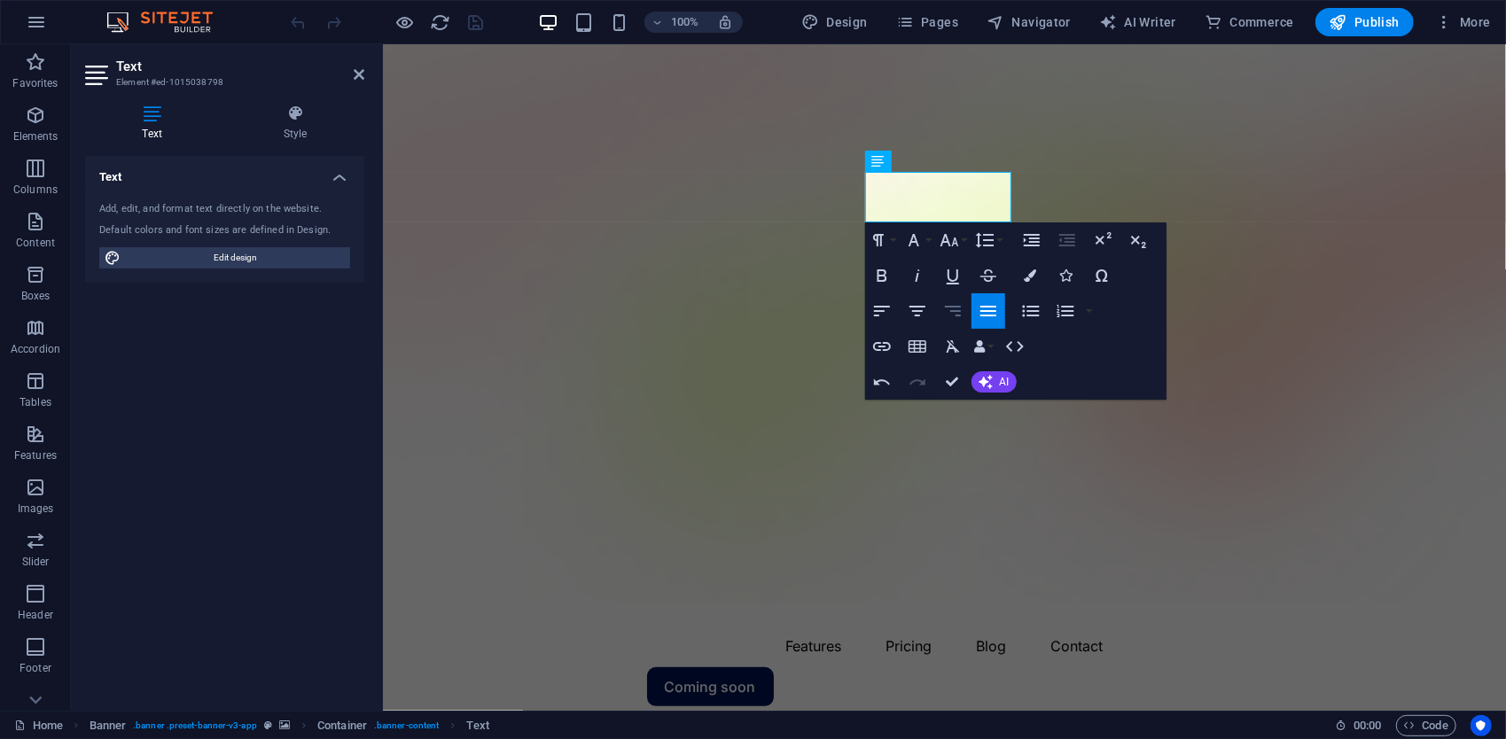
click at [952, 313] on icon "button" at bounding box center [952, 311] width 21 height 21
click at [883, 314] on icon "button" at bounding box center [881, 311] width 21 height 21
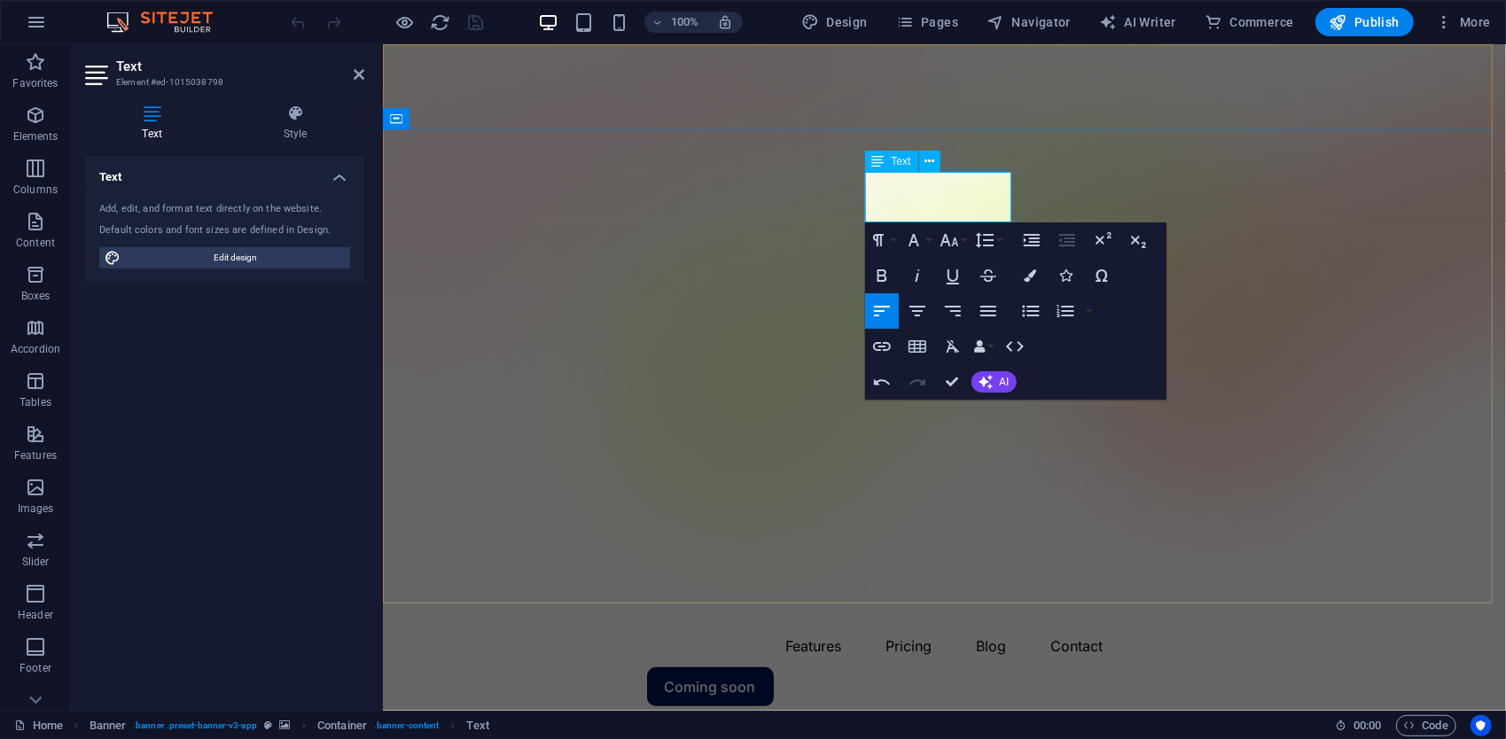
click at [925, 160] on icon at bounding box center [930, 161] width 10 height 19
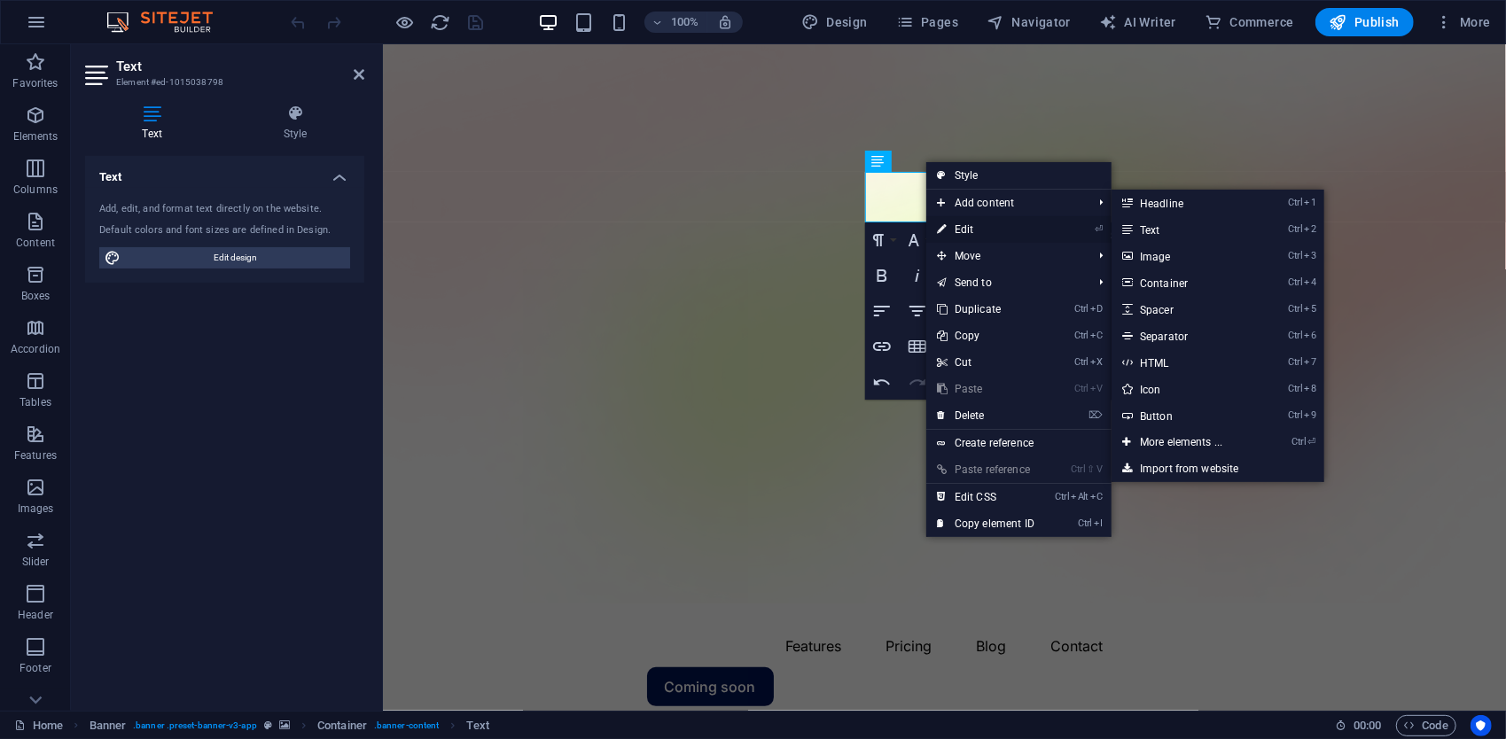
click at [963, 226] on link "⏎ Edit" at bounding box center [985, 229] width 119 height 27
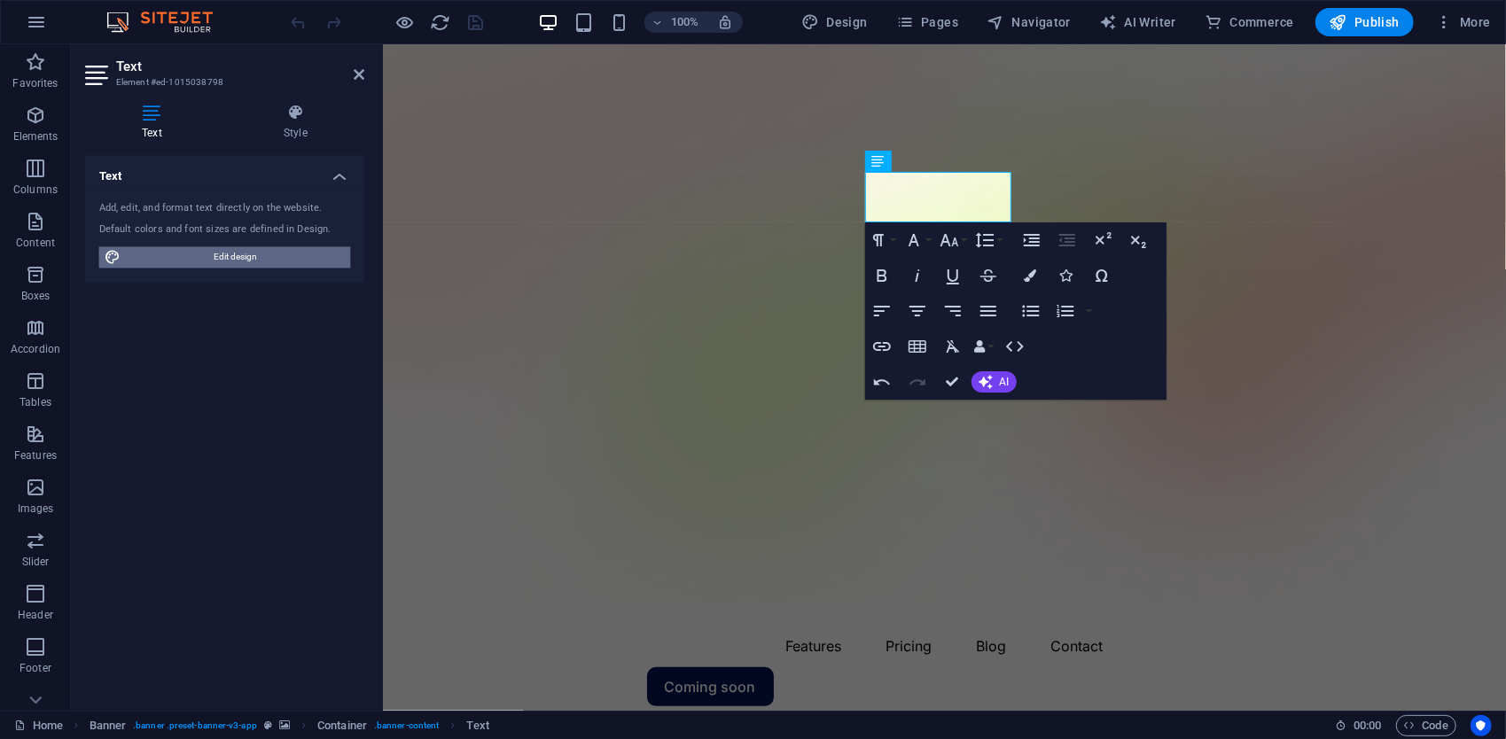
click at [265, 257] on span "Edit design" at bounding box center [235, 257] width 219 height 21
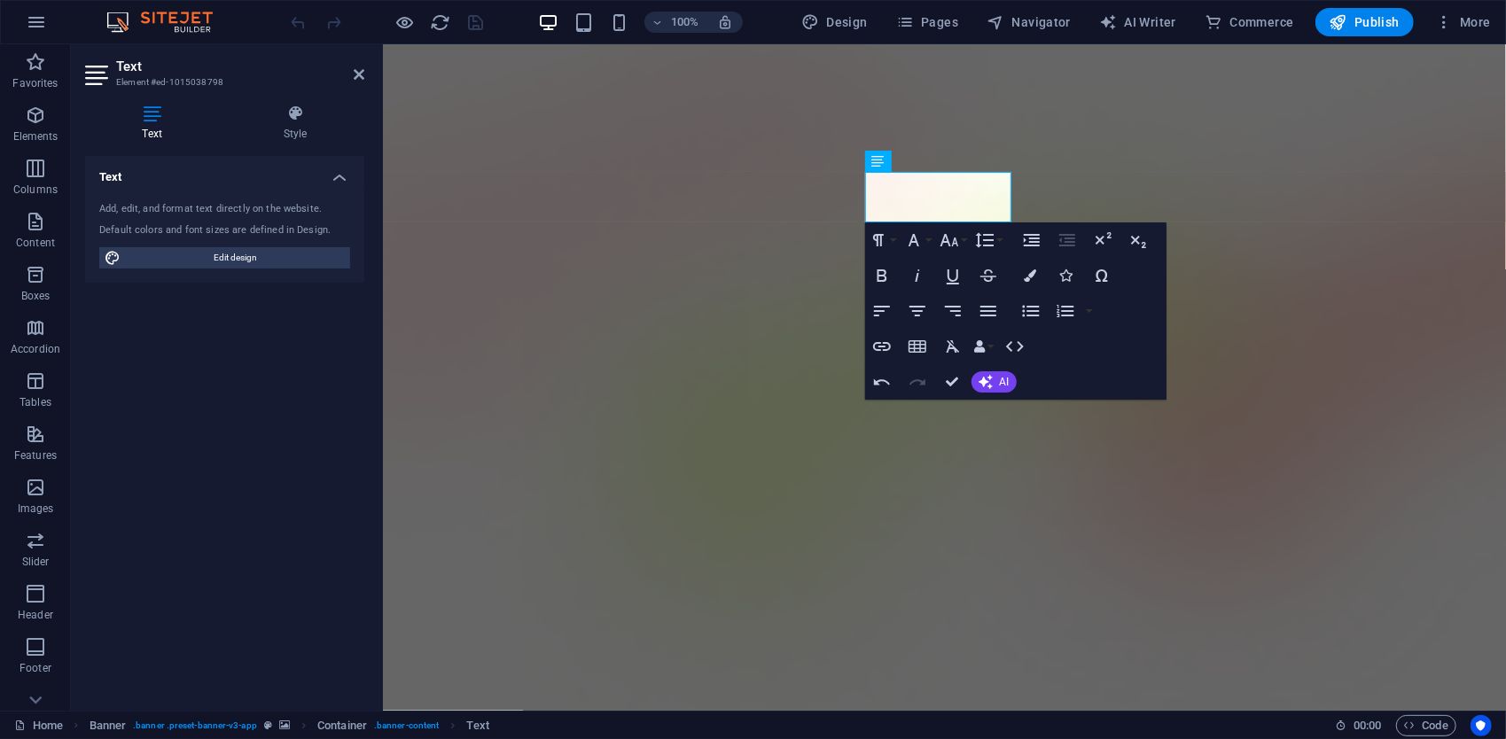
select select "600"
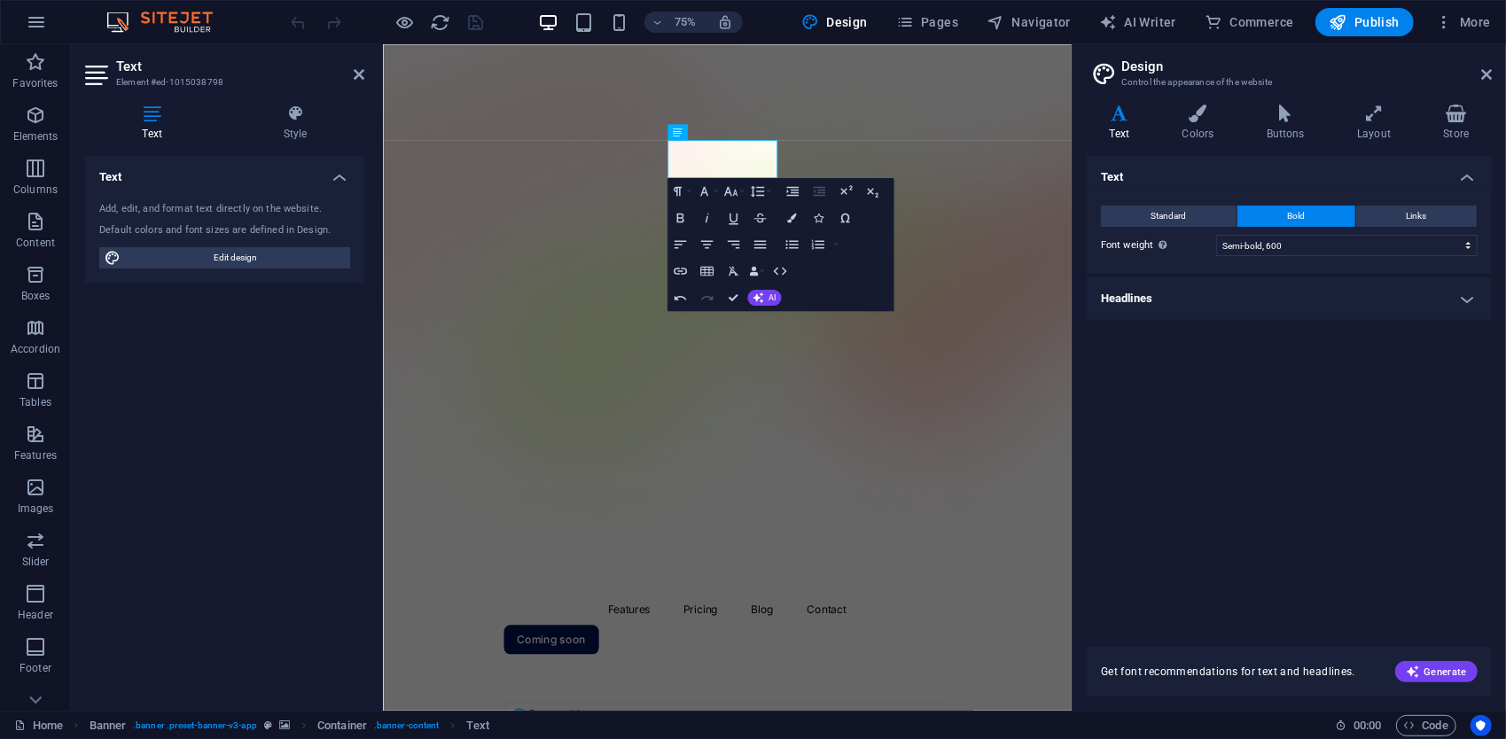
click at [1294, 288] on h4 "Headlines" at bounding box center [1289, 298] width 405 height 43
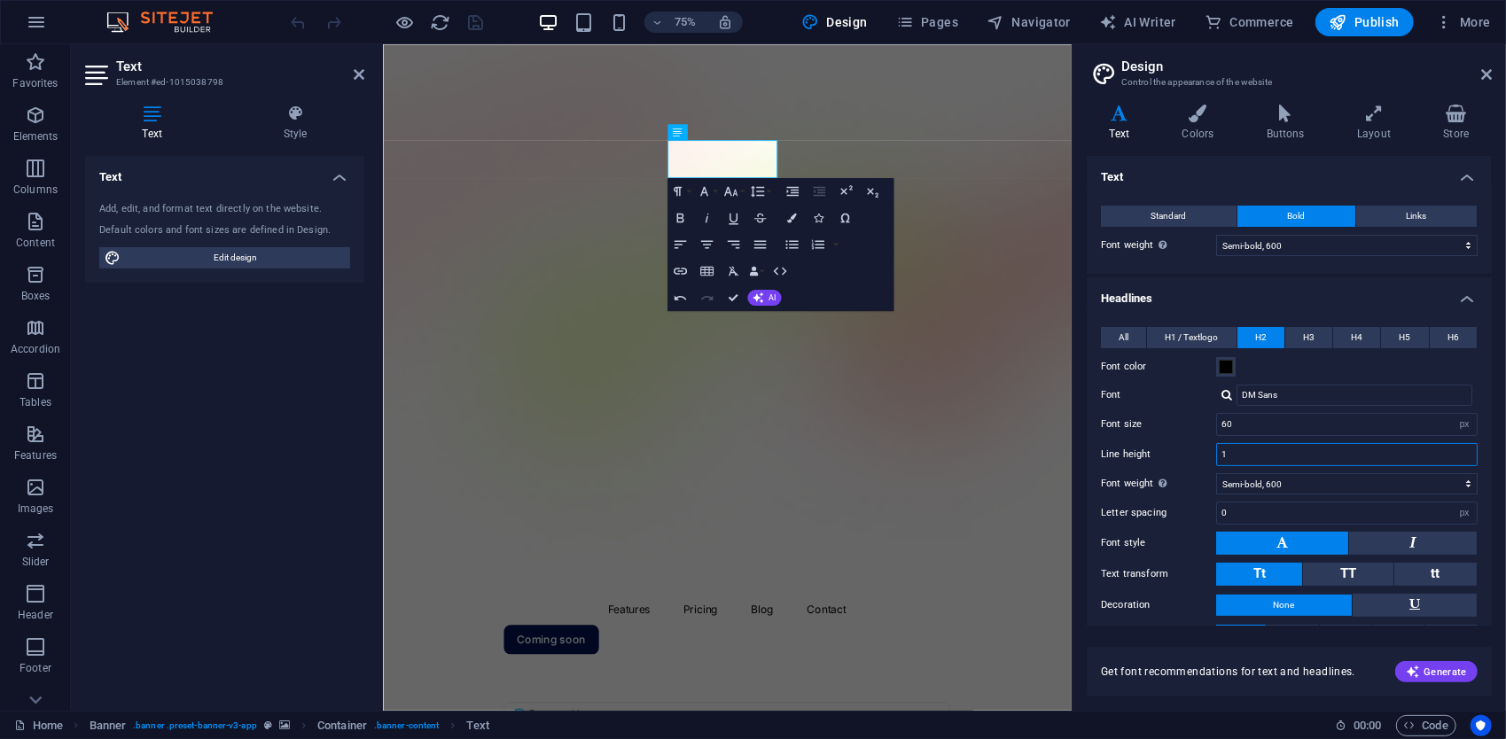
click at [1269, 457] on input "1" at bounding box center [1347, 454] width 260 height 21
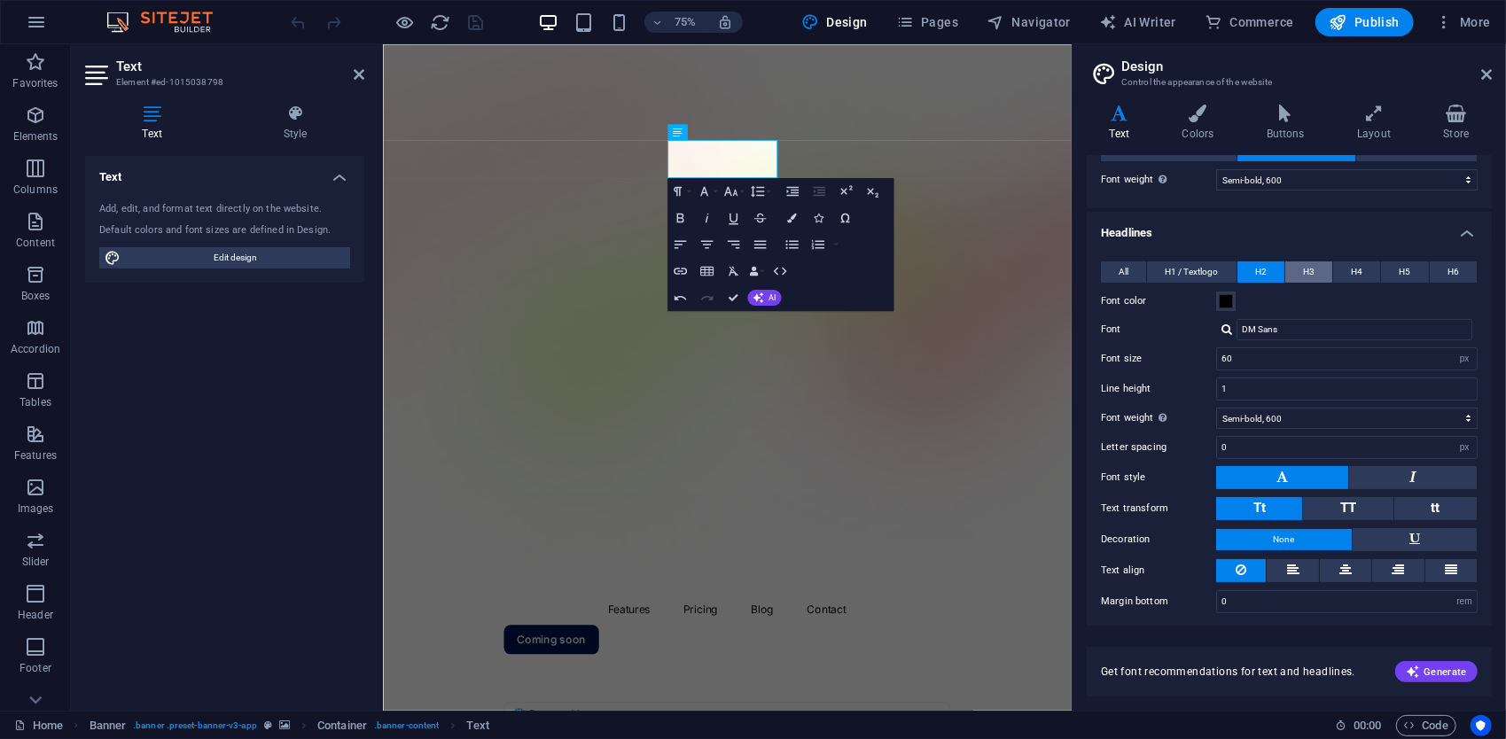
click at [1312, 277] on span "H3" at bounding box center [1309, 272] width 12 height 21
click at [1245, 277] on button "H2" at bounding box center [1261, 272] width 47 height 21
drag, startPoint x: 850, startPoint y: 206, endPoint x: 1082, endPoint y: 184, distance: 233.3
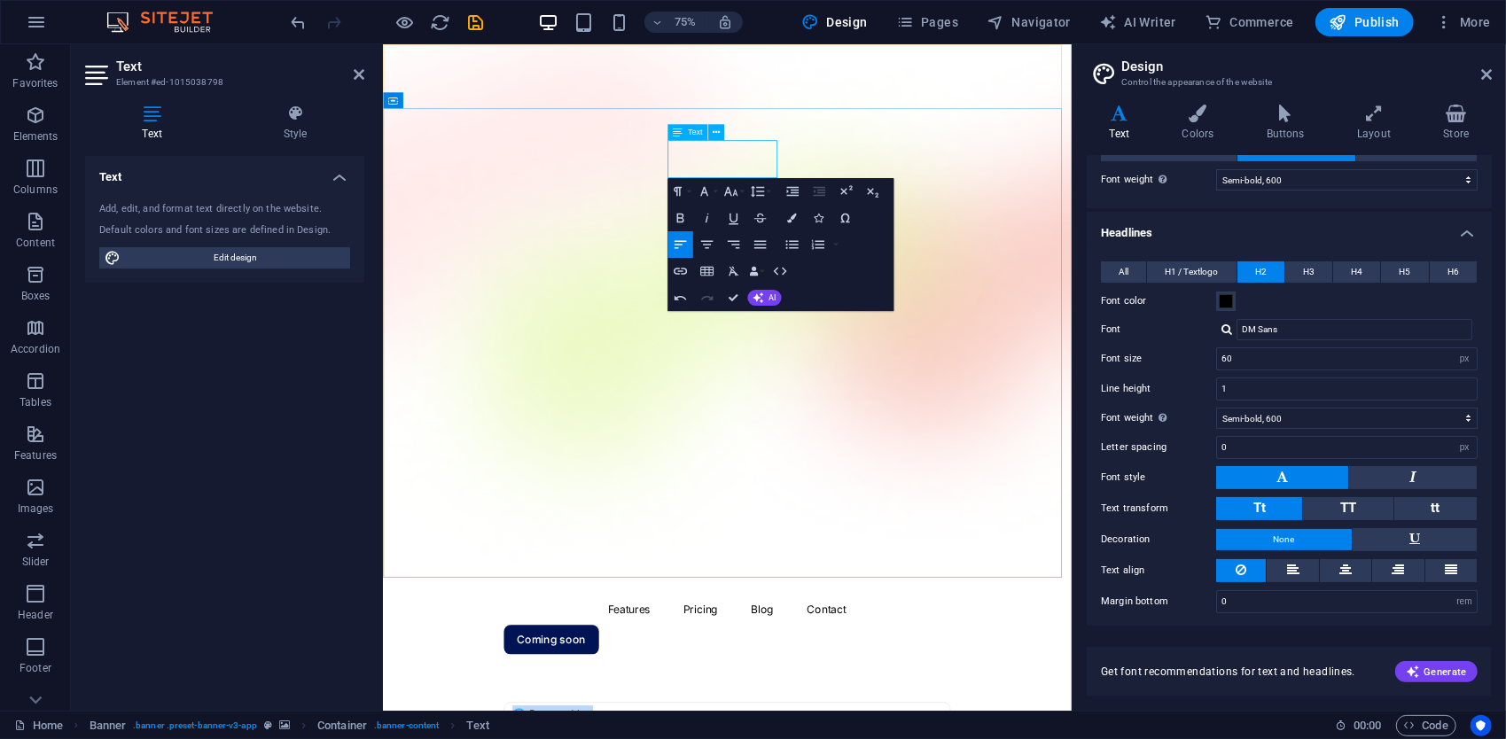
drag, startPoint x: 774, startPoint y: 185, endPoint x: 1280, endPoint y: 270, distance: 513.2
click at [1298, 270] on button "H3" at bounding box center [1309, 272] width 47 height 21
click at [1381, 271] on button "H5" at bounding box center [1404, 272] width 47 height 21
click at [1341, 271] on button "H4" at bounding box center [1356, 272] width 47 height 21
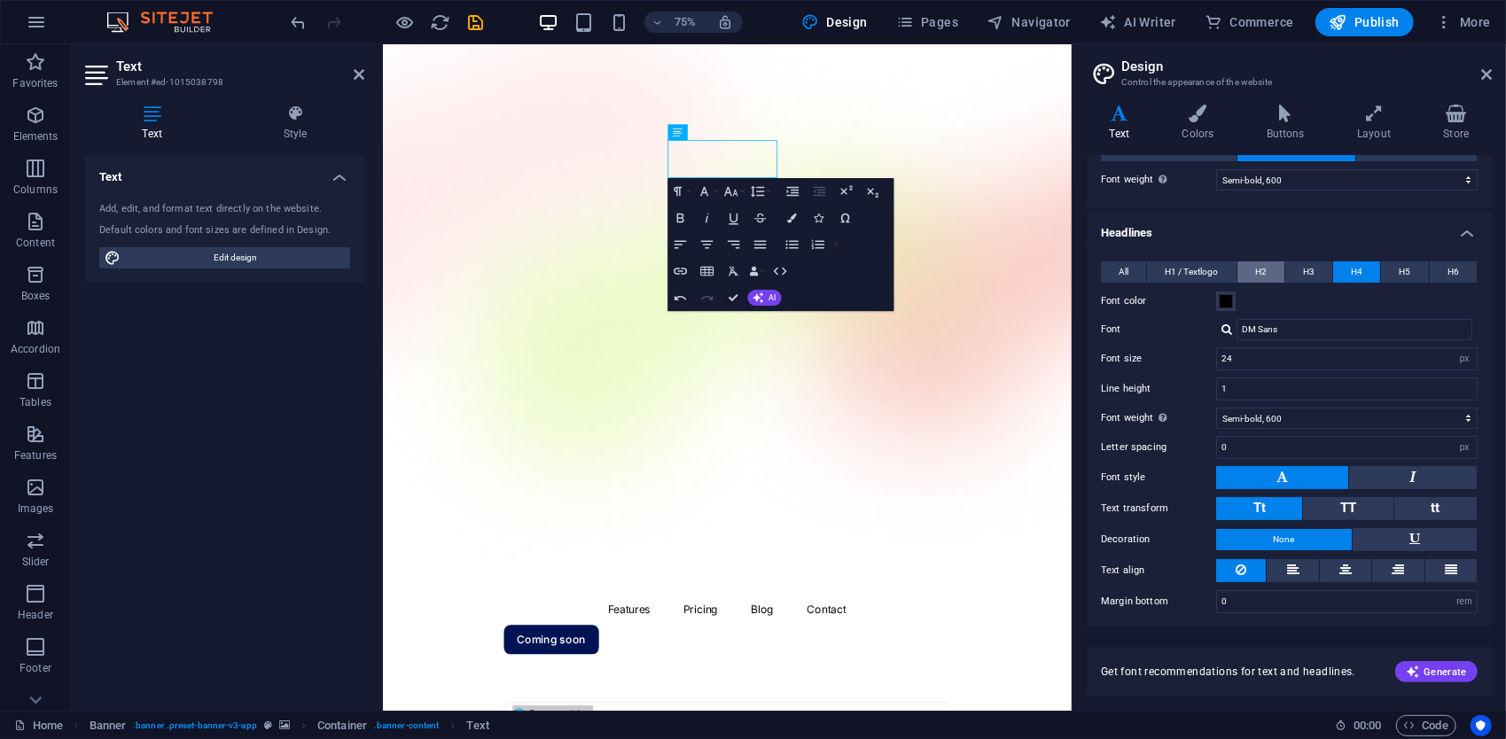
click at [1258, 264] on span "H2" at bounding box center [1261, 272] width 12 height 21
click at [1129, 270] on button "All" at bounding box center [1123, 272] width 45 height 21
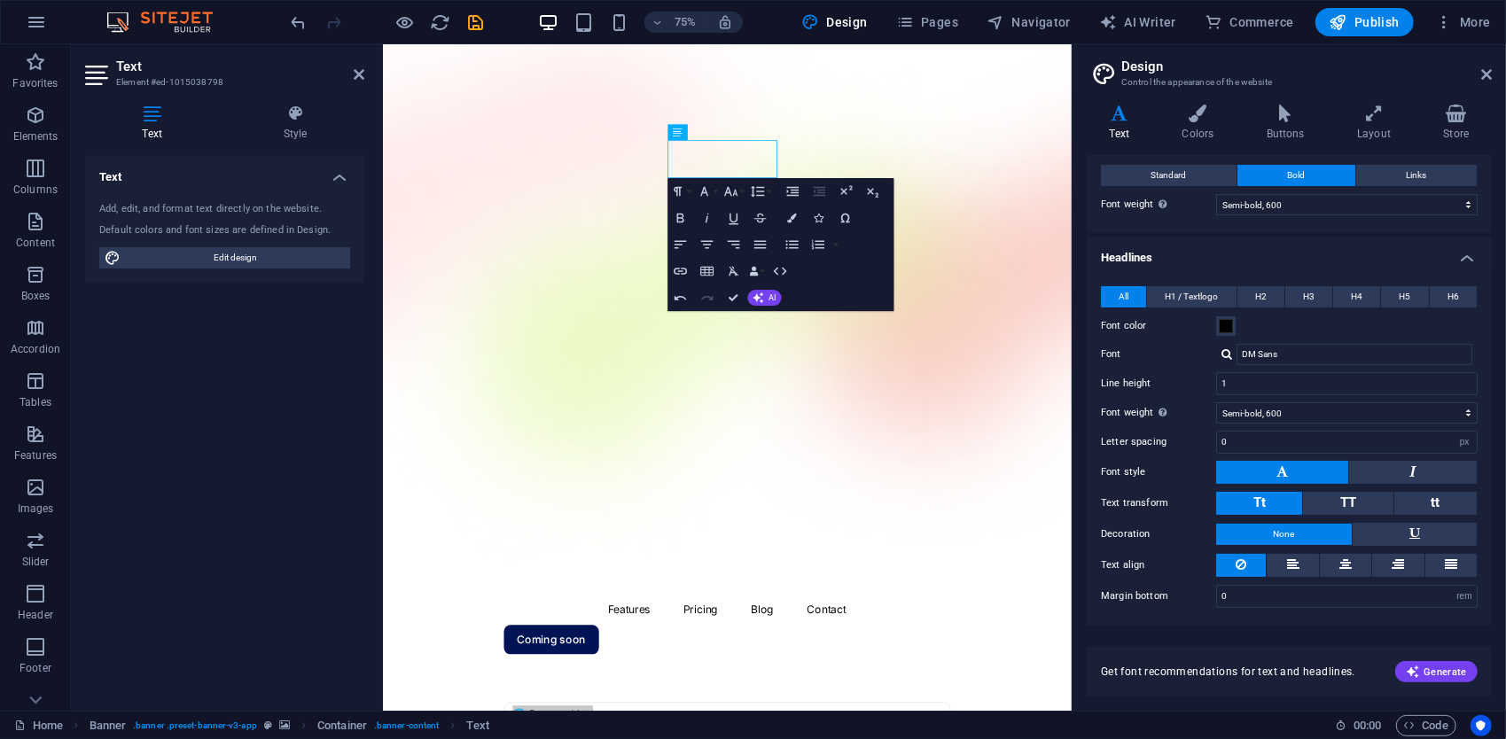
scroll to position [35, 0]
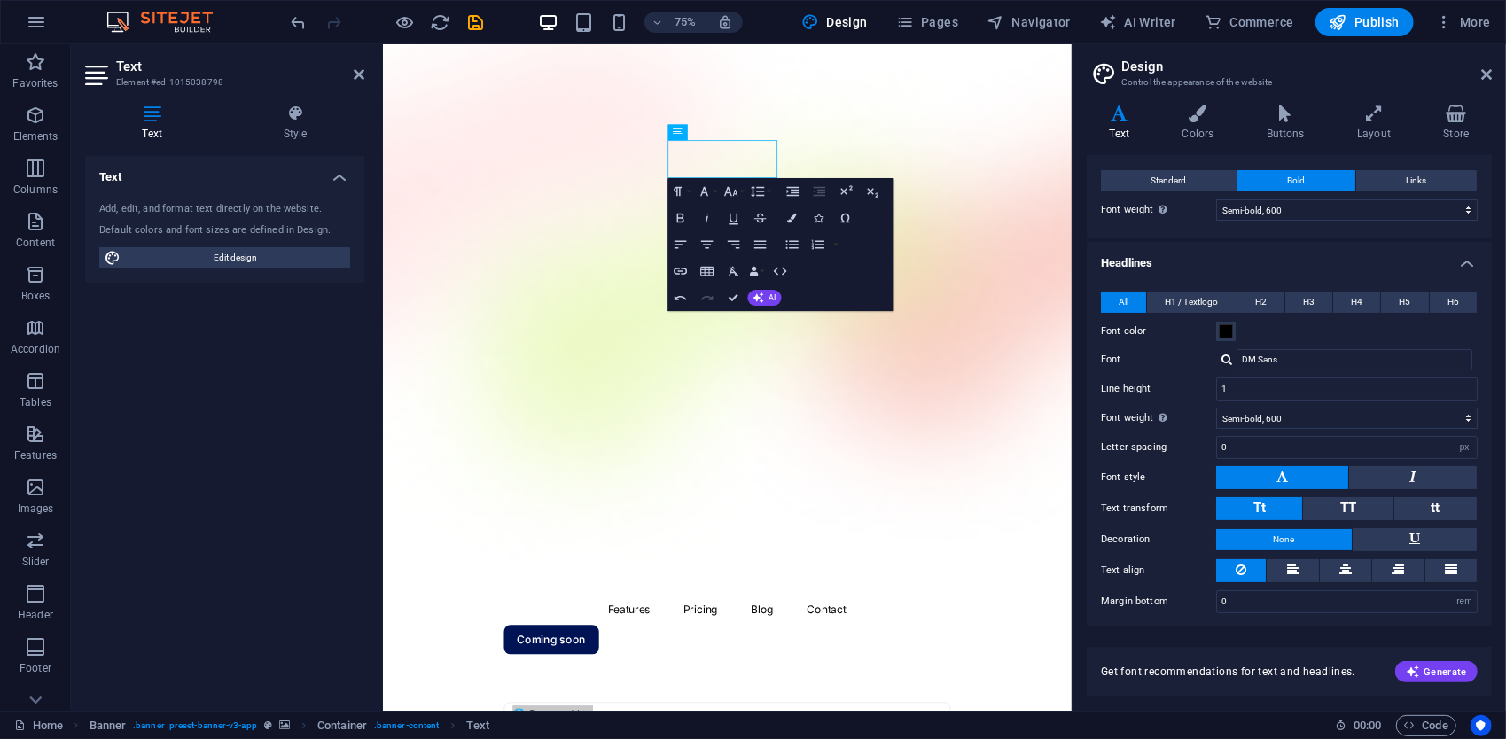
click at [1123, 301] on span "All" at bounding box center [1124, 302] width 10 height 21
click at [1255, 301] on span "H2" at bounding box center [1261, 302] width 12 height 21
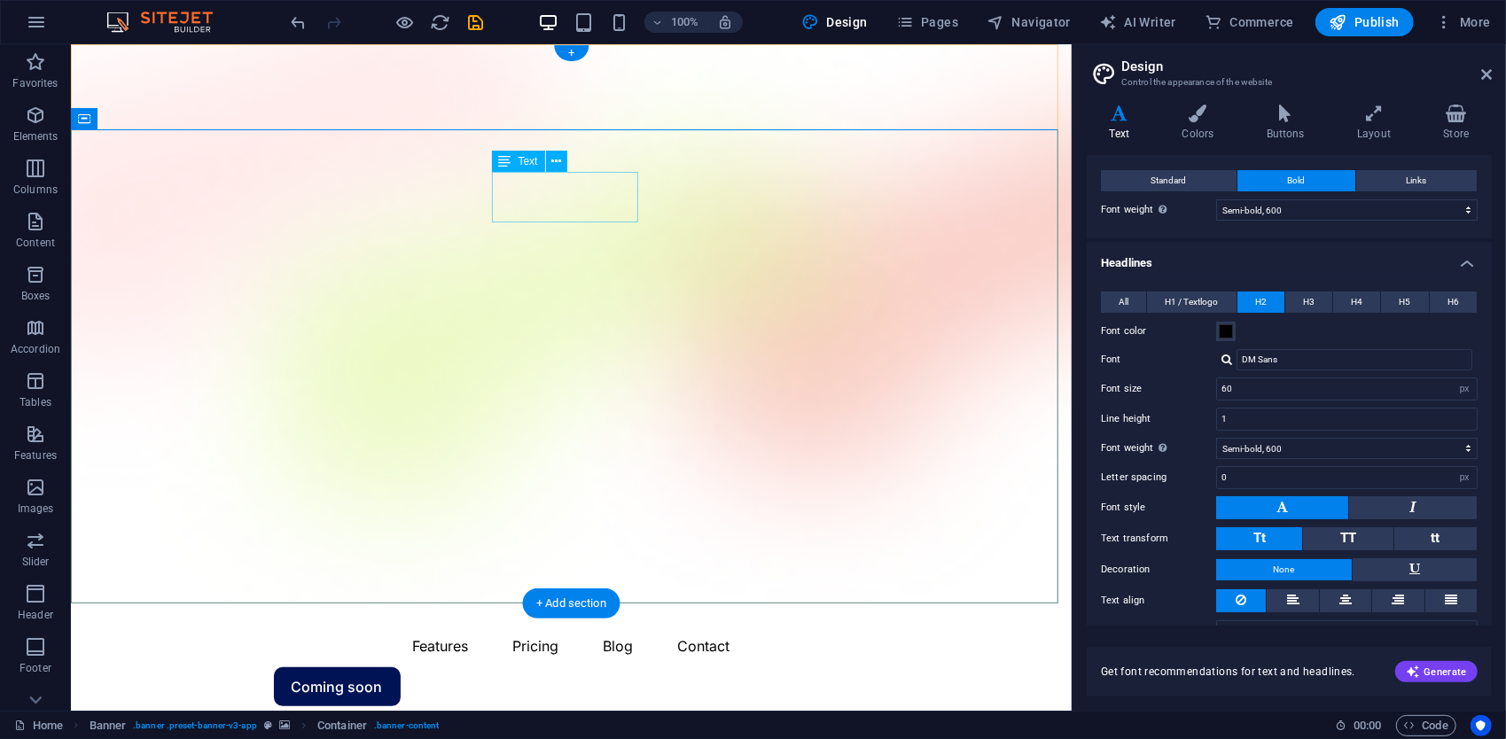
click at [566, 168] on button at bounding box center [556, 161] width 21 height 21
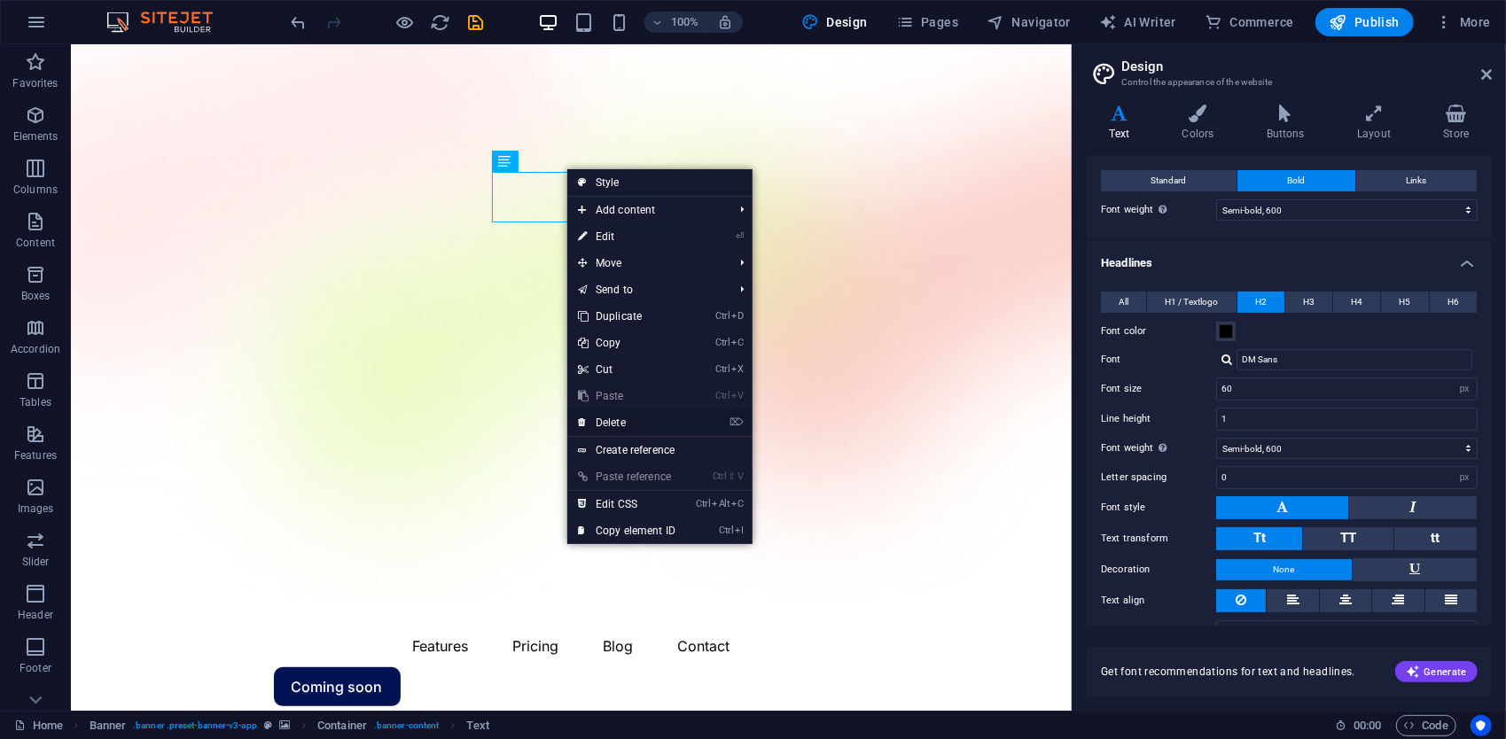
click at [630, 411] on link "⌦ Delete" at bounding box center [626, 423] width 119 height 27
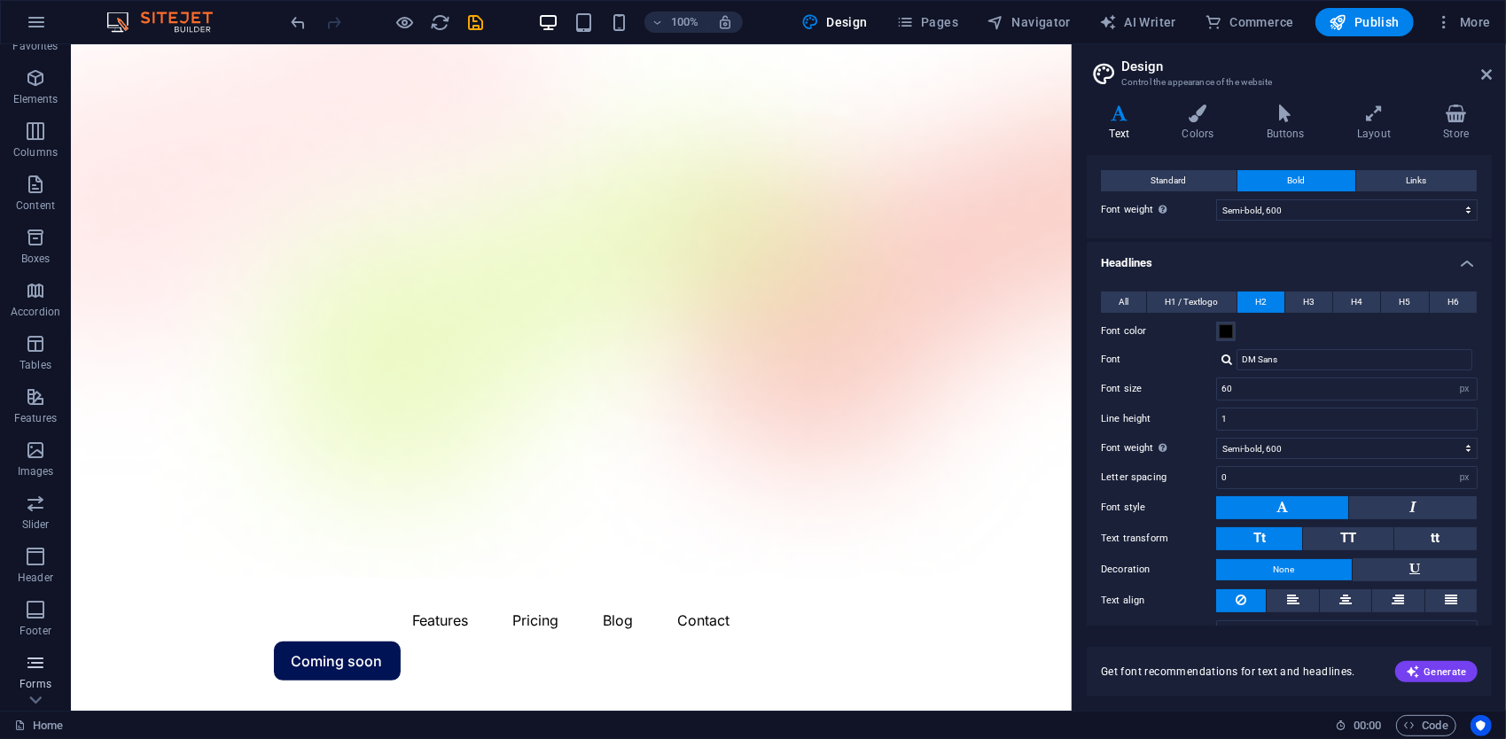
scroll to position [177, 0]
click at [42, 426] on icon "button" at bounding box center [35, 416] width 21 height 21
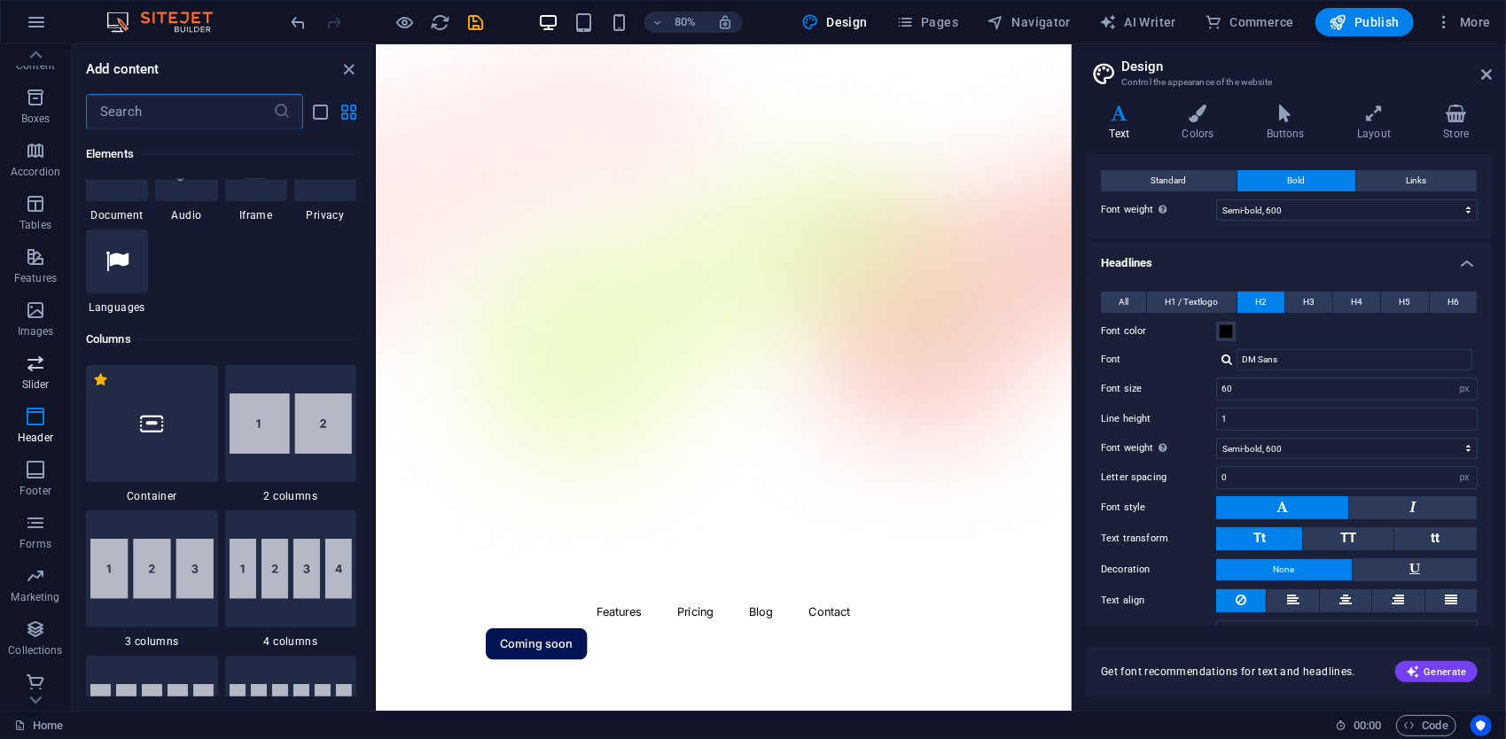
click at [34, 377] on span "Slider" at bounding box center [35, 374] width 71 height 43
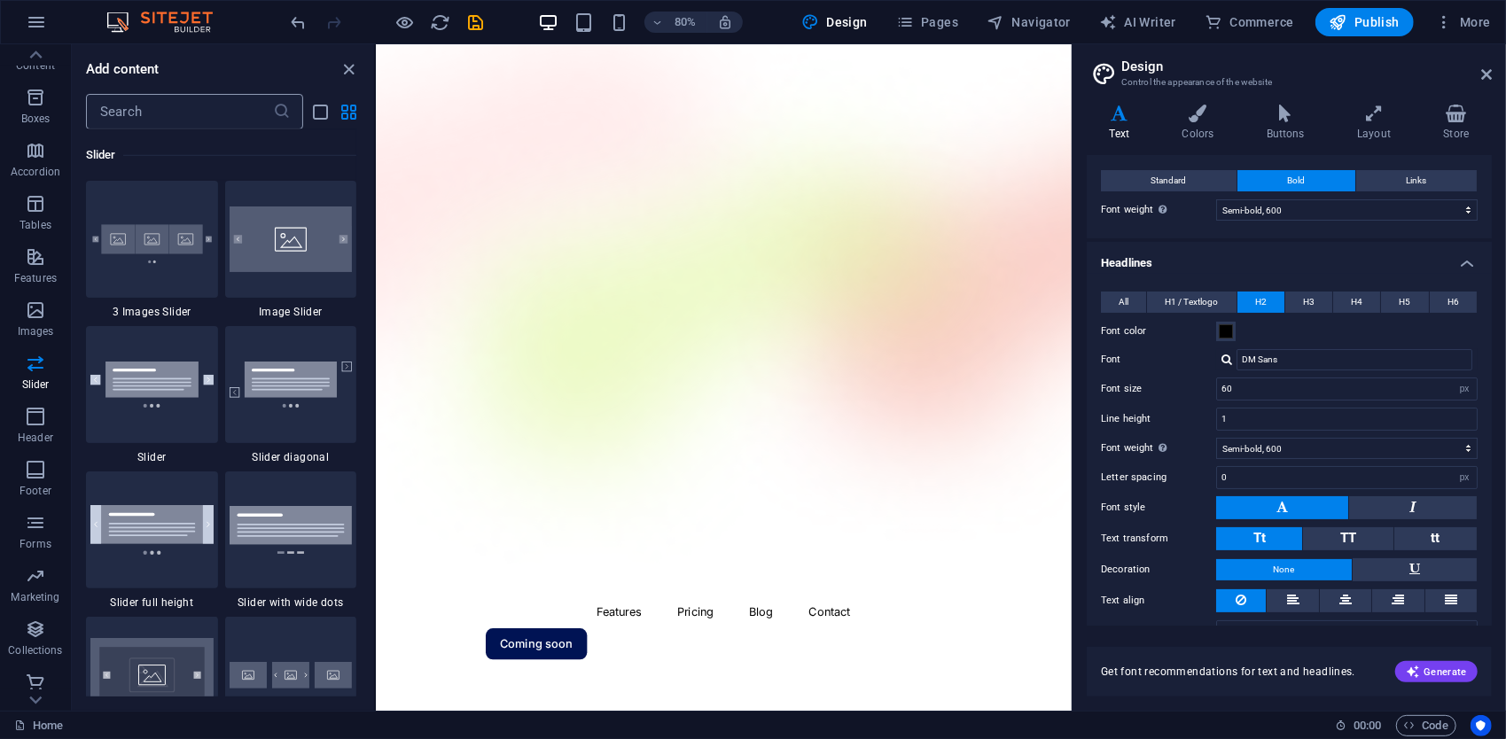
scroll to position [10051, 0]
click at [143, 105] on input "text" at bounding box center [179, 111] width 187 height 35
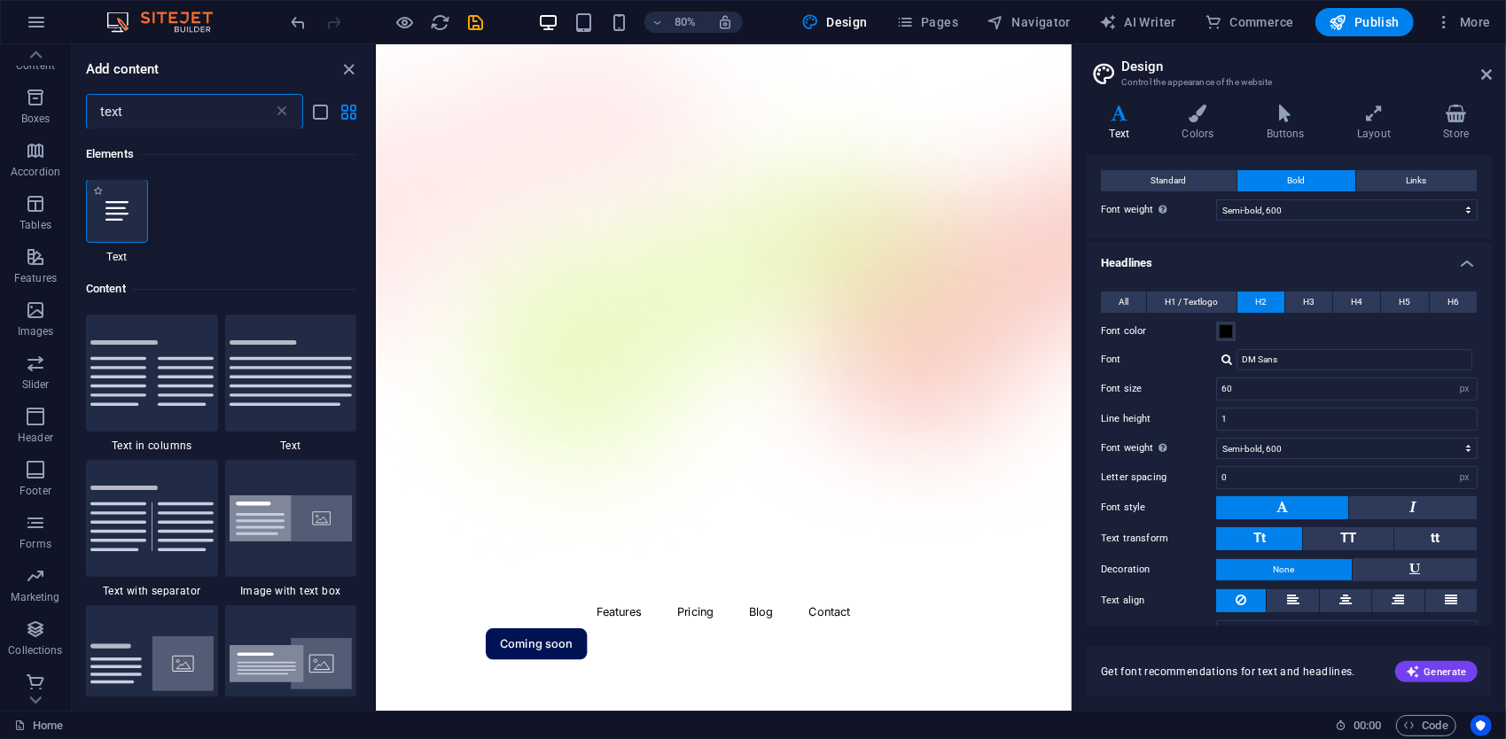
scroll to position [0, 0]
type input "text"
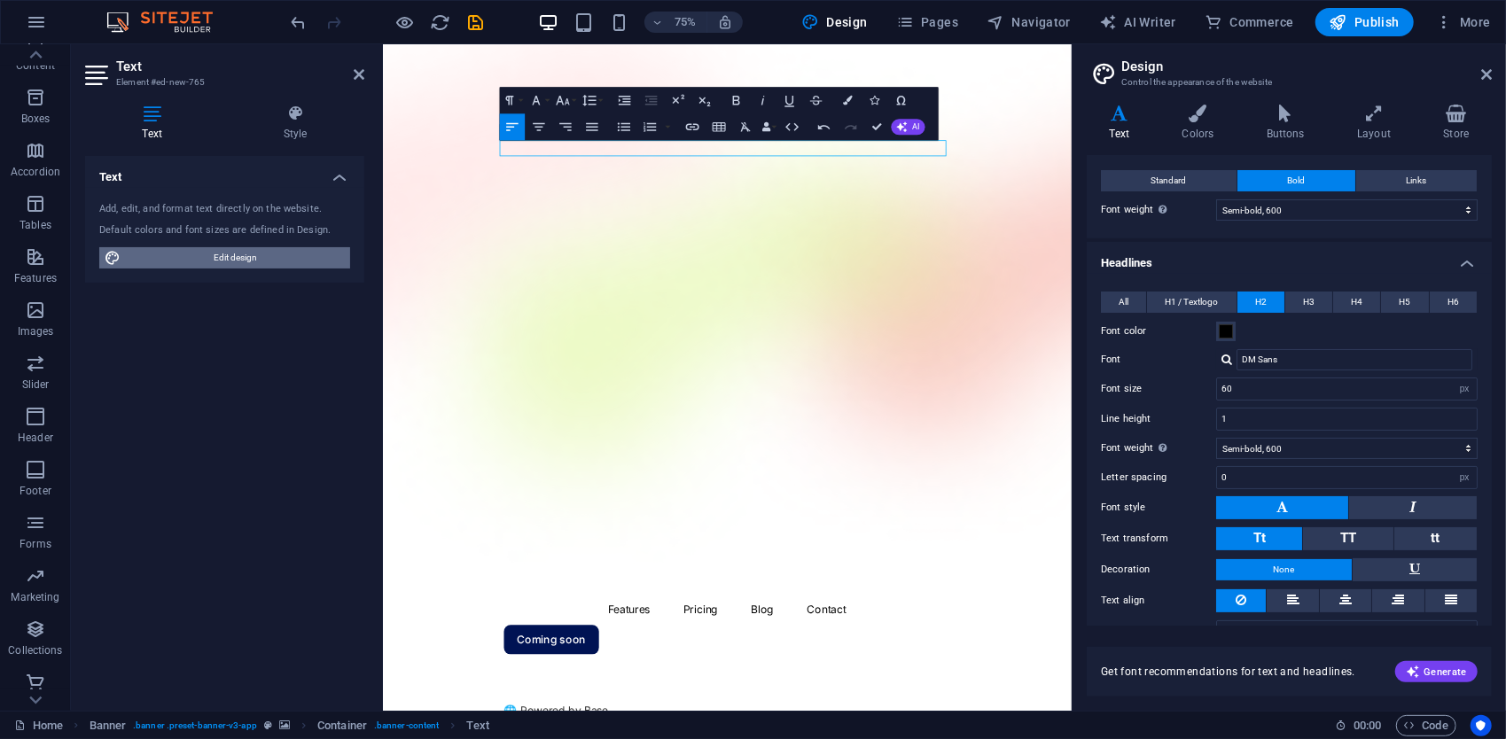
click at [259, 252] on span "Edit design" at bounding box center [235, 257] width 219 height 21
click at [1360, 140] on h4 "Layout" at bounding box center [1378, 123] width 86 height 37
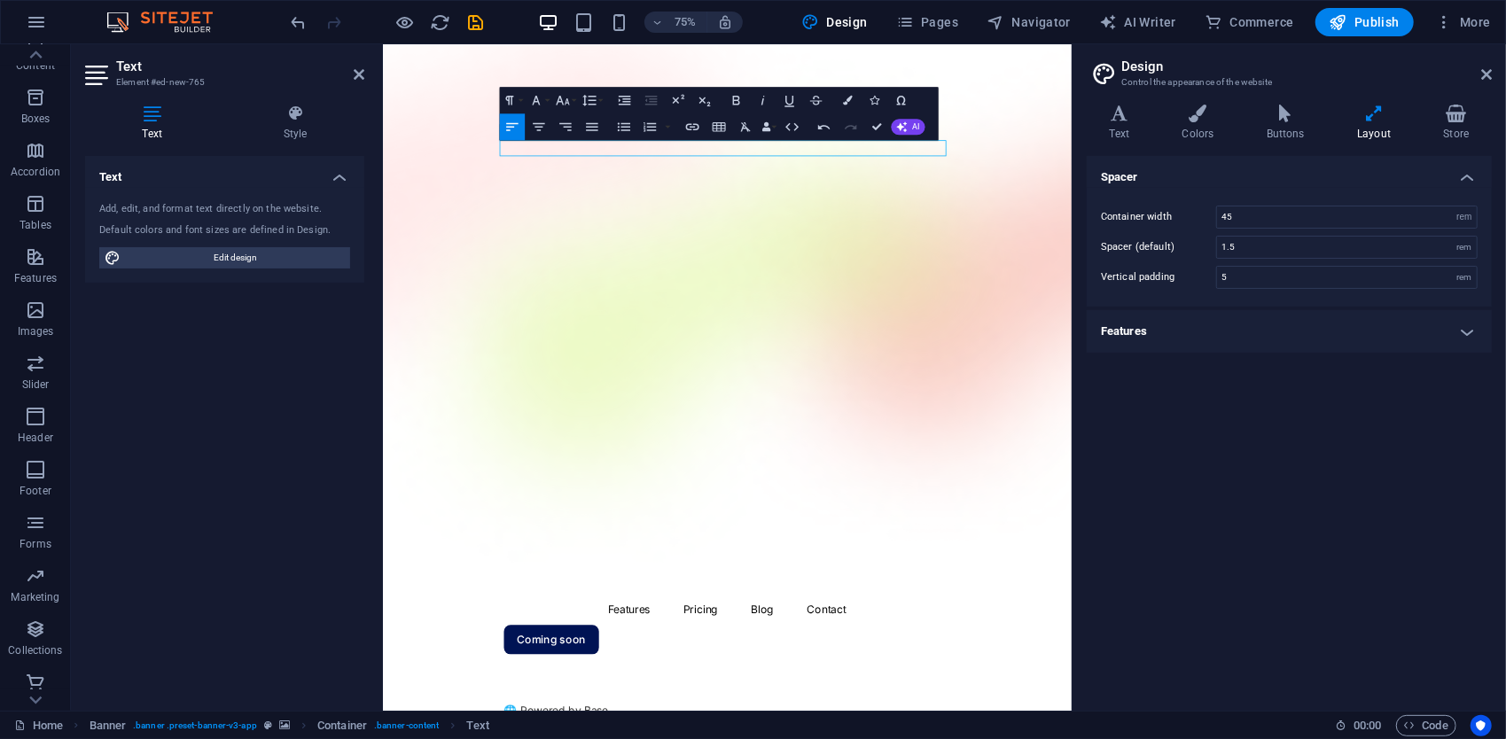
click at [1242, 323] on h4 "Features" at bounding box center [1289, 331] width 405 height 43
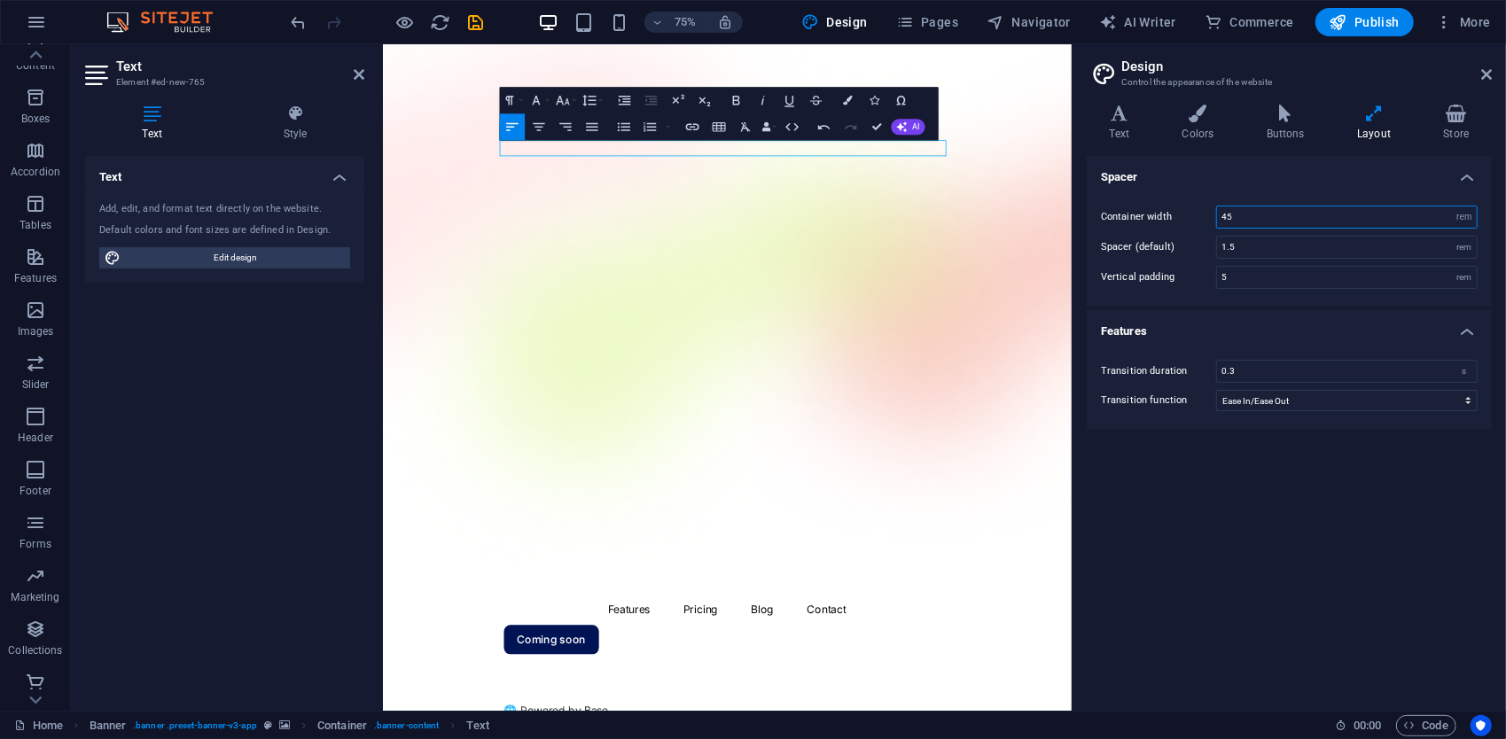
click at [1244, 215] on input "45" at bounding box center [1347, 217] width 260 height 21
type input "4"
click at [1115, 113] on icon at bounding box center [1120, 114] width 66 height 18
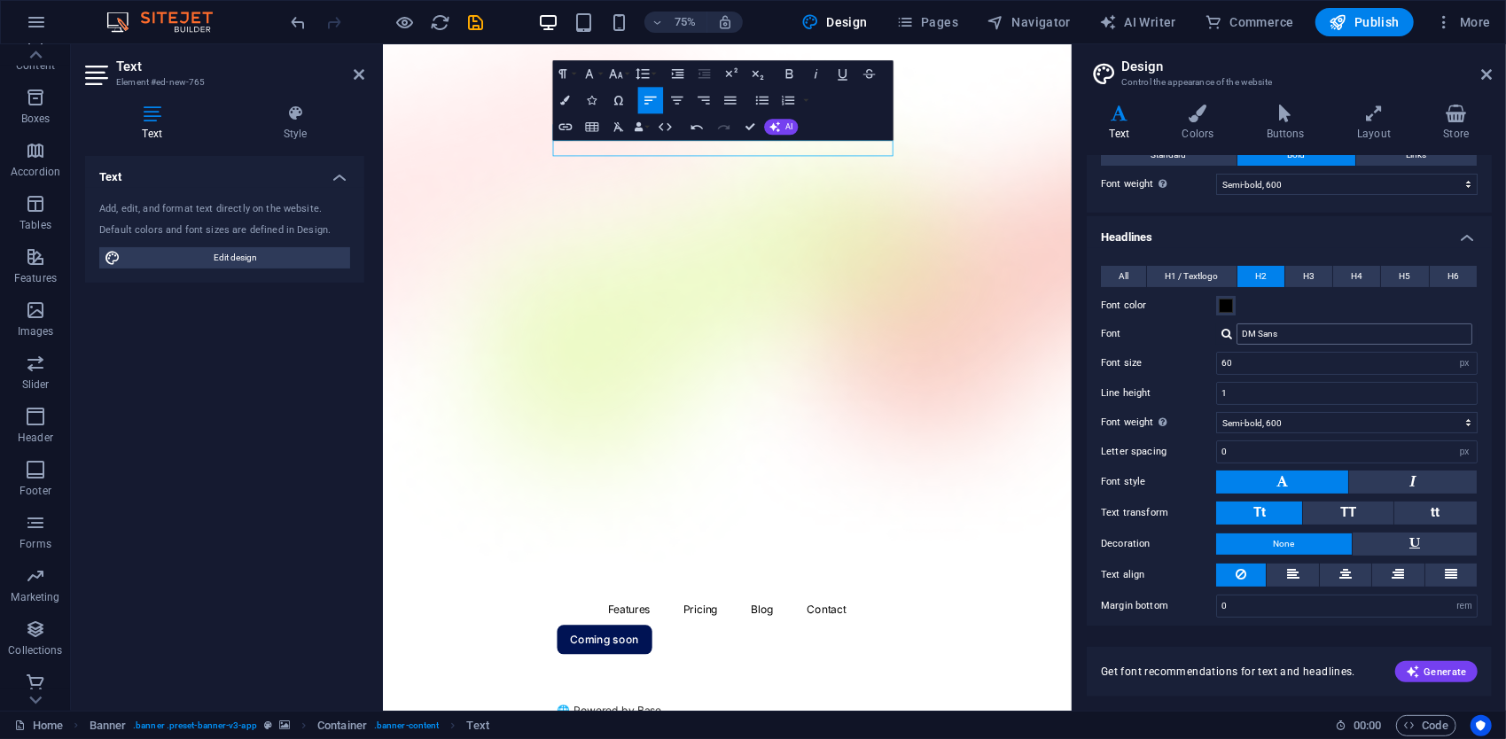
scroll to position [66, 0]
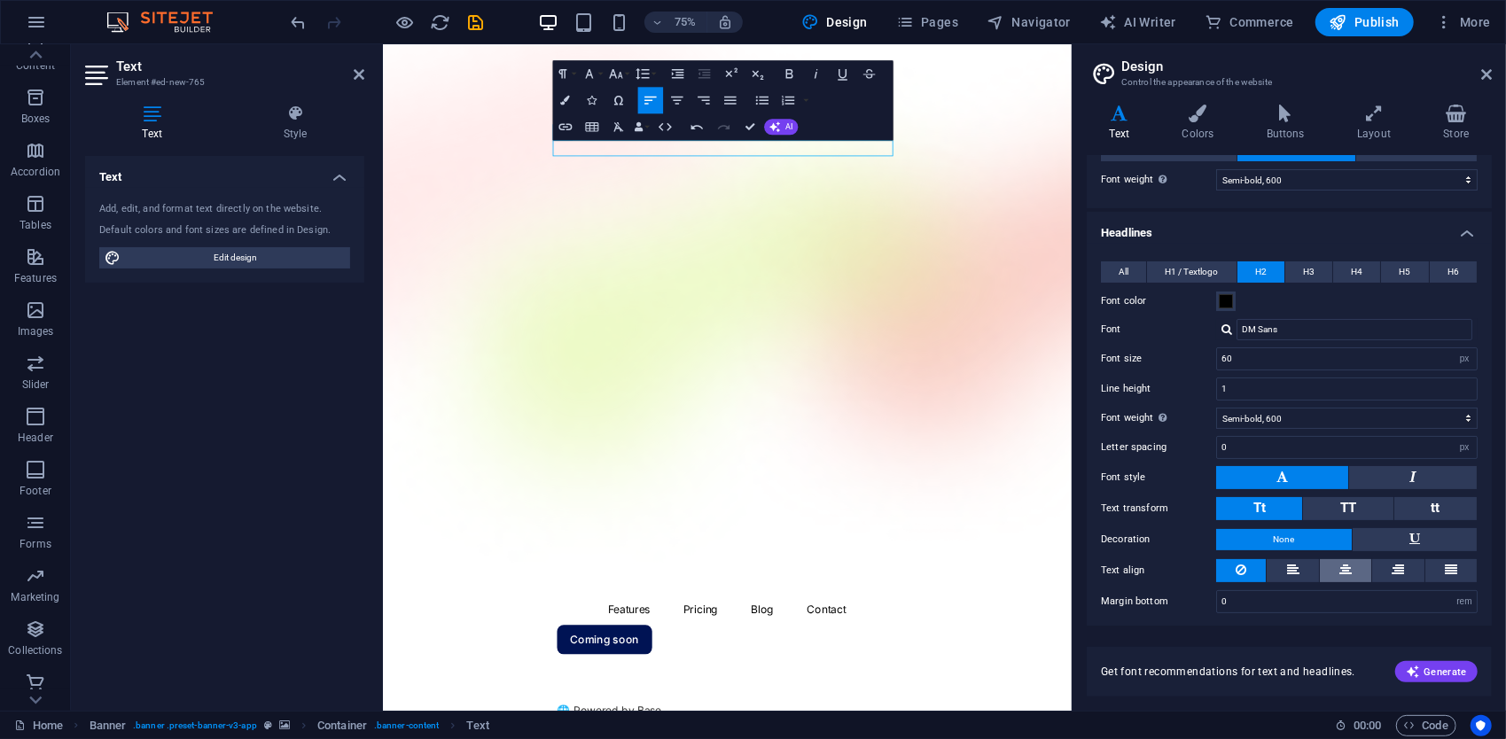
click at [1361, 563] on button at bounding box center [1345, 570] width 51 height 23
click at [675, 89] on button "Align Center" at bounding box center [677, 100] width 26 height 27
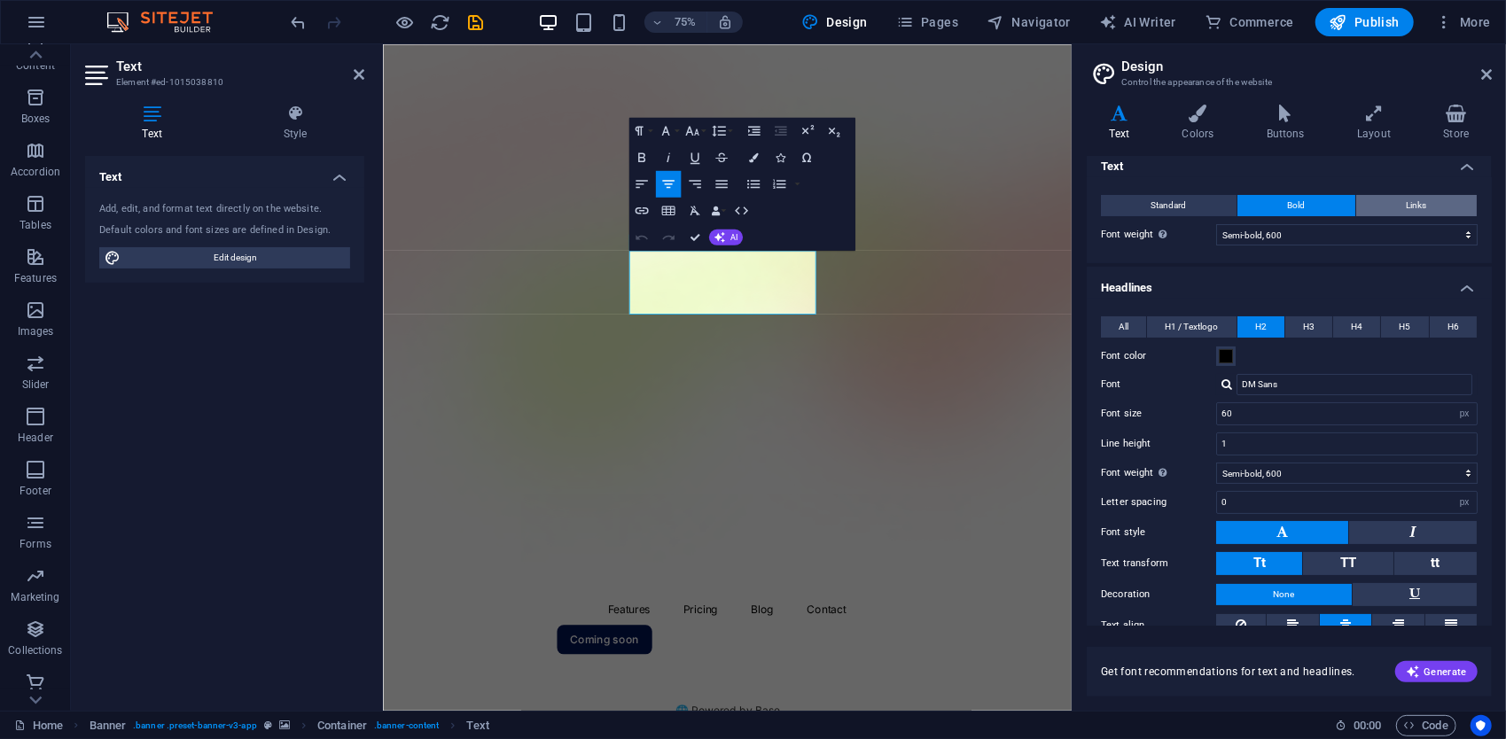
scroll to position [0, 0]
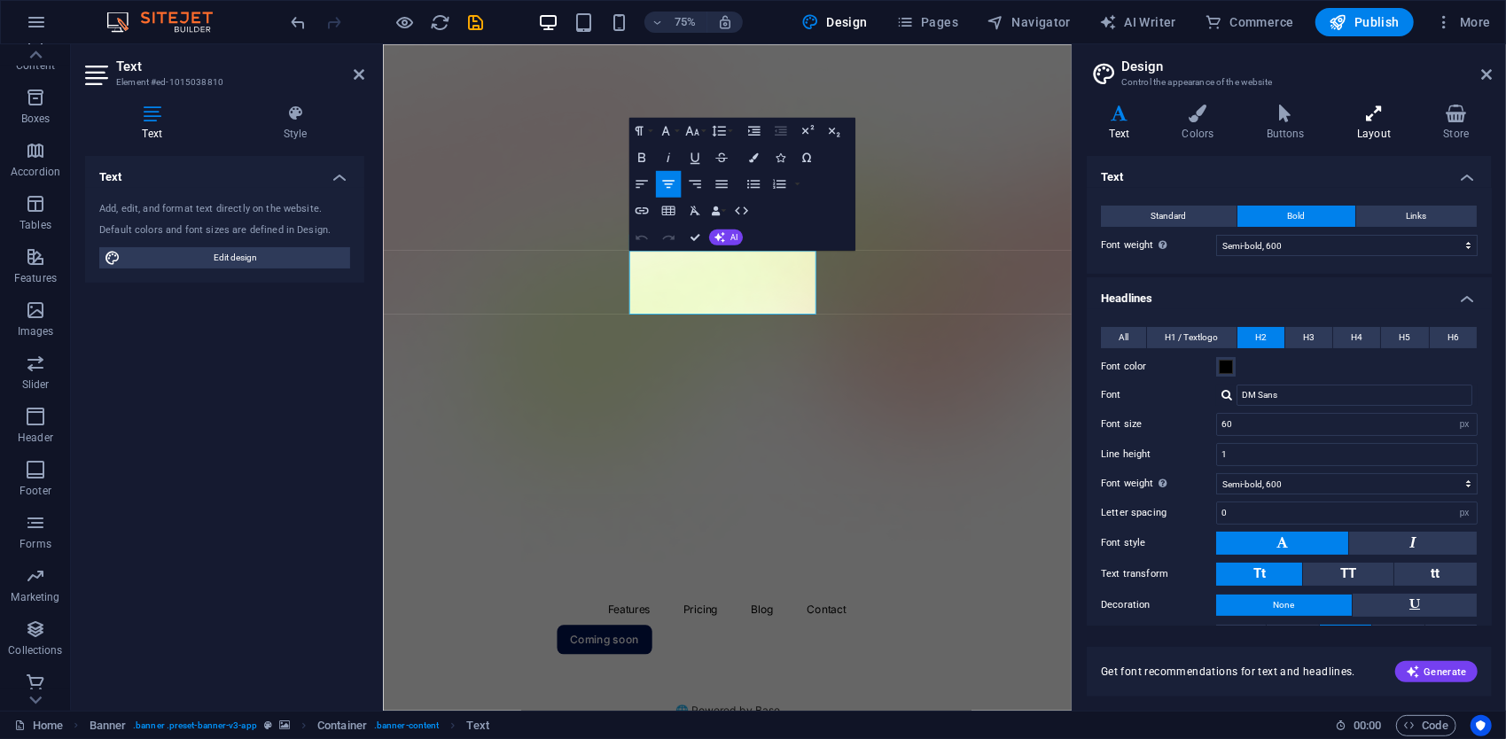
click at [1392, 128] on h4 "Layout" at bounding box center [1378, 123] width 86 height 37
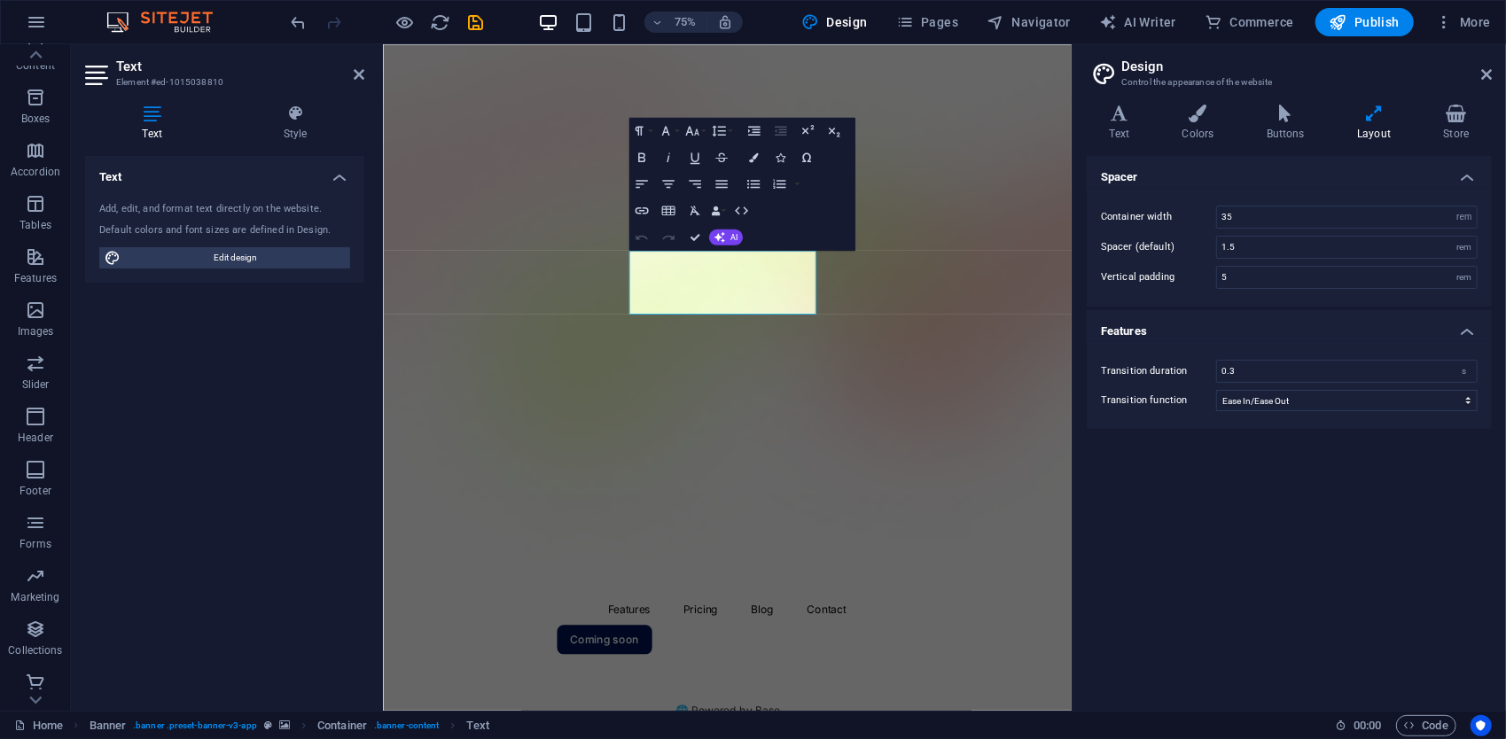
click at [1315, 230] on div "Container width 35 rem px Spacer (default) 1.5 rem Vertical padding 5 rem" at bounding box center [1289, 247] width 412 height 119
click at [1302, 206] on div "35 rem px" at bounding box center [1347, 217] width 262 height 23
click at [1299, 215] on input "35" at bounding box center [1347, 217] width 260 height 21
type input "3"
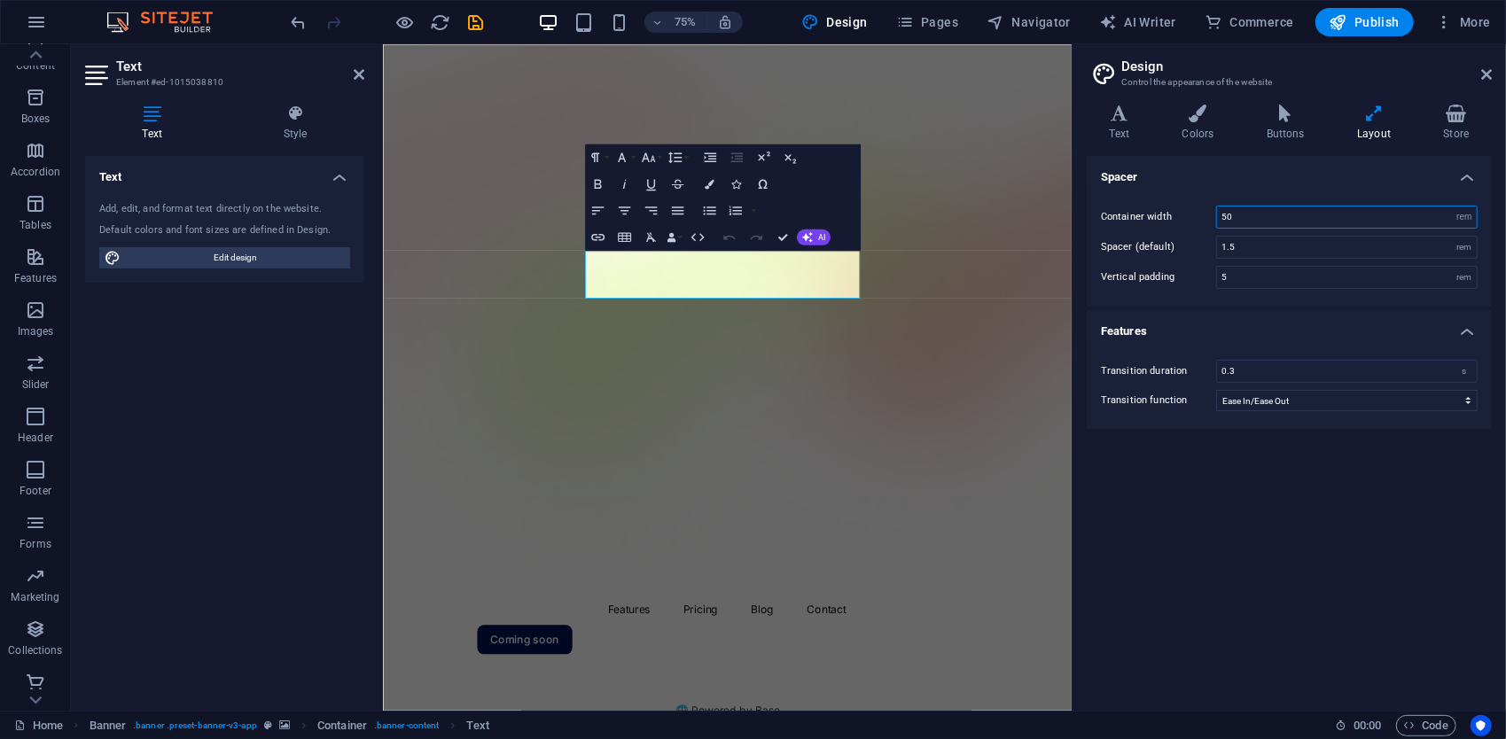
type input "50"
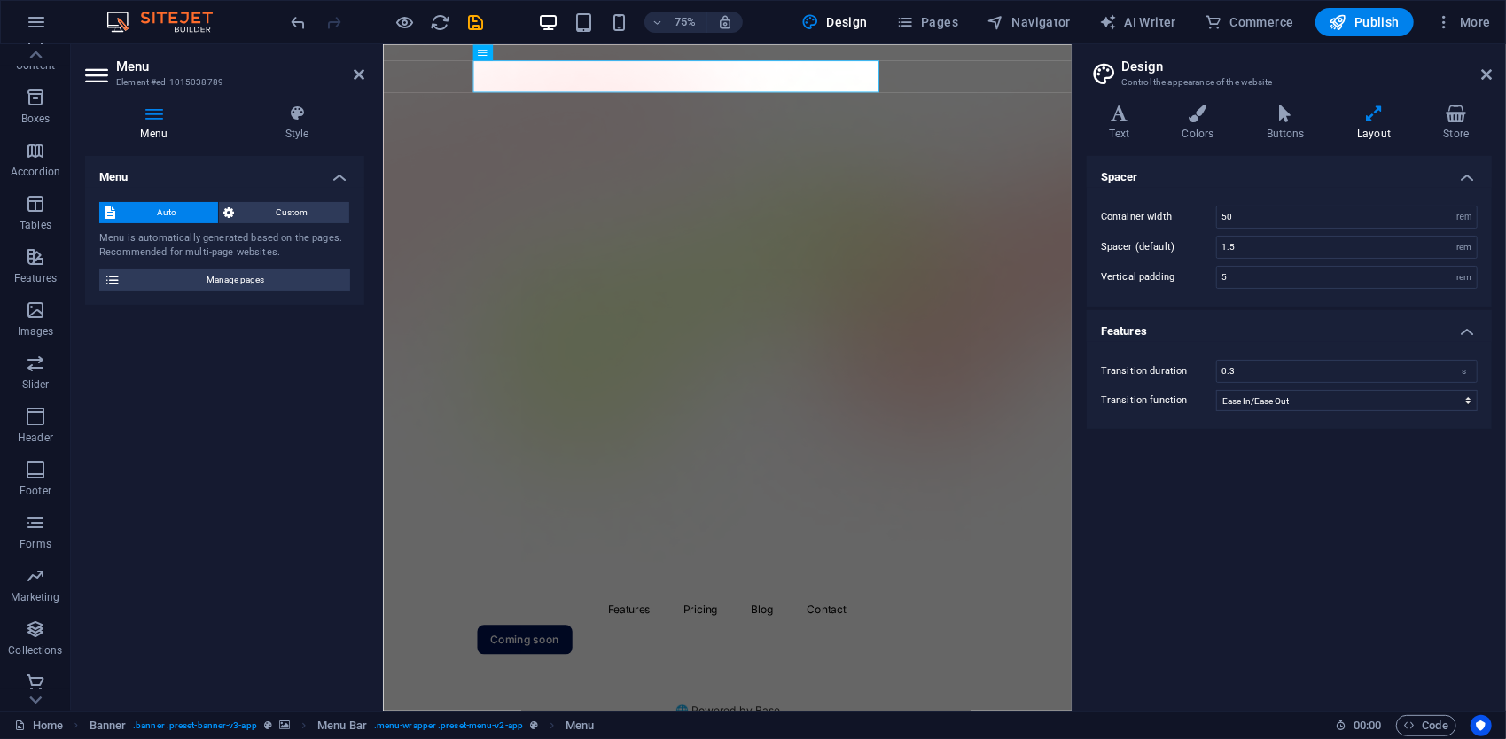
click at [285, 223] on div "Auto Custom" at bounding box center [224, 213] width 251 height 22
click at [285, 223] on span "Custom" at bounding box center [292, 212] width 105 height 21
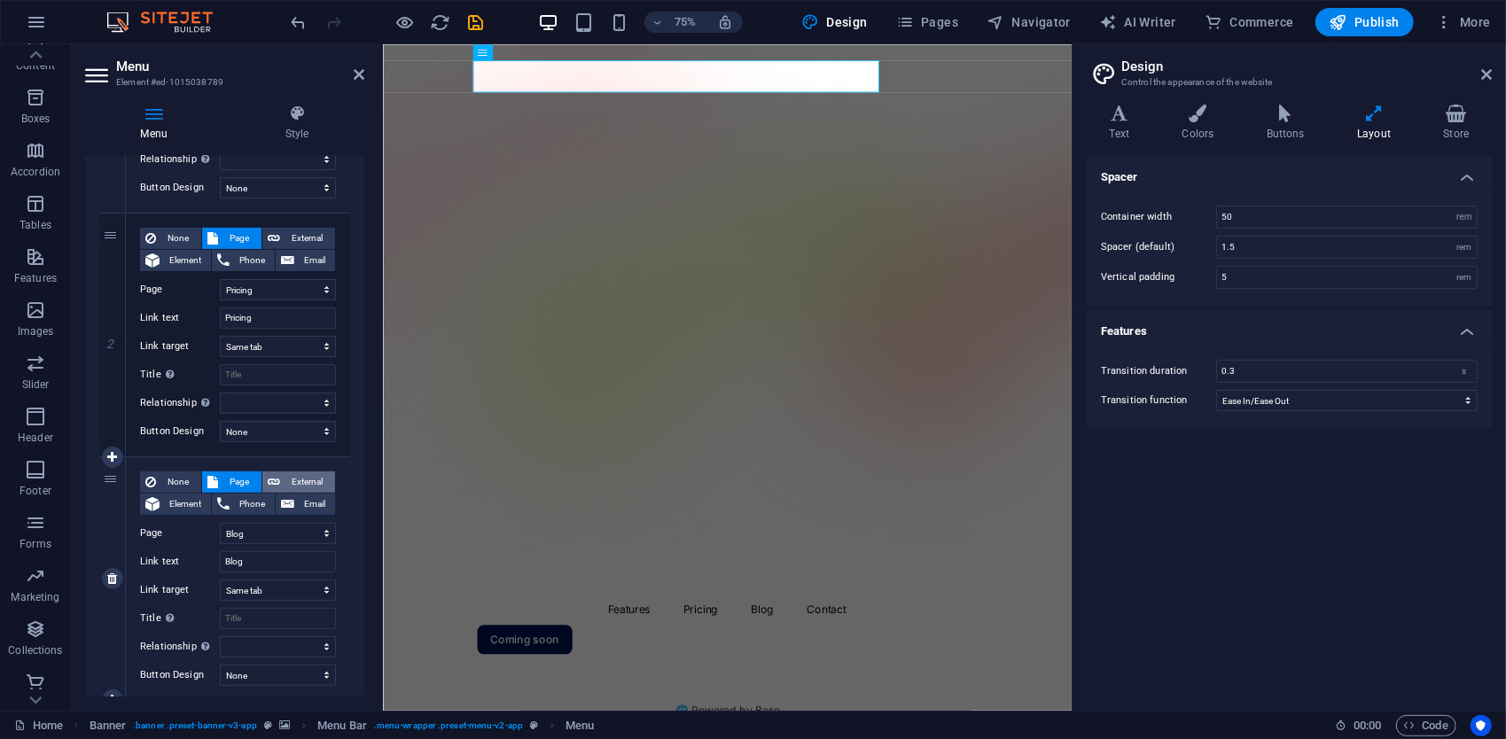
scroll to position [443, 0]
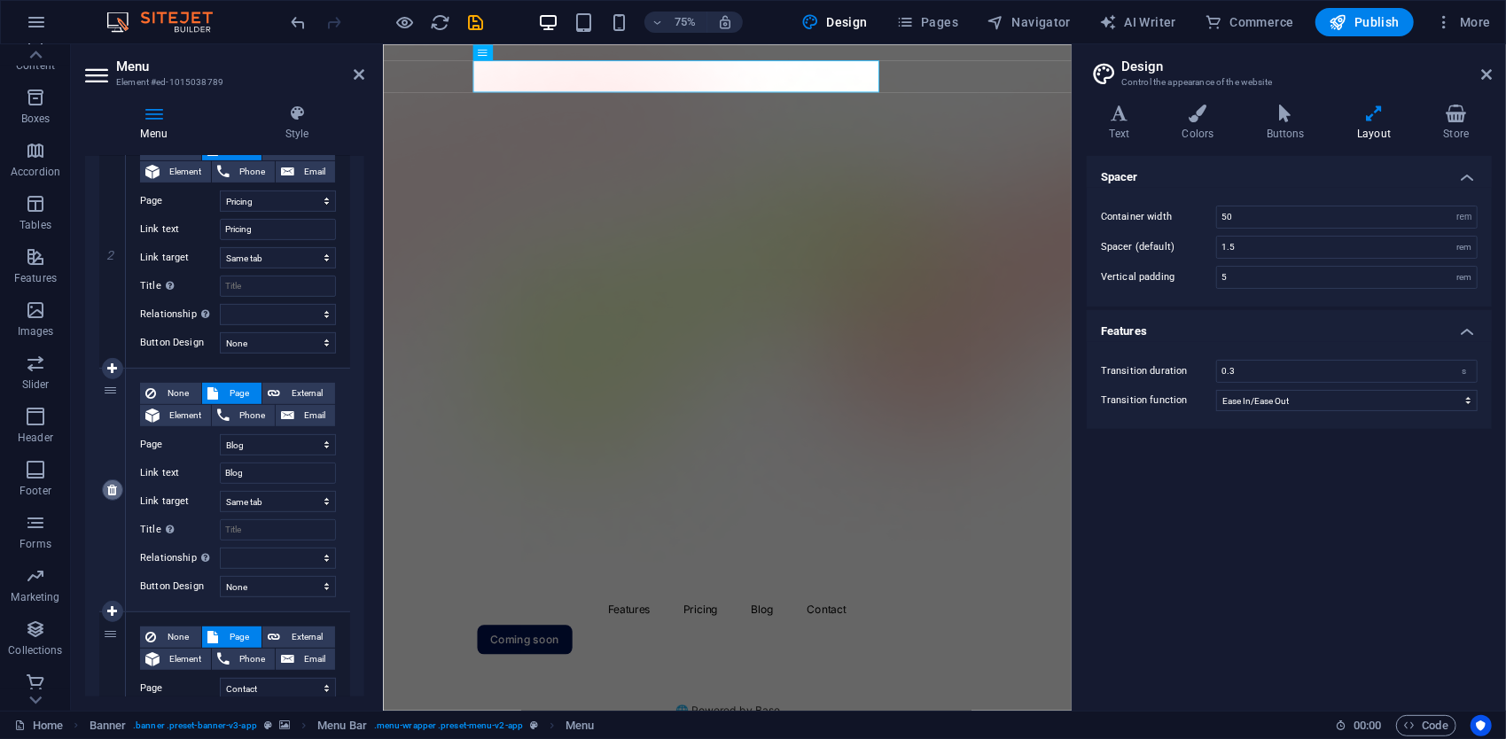
click at [112, 484] on icon at bounding box center [112, 490] width 10 height 12
select select
select select "4"
type input "Contact"
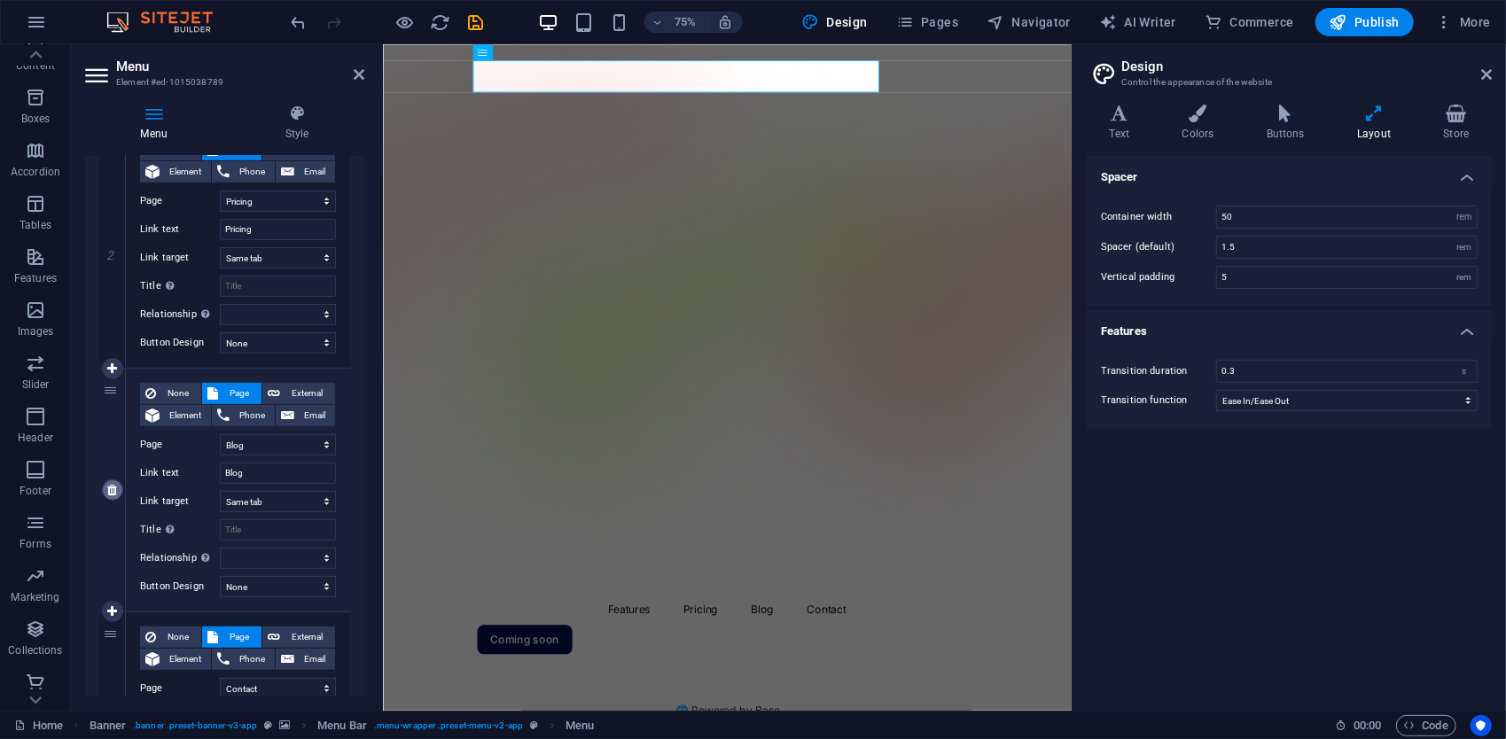
select select
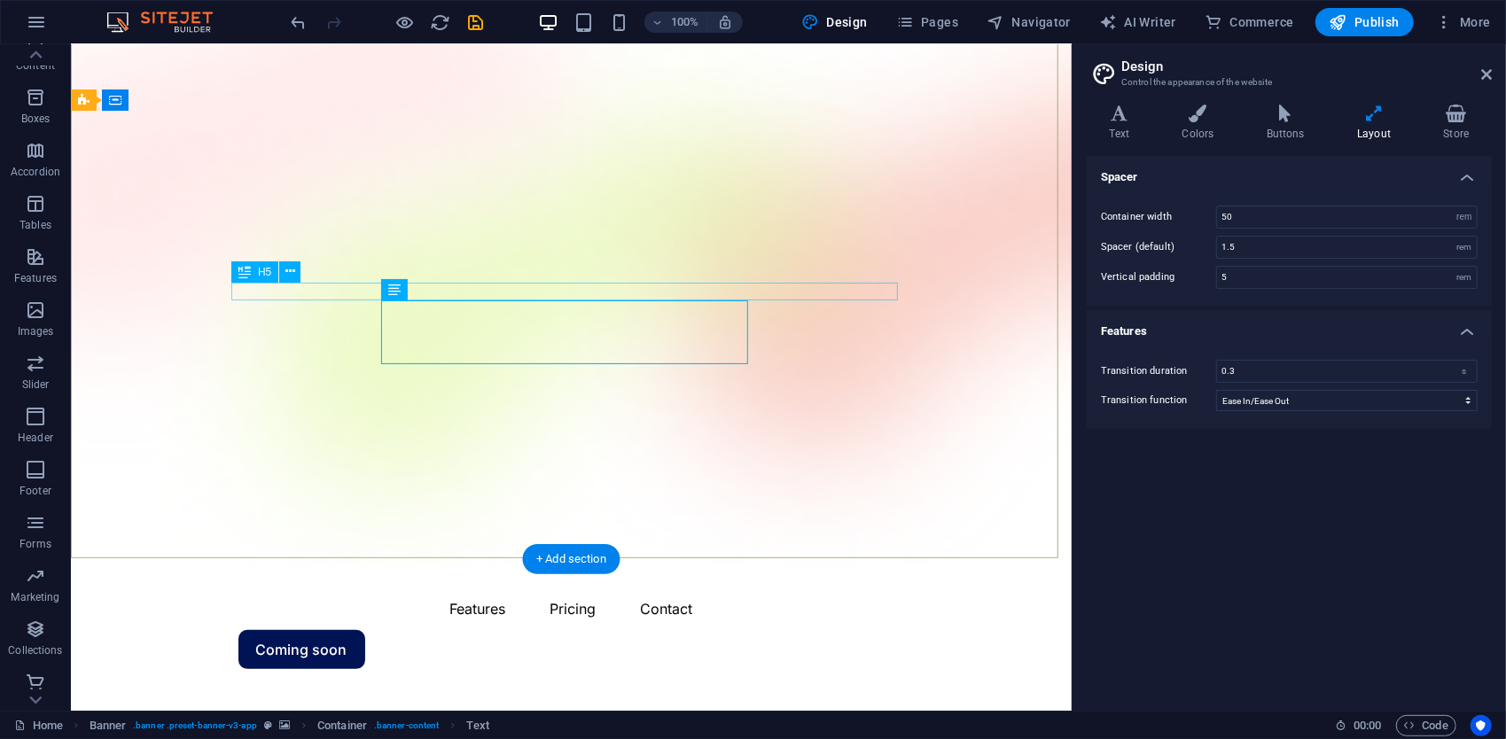
scroll to position [0, 0]
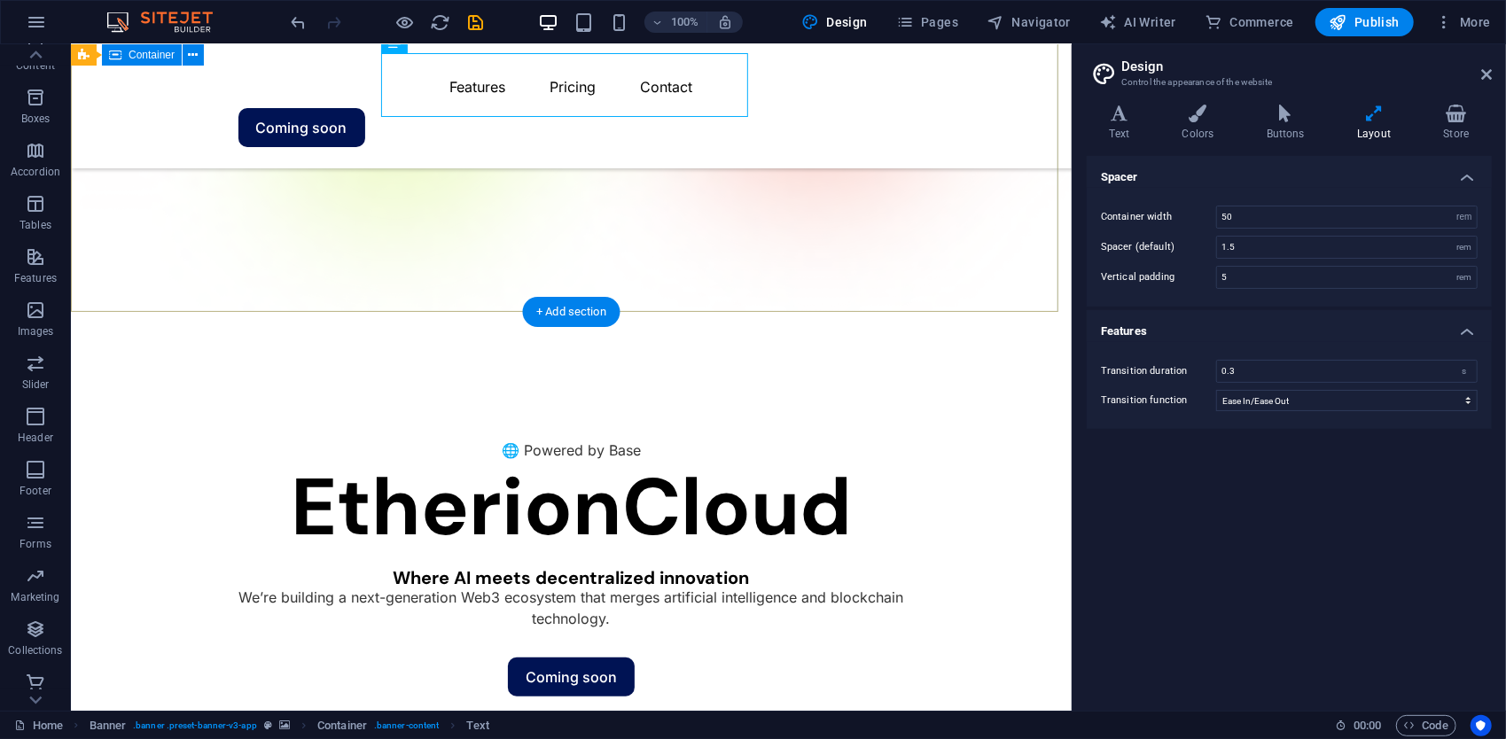
click at [879, 311] on div "🌐 Powered by Base EtherionCloud Where AI meets decentralized innovation We’re b…" at bounding box center [570, 565] width 1001 height 509
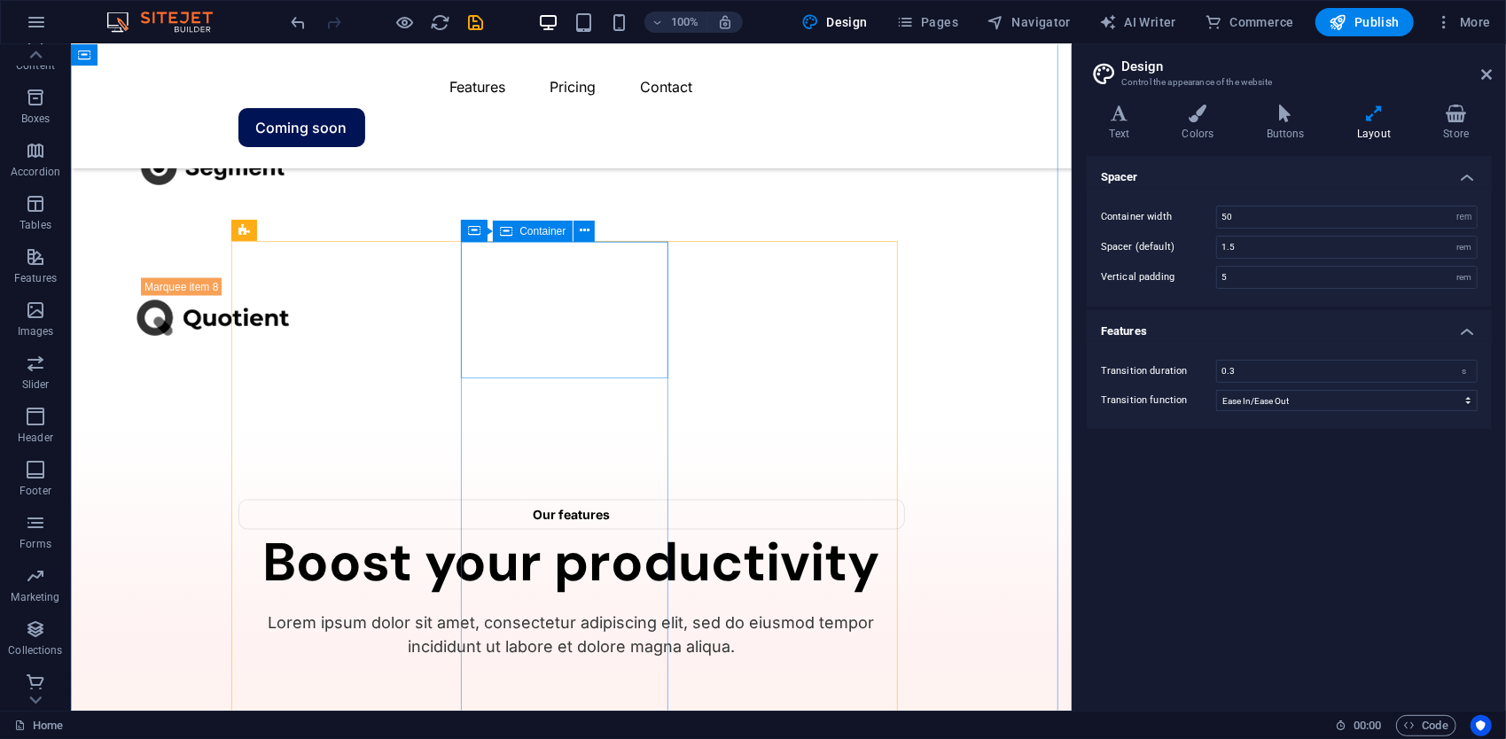
scroll to position [1950, 0]
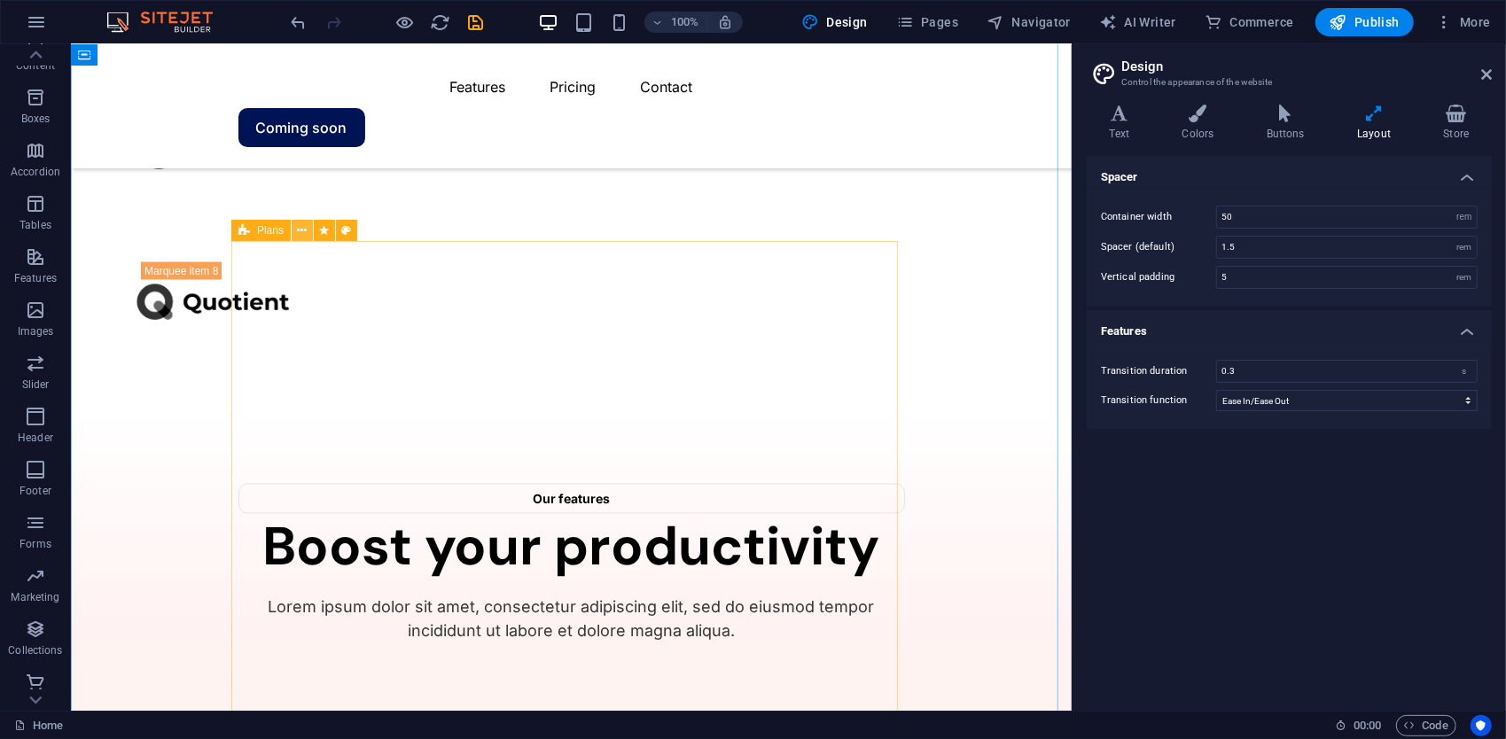
click at [305, 234] on icon at bounding box center [303, 231] width 10 height 19
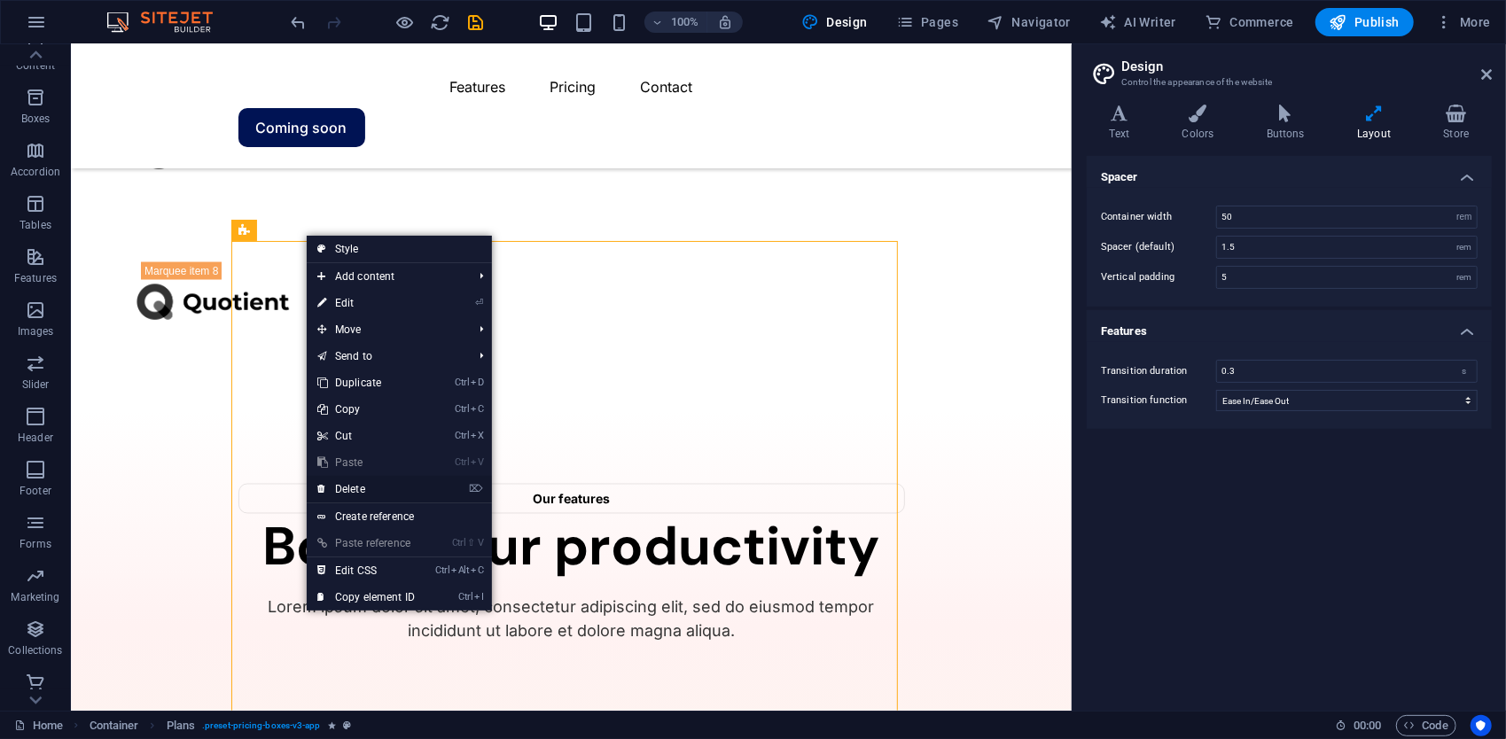
click at [364, 488] on link "⌦ Delete" at bounding box center [366, 489] width 119 height 27
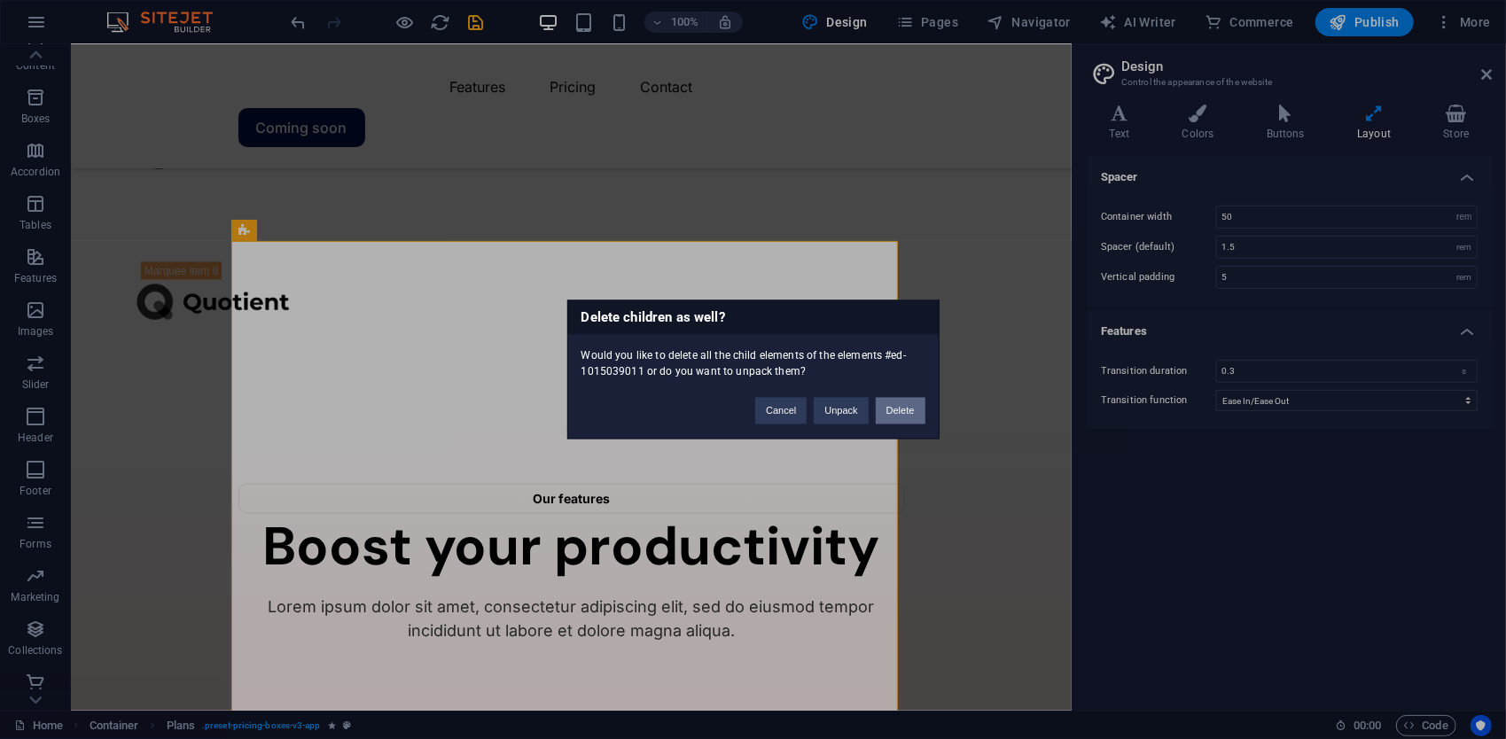
click at [903, 410] on button "Delete" at bounding box center [901, 411] width 50 height 27
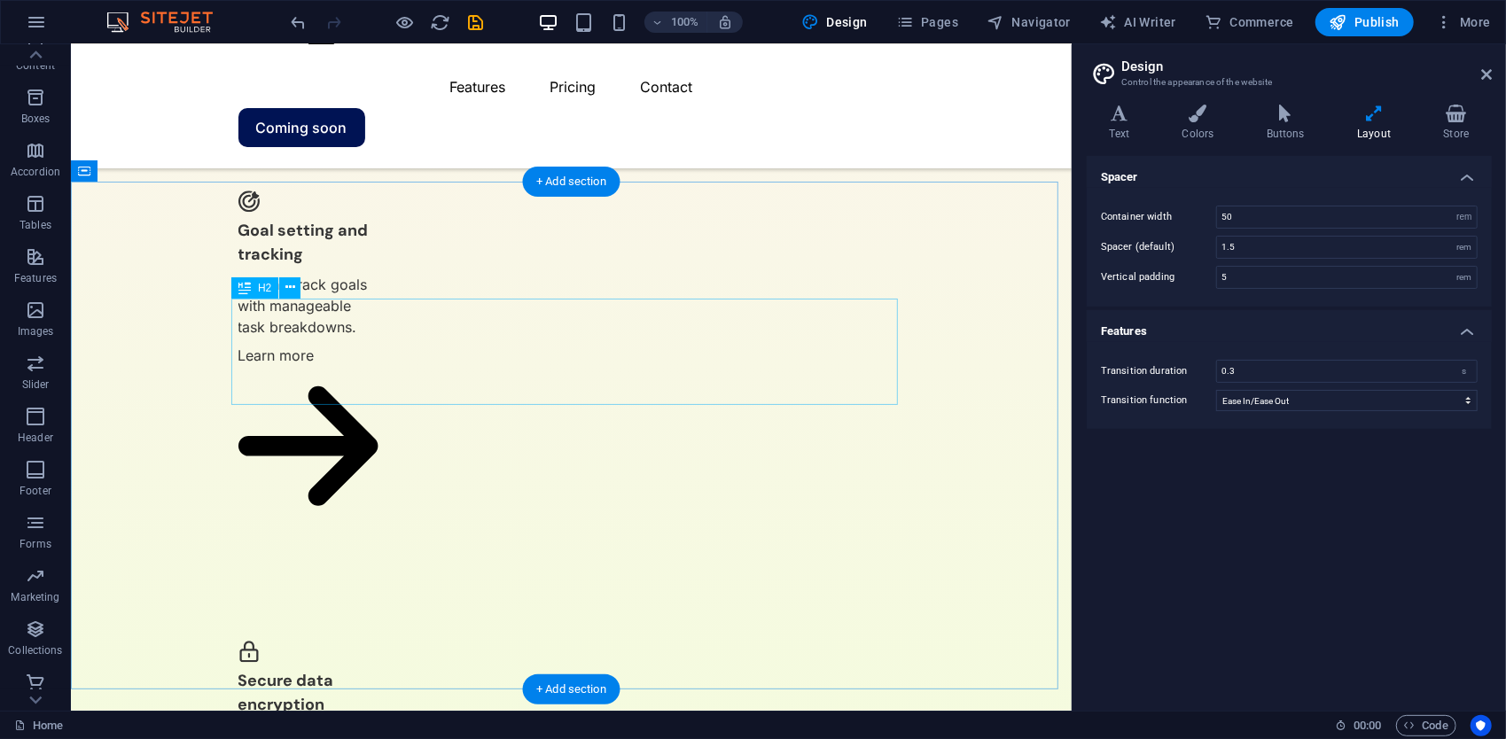
scroll to position [3215, 0]
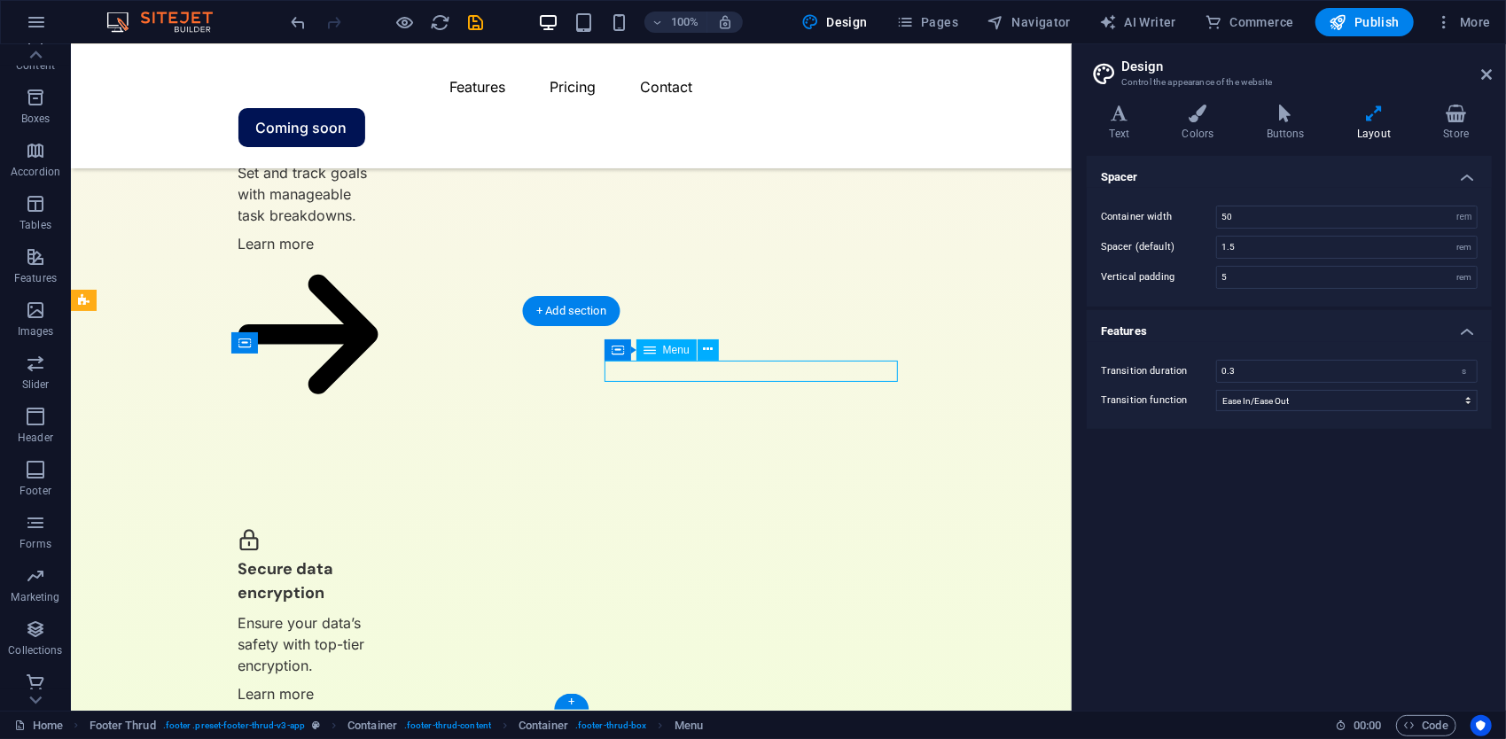
scroll to position [3170, 0]
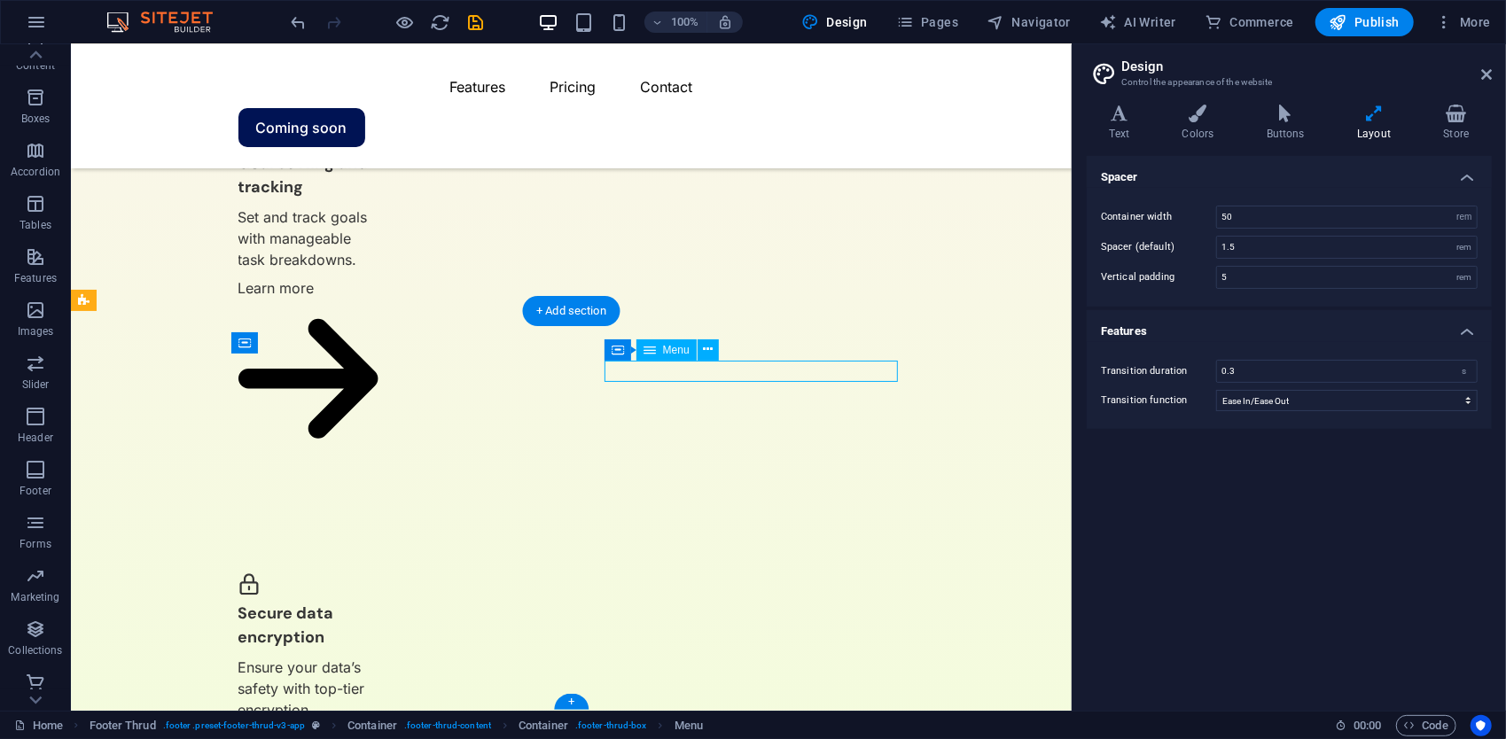
select select "1"
select select
select select "2"
select select
select select "3"
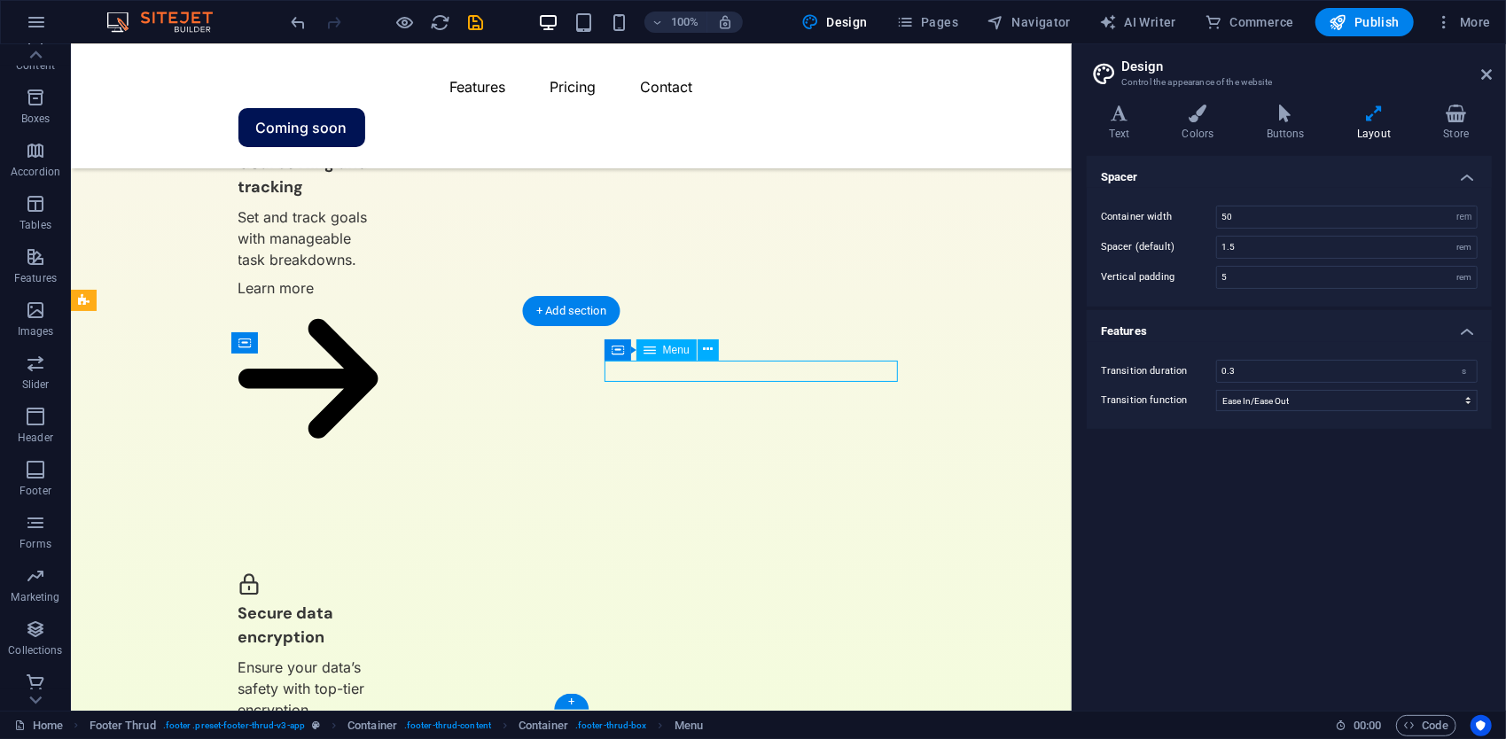
select select
select select "4"
select select
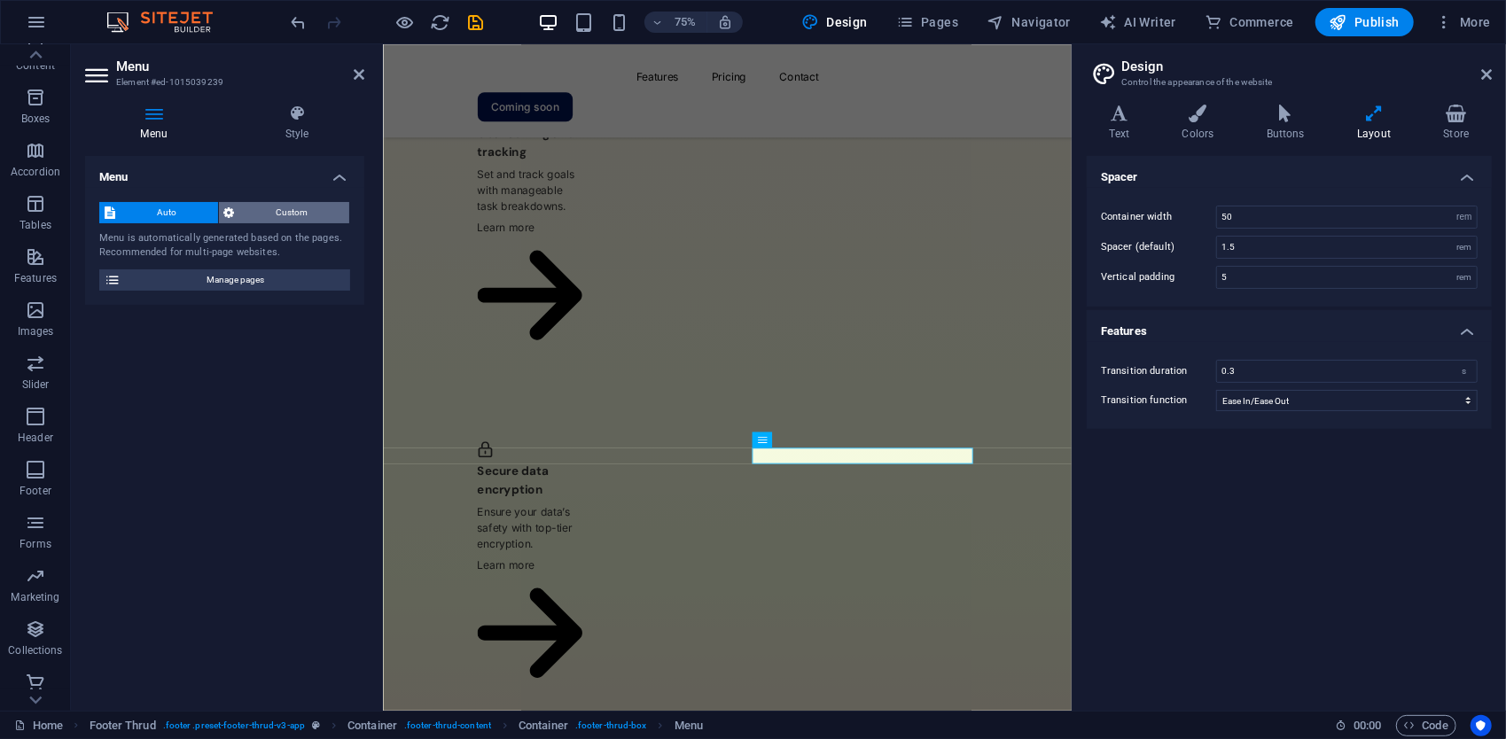
click at [268, 220] on span "Custom" at bounding box center [292, 212] width 105 height 21
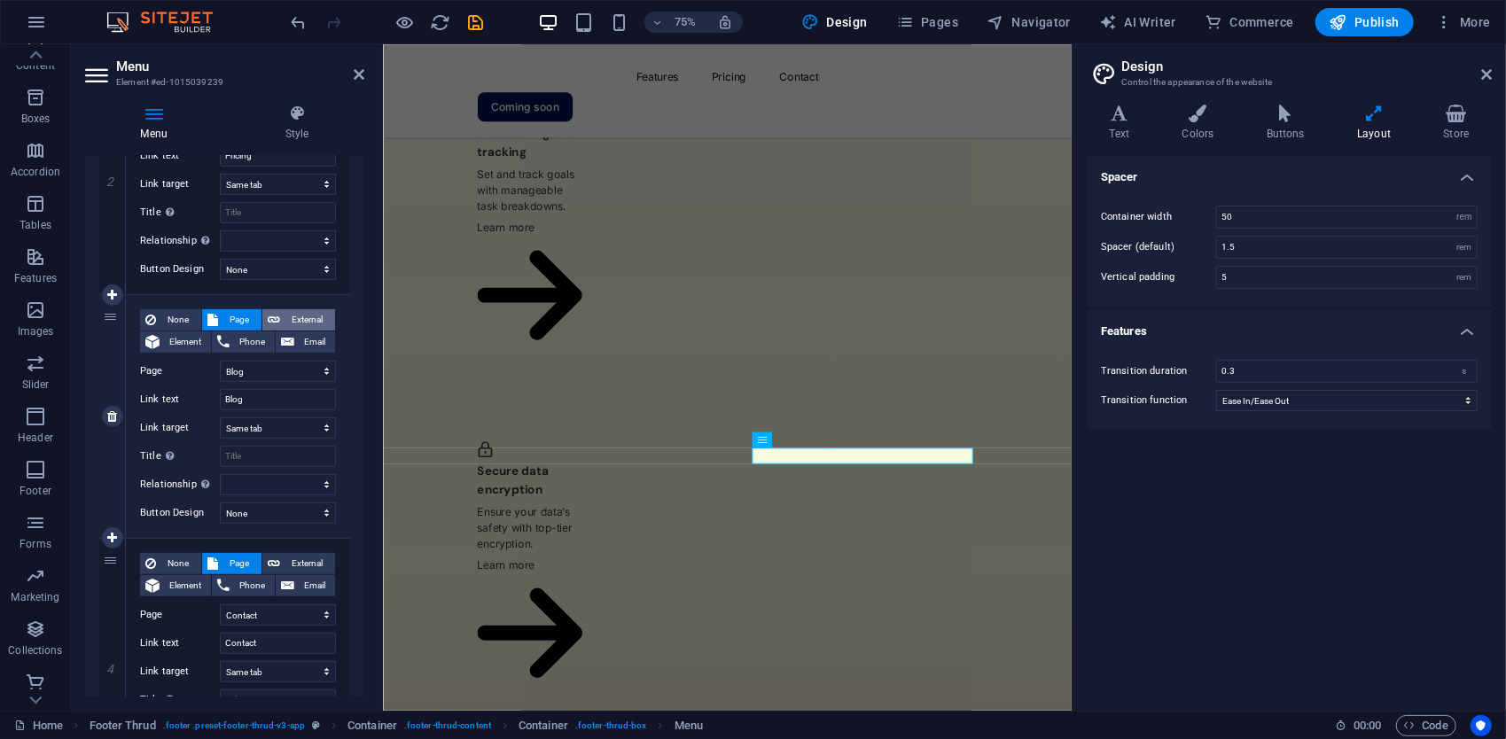
scroll to position [532, 0]
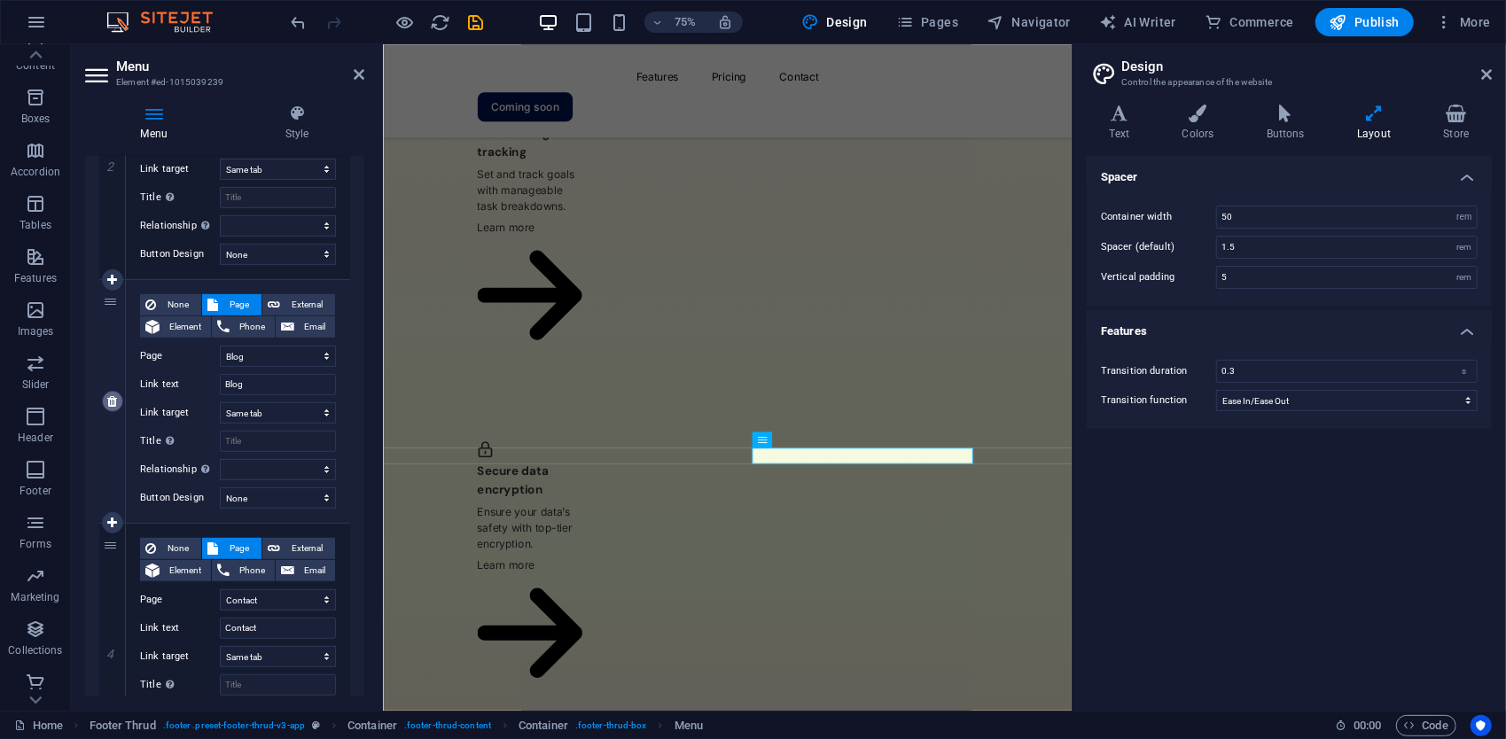
click at [114, 408] on link at bounding box center [112, 401] width 21 height 21
select select
select select "4"
type input "Contact"
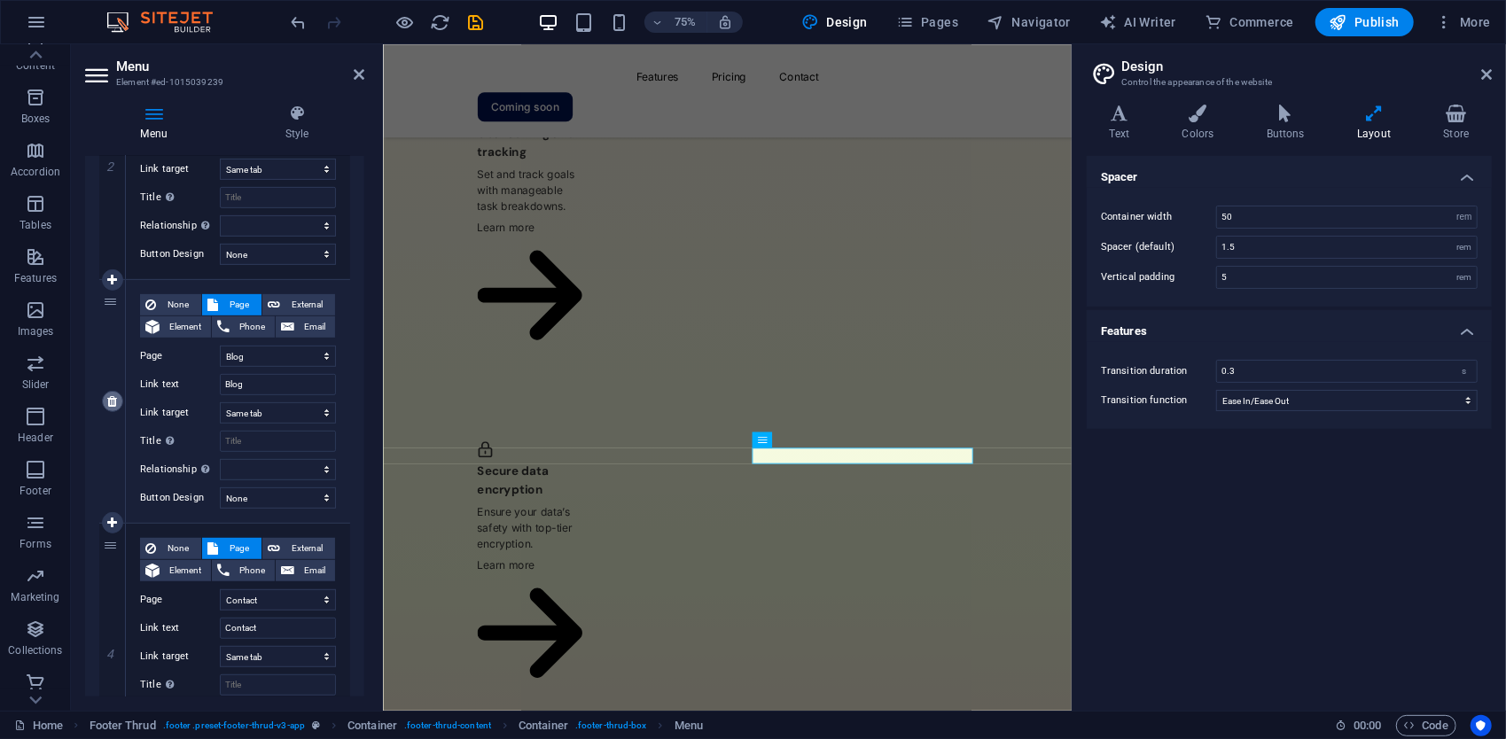
select select
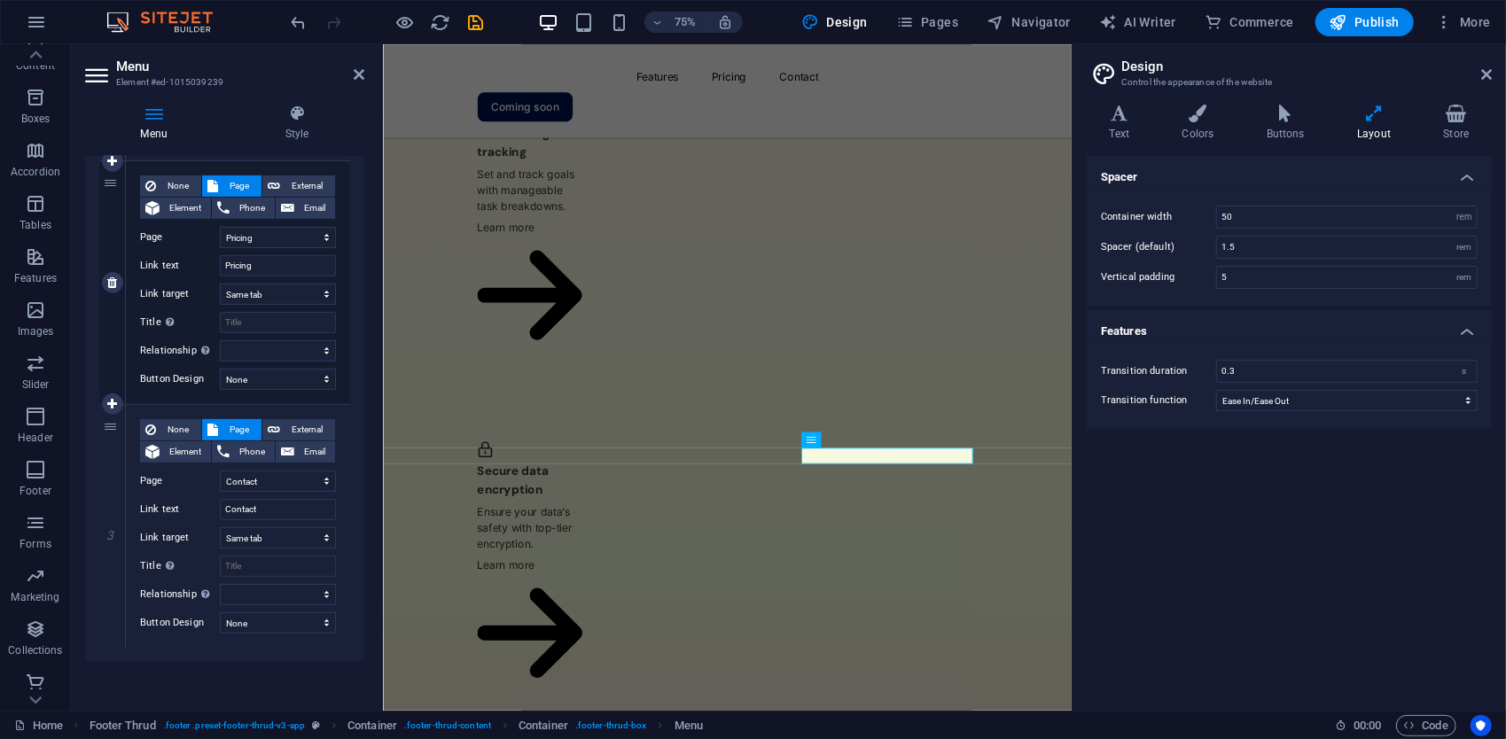
scroll to position [318, 0]
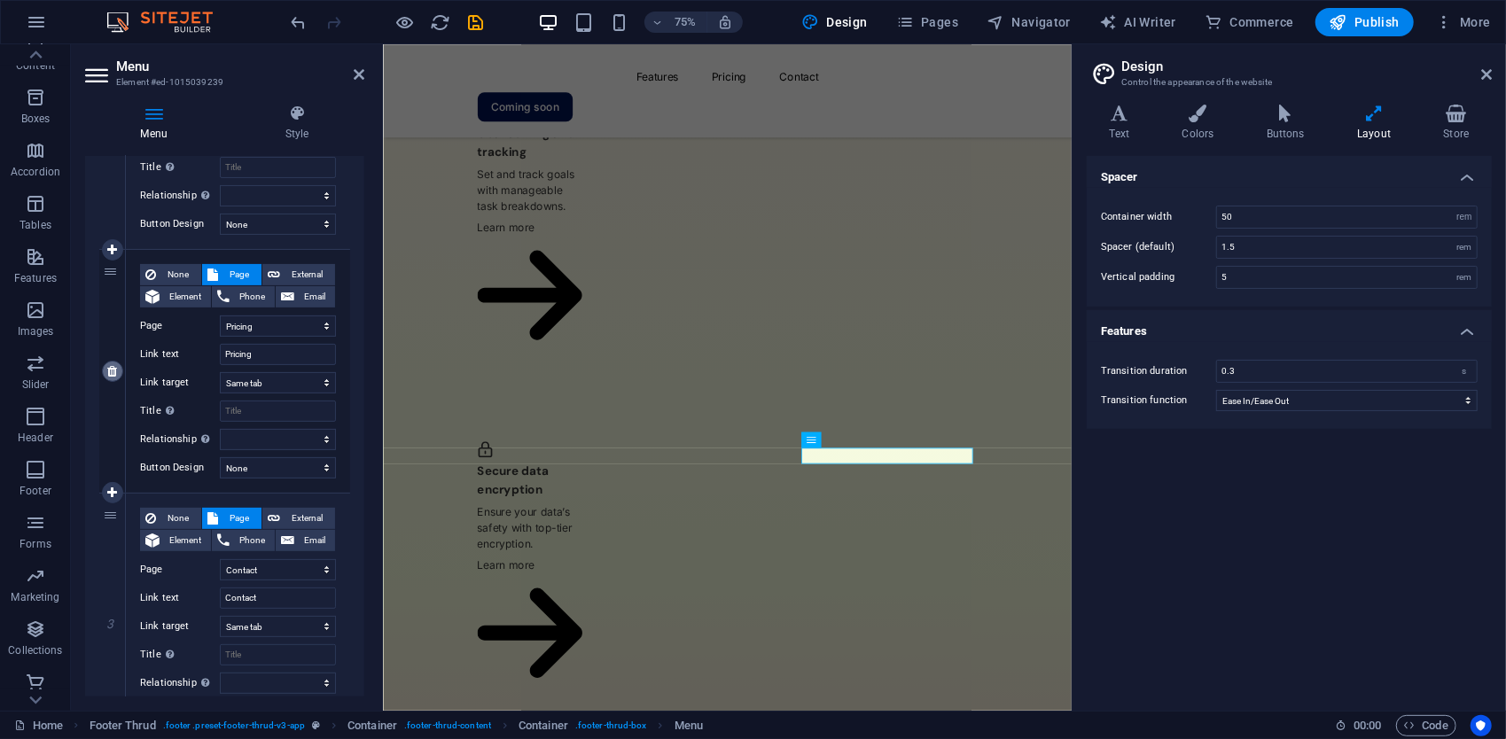
click at [106, 371] on link at bounding box center [112, 371] width 21 height 21
select select
select select "4"
type input "Contact"
select select
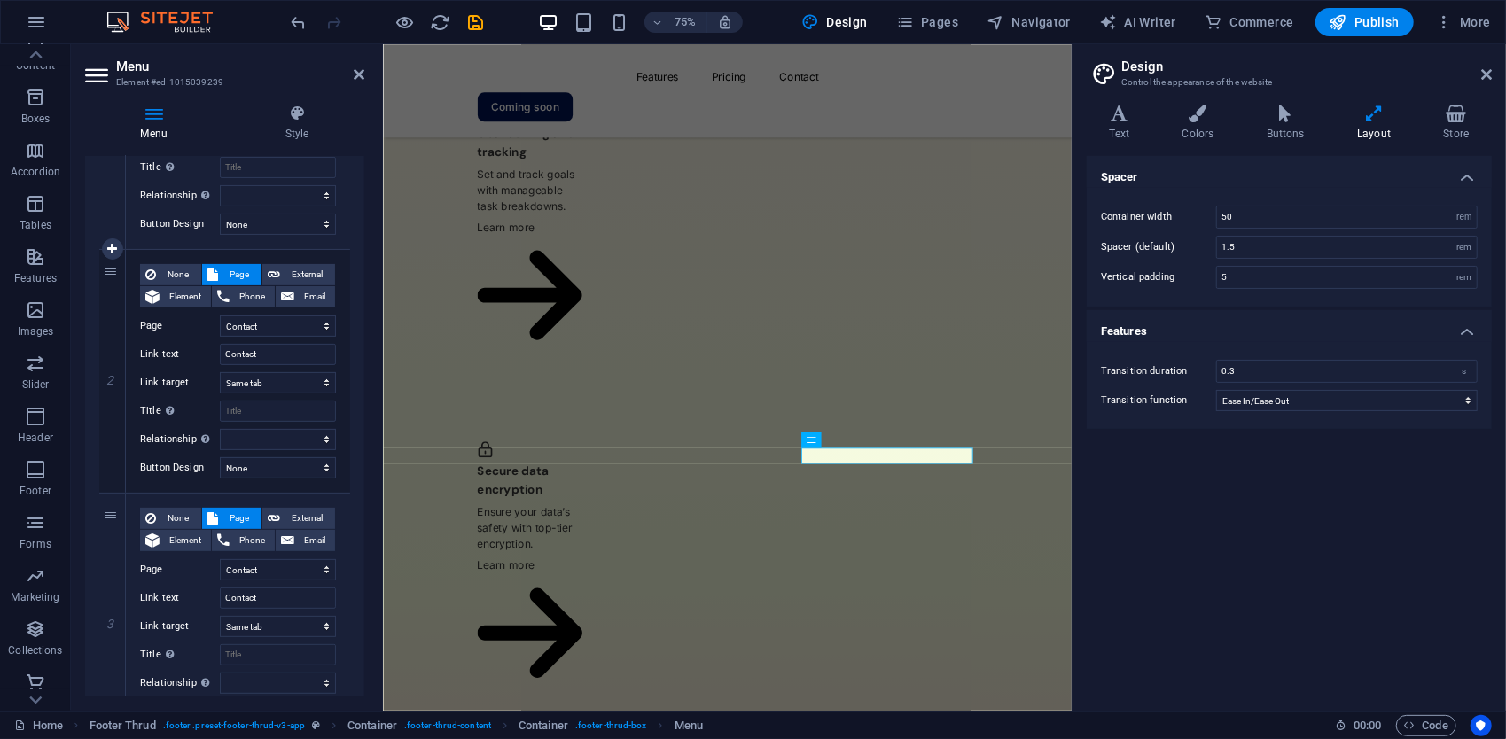
scroll to position [163, 0]
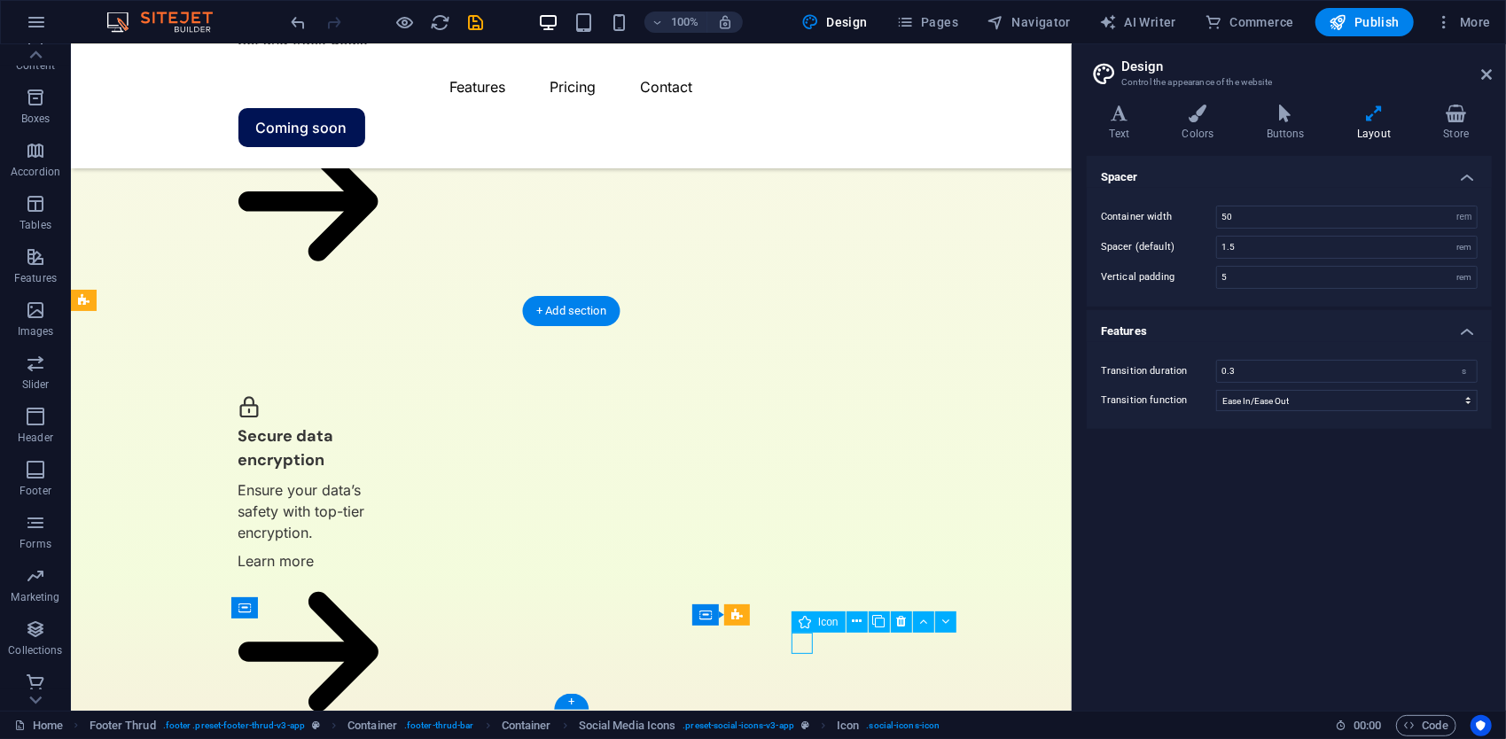
select select "xMidYMid"
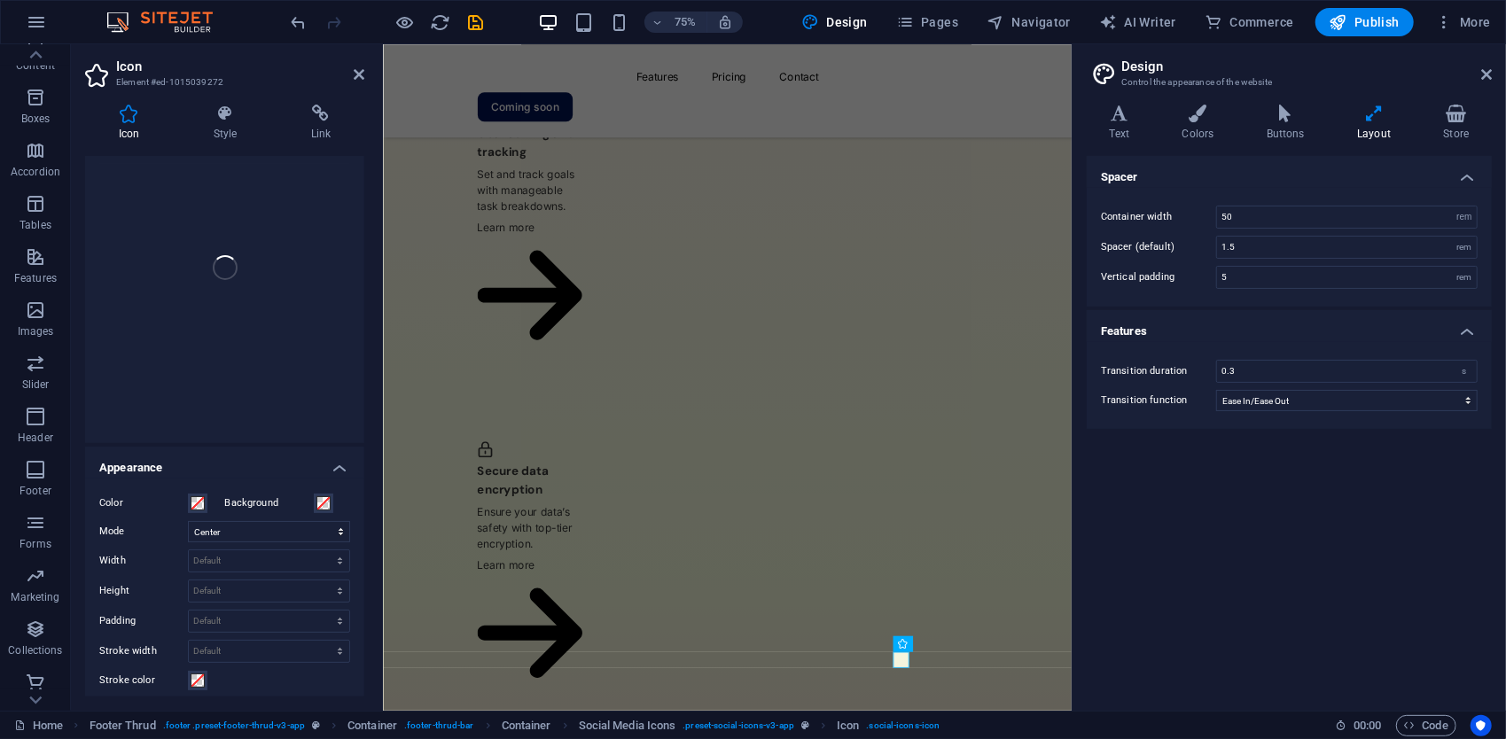
scroll to position [32, 0]
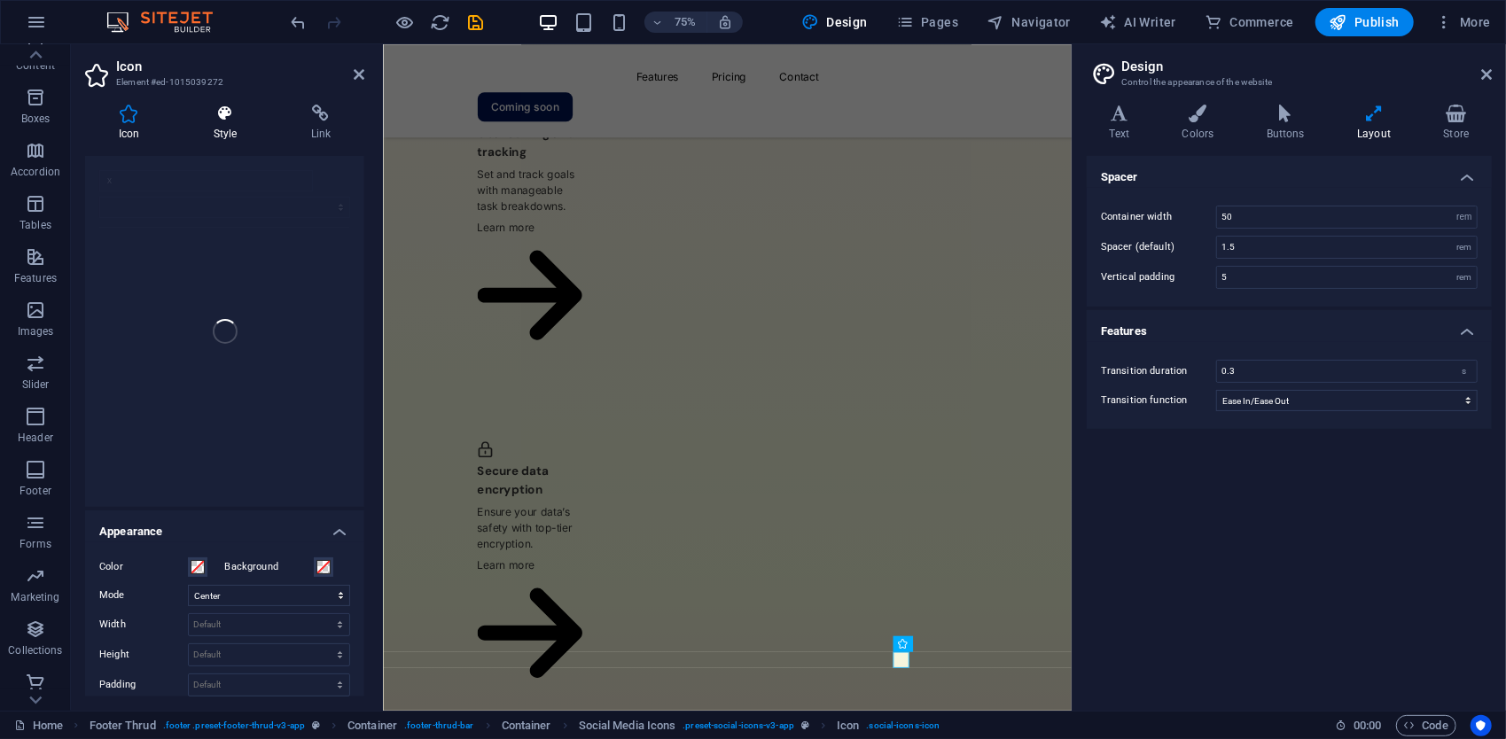
click at [217, 121] on icon at bounding box center [225, 114] width 90 height 18
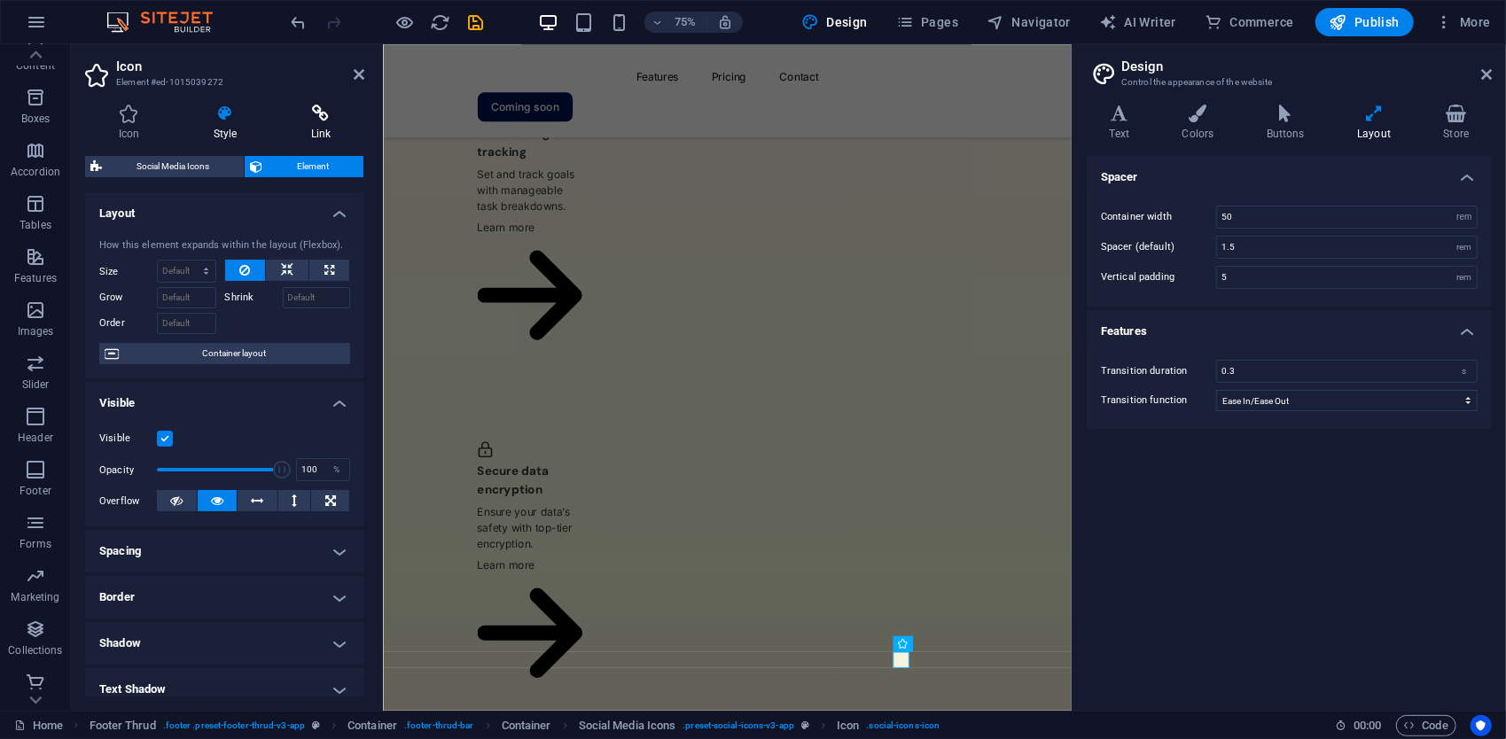
click at [348, 122] on h4 "Link" at bounding box center [320, 123] width 87 height 37
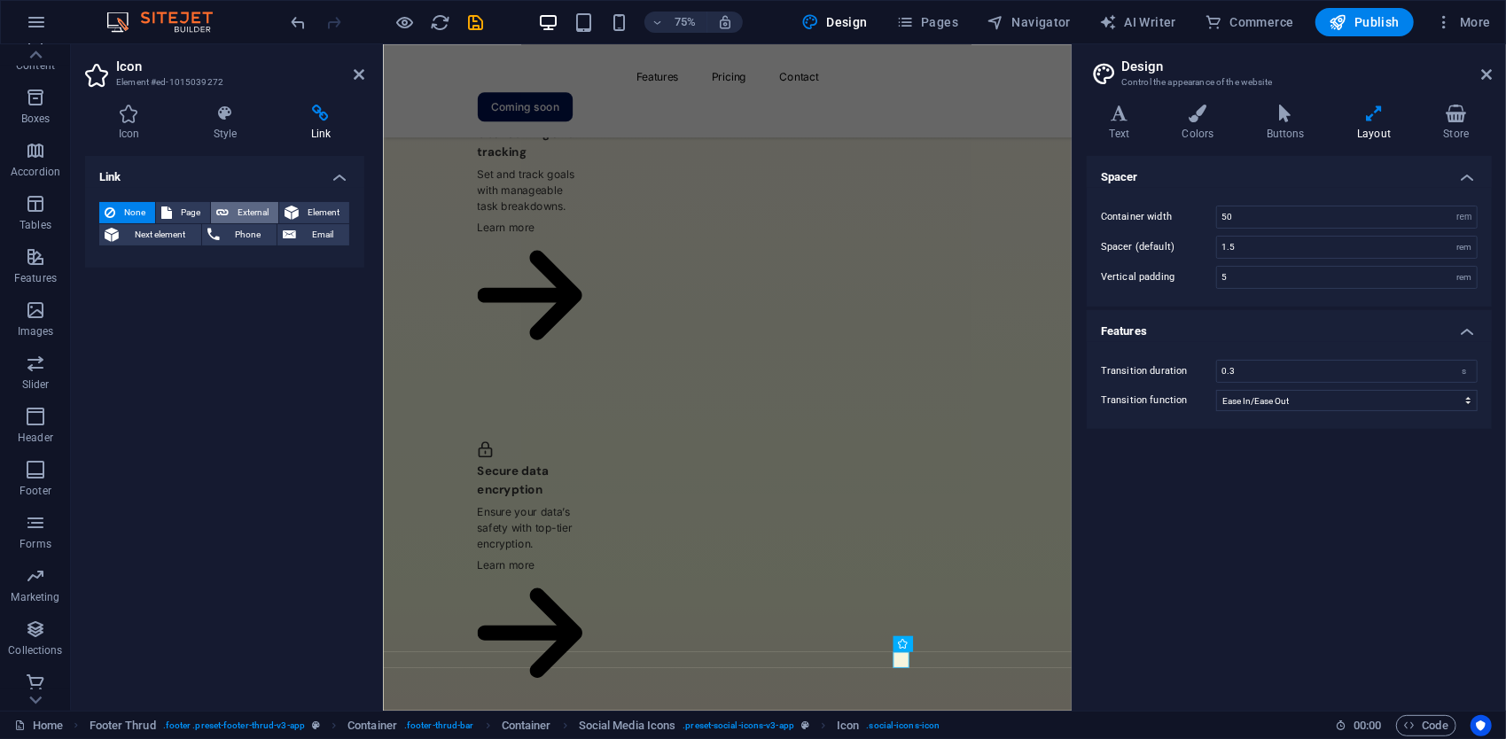
click at [217, 209] on icon at bounding box center [222, 212] width 12 height 21
select select "blank"
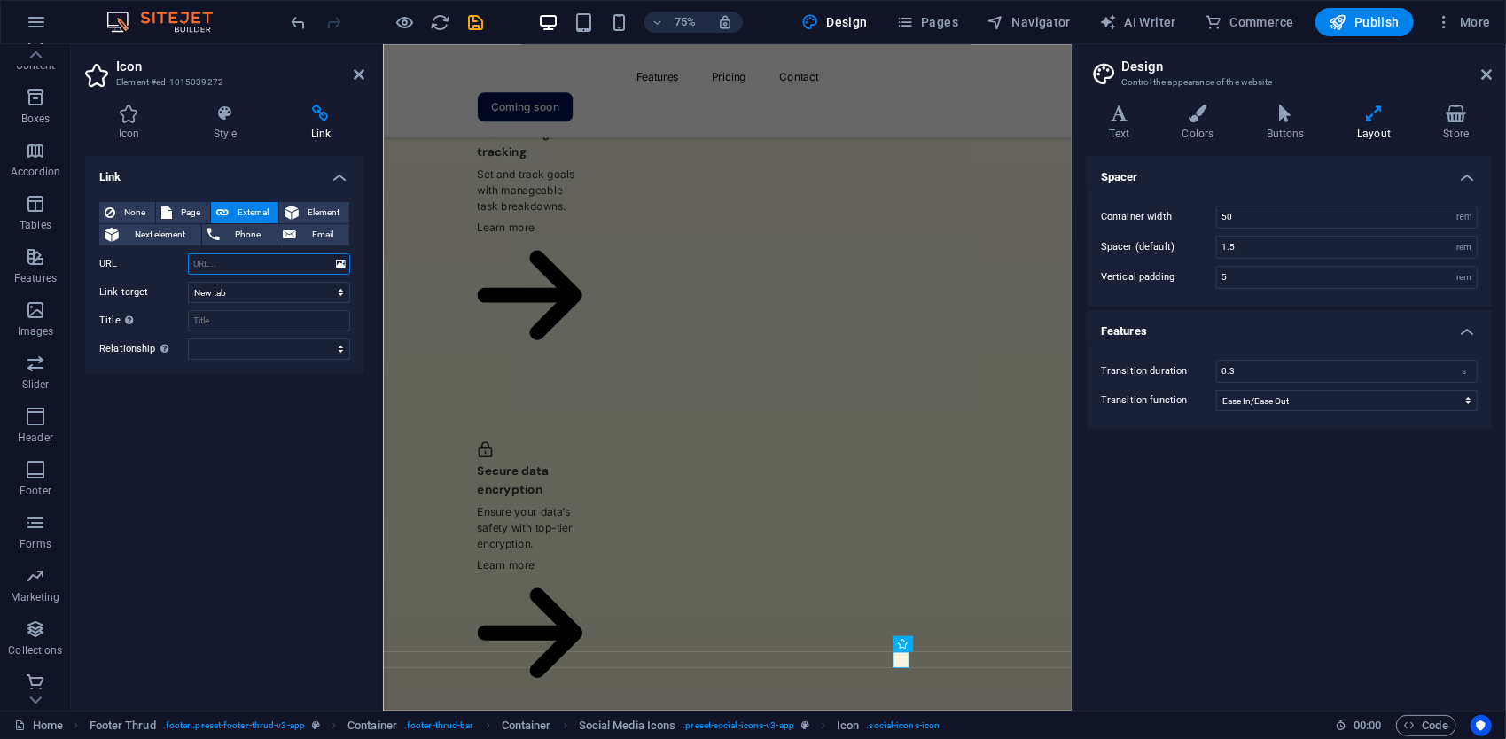
click at [255, 256] on input "URL" at bounding box center [269, 264] width 162 height 21
paste input "https://x.com/Etherioncloud"
type input "https://x.com/Etherioncloud"
click at [231, 397] on div "Link None Page External Element Next element Phone Email Page Home Features Pri…" at bounding box center [224, 426] width 279 height 541
click at [218, 296] on select "New tab Same tab Overlay" at bounding box center [269, 292] width 162 height 21
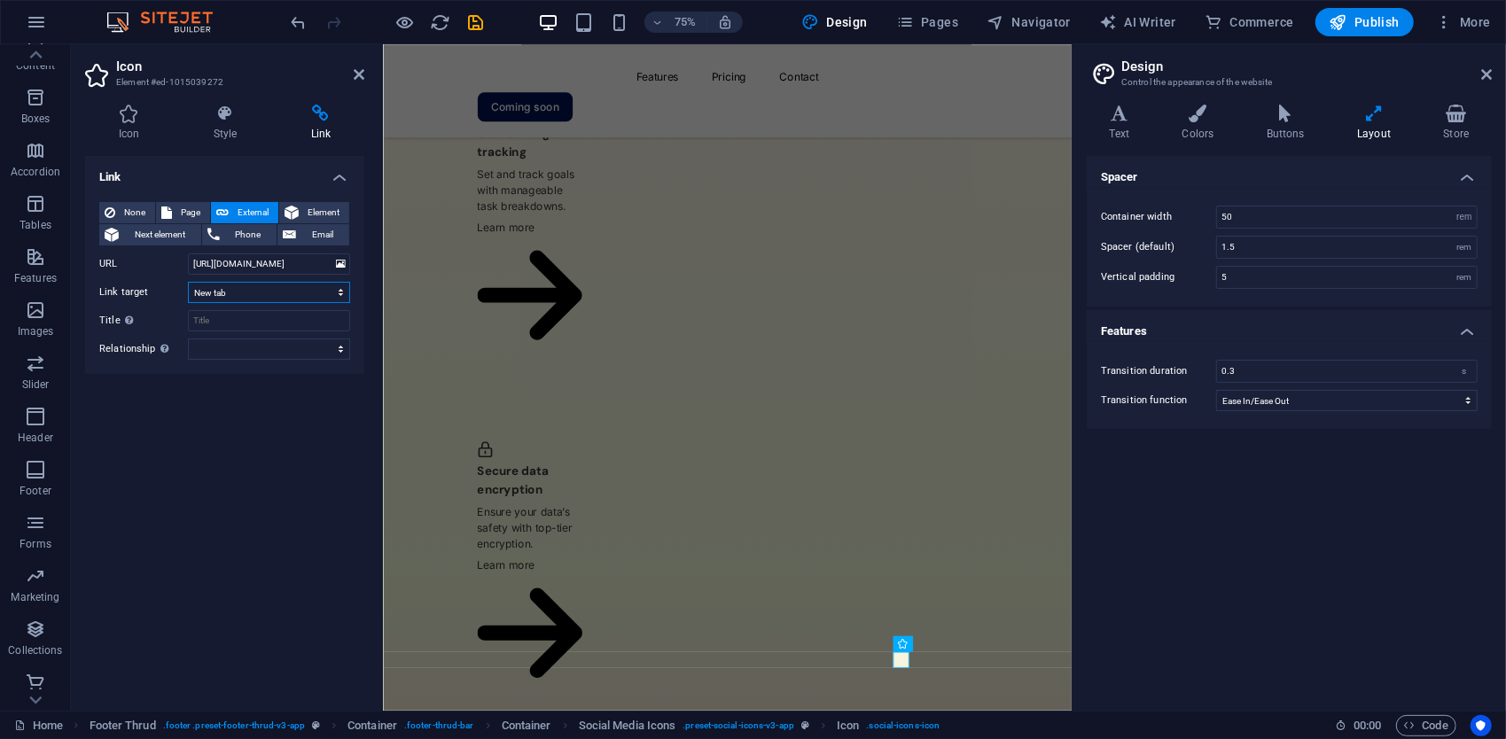
click at [188, 282] on select "New tab Same tab Overlay" at bounding box center [269, 292] width 162 height 21
click at [249, 328] on input "Title Additional link description, should not be the same as the link text. The…" at bounding box center [269, 320] width 162 height 21
click at [247, 346] on select "alternate author bookmark external help license next nofollow noreferrer noopen…" at bounding box center [269, 349] width 162 height 21
click at [236, 324] on input "Title Additional link description, should not be the same as the link text. The…" at bounding box center [269, 320] width 162 height 21
type input "twitter"
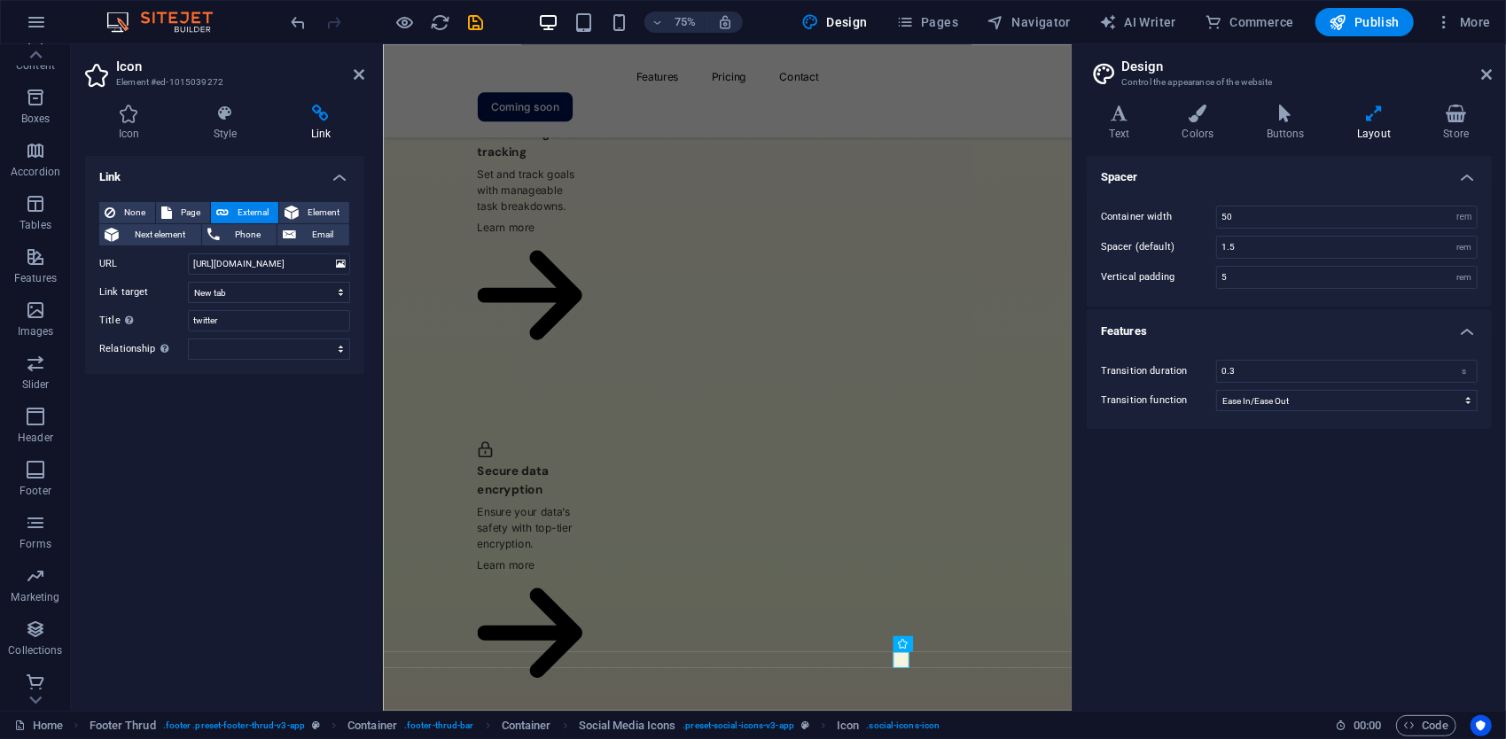
click at [189, 488] on div "Link None Page External Element Next element Phone Email Page Home Features Pri…" at bounding box center [224, 426] width 279 height 541
click at [236, 360] on div "None Page External Element Next element Phone Email Page Home Features Pricing …" at bounding box center [224, 281] width 279 height 186
click at [247, 348] on select "alternate author bookmark external help license next nofollow noreferrer noopen…" at bounding box center [269, 349] width 162 height 21
select select "external"
click at [188, 339] on select "alternate author bookmark external help license next nofollow noreferrer noopen…" at bounding box center [269, 349] width 162 height 21
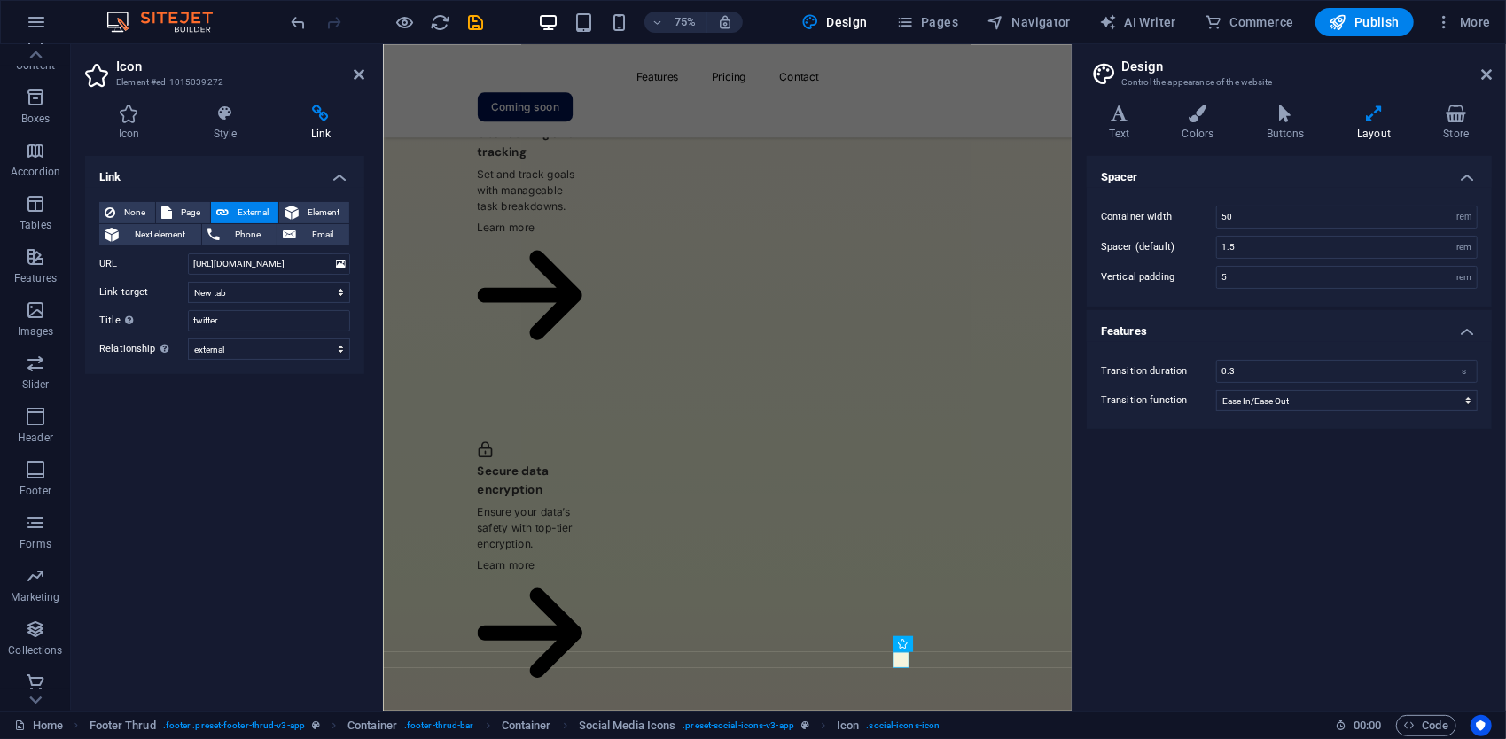
click at [1355, 29] on span "Publish" at bounding box center [1365, 22] width 70 height 18
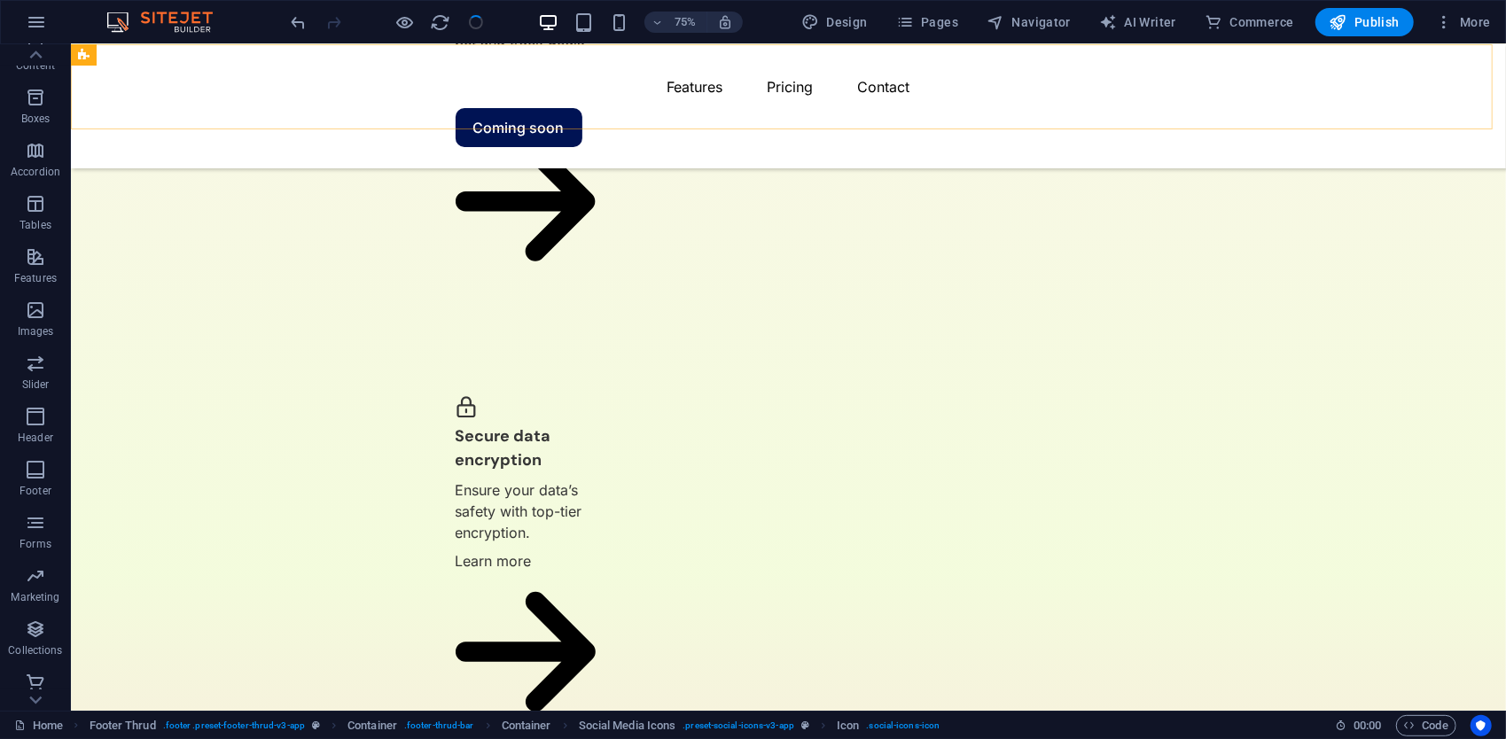
scroll to position [2993, 0]
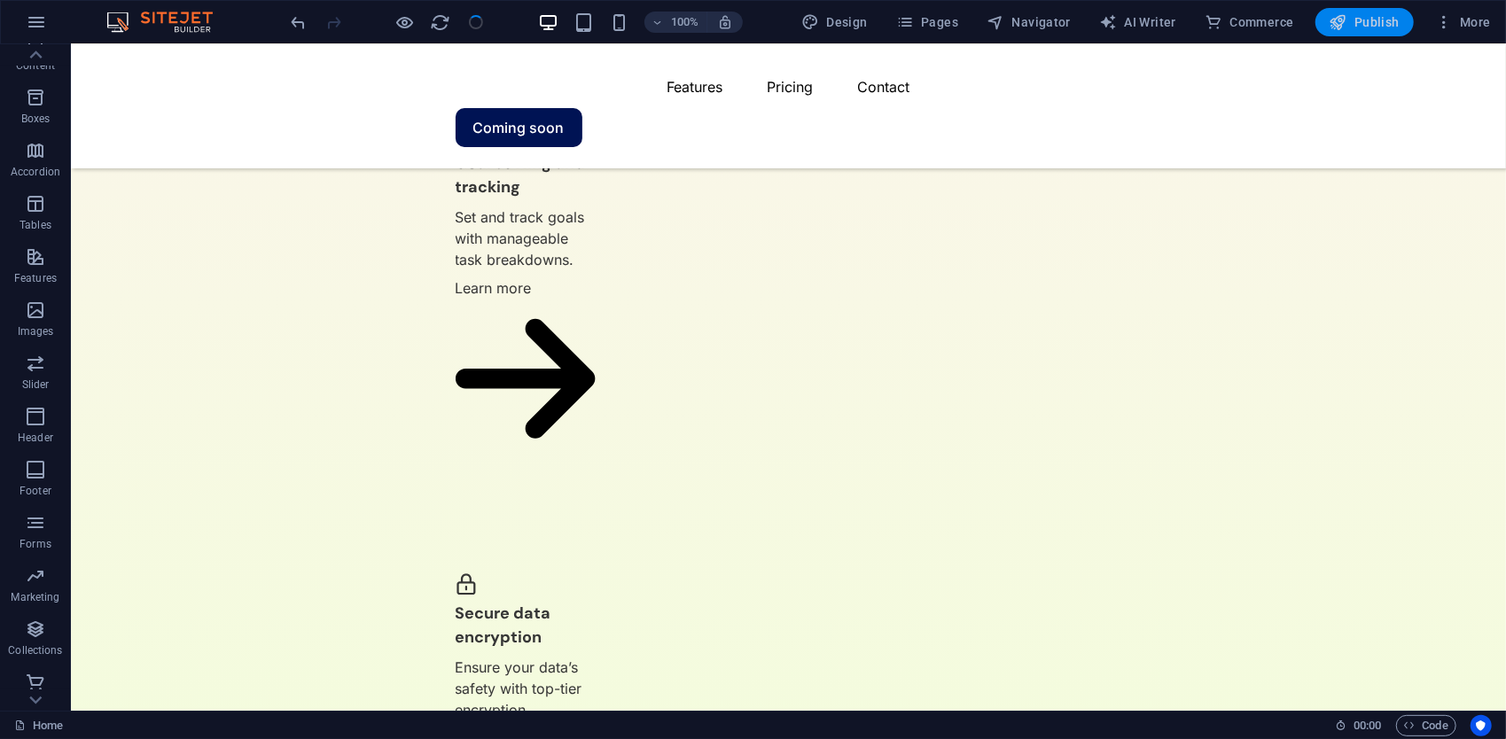
click at [1335, 20] on icon "button" at bounding box center [1339, 22] width 18 height 18
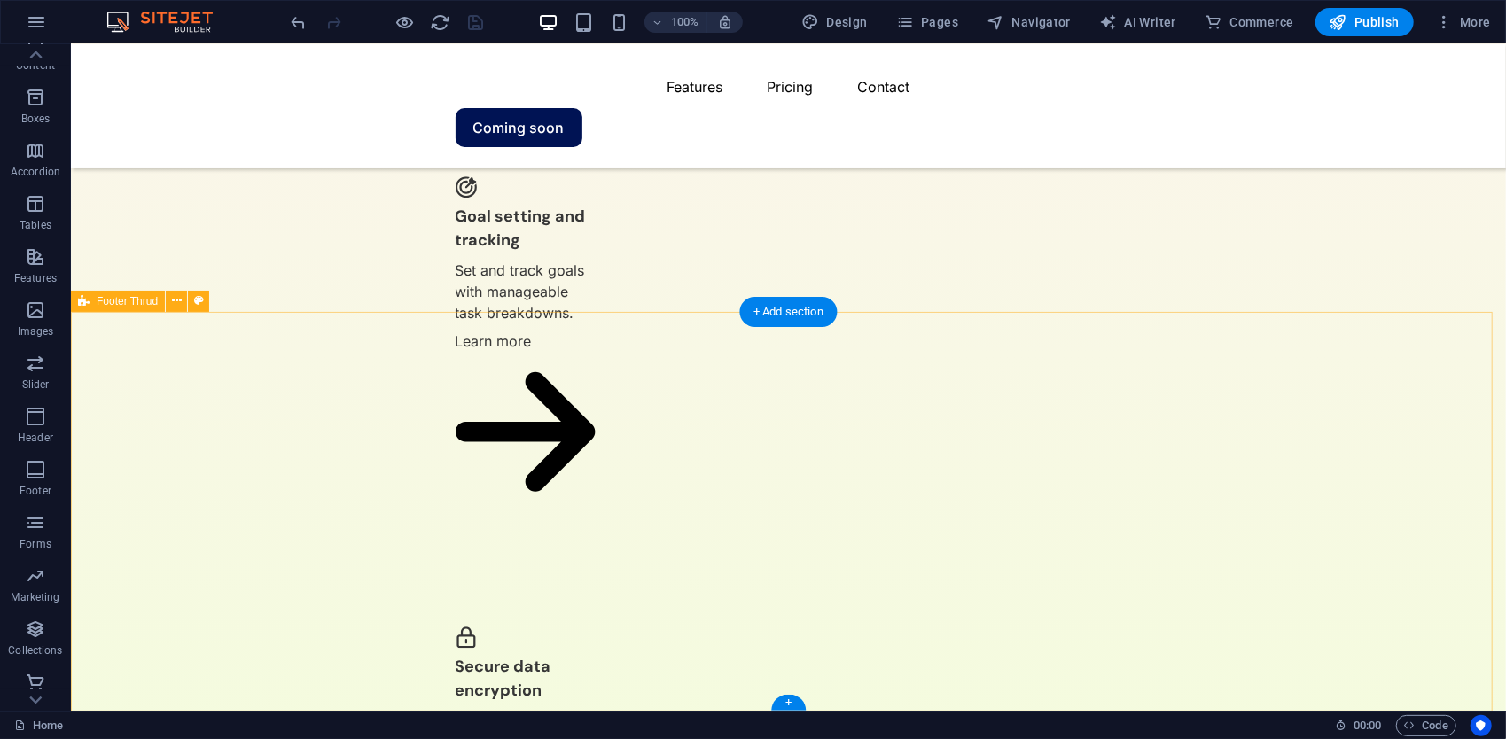
scroll to position [2727, 0]
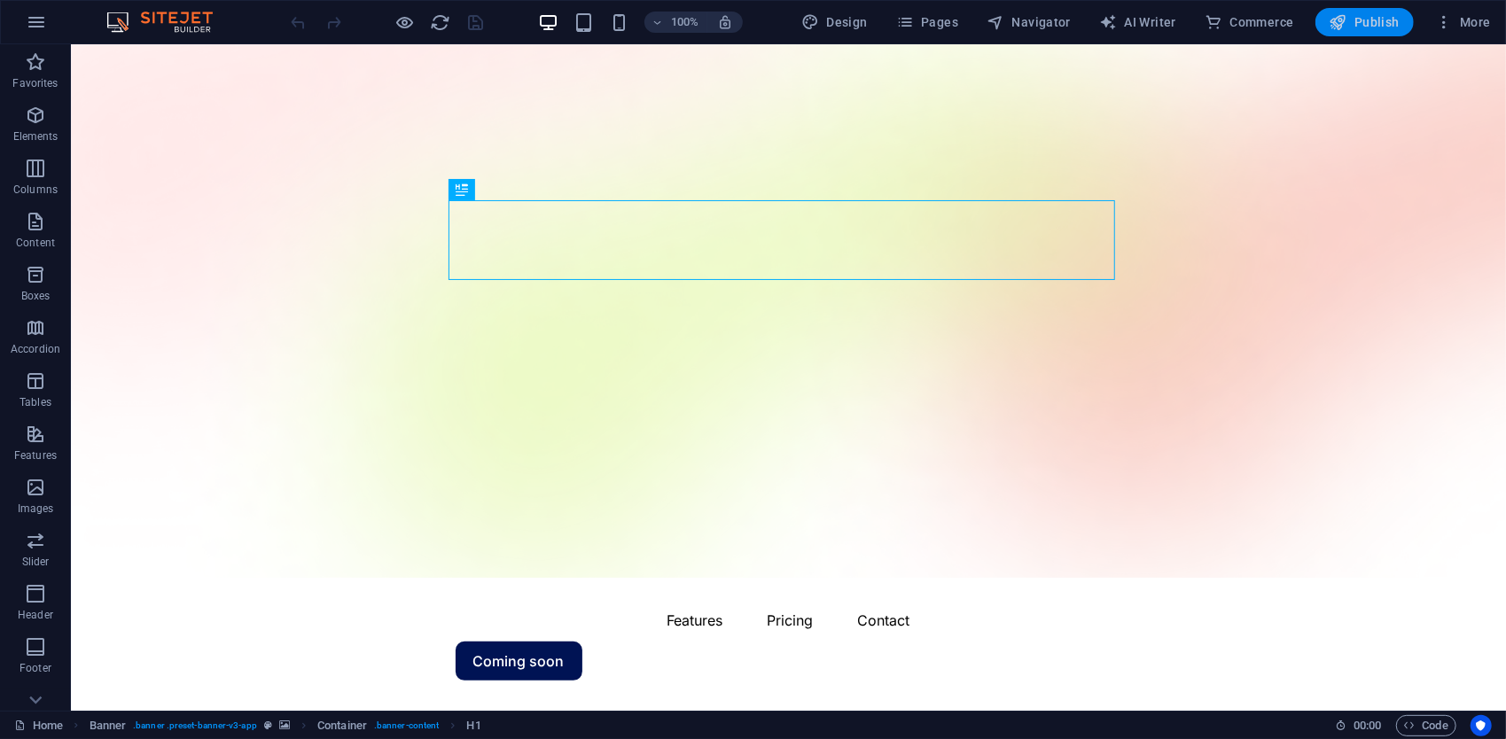
click at [1351, 21] on span "Publish" at bounding box center [1365, 22] width 70 height 18
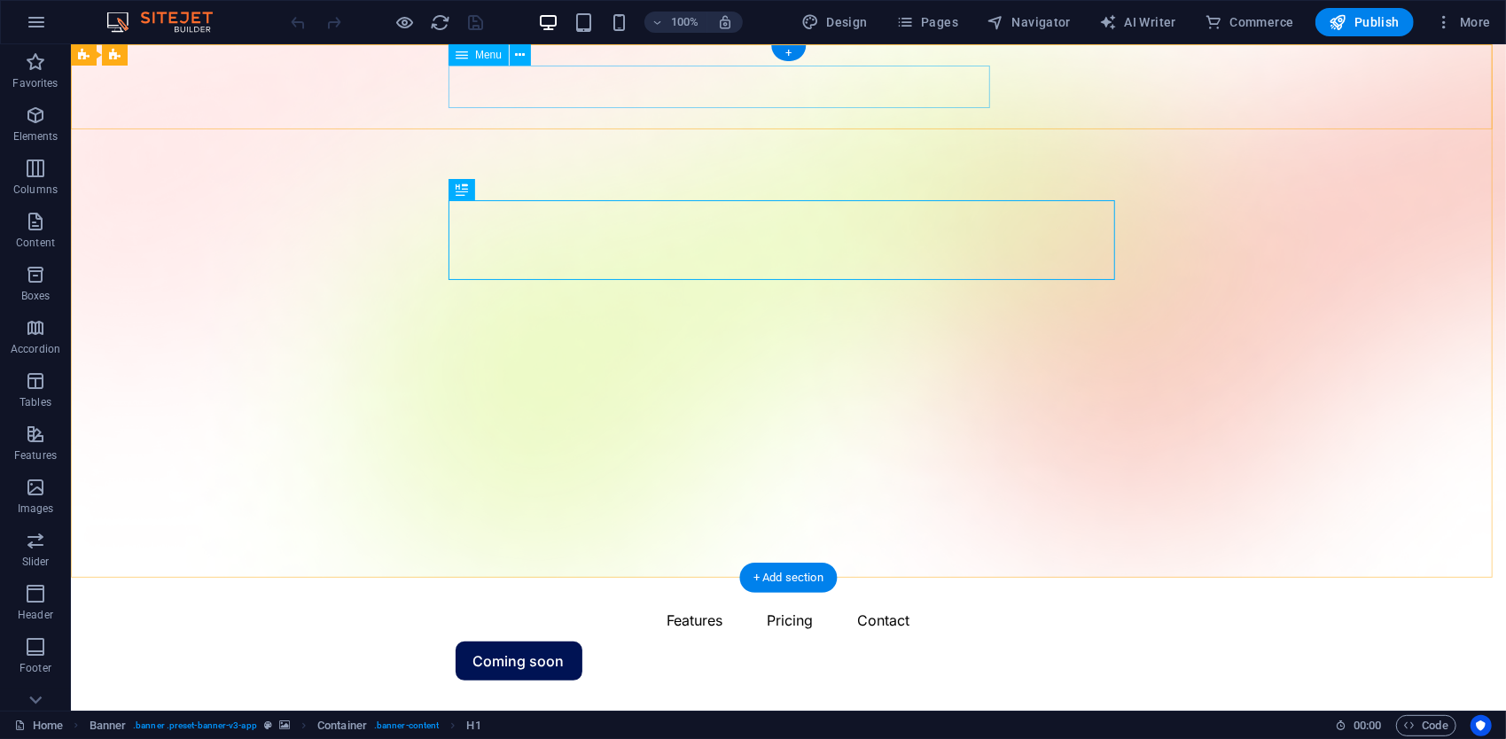
click at [707, 598] on nav "Features Pricing Contact" at bounding box center [788, 619] width 667 height 43
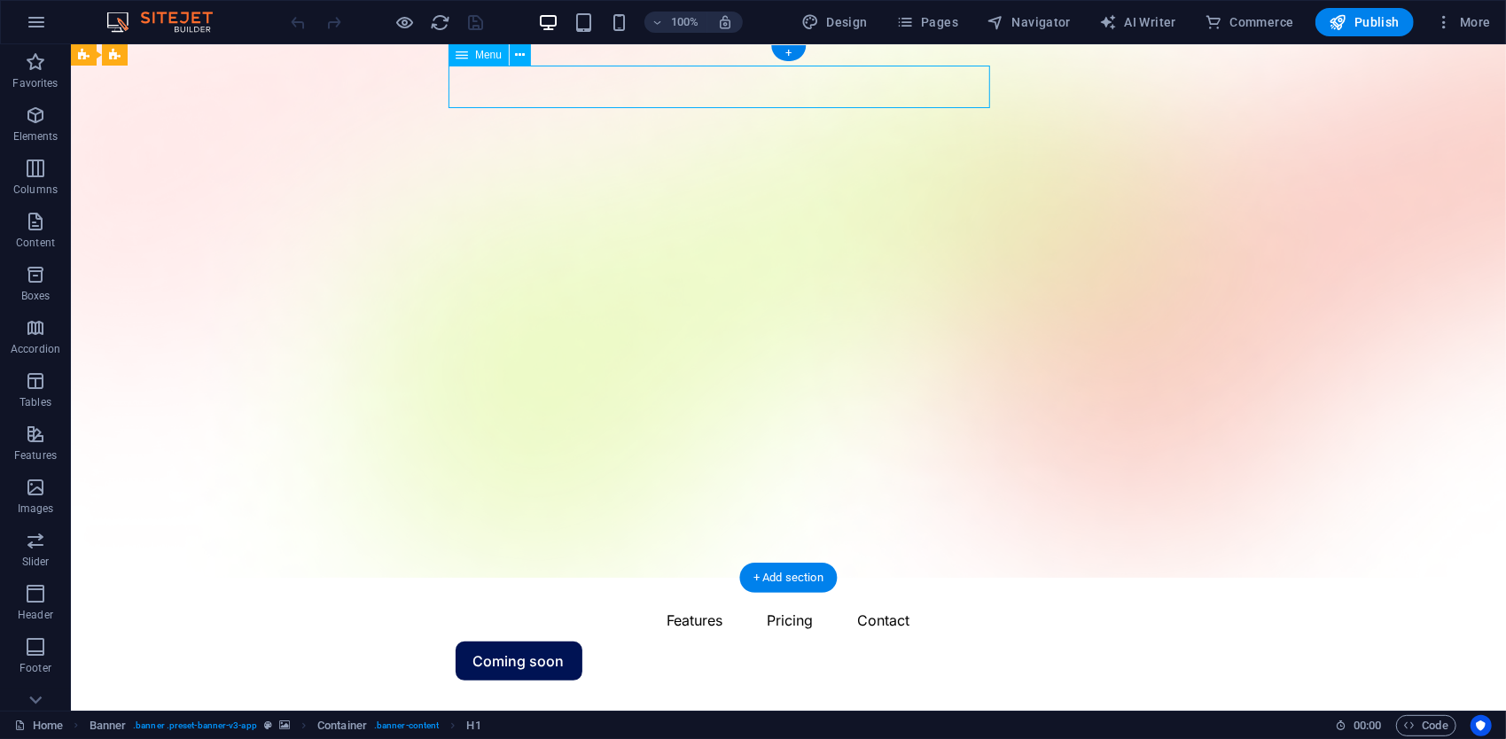
click at [707, 598] on nav "Features Pricing Contact" at bounding box center [788, 619] width 667 height 43
select select "1"
select select
select select "2"
select select
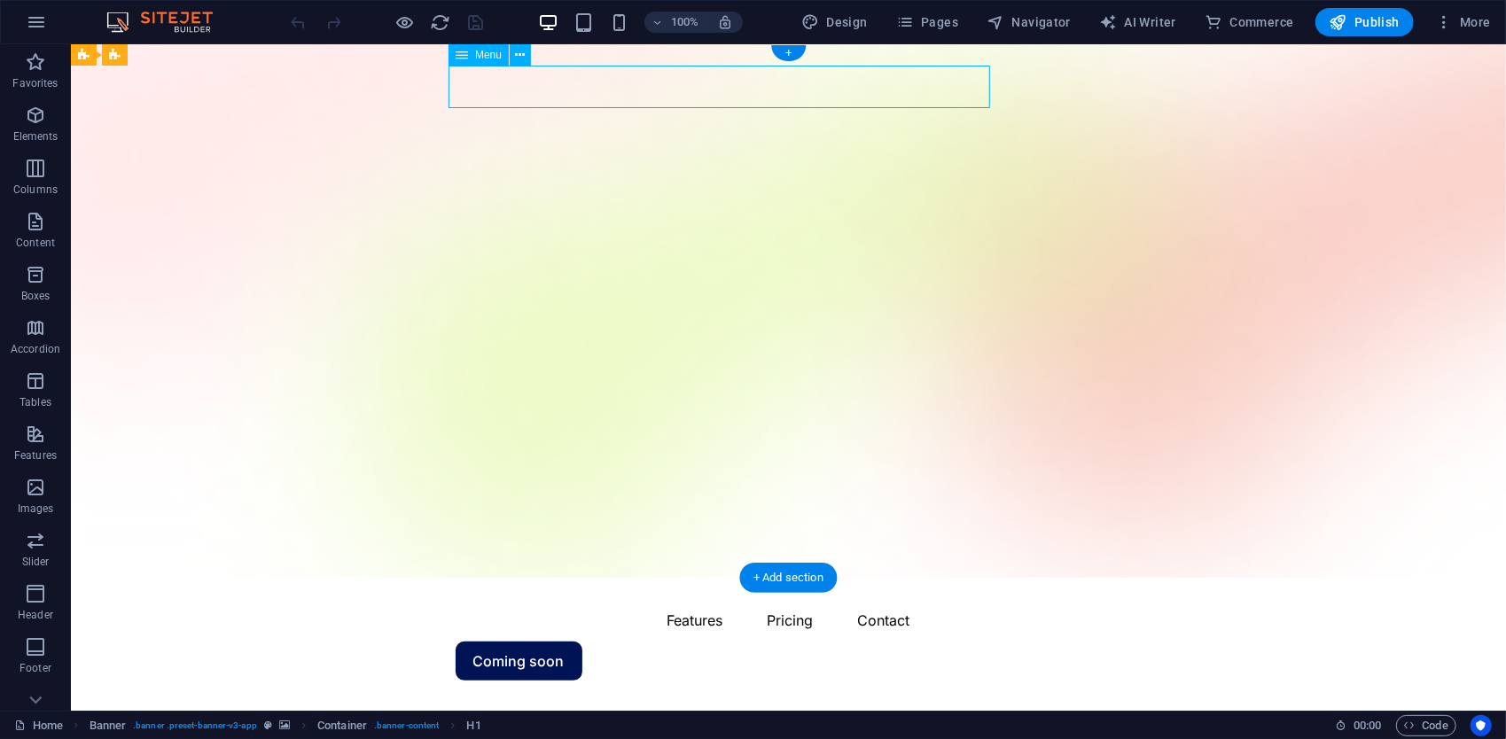
select select "4"
select select
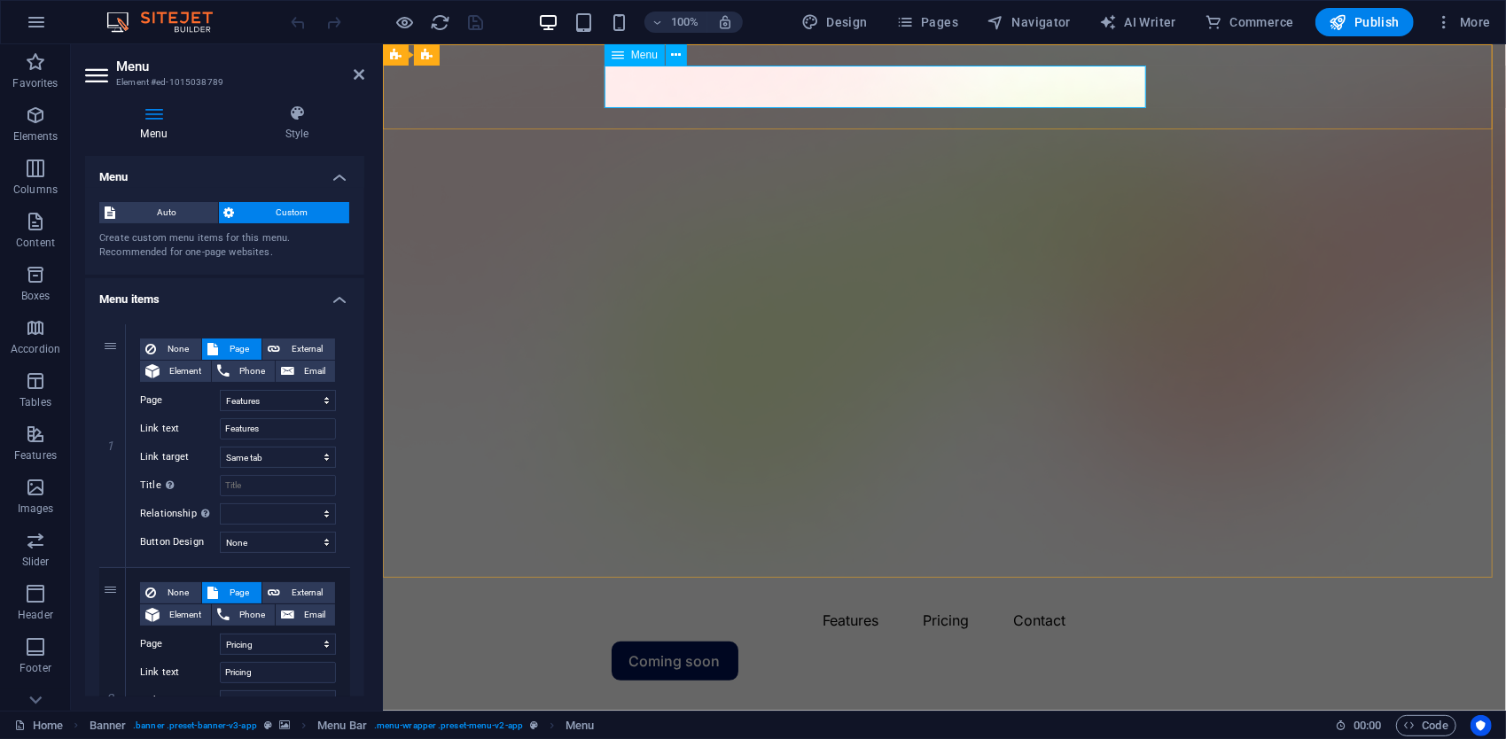
click at [864, 598] on nav "Features Pricing Contact" at bounding box center [944, 619] width 667 height 43
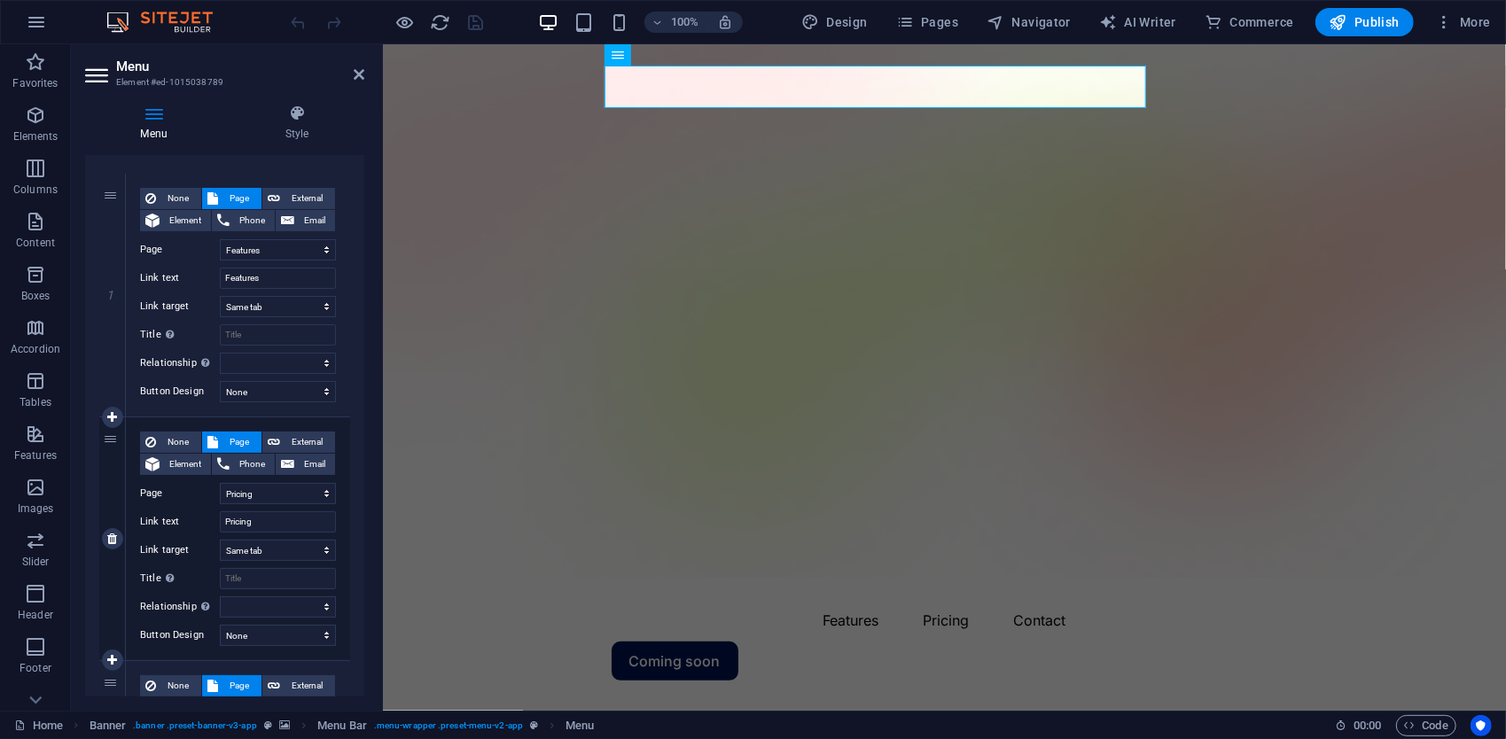
scroll to position [177, 0]
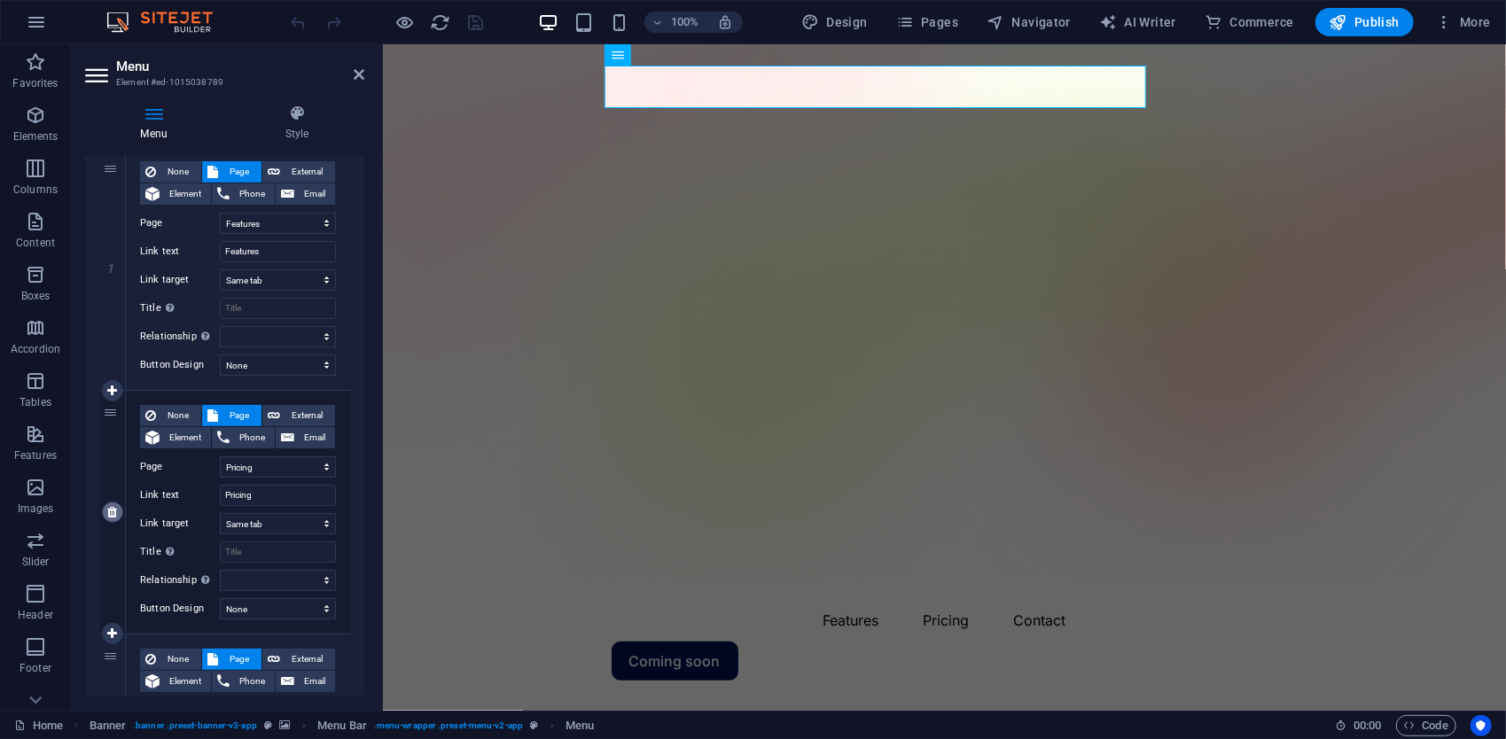
click at [103, 514] on link at bounding box center [112, 512] width 21 height 21
select select
select select "4"
type input "Contact"
select select
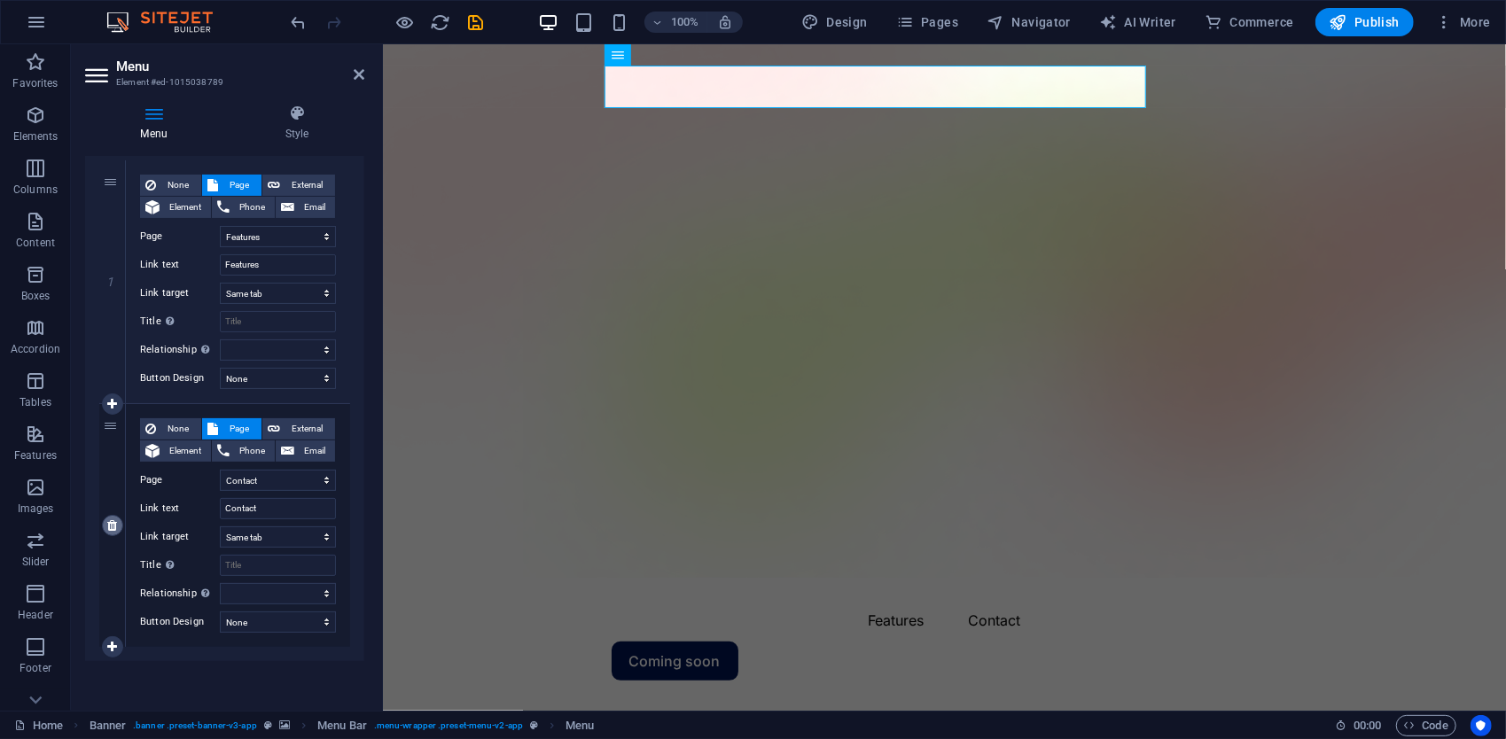
scroll to position [163, 0]
click at [1343, 22] on icon "button" at bounding box center [1339, 22] width 18 height 18
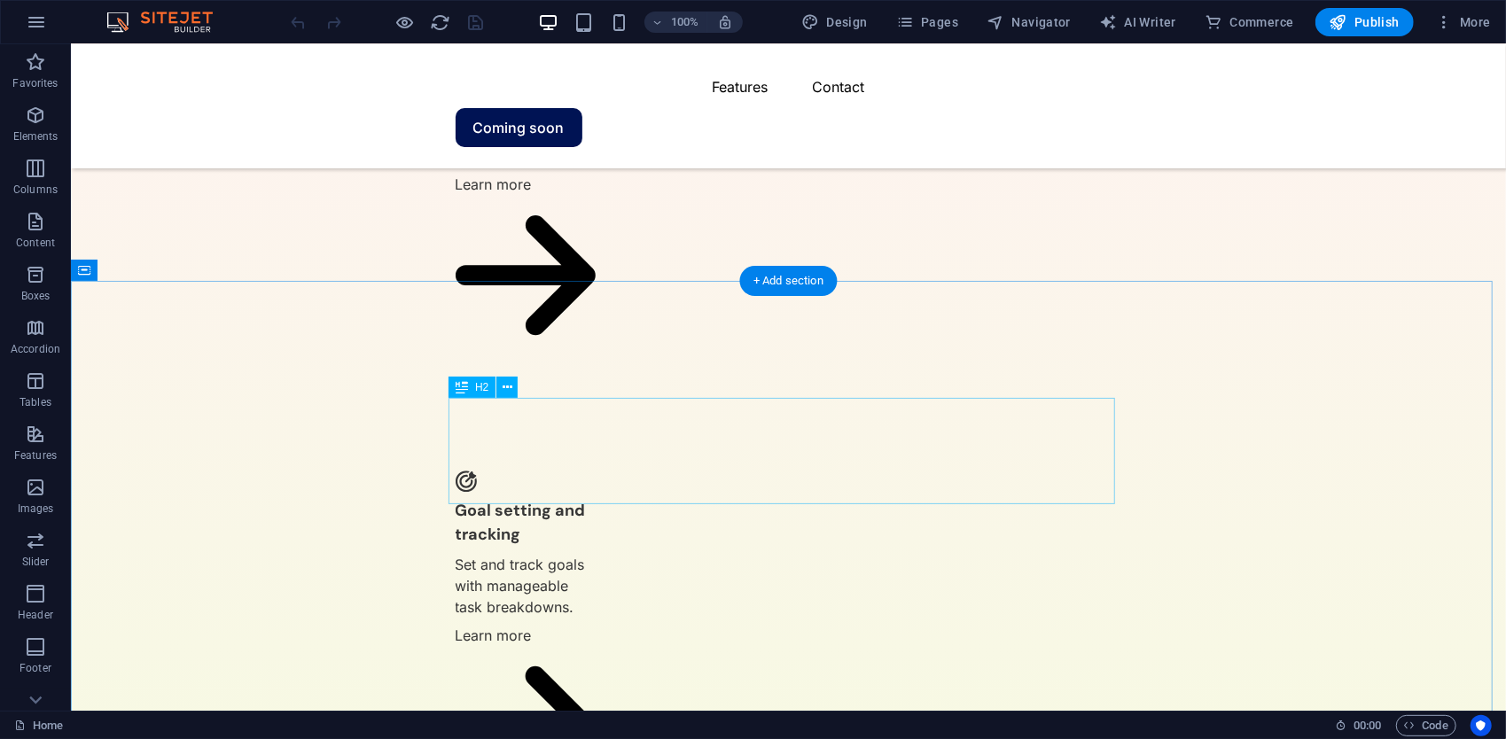
scroll to position [2727, 0]
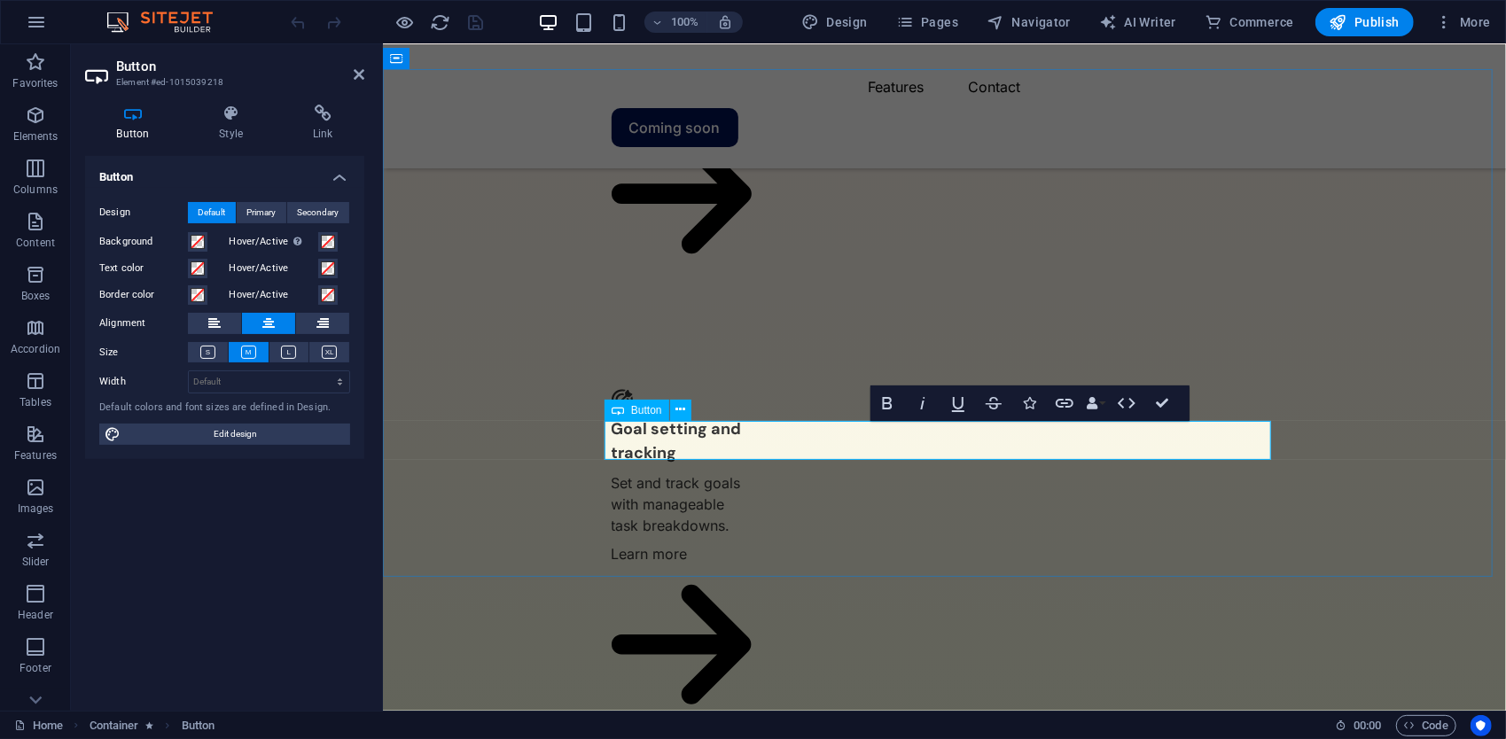
scroll to position [2949, 0]
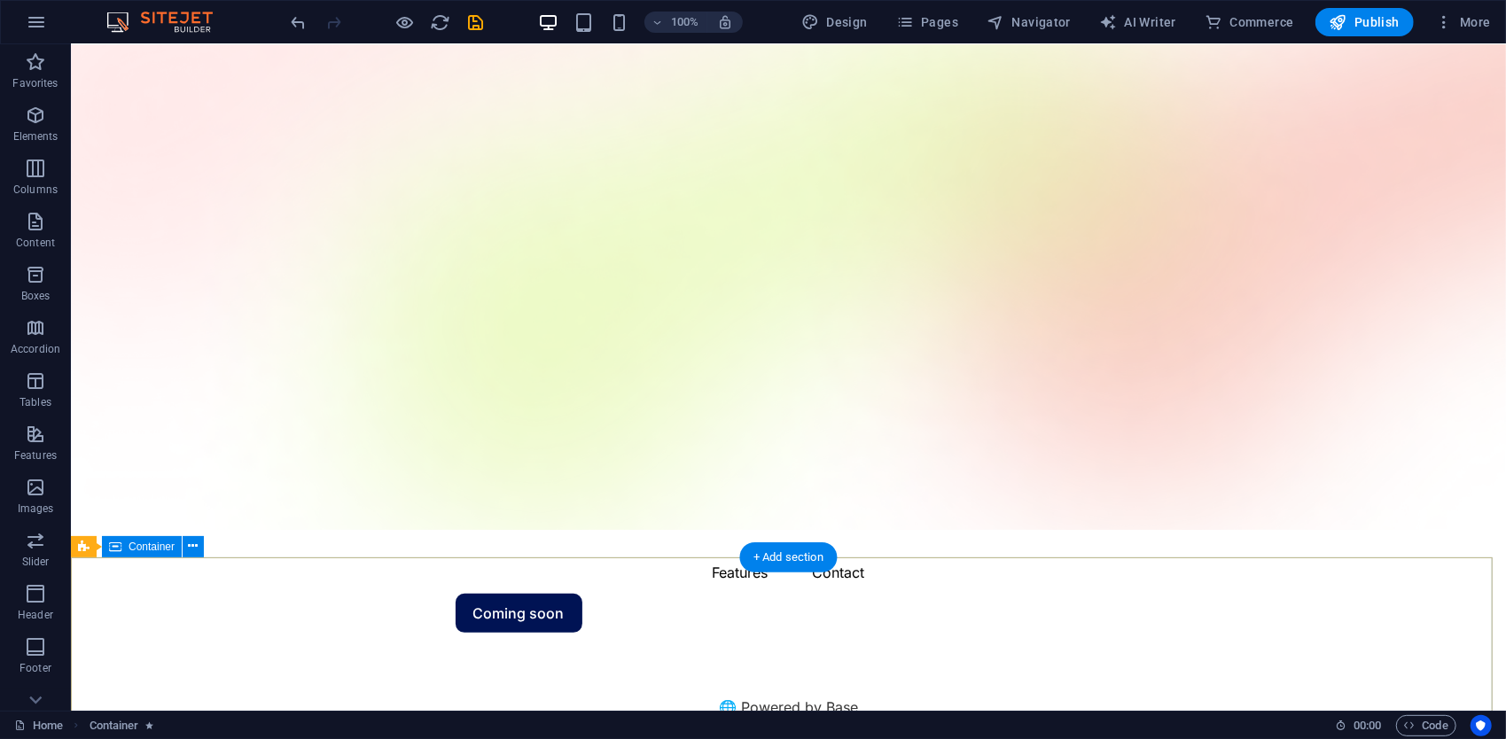
scroll to position [0, 0]
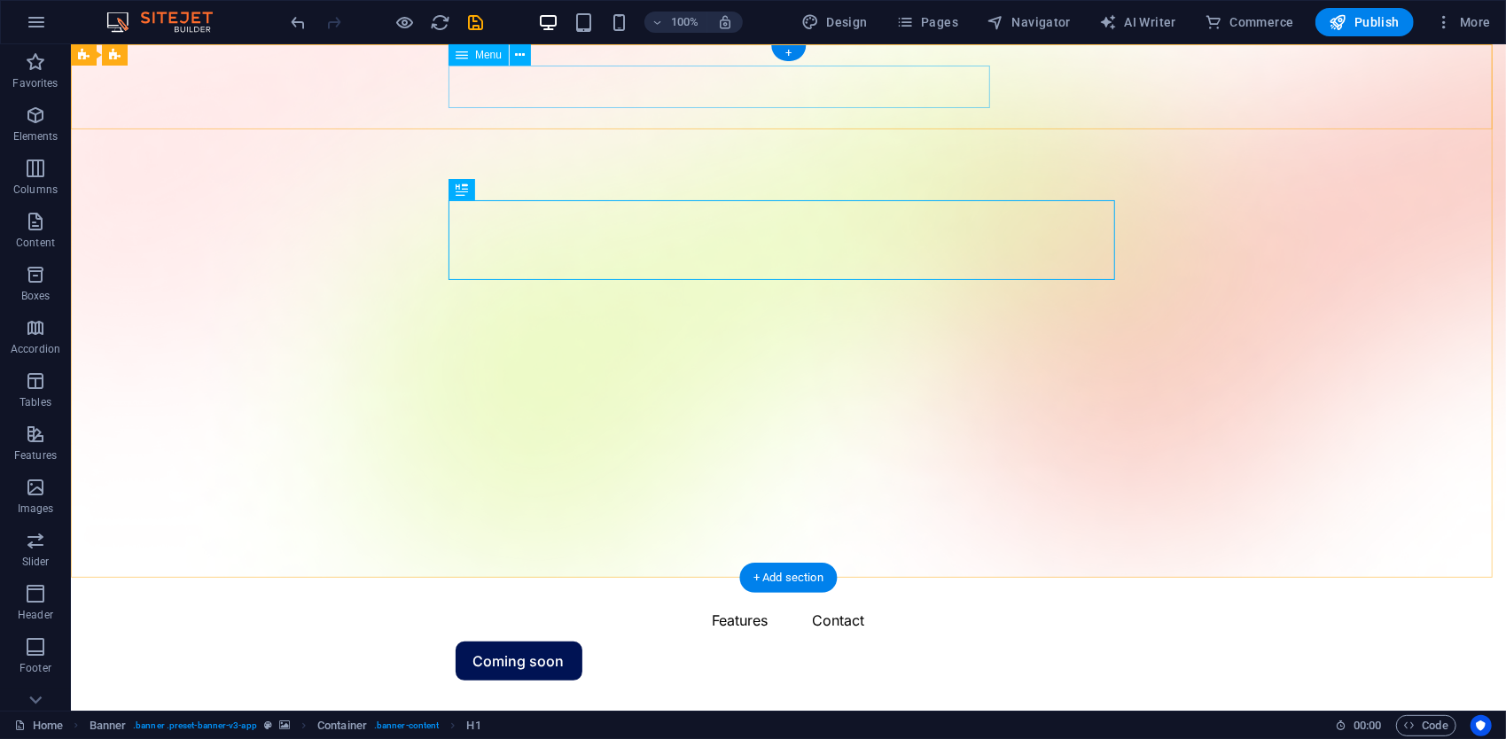
click at [544, 598] on nav "Features Contact" at bounding box center [788, 619] width 667 height 43
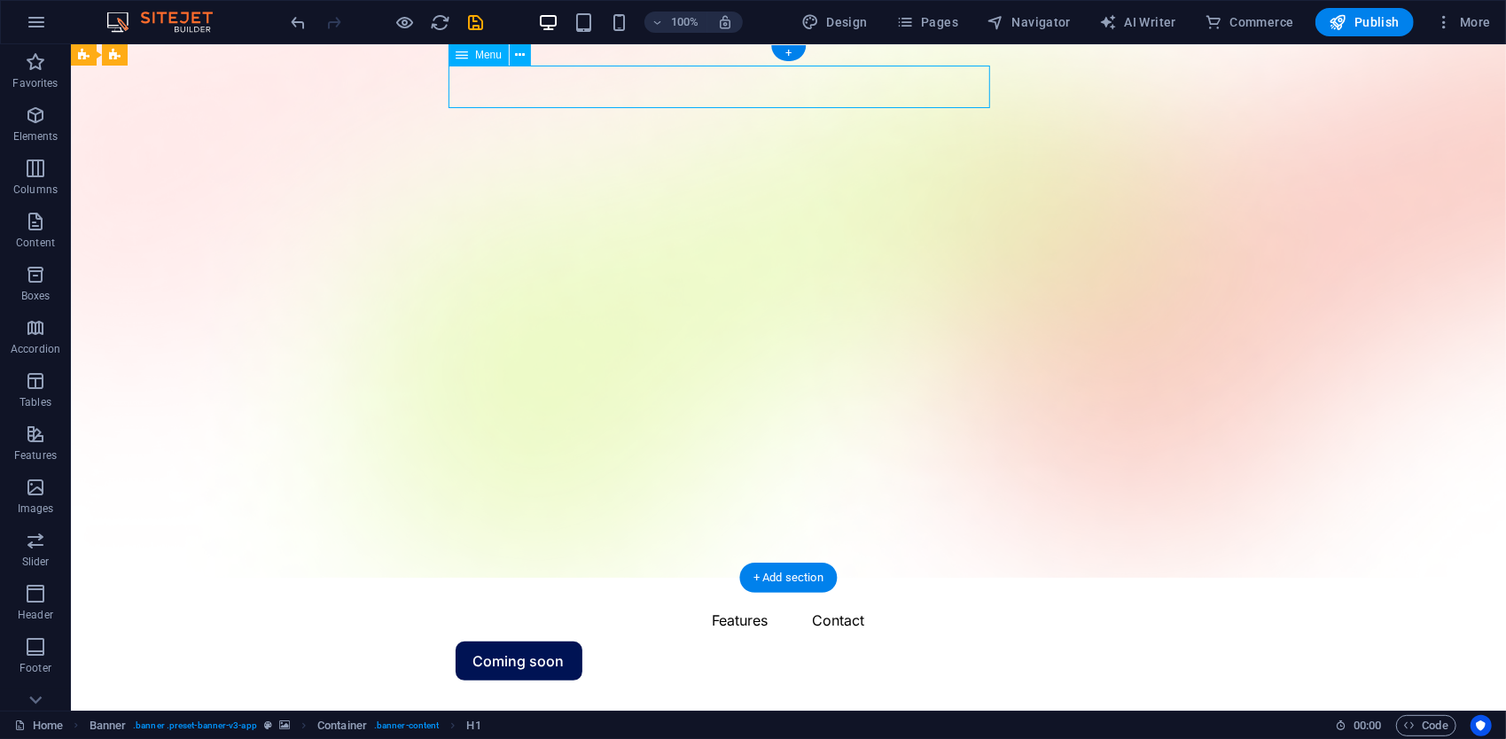
click at [544, 598] on nav "Features Contact" at bounding box center [788, 619] width 667 height 43
select select "1"
select select
select select "4"
select select
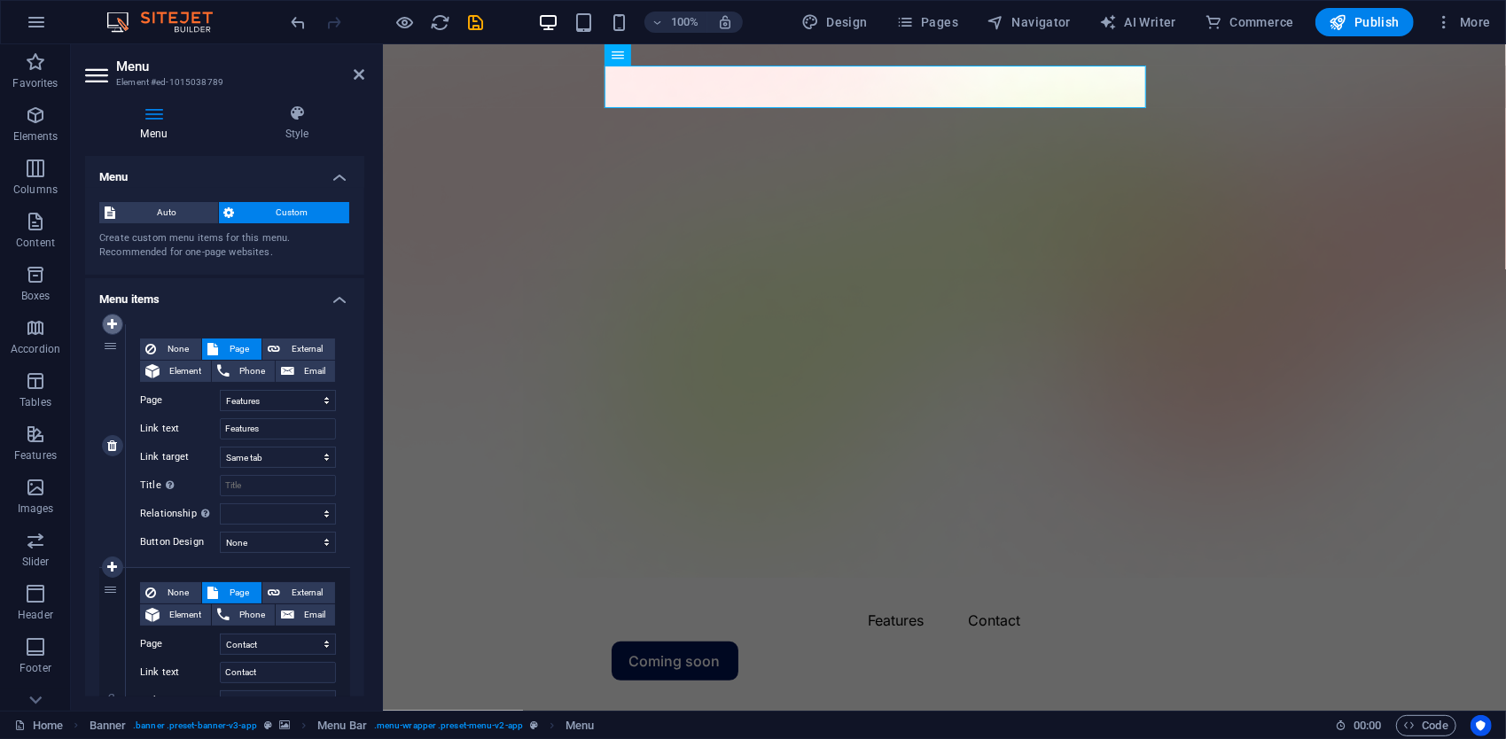
click at [113, 324] on icon at bounding box center [112, 324] width 10 height 12
select select
select select "1"
type input "Features"
select select
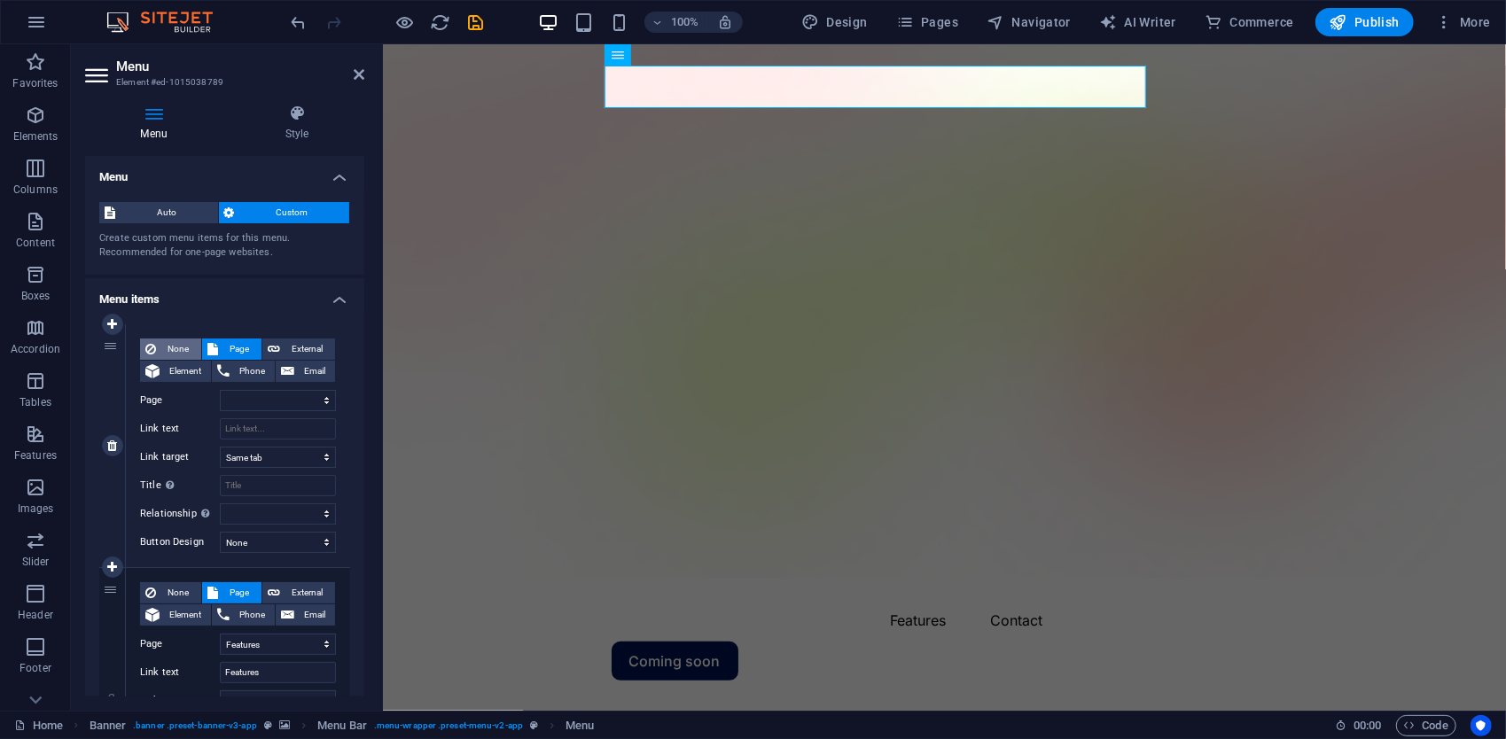
select select "4"
select select
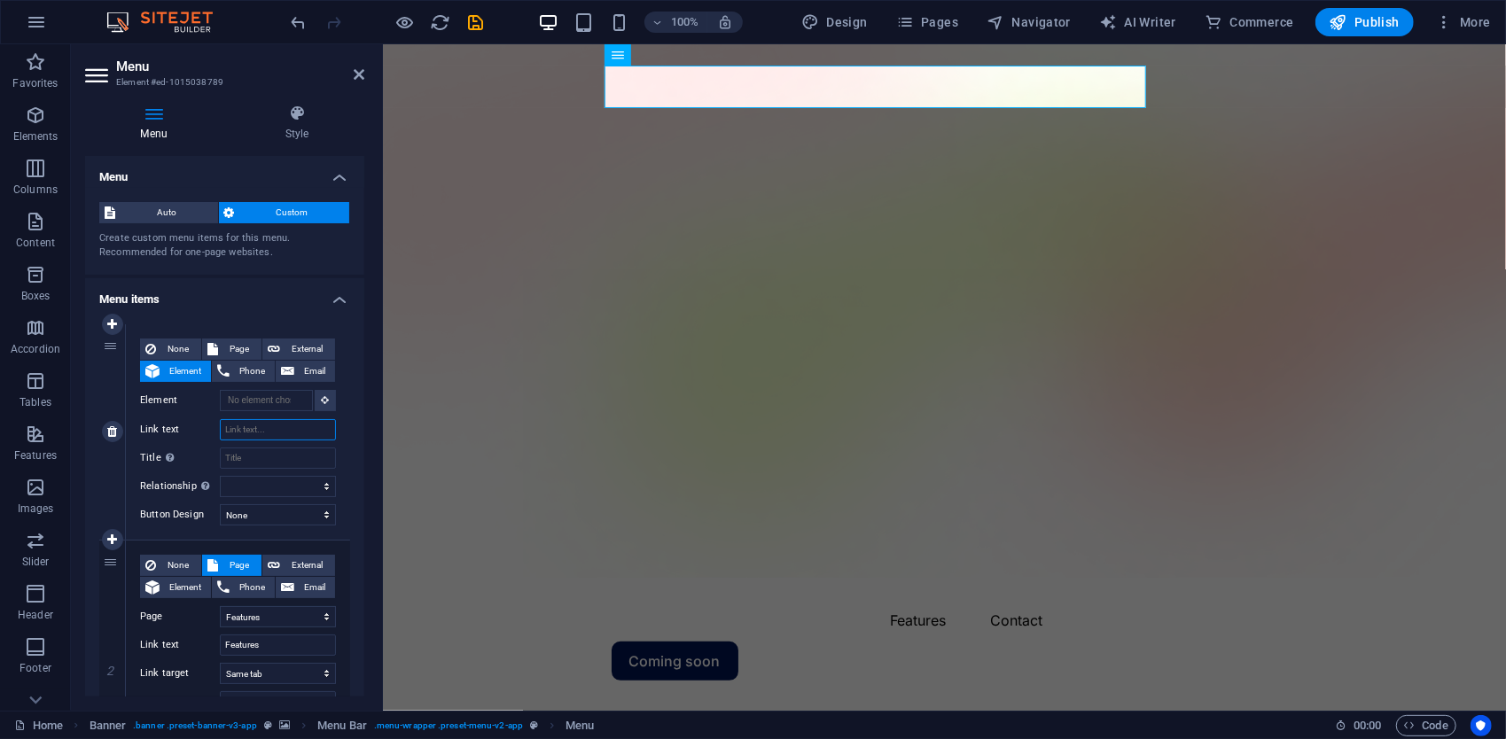
click at [259, 428] on input "Link text" at bounding box center [278, 429] width 116 height 21
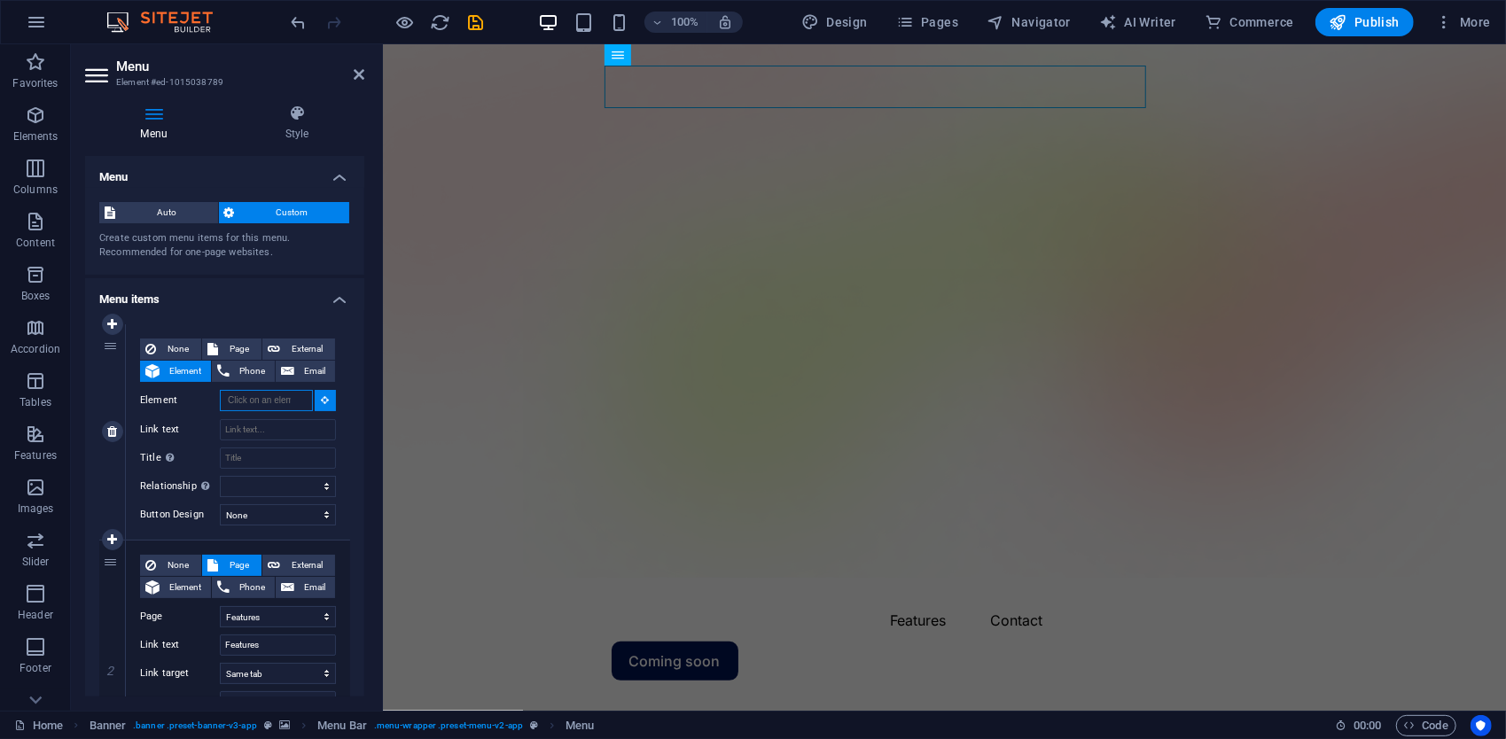
click at [250, 408] on input "Element" at bounding box center [266, 400] width 93 height 21
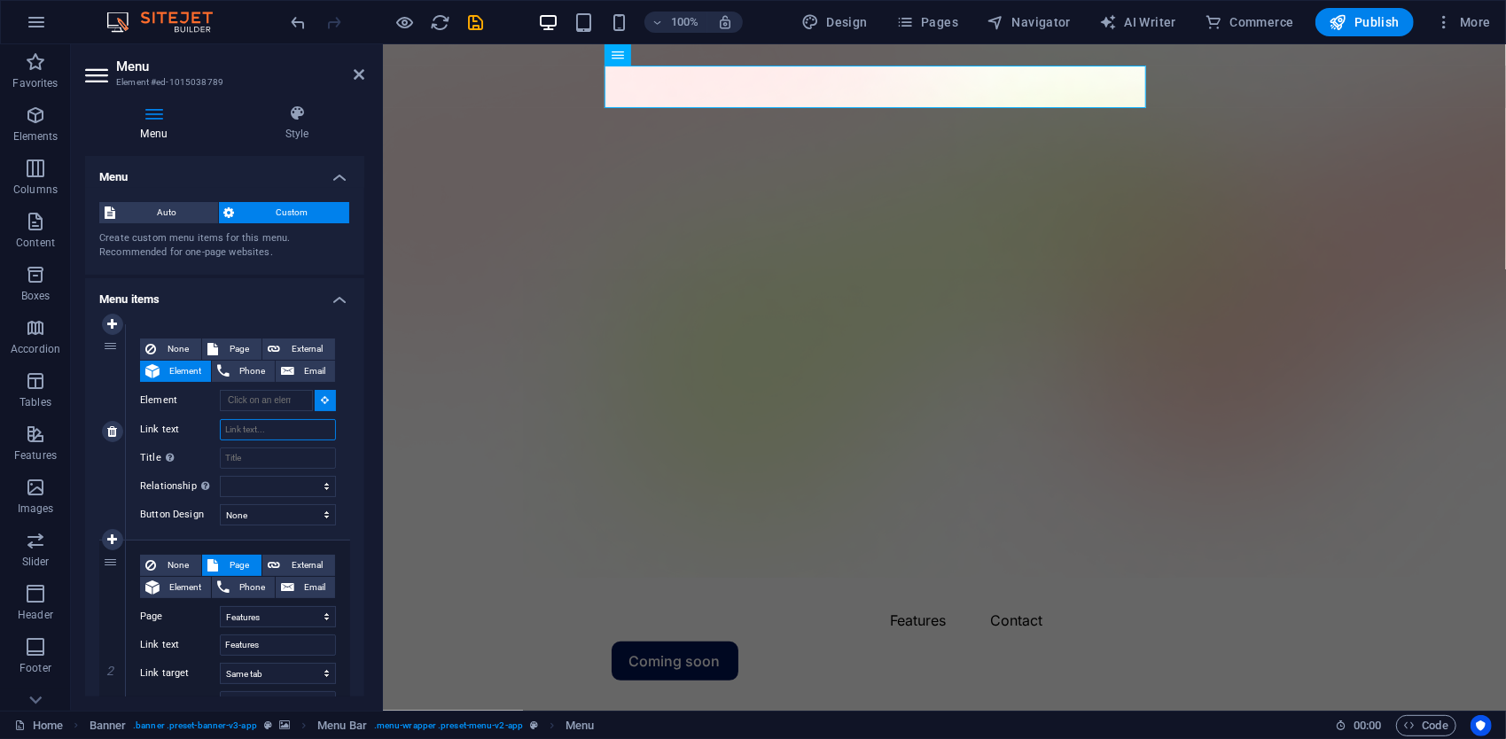
click at [247, 433] on input "Link text" at bounding box center [278, 429] width 116 height 21
type input "H"
select select
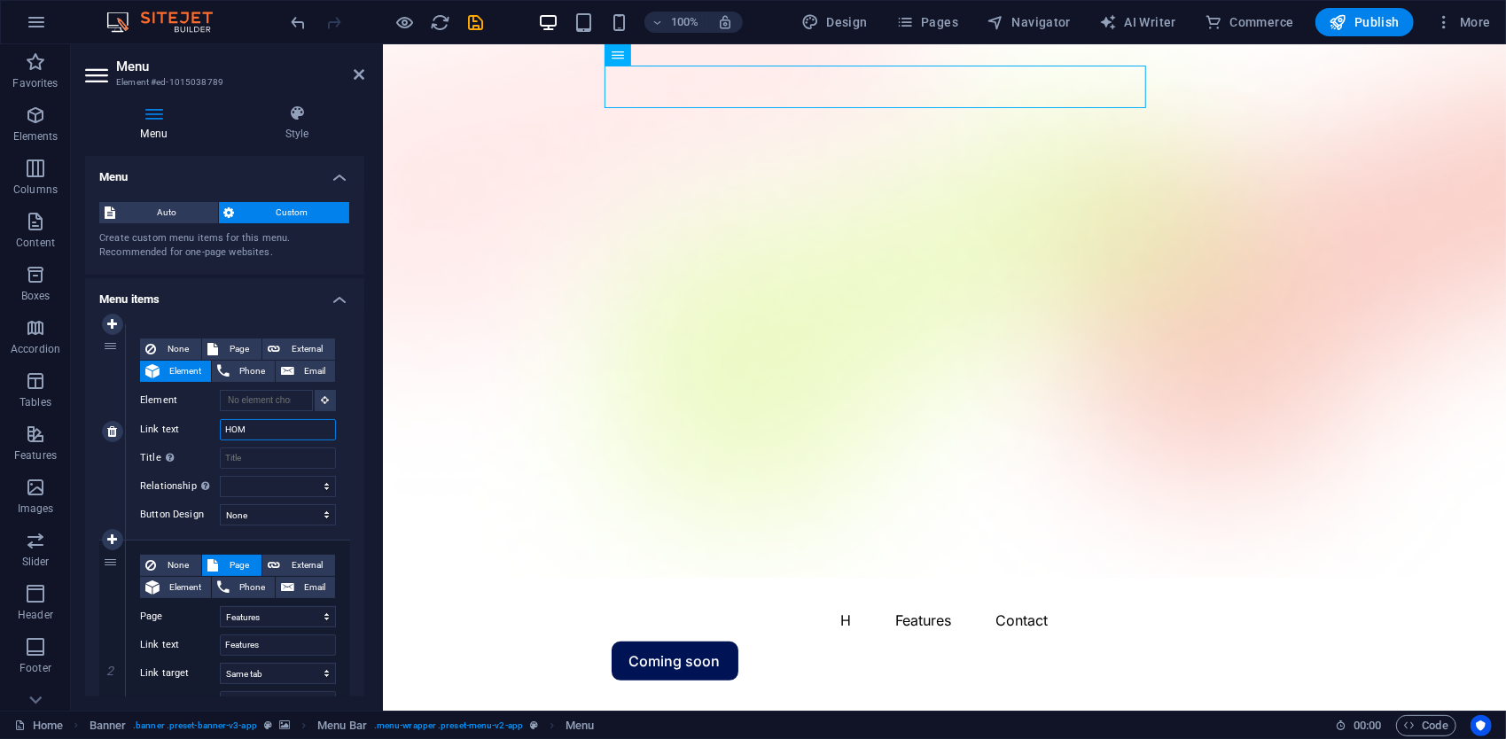
type input "HOME"
select select
type input "H"
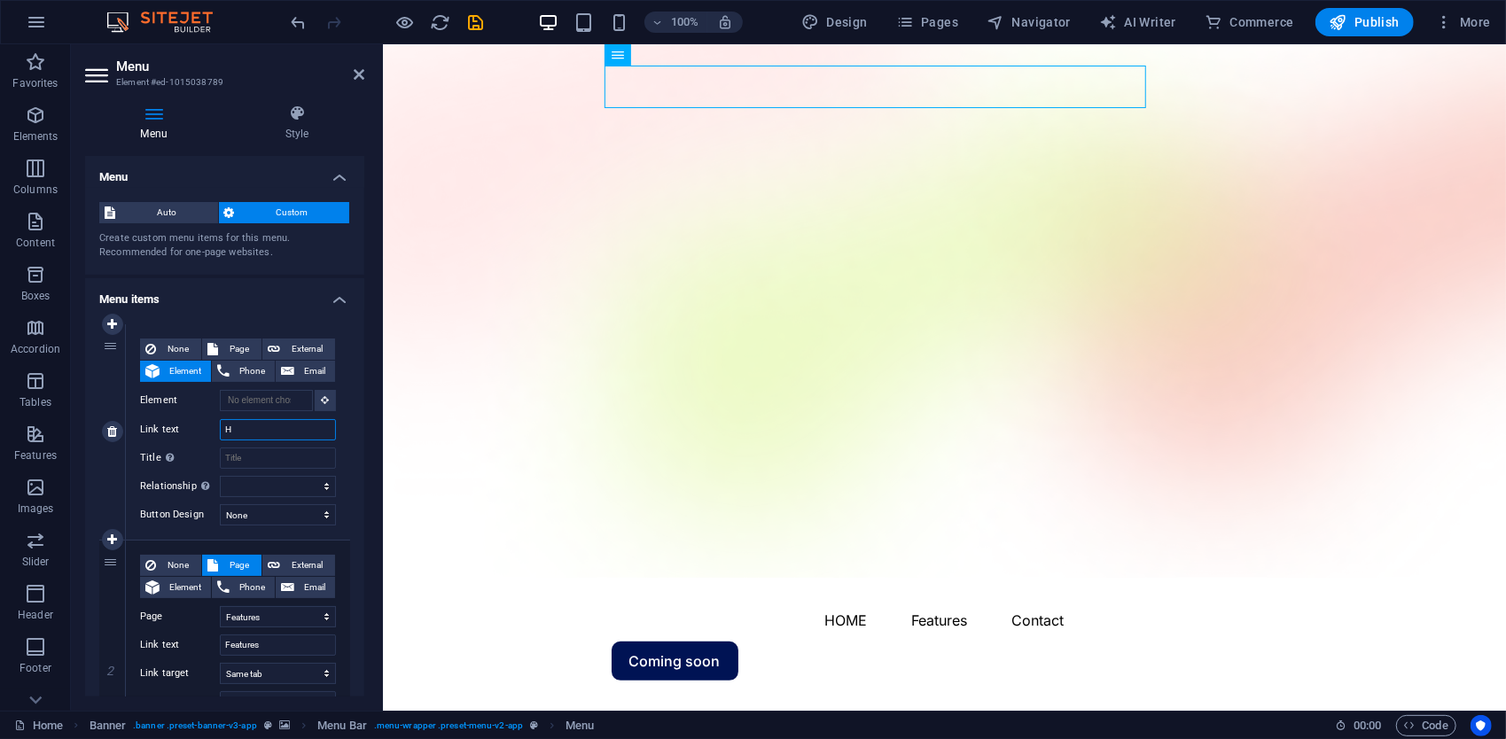
select select
type input "Home"
select select
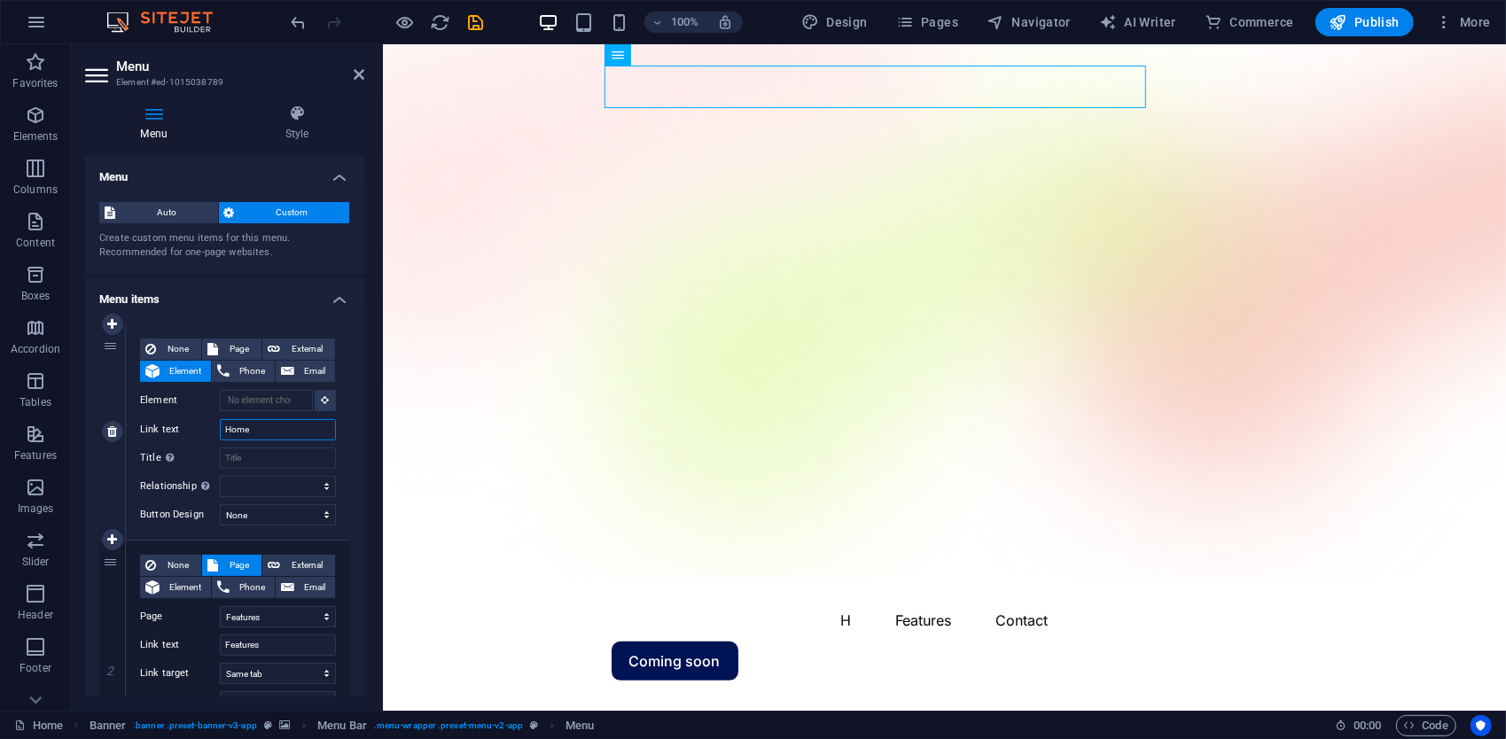
select select
type input "Home"
click at [199, 423] on label "Link text" at bounding box center [180, 429] width 80 height 21
click at [220, 423] on input "Home" at bounding box center [278, 429] width 116 height 21
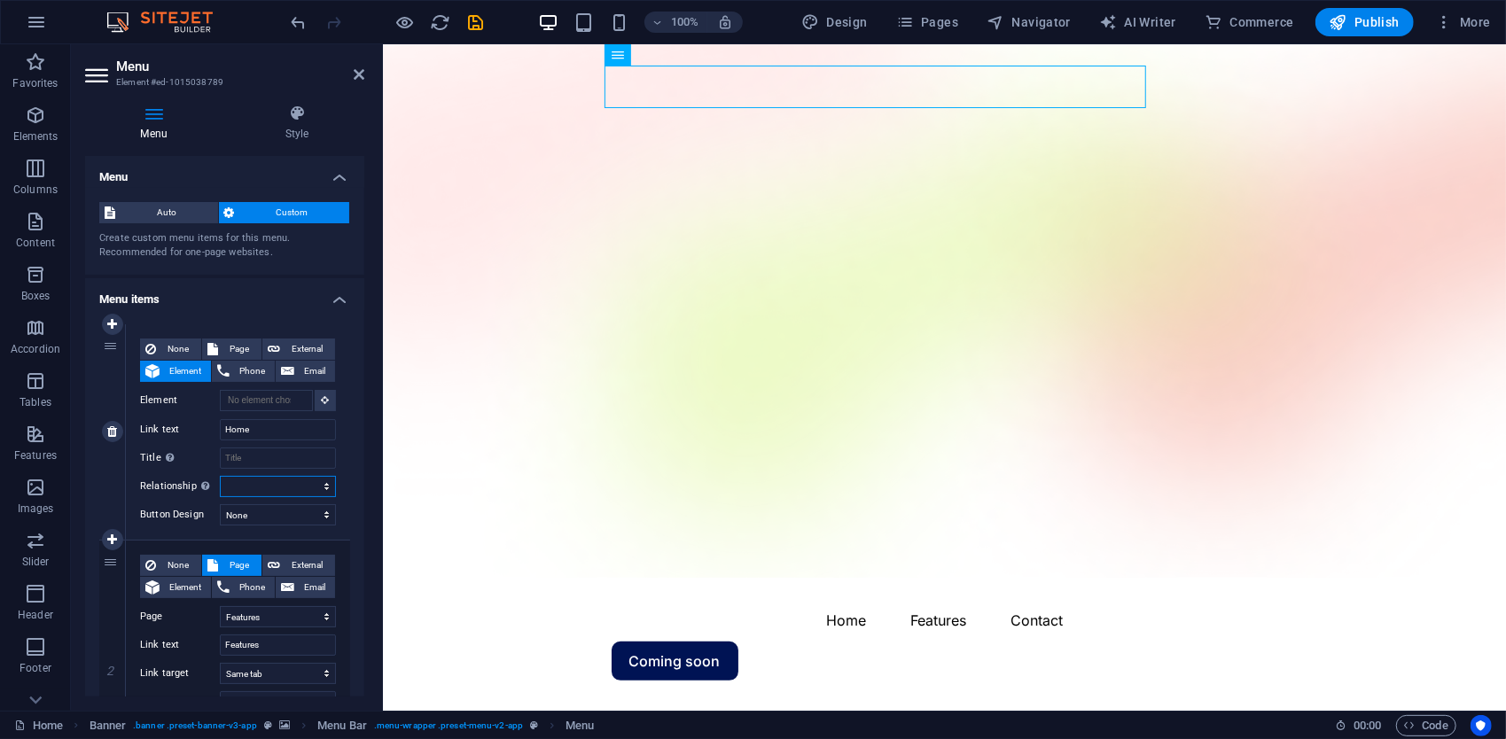
click at [238, 484] on select "alternate author bookmark external help license next nofollow noreferrer noopen…" at bounding box center [278, 486] width 116 height 21
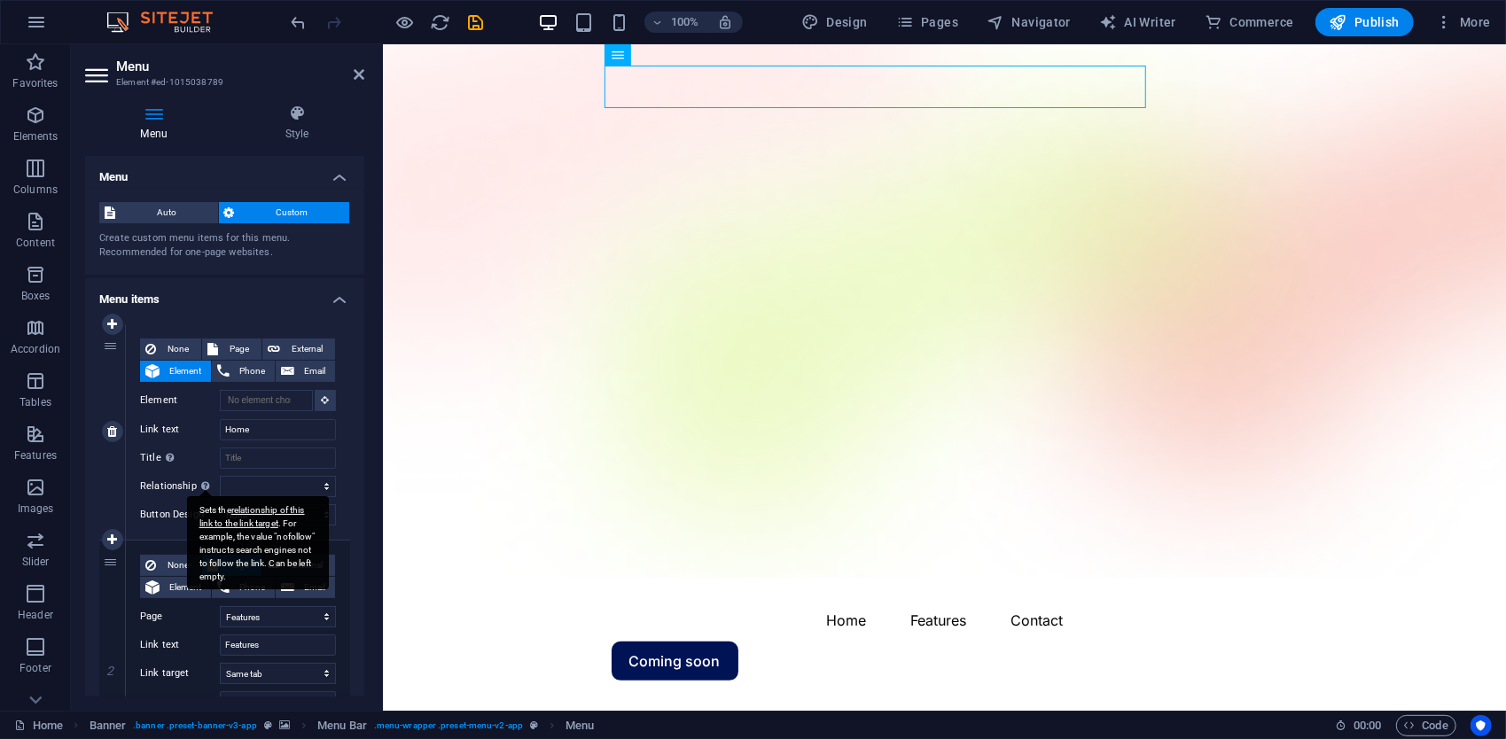
click at [197, 489] on div "Sets the relationship of this link to the link target . For example, the value …" at bounding box center [206, 485] width 18 height 21
click at [220, 489] on select "alternate author bookmark external help license next nofollow noreferrer noopen…" at bounding box center [278, 486] width 116 height 21
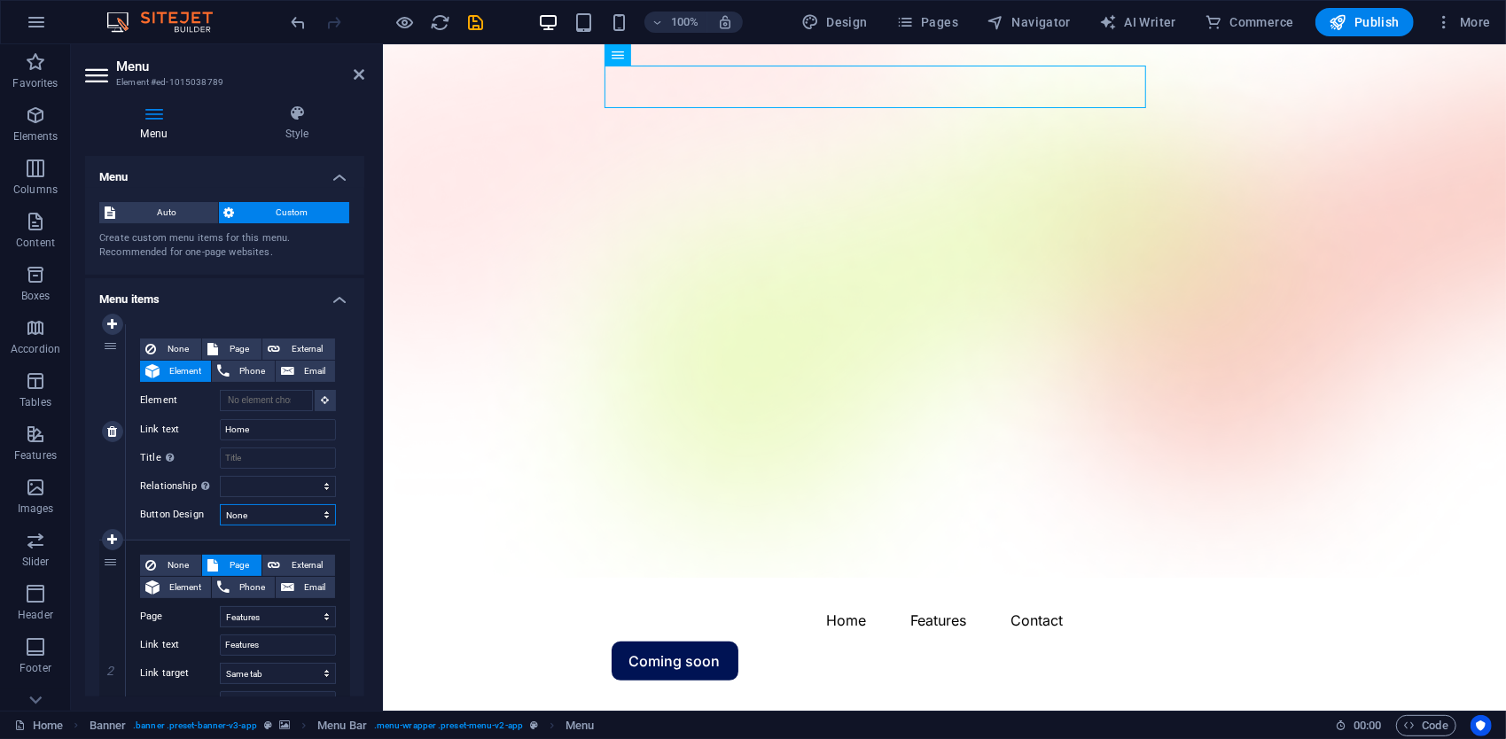
click at [323, 515] on select "None Default Primary Secondary" at bounding box center [278, 514] width 116 height 21
select select "default"
click at [220, 504] on select "None Default Primary Secondary" at bounding box center [278, 514] width 116 height 21
select select
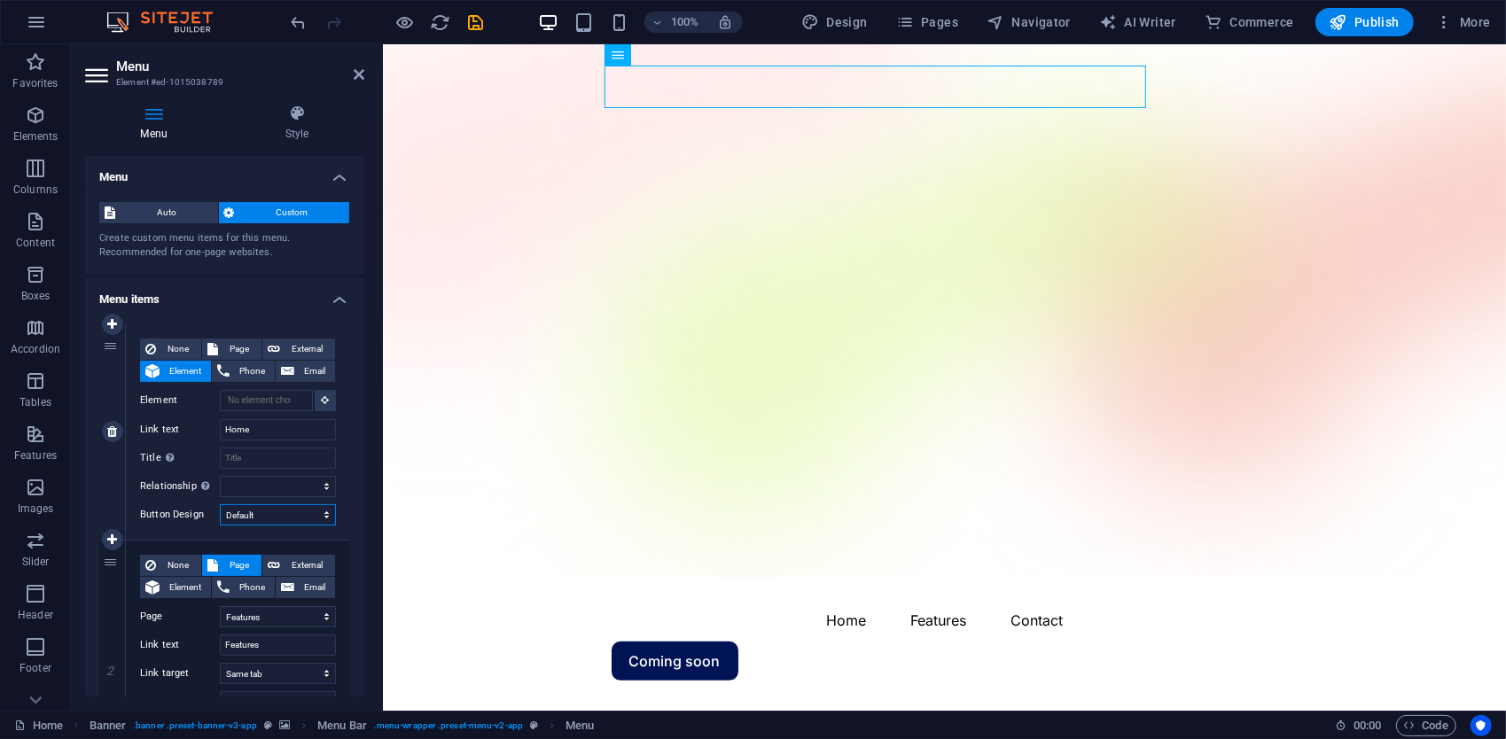
select select
click at [291, 518] on select "None Default Primary Secondary" at bounding box center [278, 514] width 116 height 21
select select "primary"
click at [220, 504] on select "None Default Primary Secondary" at bounding box center [278, 514] width 116 height 21
select select
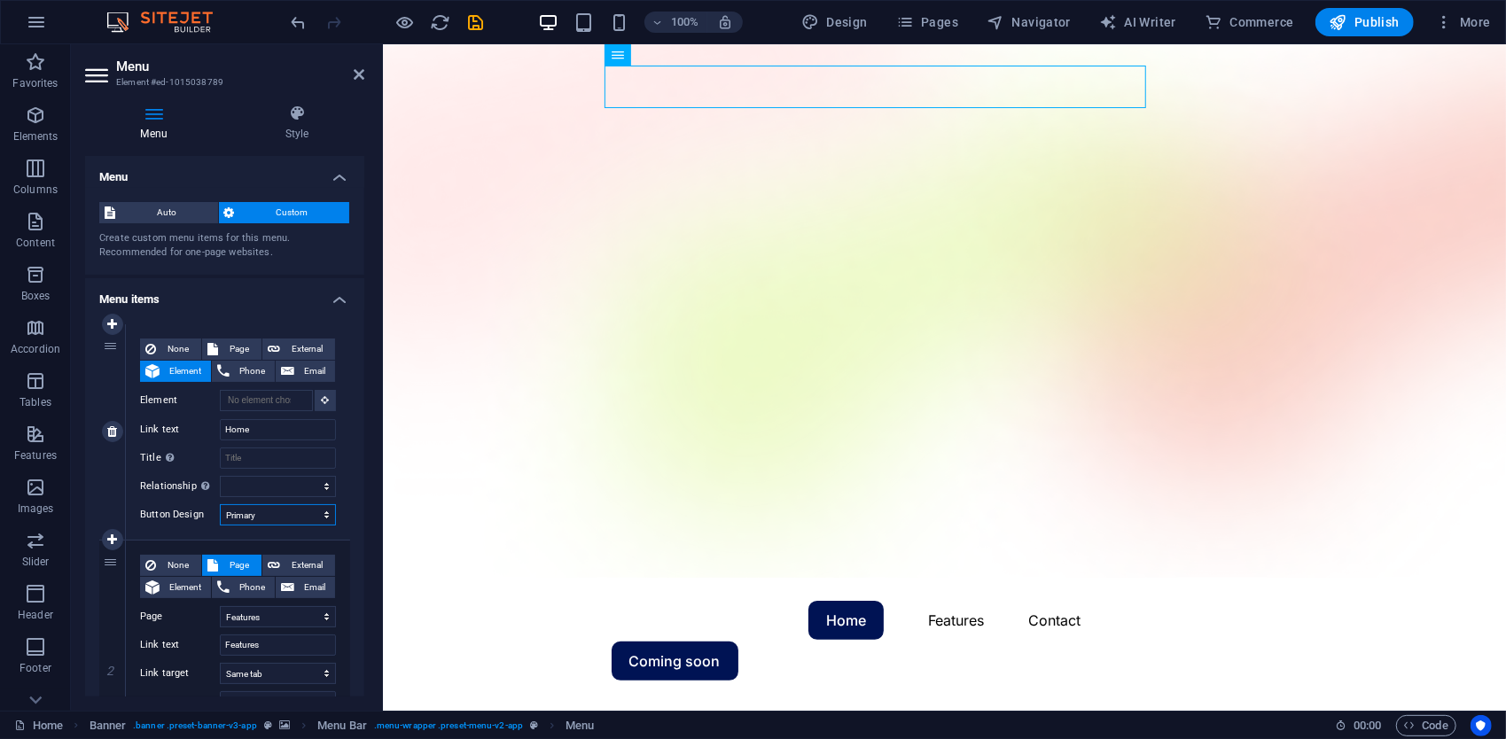
select select
drag, startPoint x: 291, startPoint y: 508, endPoint x: 286, endPoint y: 528, distance: 20.0
click at [291, 508] on select "None Default Primary Secondary" at bounding box center [278, 514] width 116 height 21
select select "secondary"
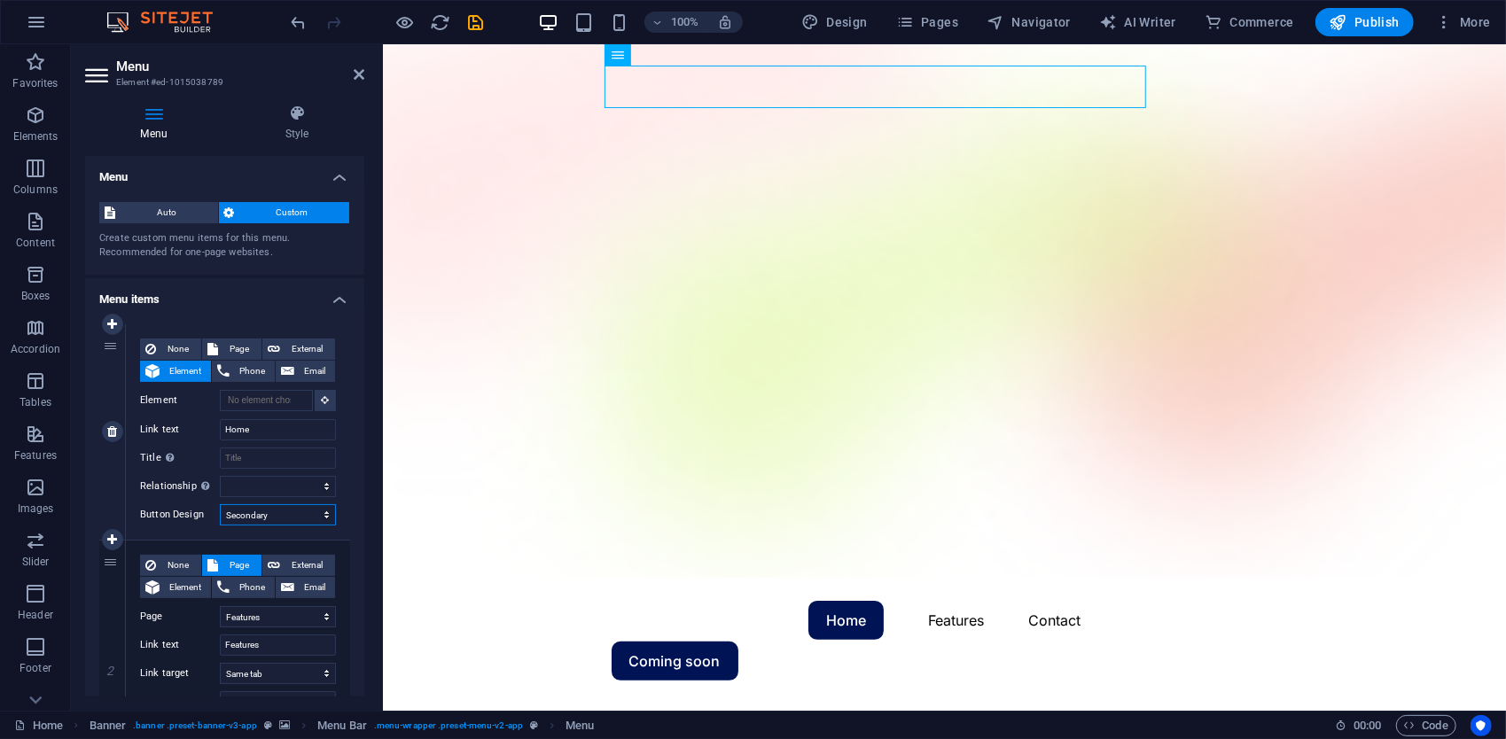
click at [220, 504] on select "None Default Primary Secondary" at bounding box center [278, 514] width 116 height 21
select select
click at [303, 520] on select "None Default Primary Secondary" at bounding box center [278, 514] width 116 height 21
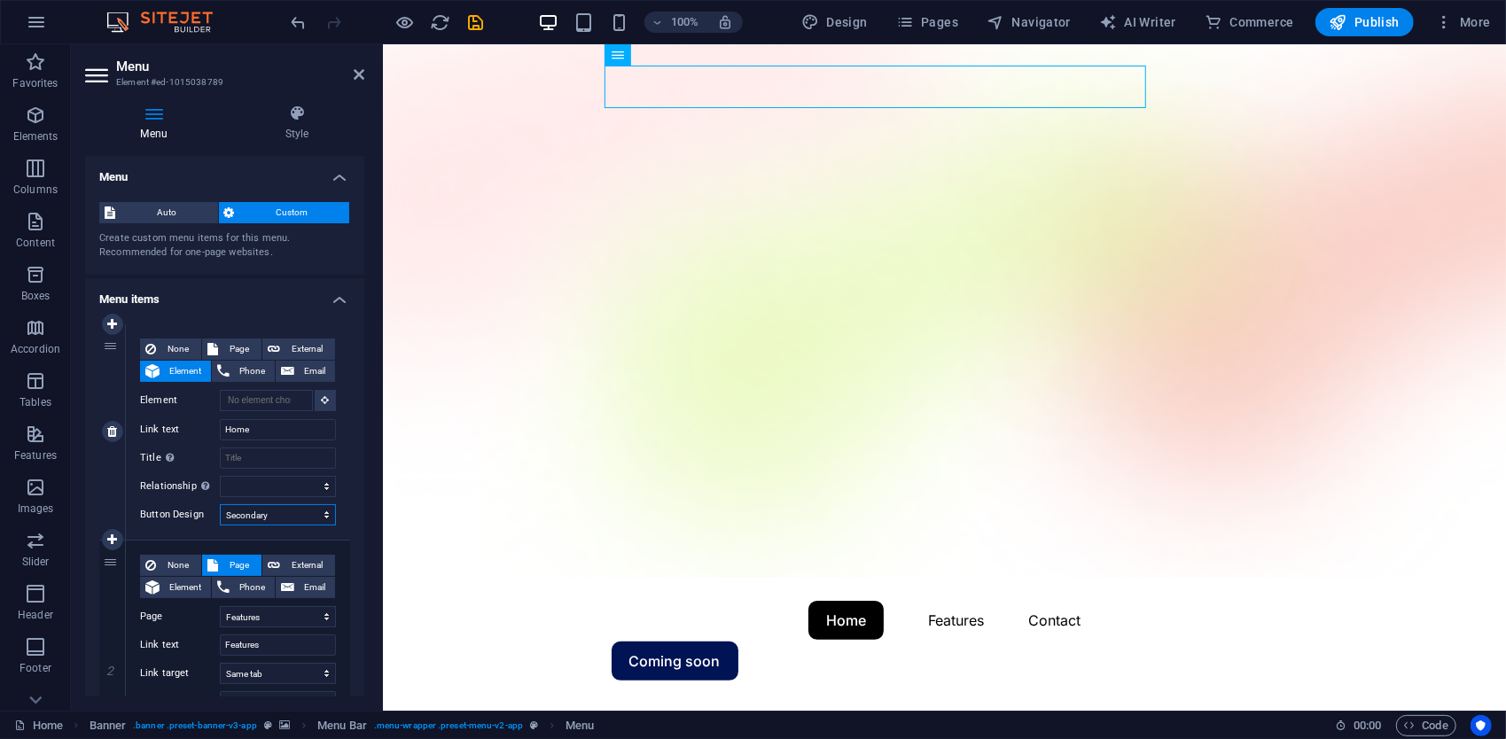
select select
click at [220, 504] on select "None Default Primary Secondary" at bounding box center [278, 514] width 116 height 21
select select
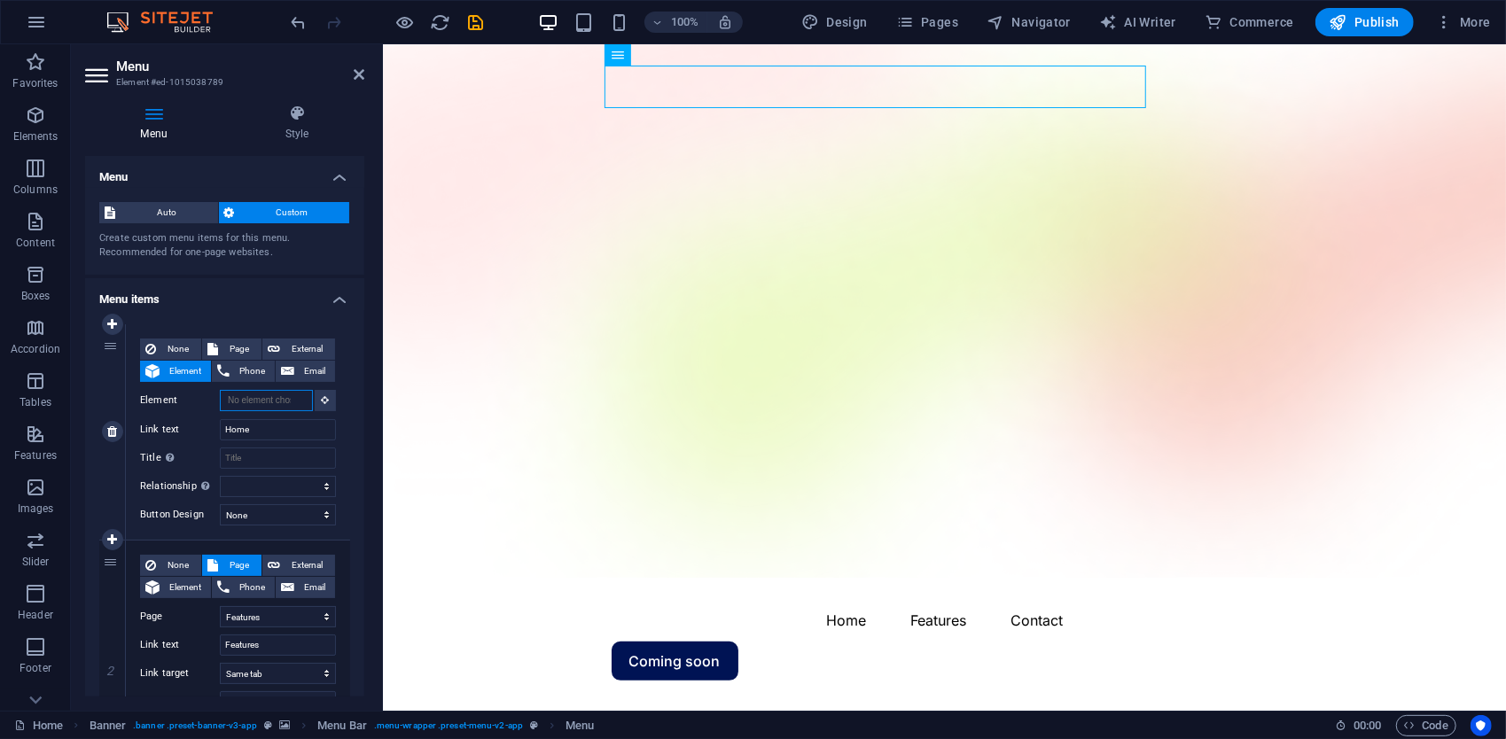
click at [298, 406] on input "Element" at bounding box center [266, 400] width 93 height 21
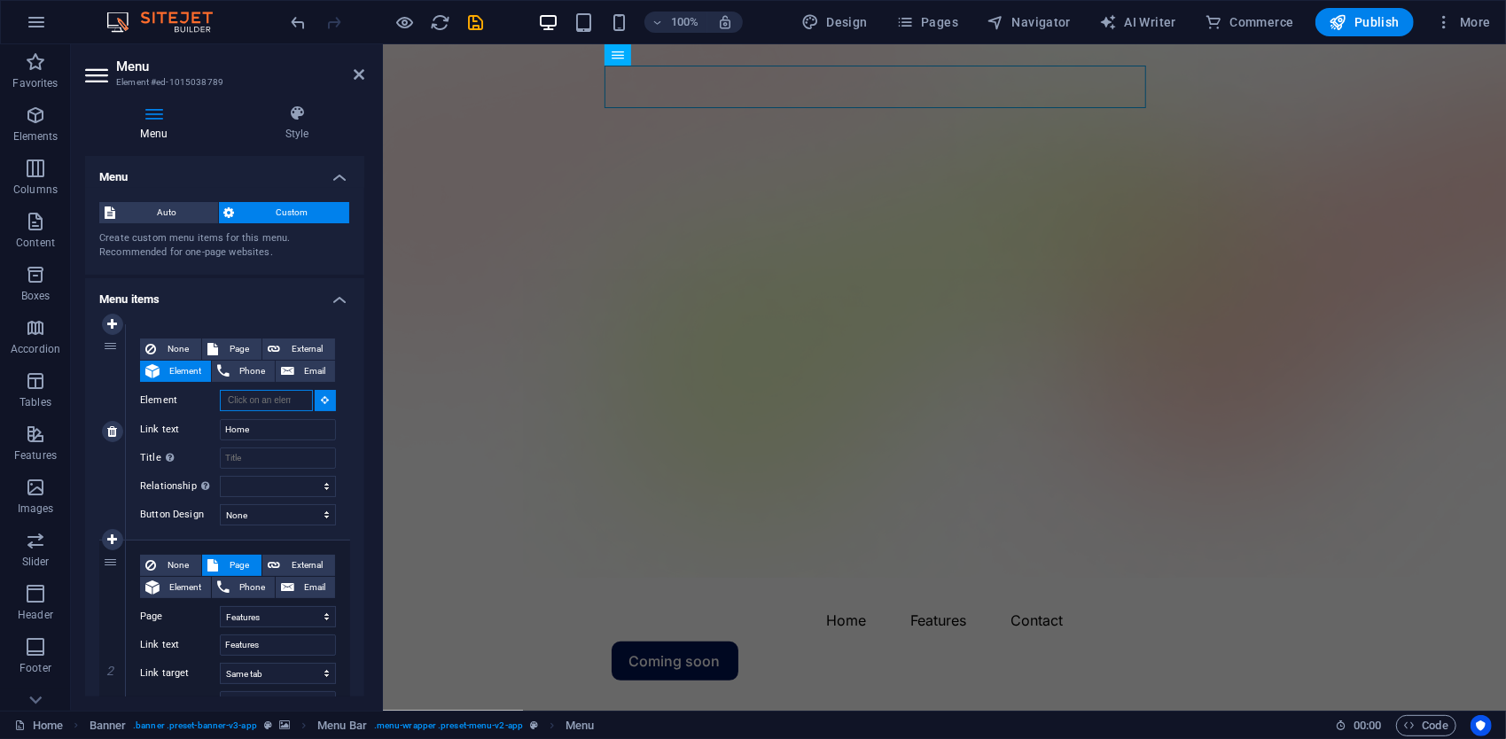
click at [298, 406] on input "Element" at bounding box center [266, 400] width 93 height 21
click at [298, 468] on input "Title Additional link description, should not be the same as the link text. The…" at bounding box center [278, 458] width 116 height 21
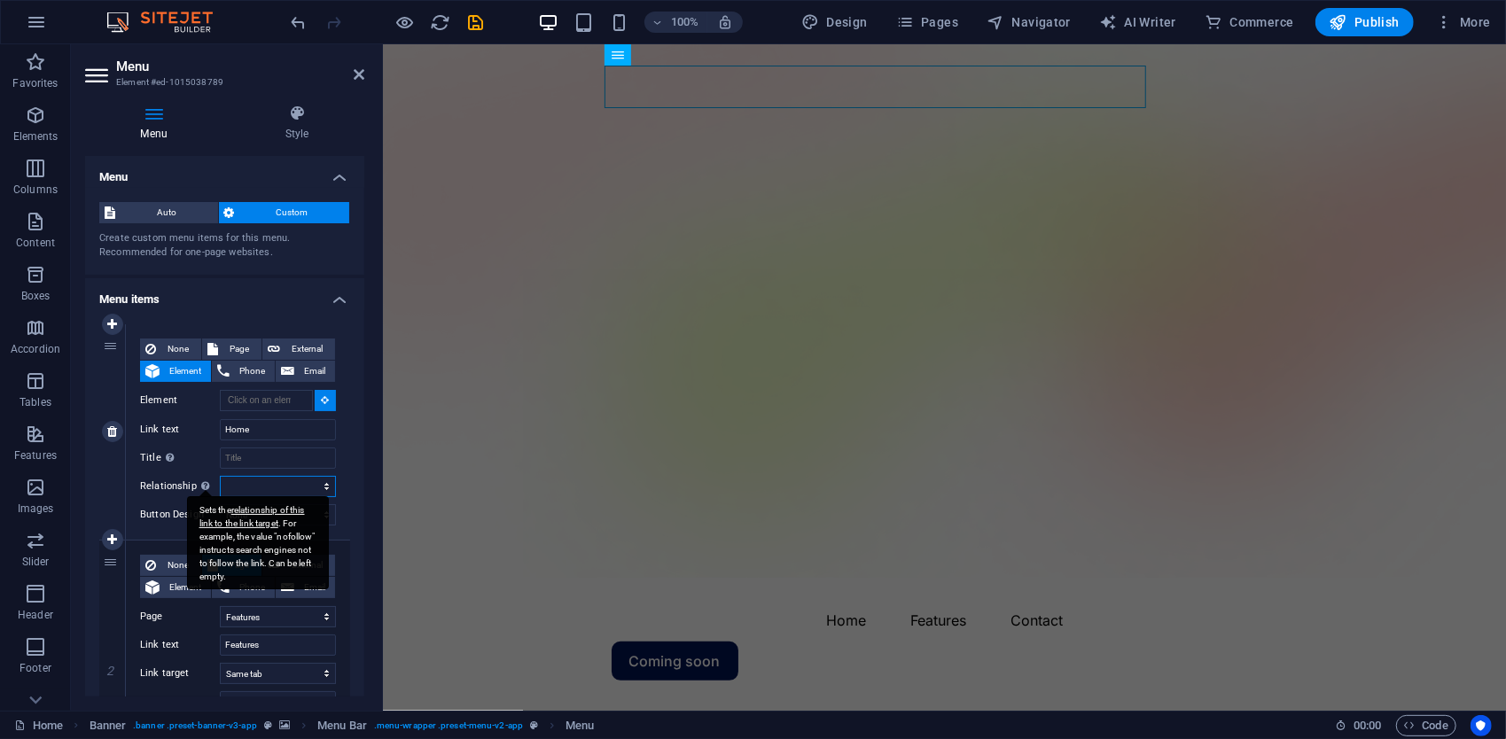
drag, startPoint x: 234, startPoint y: 490, endPoint x: 209, endPoint y: 486, distance: 25.2
click at [225, 488] on select "alternate author bookmark external help license next nofollow noreferrer noopen…" at bounding box center [278, 486] width 116 height 21
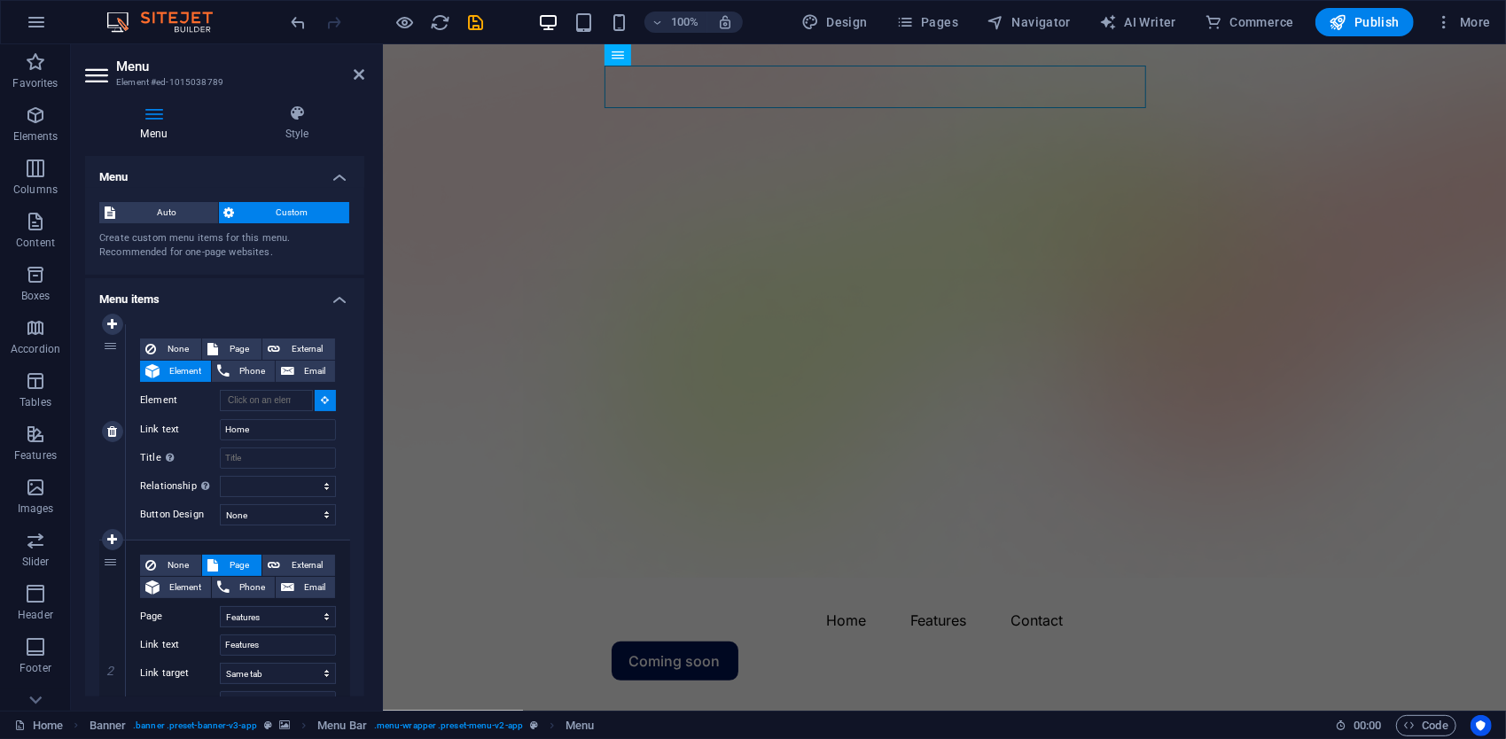
click at [195, 443] on div "None Page External Element Phone Email Page Home Features Pricing Blog Contact …" at bounding box center [238, 418] width 196 height 159
click at [294, 345] on span "External" at bounding box center [307, 349] width 44 height 21
select select "blank"
select select
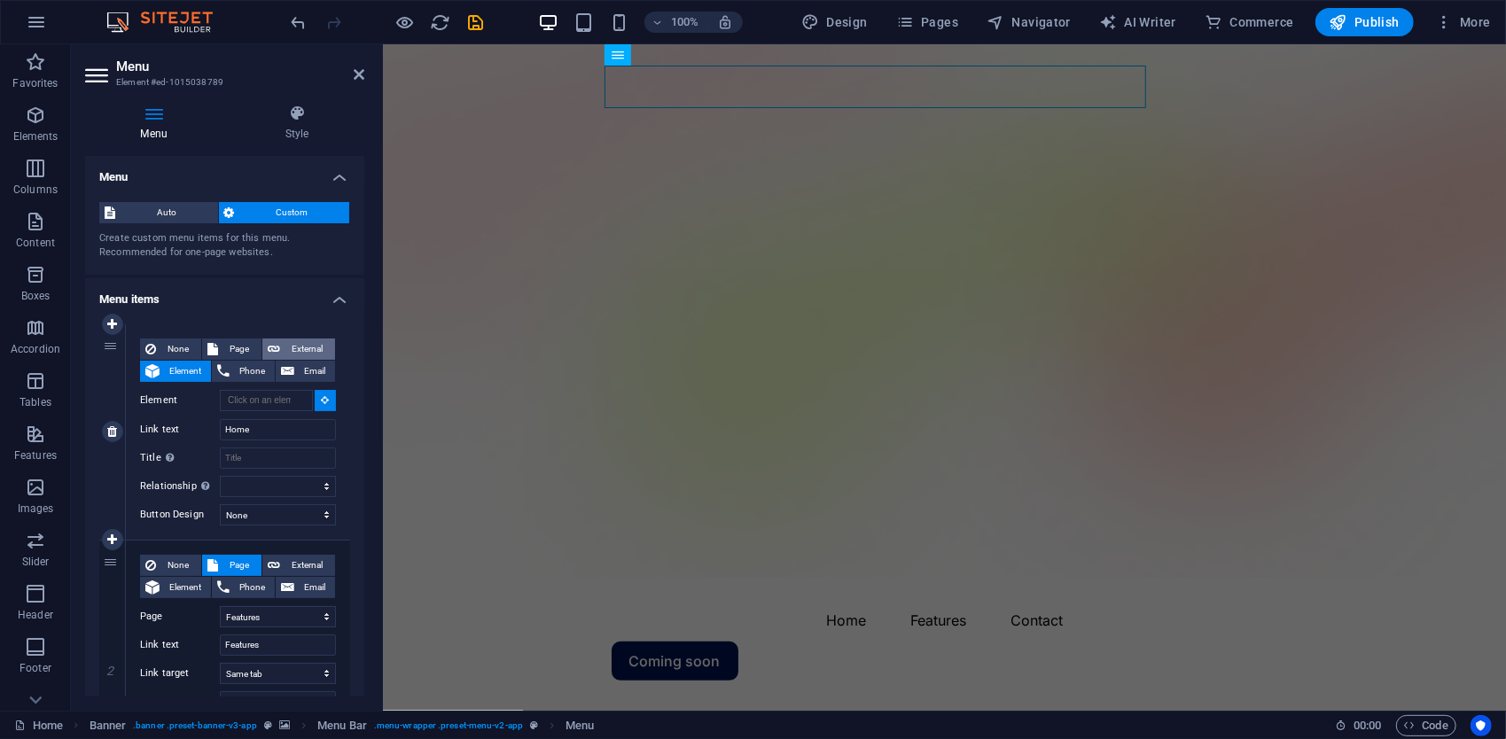
select select
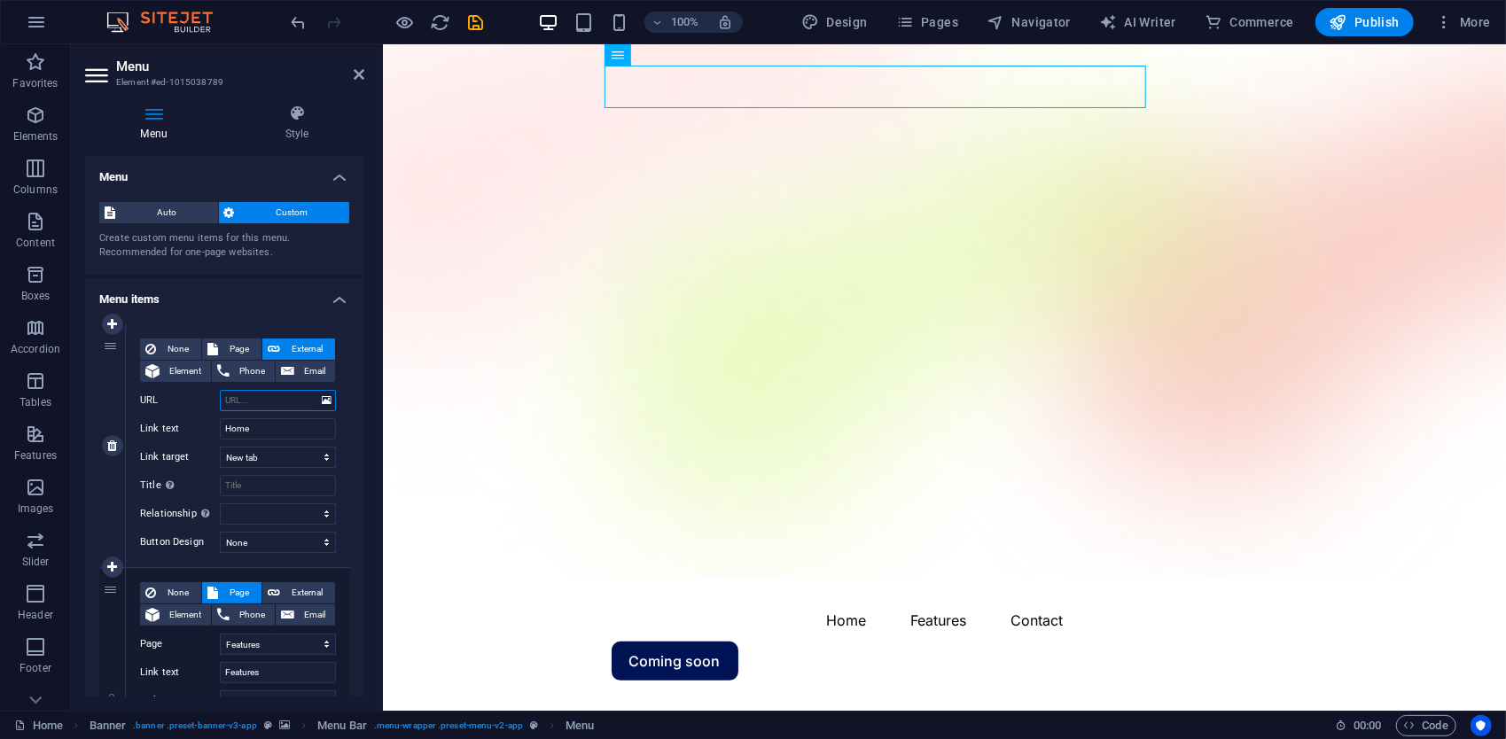
click at [245, 400] on input "URL" at bounding box center [278, 400] width 116 height 21
paste input "https://etherioncloud.com/#about"
type input "https://etherioncloud.com/#about"
select select
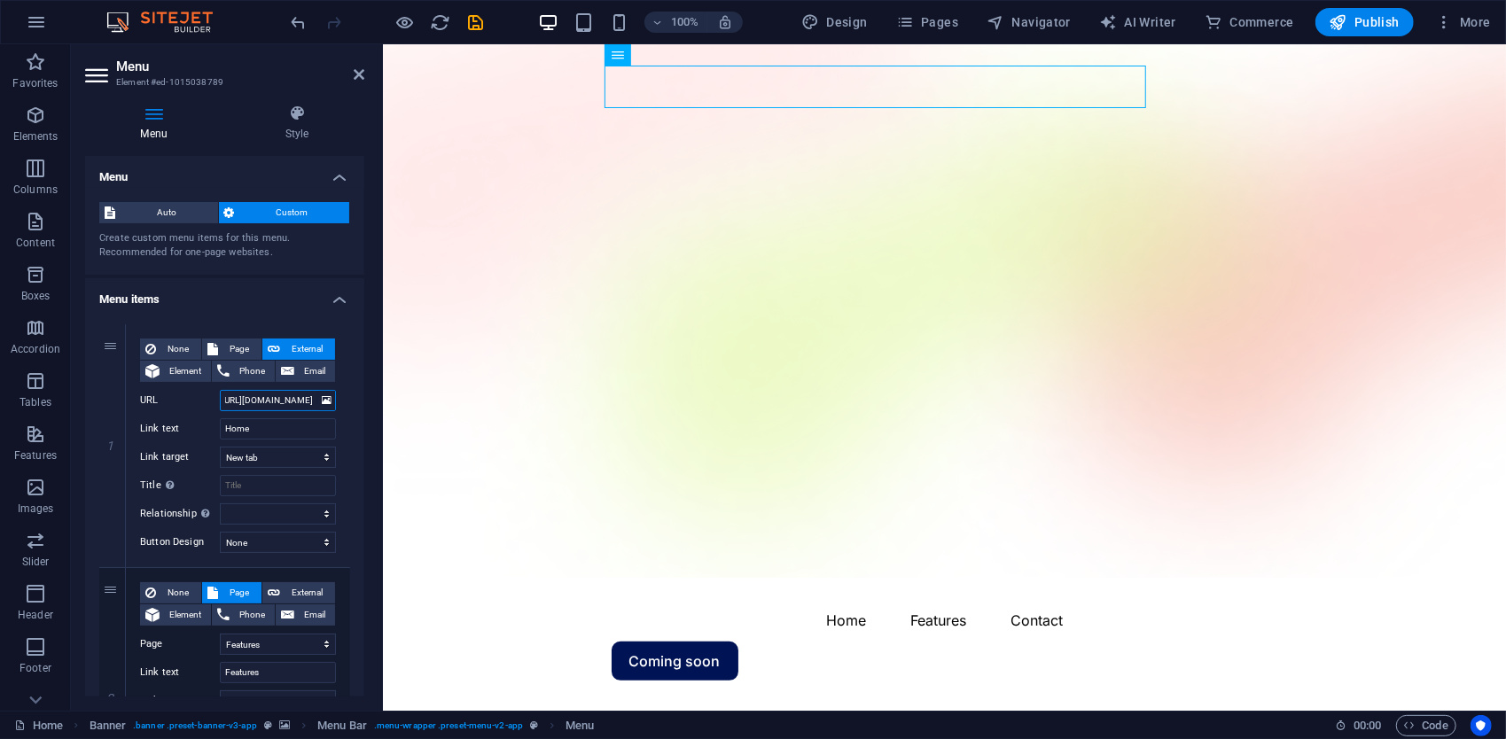
select select
type input "https://etherioncloud.com/#about"
click at [1333, 16] on icon "button" at bounding box center [1339, 22] width 18 height 18
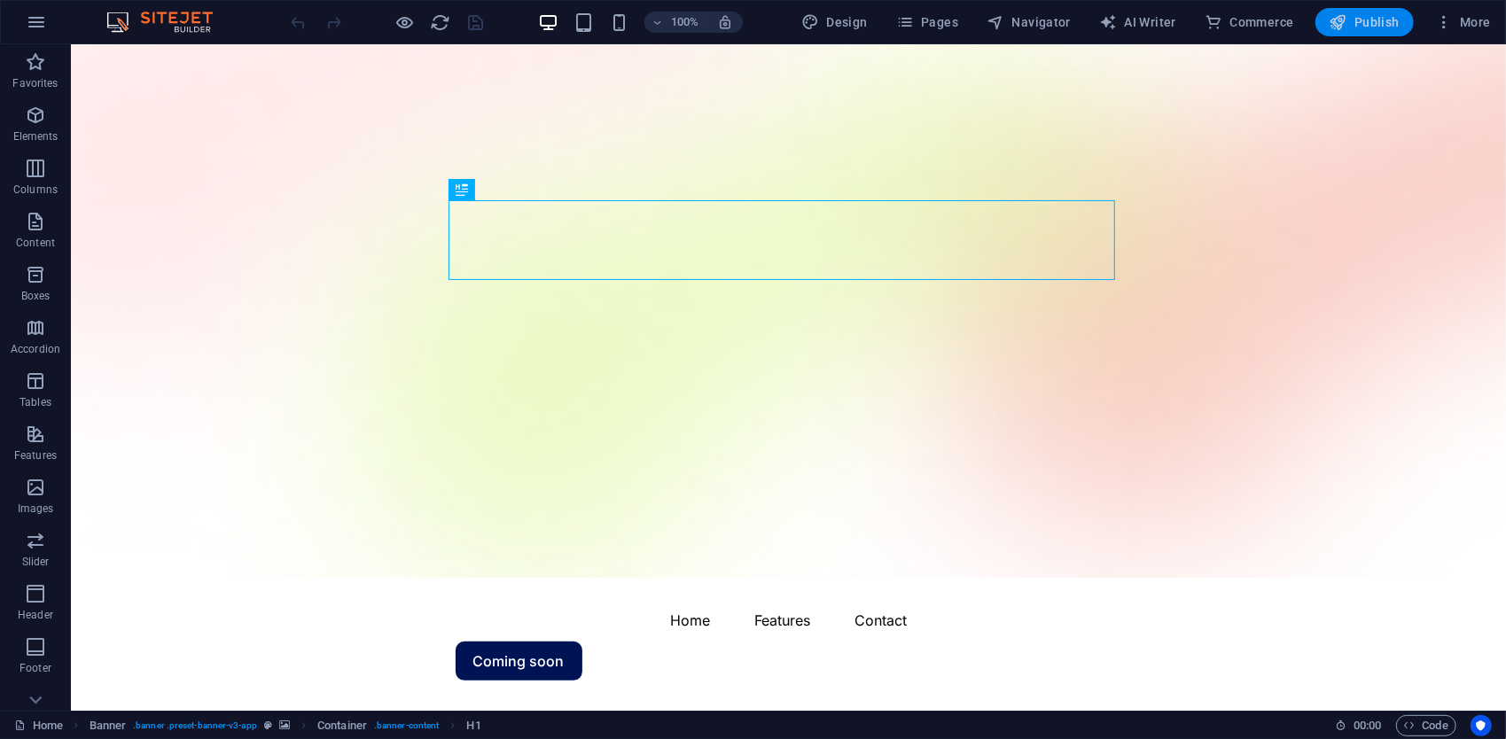
click at [1392, 16] on span "Publish" at bounding box center [1365, 22] width 70 height 18
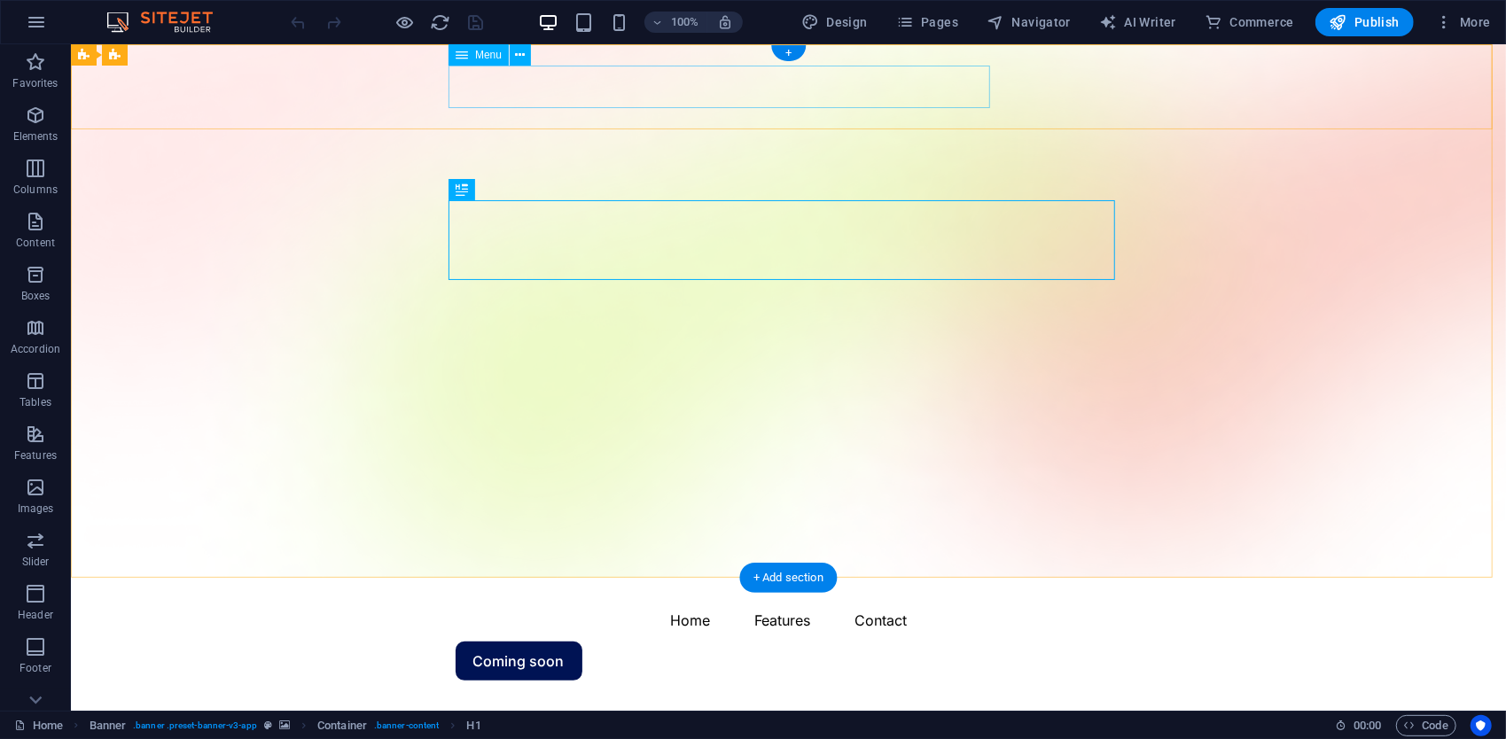
click at [717, 598] on nav "Home Features Contact" at bounding box center [788, 619] width 667 height 43
select select "1"
select select
select select "4"
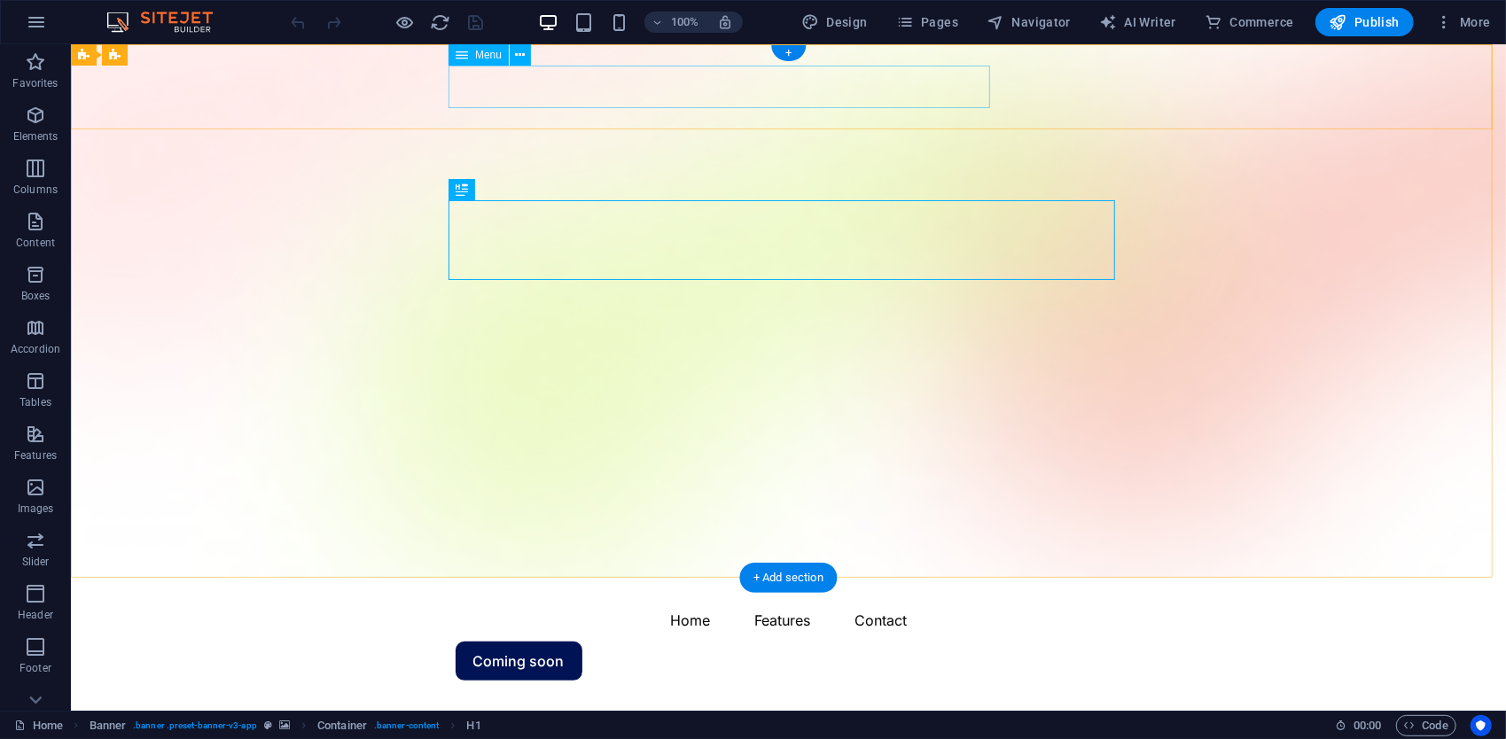
select select
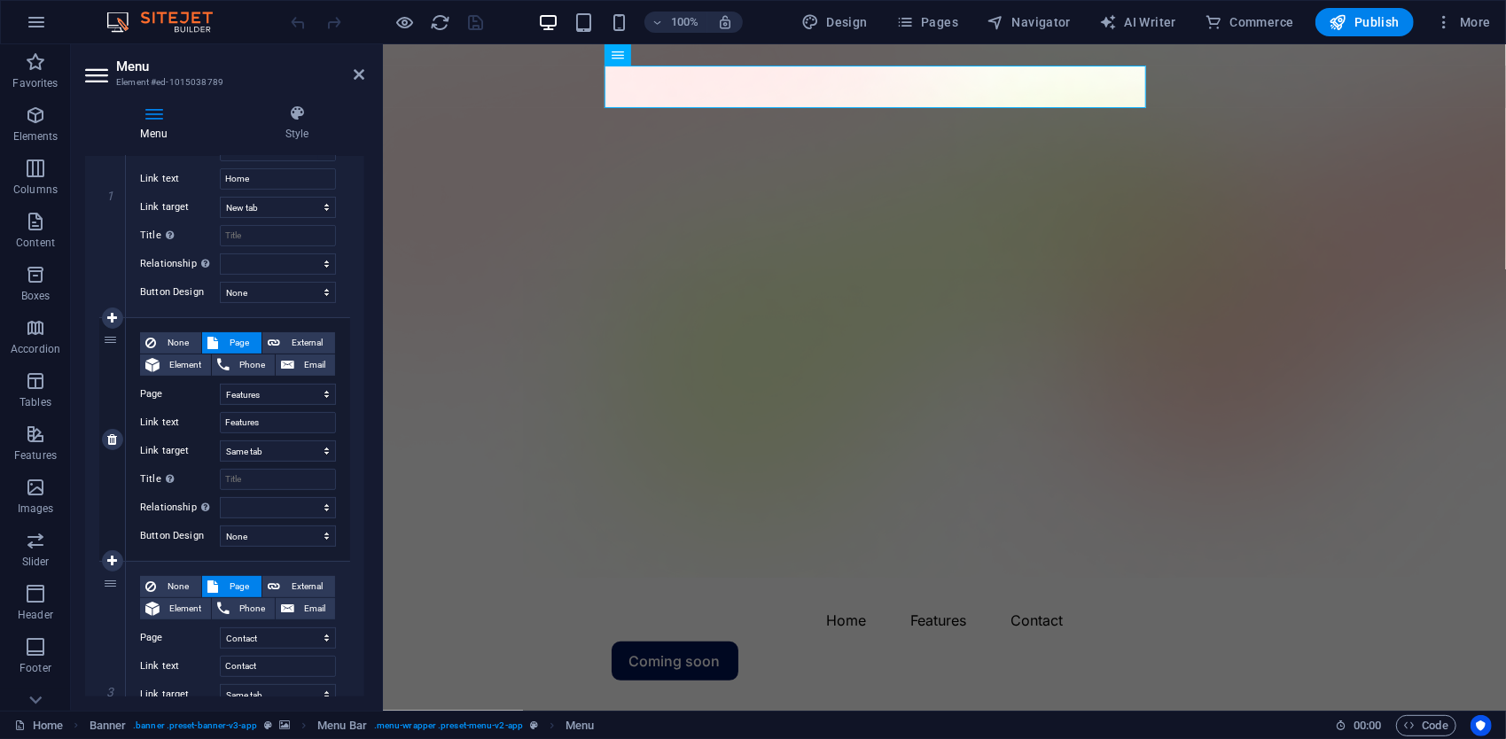
scroll to position [266, 0]
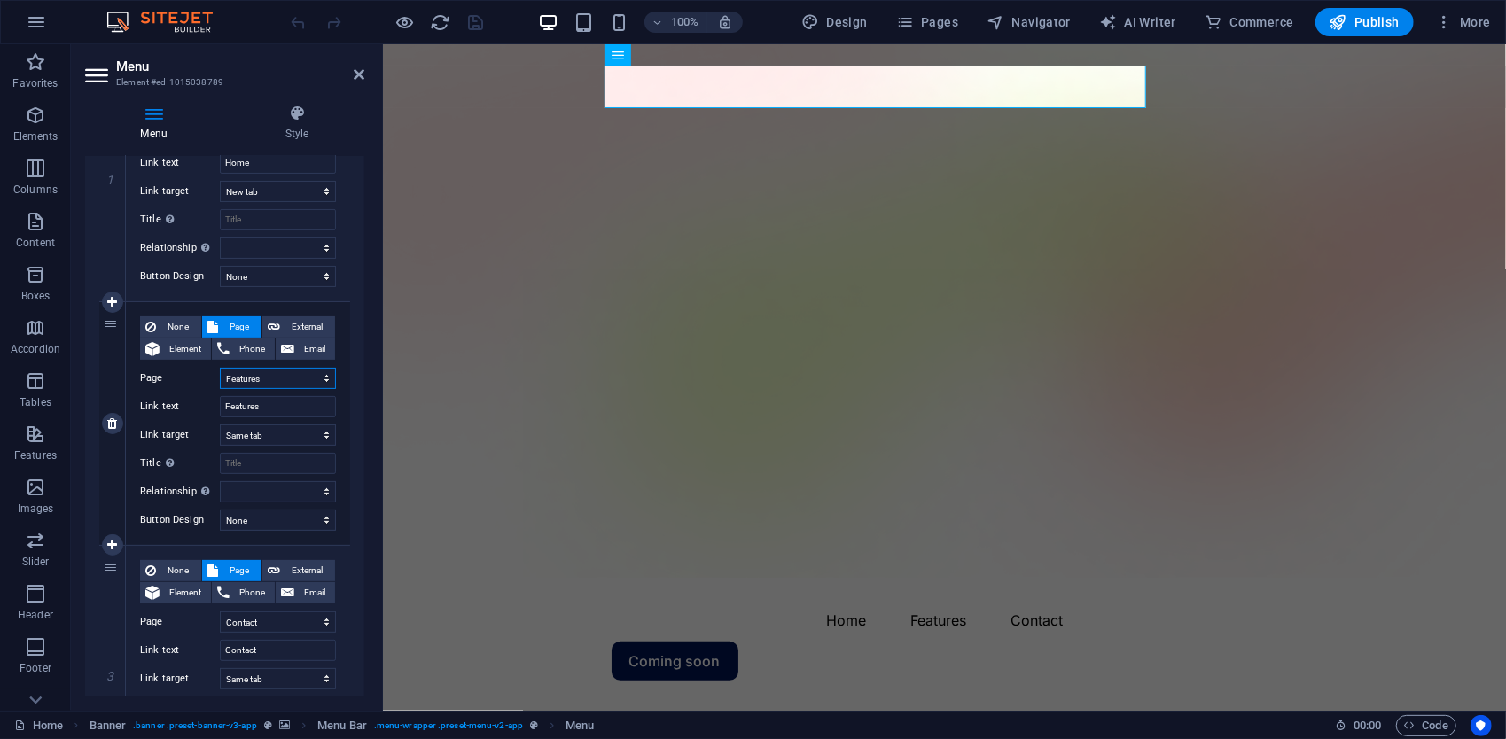
click at [235, 376] on select "Home Features Pricing Blog Contact Privacy Legal Notice" at bounding box center [278, 378] width 116 height 21
click at [289, 324] on span "External" at bounding box center [307, 327] width 44 height 21
select select
select select "blank"
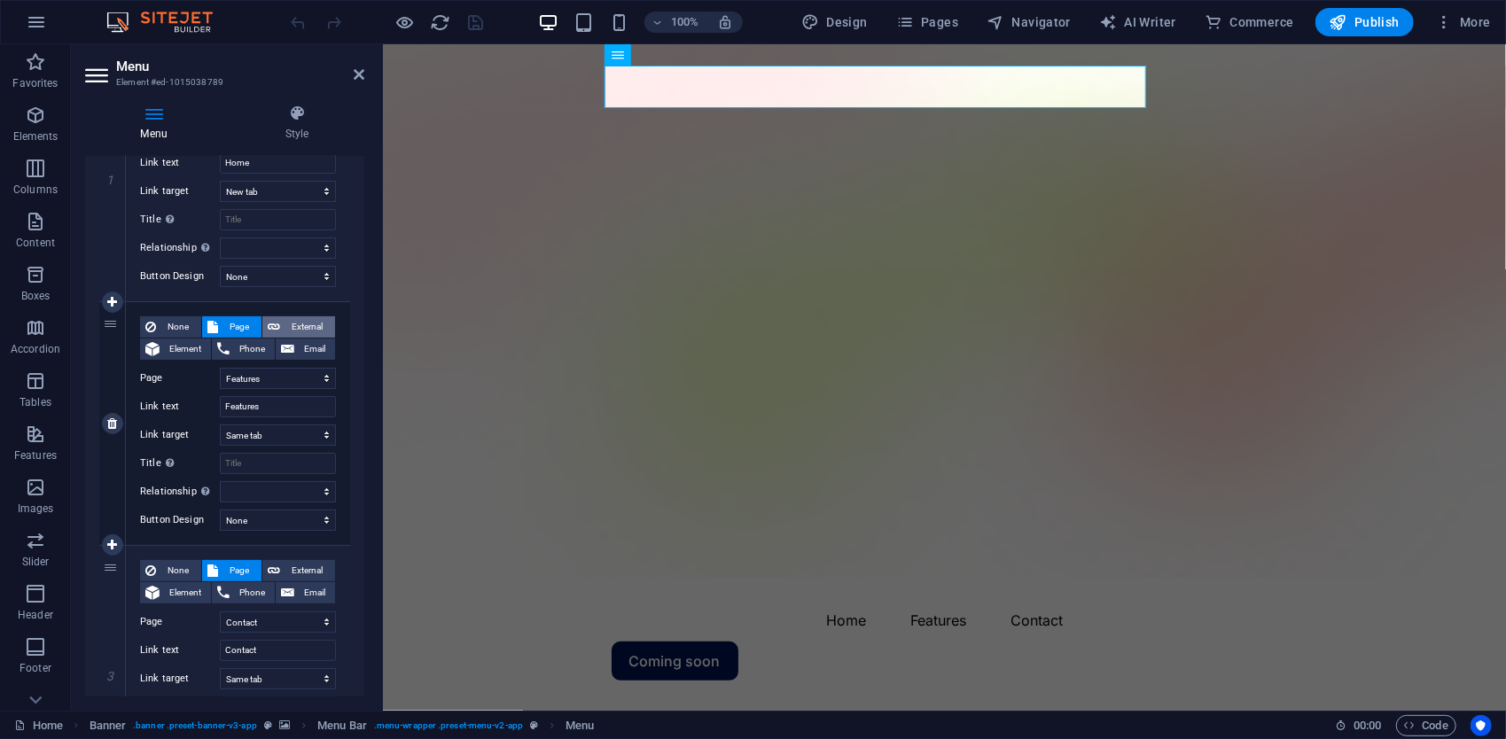
select select
click at [250, 325] on span "Page" at bounding box center [239, 327] width 33 height 21
select select
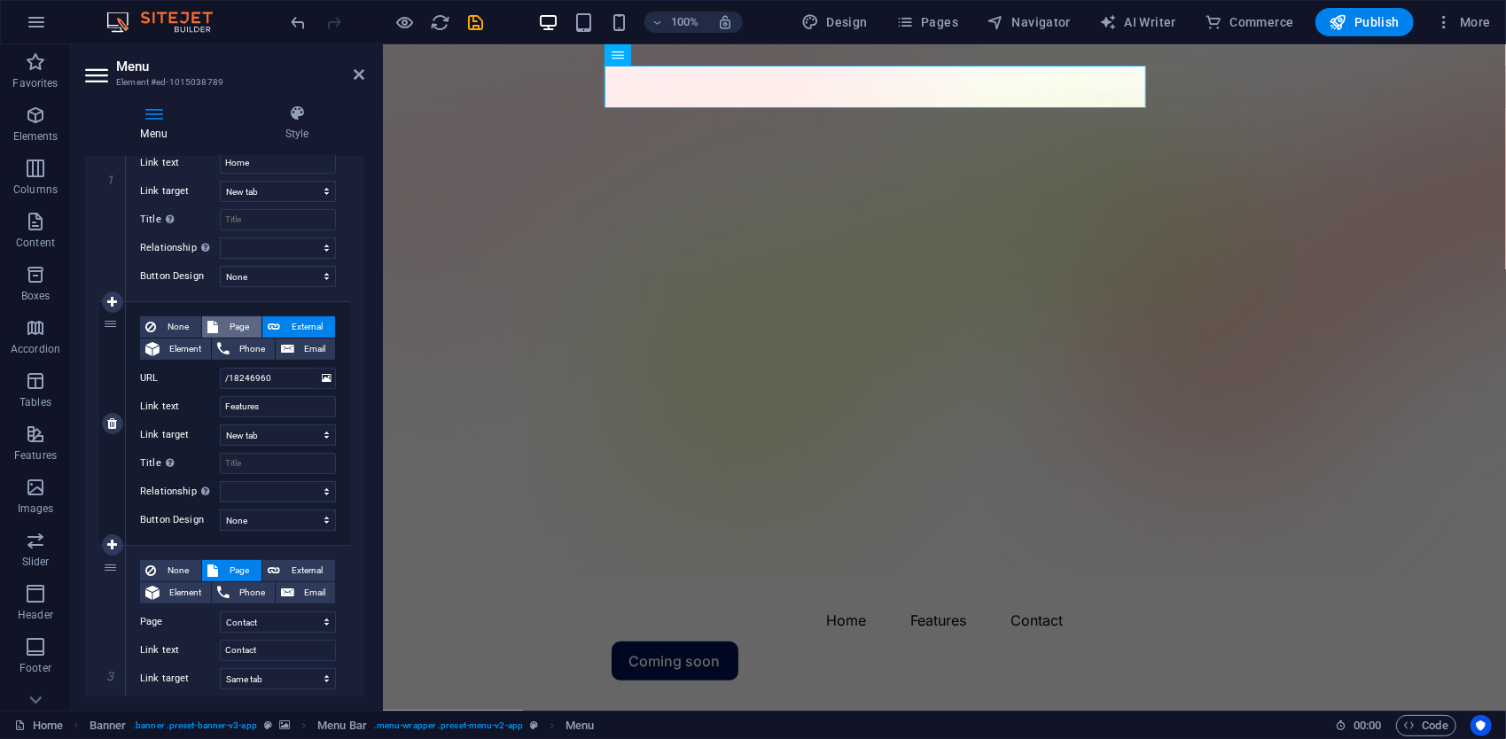
select select
click at [343, 360] on div "None Page External Element Phone Email Page Home Features Pricing Blog Contact …" at bounding box center [238, 423] width 224 height 243
click at [913, 32] on button "Pages" at bounding box center [927, 22] width 76 height 28
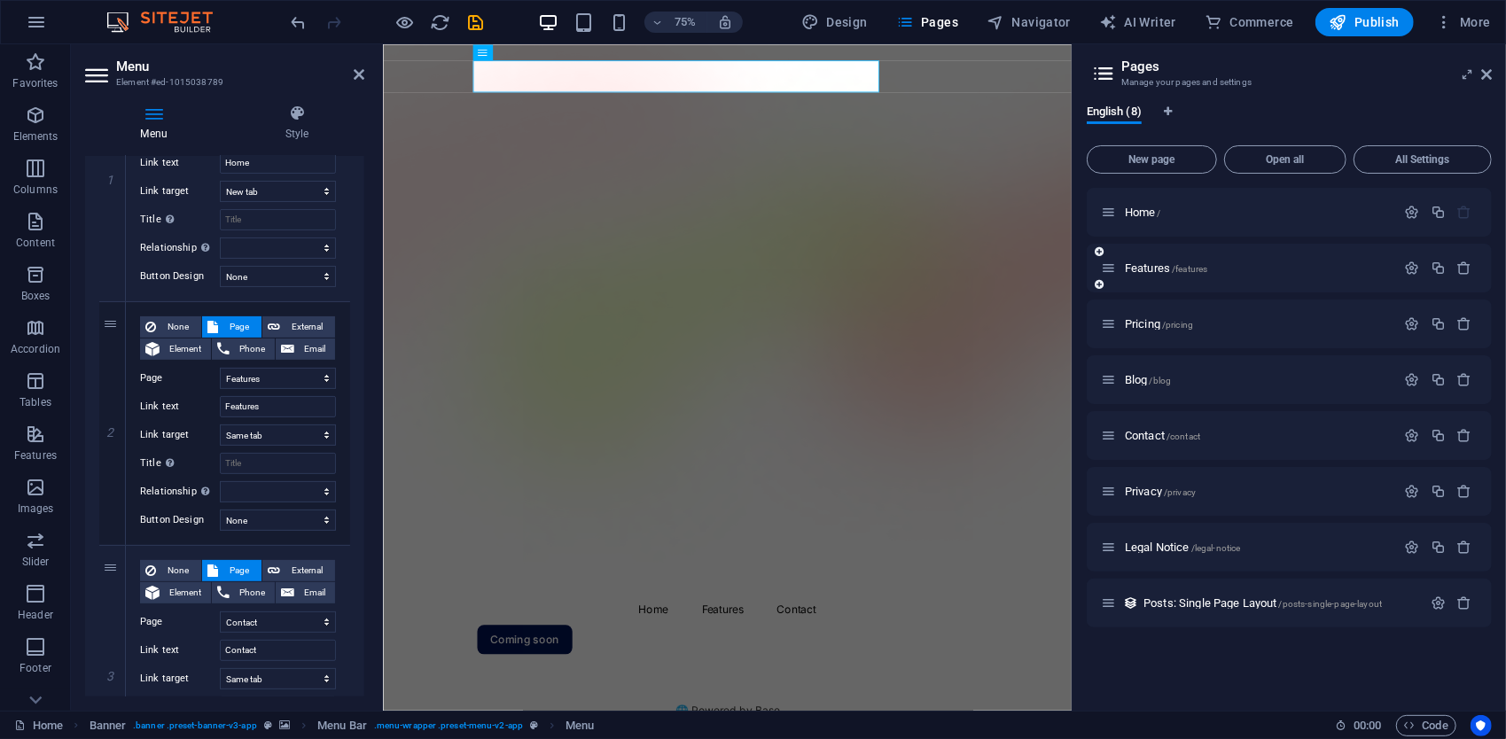
click at [1114, 274] on icon at bounding box center [1108, 268] width 15 height 15
click at [1144, 271] on span "Features /features" at bounding box center [1166, 268] width 82 height 13
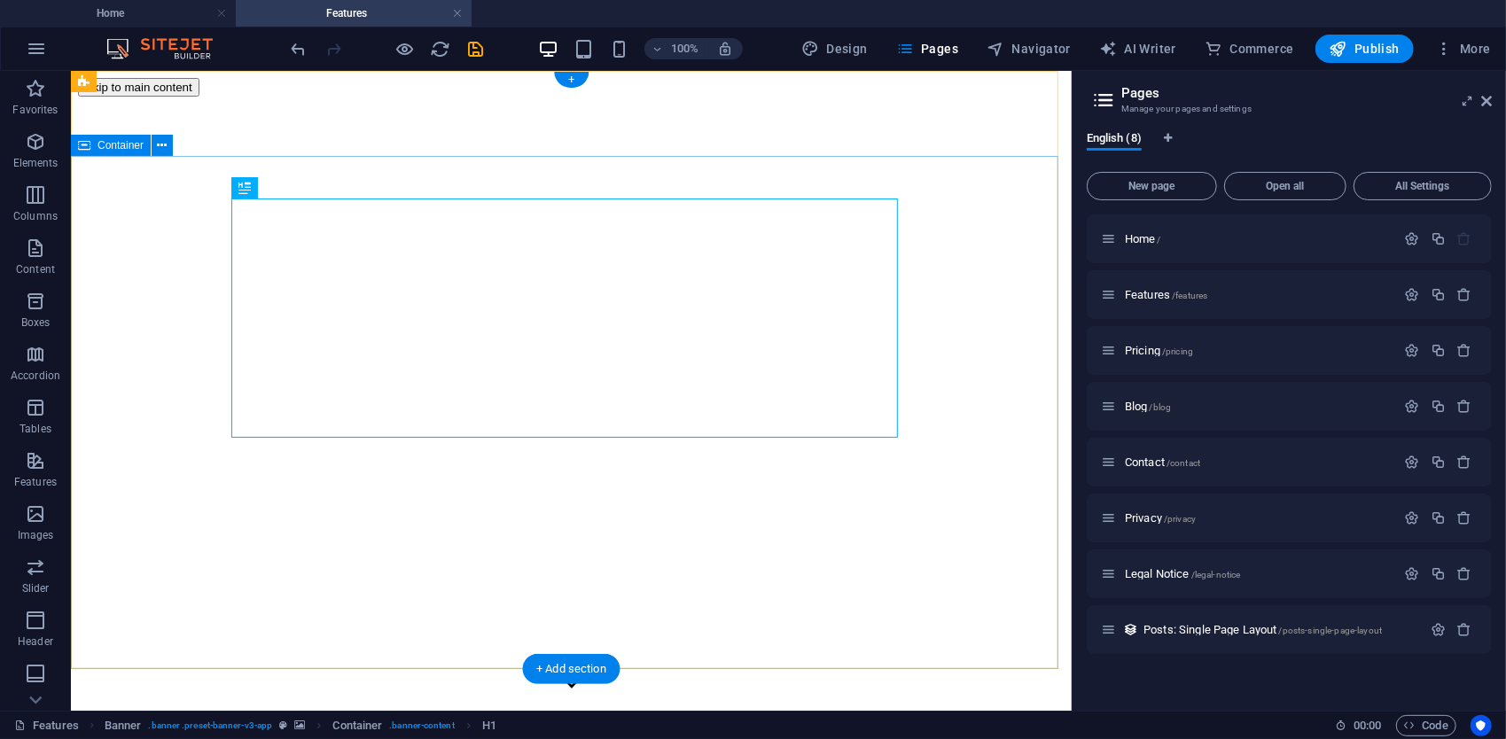
scroll to position [0, 0]
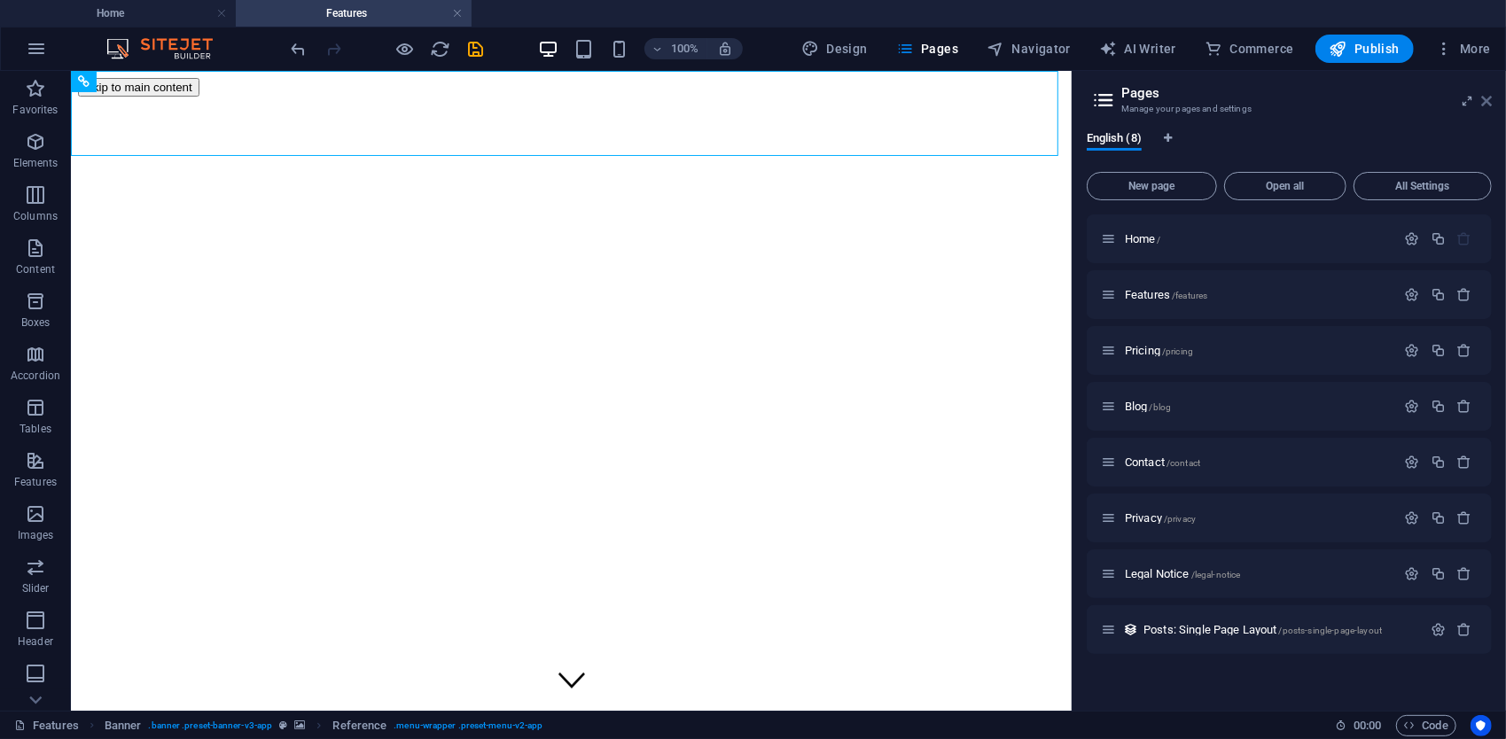
click at [1488, 100] on icon at bounding box center [1486, 101] width 11 height 14
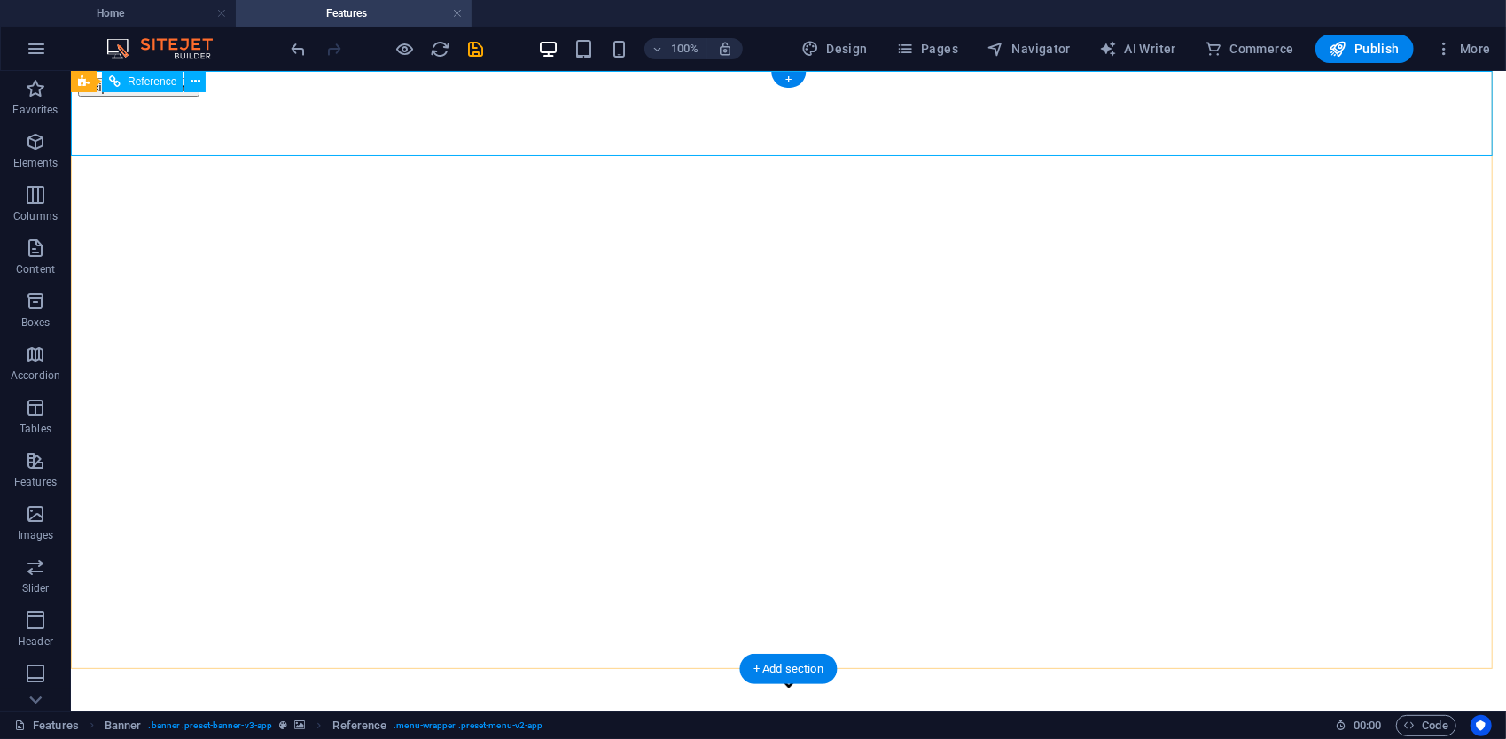
click at [904, 54] on icon "button" at bounding box center [905, 49] width 18 height 18
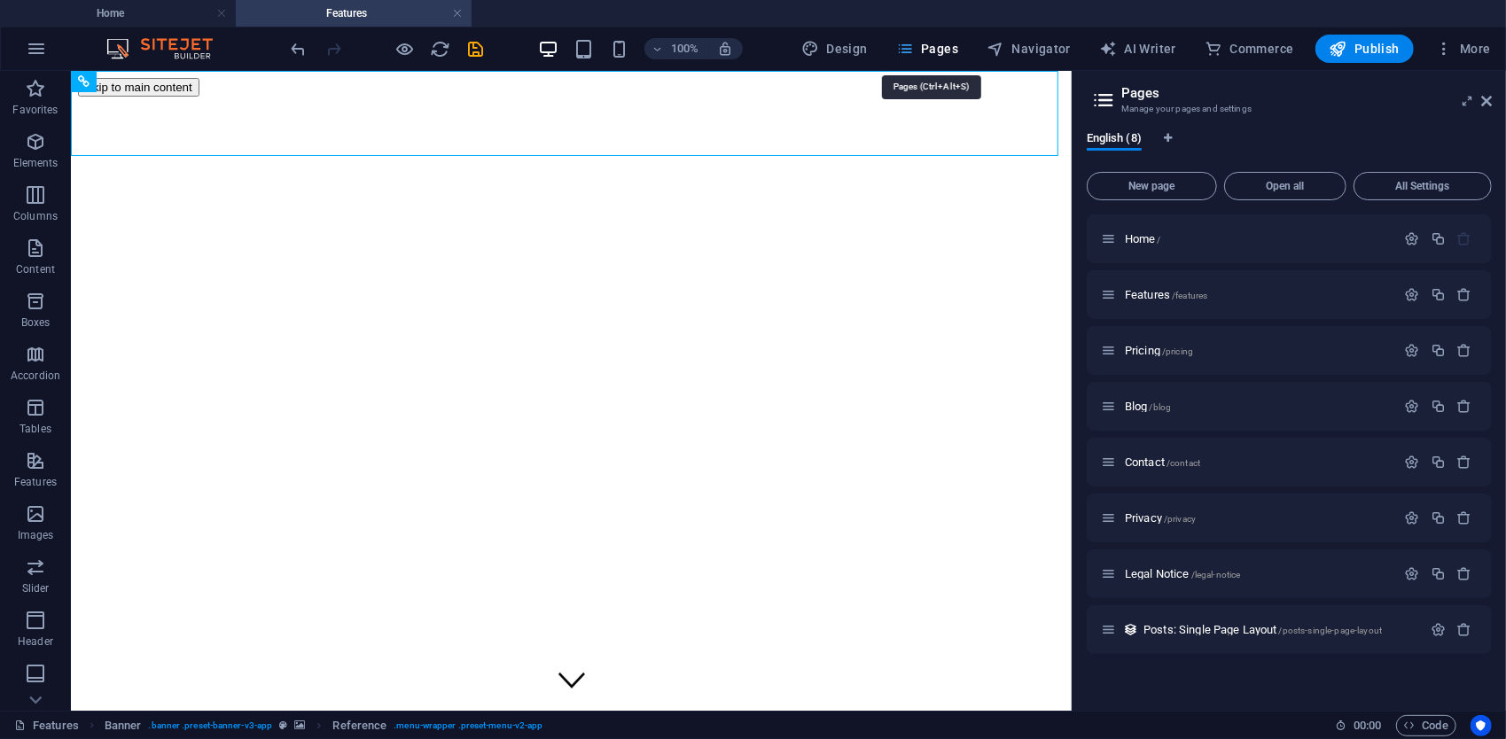
click at [949, 54] on span "Pages" at bounding box center [927, 49] width 62 height 18
click at [937, 47] on span "Pages" at bounding box center [927, 49] width 62 height 18
click at [936, 46] on span "Pages" at bounding box center [927, 49] width 62 height 18
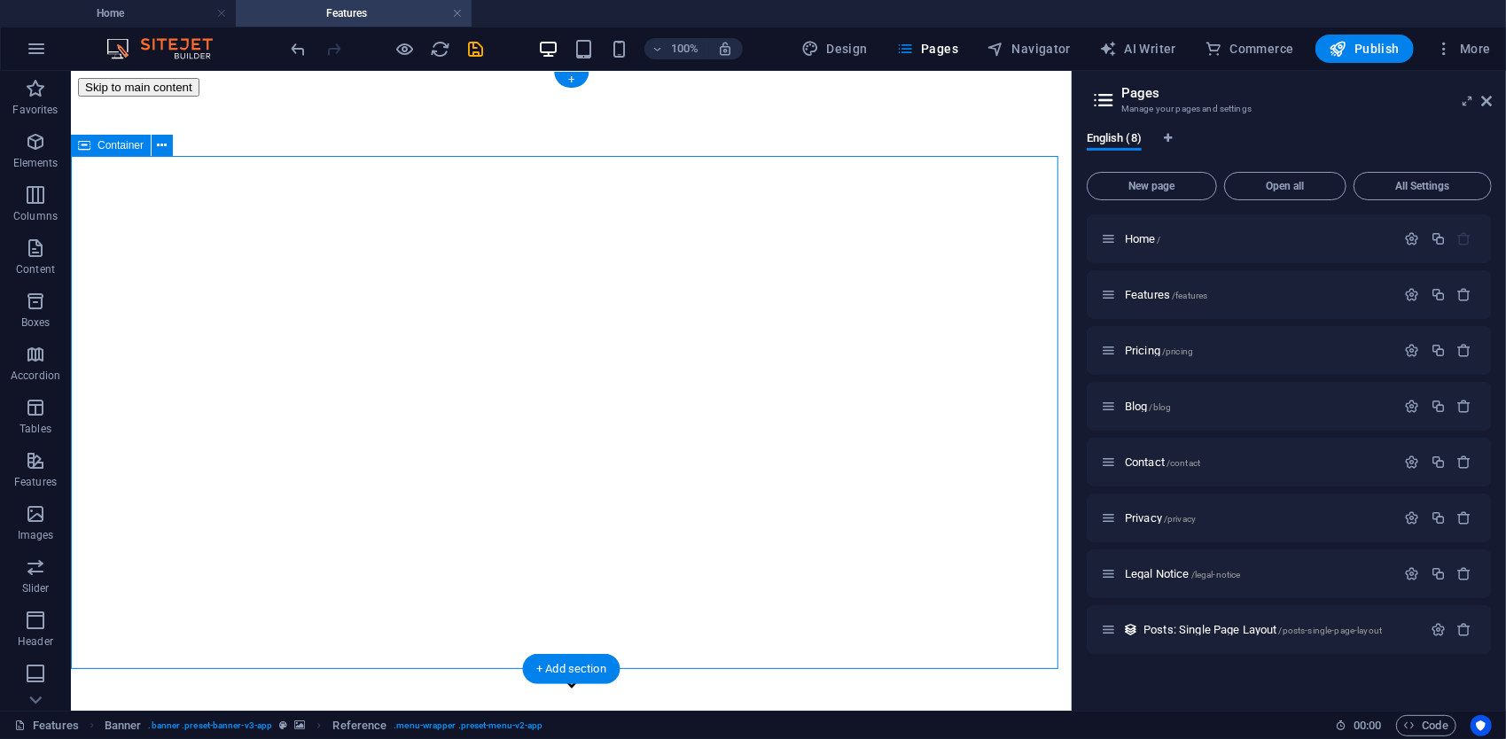
drag, startPoint x: 218, startPoint y: 181, endPoint x: 77, endPoint y: 283, distance: 174.0
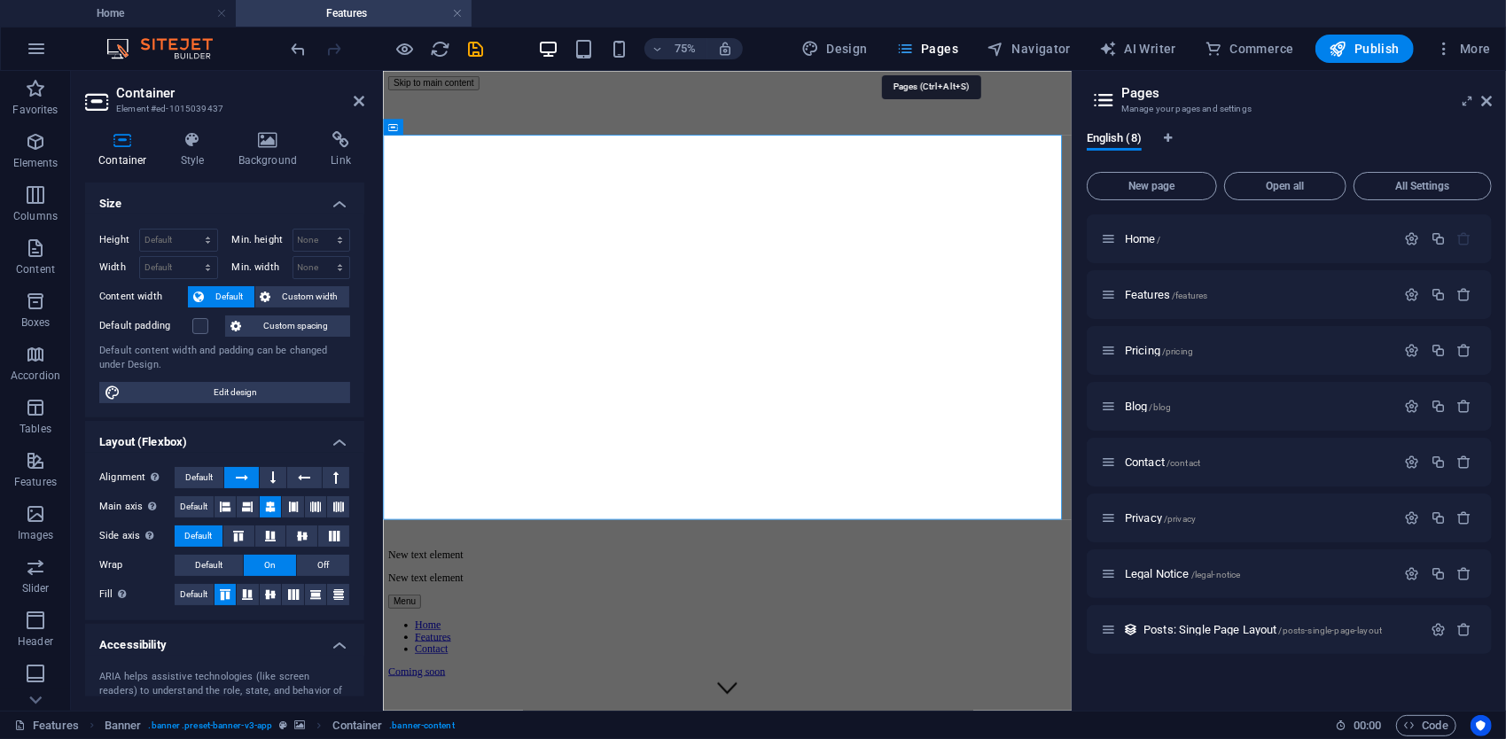
click at [938, 46] on span "Pages" at bounding box center [927, 49] width 62 height 18
click at [934, 48] on span "Pages" at bounding box center [927, 49] width 62 height 18
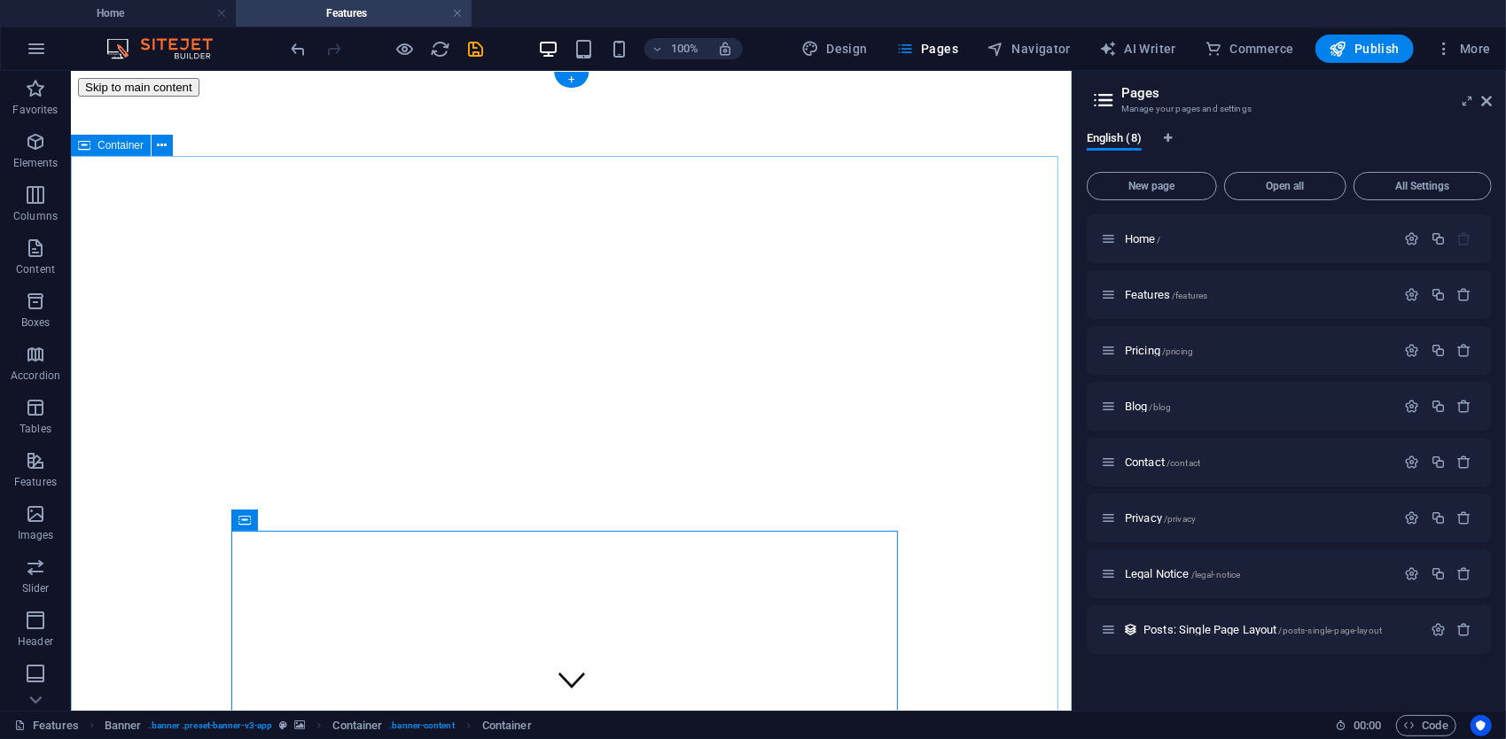
drag, startPoint x: 746, startPoint y: 467, endPoint x: 735, endPoint y: 447, distance: 23.0
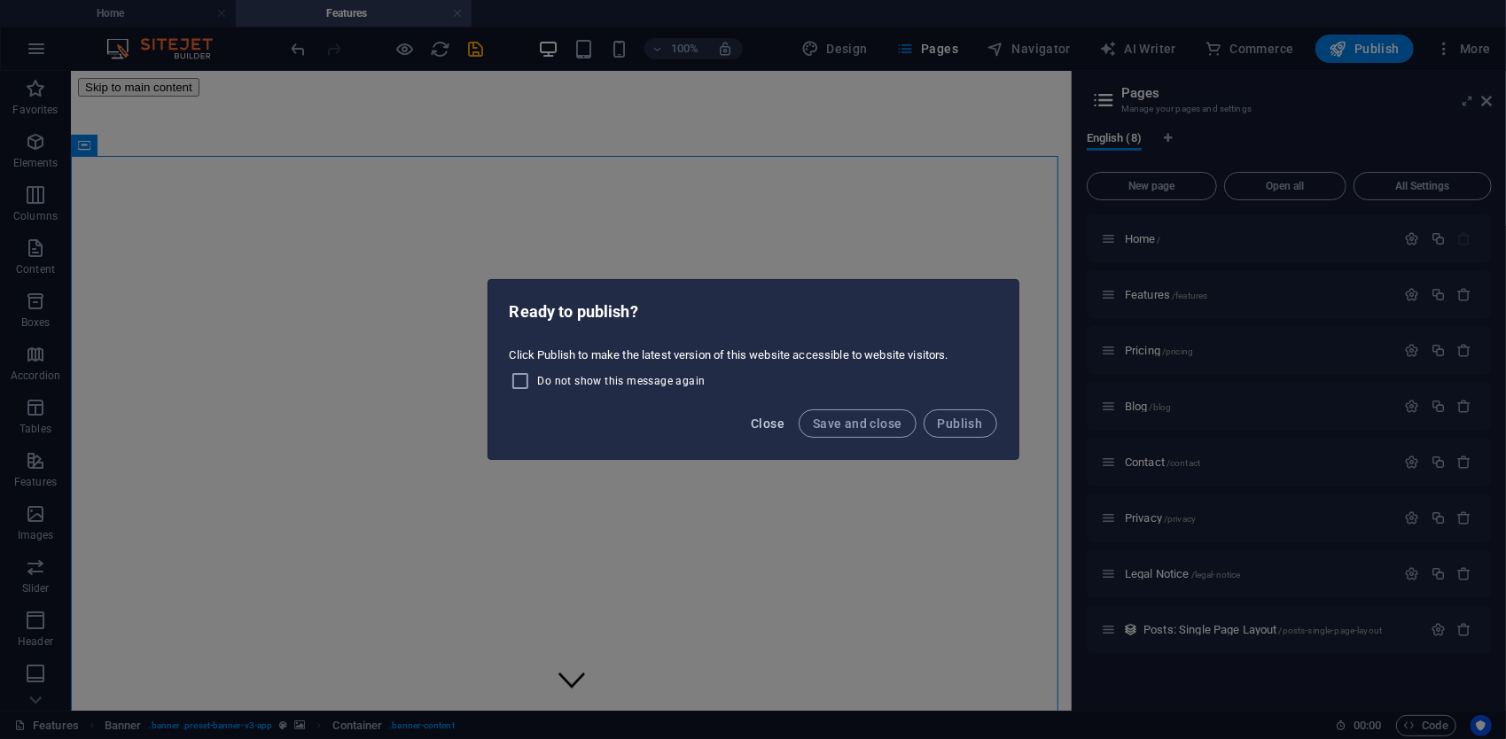
click at [771, 426] on span "Close" at bounding box center [768, 424] width 34 height 14
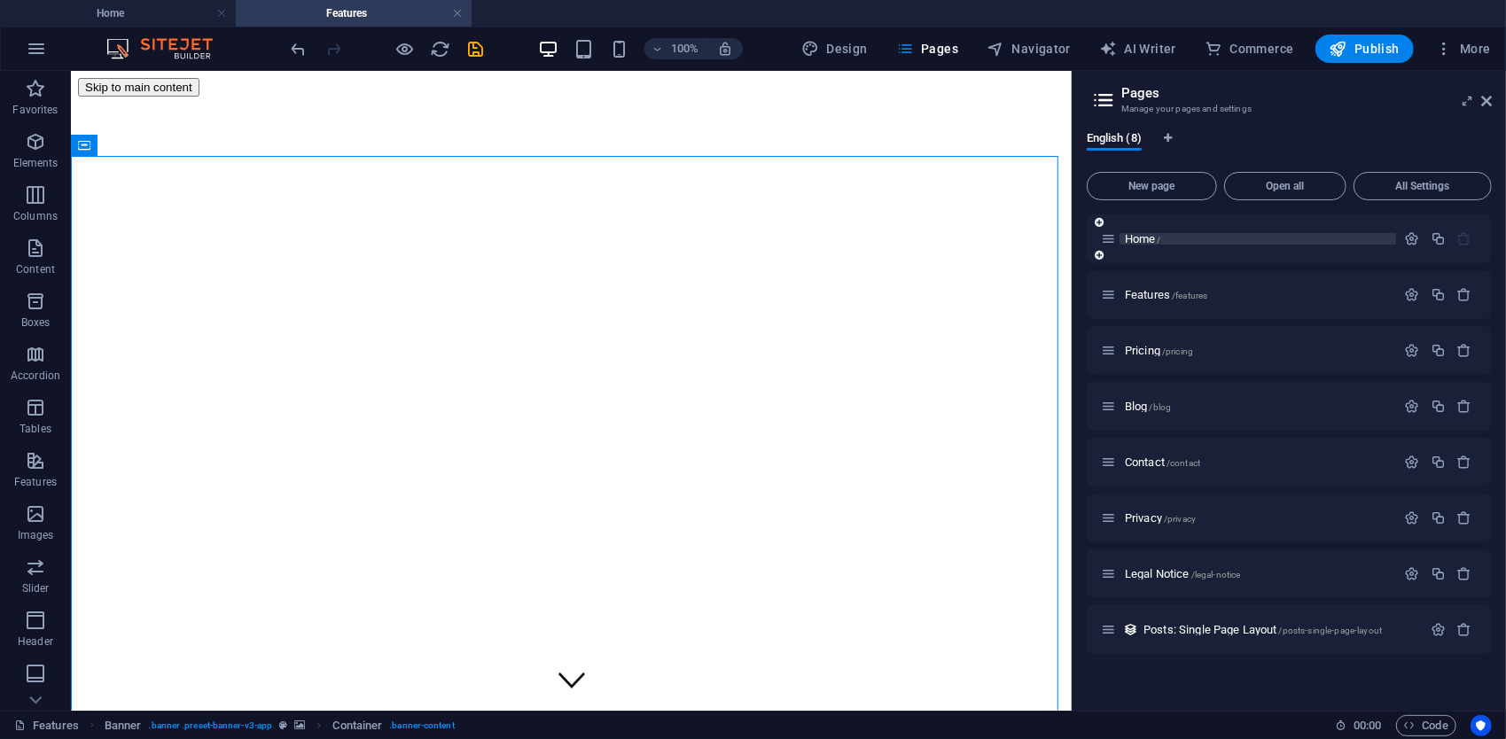
click at [1133, 242] on span "Home /" at bounding box center [1143, 238] width 36 height 13
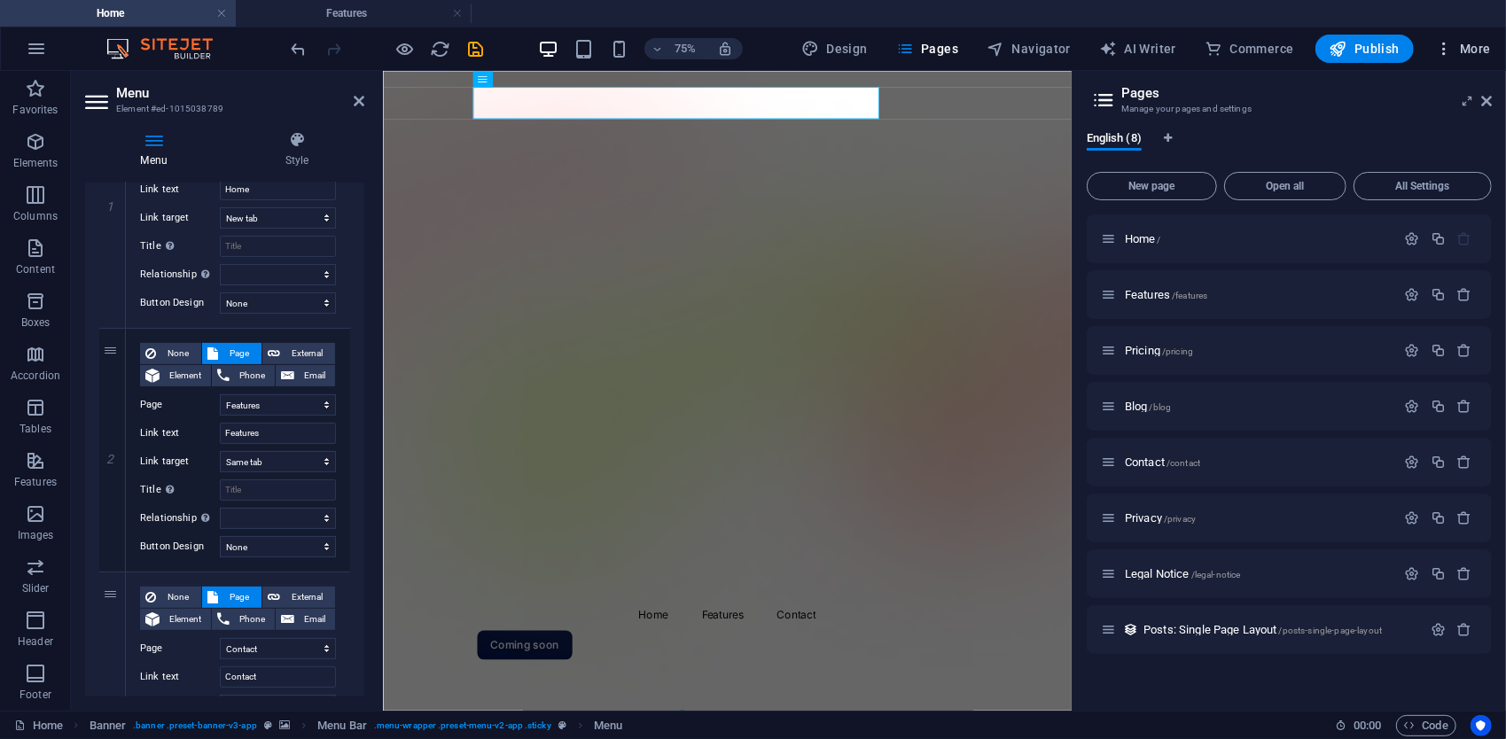
click at [1445, 50] on icon "button" at bounding box center [1444, 49] width 18 height 18
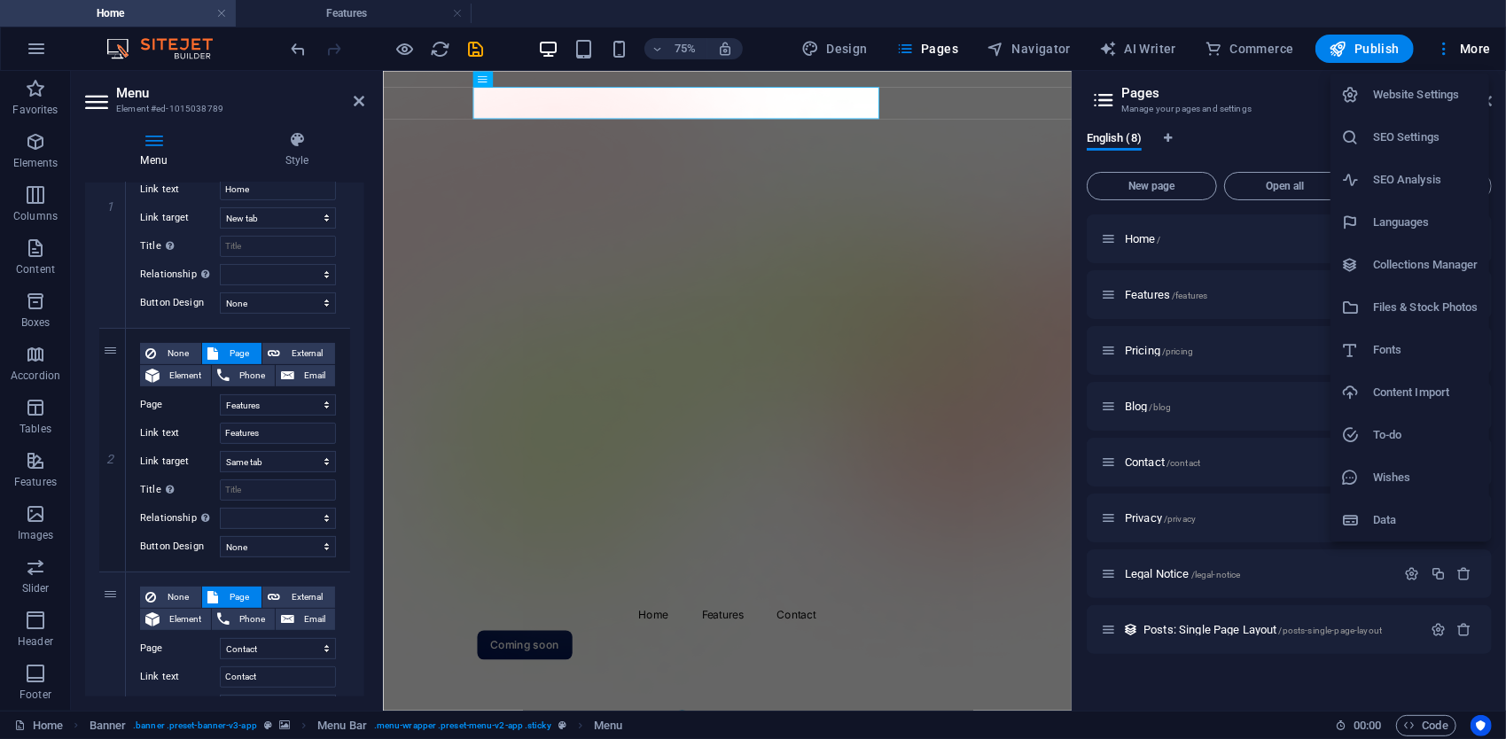
click at [994, 324] on div at bounding box center [753, 369] width 1506 height 739
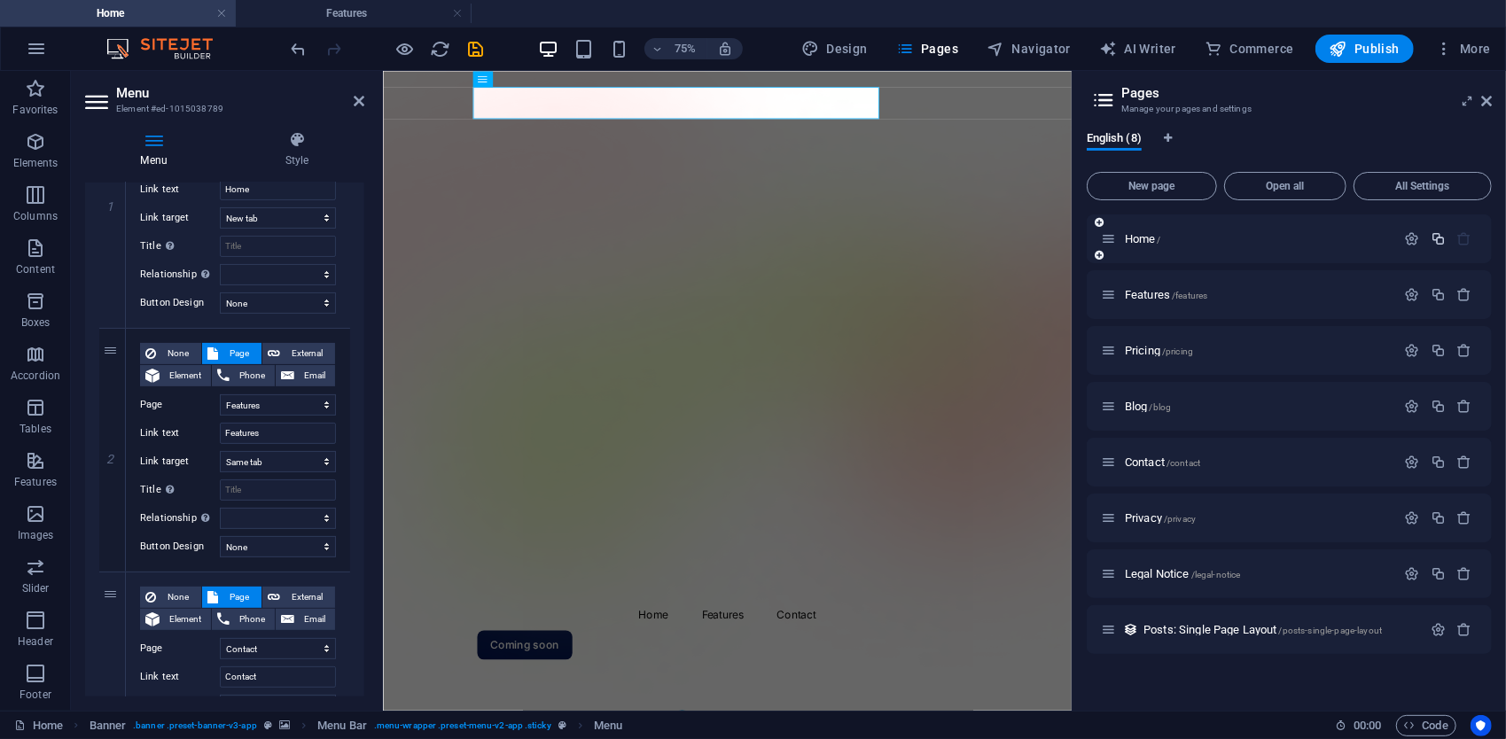
click at [1444, 241] on icon "button" at bounding box center [1438, 238] width 15 height 15
select select "1"
select select "4"
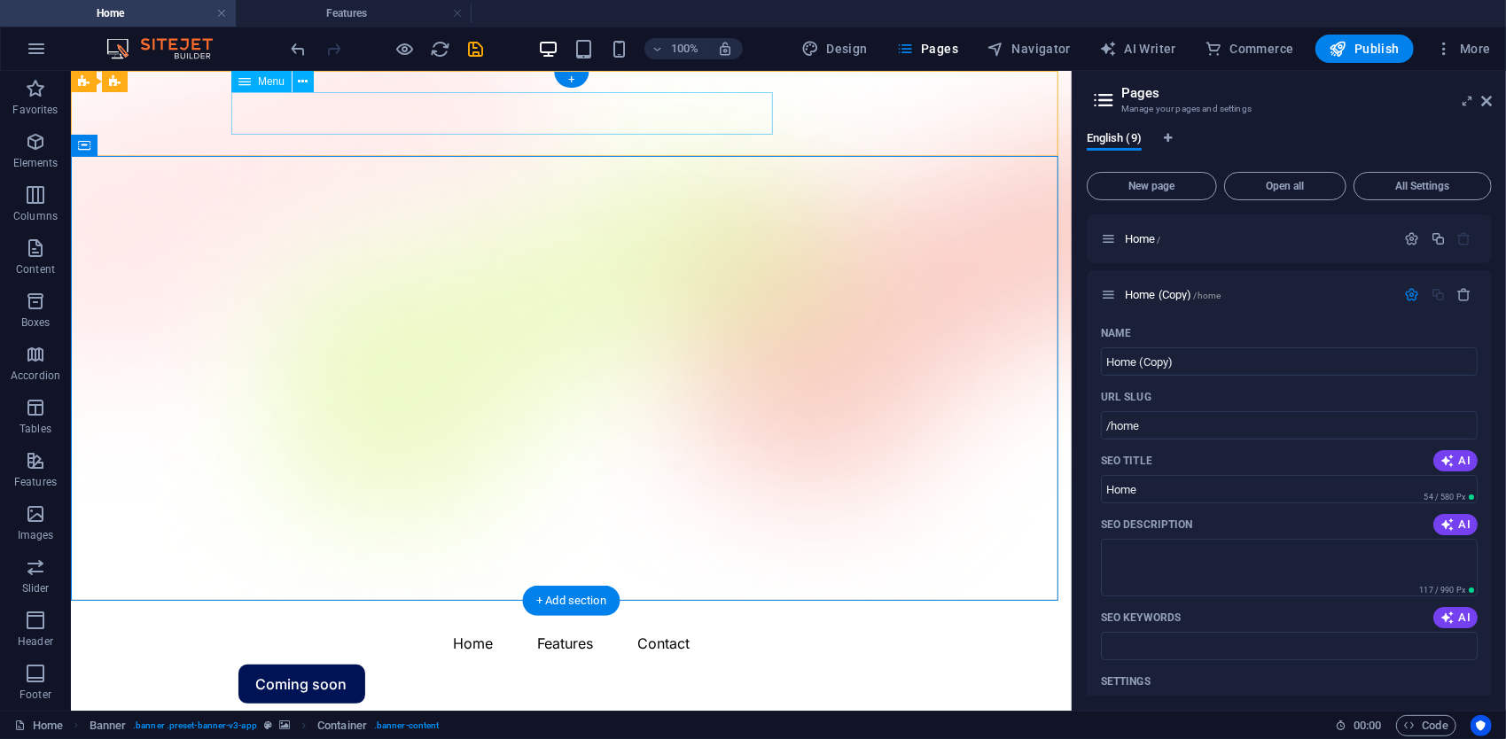
click at [393, 621] on nav "Home Features Contact" at bounding box center [571, 642] width 667 height 43
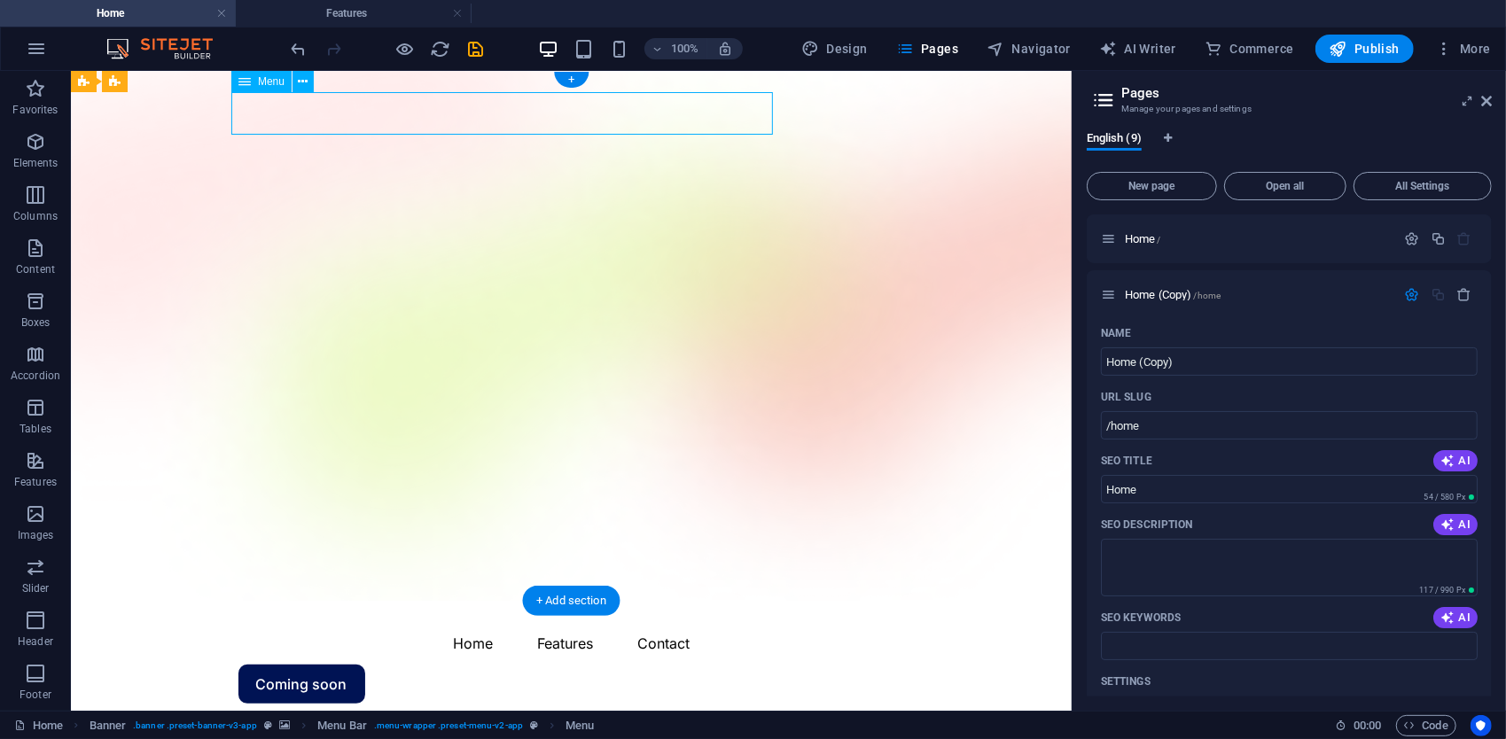
click at [393, 621] on nav "Home Features Contact" at bounding box center [571, 642] width 667 height 43
select select "1"
select select
select select "4"
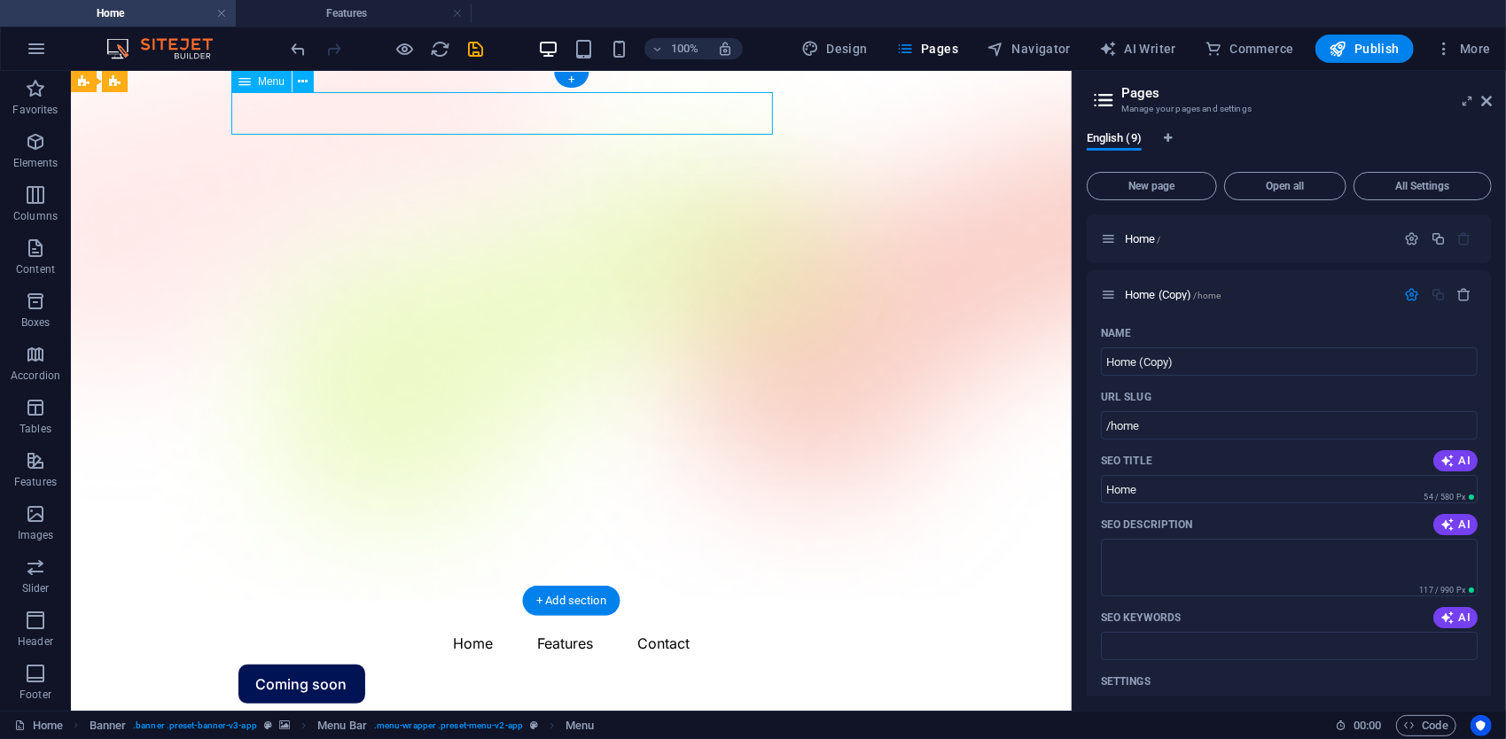
select select
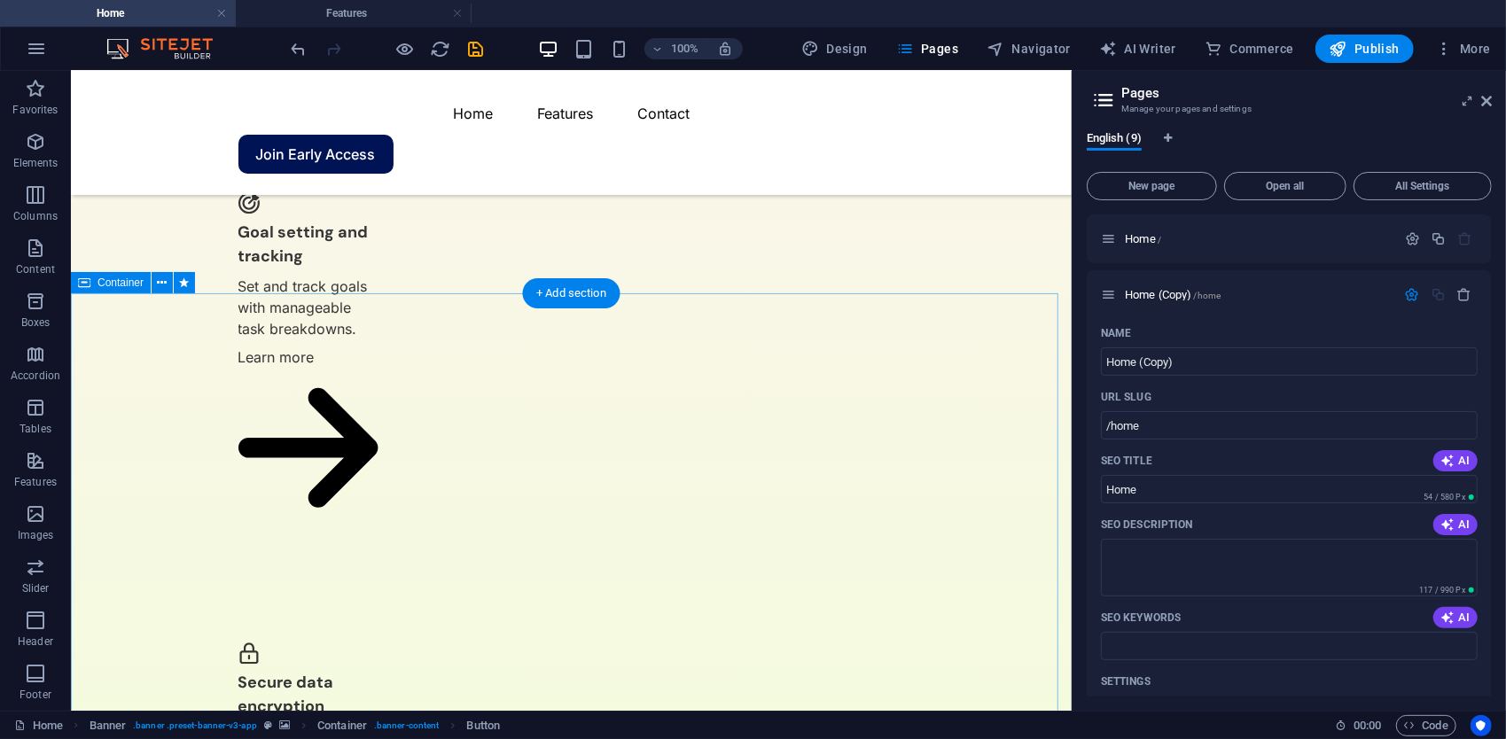
scroll to position [3103, 0]
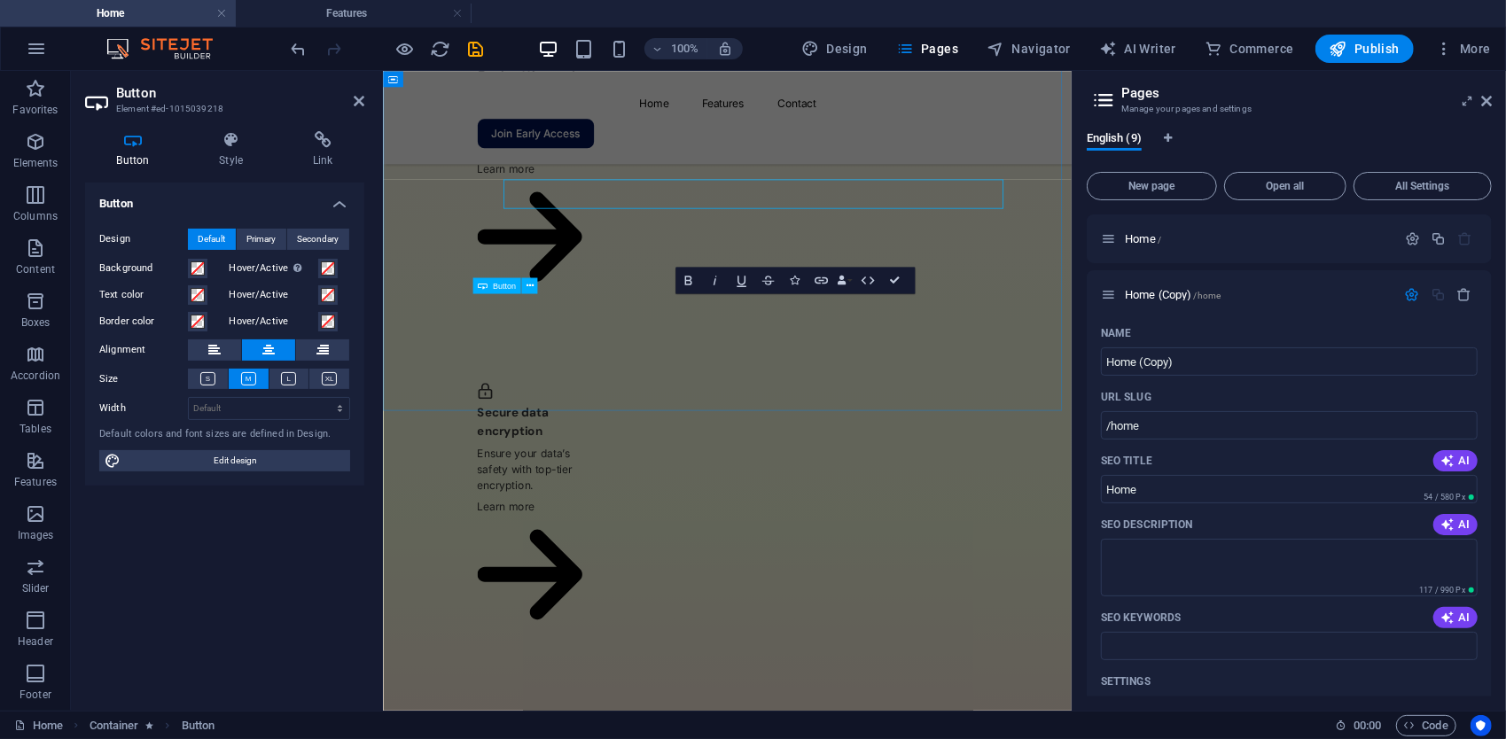
scroll to position [3177, 0]
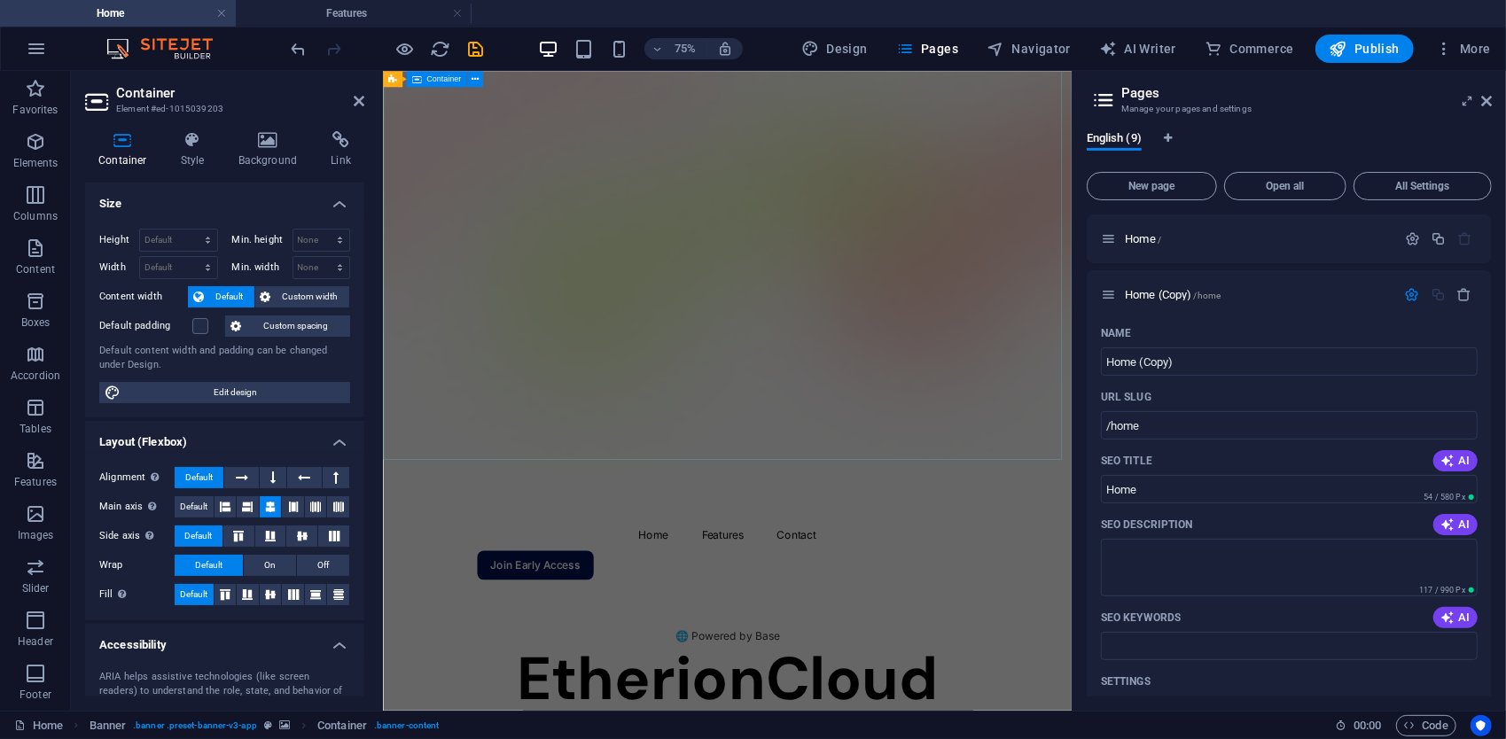
scroll to position [0, 0]
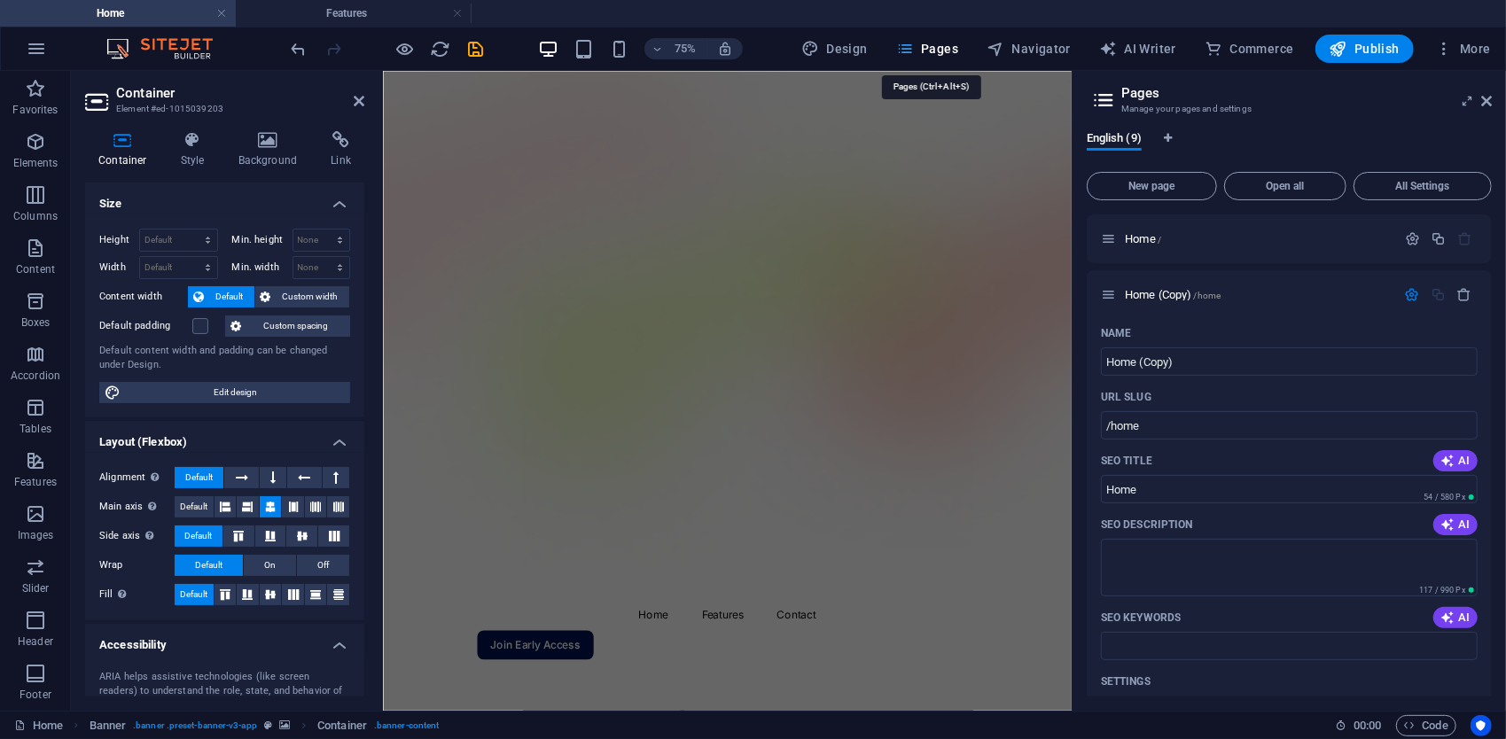
click at [931, 62] on button "Pages" at bounding box center [927, 49] width 76 height 28
click at [1465, 294] on icon "button" at bounding box center [1465, 294] width 15 height 15
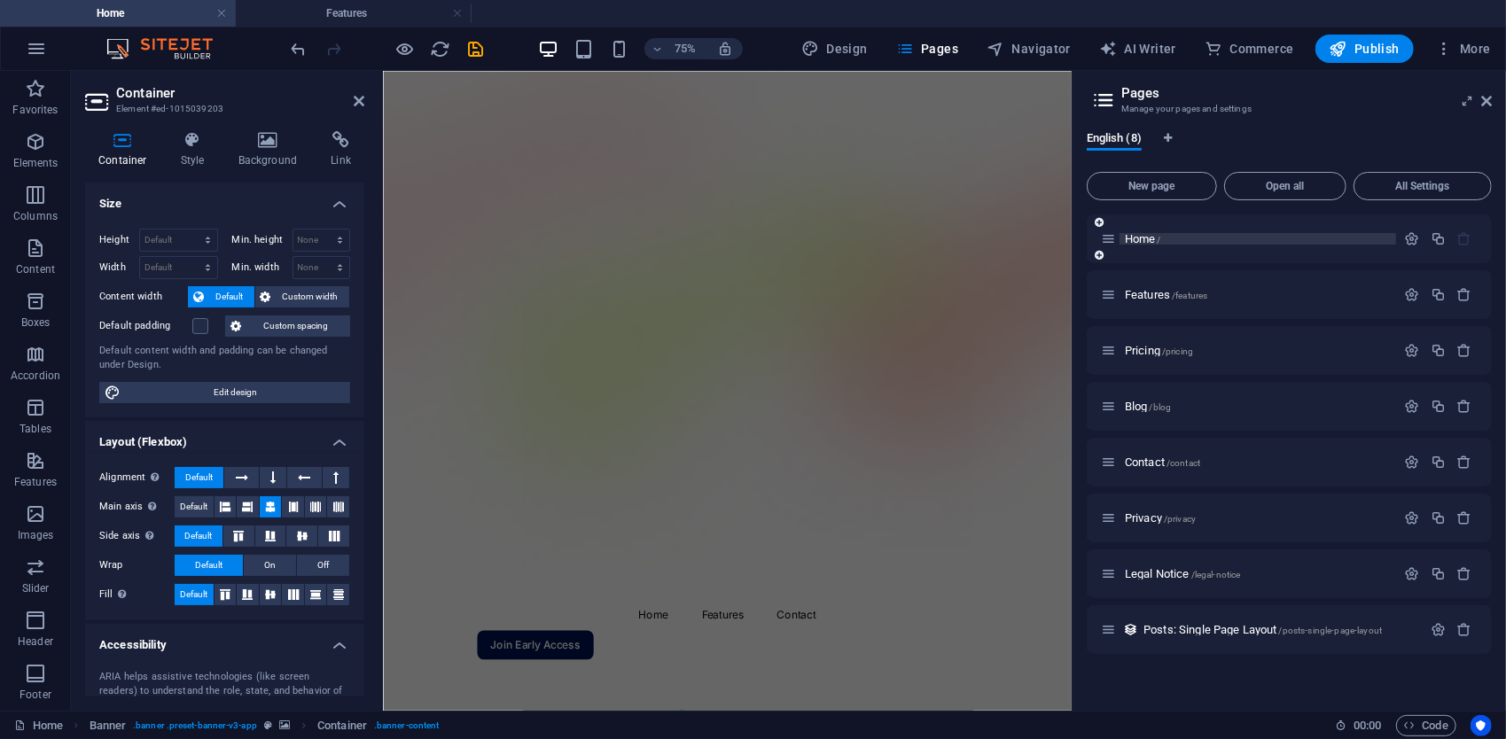
click at [1139, 242] on span "Home /" at bounding box center [1143, 238] width 36 height 13
click at [1098, 252] on icon at bounding box center [1099, 255] width 9 height 11
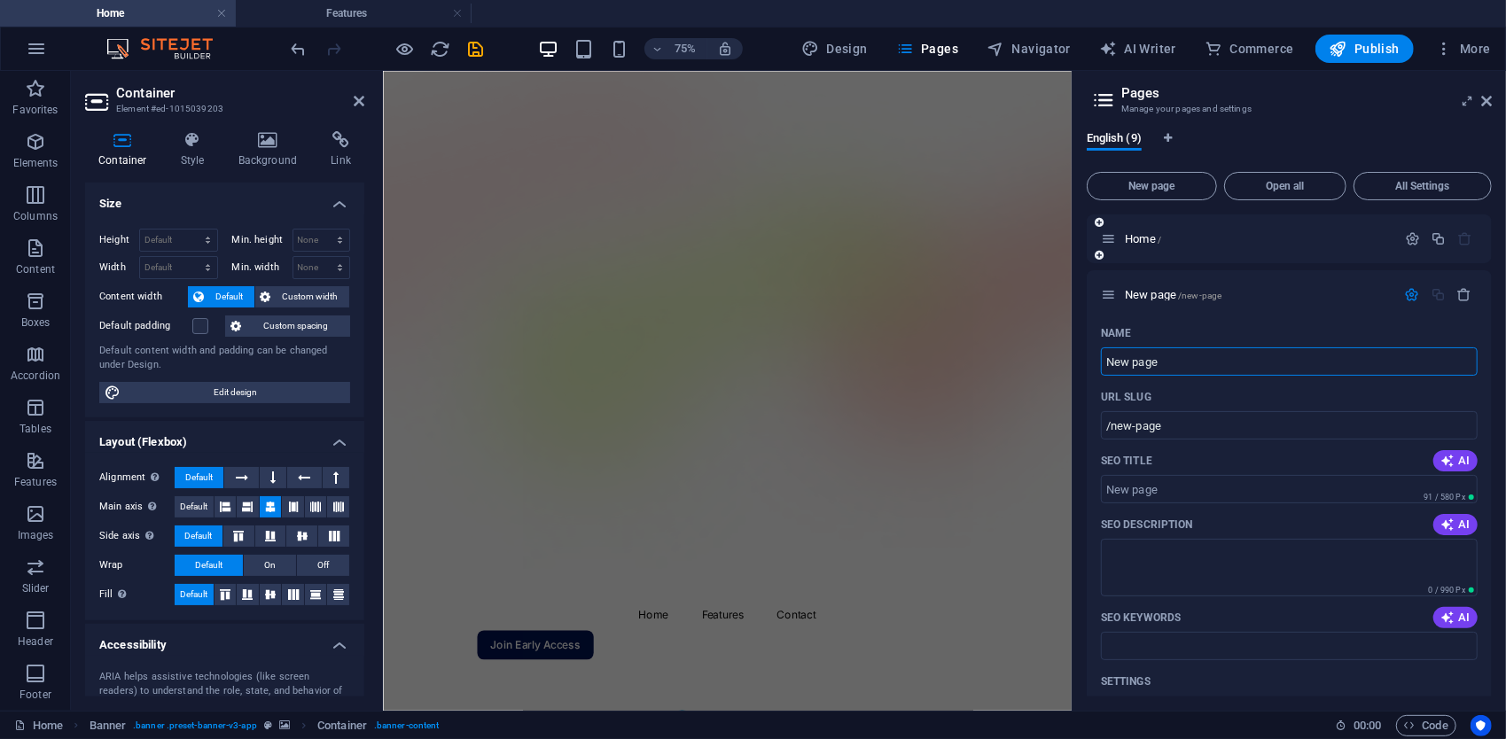
click at [1098, 252] on icon at bounding box center [1099, 255] width 9 height 11
click at [1458, 296] on icon "button" at bounding box center [1465, 294] width 15 height 15
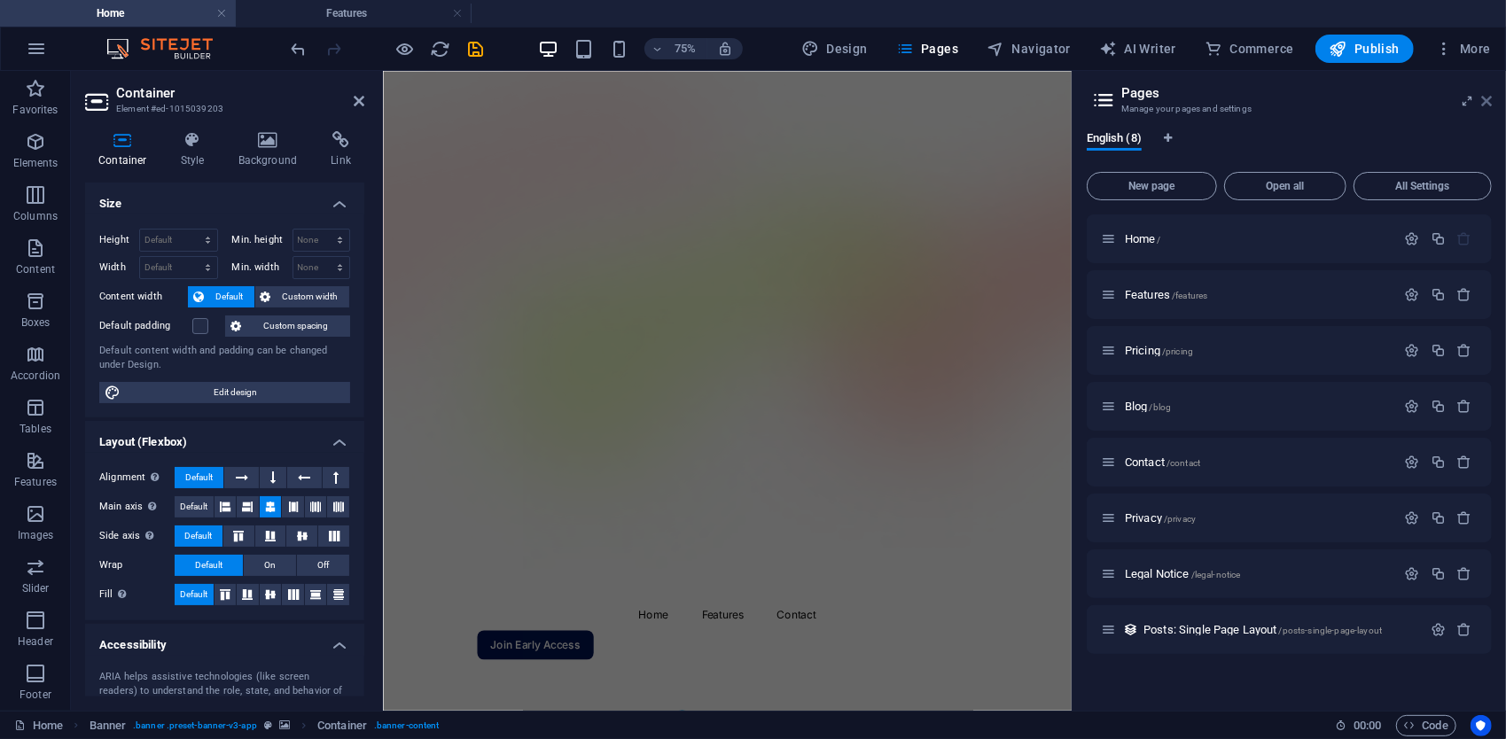
click at [1487, 99] on icon at bounding box center [1486, 101] width 11 height 14
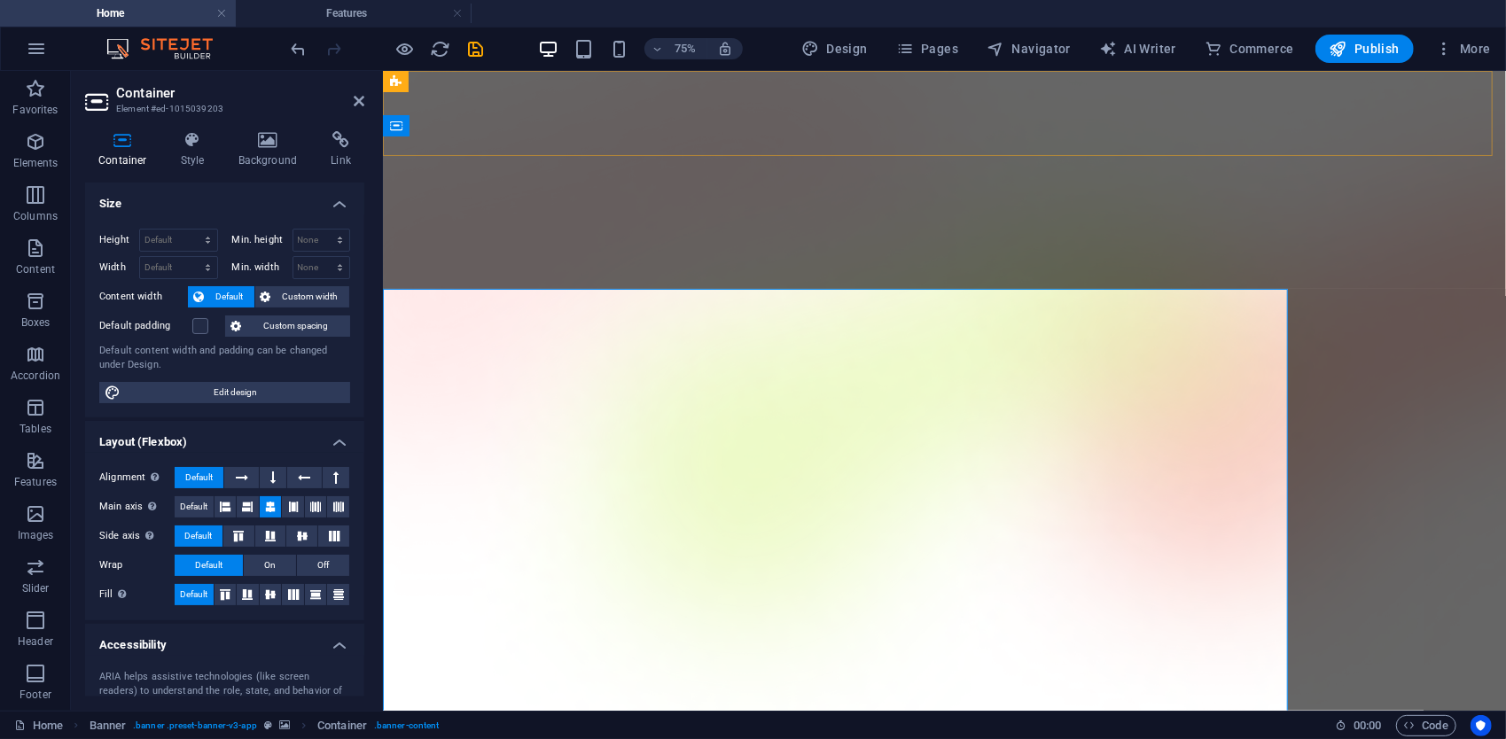
scroll to position [2904, 0]
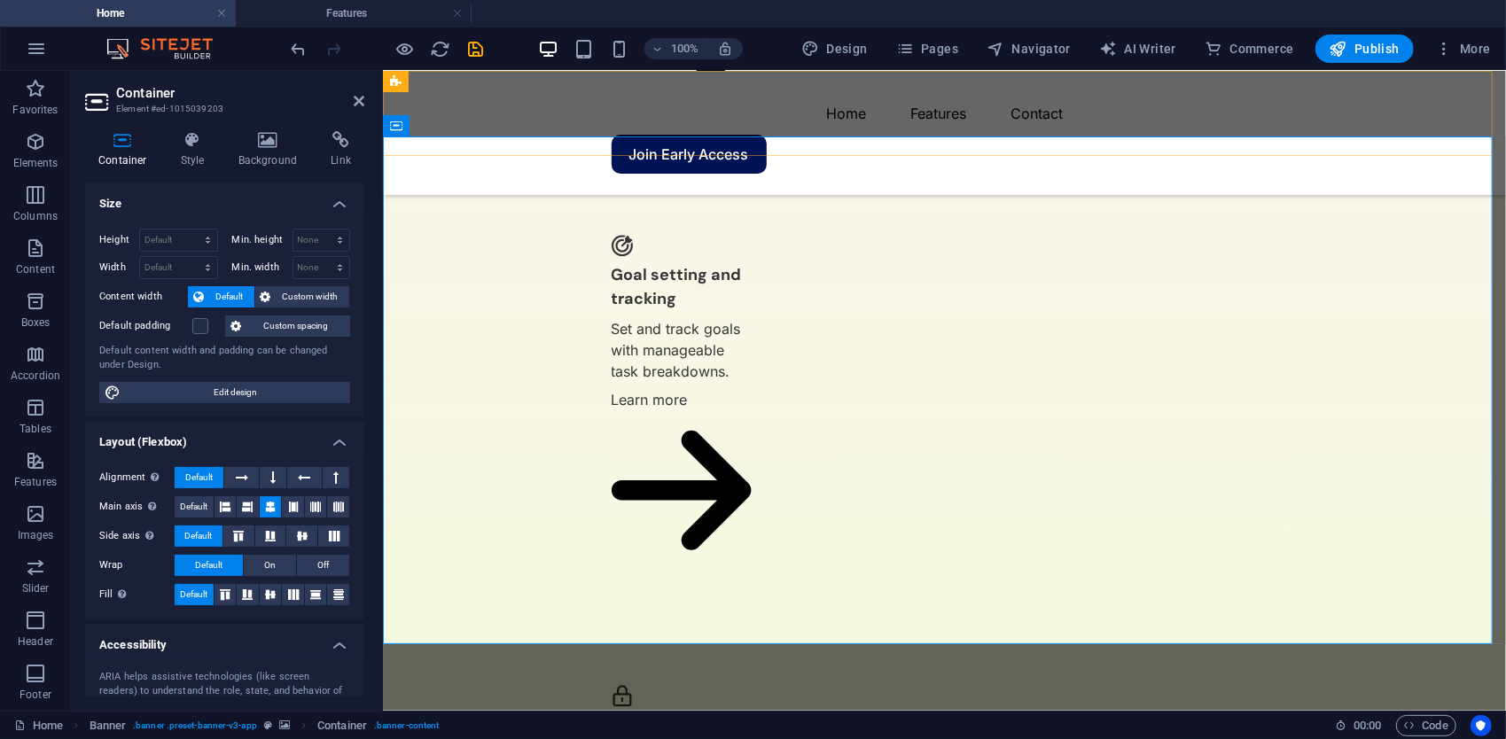
click at [1359, 94] on div "New text element New text element Menu Home Features Contact Join Early Access" at bounding box center [943, 132] width 1123 height 124
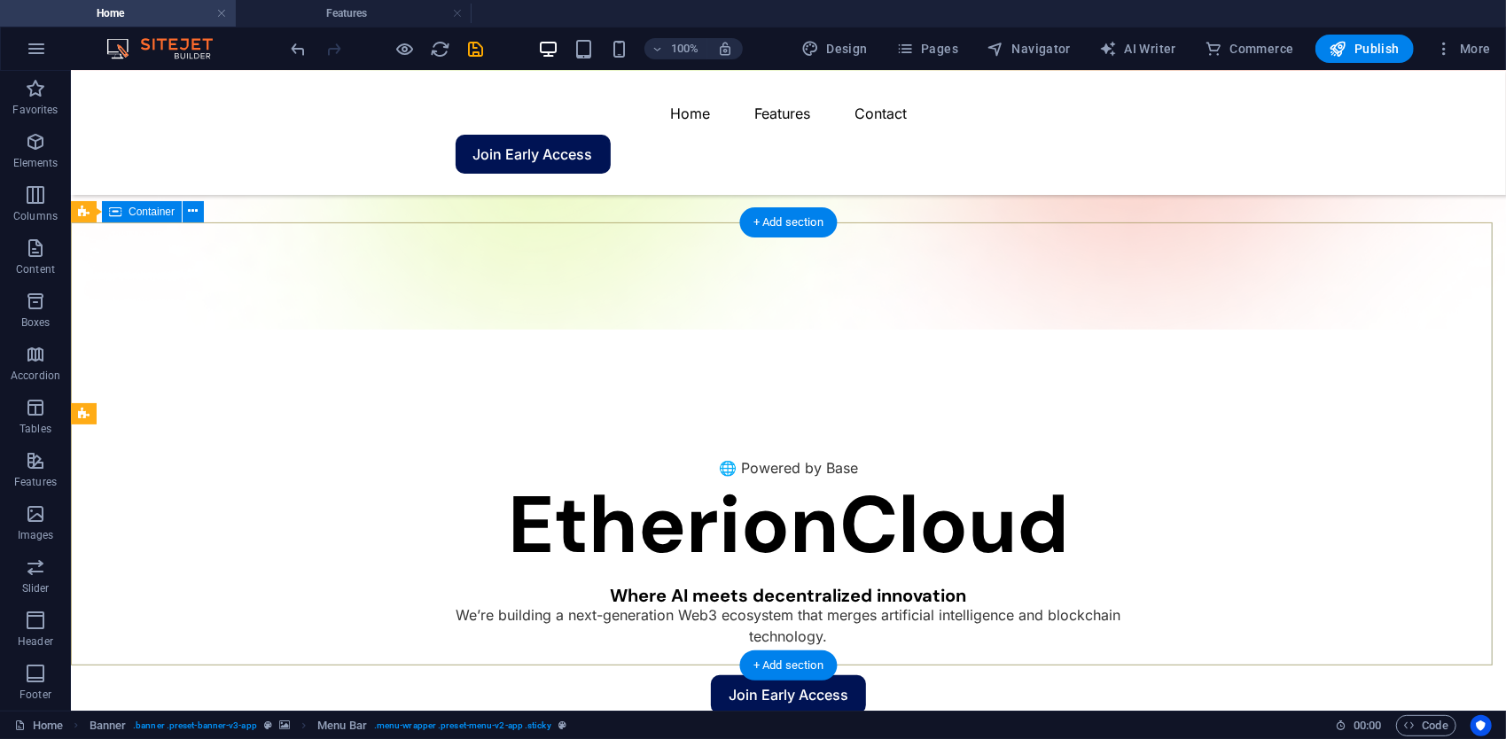
scroll to position [23, 0]
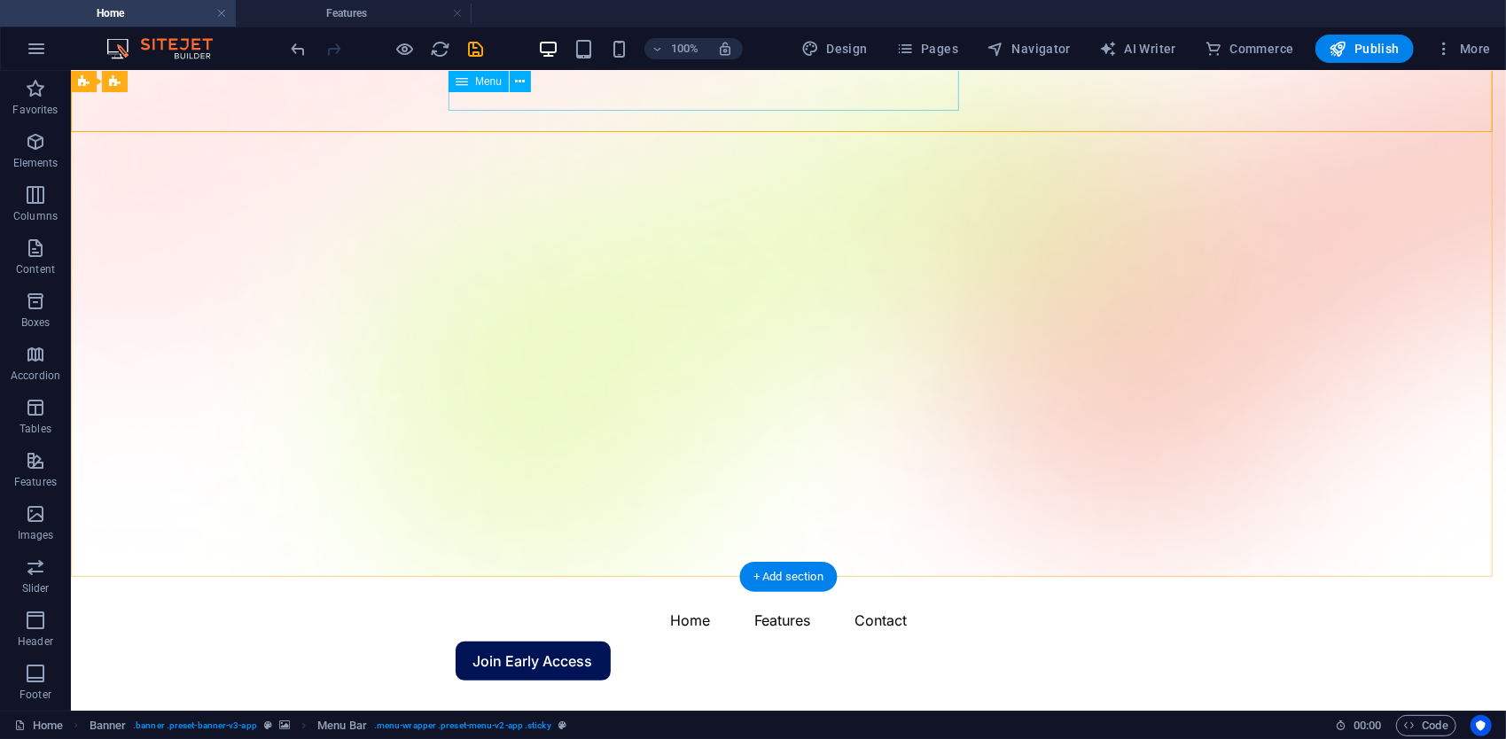
click at [608, 598] on nav "Home Features Contact" at bounding box center [788, 619] width 667 height 43
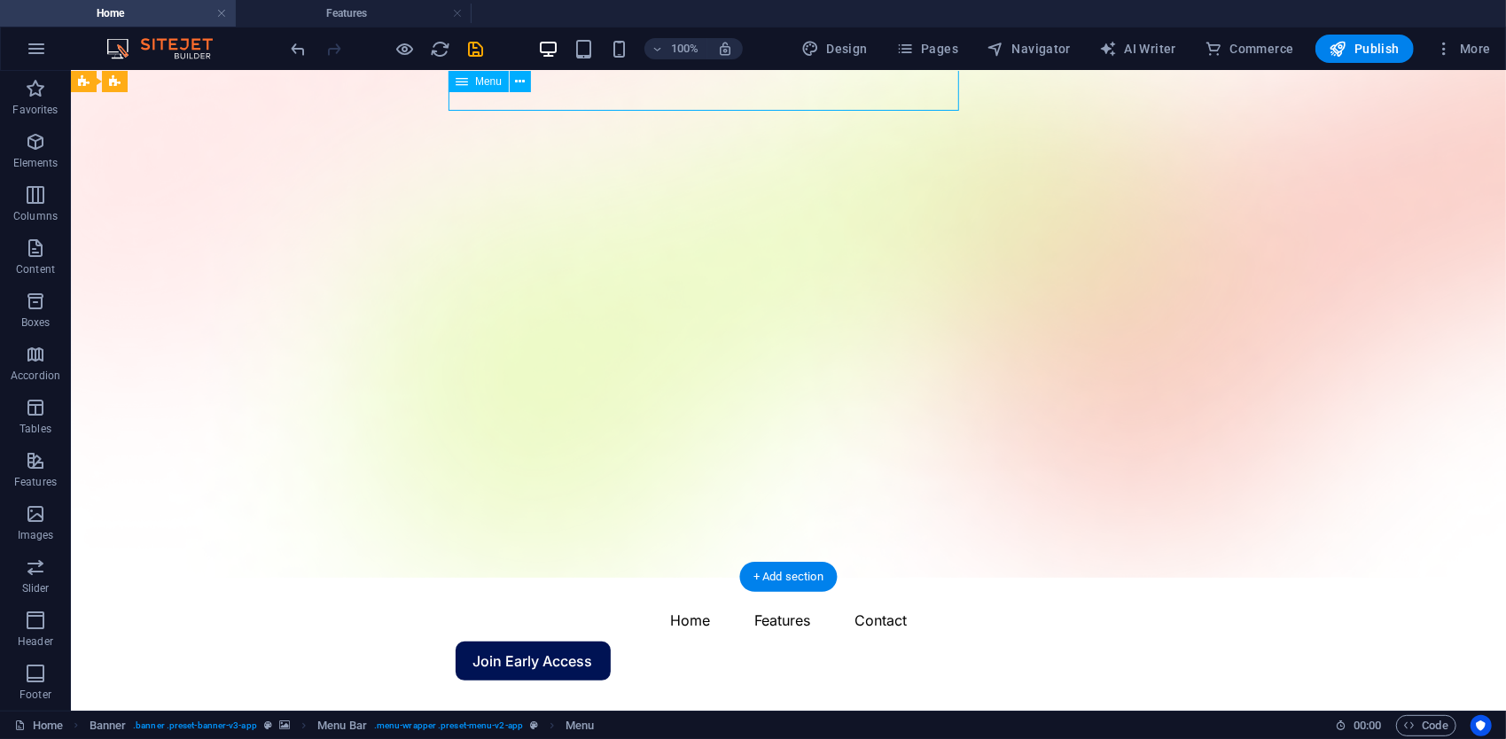
click at [608, 598] on nav "Home Features Contact" at bounding box center [788, 619] width 667 height 43
select select "1"
select select
select select "4"
select select
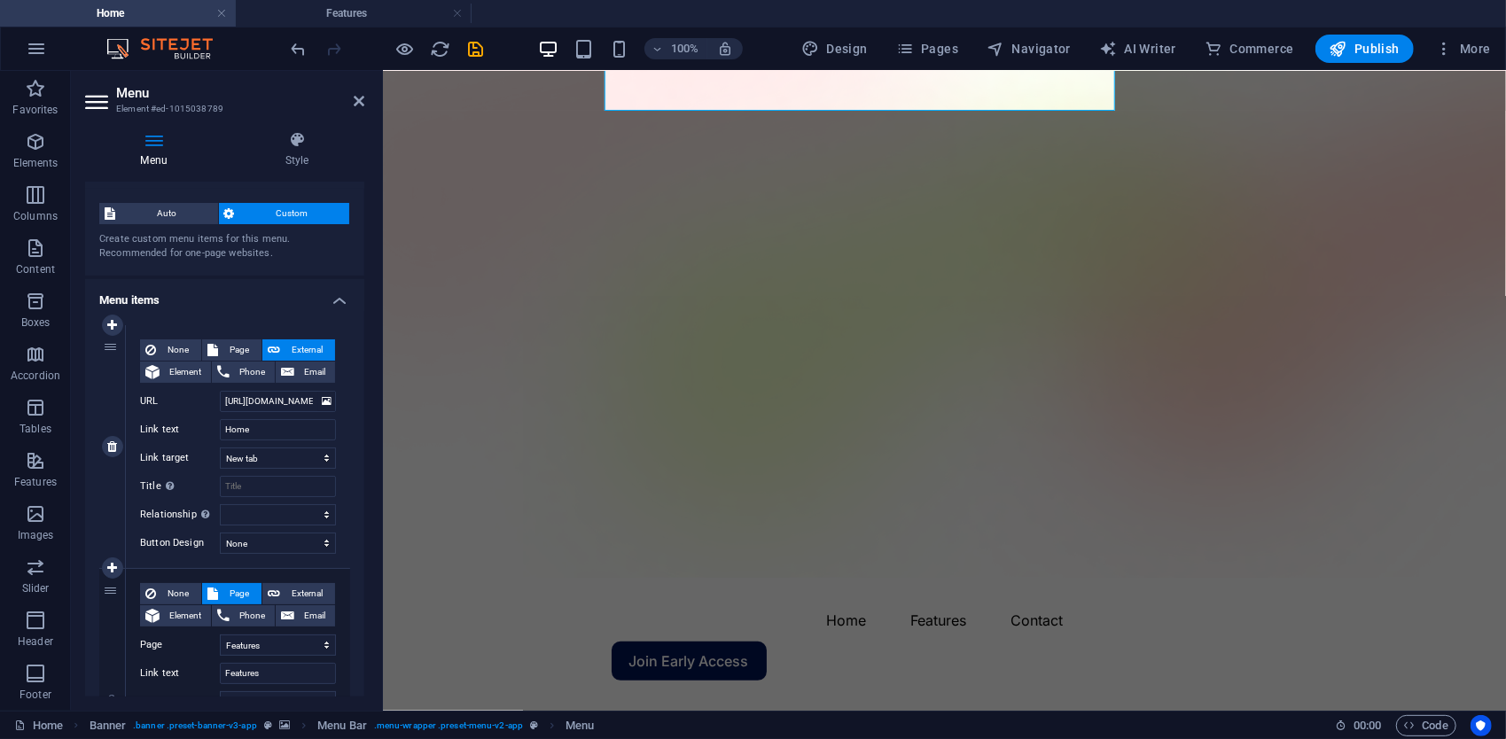
scroll to position [89, 0]
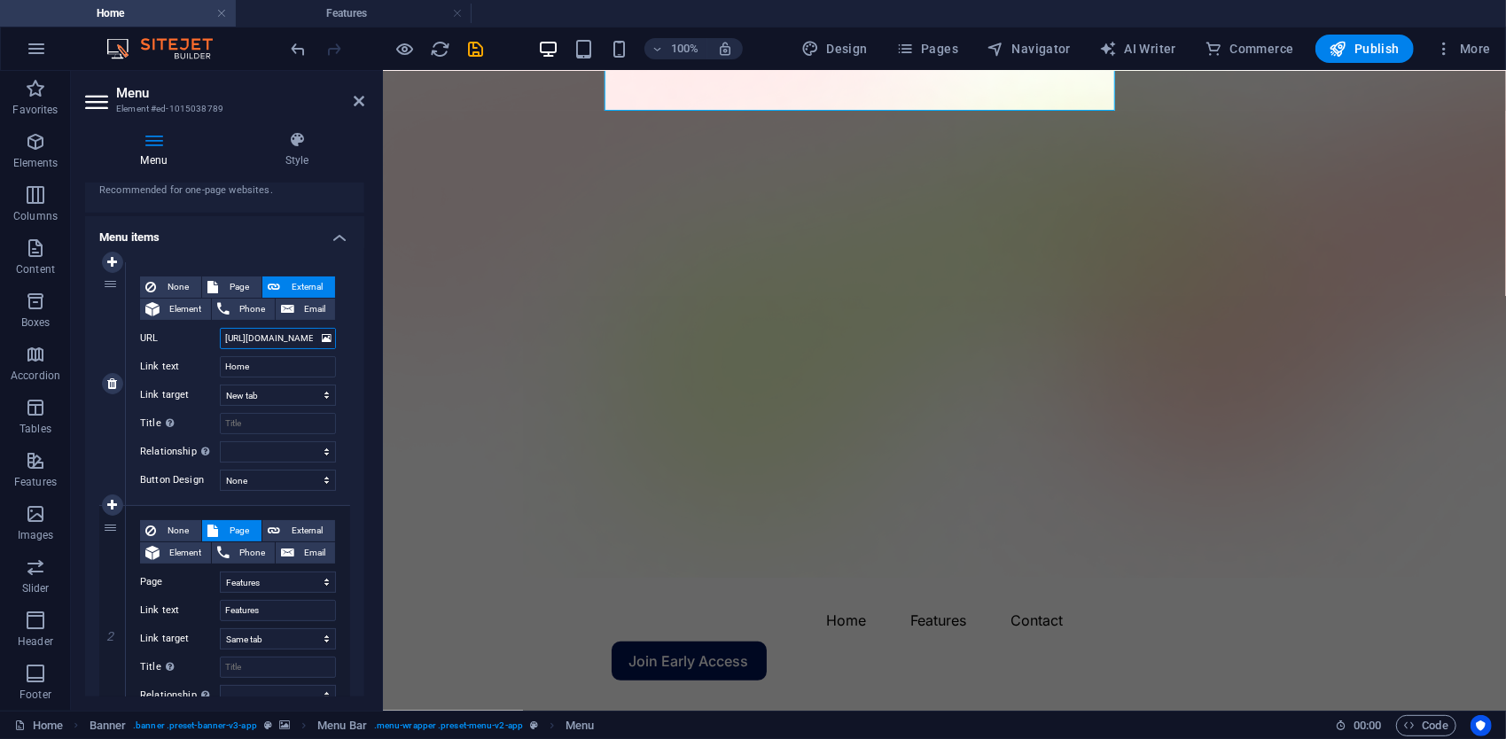
click at [280, 344] on input "https://etherioncloud.com/#about" at bounding box center [278, 338] width 116 height 21
drag, startPoint x: 301, startPoint y: 335, endPoint x: 328, endPoint y: 338, distance: 26.7
click at [328, 338] on div "URL https://etherioncloud.com/#about" at bounding box center [238, 338] width 196 height 21
click at [307, 342] on input "https://etherioncloud.com/#about" at bounding box center [278, 338] width 116 height 21
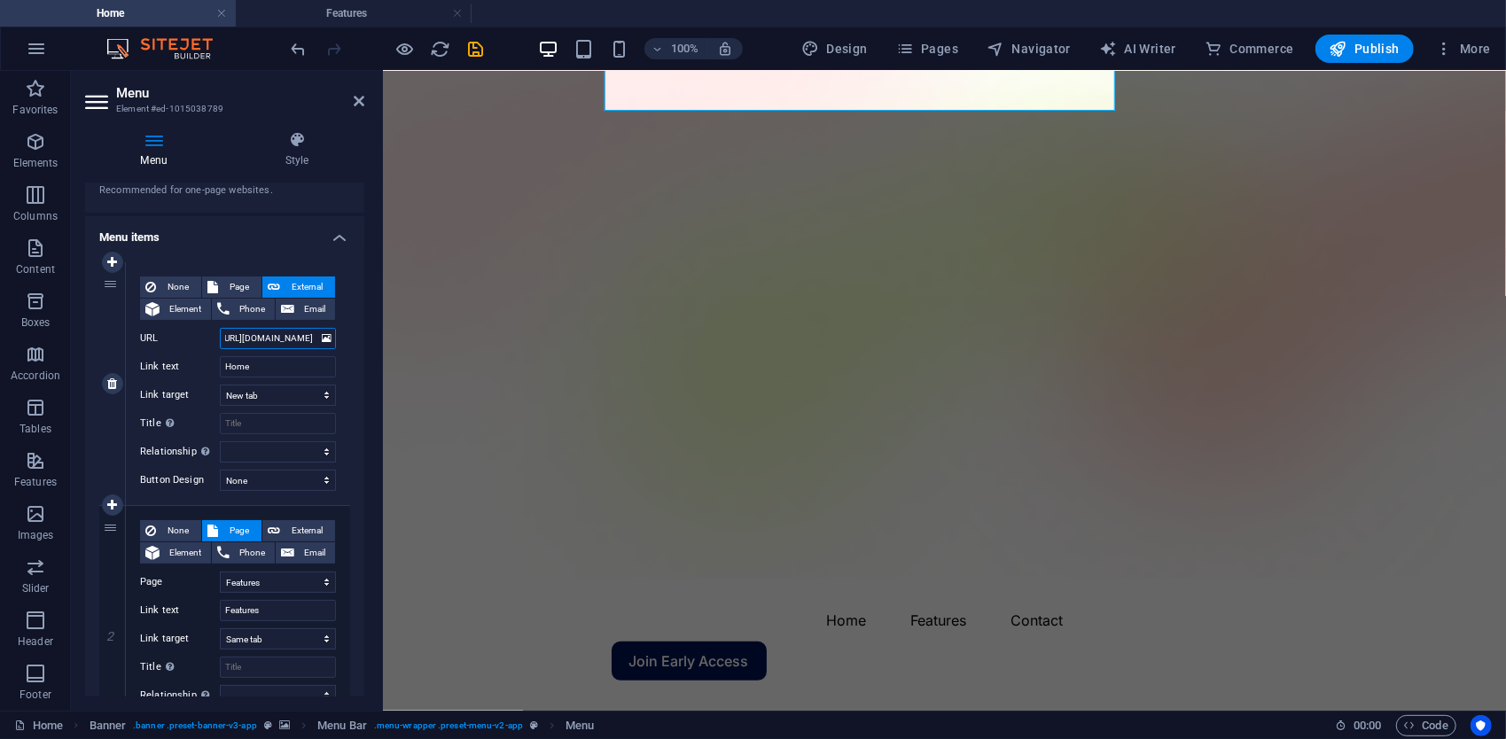
click at [312, 340] on input "https://etherioncloud.com/#about" at bounding box center [278, 338] width 116 height 21
type input "https://etherioncloud.com/"
select select
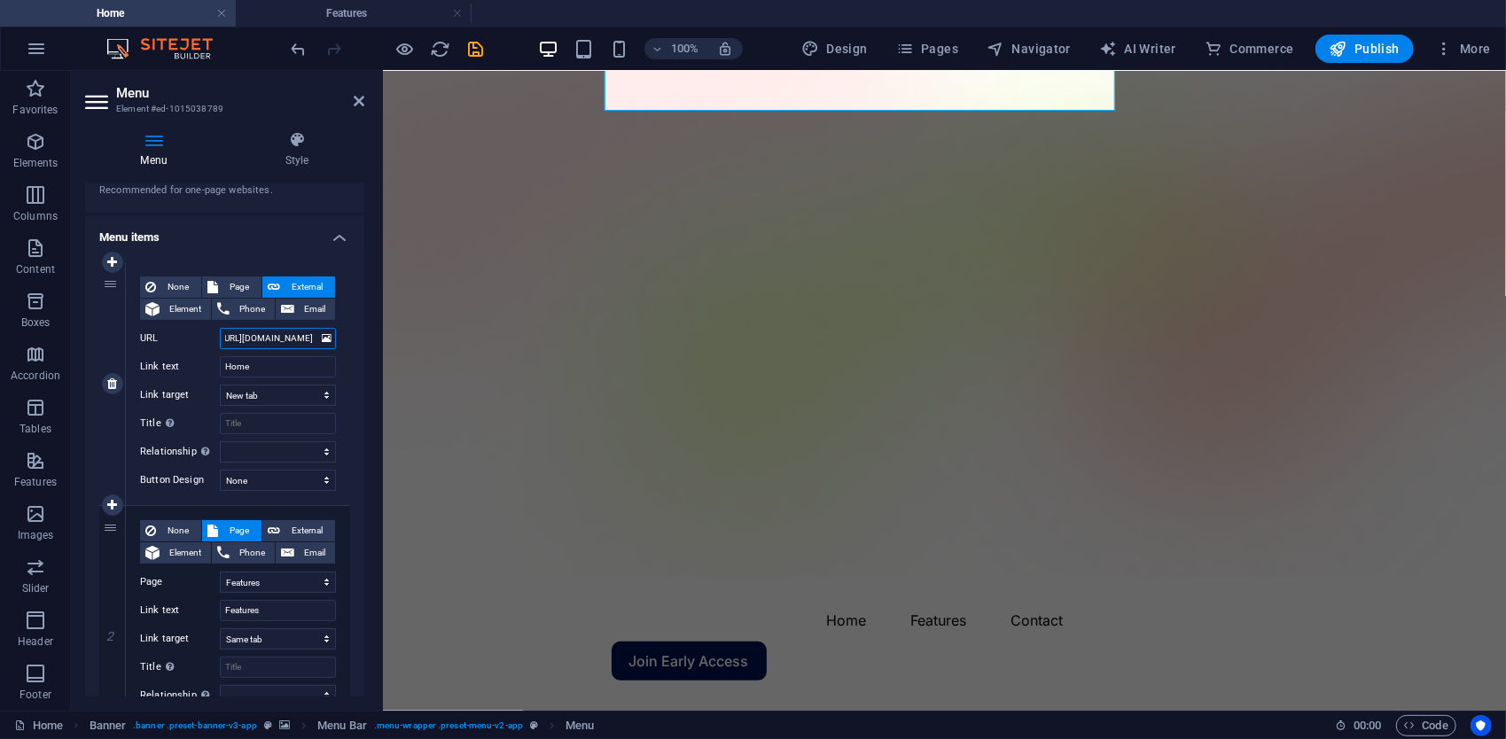
select select
type input "https://etherioncloud.com/"
click at [1333, 51] on icon "button" at bounding box center [1339, 49] width 18 height 18
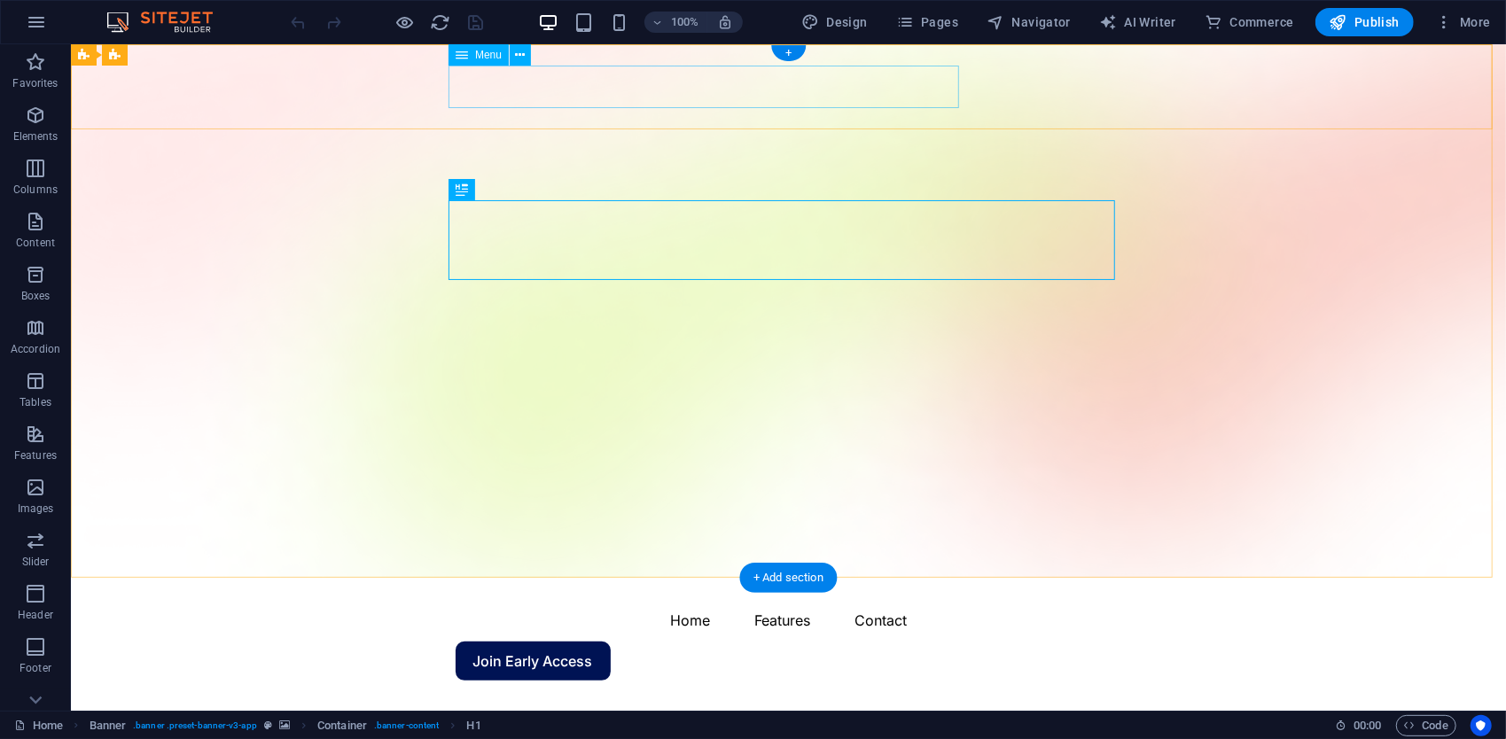
click at [600, 598] on nav "Home Features Contact" at bounding box center [788, 619] width 667 height 43
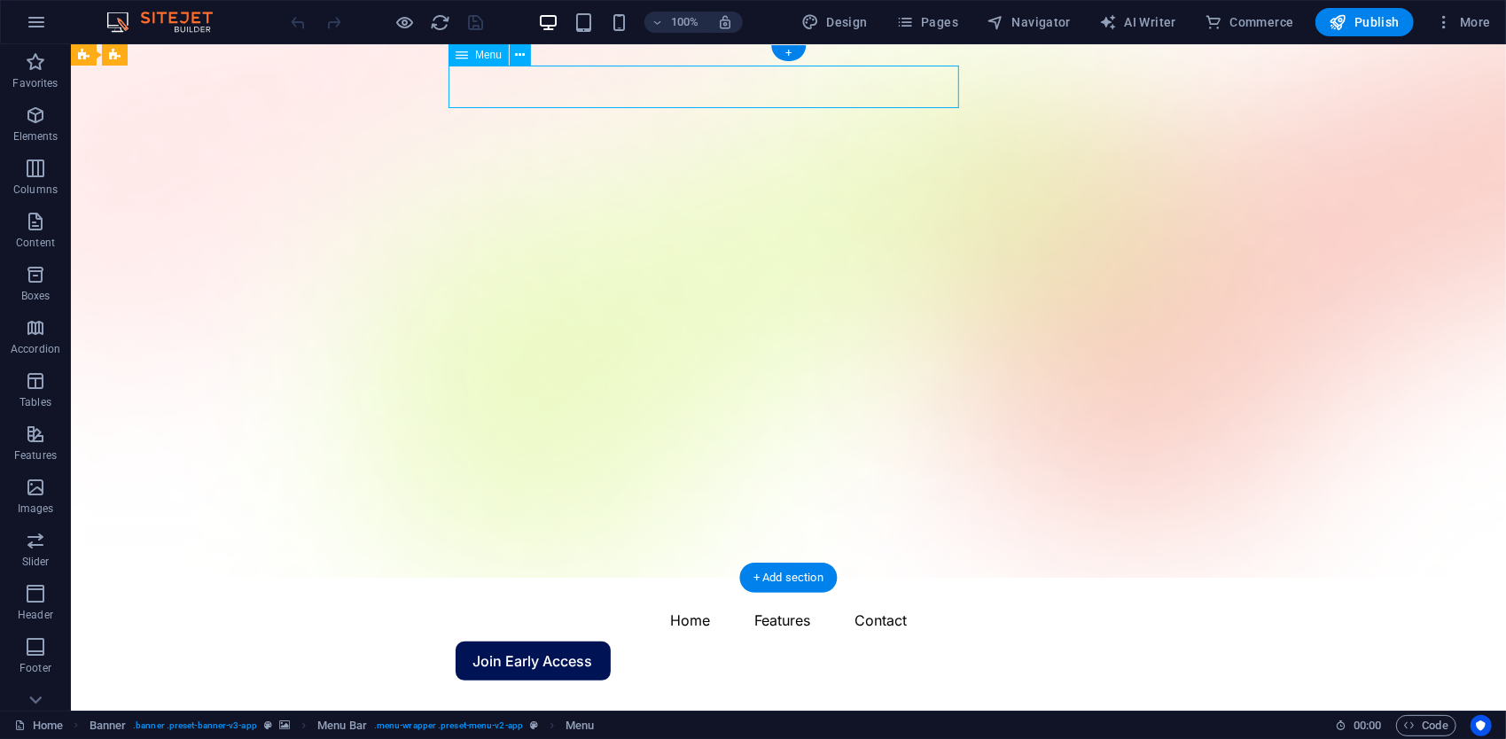
click at [600, 598] on nav "Home Features Contact" at bounding box center [788, 619] width 667 height 43
select select "1"
select select
select select "4"
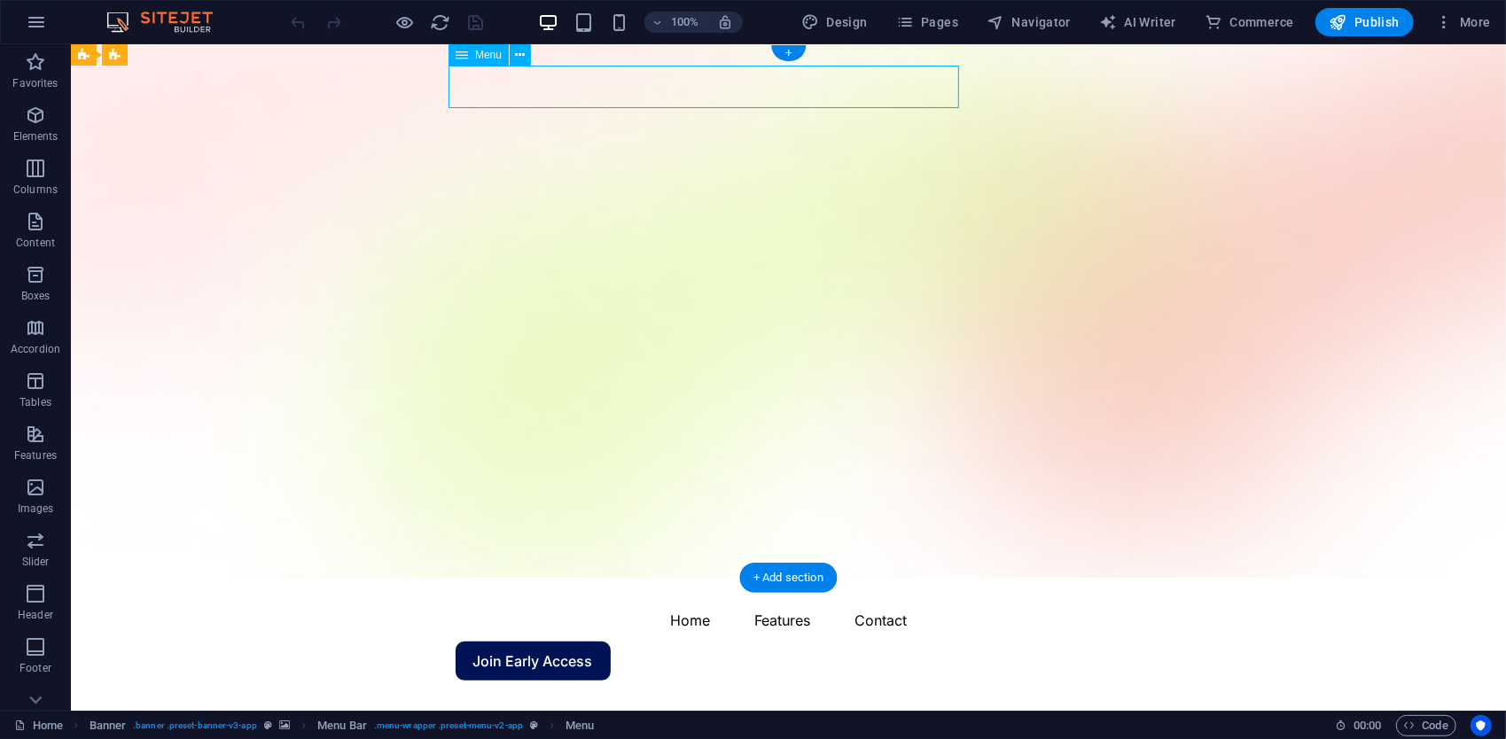
select select
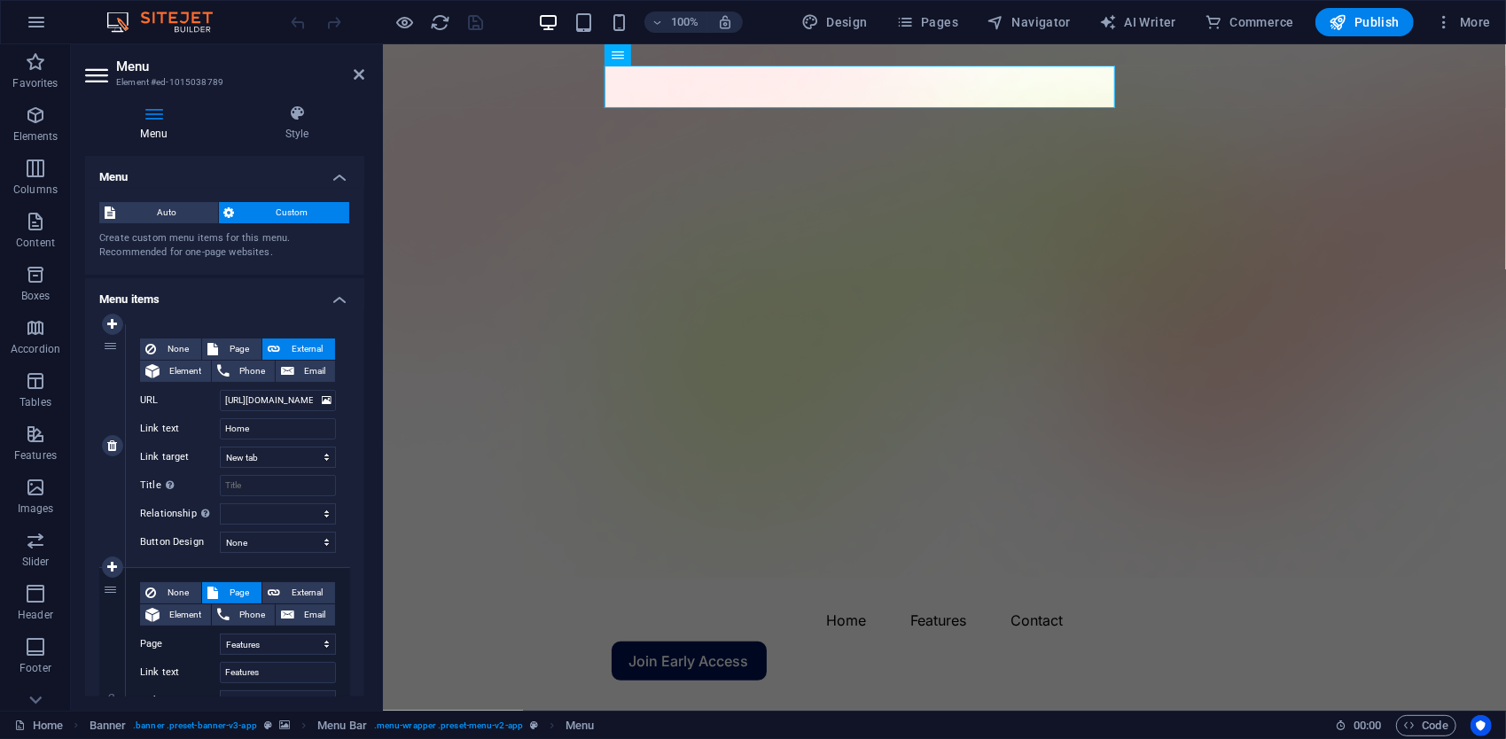
scroll to position [89, 0]
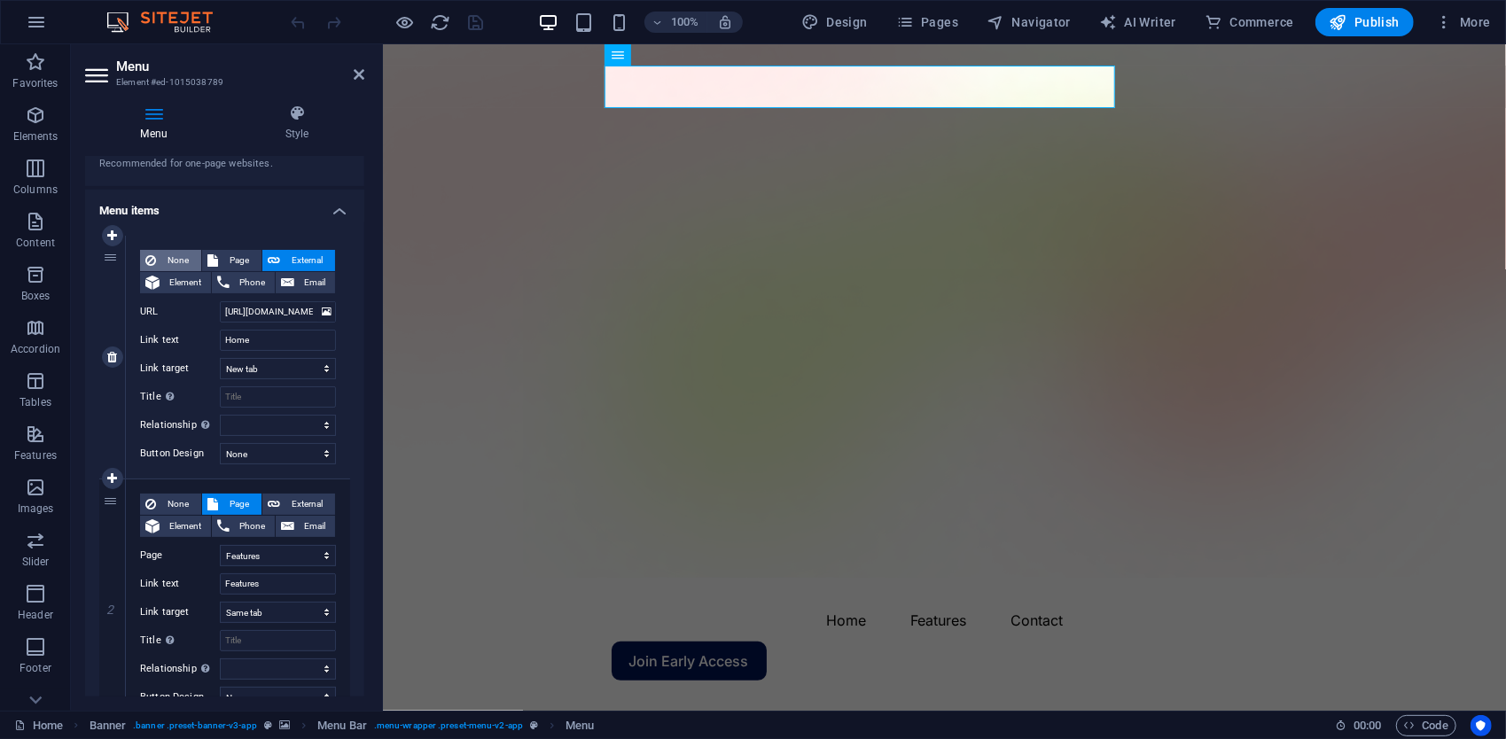
click at [174, 268] on span "None" at bounding box center [178, 260] width 35 height 21
select select
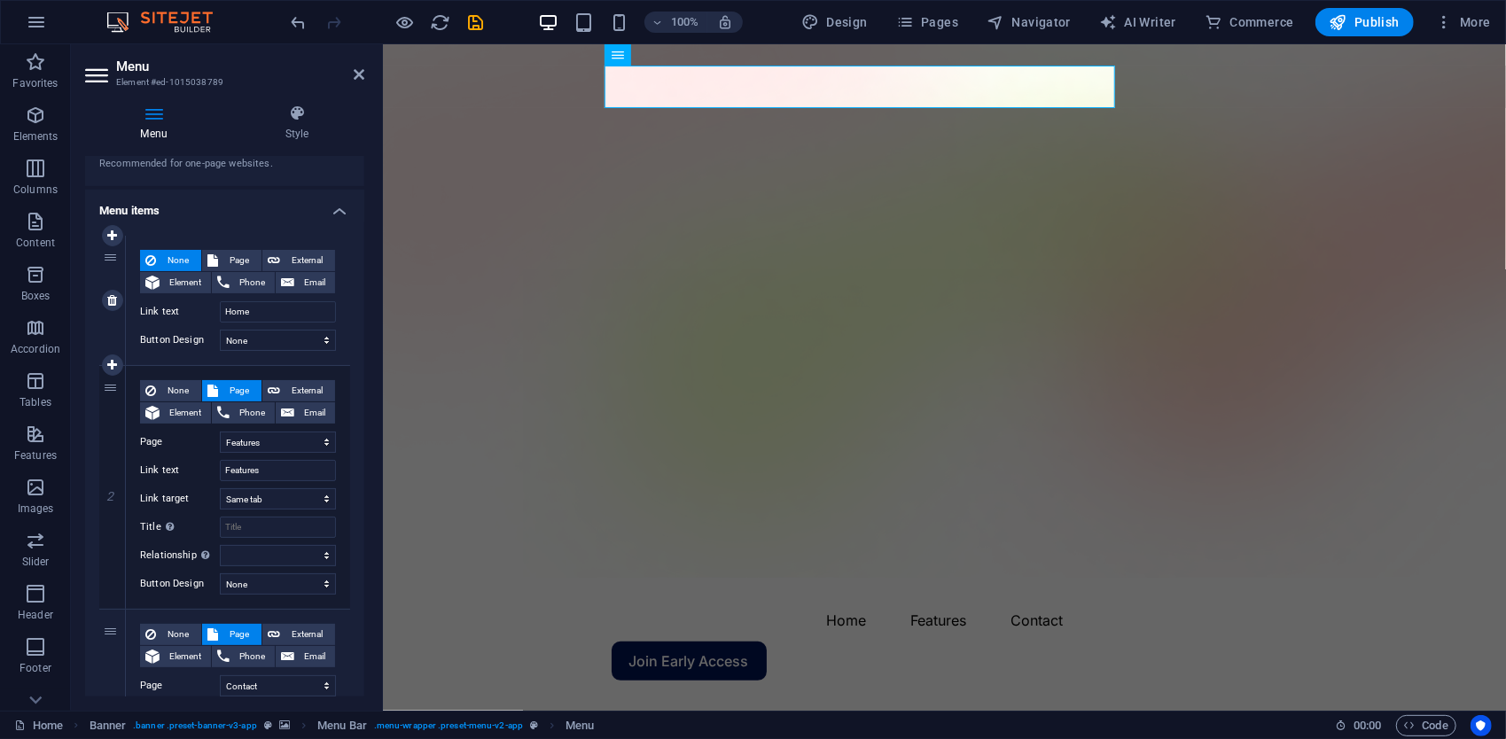
click at [174, 268] on span "None" at bounding box center [178, 260] width 35 height 21
click at [171, 282] on span "Element" at bounding box center [185, 282] width 41 height 21
select select
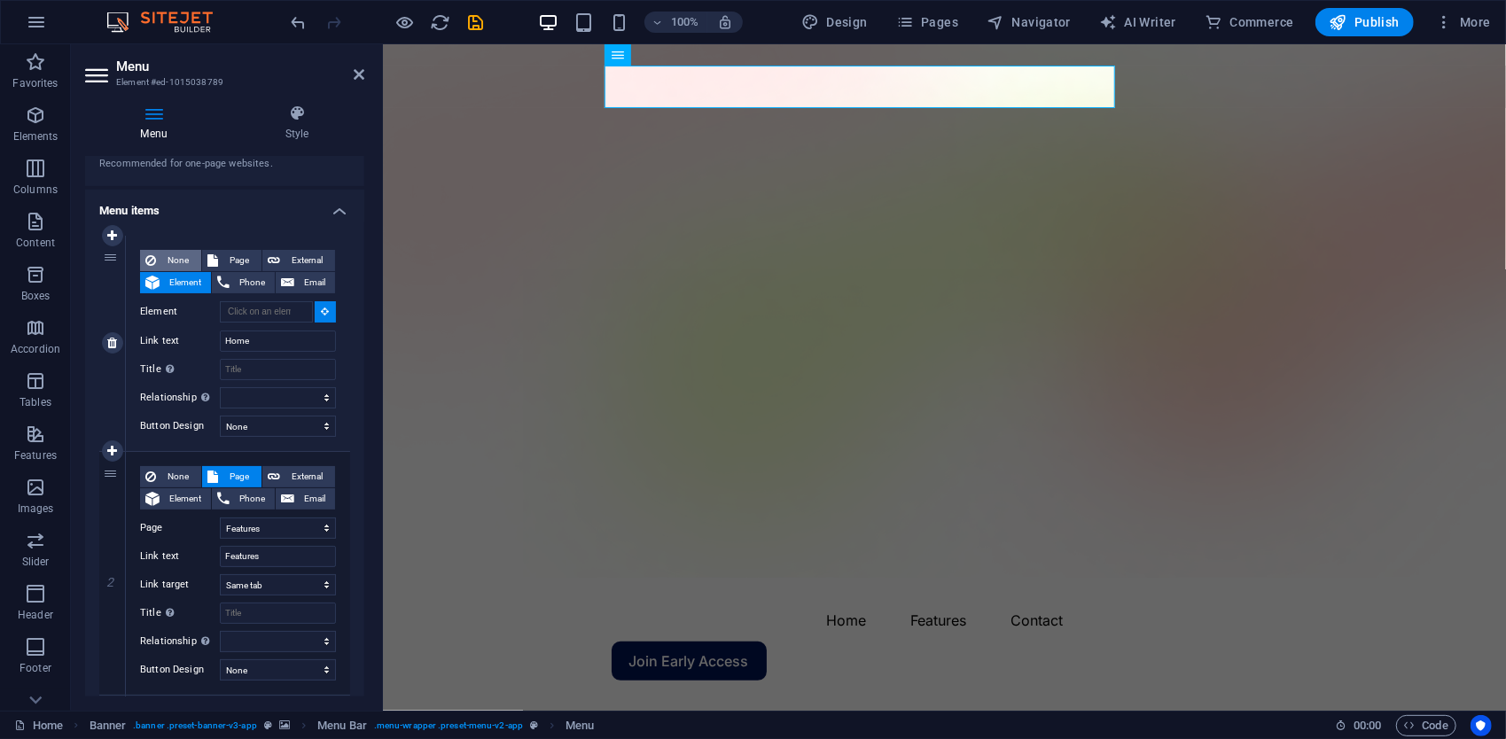
click at [173, 261] on span "None" at bounding box center [178, 260] width 35 height 21
select select
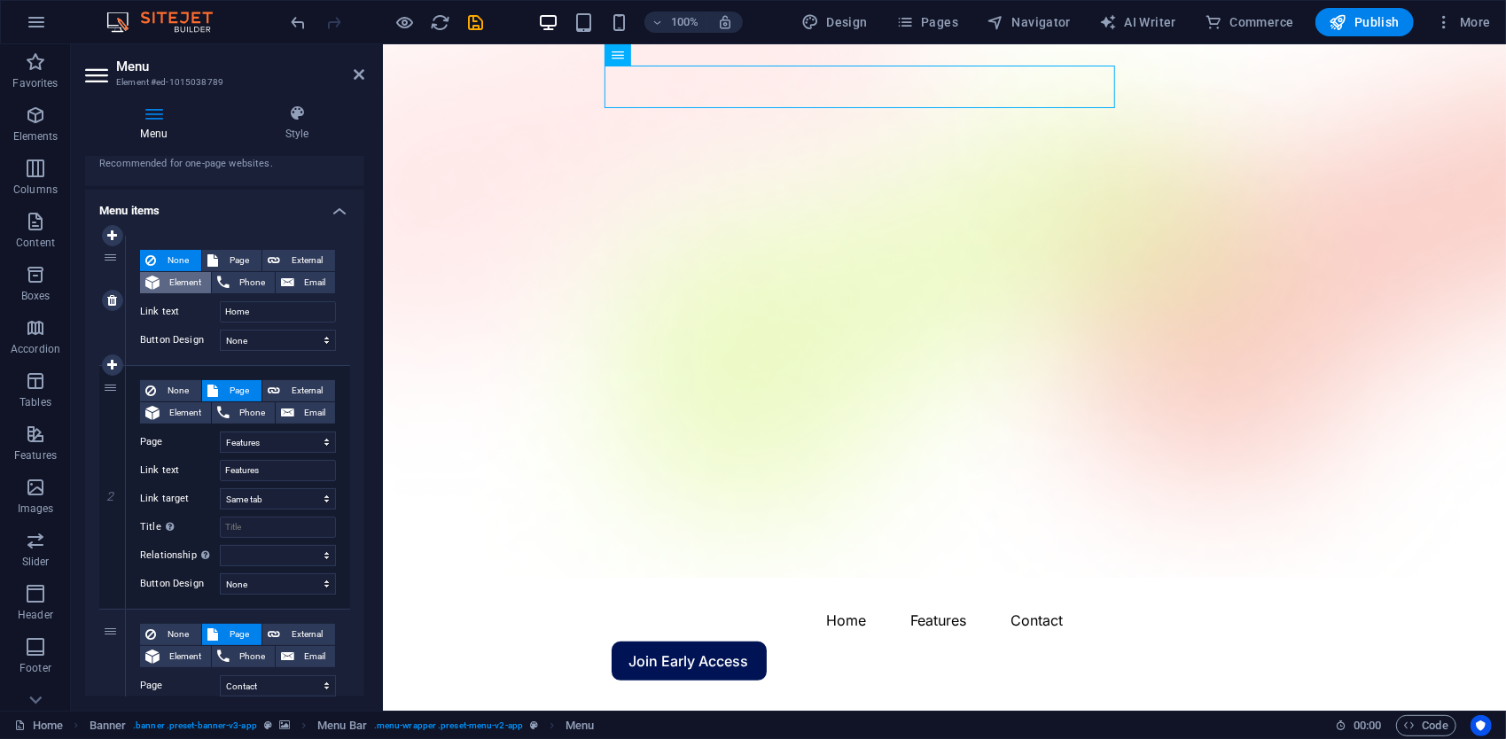
click at [192, 278] on span "Element" at bounding box center [185, 282] width 41 height 21
select select
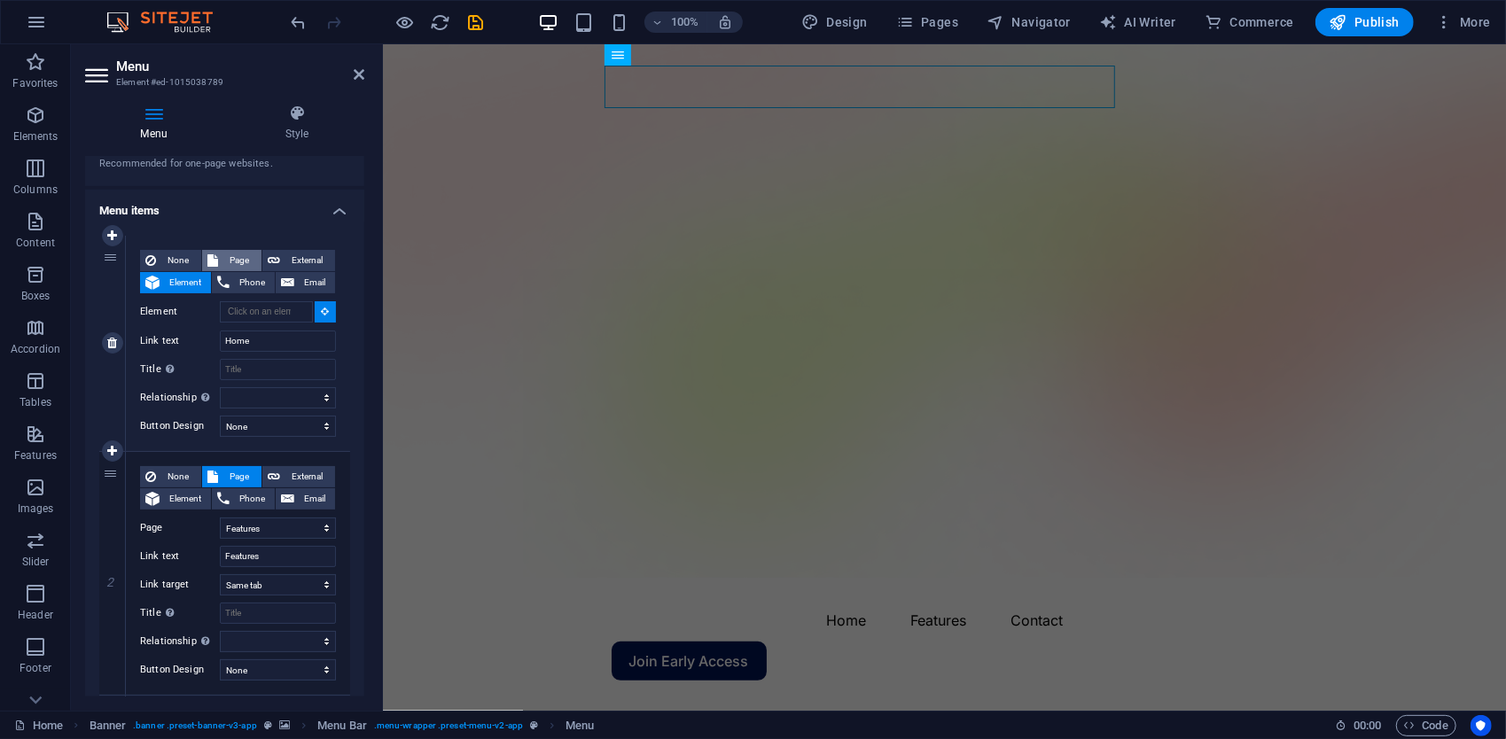
click at [244, 262] on span "Page" at bounding box center [239, 260] width 33 height 21
select select
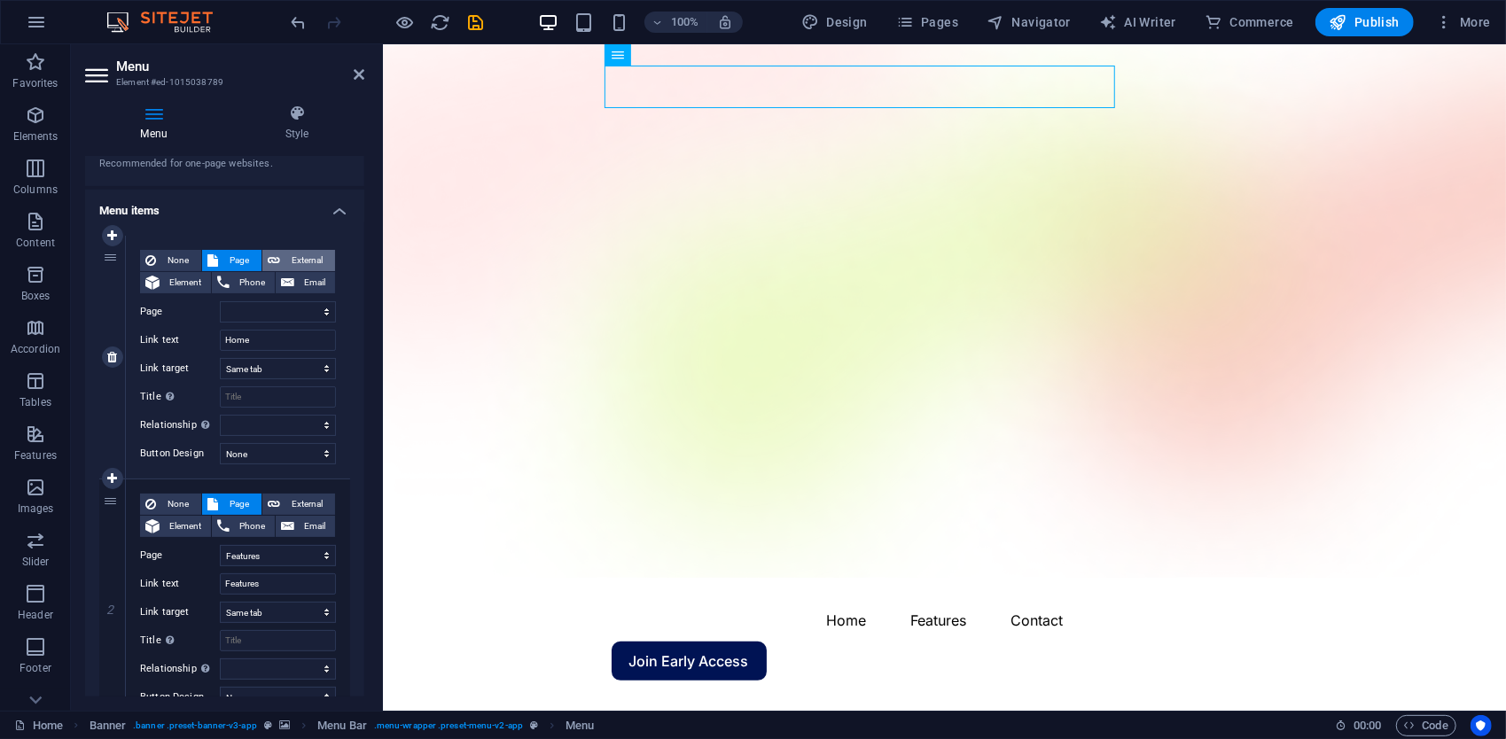
click at [303, 267] on span "External" at bounding box center [307, 260] width 44 height 21
select select "blank"
select select
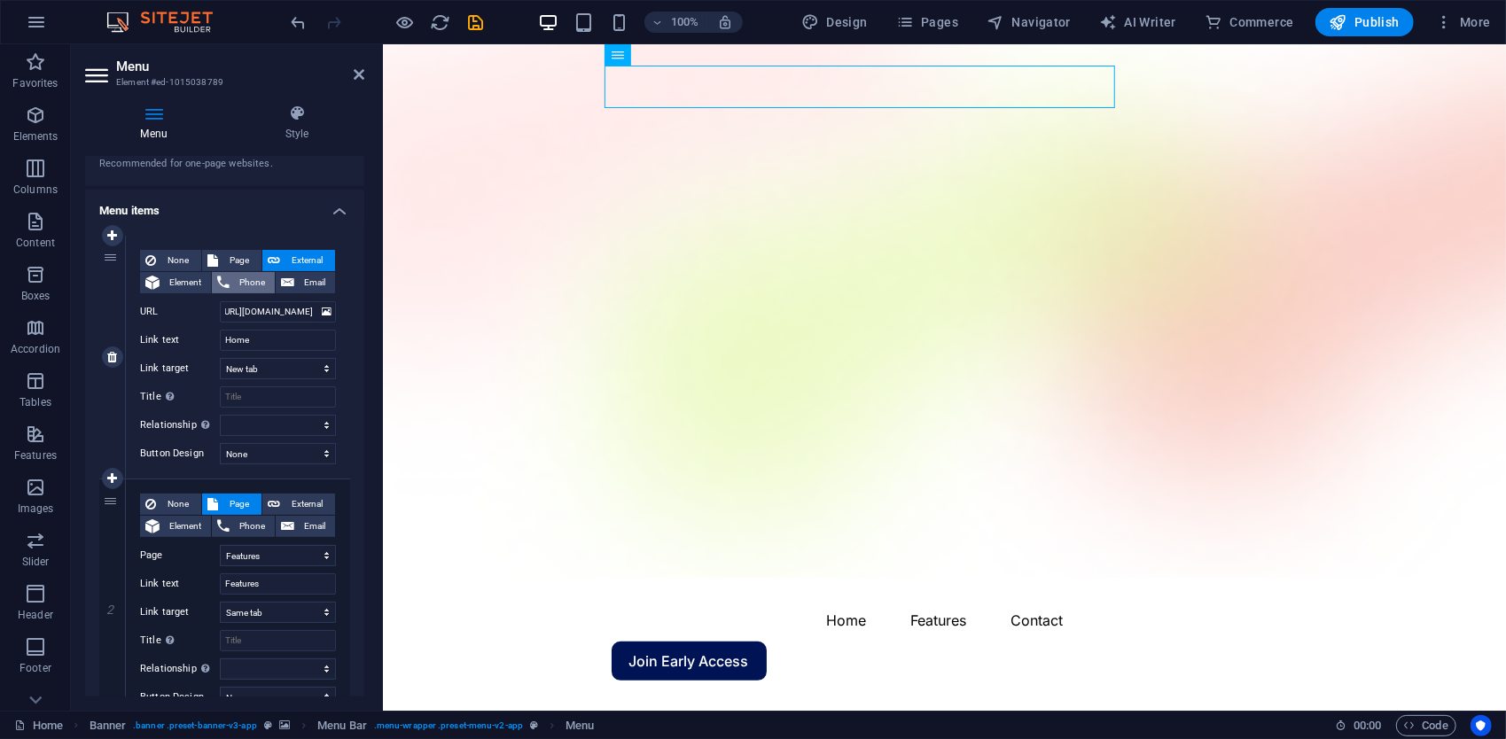
scroll to position [0, 0]
click at [270, 277] on button "Phone" at bounding box center [243, 282] width 63 height 21
select select
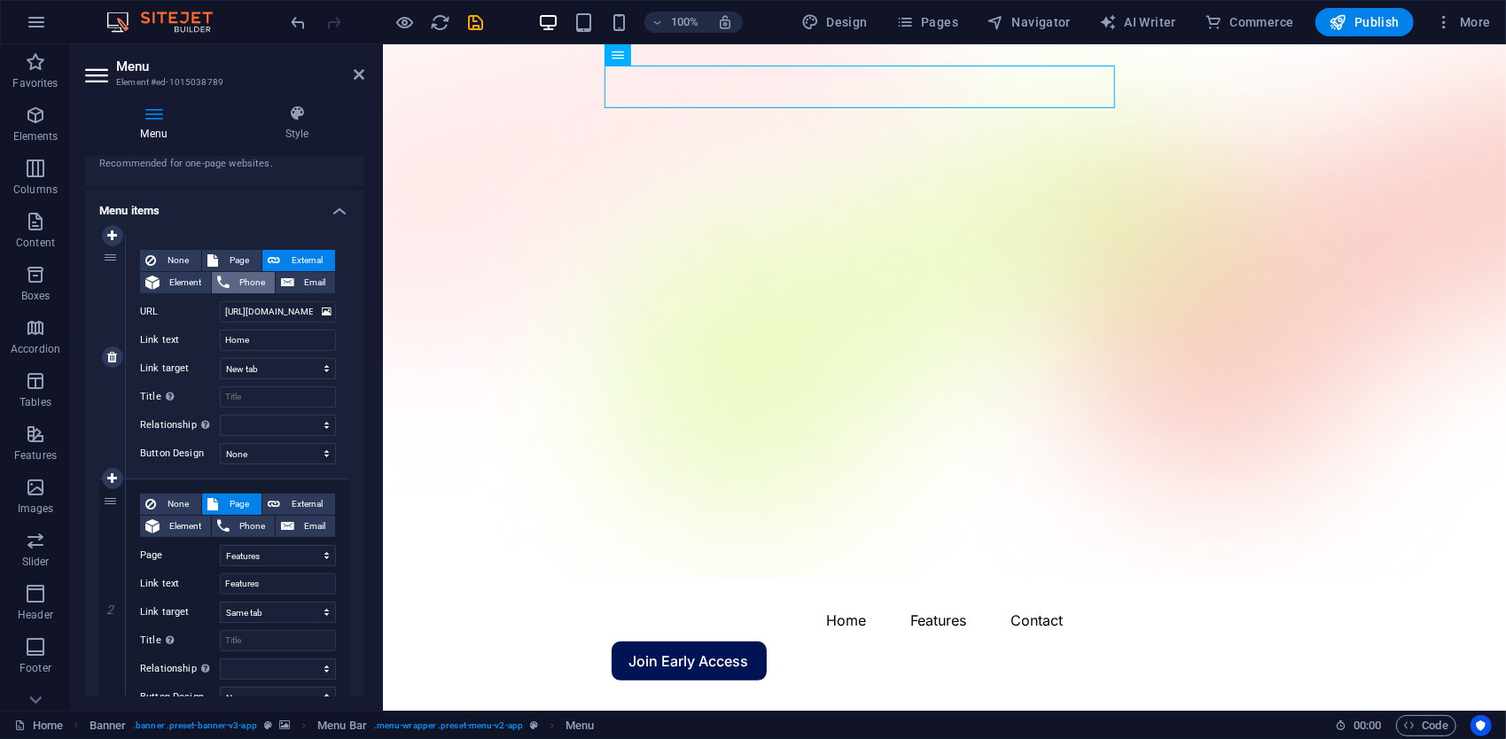
select select
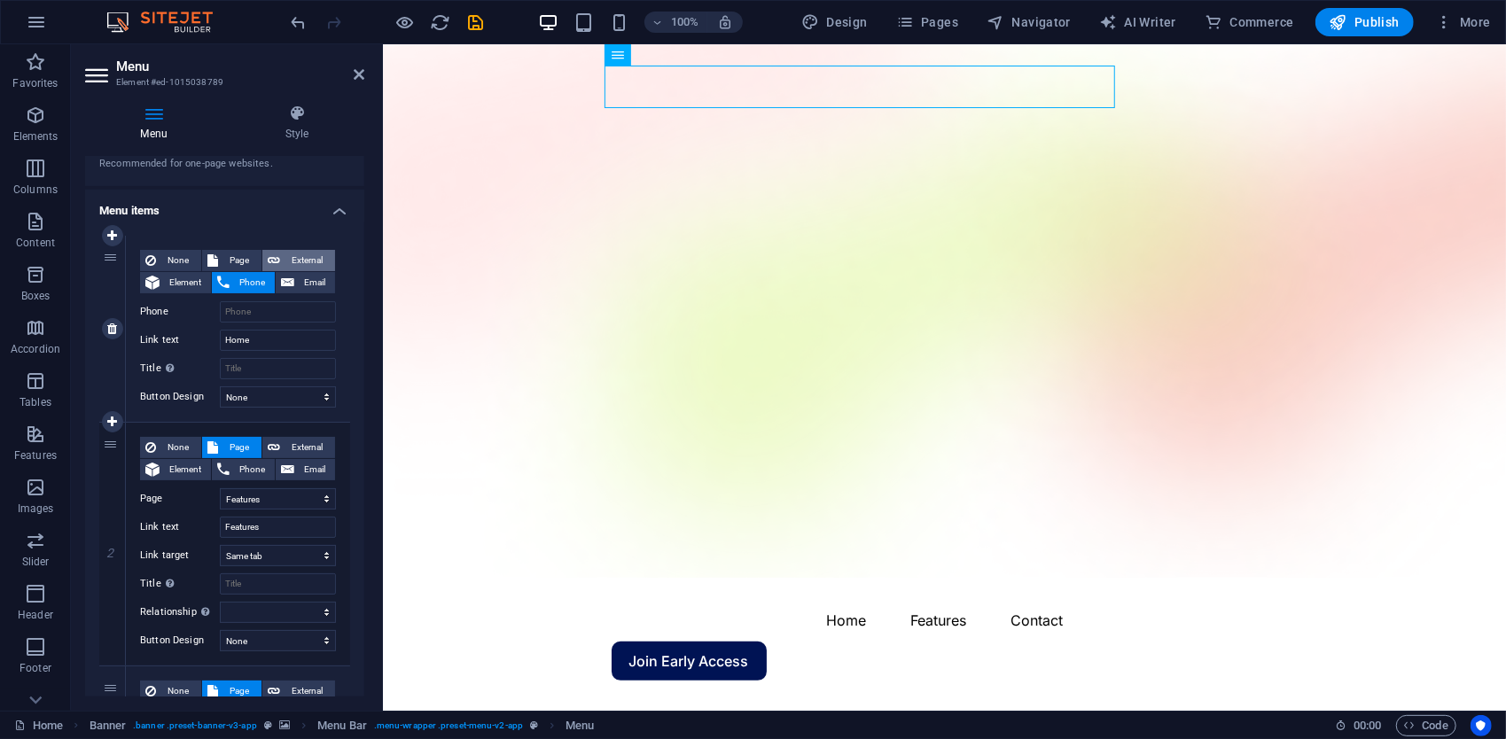
click at [285, 270] on span "External" at bounding box center [307, 260] width 44 height 21
select select "blank"
select select
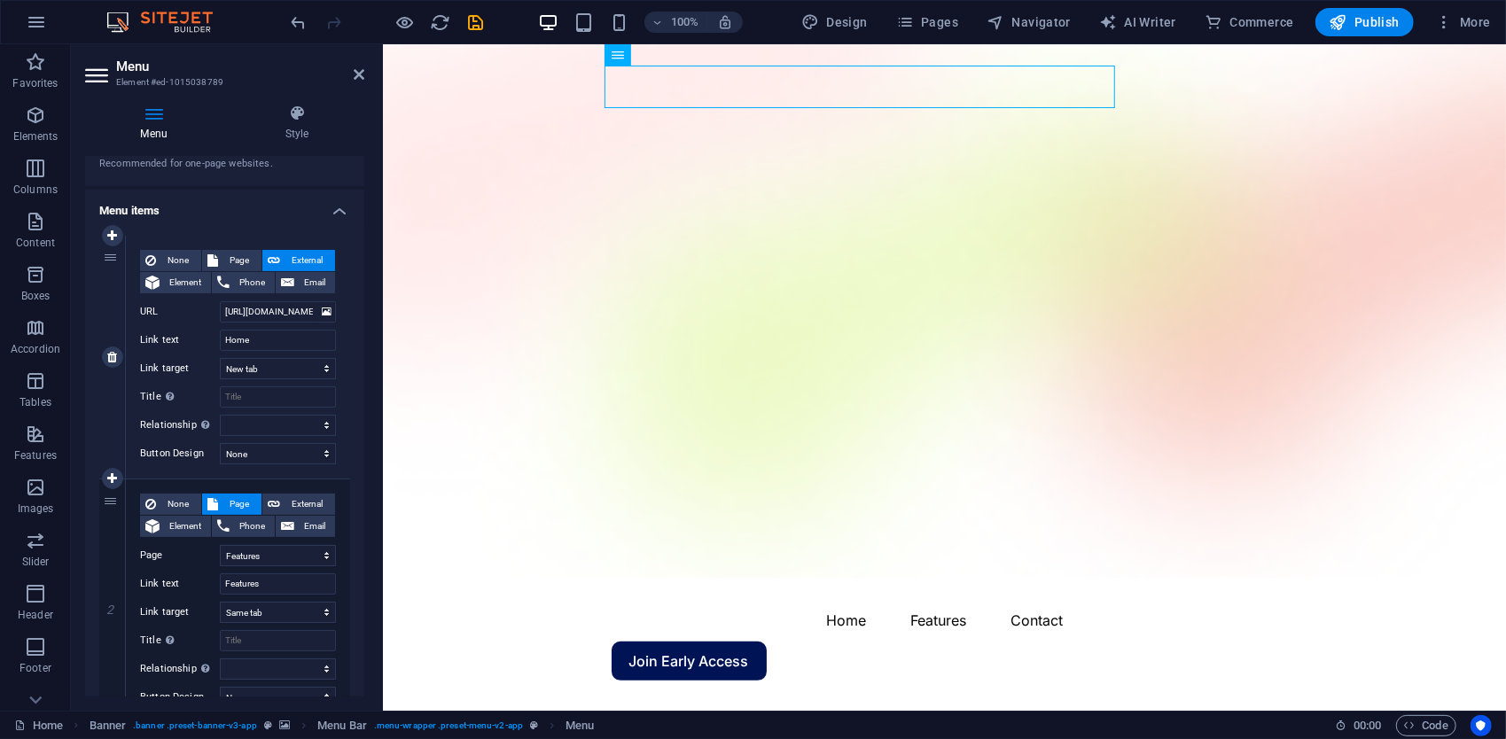
click at [295, 262] on span "External" at bounding box center [307, 260] width 44 height 21
click at [268, 366] on select "New tab Same tab Overlay" at bounding box center [278, 368] width 116 height 21
select select
click at [220, 358] on select "New tab Same tab Overlay" at bounding box center [278, 368] width 116 height 21
select select
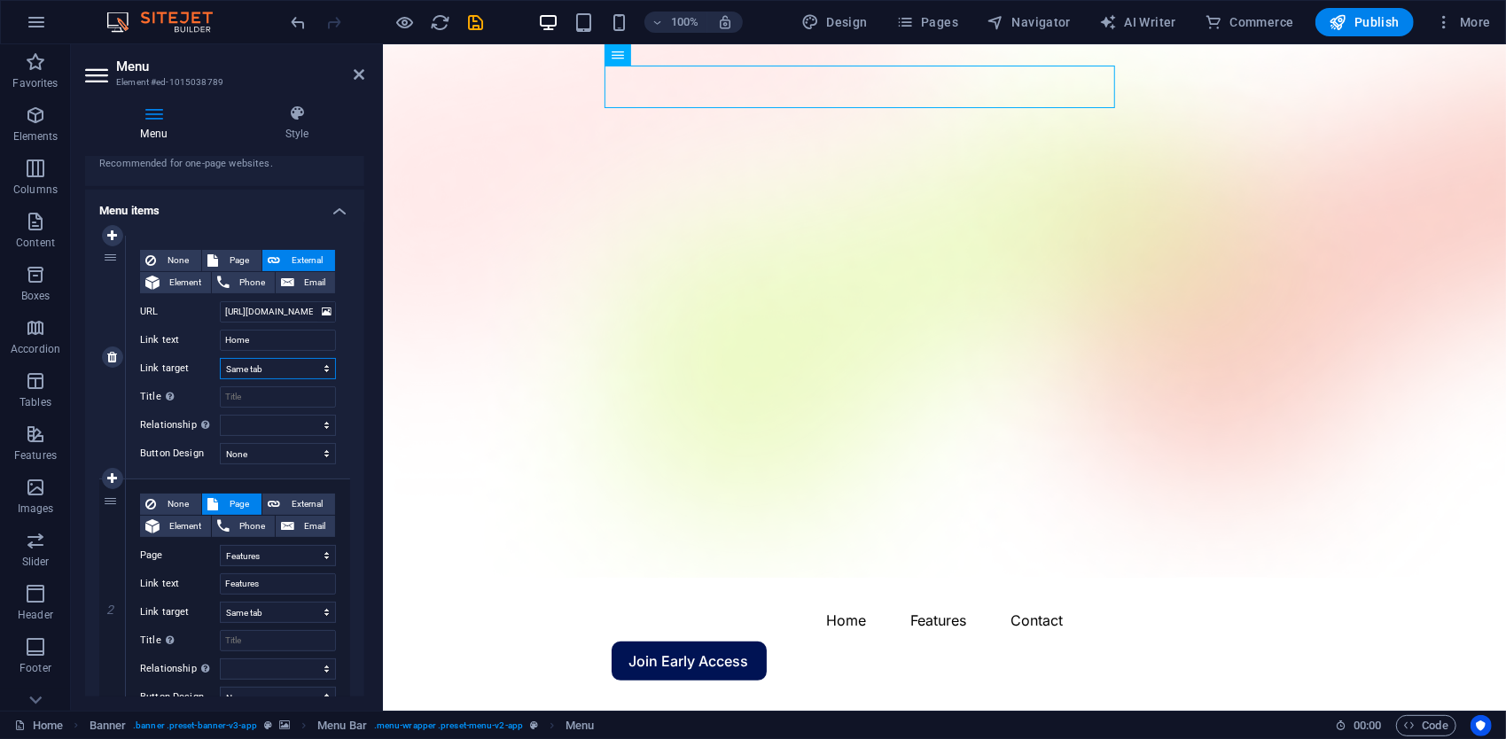
select select
drag, startPoint x: 1348, startPoint y: 18, endPoint x: 1137, endPoint y: 78, distance: 219.4
click at [1348, 18] on icon "button" at bounding box center [1339, 22] width 18 height 18
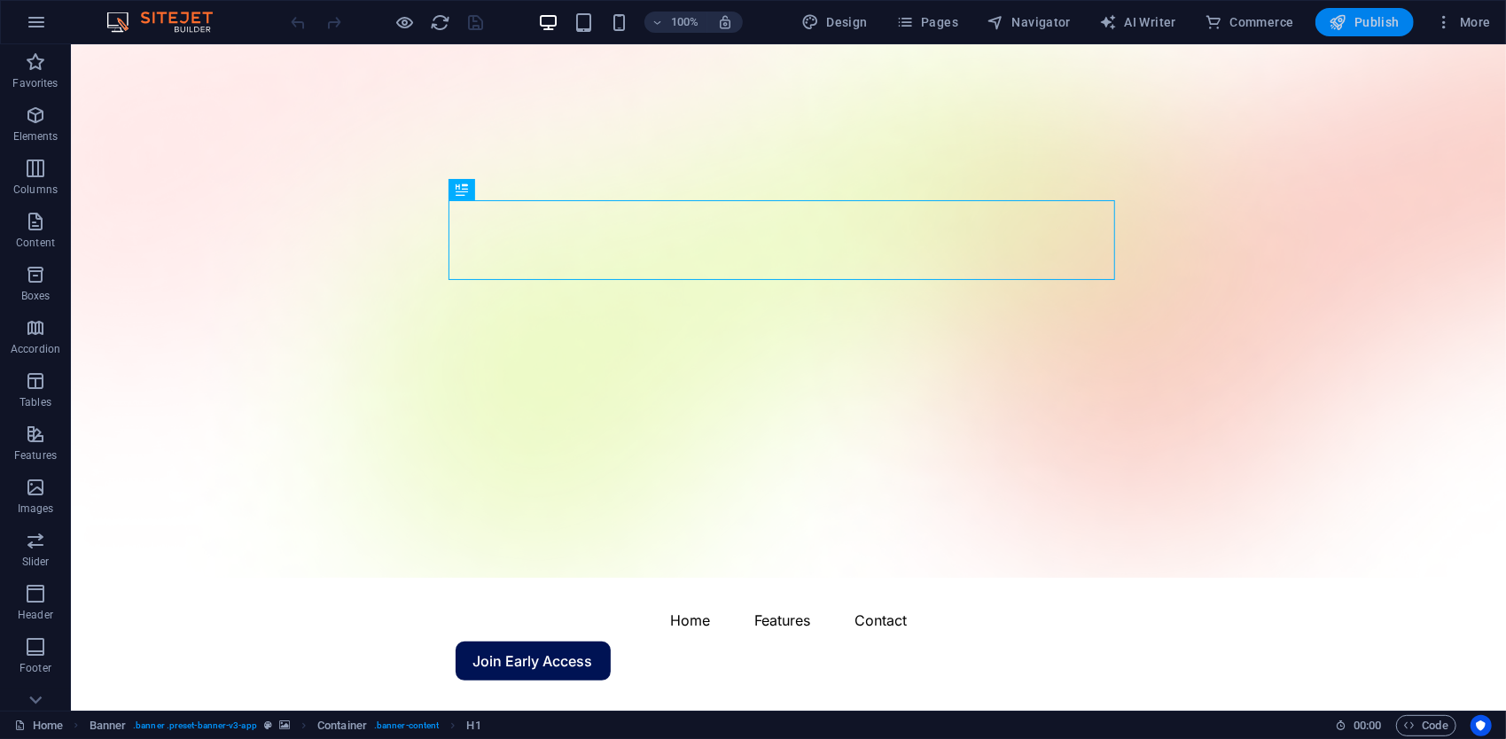
click at [1325, 16] on button "Publish" at bounding box center [1365, 22] width 98 height 28
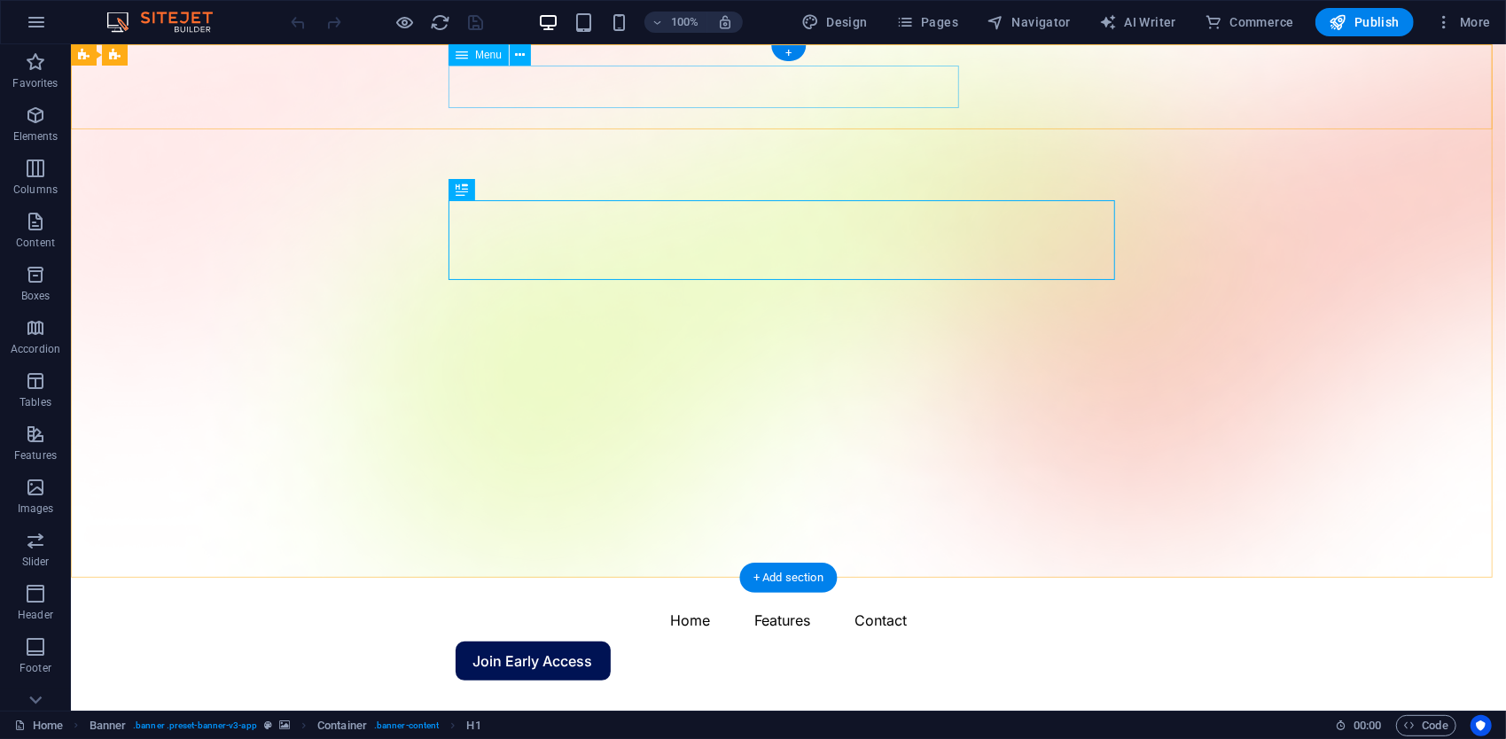
click at [606, 598] on nav "Home Features Contact" at bounding box center [788, 619] width 667 height 43
select select
select select "1"
select select
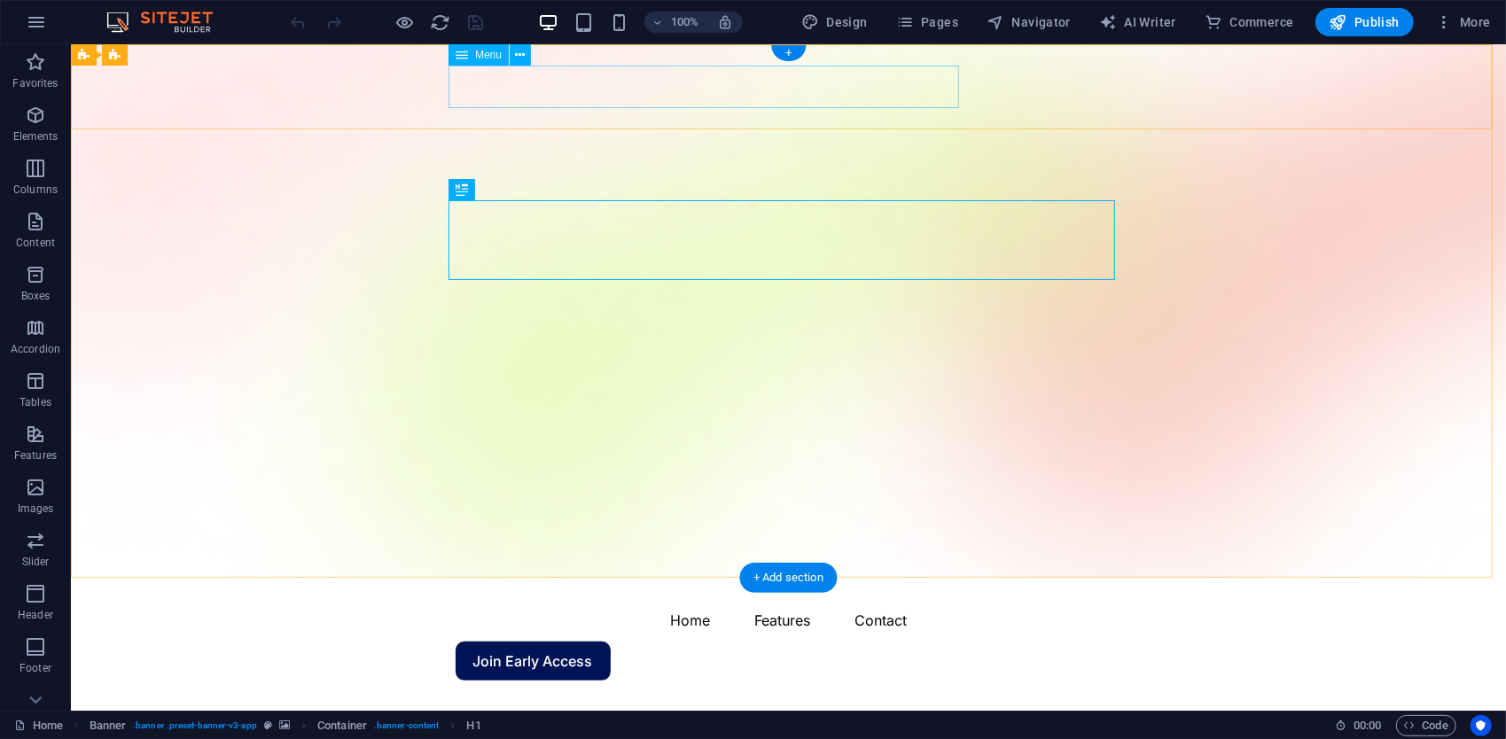
select select "4"
select select
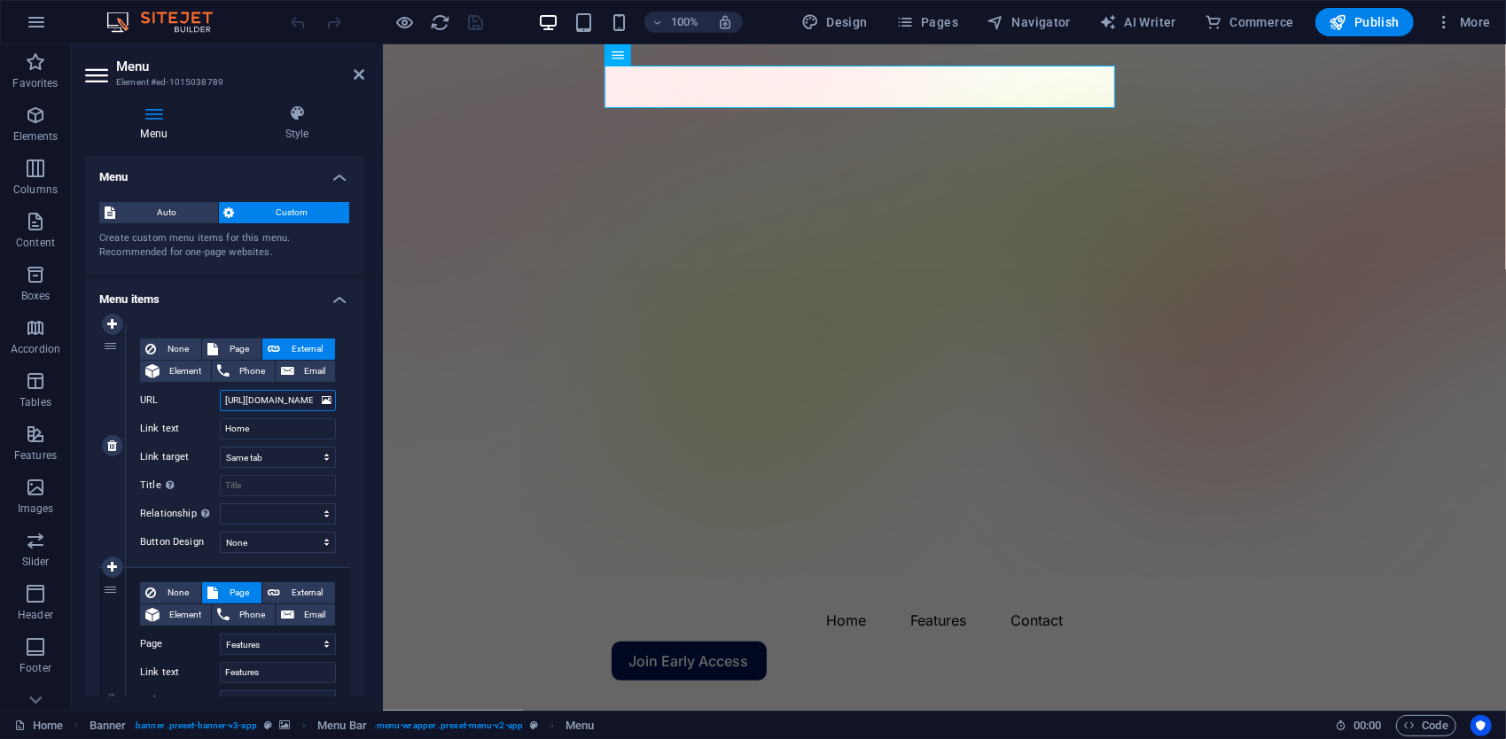
scroll to position [0, 21]
drag, startPoint x: 303, startPoint y: 399, endPoint x: 332, endPoint y: 392, distance: 30.1
click at [332, 392] on div "None Page External Element Phone Email Page Home Features Pricing Blog Contact …" at bounding box center [238, 445] width 224 height 243
click at [308, 399] on input "[URL][DOMAIN_NAME]" at bounding box center [278, 400] width 116 height 21
click at [307, 401] on input "[URL][DOMAIN_NAME]" at bounding box center [278, 400] width 116 height 21
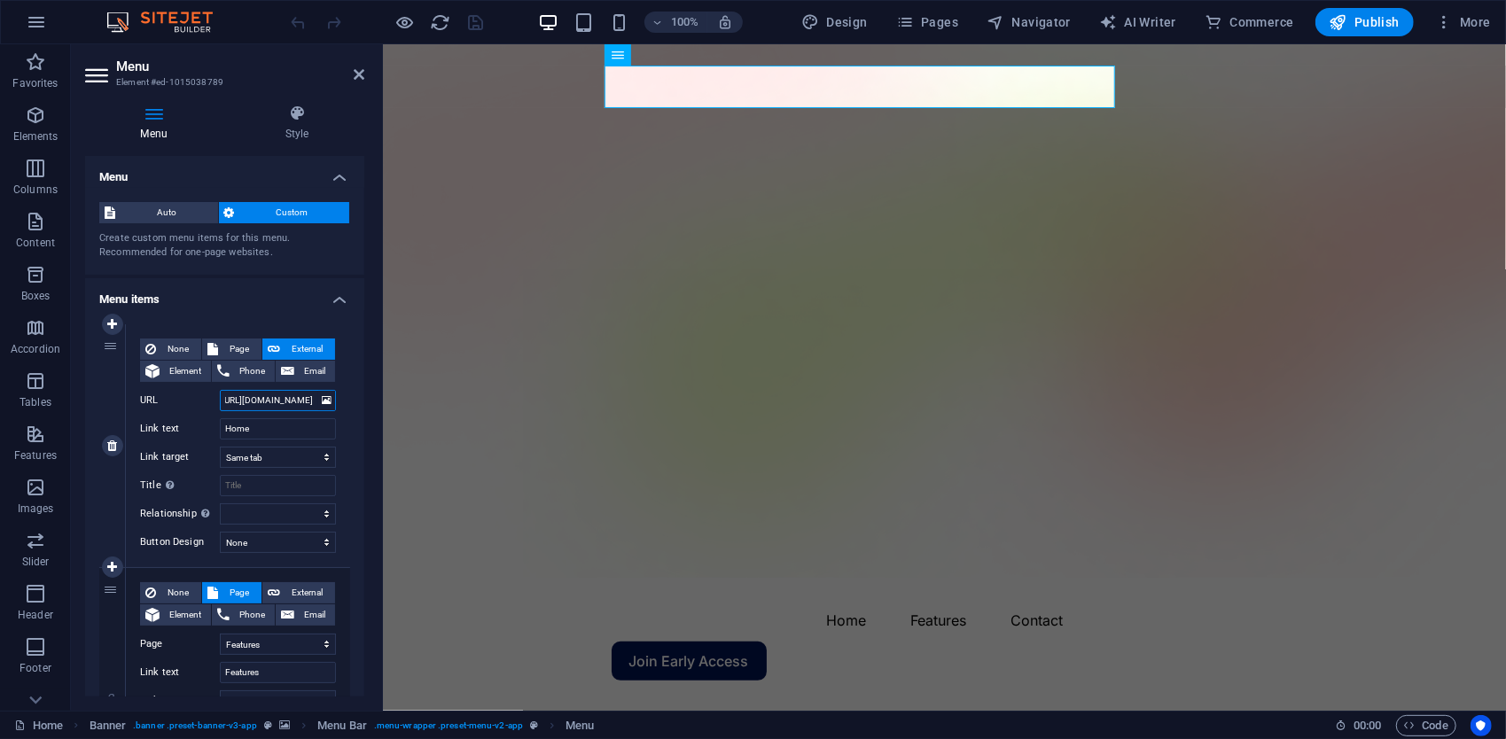
click at [309, 401] on input "[URL][DOMAIN_NAME]" at bounding box center [278, 400] width 116 height 21
type input "[URL][DOMAIN_NAME]"
select select
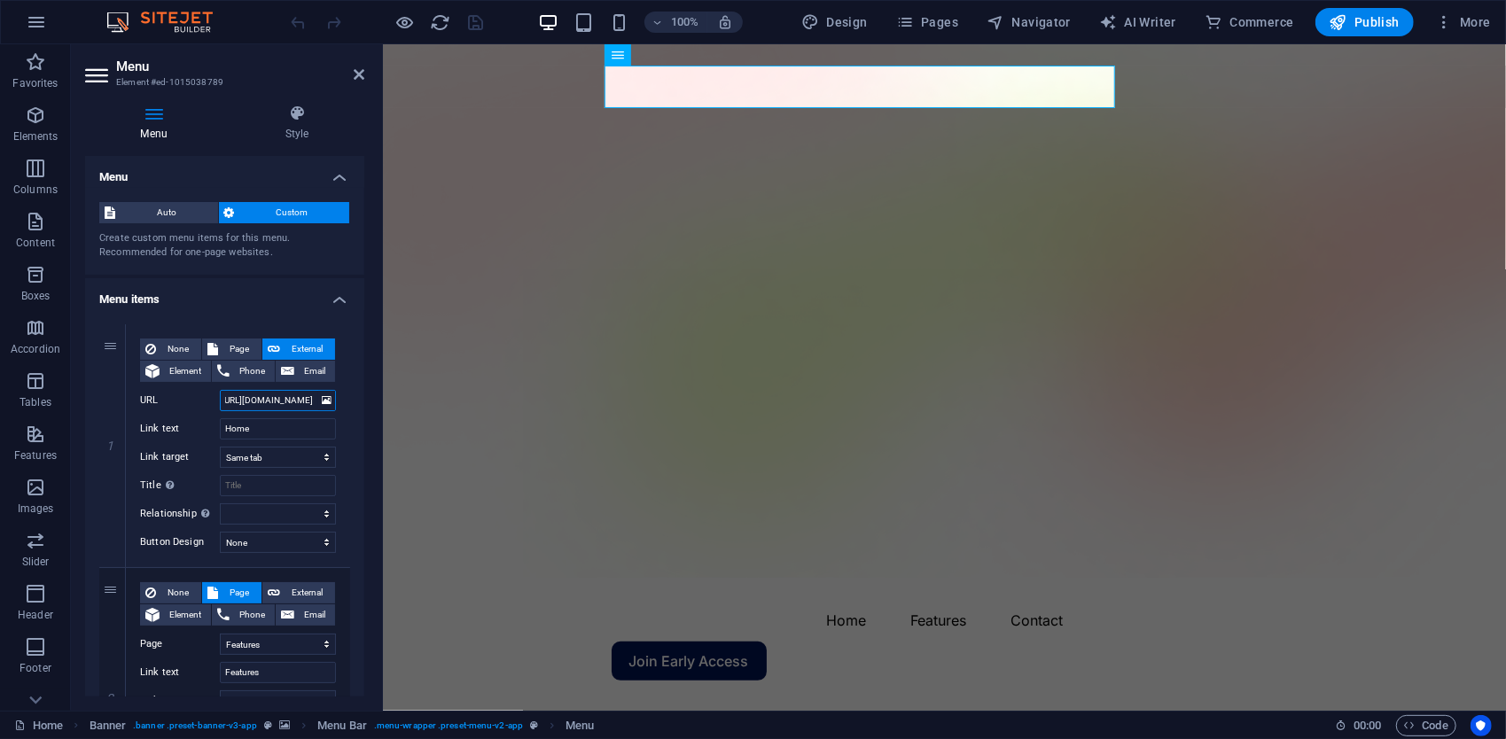
select select
type input "[URL][DOMAIN_NAME]"
select select
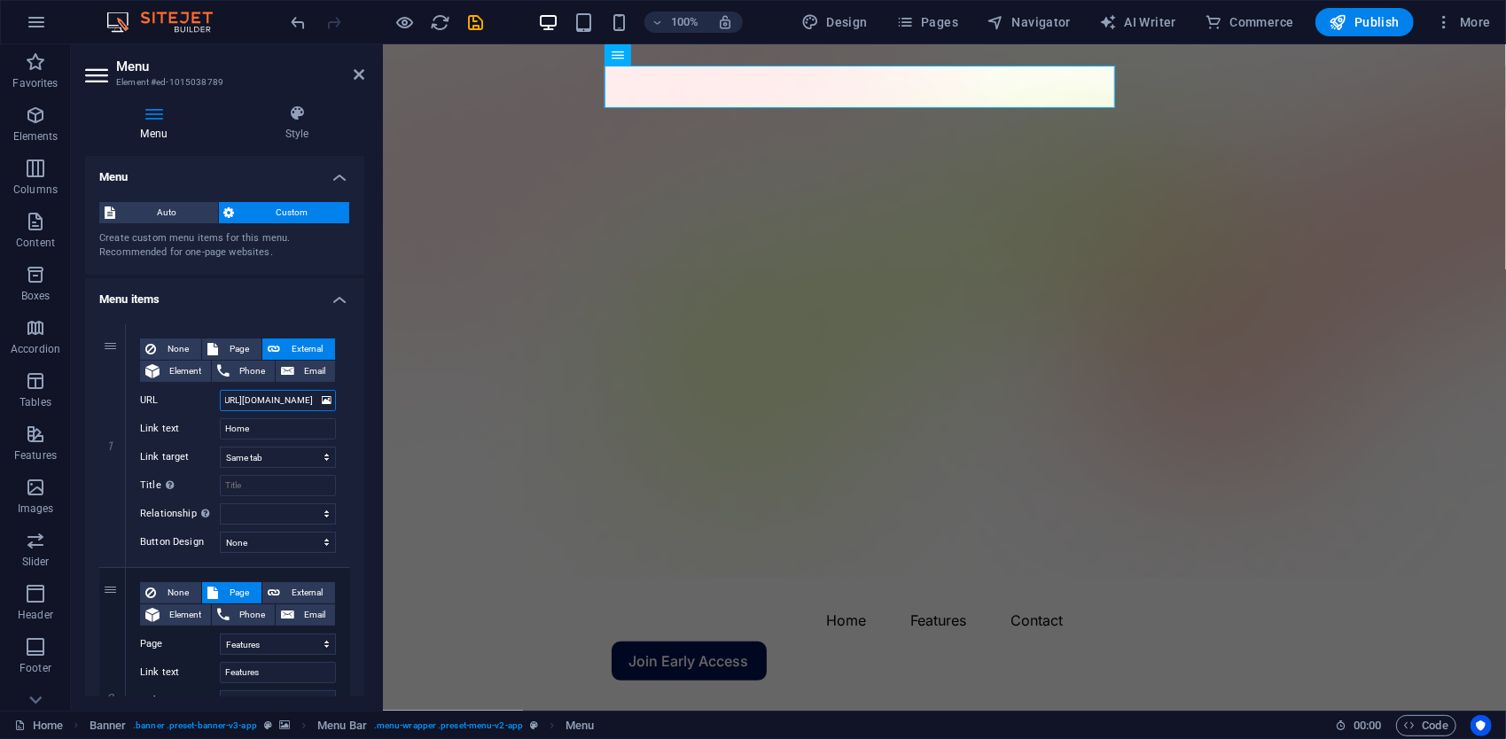
select select
type input "[URL][DOMAIN_NAME]"
select select
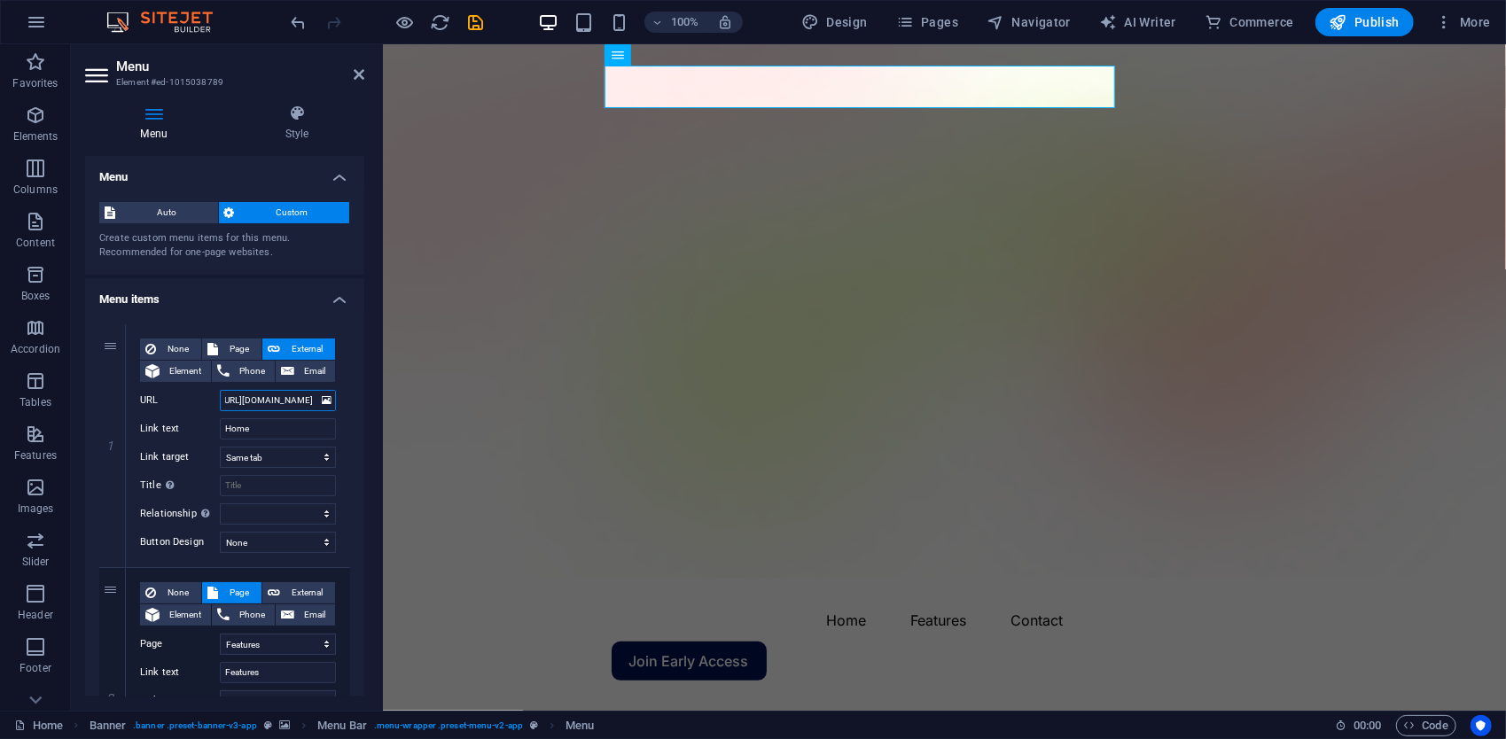
type input "[URL][DOMAIN_NAME]"
select select
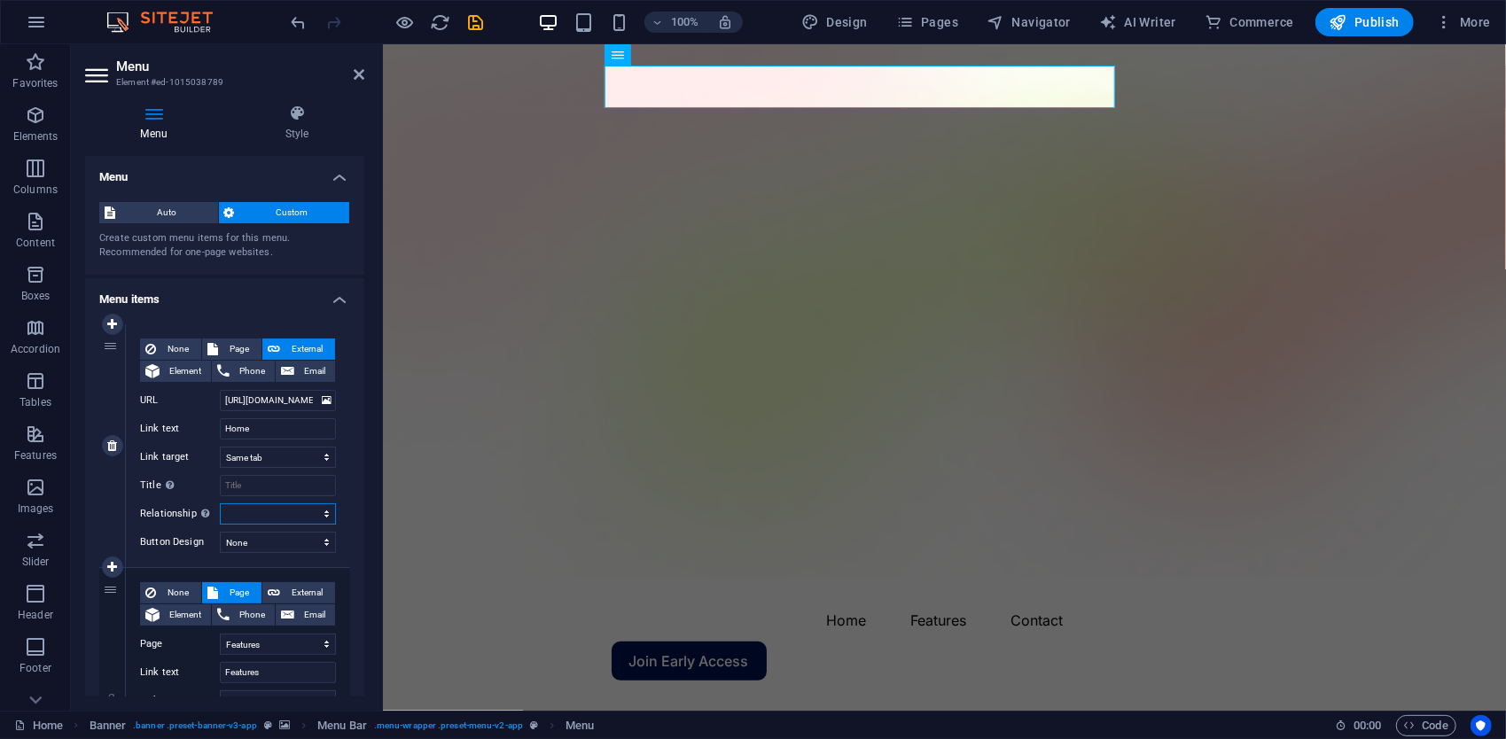
click at [275, 513] on select "alternate author bookmark external help license next nofollow noreferrer noopen…" at bounding box center [278, 514] width 116 height 21
click at [268, 539] on select "None Default Primary Secondary" at bounding box center [278, 542] width 116 height 21
click at [255, 456] on select "New tab Same tab Overlay" at bounding box center [278, 457] width 116 height 21
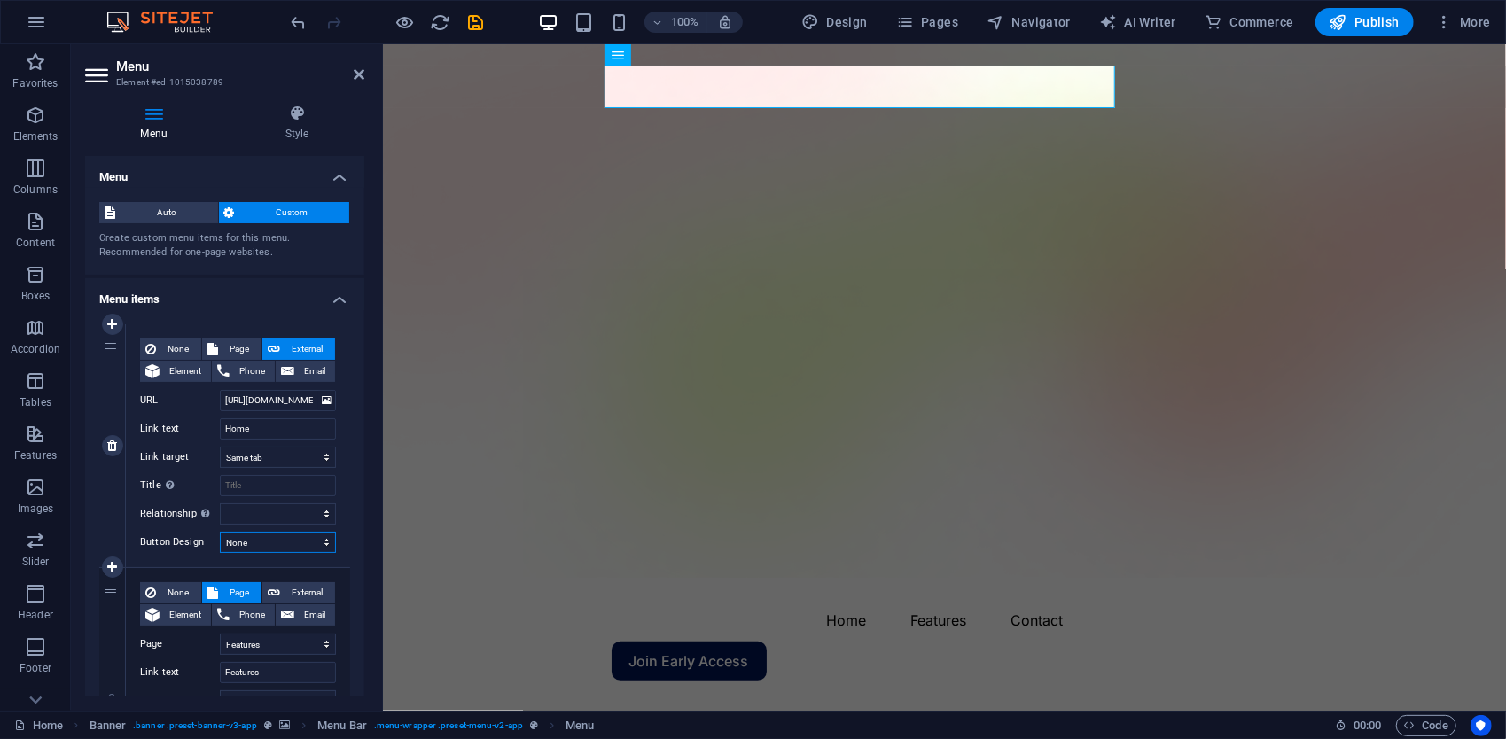
click at [243, 544] on select "None Default Primary Secondary" at bounding box center [278, 542] width 116 height 21
click at [254, 459] on select "New tab Same tab Overlay" at bounding box center [278, 457] width 116 height 21
select select "overlay"
click at [220, 447] on select "New tab Same tab Overlay" at bounding box center [278, 457] width 116 height 21
select select
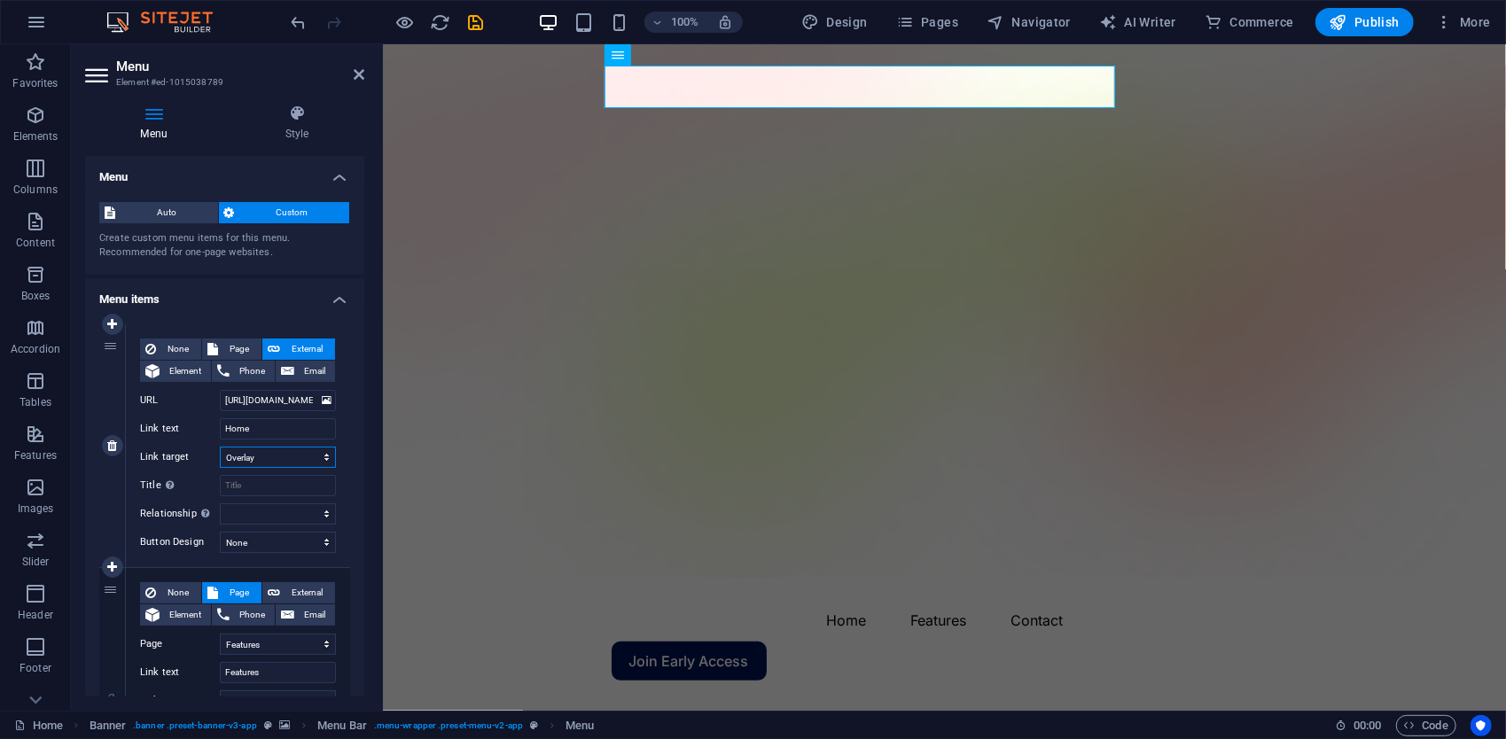
select select
click at [244, 457] on select "New tab Same tab Overlay" at bounding box center [278, 457] width 116 height 21
click at [348, 444] on div "1 None Page External Element Phone Email Page Home Features Pricing Blog Contac…" at bounding box center [224, 689] width 279 height 759
click at [1371, 24] on span "Publish" at bounding box center [1365, 22] width 70 height 18
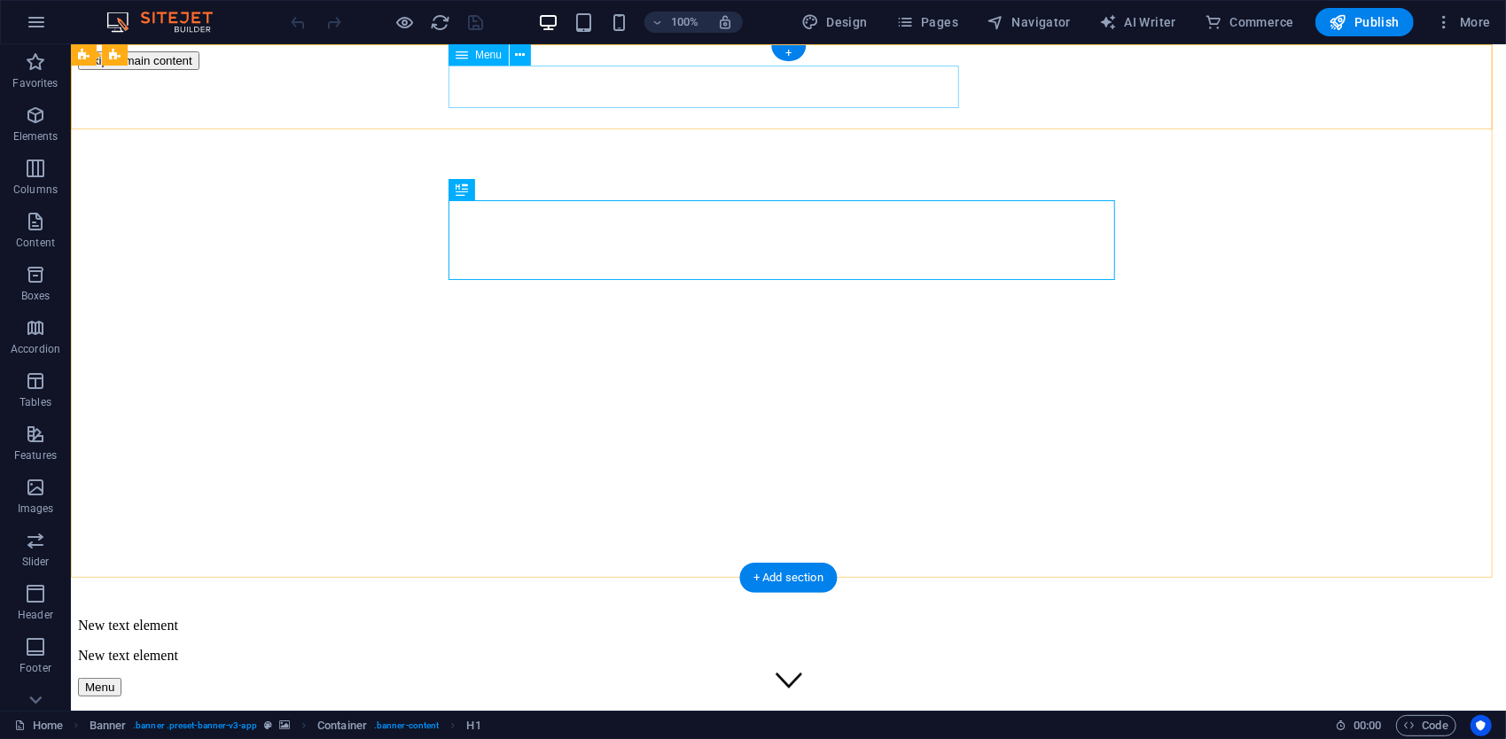
click at [600, 710] on nav "Home Features Contact" at bounding box center [787, 734] width 1421 height 48
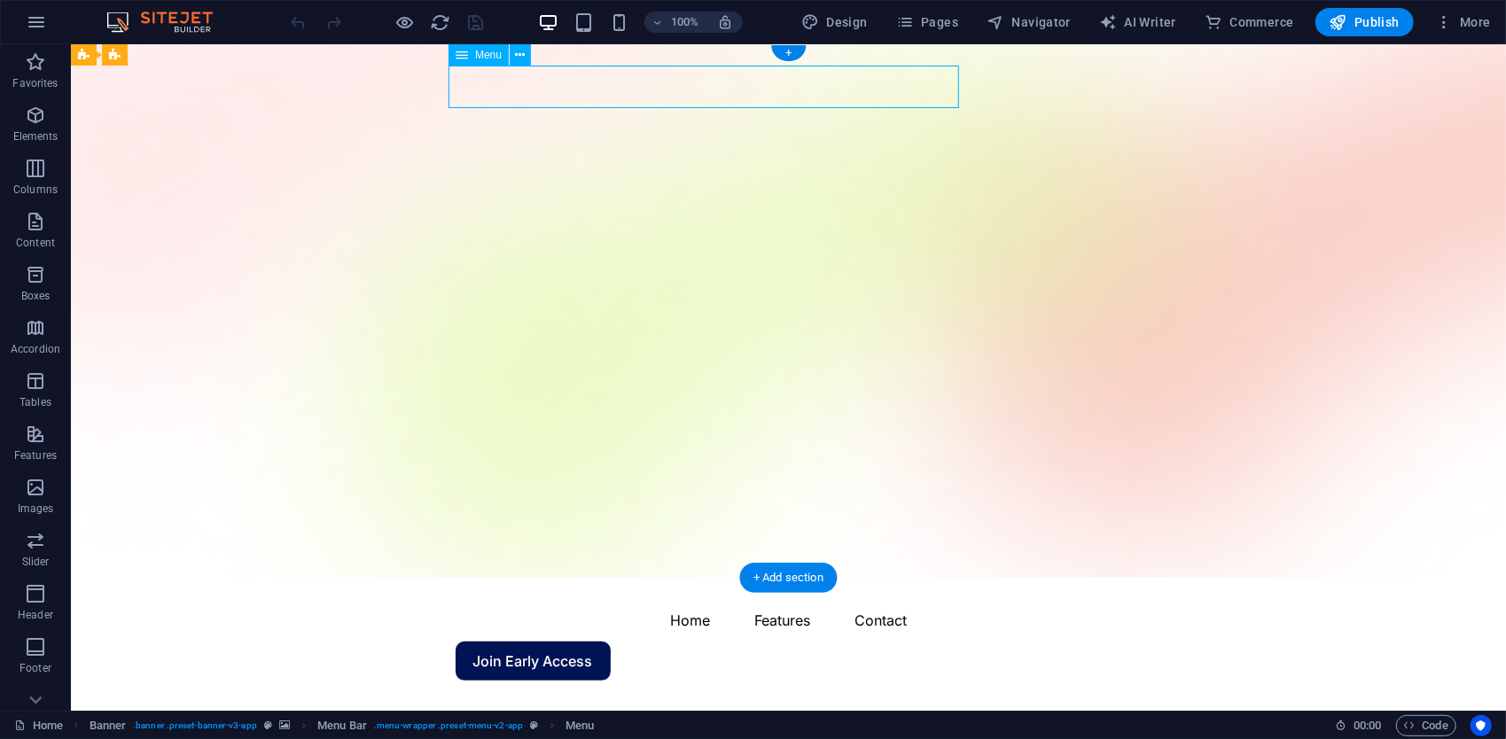
click at [600, 598] on nav "Home Features Contact" at bounding box center [788, 619] width 667 height 43
select select "overlay"
select select "1"
select select
select select "4"
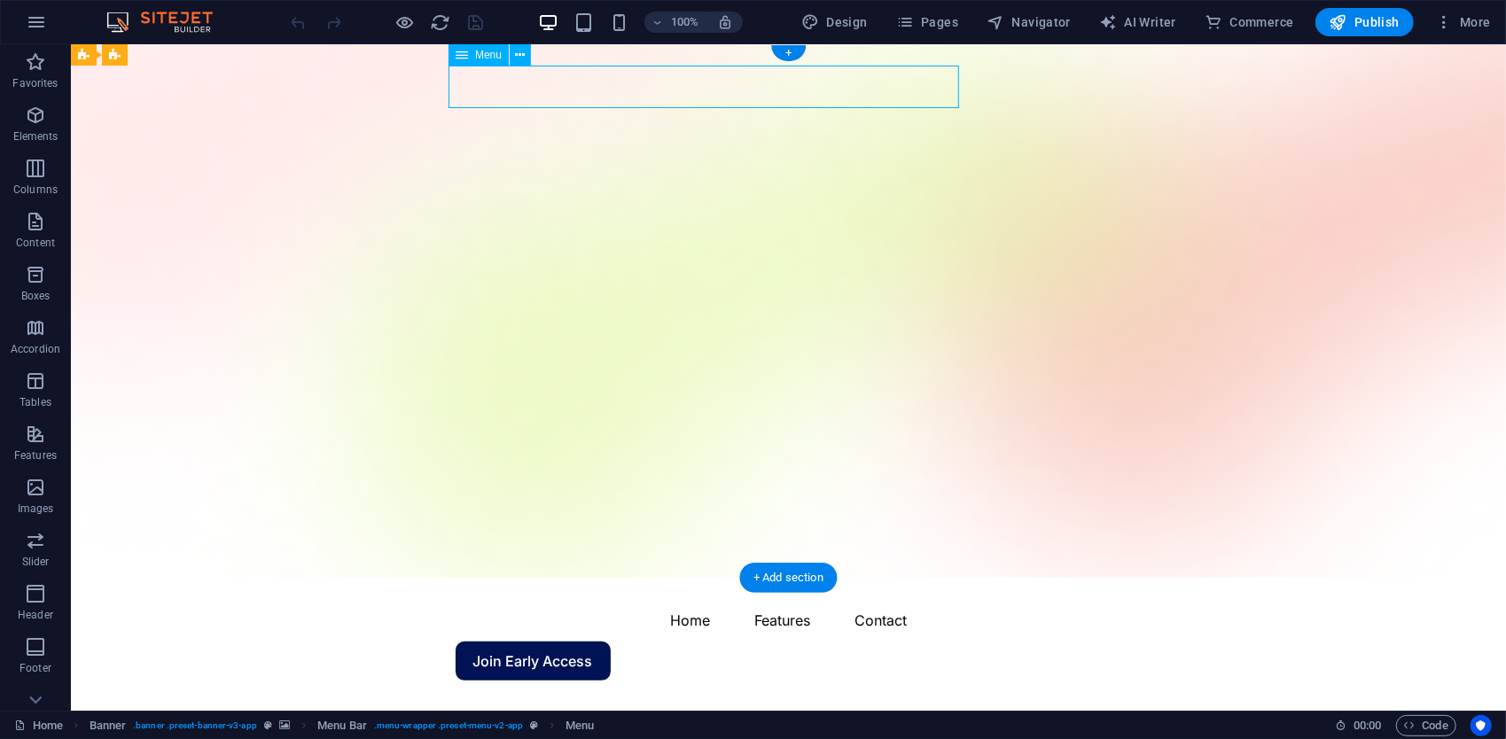
select select
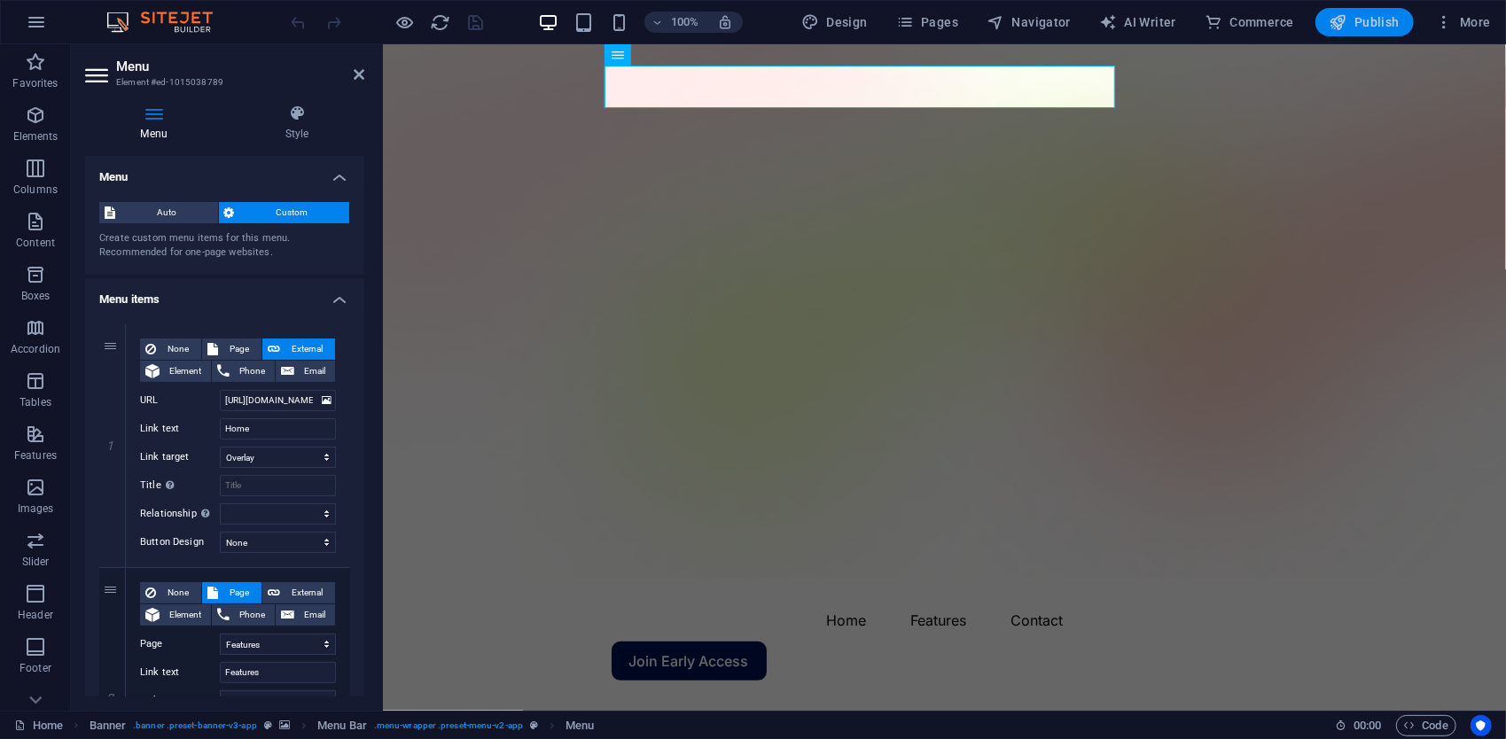
click at [1358, 23] on span "Publish" at bounding box center [1365, 22] width 70 height 18
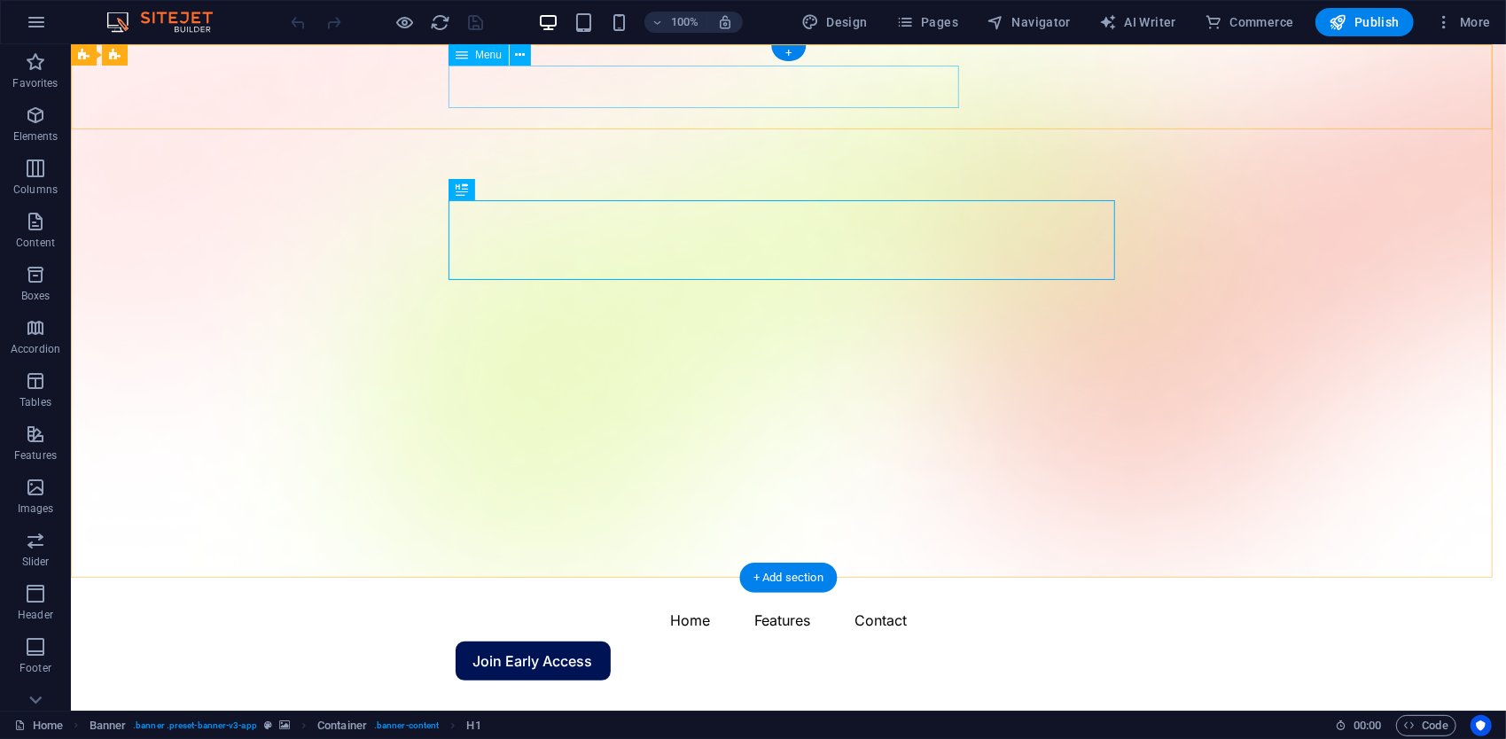
click at [584, 598] on nav "Home Features Contact" at bounding box center [788, 619] width 667 height 43
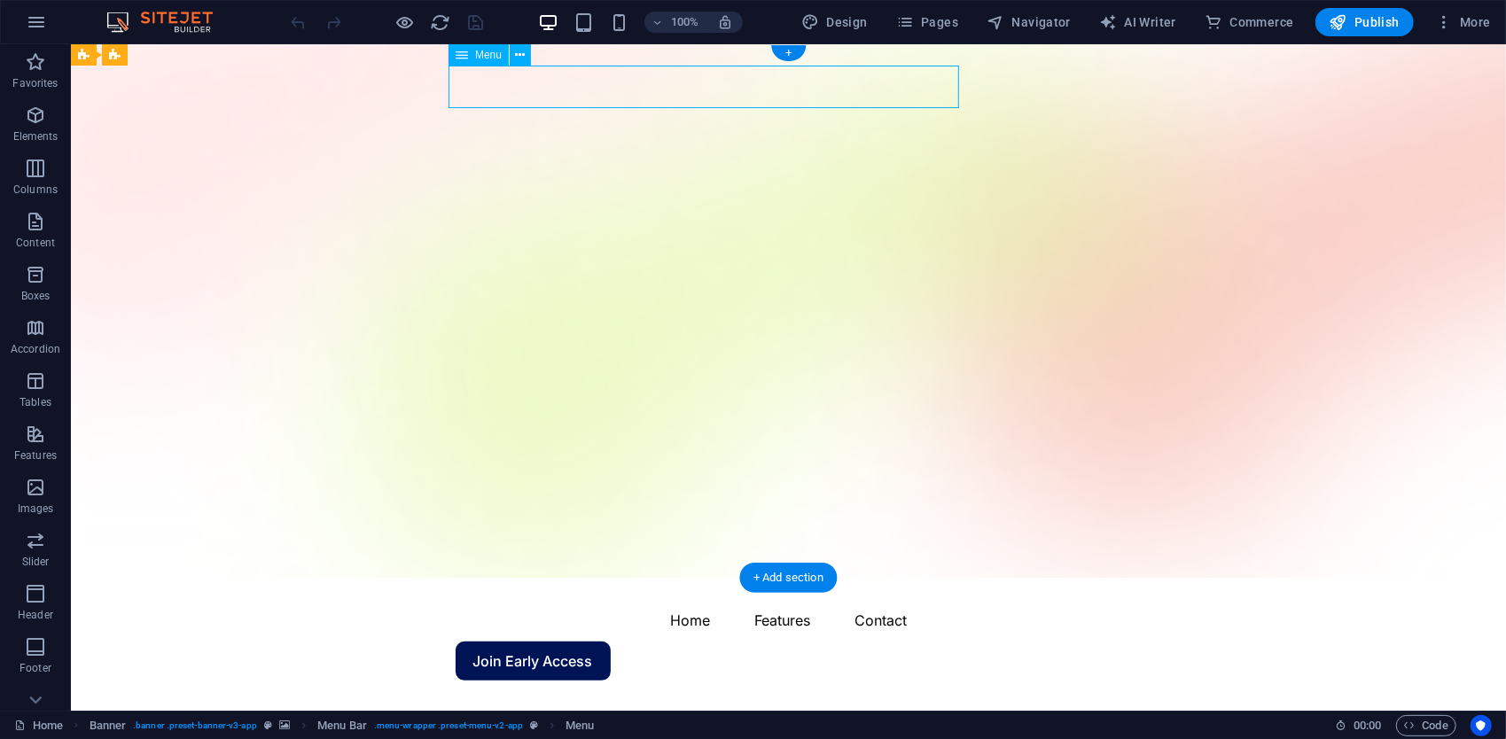
click at [584, 598] on nav "Home Features Contact" at bounding box center [788, 619] width 667 height 43
select select "overlay"
select select "1"
select select
select select "4"
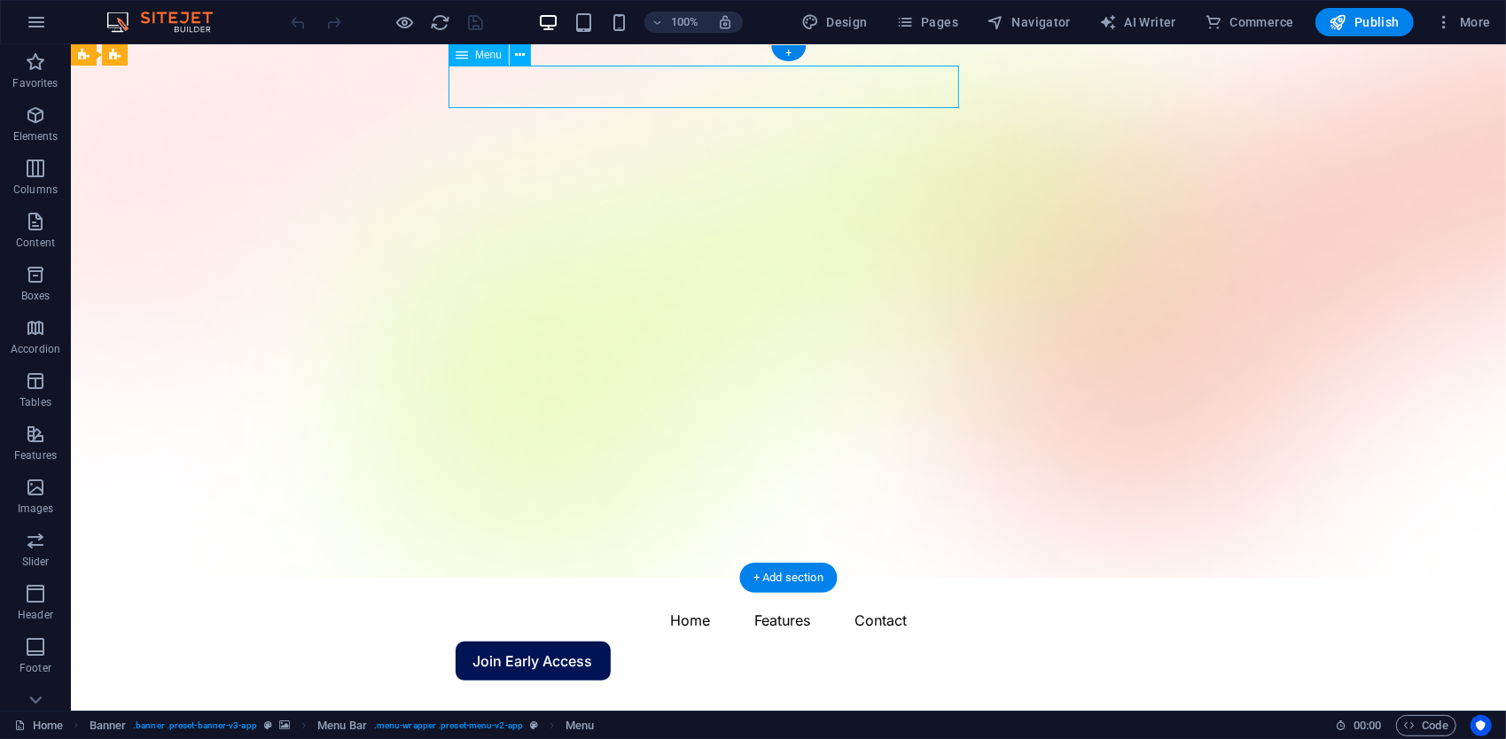
select select
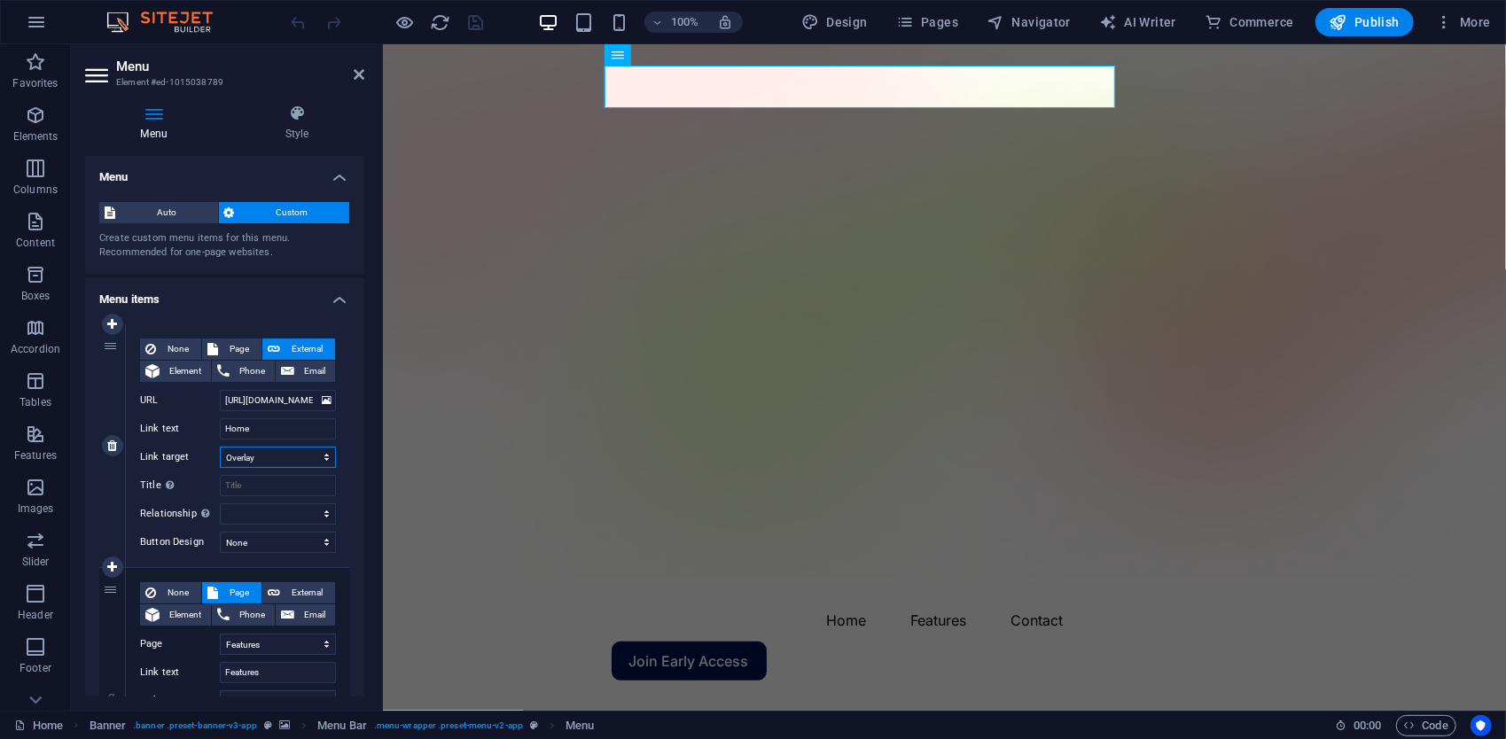
click at [306, 458] on select "New tab Same tab Overlay" at bounding box center [278, 457] width 116 height 21
select select
click at [220, 447] on select "New tab Same tab Overlay" at bounding box center [278, 457] width 116 height 21
select select
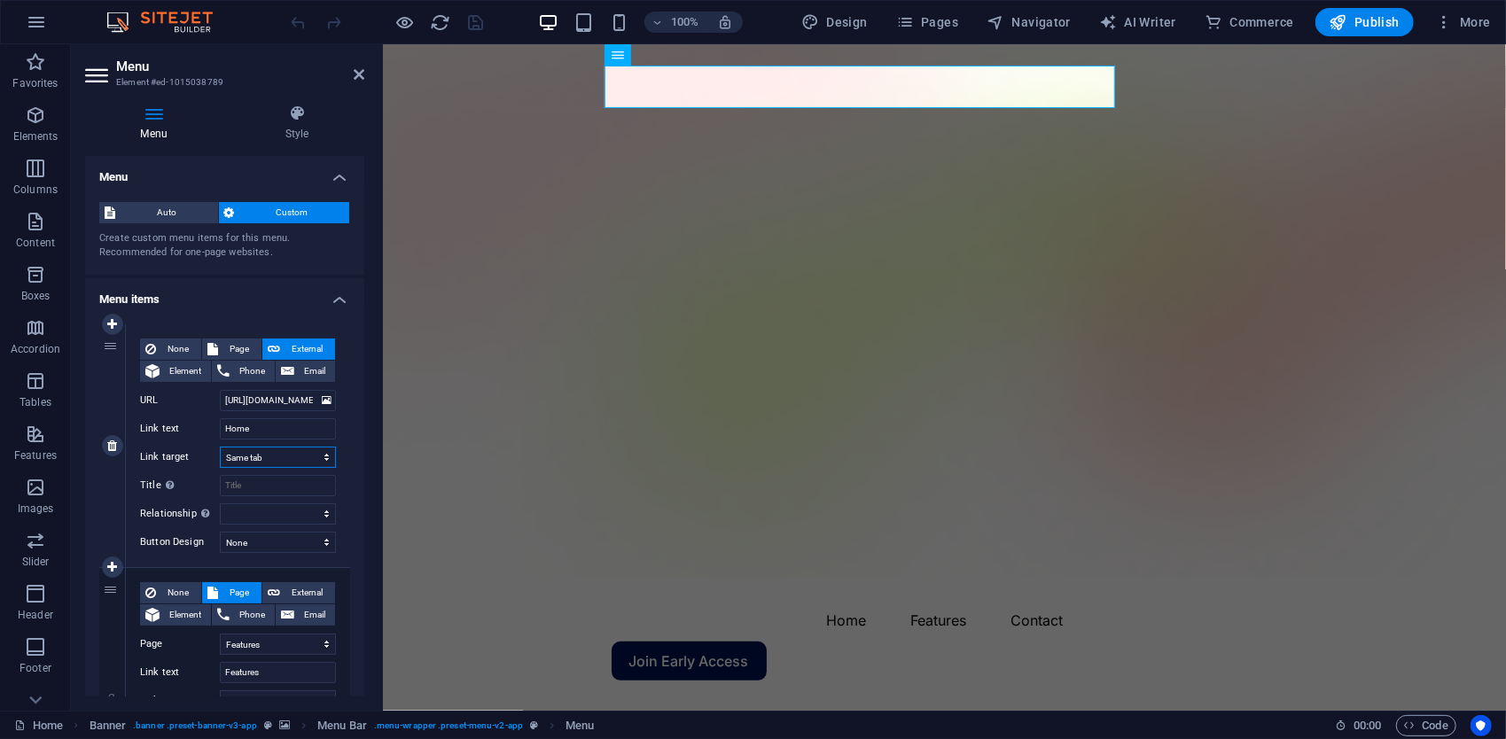
select select
click at [305, 512] on select "alternate author bookmark external help license next nofollow noreferrer noopen…" at bounding box center [278, 514] width 116 height 21
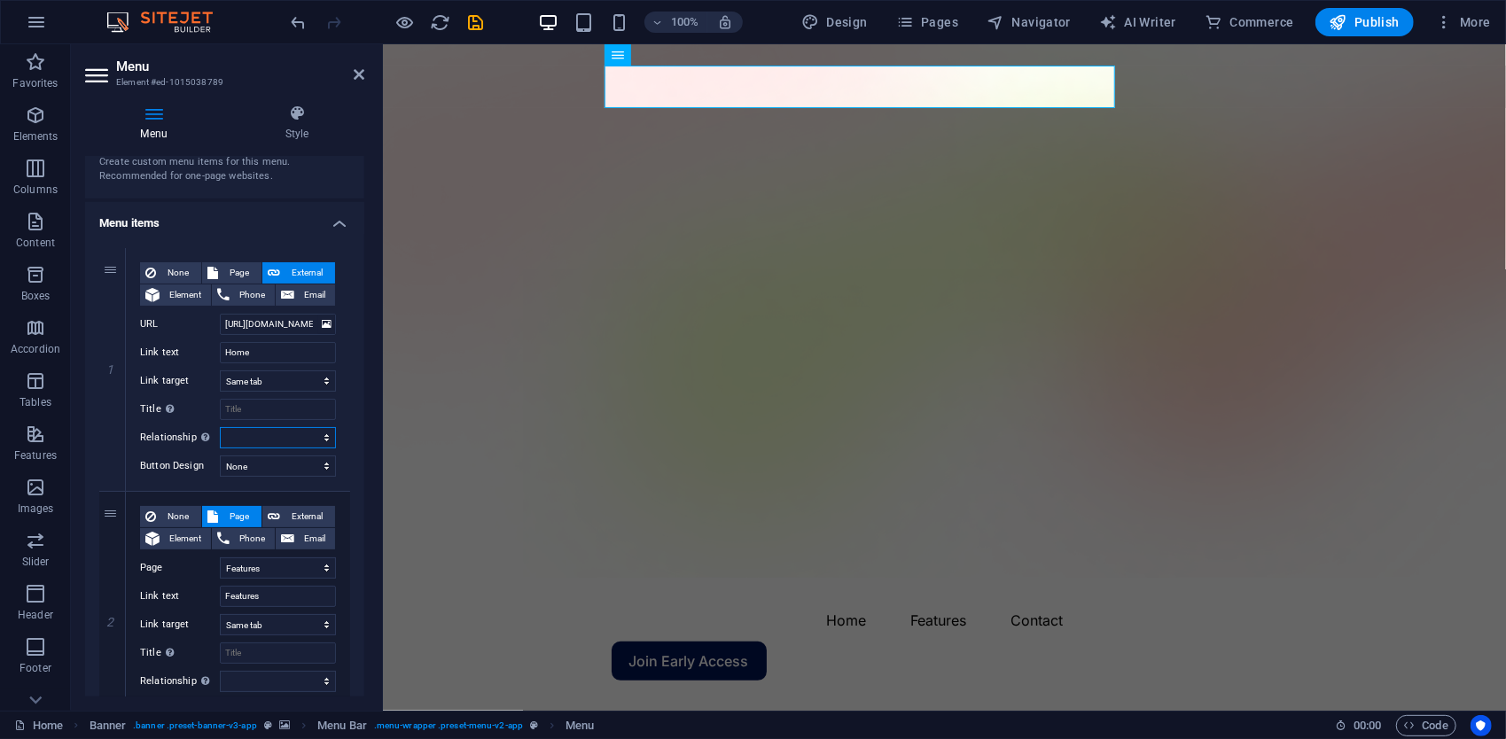
scroll to position [89, 0]
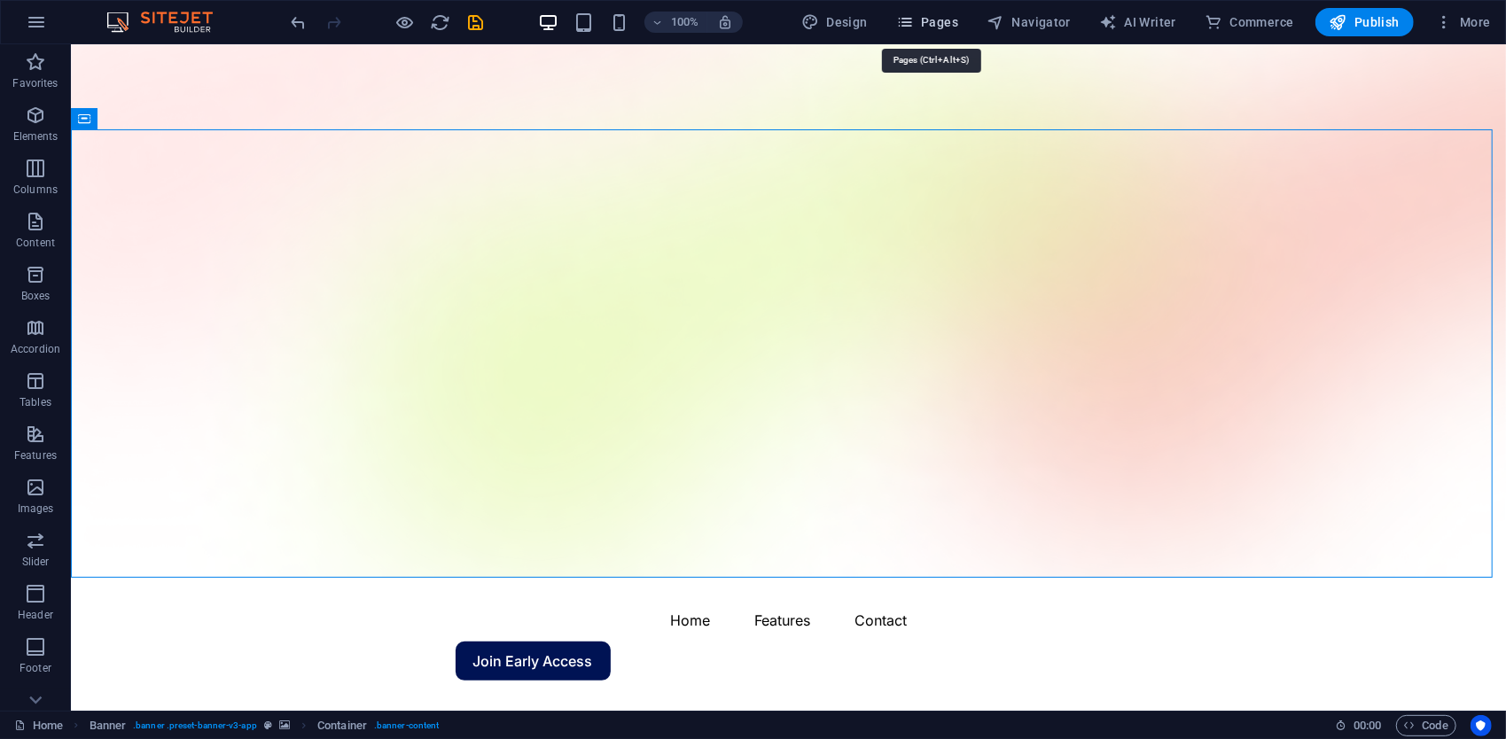
drag, startPoint x: 920, startPoint y: 27, endPoint x: 926, endPoint y: 109, distance: 82.6
click at [920, 27] on span "Pages" at bounding box center [927, 22] width 62 height 18
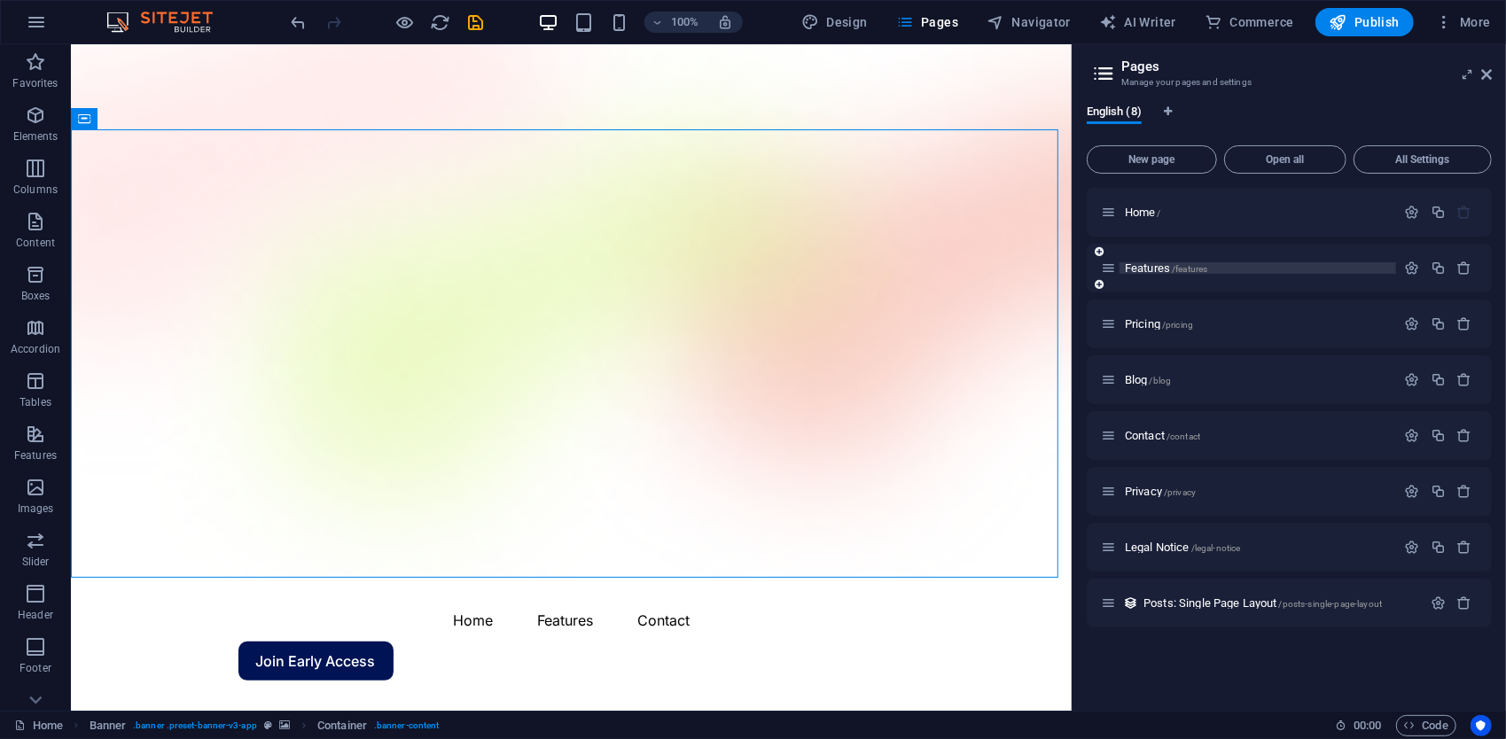
click at [1195, 264] on span "/features" at bounding box center [1189, 269] width 35 height 10
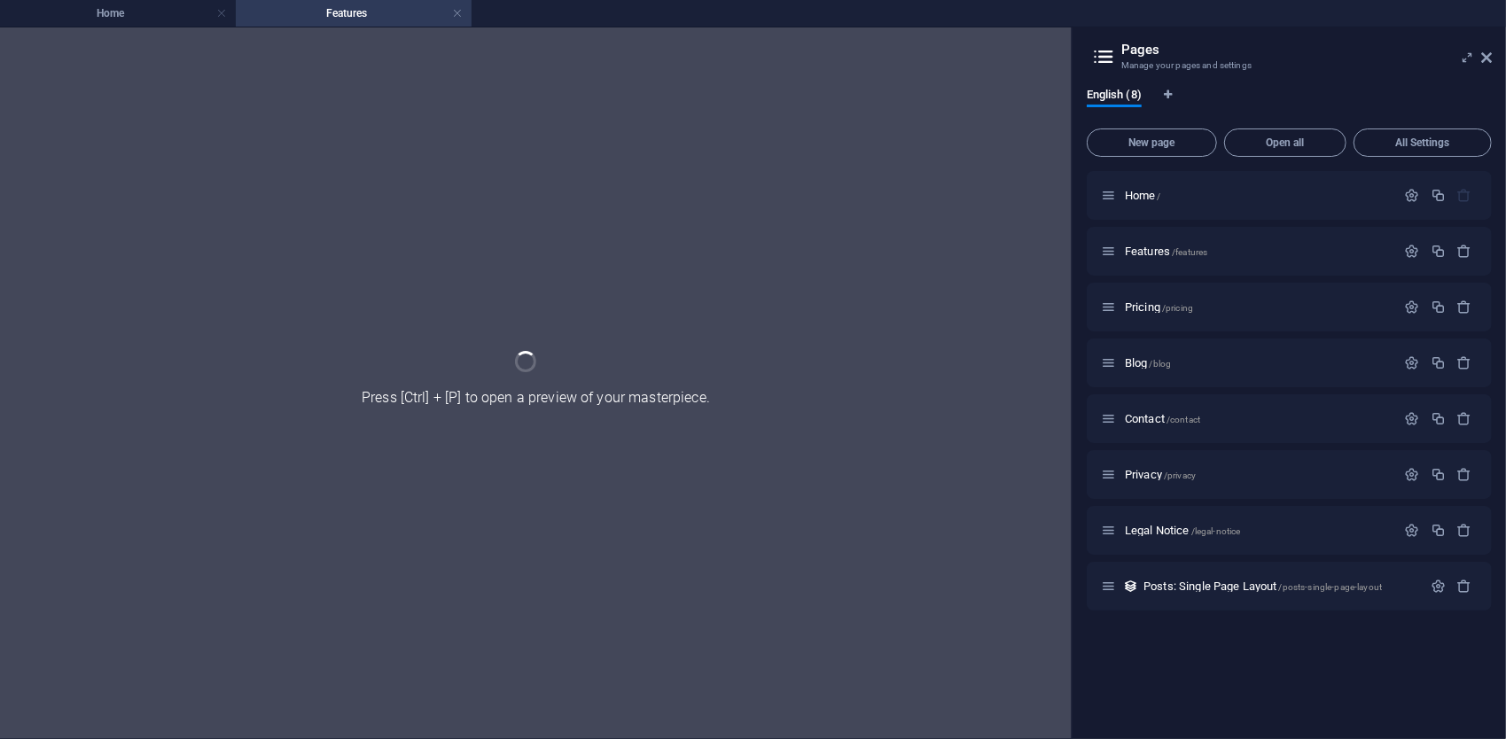
scroll to position [0, 0]
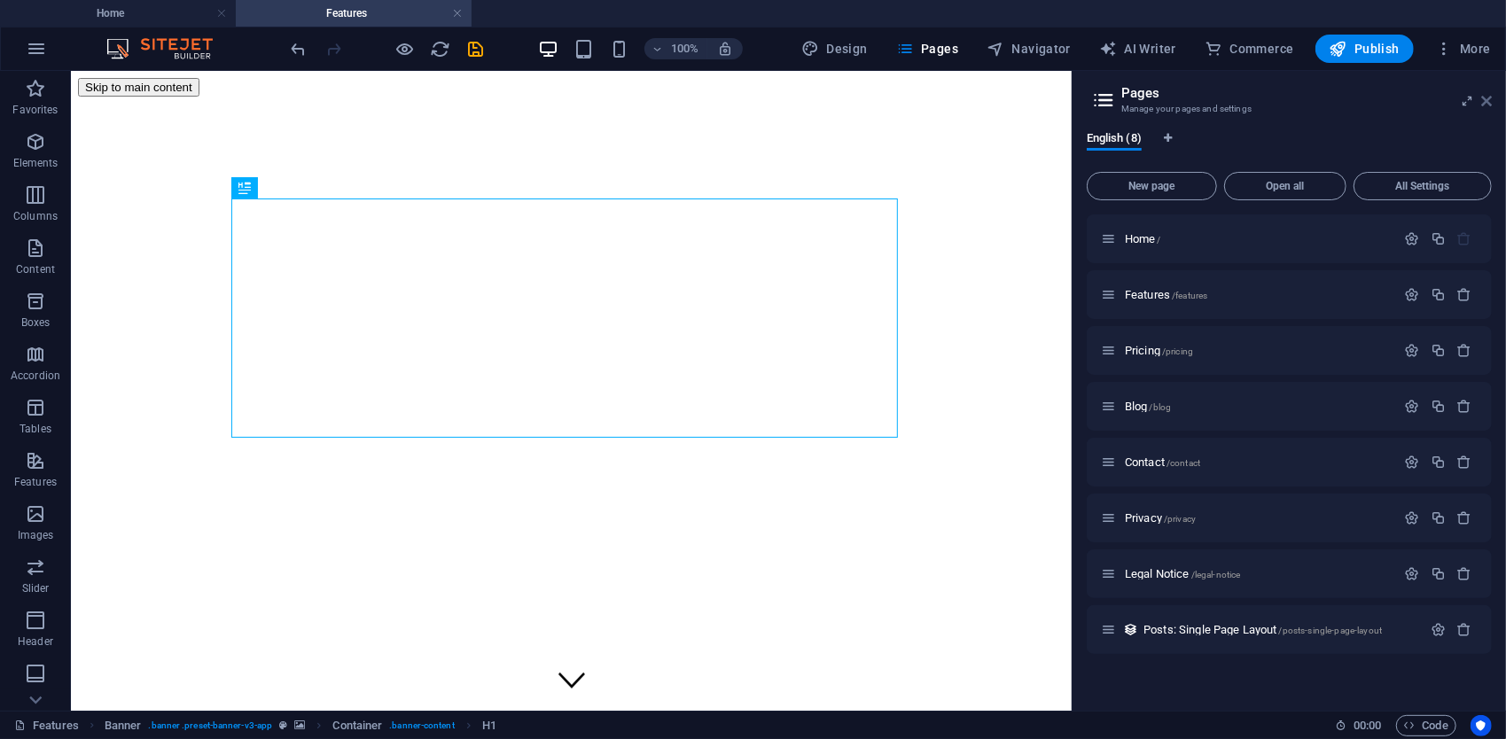
click at [1482, 106] on icon at bounding box center [1486, 101] width 11 height 14
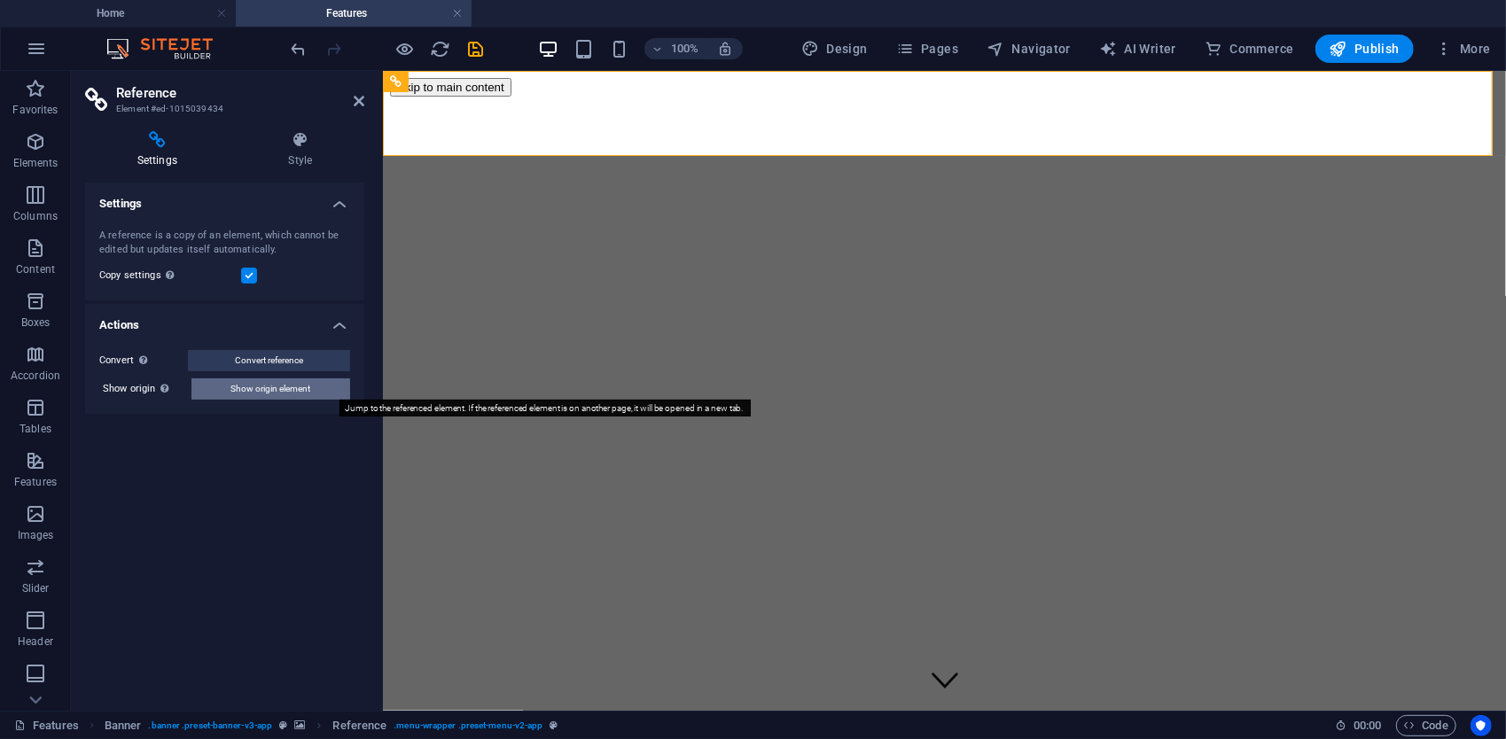
click at [268, 387] on span "Show origin element" at bounding box center [271, 389] width 80 height 21
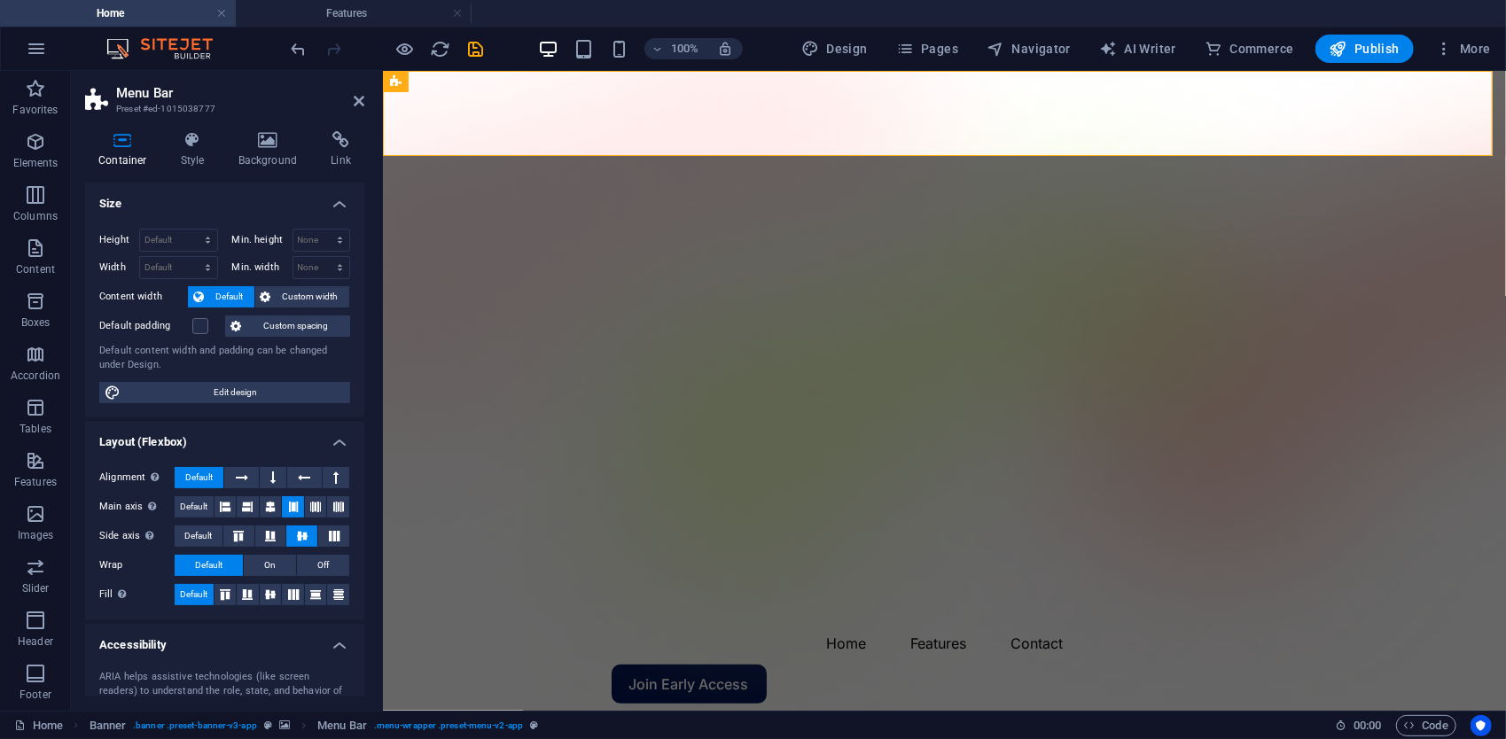
click at [350, 98] on h2 "Menu Bar" at bounding box center [240, 93] width 248 height 16
click at [353, 96] on h2 "Menu Bar" at bounding box center [240, 93] width 248 height 16
drag, startPoint x: 298, startPoint y: 26, endPoint x: 356, endPoint y: 97, distance: 91.9
click at [356, 97] on icon at bounding box center [359, 101] width 11 height 14
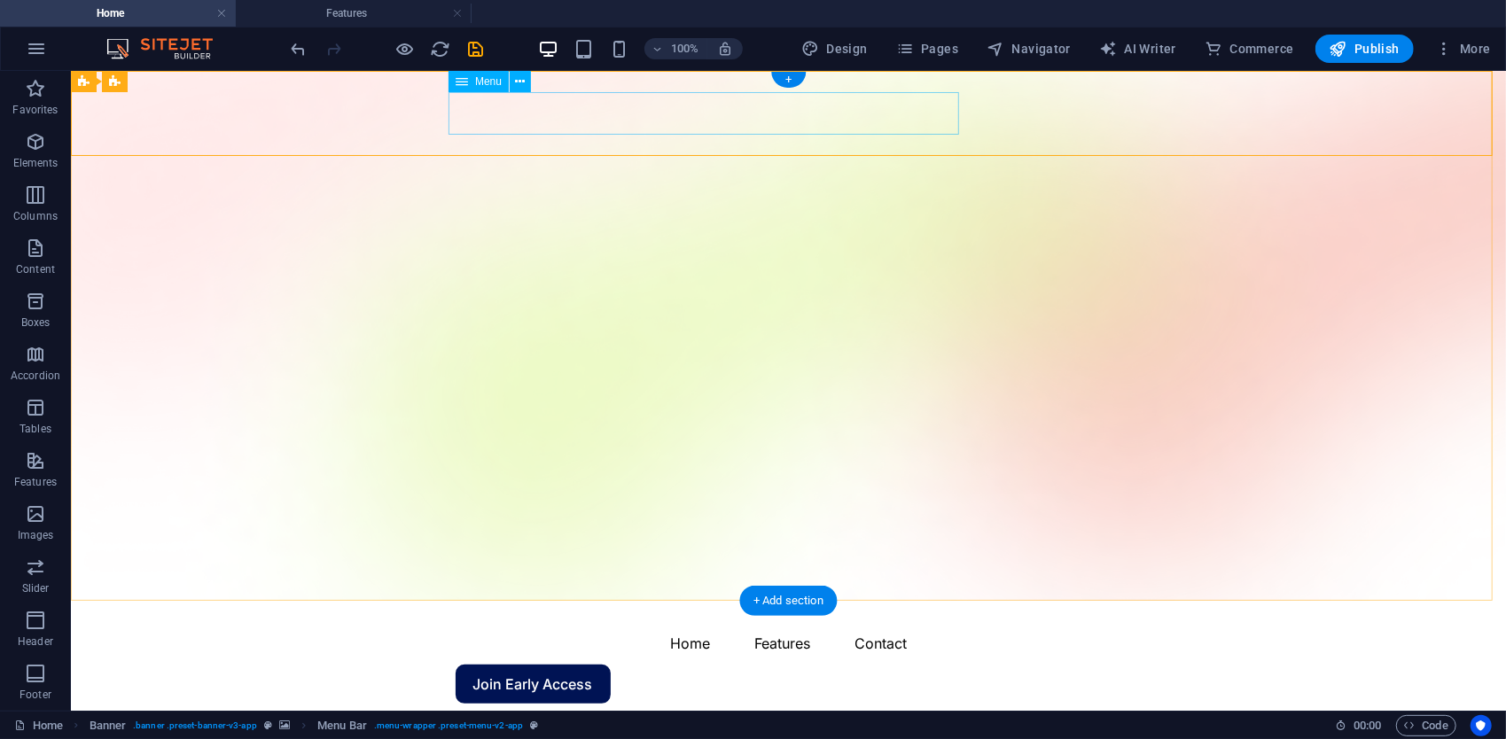
click at [666, 621] on nav "Home Features Contact" at bounding box center [788, 642] width 667 height 43
select select
select select "1"
select select
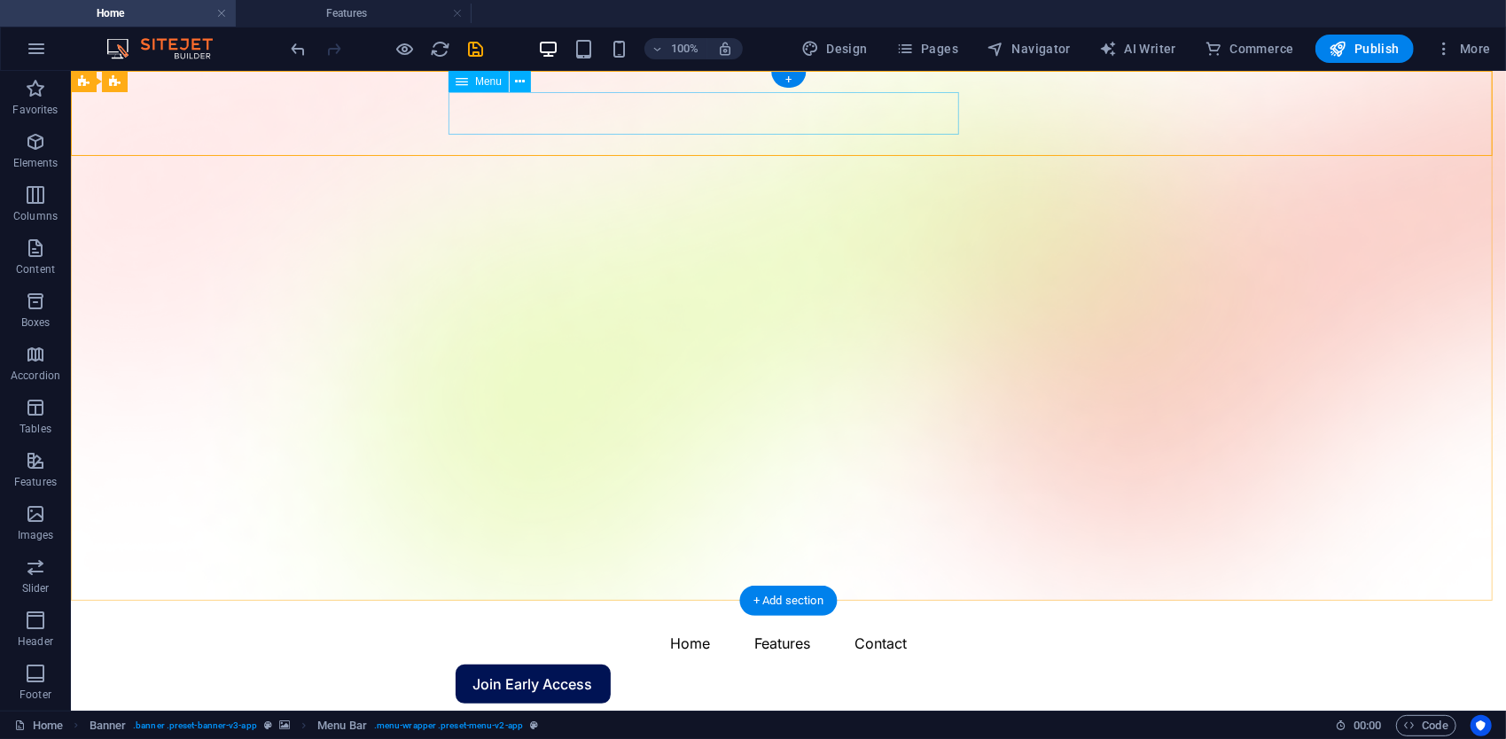
select select "4"
select select
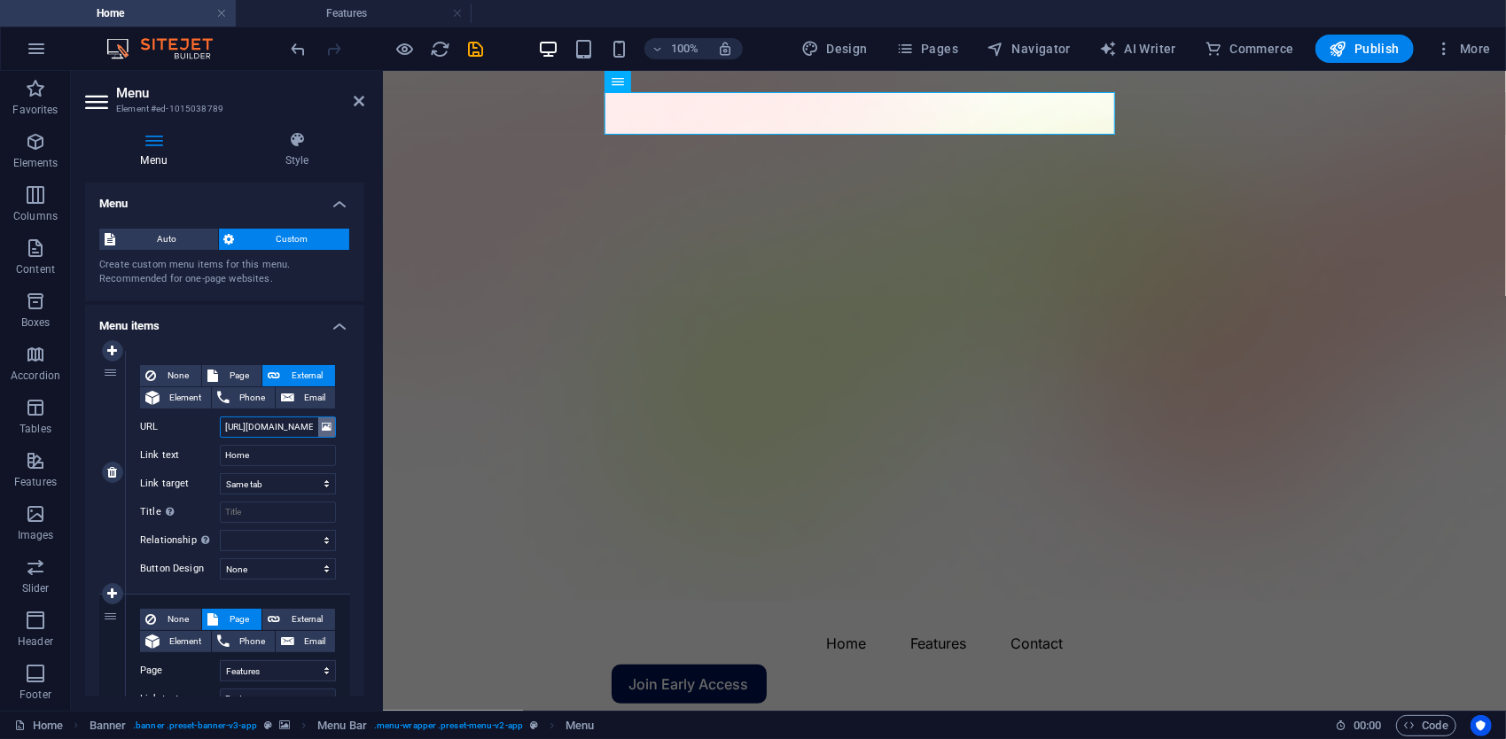
scroll to position [0, 21]
drag, startPoint x: 273, startPoint y: 434, endPoint x: 328, endPoint y: 431, distance: 55.1
click at [328, 431] on div "URL https://etherioncloud.com/" at bounding box center [238, 427] width 196 height 21
click at [340, 418] on div "None Page External Element Phone Email Page Home Features Pricing Blog Contact …" at bounding box center [238, 472] width 224 height 243
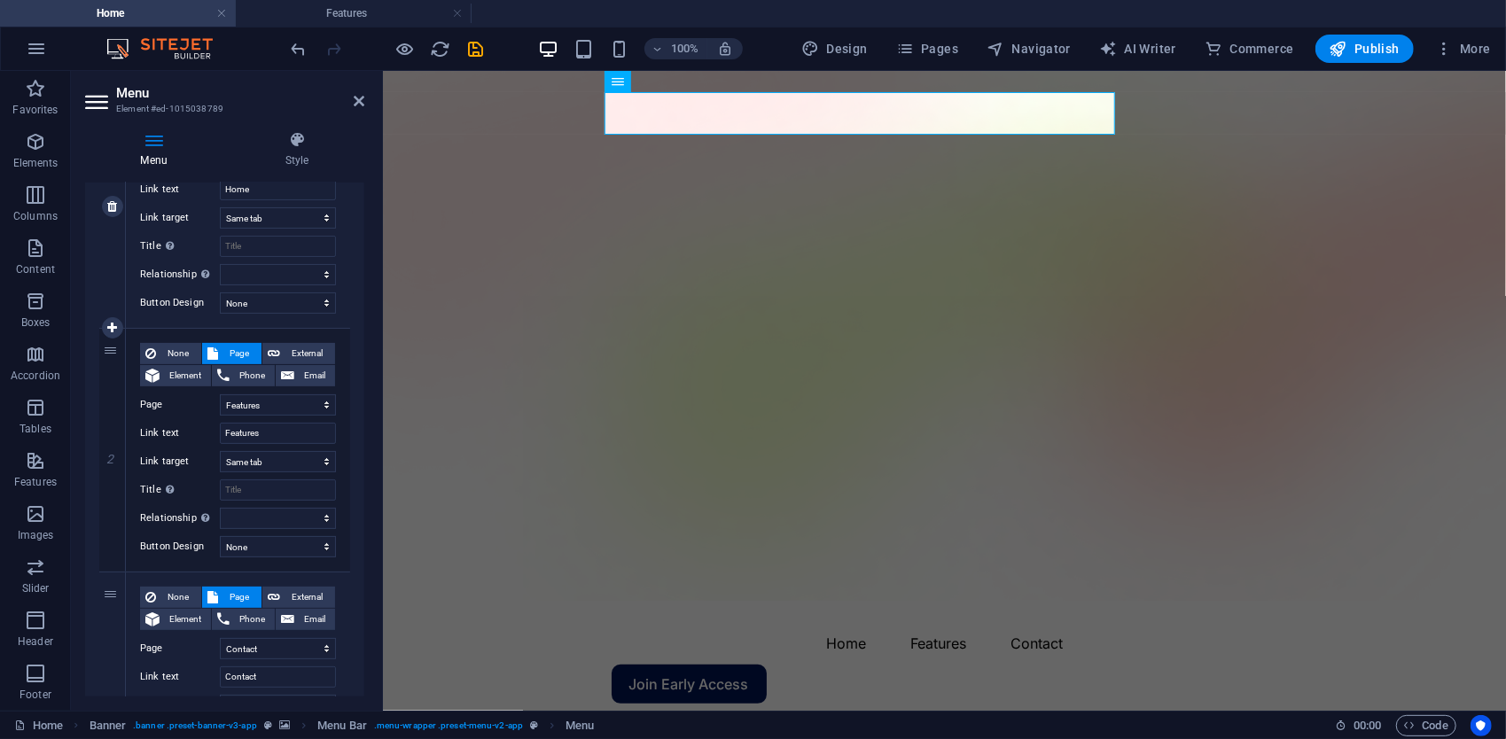
scroll to position [434, 0]
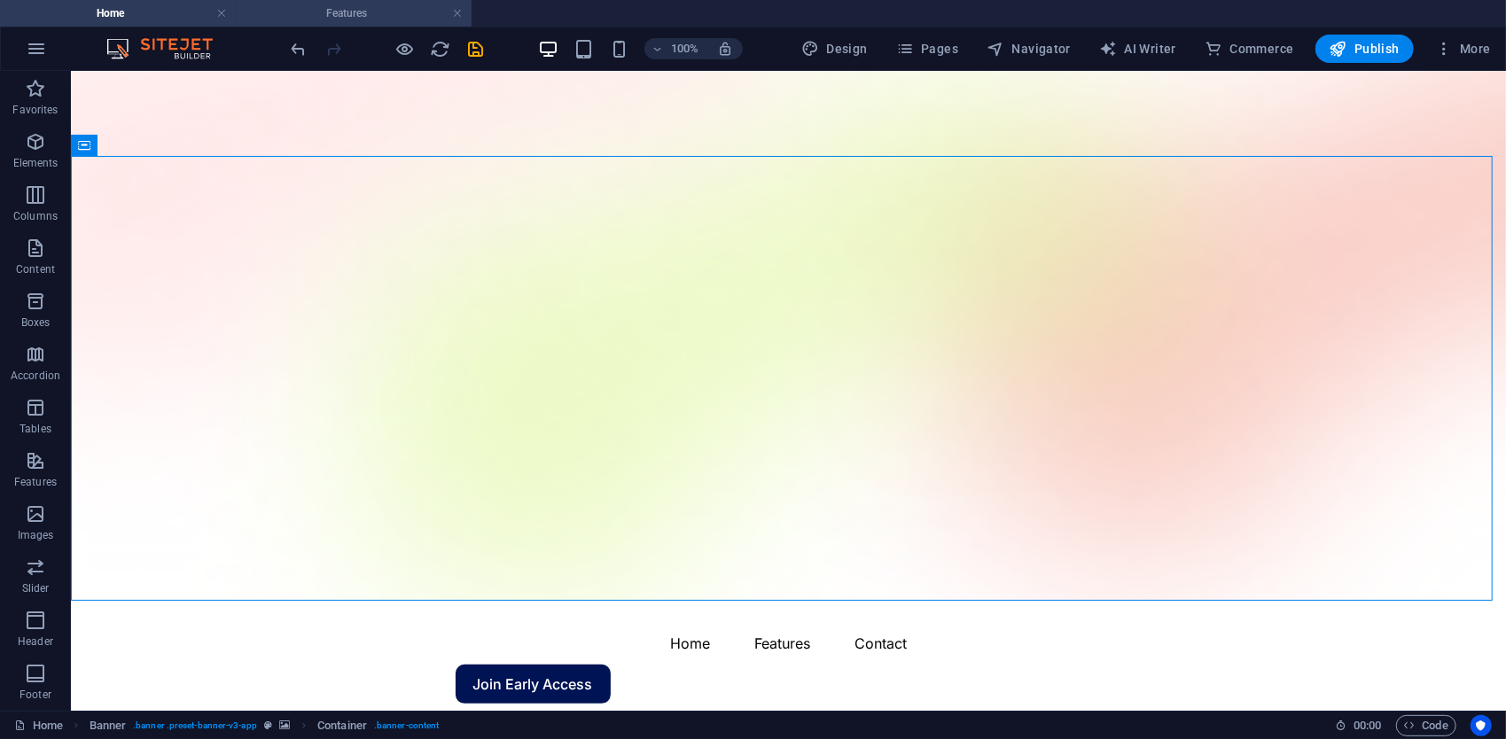
click at [320, 18] on h4 "Features" at bounding box center [354, 14] width 236 height 20
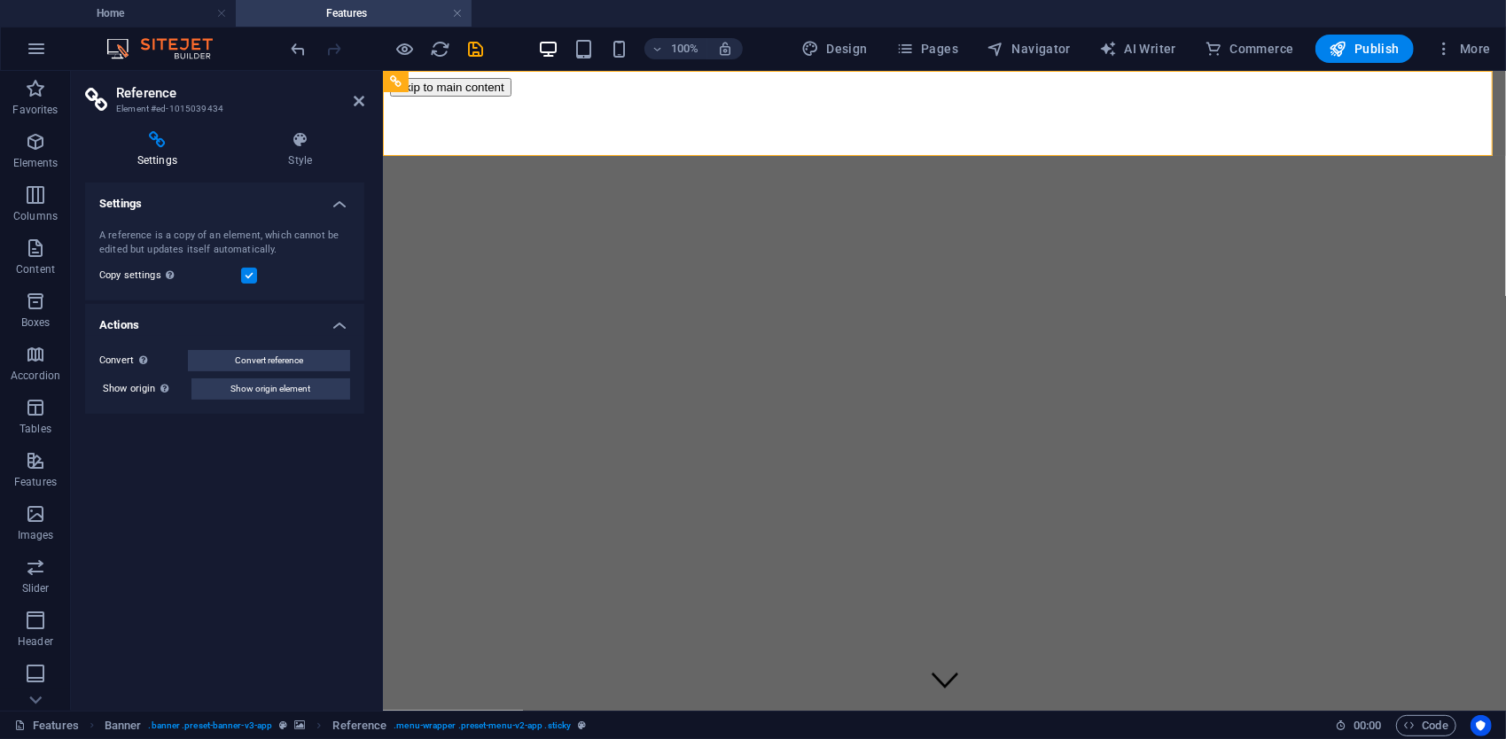
click at [243, 273] on label at bounding box center [249, 276] width 16 height 16
click at [0, 0] on input "Copy settings Use the same settings (flex, animation, position, style) as for t…" at bounding box center [0, 0] width 0 height 0
click at [332, 207] on h4 "Settings" at bounding box center [224, 199] width 279 height 32
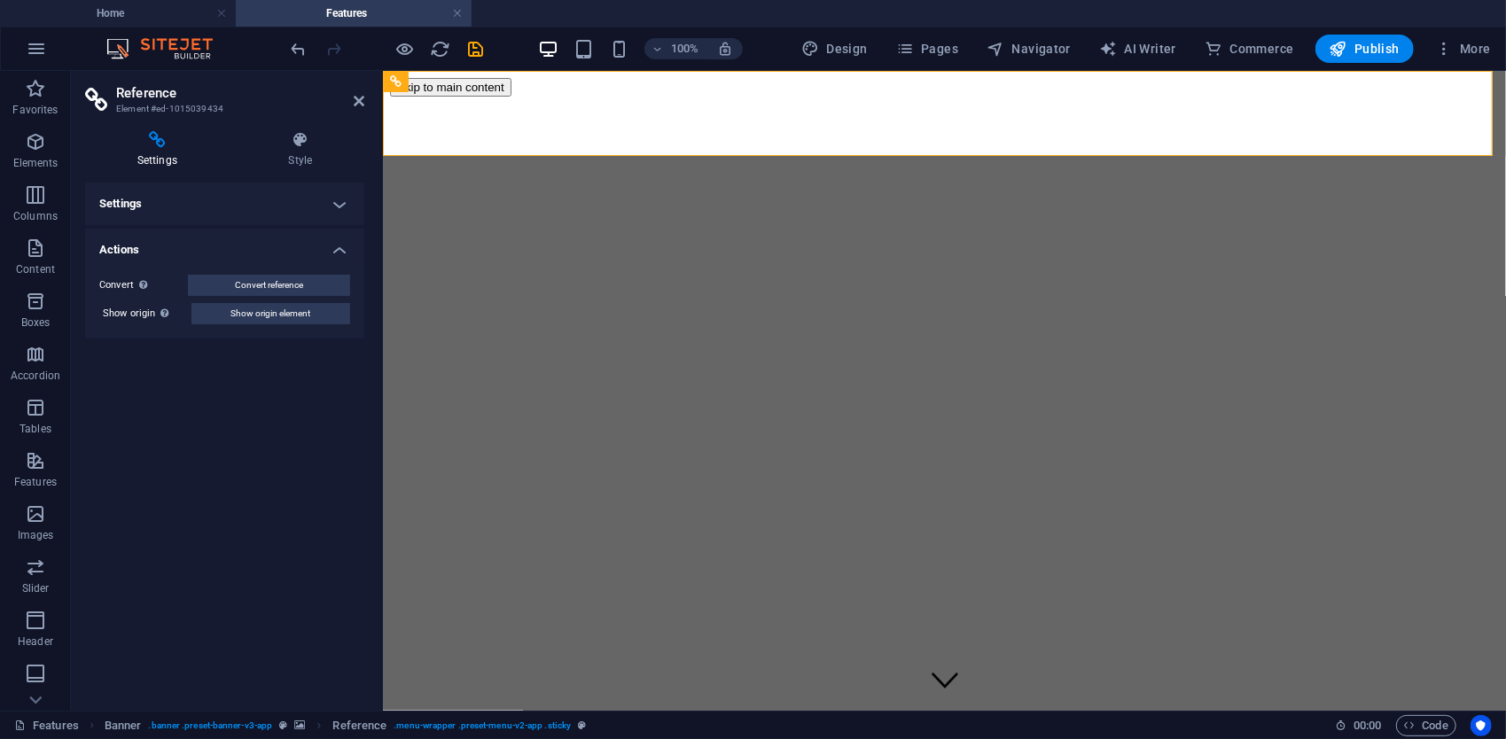
click at [332, 207] on h4 "Settings" at bounding box center [224, 204] width 279 height 43
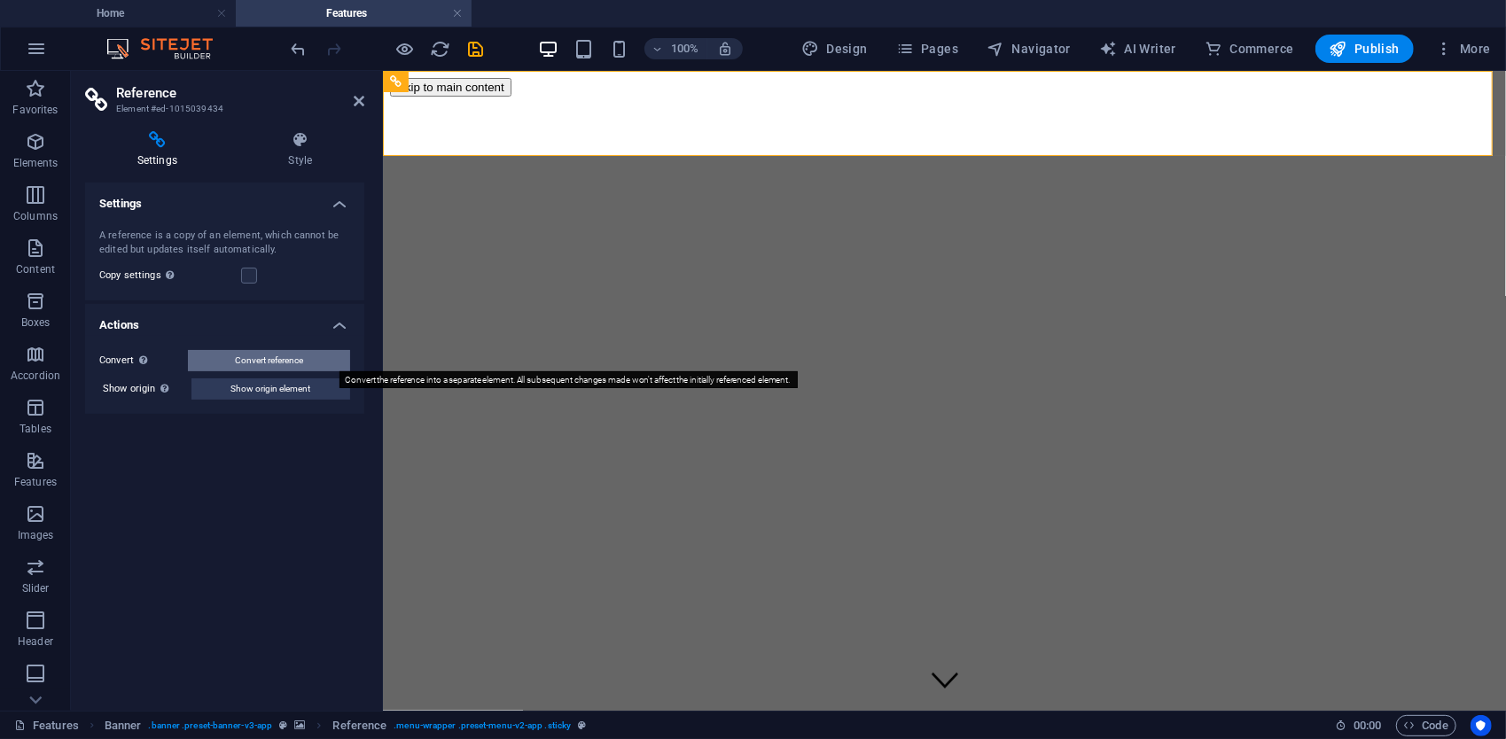
click at [305, 361] on button "Convert reference" at bounding box center [269, 360] width 162 height 21
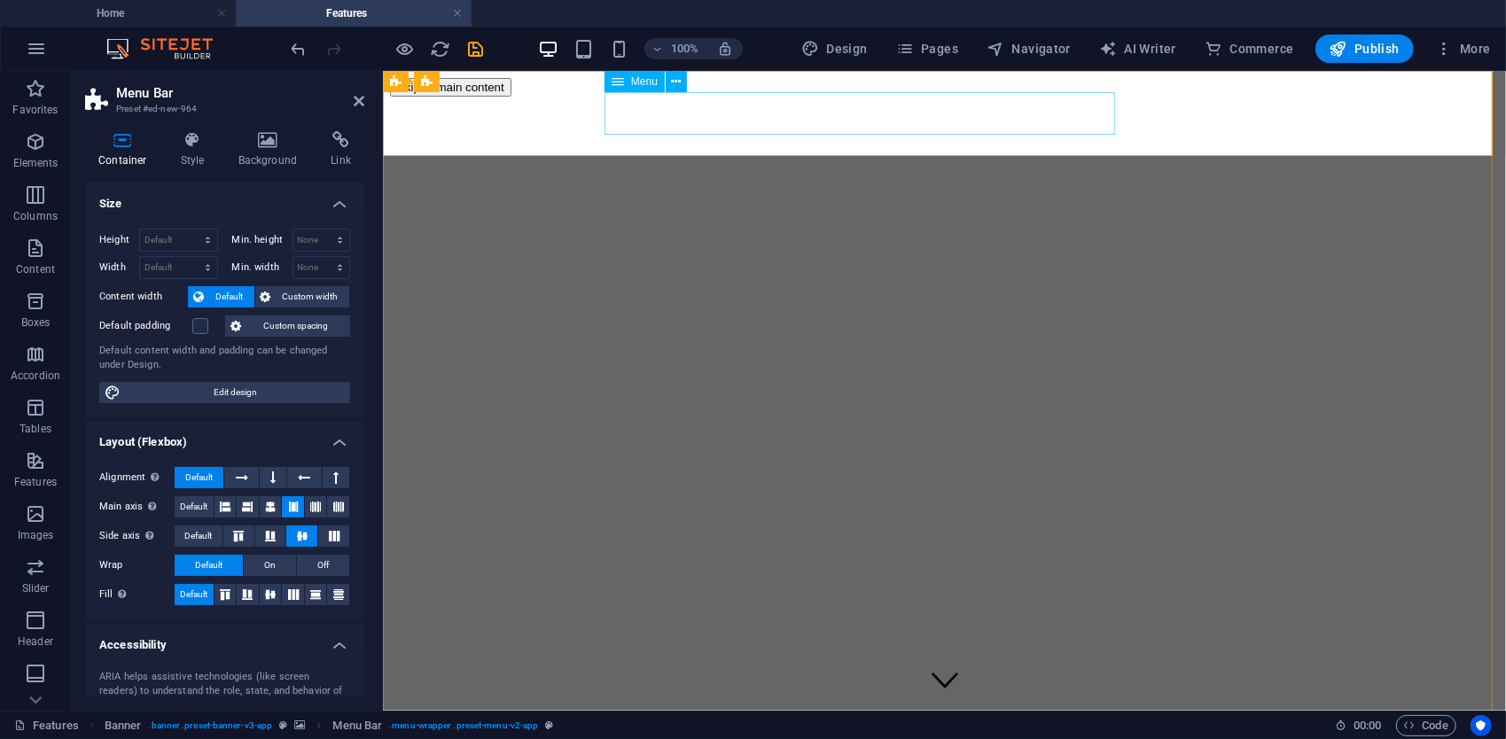
select select "overlay"
select select "1"
select select
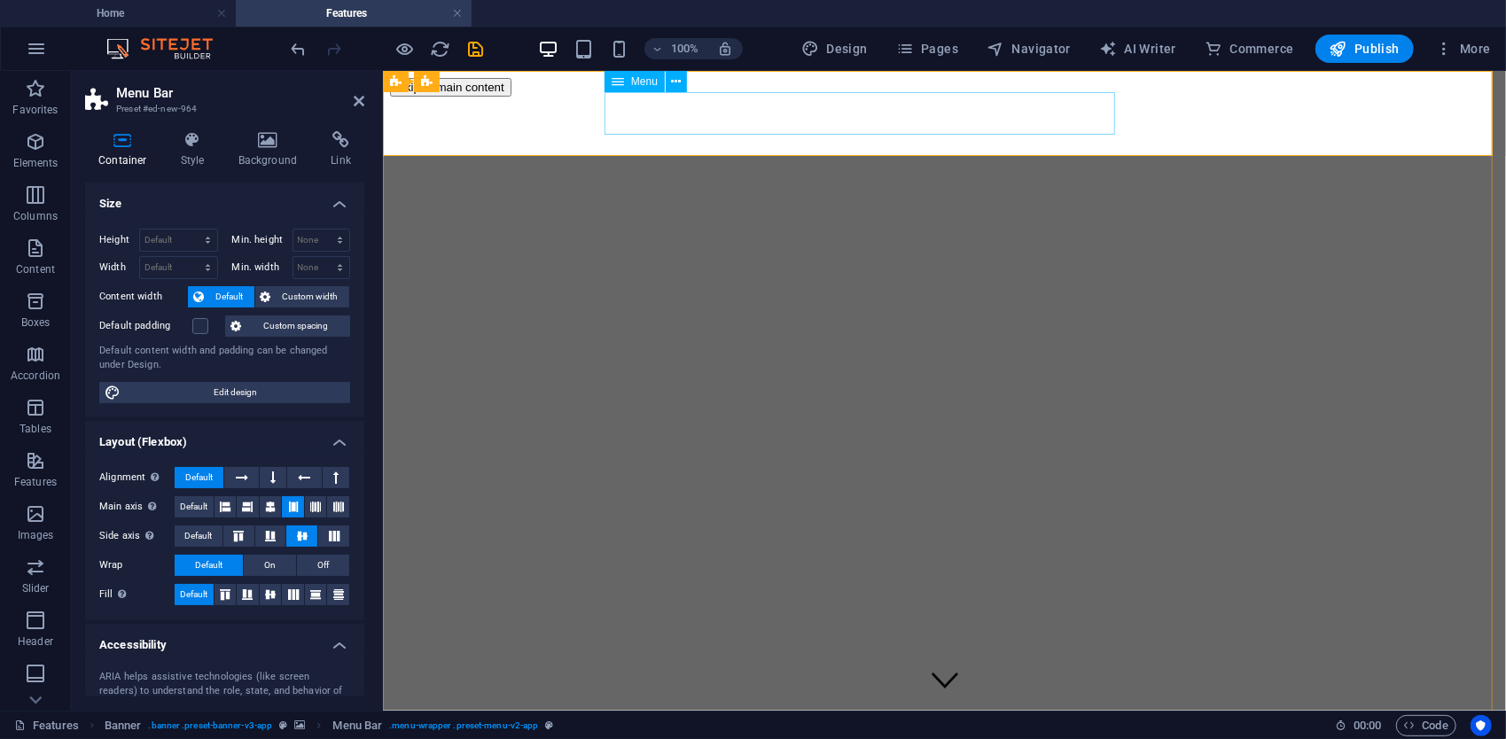
select select "4"
select select
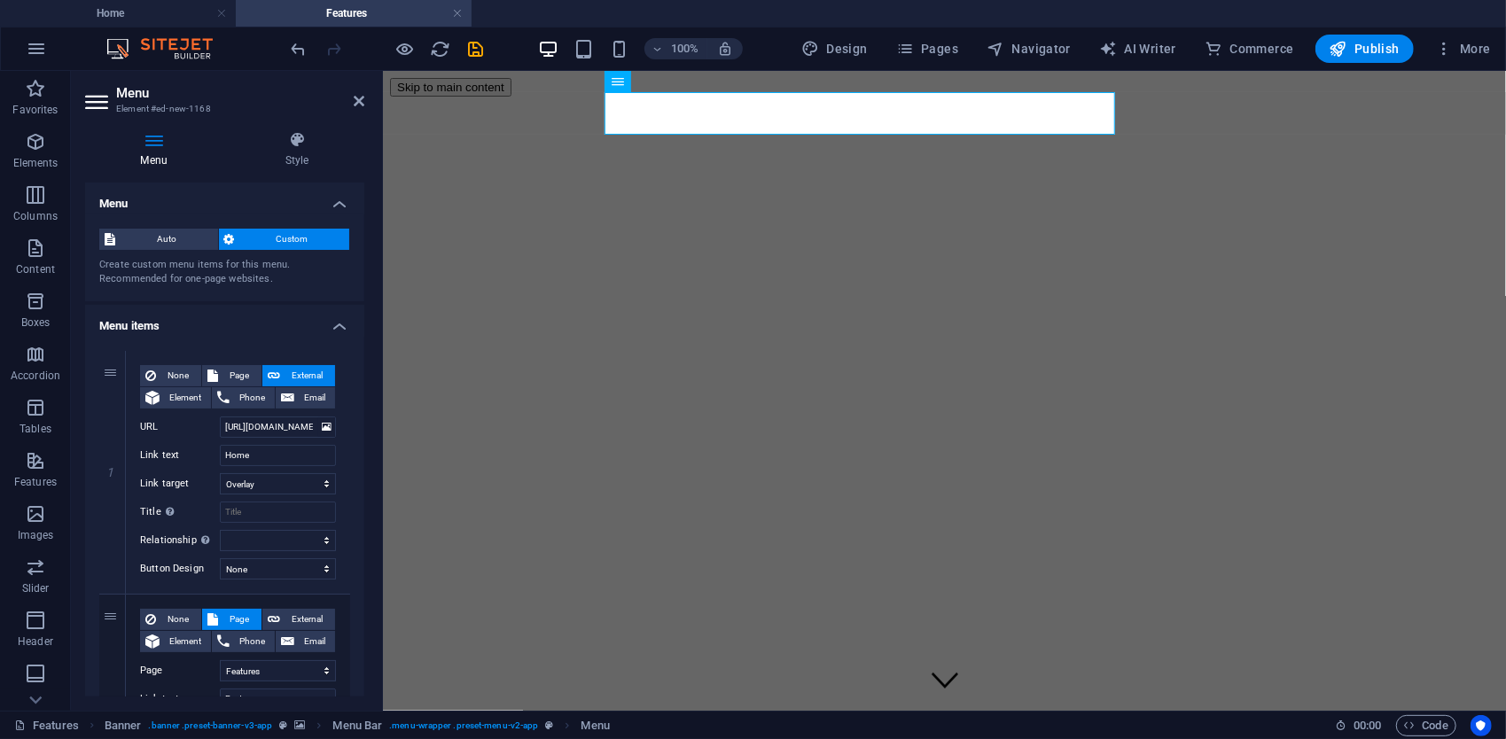
click at [377, 5] on h4 "Features" at bounding box center [354, 14] width 236 height 20
click at [297, 479] on select "New tab Same tab Overlay" at bounding box center [278, 483] width 116 height 21
select select
click at [220, 473] on select "New tab Same tab Overlay" at bounding box center [278, 483] width 116 height 21
select select
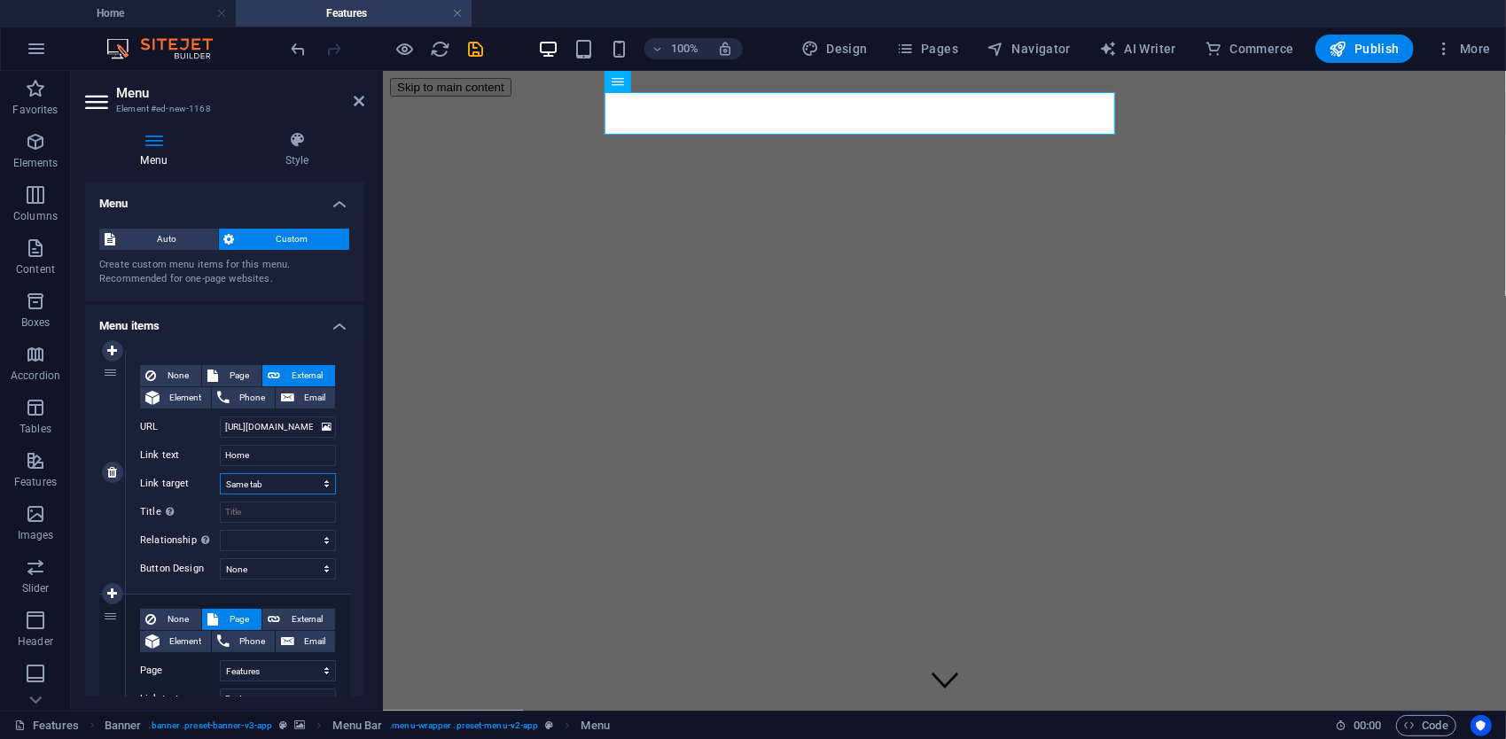
select select
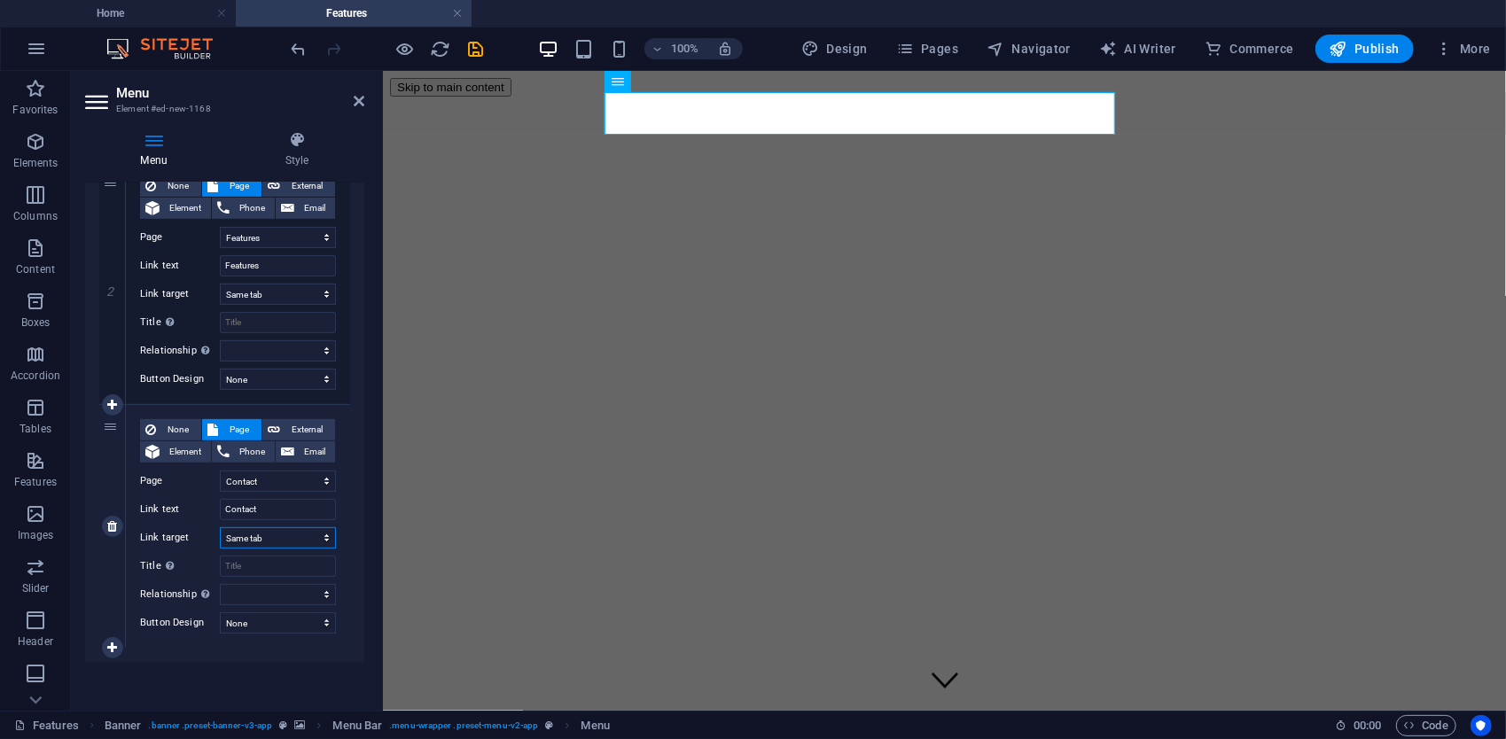
click at [268, 534] on select "New tab Same tab Overlay" at bounding box center [278, 538] width 116 height 21
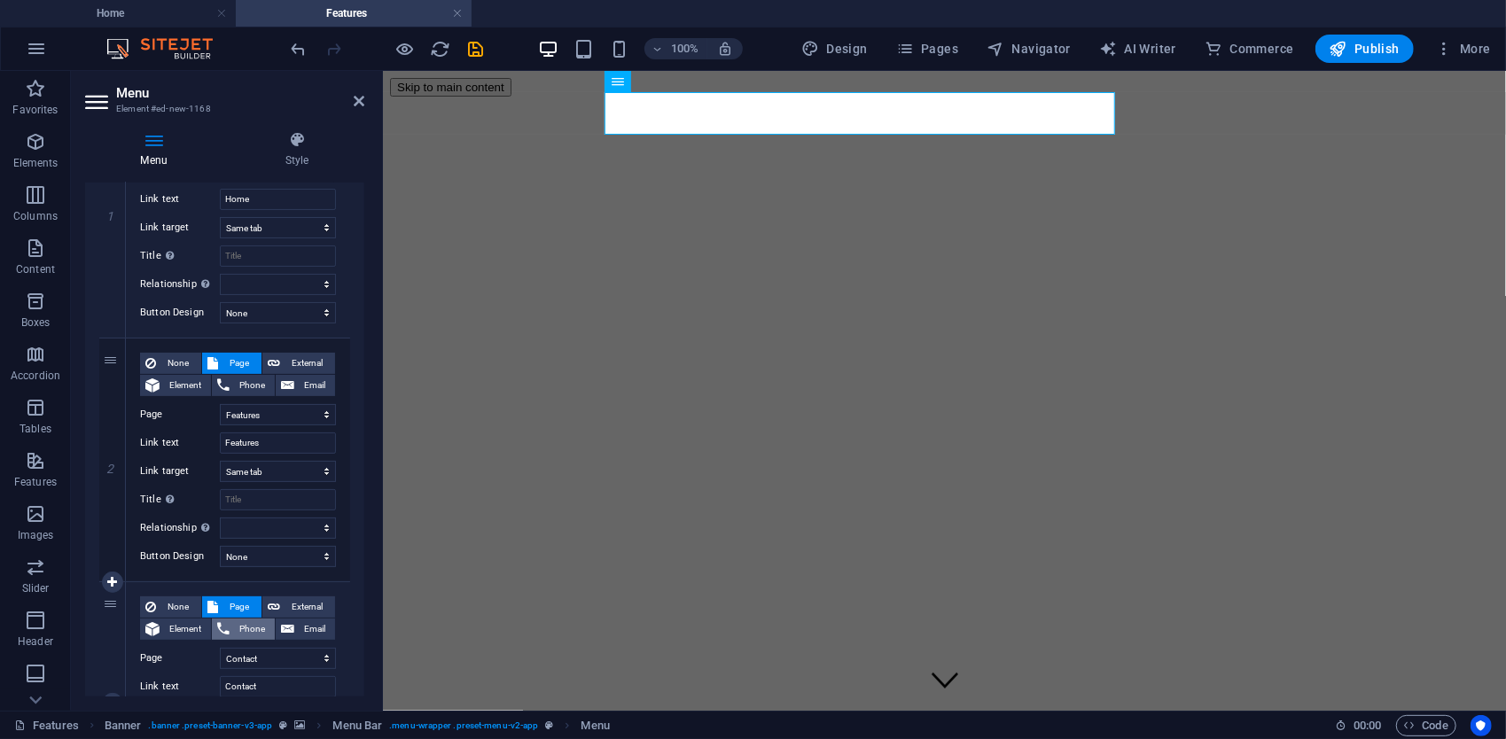
scroll to position [168, 0]
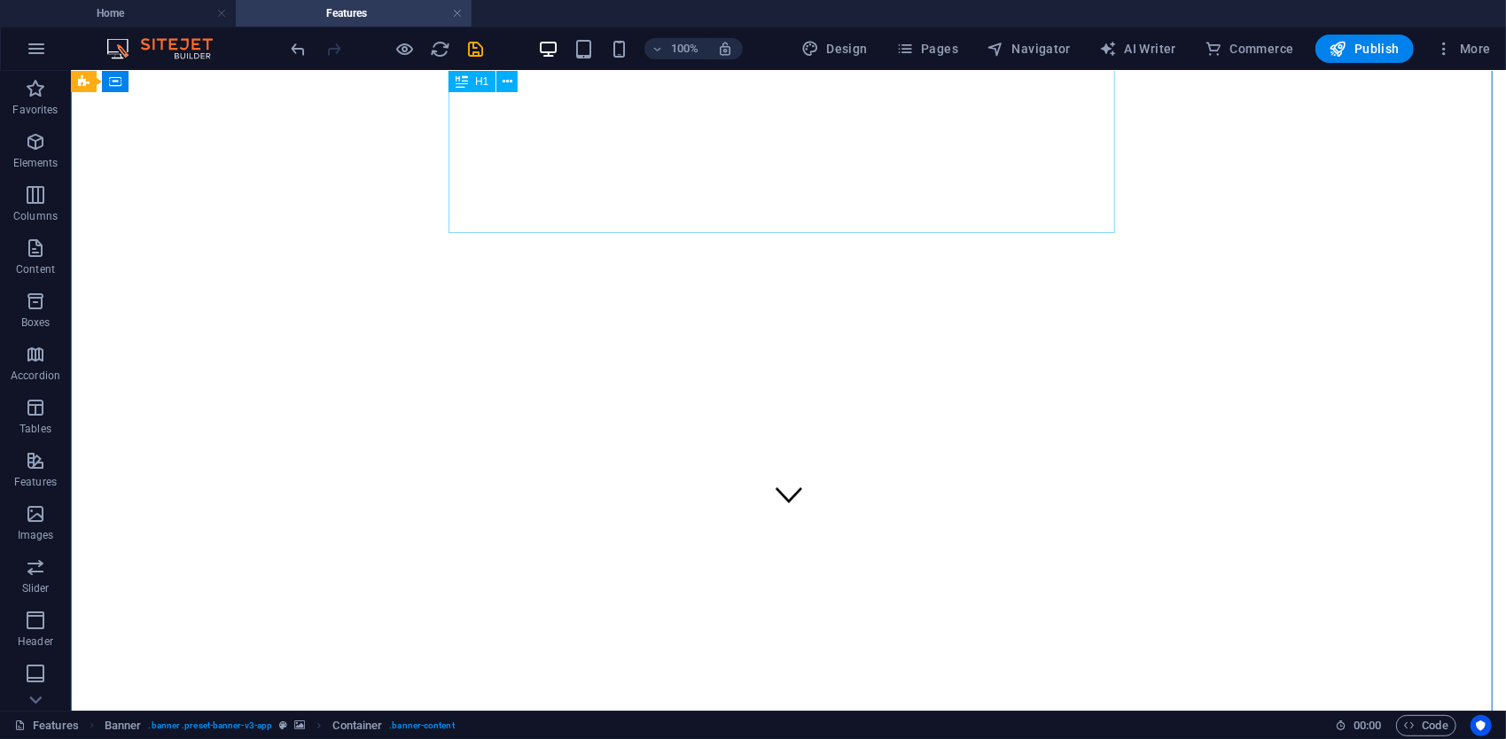
scroll to position [0, 0]
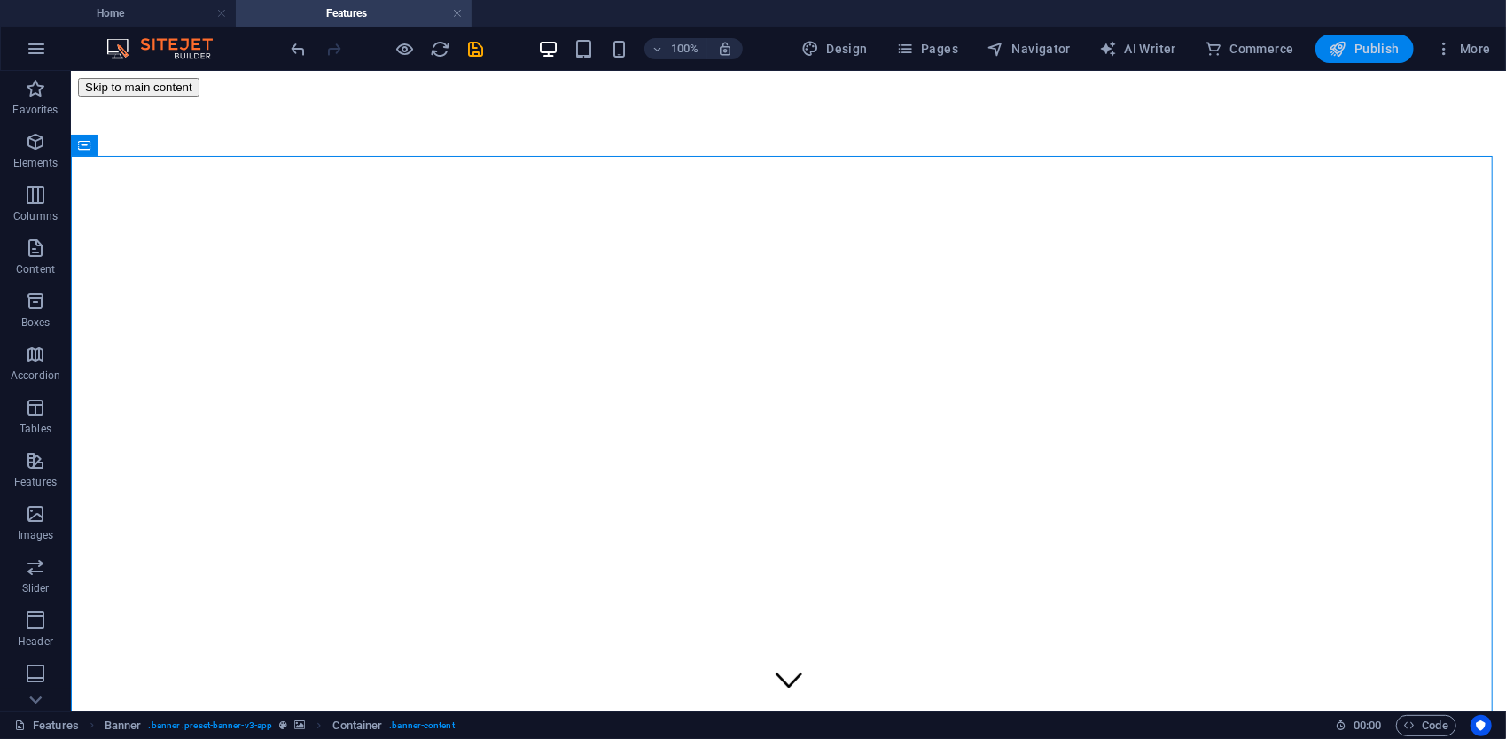
click at [1365, 51] on span "Publish" at bounding box center [1365, 49] width 70 height 18
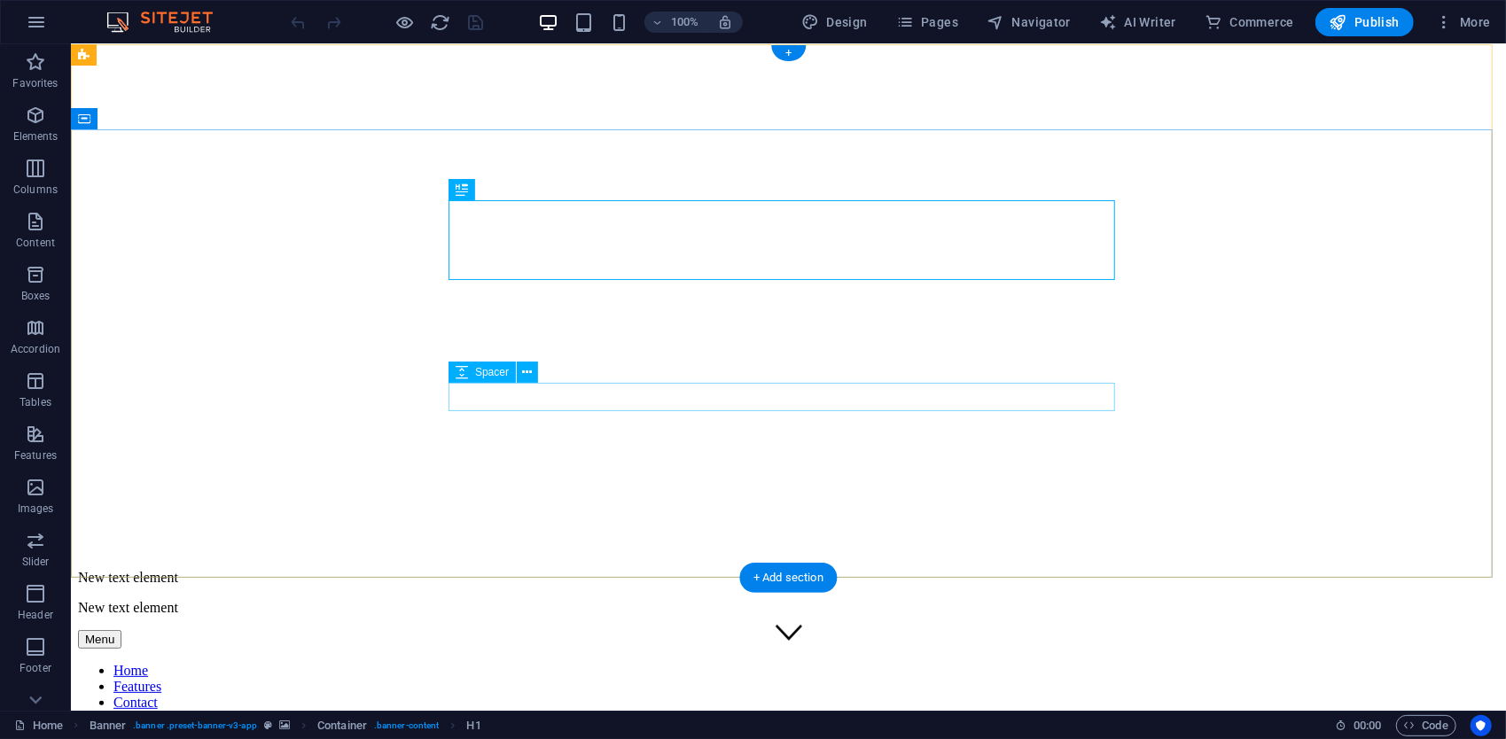
scroll to position [177, 0]
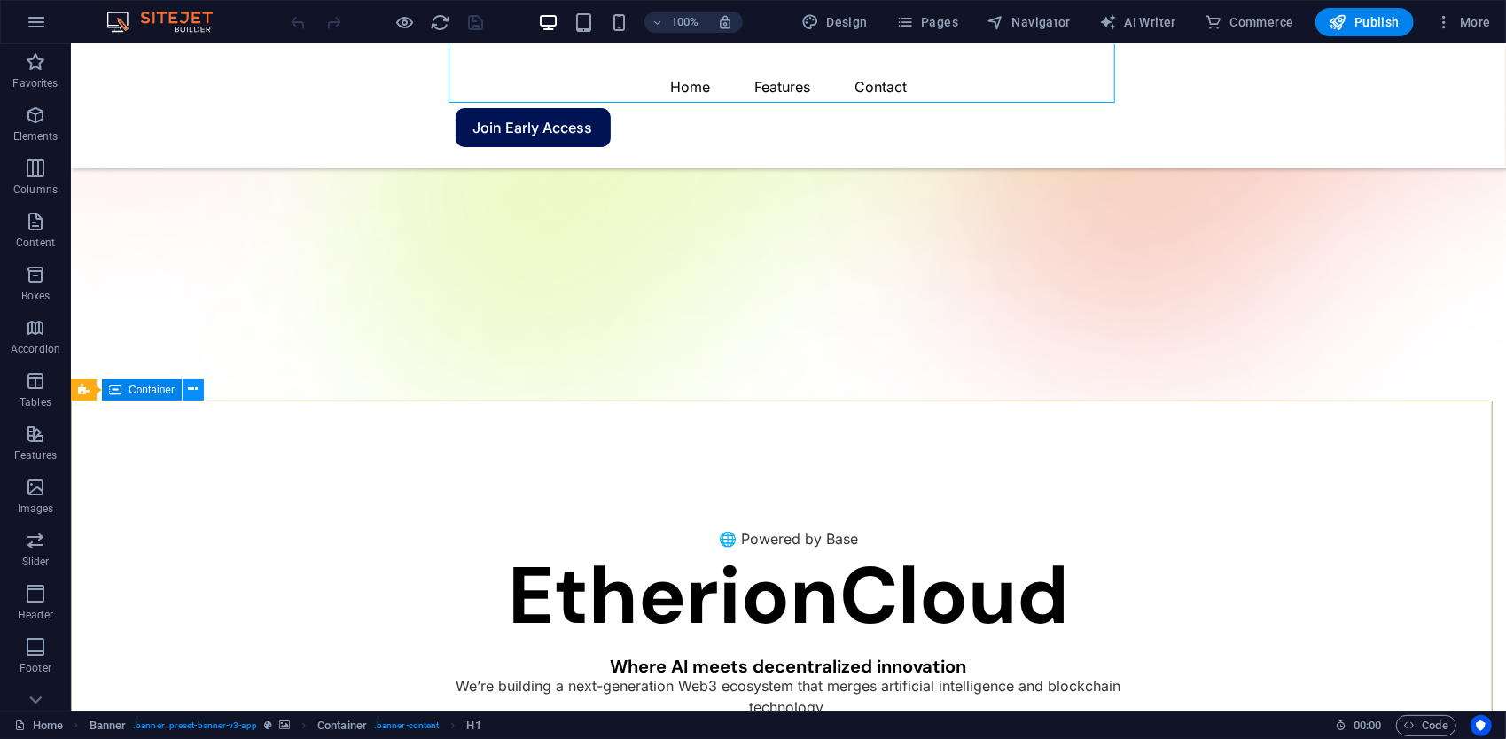
click at [189, 393] on icon at bounding box center [194, 389] width 10 height 19
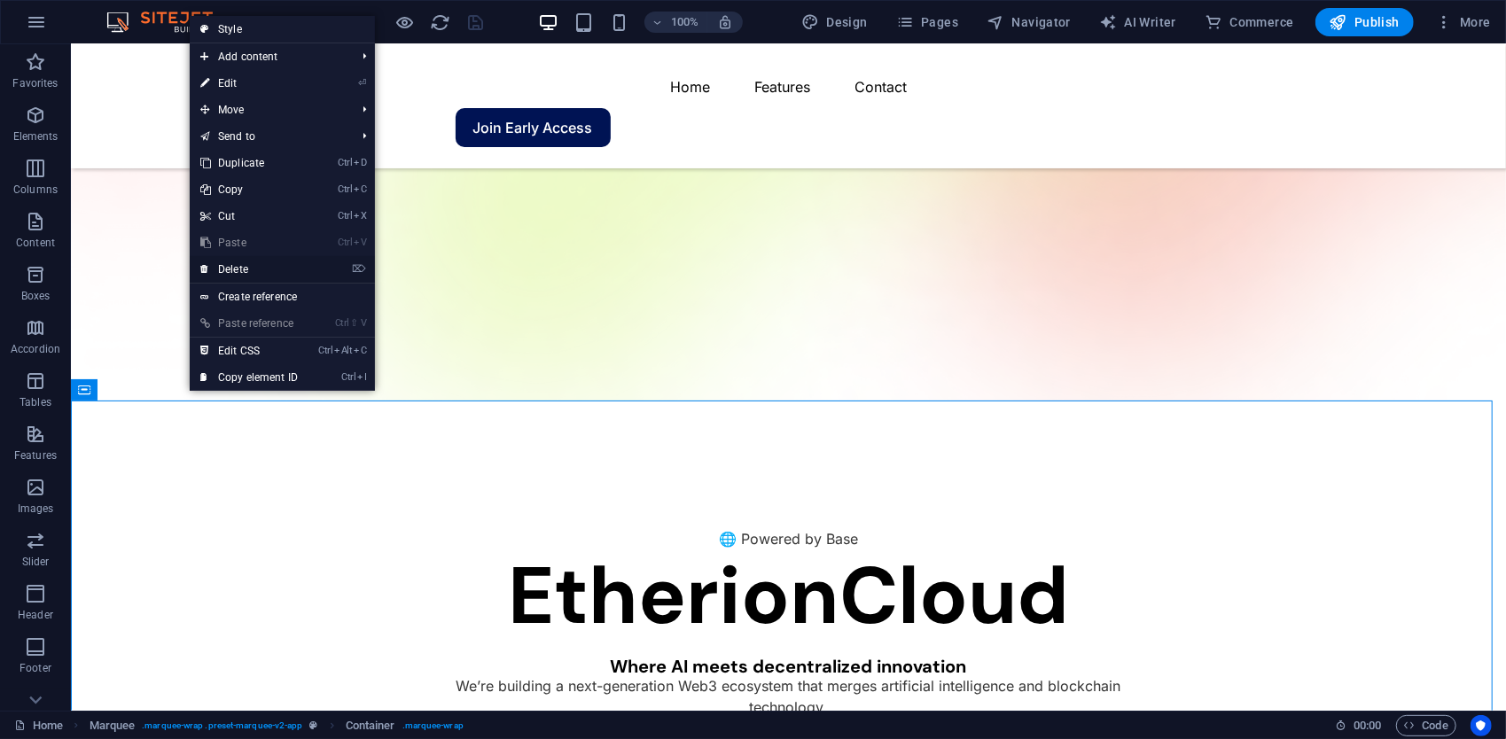
click at [247, 262] on link "⌦ Delete" at bounding box center [249, 269] width 119 height 27
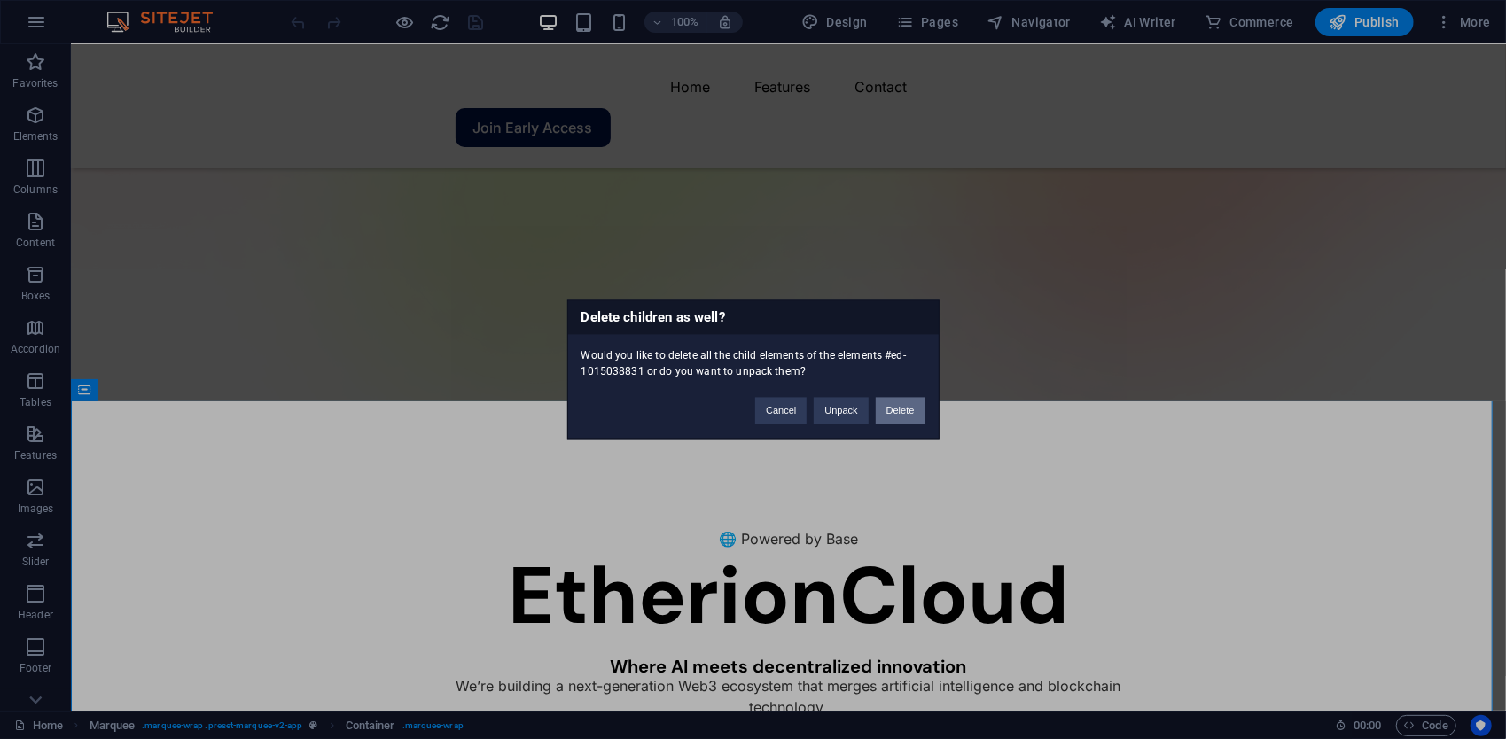
click at [884, 406] on button "Delete" at bounding box center [901, 411] width 50 height 27
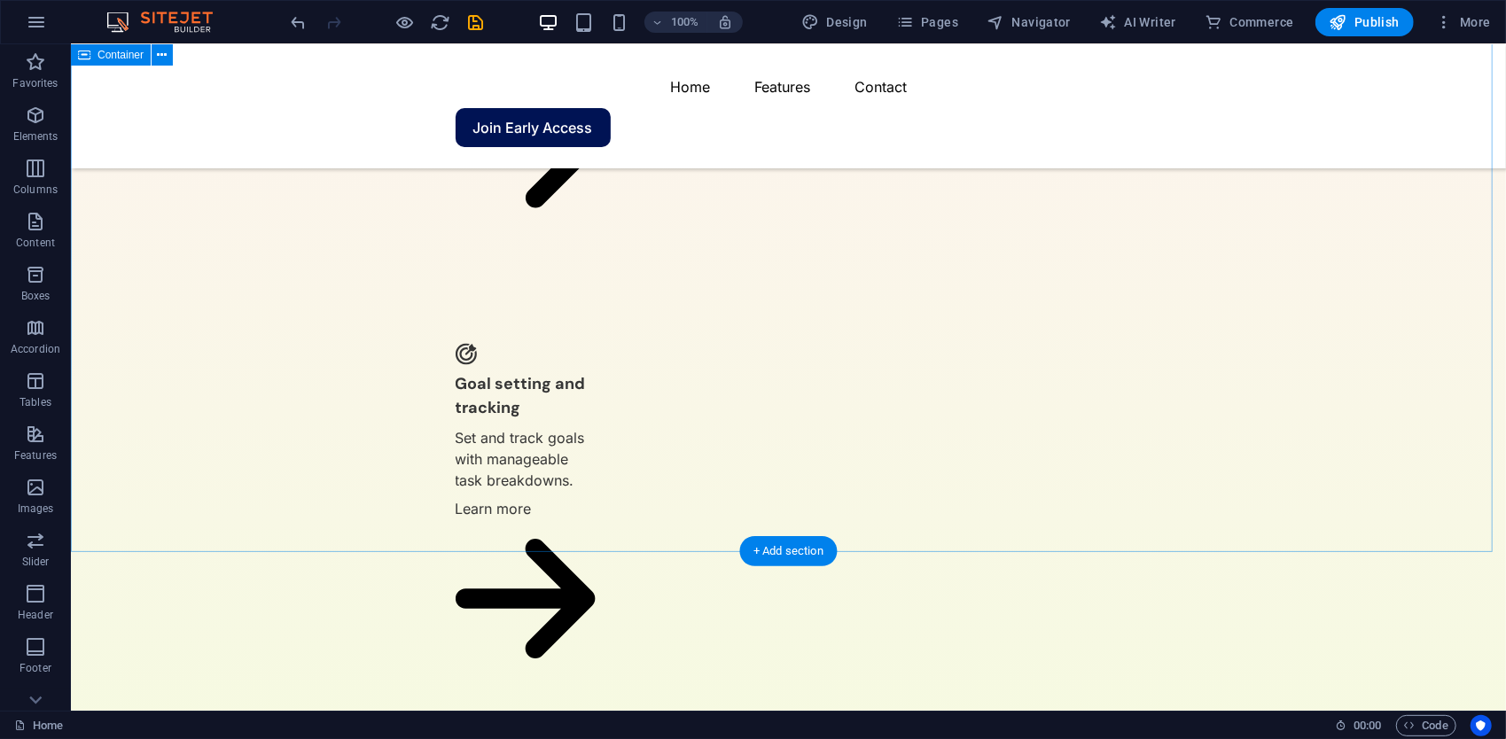
scroll to position [1596, 0]
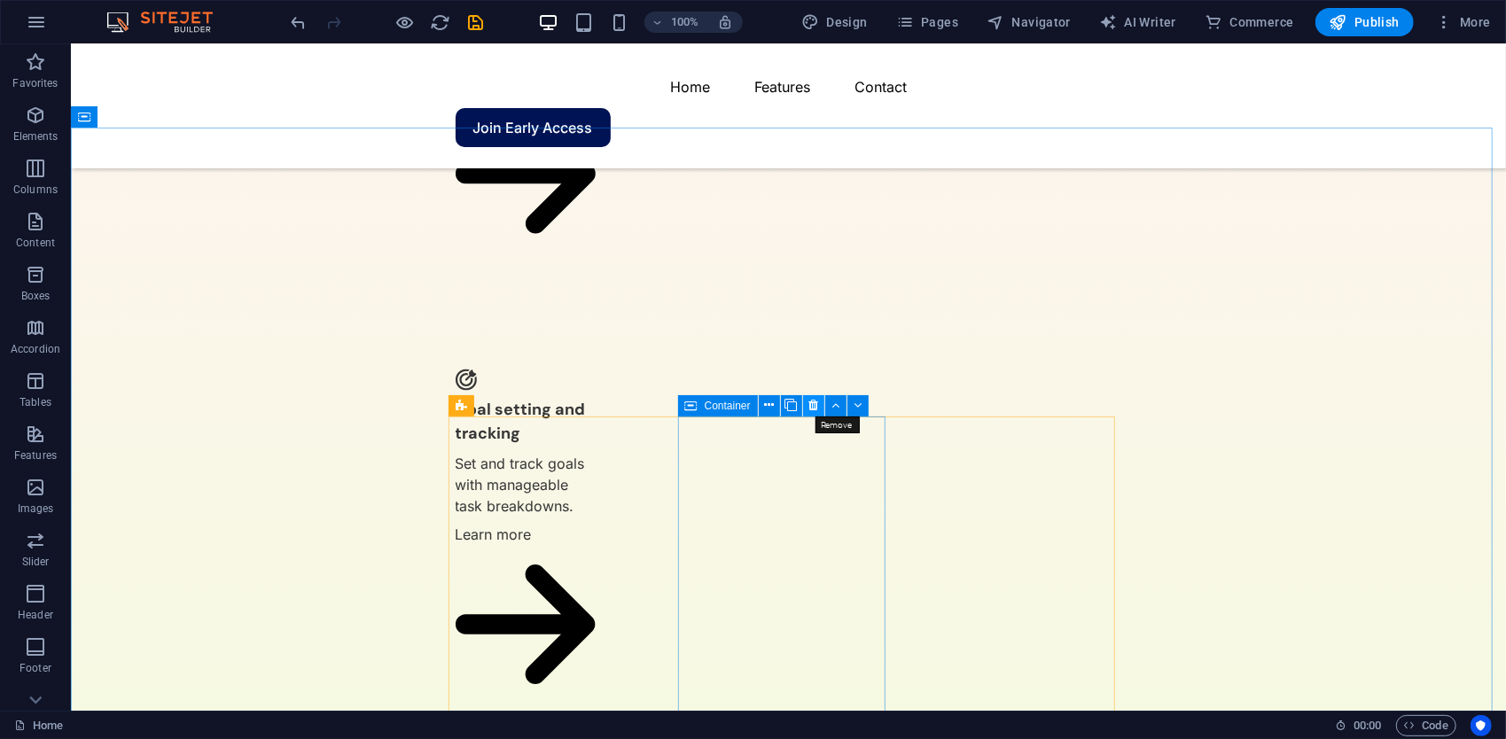
drag, startPoint x: 809, startPoint y: 410, endPoint x: 770, endPoint y: 394, distance: 41.3
click at [809, 410] on icon at bounding box center [814, 405] width 10 height 19
drag, startPoint x: 809, startPoint y: 405, endPoint x: 729, endPoint y: 366, distance: 89.6
click at [809, 405] on icon at bounding box center [814, 405] width 10 height 19
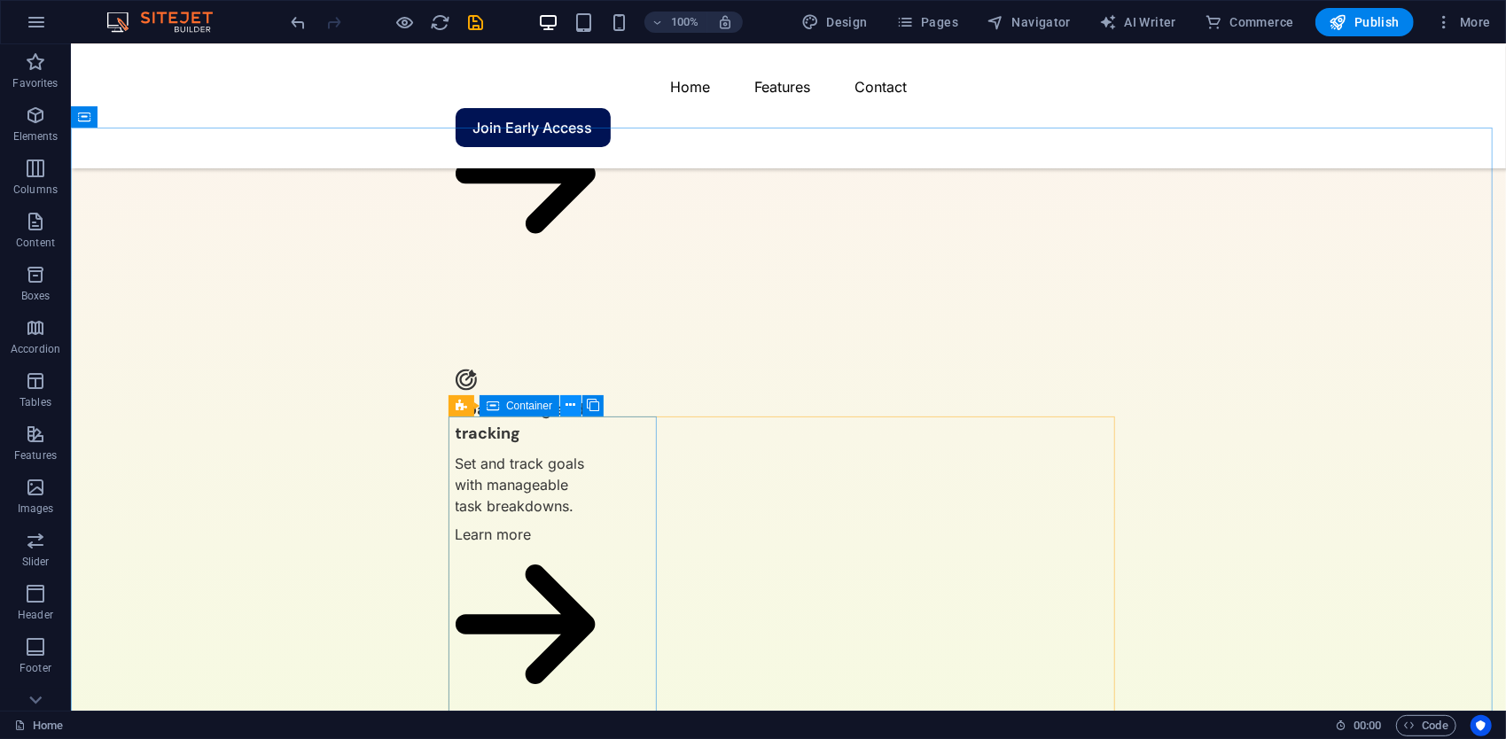
click at [575, 406] on icon at bounding box center [572, 405] width 10 height 19
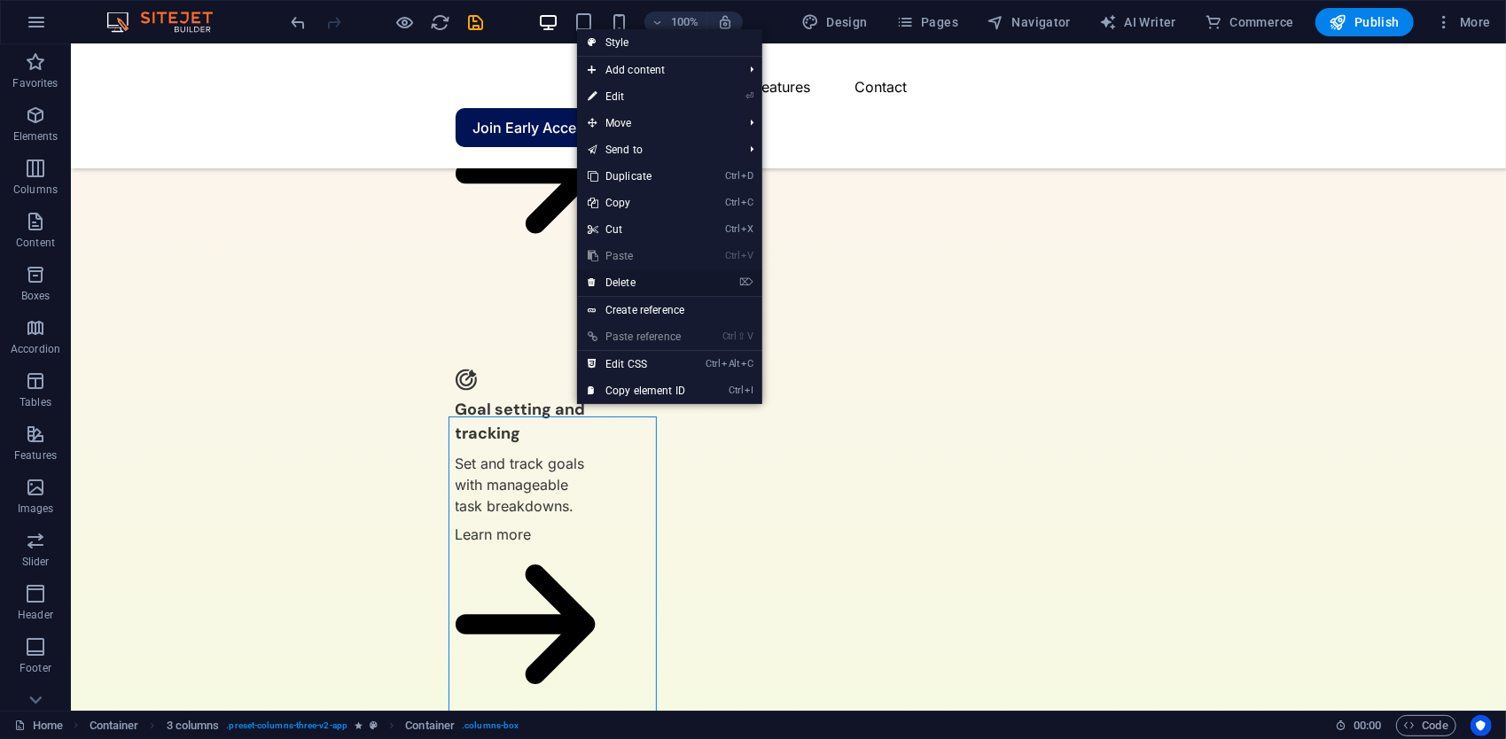
click at [623, 291] on link "⌦ Delete" at bounding box center [636, 283] width 119 height 27
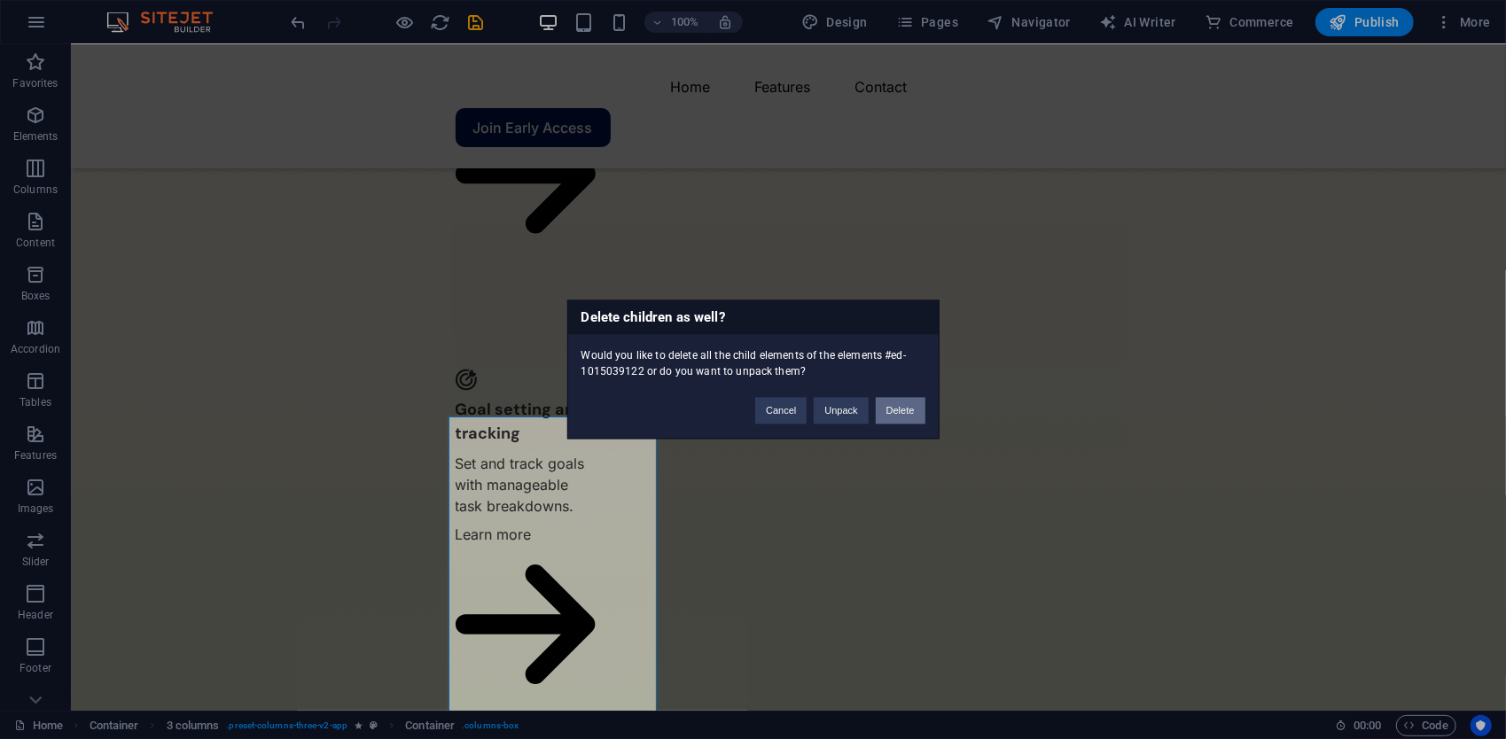
click at [896, 410] on button "Delete" at bounding box center [901, 411] width 50 height 27
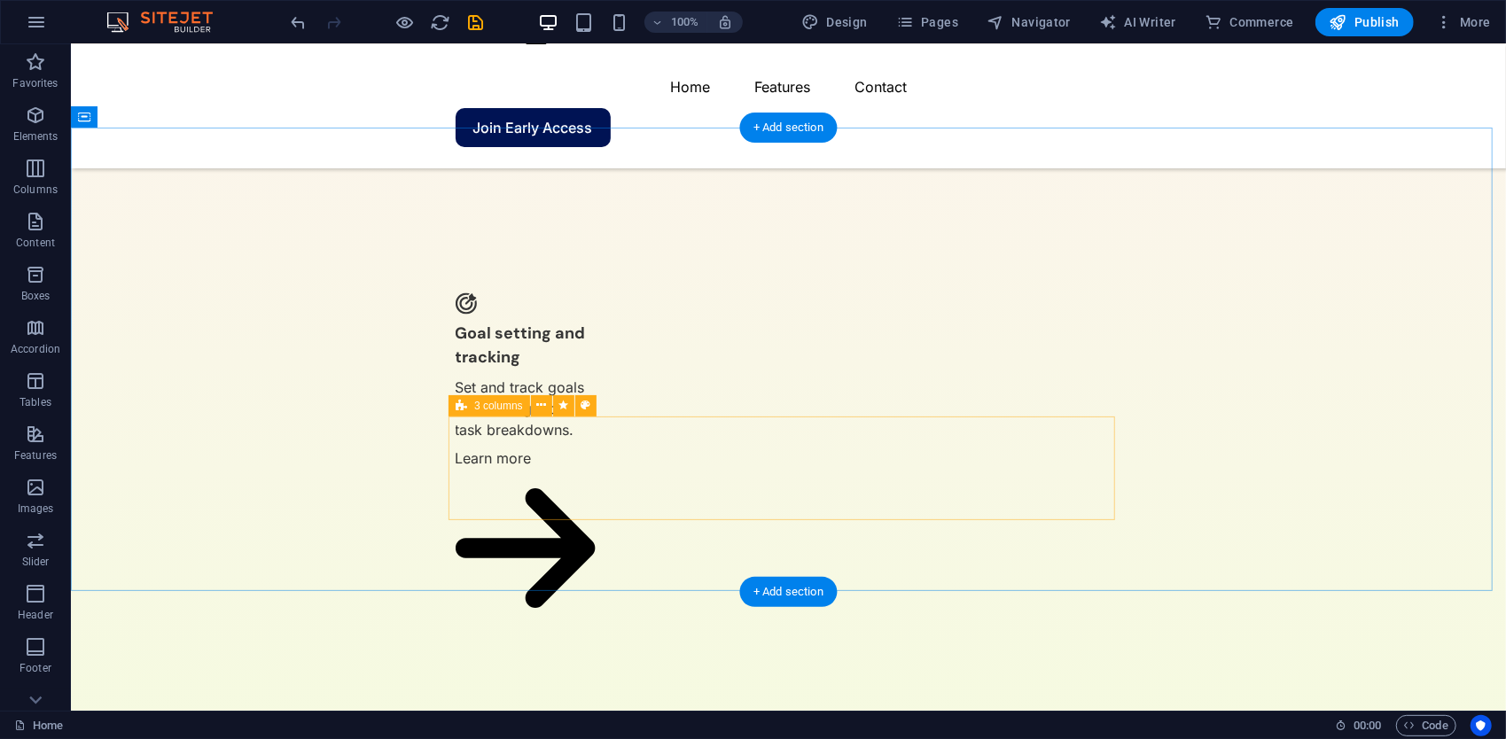
scroll to position [1684, 0]
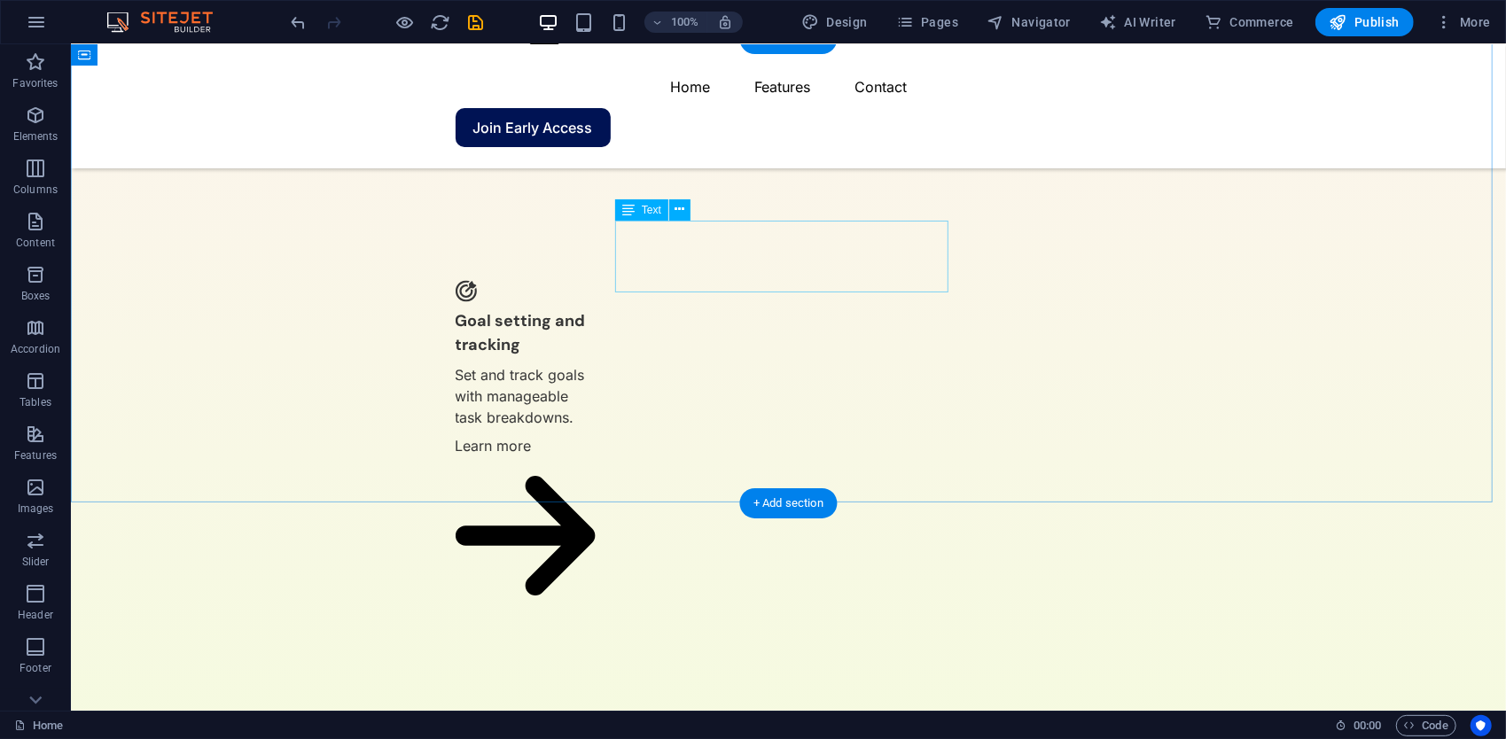
click at [684, 203] on icon at bounding box center [681, 209] width 10 height 19
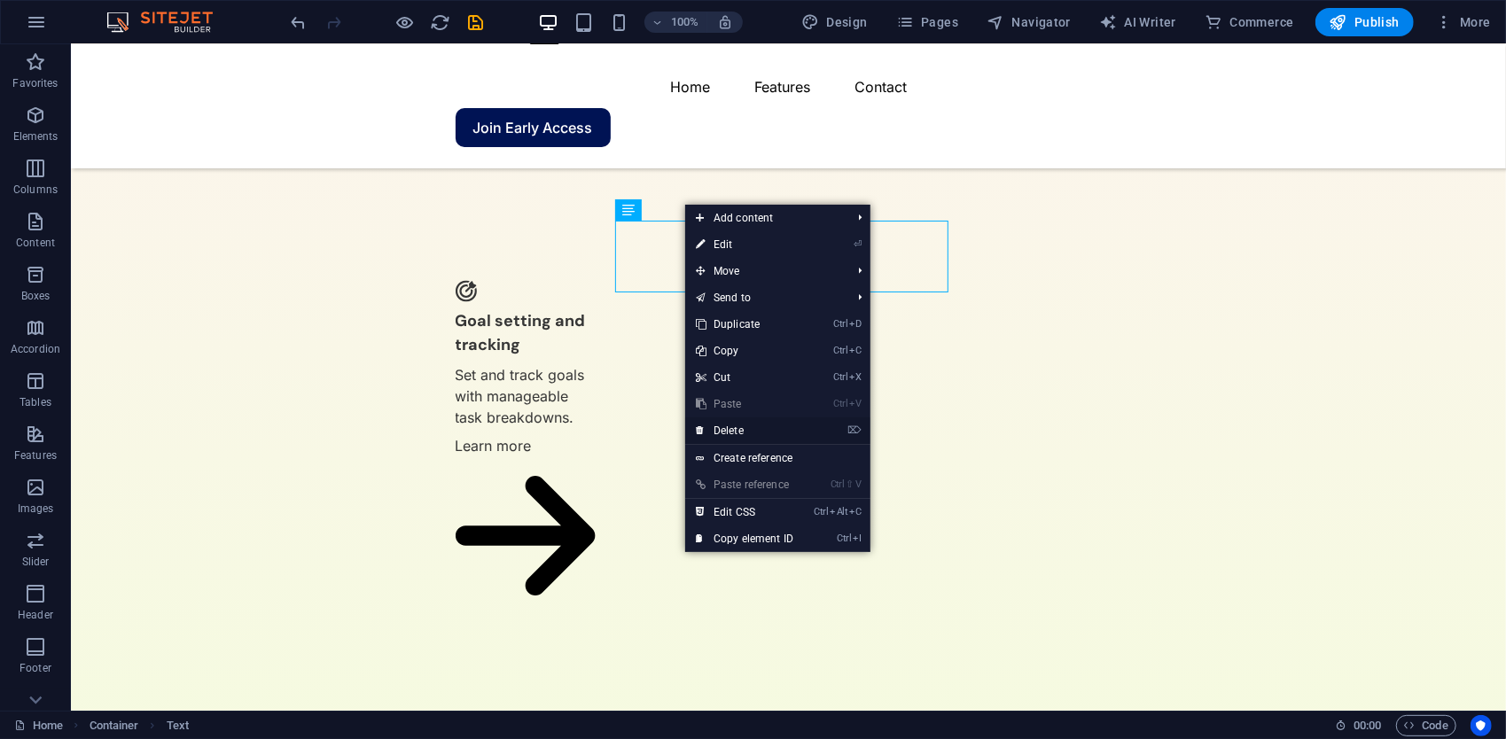
click at [750, 426] on link "⌦ Delete" at bounding box center [744, 431] width 119 height 27
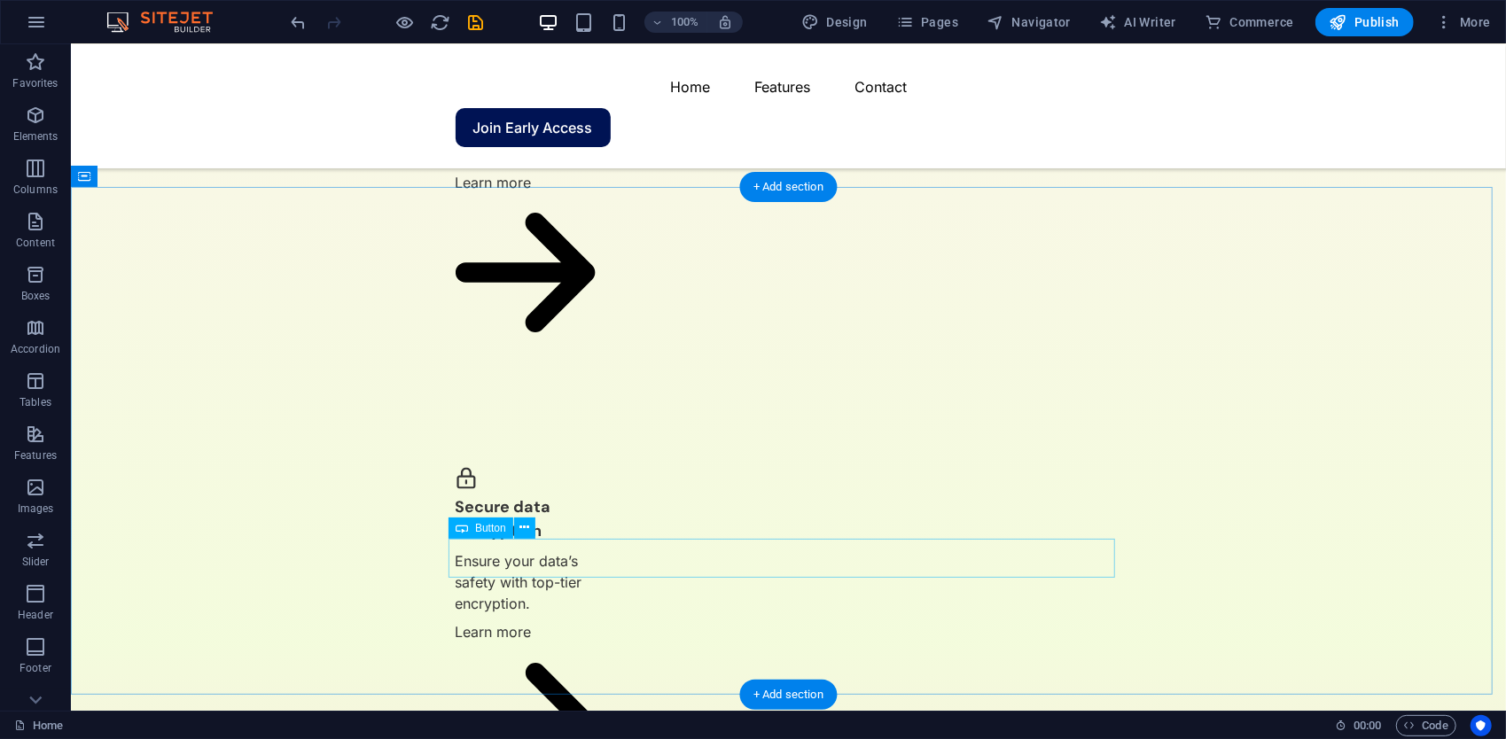
scroll to position [1950, 0]
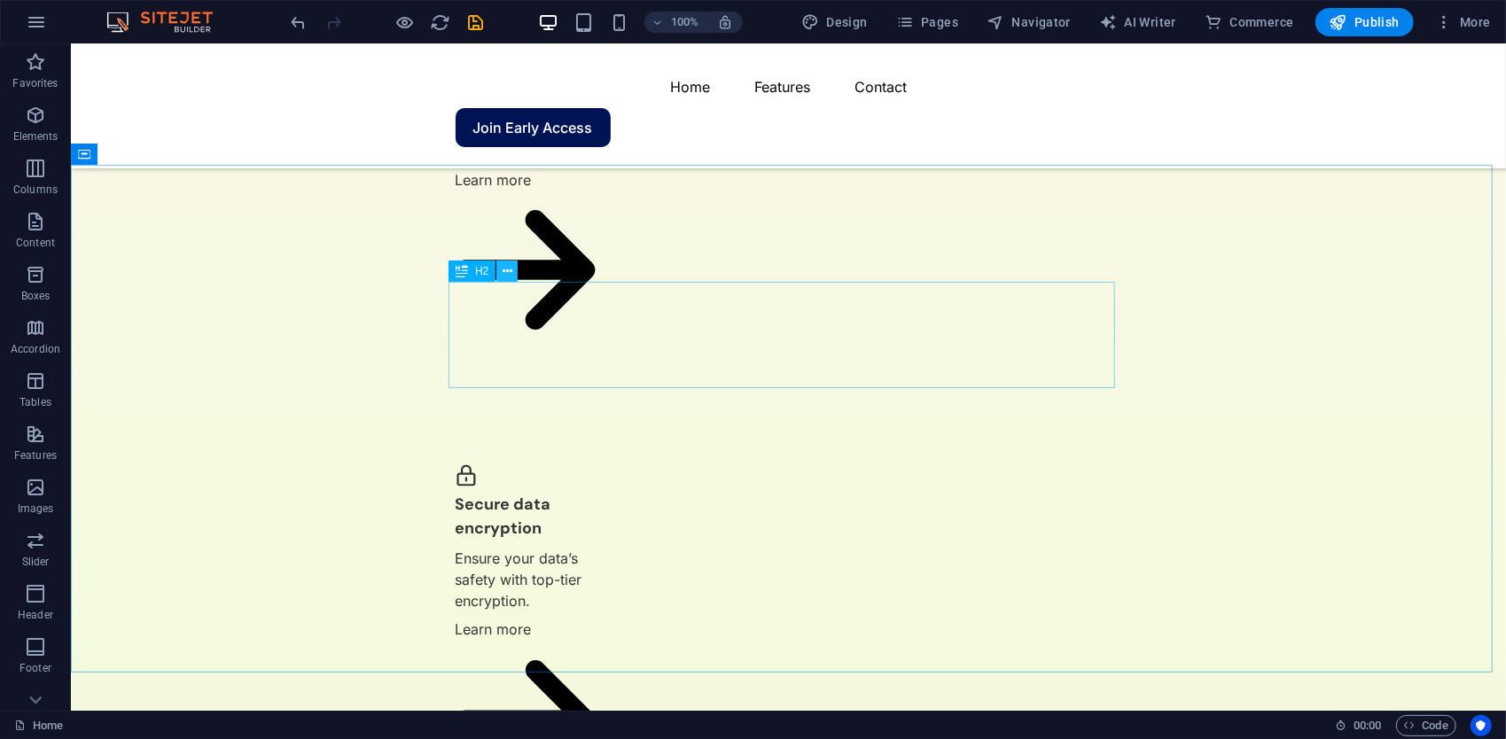
click at [503, 277] on icon at bounding box center [508, 271] width 10 height 19
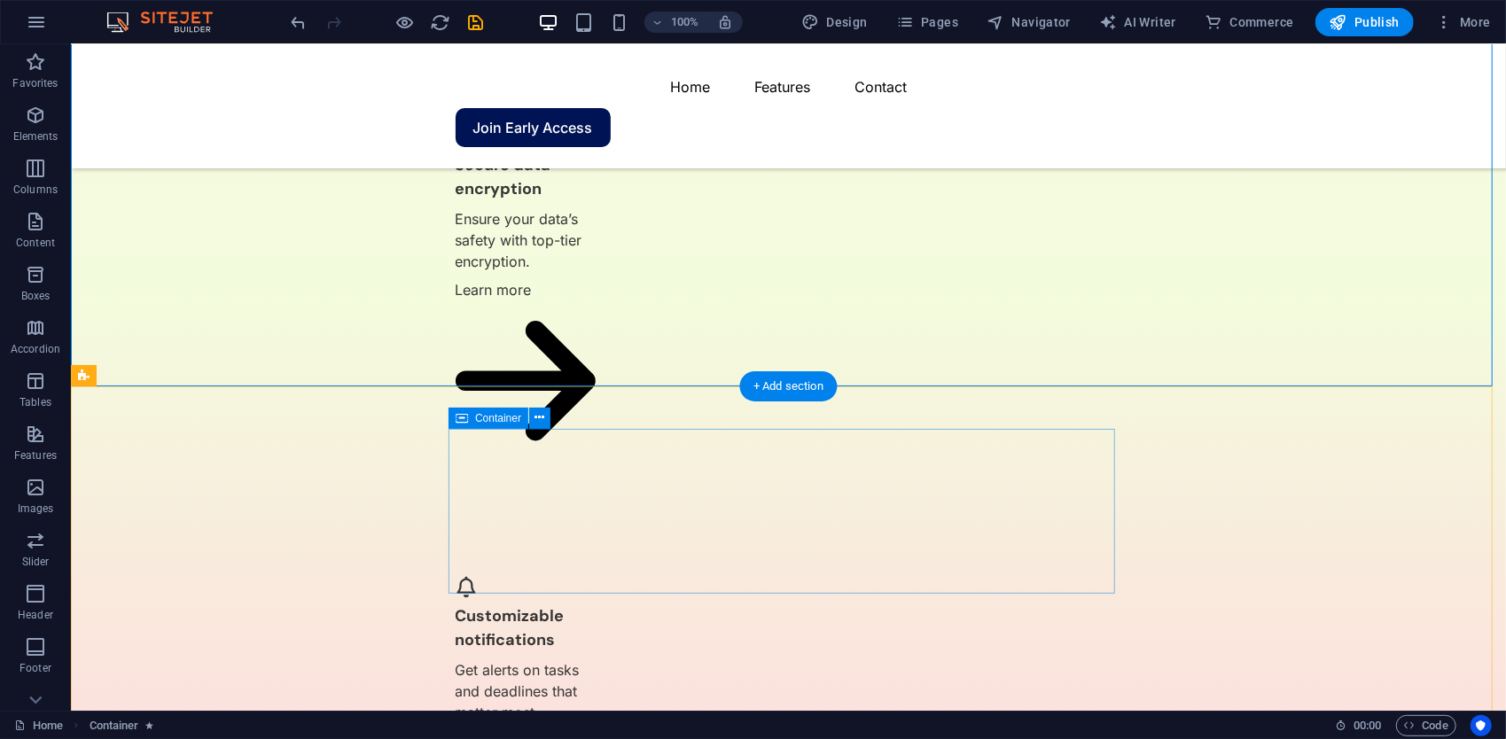
scroll to position [2312, 0]
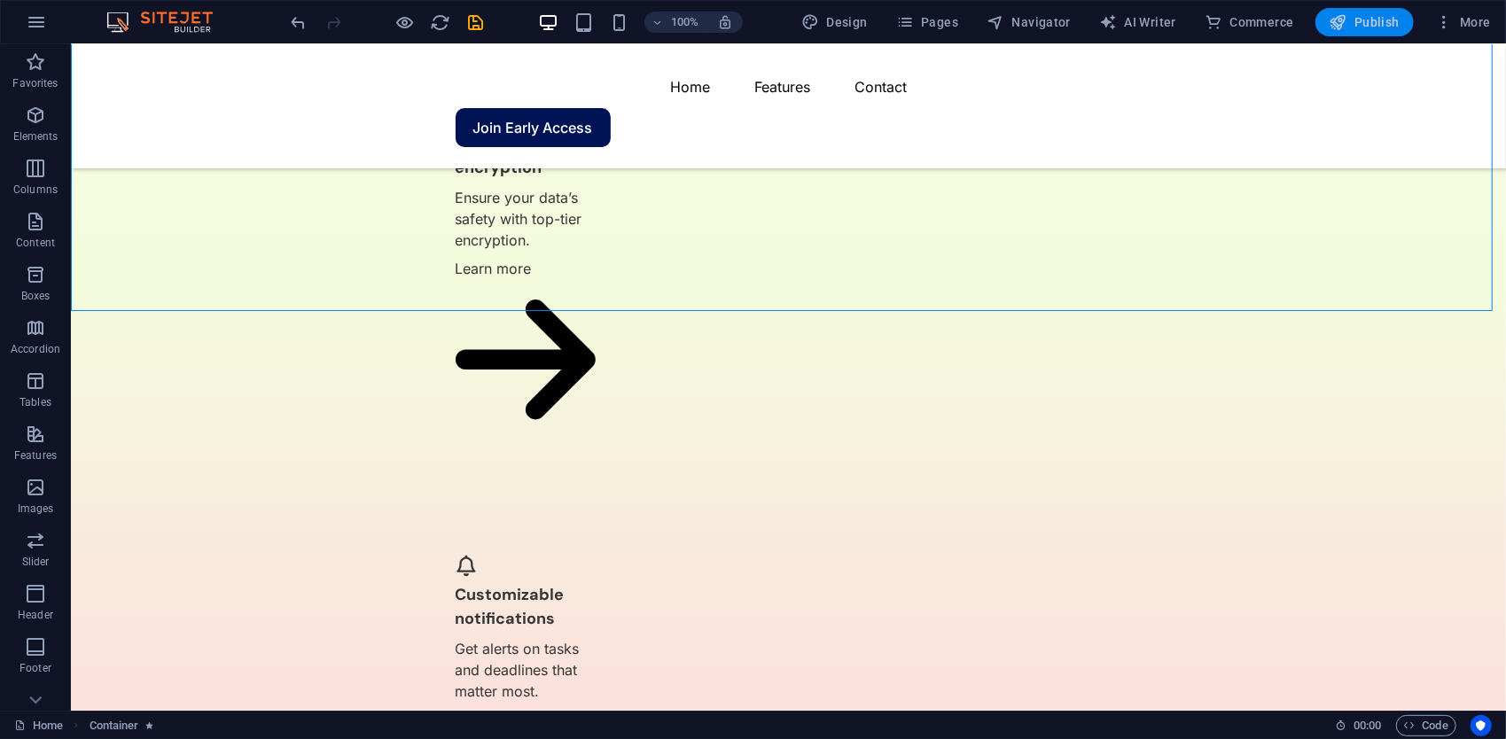
click at [1346, 21] on icon "button" at bounding box center [1339, 22] width 18 height 18
